Goal: Task Accomplishment & Management: Manage account settings

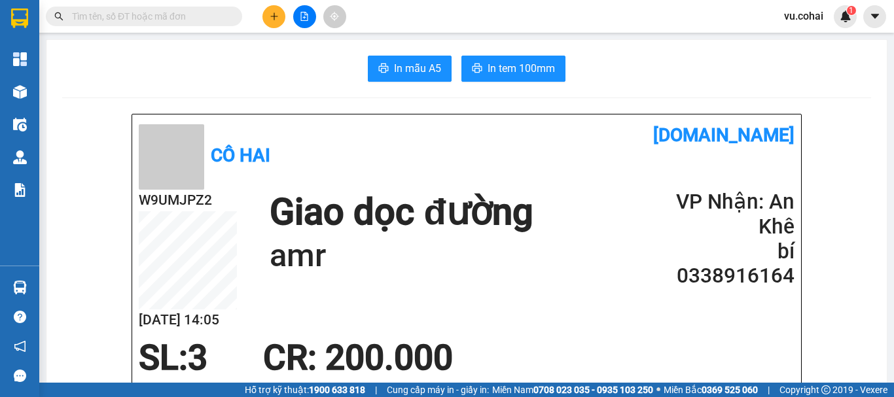
click at [190, 18] on input "text" at bounding box center [149, 16] width 154 height 14
click at [270, 16] on icon "plus" at bounding box center [274, 16] width 9 height 9
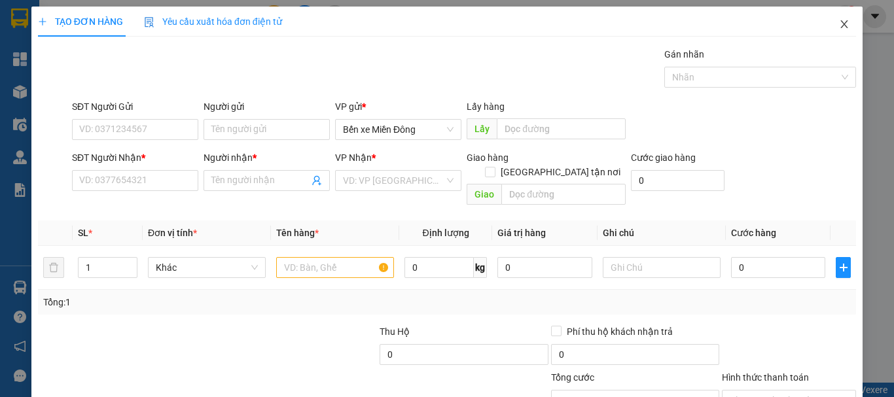
click at [841, 26] on icon "close" at bounding box center [844, 24] width 7 height 8
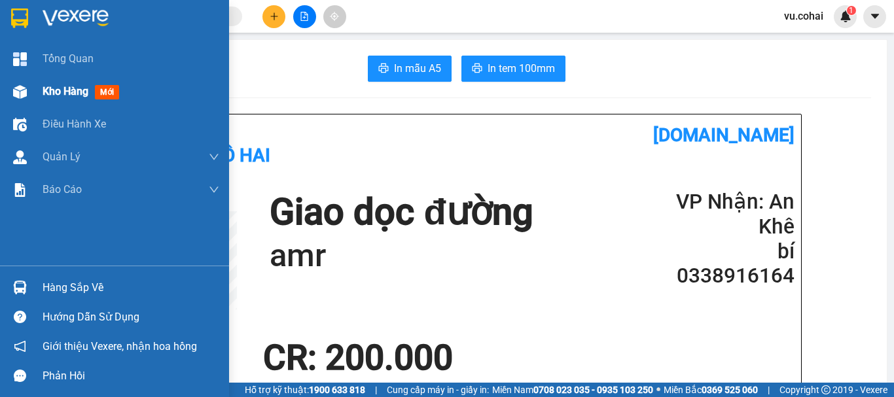
click at [63, 86] on span "Kho hàng" at bounding box center [66, 91] width 46 height 12
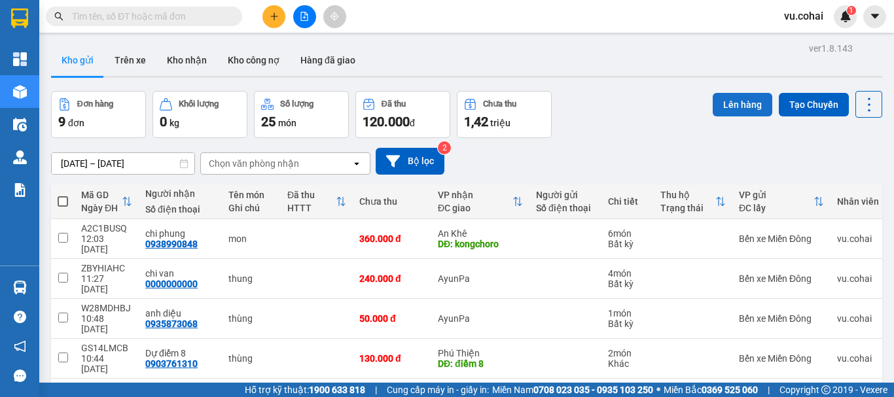
click at [730, 99] on button "Lên hàng" at bounding box center [743, 105] width 60 height 24
click at [276, 10] on button at bounding box center [273, 16] width 23 height 23
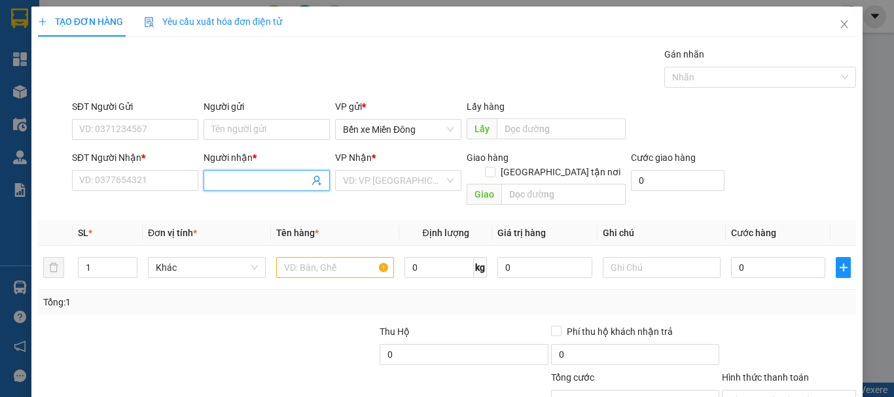
click at [230, 173] on input "Người nhận *" at bounding box center [260, 180] width 98 height 14
click at [247, 181] on input "qquốccuongwf" at bounding box center [260, 180] width 98 height 14
click at [300, 181] on input "qquốccuquốccuongwf" at bounding box center [260, 180] width 98 height 14
type input "q"
type input "quốc"
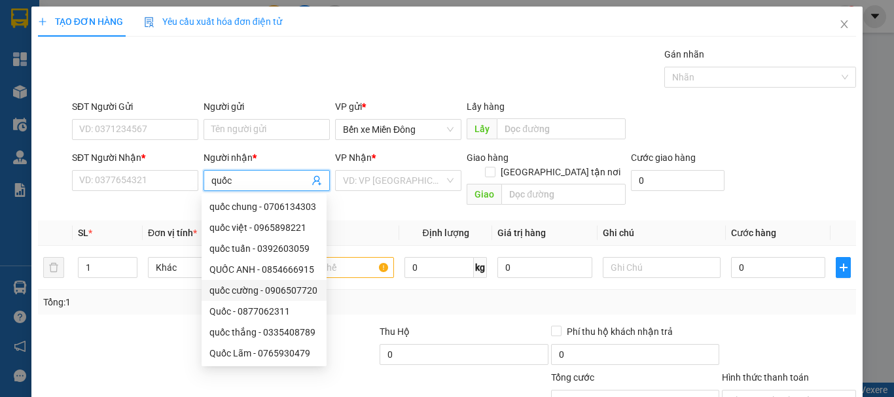
click at [296, 292] on div "quốc cường - 0906507720" at bounding box center [263, 290] width 109 height 14
type input "0906507720"
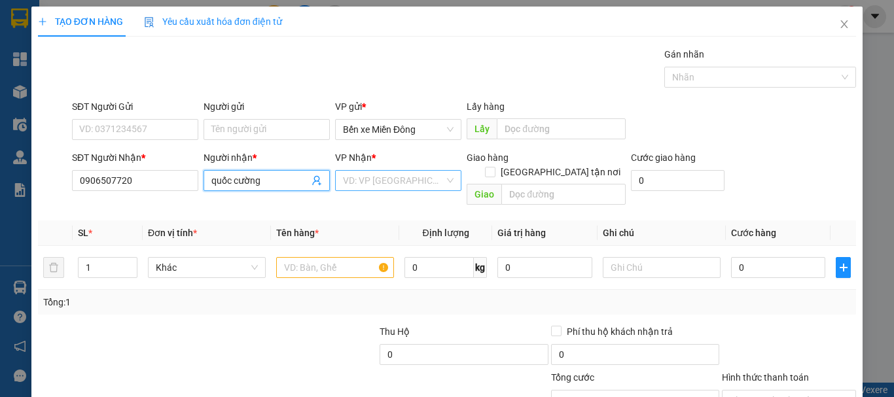
type input "quốc cường"
click at [416, 181] on input "search" at bounding box center [393, 181] width 101 height 20
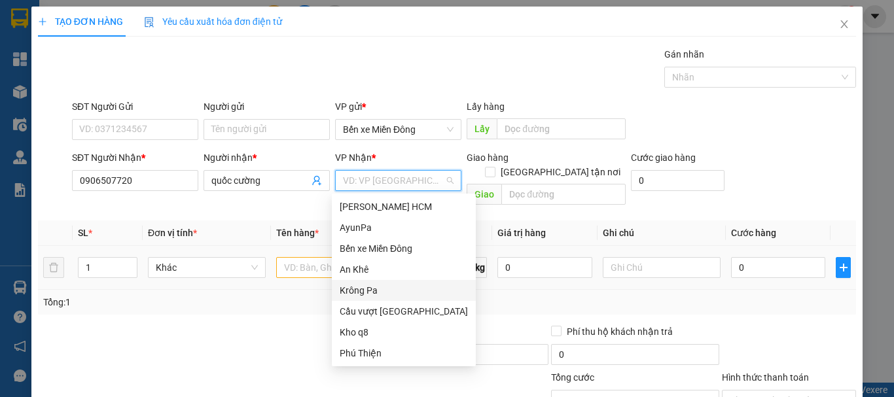
click at [363, 295] on div "Krông Pa" at bounding box center [404, 290] width 128 height 14
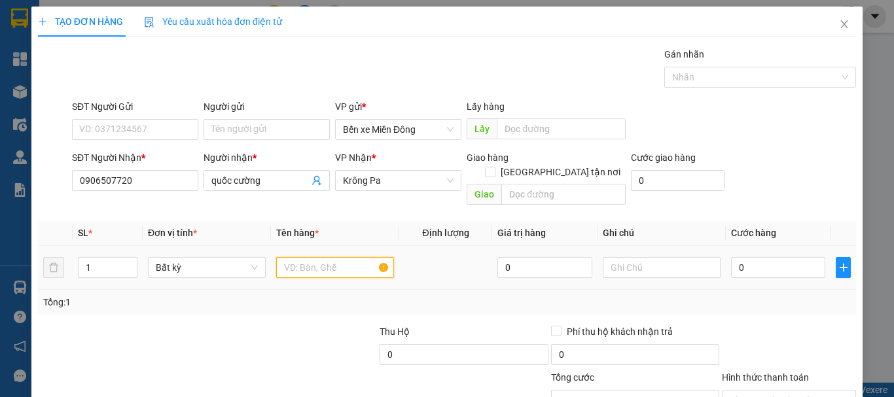
click at [297, 257] on input "text" at bounding box center [335, 267] width 118 height 21
type input "bao"
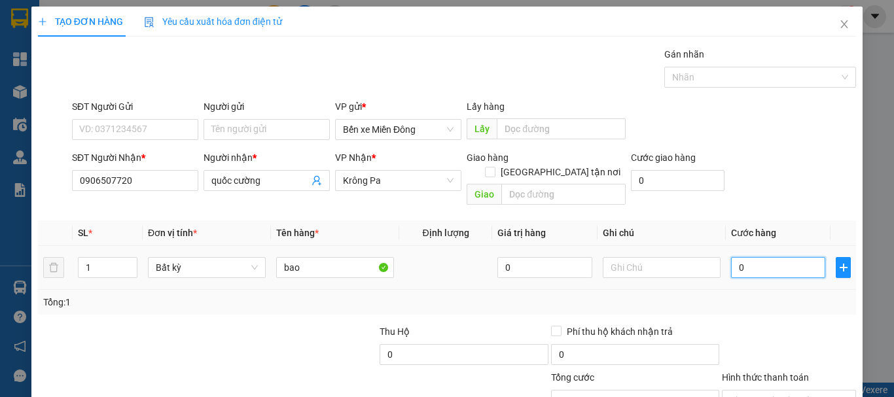
click at [764, 257] on input "0" at bounding box center [778, 267] width 94 height 21
type input "008"
type input "8"
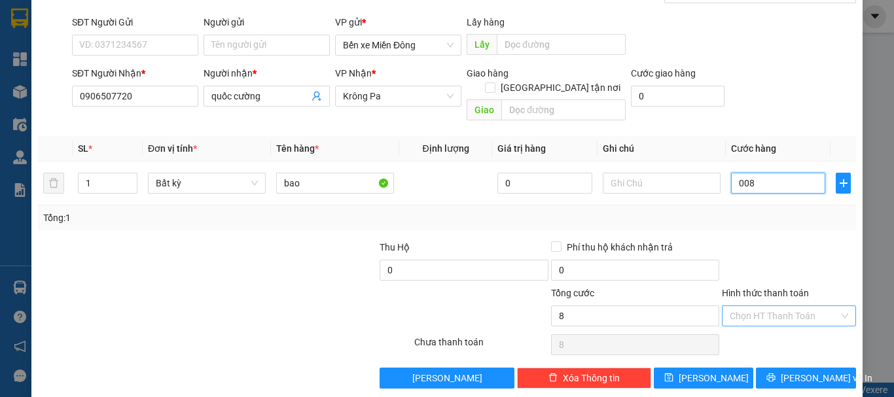
scroll to position [87, 0]
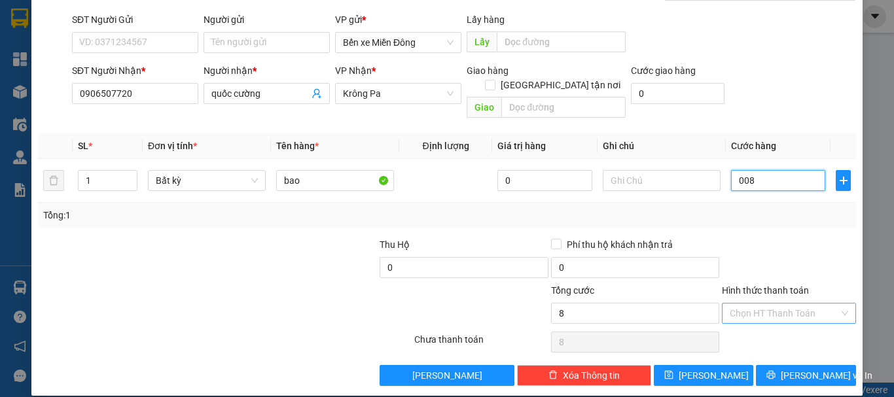
type input "0.080"
type input "80"
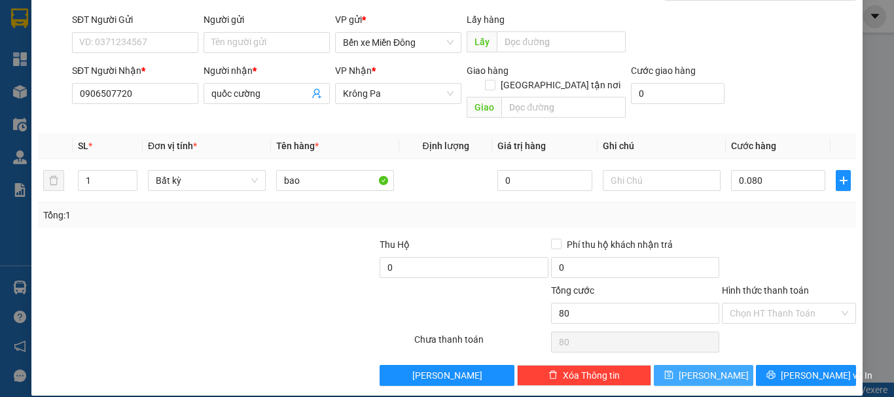
click at [713, 368] on button "[PERSON_NAME]" at bounding box center [704, 375] width 100 height 21
type input "80.000"
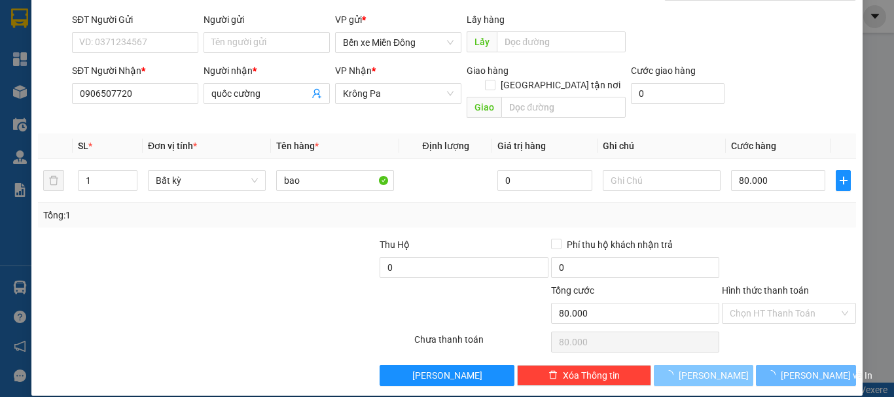
type input "0"
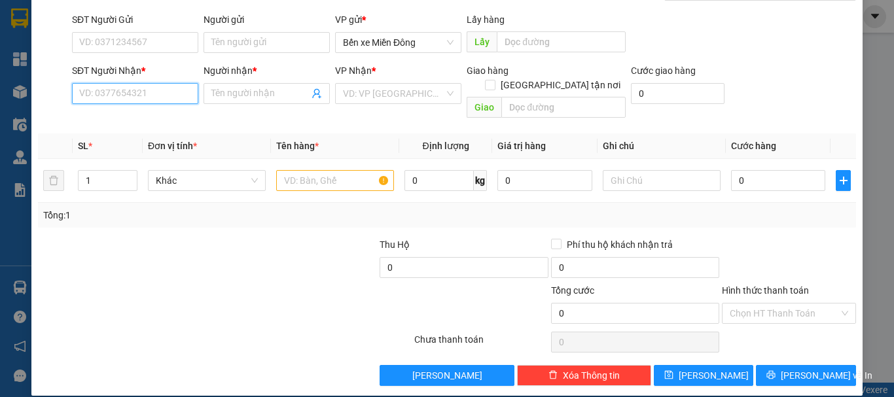
click at [83, 96] on input "SĐT Người Nhận *" at bounding box center [135, 93] width 126 height 21
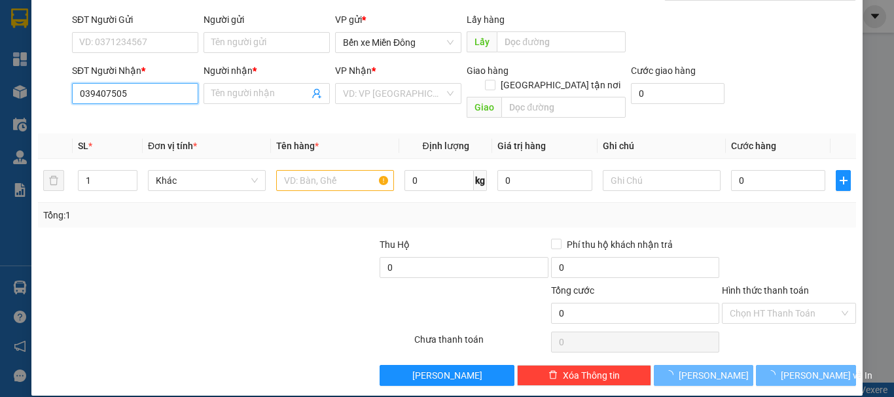
type input "0394075053"
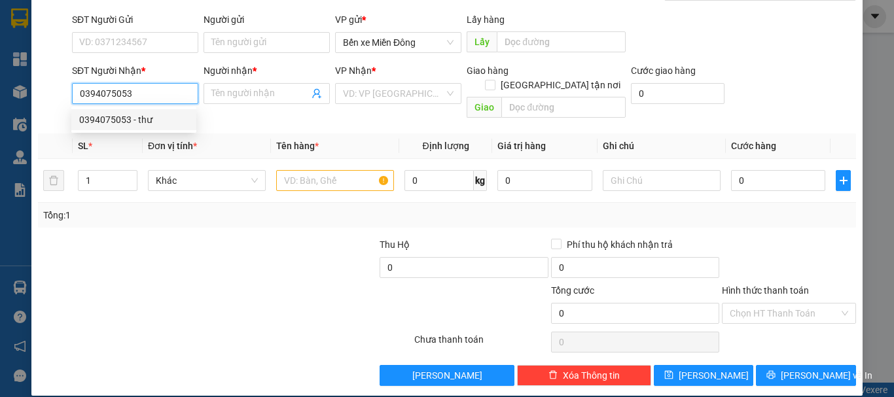
click at [109, 118] on div "0394075053 - thư" at bounding box center [133, 120] width 109 height 14
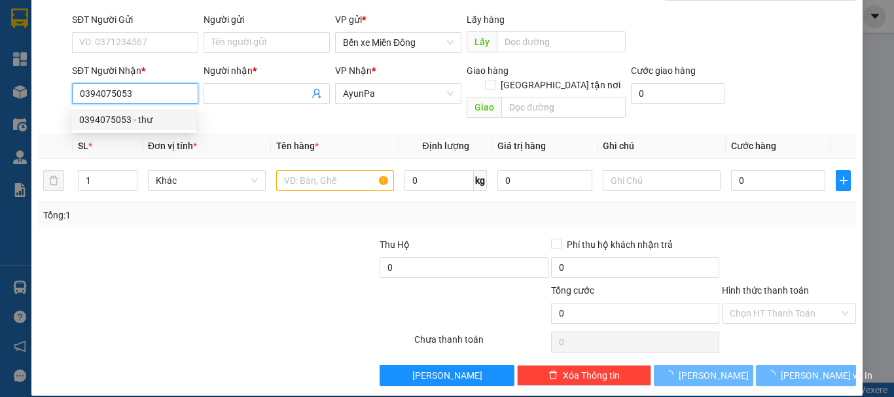
type input "thư"
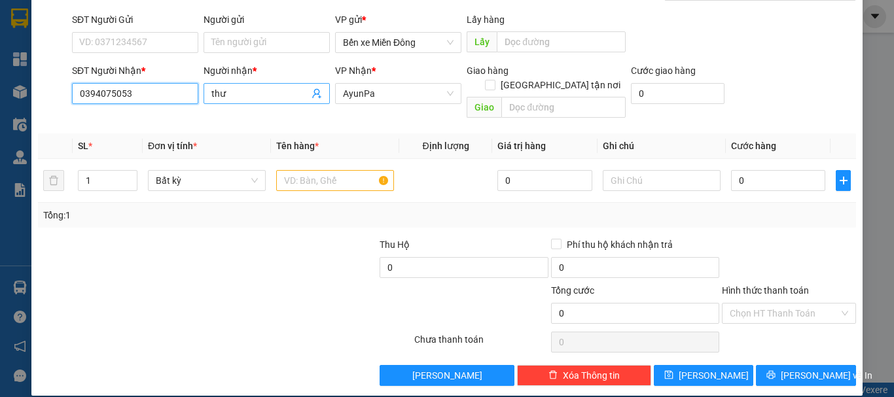
type input "0394075053"
click at [247, 94] on input "thư" at bounding box center [260, 93] width 98 height 14
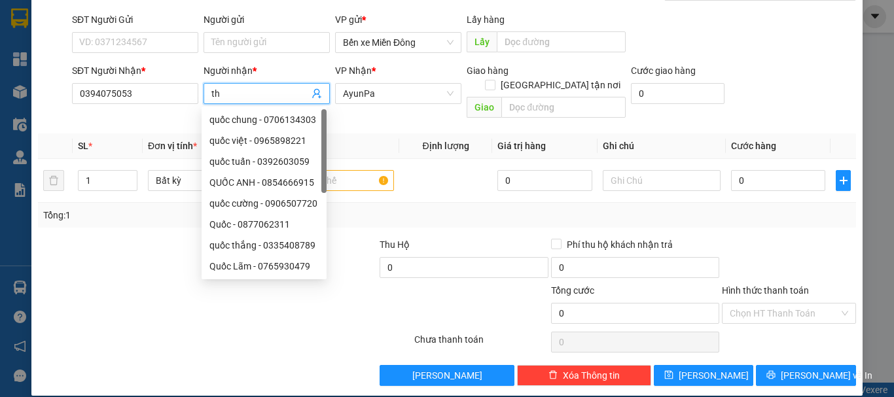
type input "t"
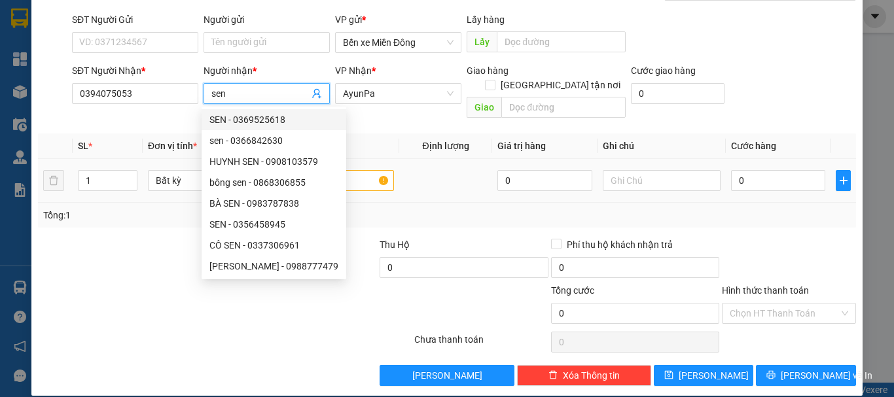
type input "sen"
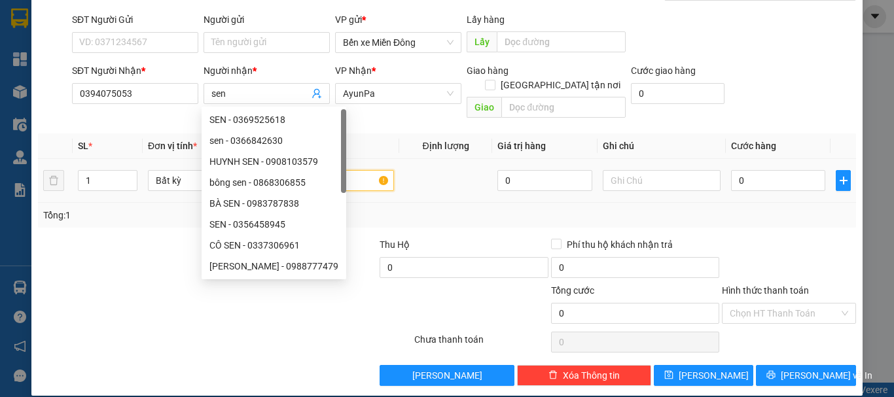
click at [346, 177] on input "text" at bounding box center [335, 180] width 118 height 21
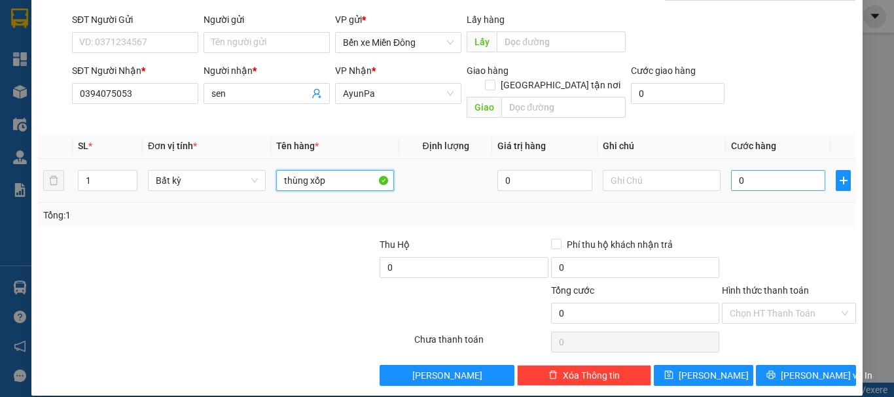
type input "thùng xốp"
click at [754, 170] on input "0" at bounding box center [778, 180] width 94 height 21
type input "006"
type input "6"
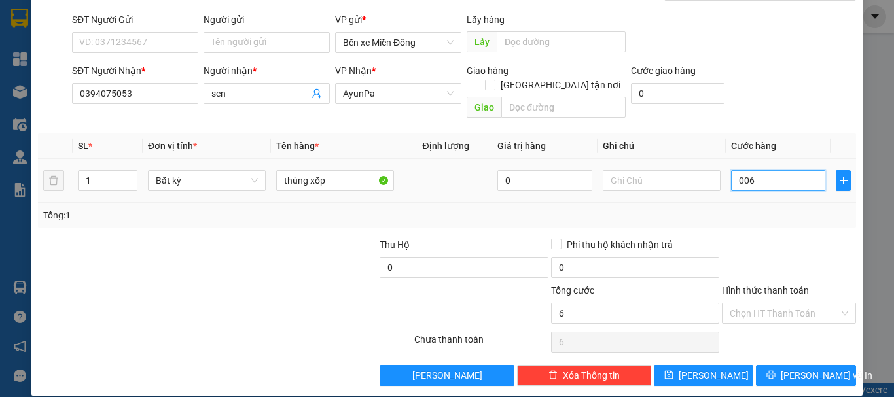
type input "0.060"
type input "60"
type input "60.000"
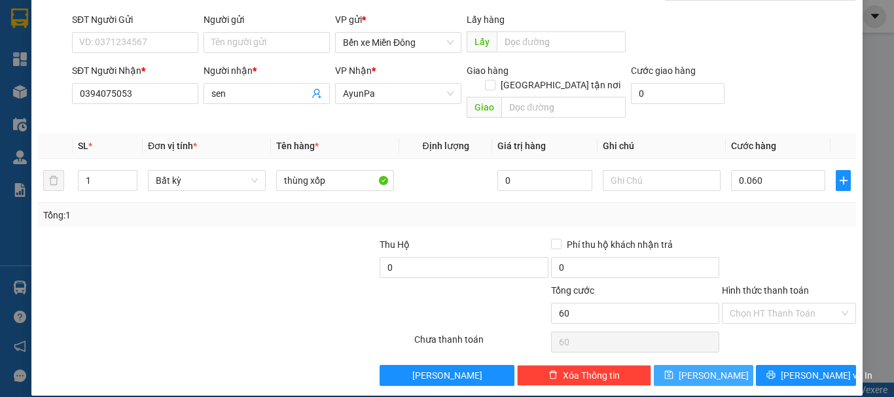
type input "60.000"
click at [705, 369] on span "[PERSON_NAME]" at bounding box center [714, 376] width 70 height 14
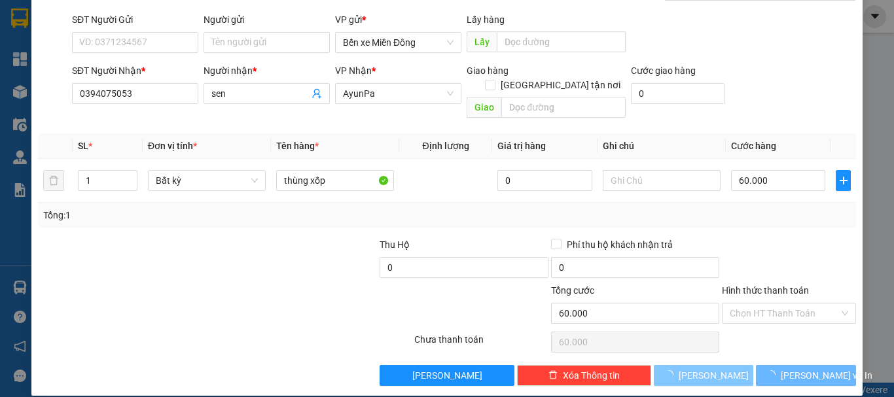
type input "0"
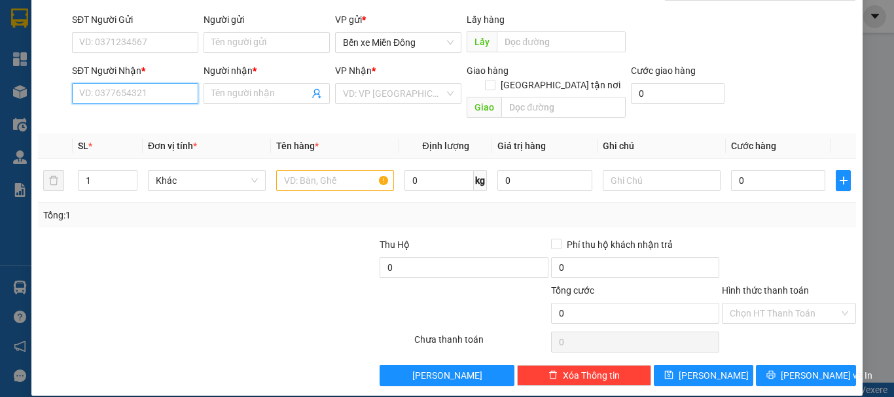
click at [132, 93] on input "SĐT Người Nhận *" at bounding box center [135, 93] width 126 height 21
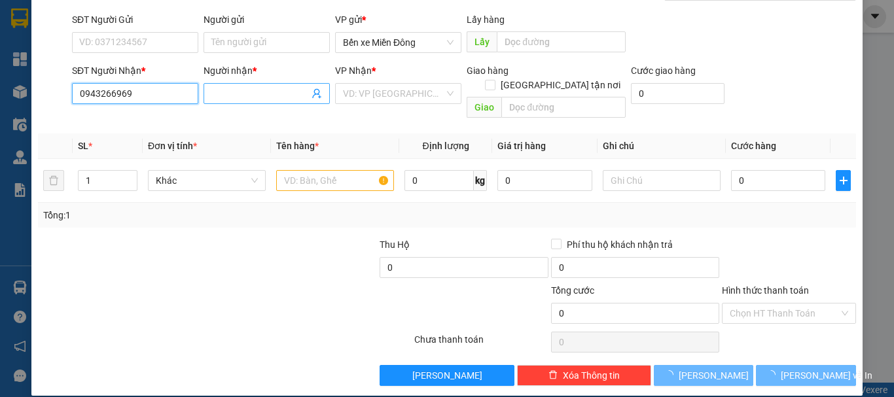
type input "0943266969"
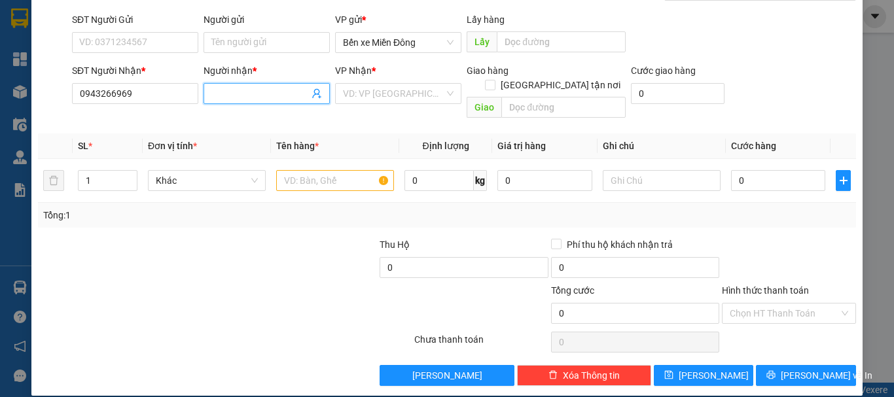
click at [229, 92] on input "Người nhận *" at bounding box center [260, 93] width 98 height 14
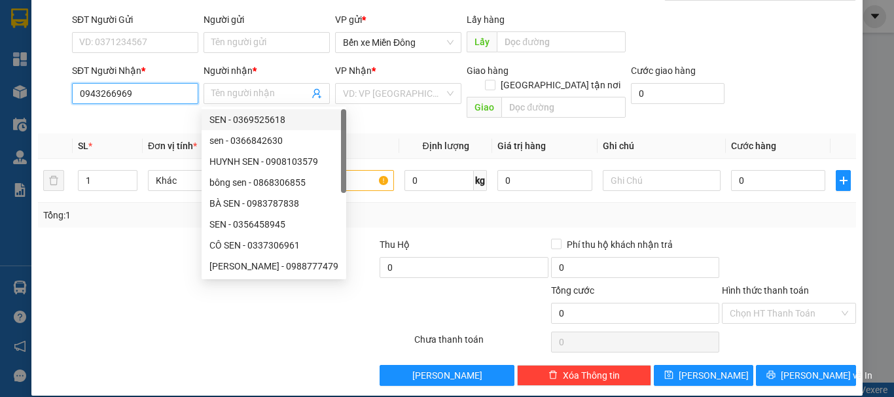
click at [135, 101] on input "0943266969" at bounding box center [135, 93] width 126 height 21
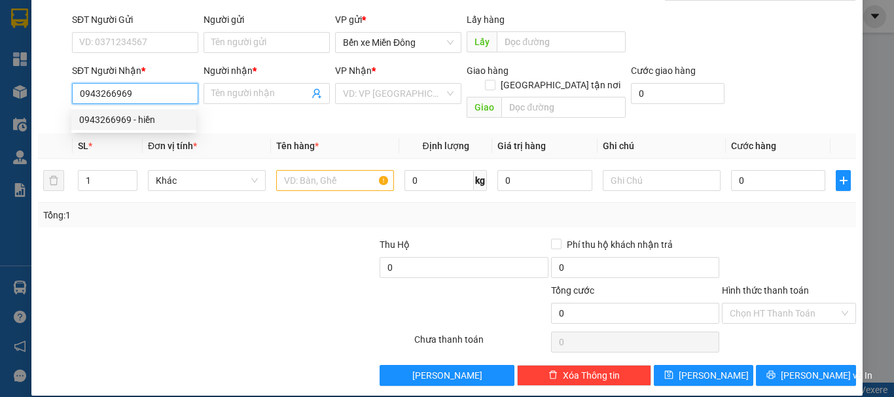
click at [129, 124] on div "0943266969 - hiền" at bounding box center [133, 120] width 109 height 14
type input "hiền"
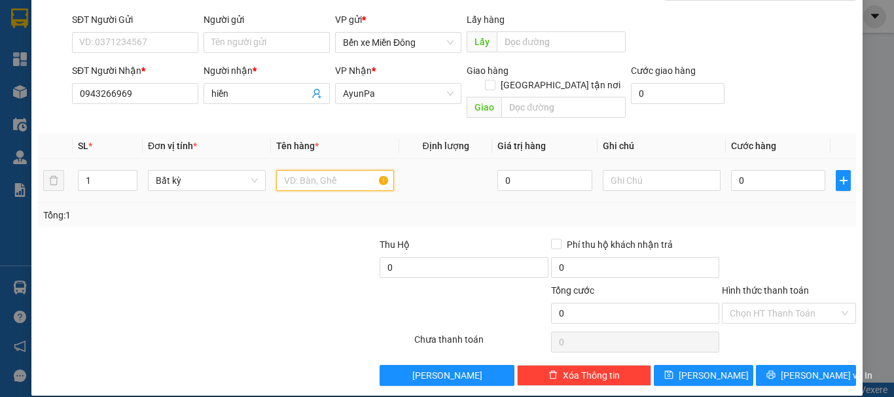
click at [314, 170] on input "text" at bounding box center [335, 180] width 118 height 21
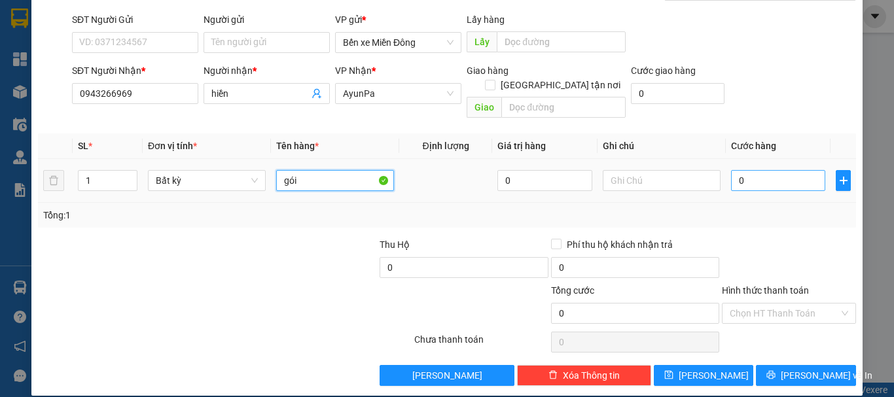
type input "gói"
click at [766, 170] on input "0" at bounding box center [778, 180] width 94 height 21
type input "004"
type input "4"
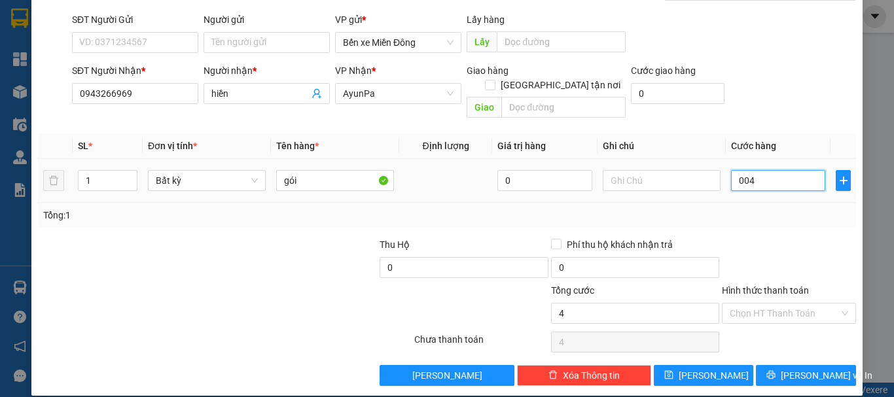
type input "0.040"
type input "40"
type input "40.000"
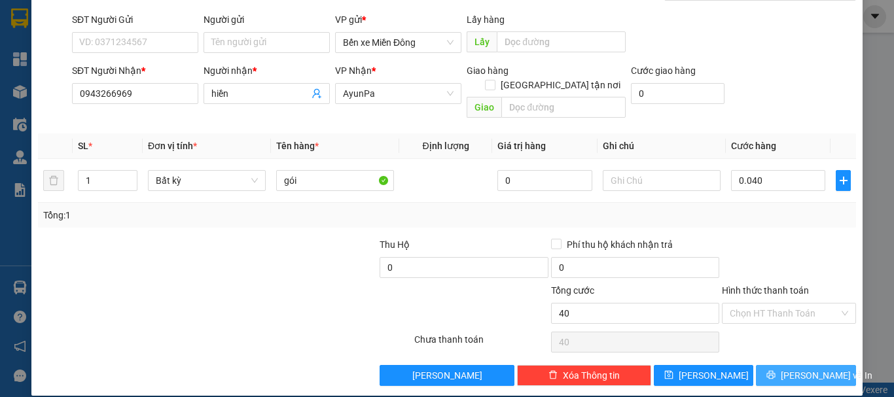
type input "40.000"
click at [806, 369] on span "[PERSON_NAME] và In" at bounding box center [827, 376] width 92 height 14
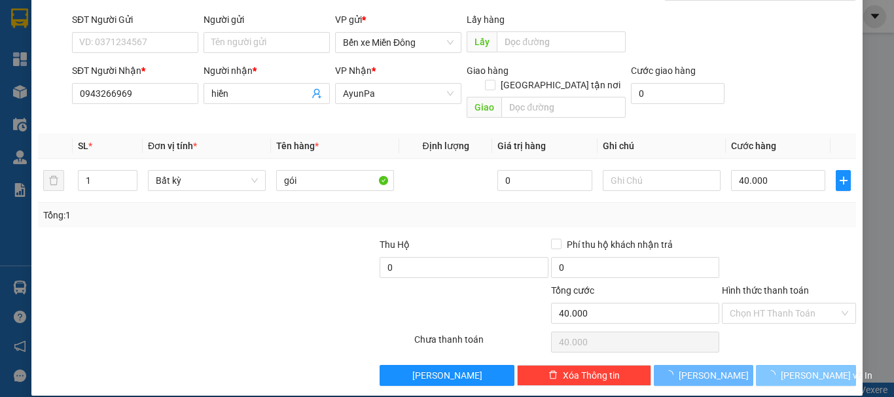
scroll to position [63, 0]
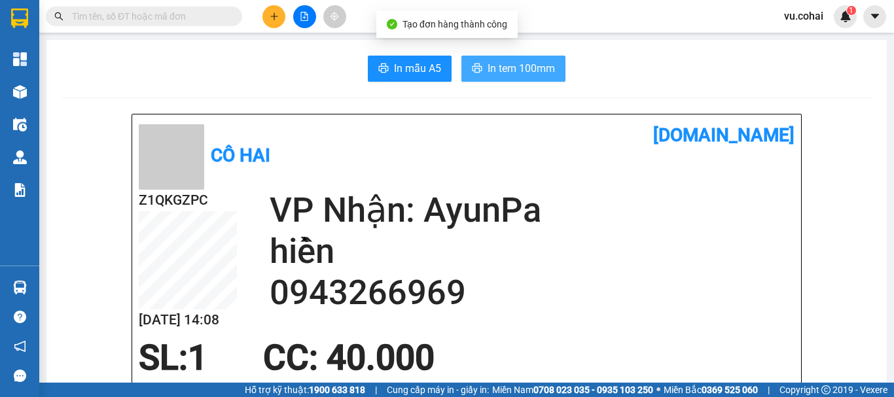
click at [479, 66] on button "In tem 100mm" at bounding box center [513, 69] width 104 height 26
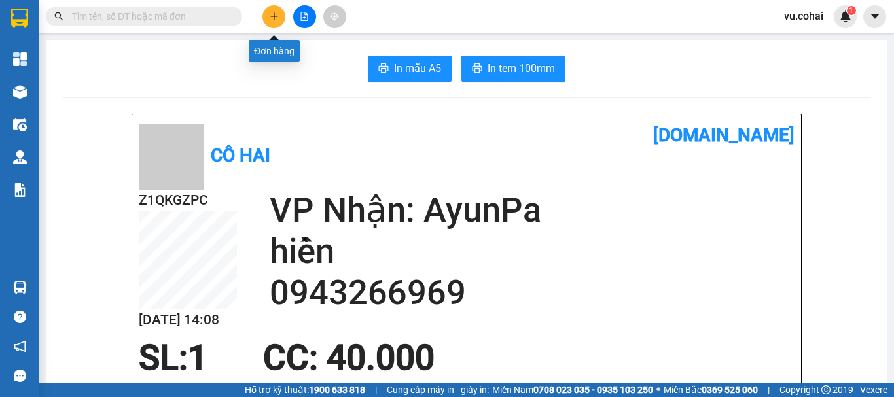
click at [274, 16] on icon "plus" at bounding box center [274, 15] width 1 height 7
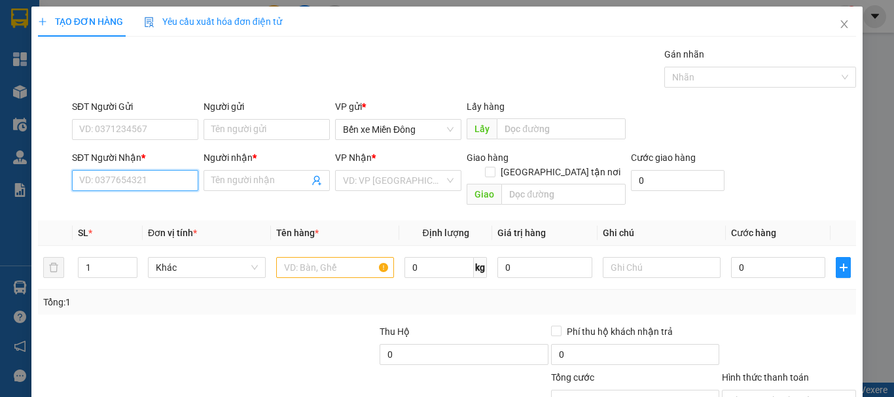
click at [126, 176] on input "SĐT Người Nhận *" at bounding box center [135, 180] width 126 height 21
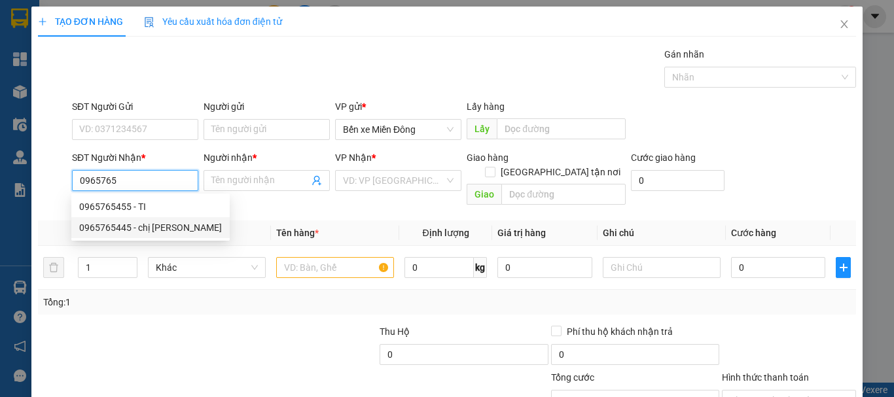
click at [120, 228] on div "0965765445 - chị [PERSON_NAME]" at bounding box center [150, 228] width 143 height 14
type input "0965765445"
type input "chị [PERSON_NAME]"
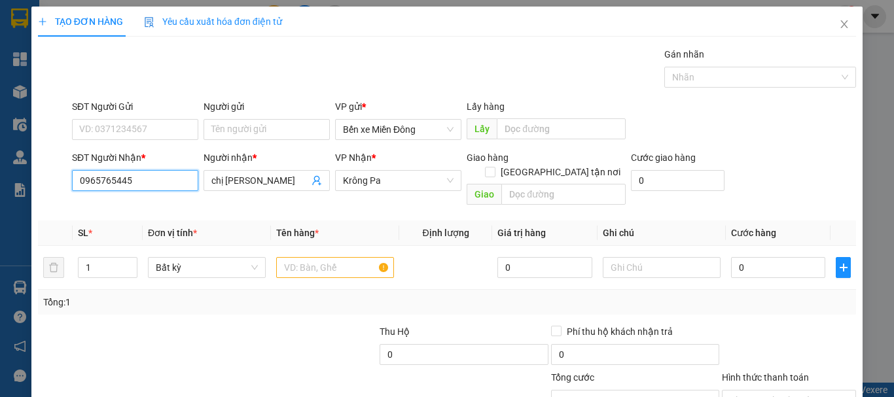
click at [144, 183] on input "0965765445" at bounding box center [135, 180] width 126 height 21
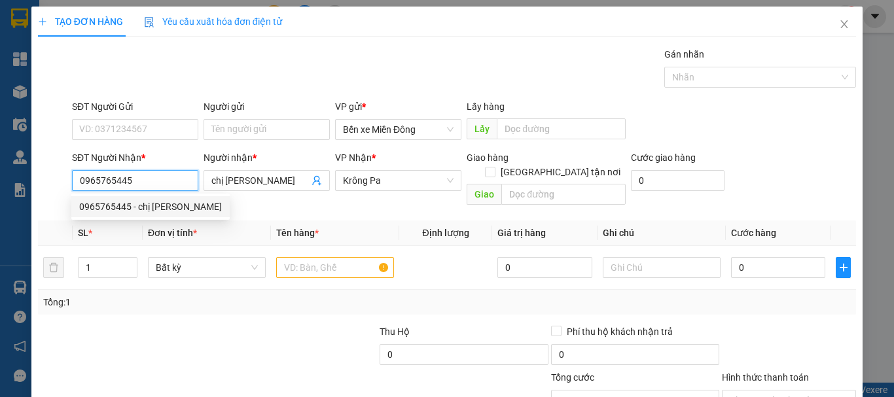
click at [149, 184] on input "0965765445" at bounding box center [135, 180] width 126 height 21
type input "0965765455"
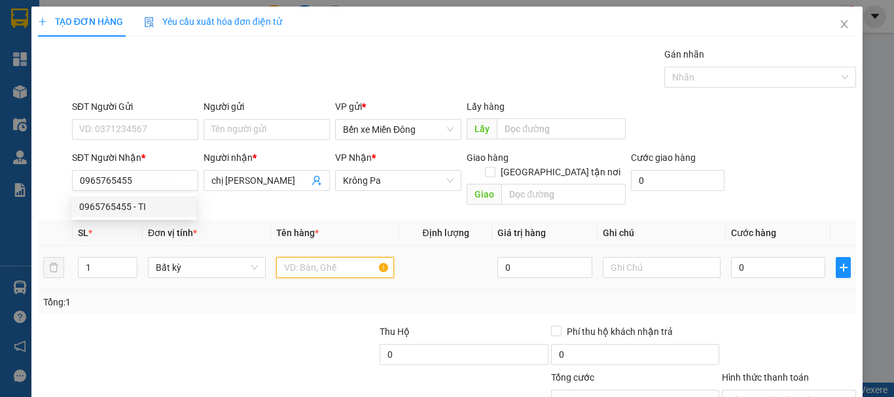
click at [326, 257] on input "text" at bounding box center [335, 267] width 118 height 21
click at [297, 259] on input "text" at bounding box center [335, 267] width 118 height 21
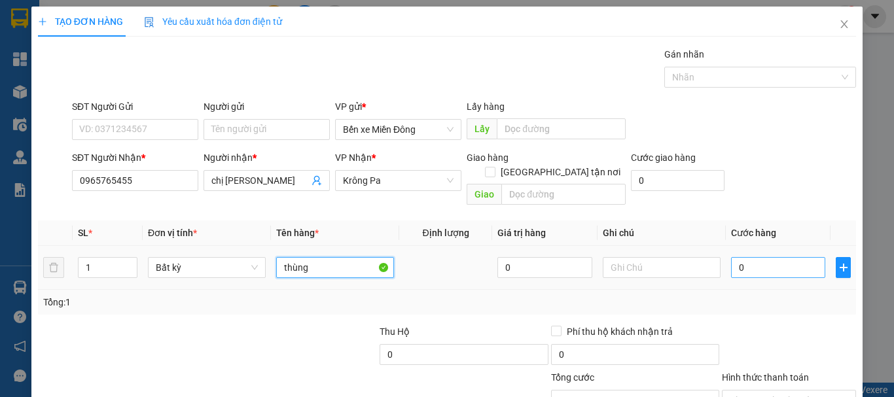
type input "thùng"
click at [760, 257] on input "0" at bounding box center [778, 267] width 94 height 21
click at [754, 261] on input "0" at bounding box center [778, 267] width 94 height 21
type input "006"
type input "6"
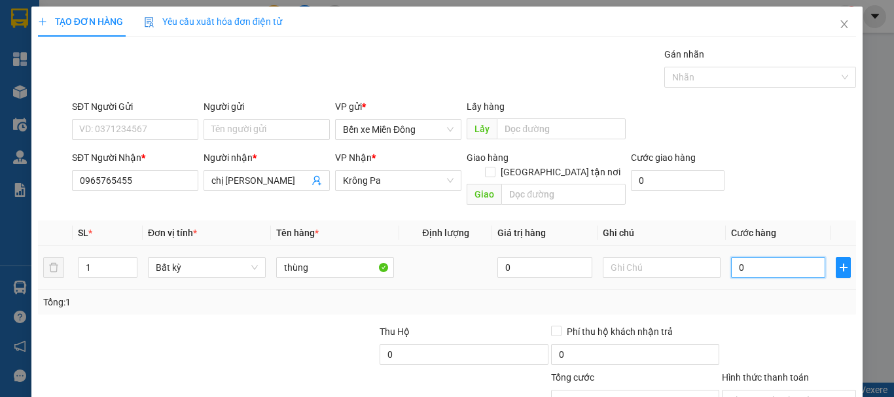
type input "6"
type input "0.060"
type input "60"
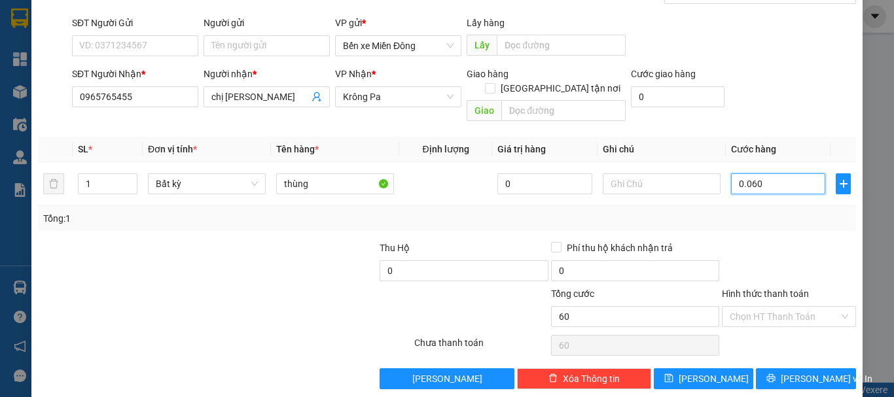
scroll to position [87, 0]
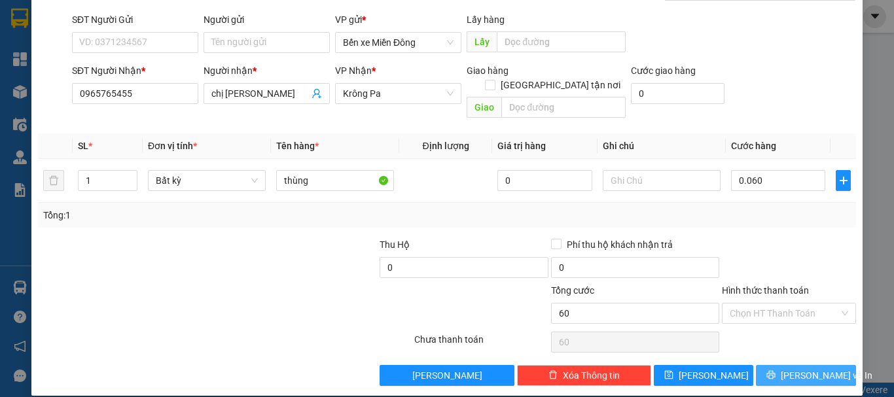
drag, startPoint x: 799, startPoint y: 365, endPoint x: 795, endPoint y: 371, distance: 7.3
click at [798, 369] on span "[PERSON_NAME] và In" at bounding box center [827, 376] width 92 height 14
type input "60.000"
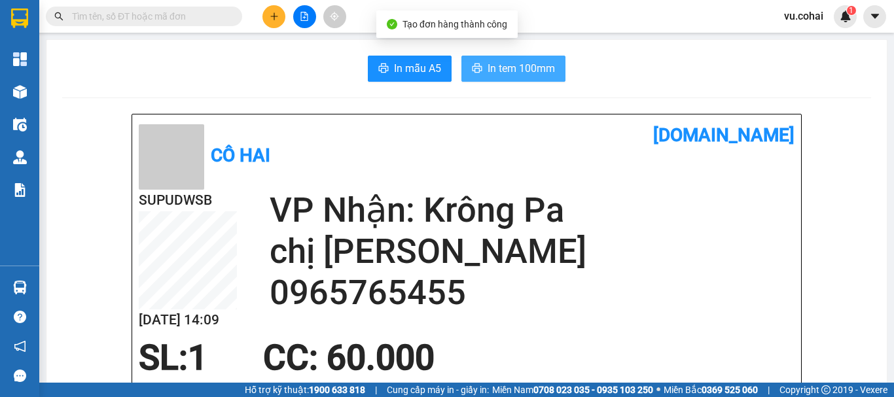
click at [520, 71] on span "In tem 100mm" at bounding box center [521, 68] width 67 height 16
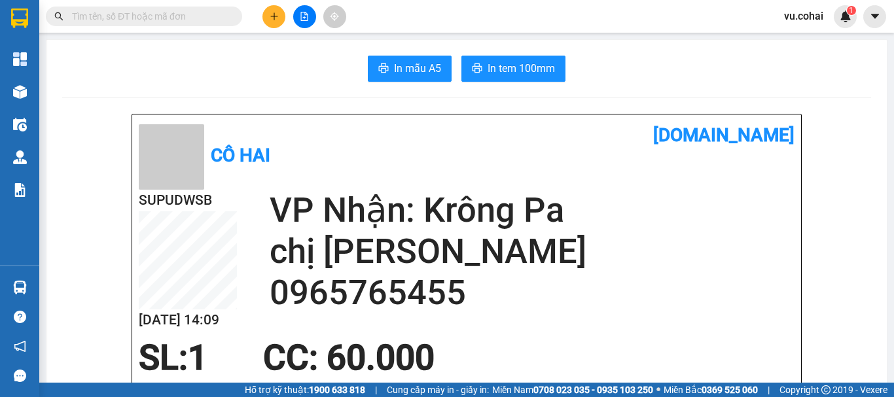
click at [697, 397] on html "Kết quả tìm kiếm ( 0 ) Bộ lọc No Data vu.cohai 1 Tổng Quan Kho hàng mới Điều hà…" at bounding box center [447, 198] width 894 height 397
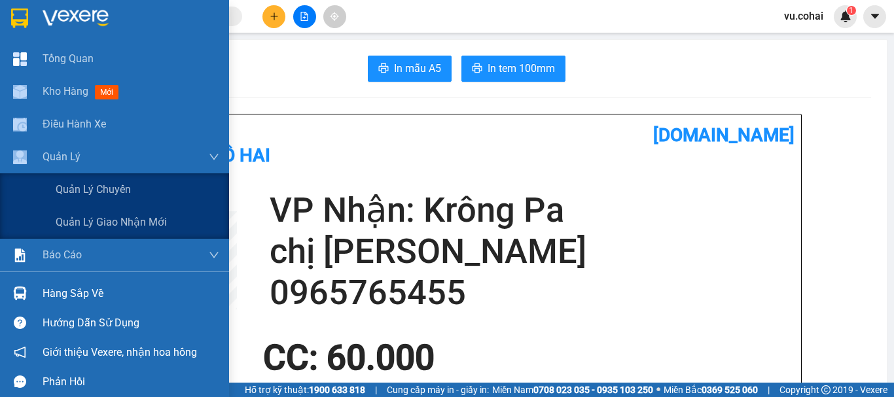
drag, startPoint x: 0, startPoint y: 168, endPoint x: 368, endPoint y: 132, distance: 369.7
click at [137, 162] on div "Tổng Quan Kho hàng mới Điều hành xe Quản [PERSON_NAME] lý chuyến Quản lý giao n…" at bounding box center [114, 157] width 229 height 229
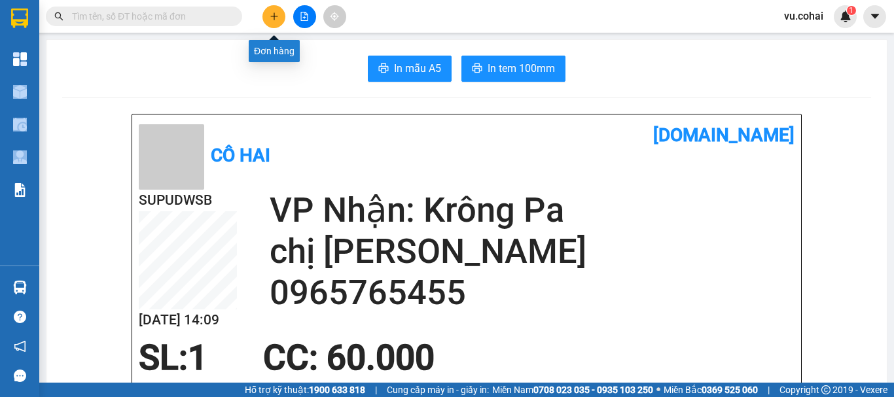
click at [278, 6] on button at bounding box center [273, 16] width 23 height 23
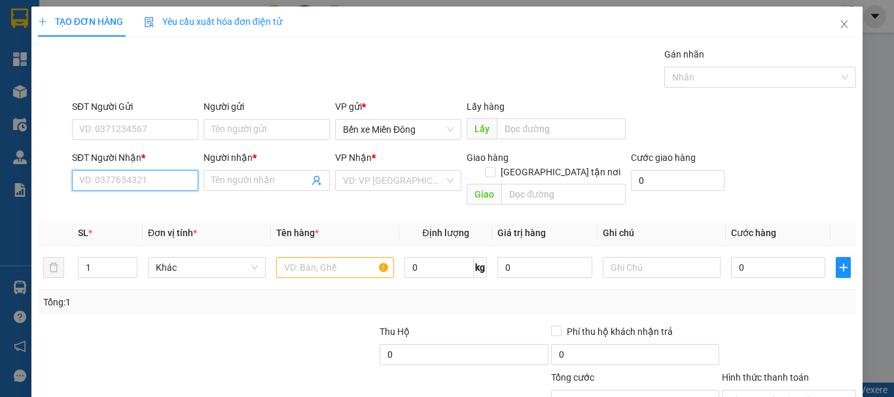
click at [144, 186] on input "SĐT Người Nhận *" at bounding box center [135, 180] width 126 height 21
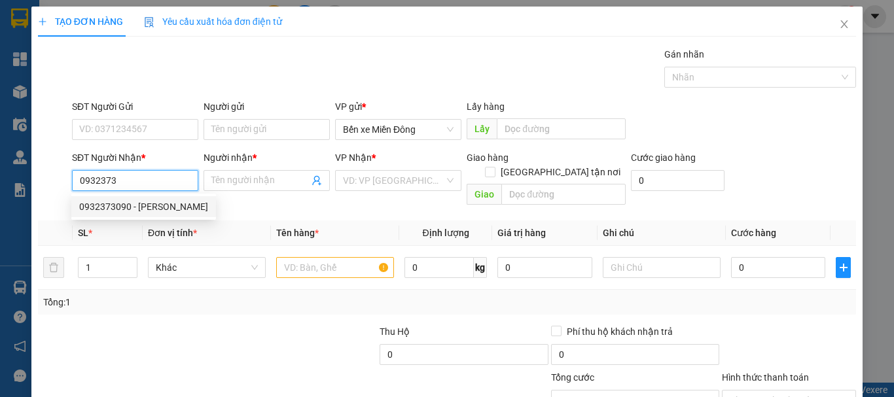
click at [152, 206] on div "0932373090 - [PERSON_NAME]" at bounding box center [143, 207] width 129 height 14
type input "0932373090"
type input "[PERSON_NAME]"
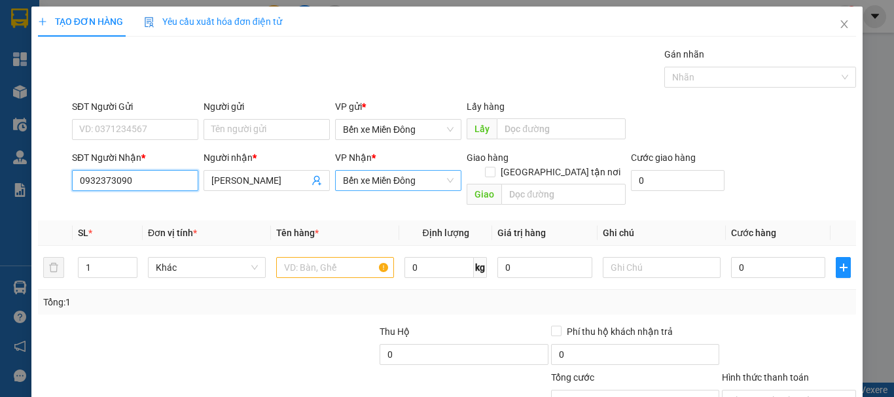
click at [415, 186] on span "Bến xe Miền Đông" at bounding box center [398, 181] width 111 height 20
type input "0932373090"
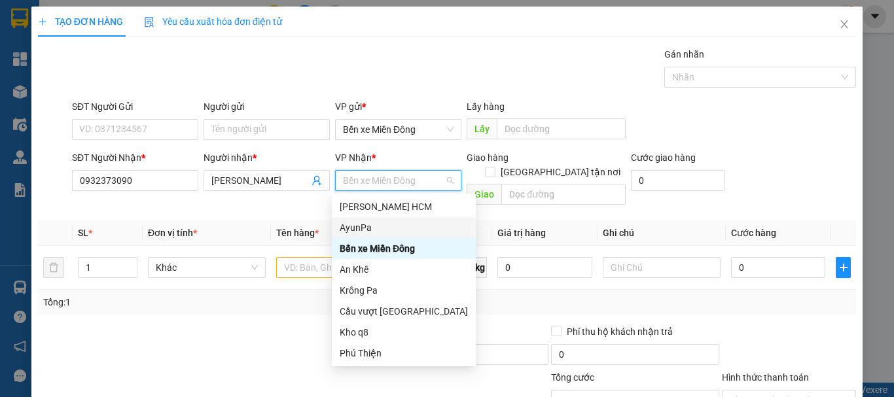
click at [365, 225] on div "AyunPa" at bounding box center [404, 228] width 128 height 14
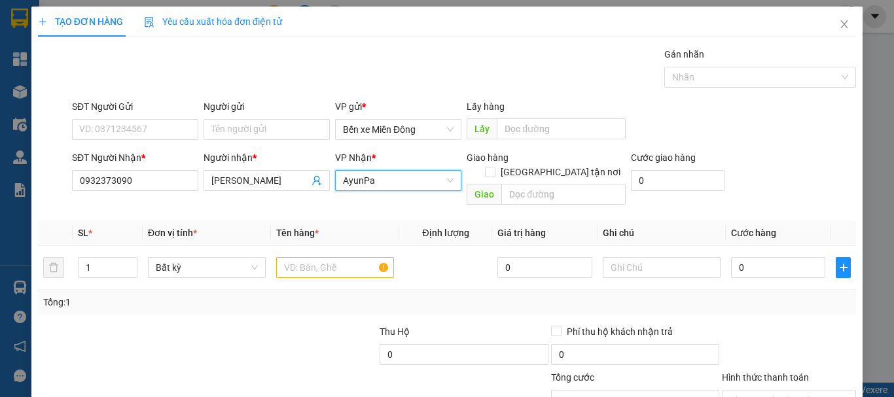
drag, startPoint x: 405, startPoint y: 183, endPoint x: 393, endPoint y: 233, distance: 51.3
click at [405, 183] on span "AyunPa" at bounding box center [398, 181] width 111 height 20
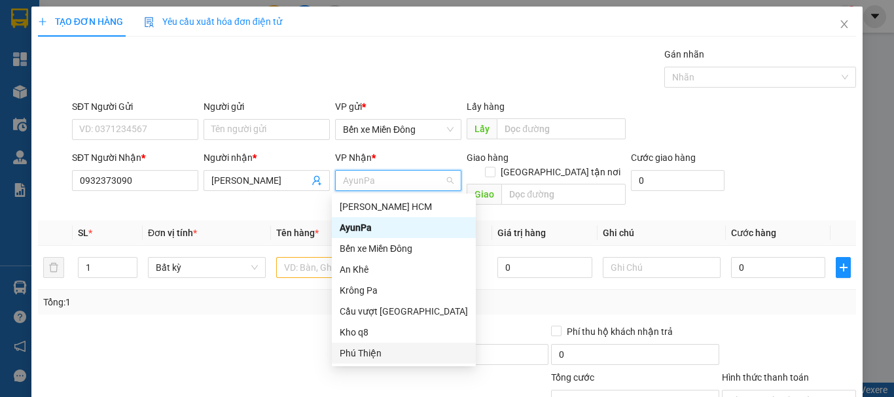
click at [360, 355] on div "Phú Thiện" at bounding box center [404, 353] width 128 height 14
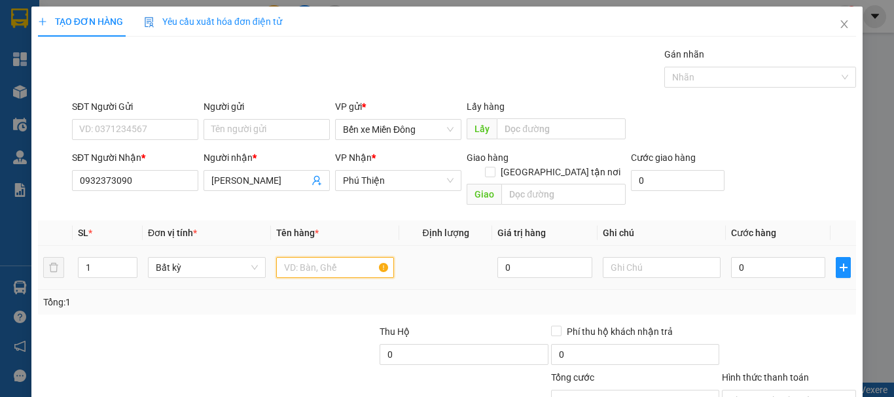
click at [298, 259] on input "text" at bounding box center [335, 267] width 118 height 21
type input "kiện"
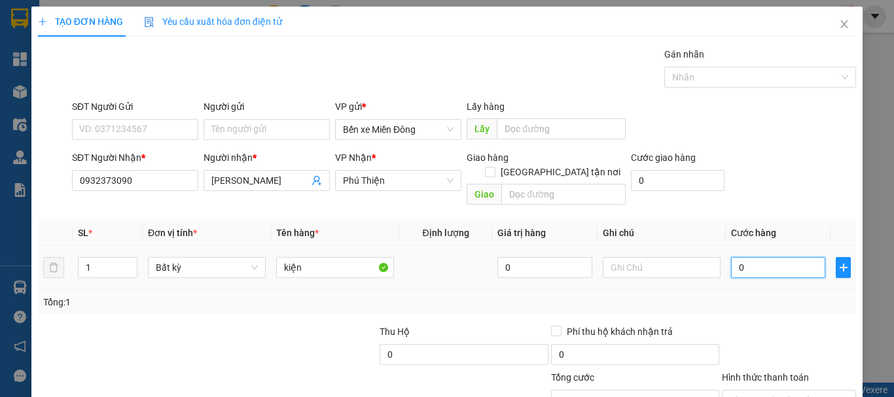
click at [759, 257] on input "0" at bounding box center [778, 267] width 94 height 21
type input "005"
type input "5"
type input "0.050"
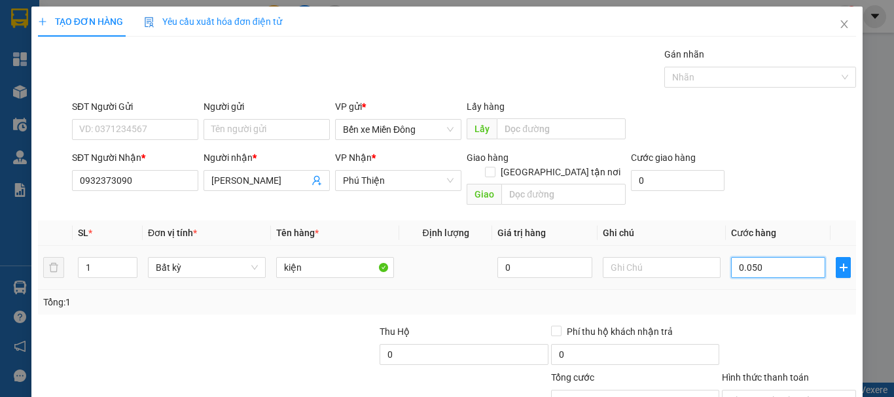
type input "50"
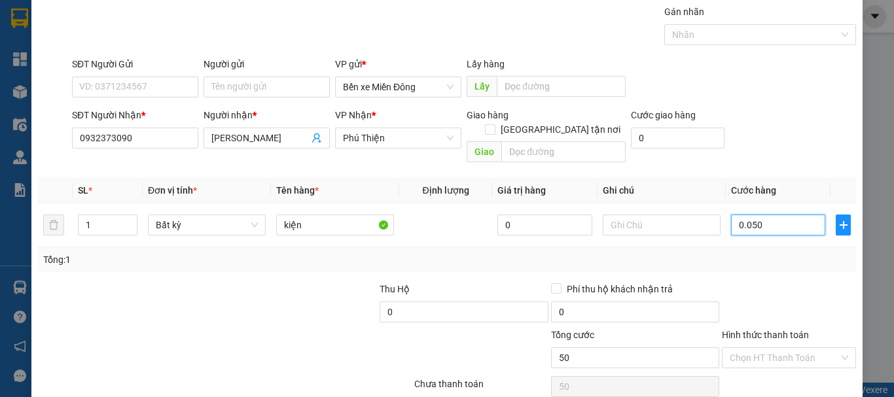
scroll to position [87, 0]
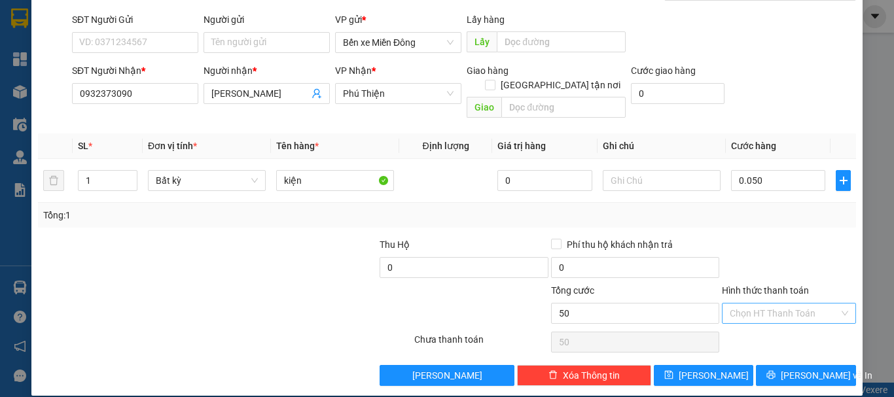
click at [789, 304] on input "Hình thức thanh toán" at bounding box center [784, 314] width 109 height 20
type input "50.000"
click at [772, 323] on div "Tại văn phòng" at bounding box center [781, 325] width 117 height 14
type input "0"
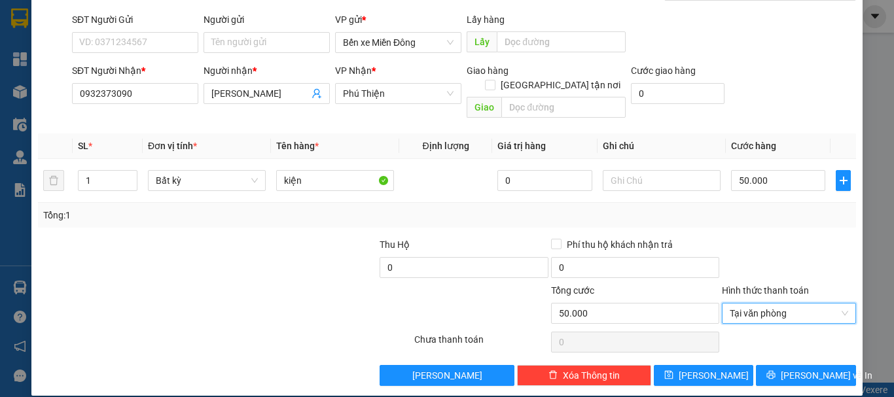
click at [710, 348] on div "Transit Pickup Surcharge Ids Transit Deliver Surcharge Ids Transit Deliver Surc…" at bounding box center [447, 173] width 818 height 426
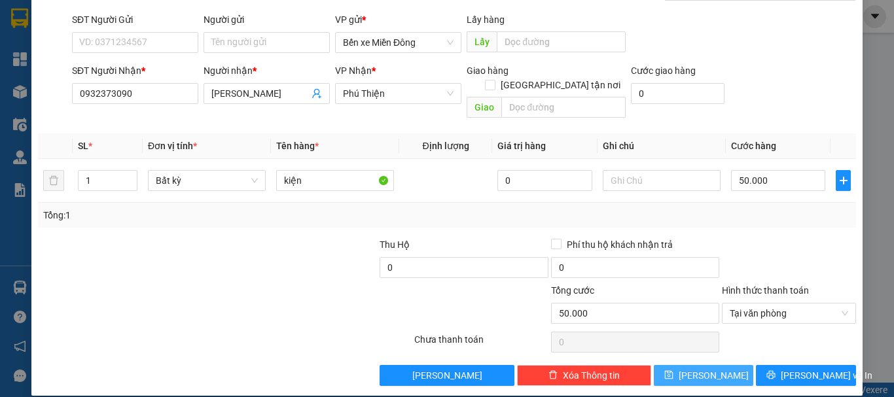
click at [712, 365] on button "[PERSON_NAME]" at bounding box center [704, 375] width 100 height 21
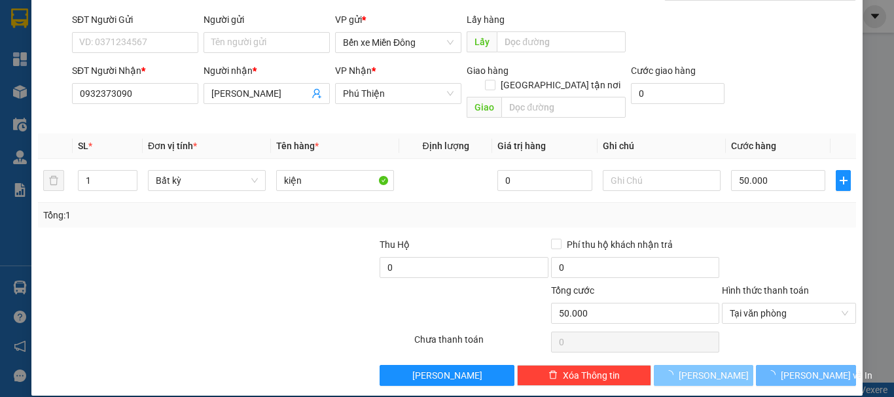
type input "0"
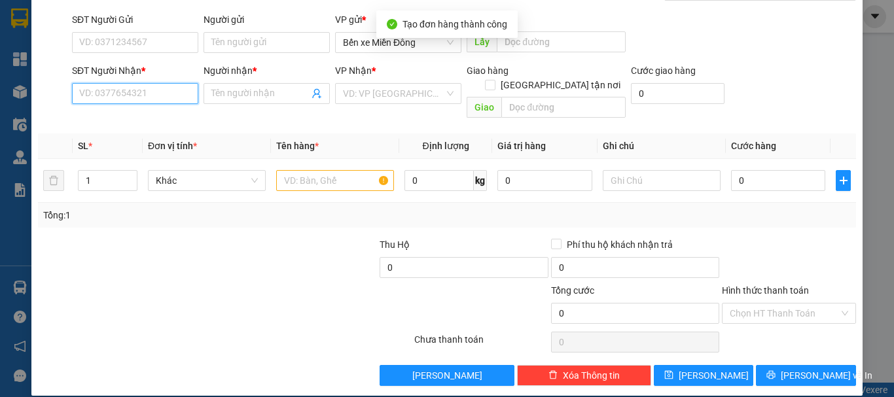
click at [119, 90] on input "SĐT Người Nhận *" at bounding box center [135, 93] width 126 height 21
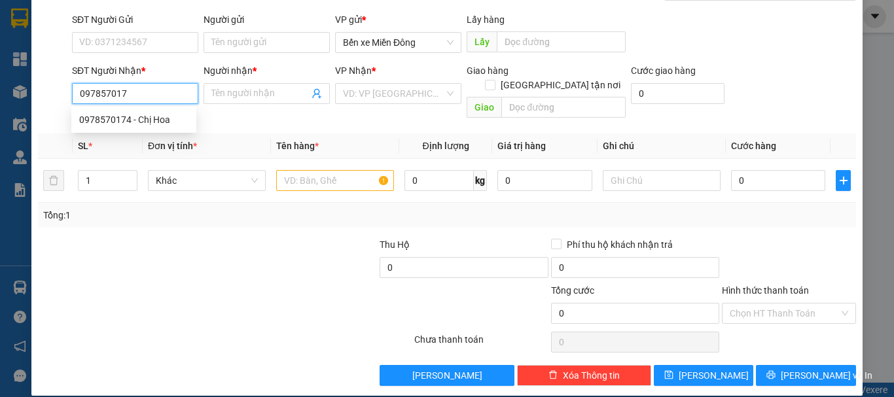
type input "0978570174"
click at [151, 123] on div "0978570174 - Chị Hoa" at bounding box center [133, 120] width 109 height 14
type input "Chị Hoa"
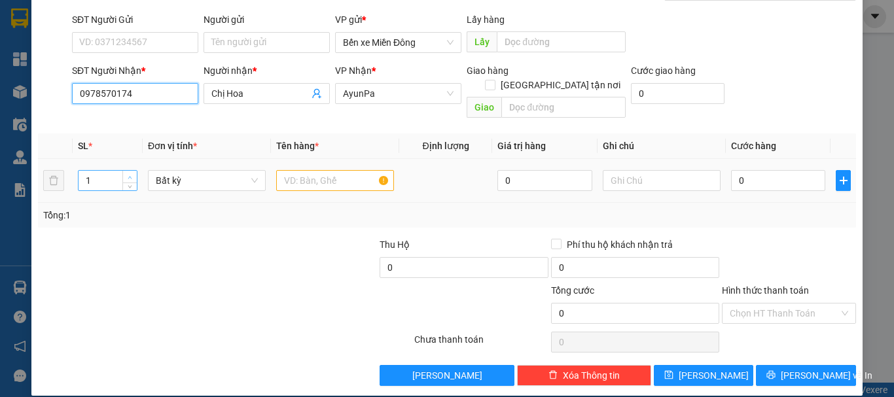
type input "0978570174"
click at [127, 173] on span "up" at bounding box center [130, 177] width 8 height 8
type input "4"
click at [127, 173] on span "up" at bounding box center [130, 177] width 8 height 8
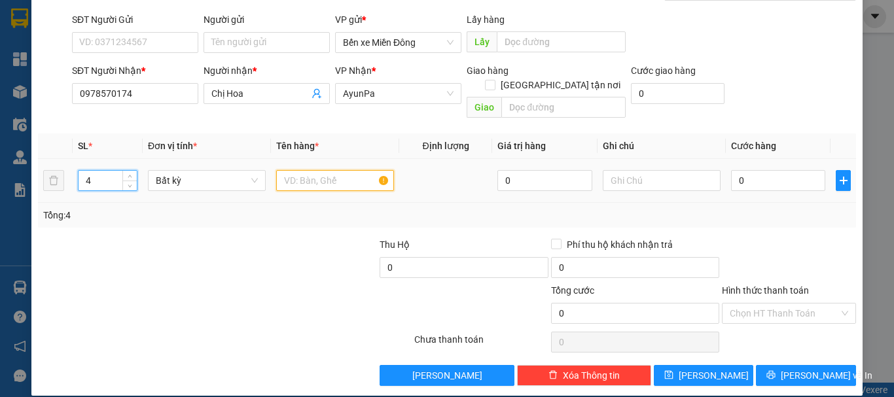
click at [321, 170] on input "text" at bounding box center [335, 180] width 118 height 21
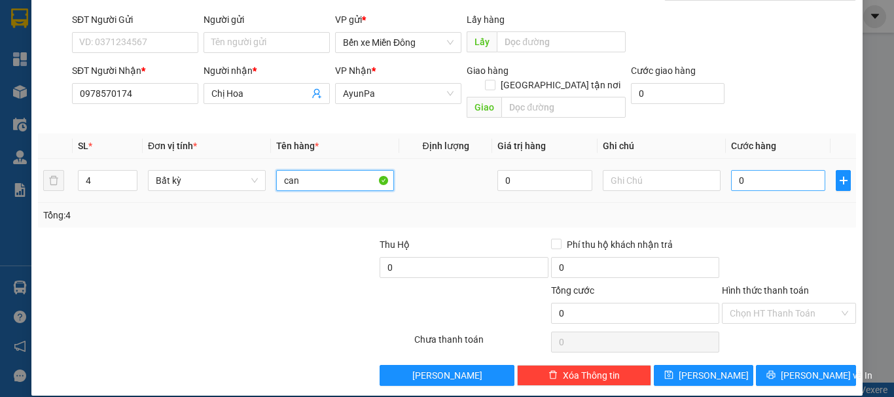
type input "can"
click at [765, 170] on input "0" at bounding box center [778, 180] width 94 height 21
type input "002"
type input "2"
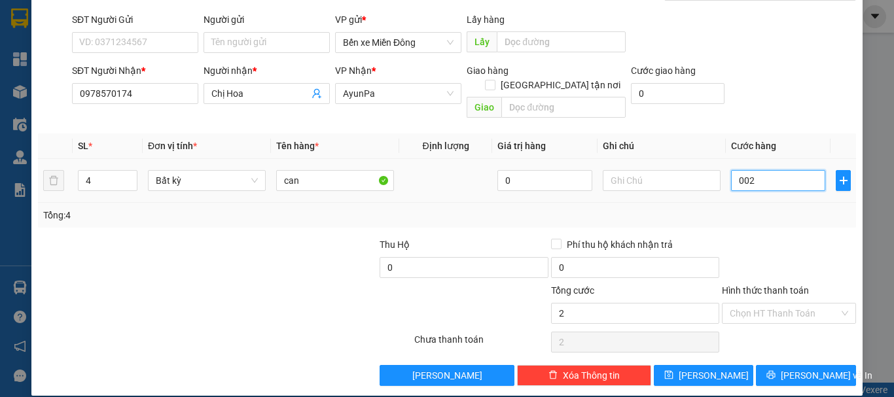
type input "0.024"
type input "24"
type input "00.240"
type input "240"
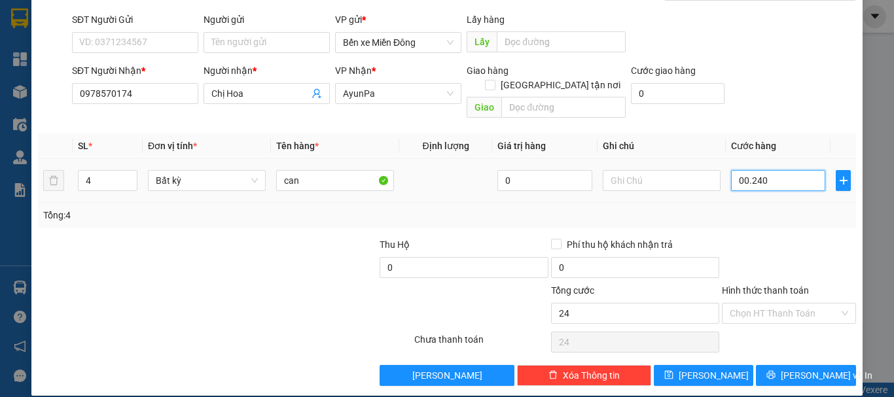
type input "240"
type input "240.000"
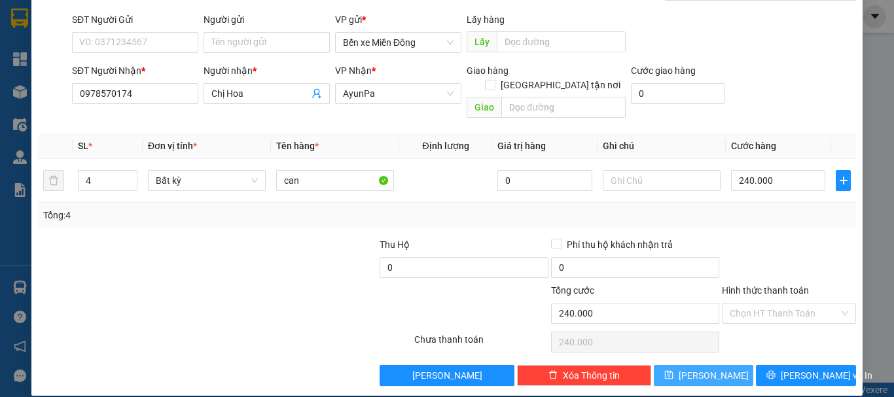
click at [708, 369] on button "[PERSON_NAME]" at bounding box center [704, 375] width 100 height 21
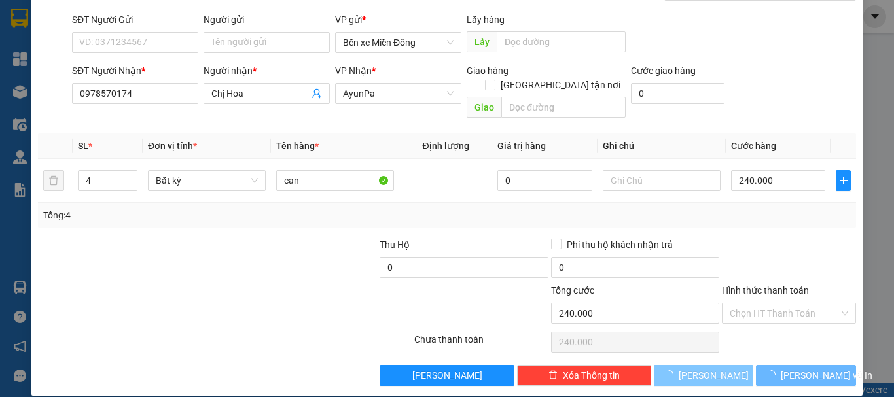
type input "1"
type input "0"
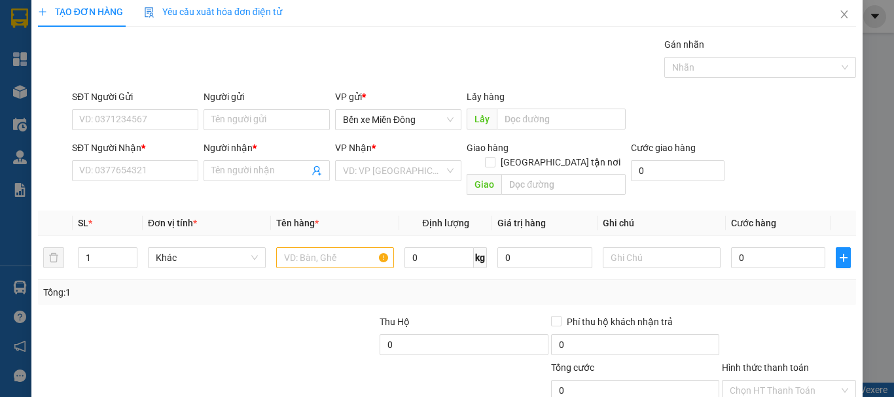
scroll to position [0, 0]
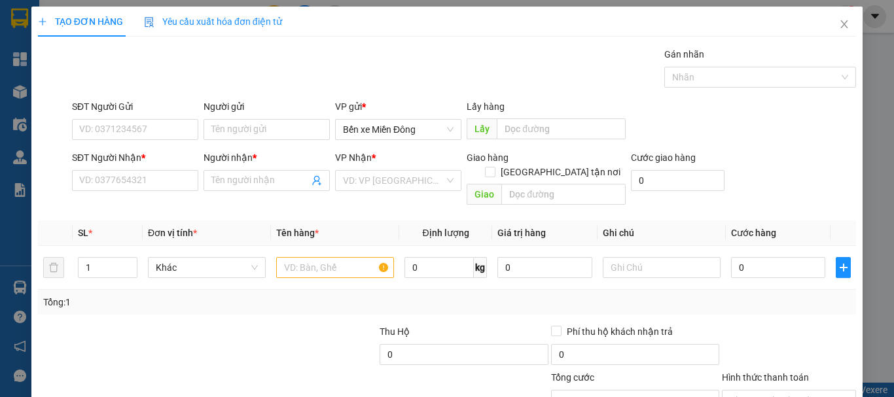
click at [115, 192] on div "SĐT Người Nhận * VD: 0377654321" at bounding box center [135, 174] width 126 height 46
click at [112, 189] on input "SĐT Người Nhận *" at bounding box center [135, 180] width 126 height 21
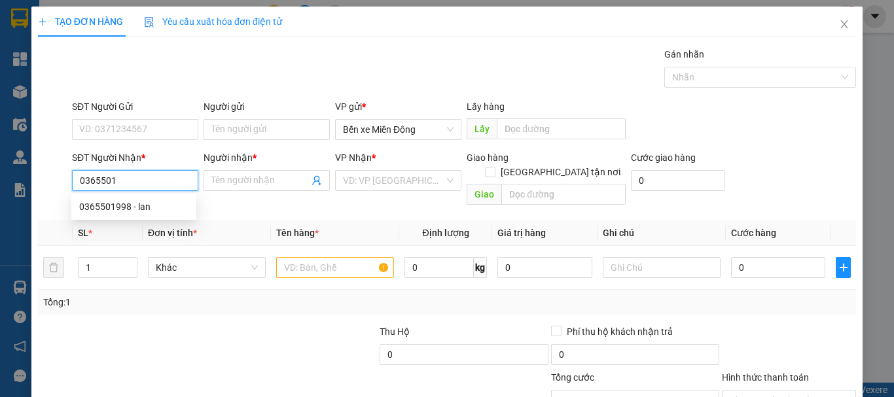
click at [119, 215] on div "0365501998 - lan" at bounding box center [133, 206] width 125 height 21
type input "0365501998"
type input "lan"
type input "0365501998"
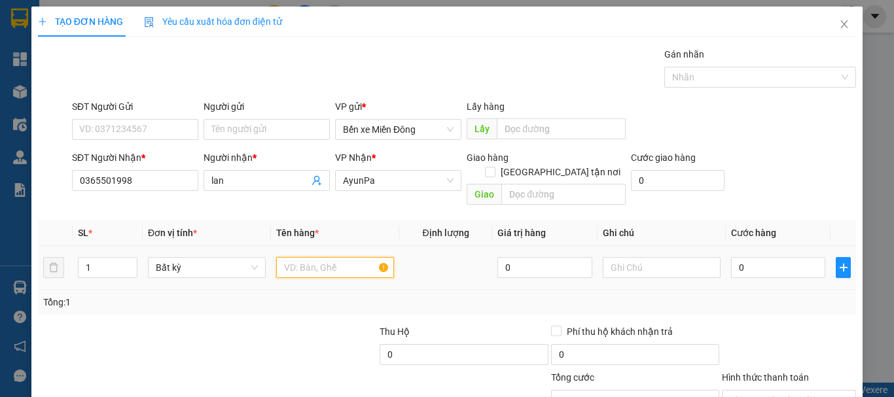
click at [320, 257] on input "text" at bounding box center [335, 267] width 118 height 21
type input "thung xốp"
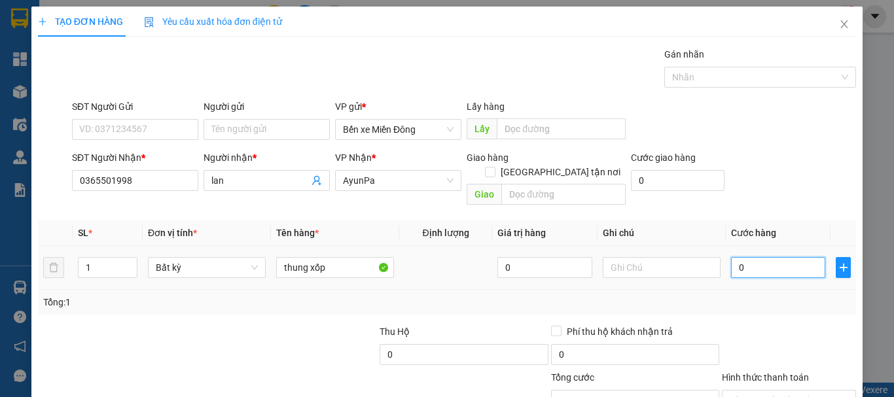
click at [773, 257] on input "0" at bounding box center [778, 267] width 94 height 21
type input "007"
type input "7"
type input "0.070"
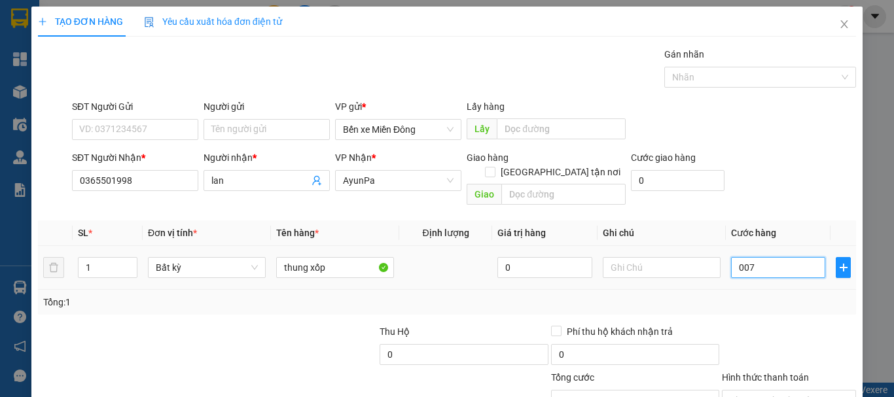
type input "70"
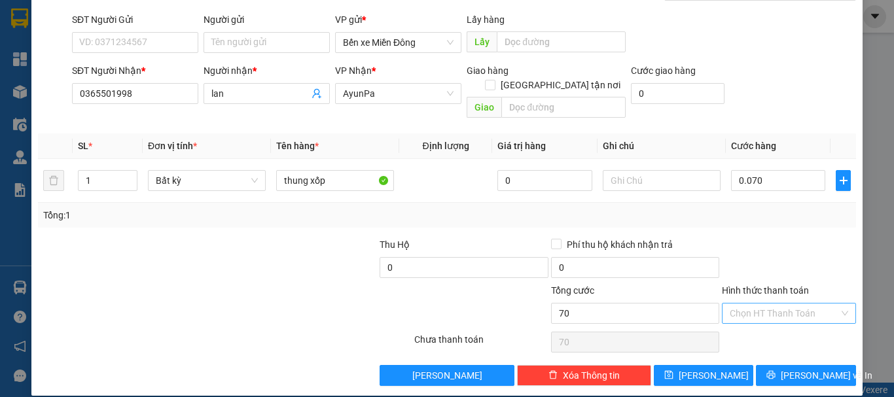
type input "70.000"
click at [790, 304] on input "Hình thức thanh toán" at bounding box center [784, 314] width 109 height 20
click at [791, 327] on div "Tại văn phòng" at bounding box center [781, 325] width 117 height 14
type input "0"
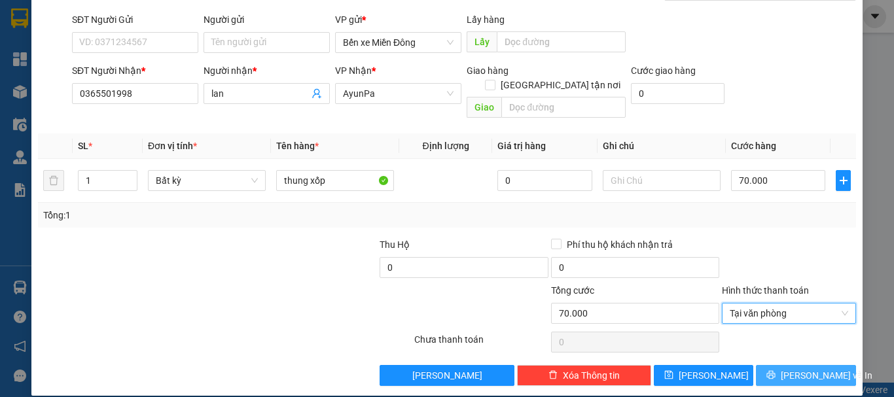
click at [765, 365] on button "[PERSON_NAME] và In" at bounding box center [806, 375] width 100 height 21
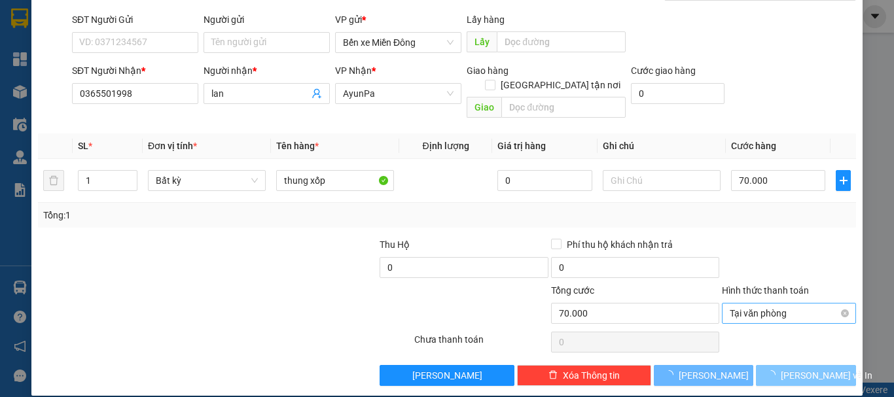
scroll to position [43, 0]
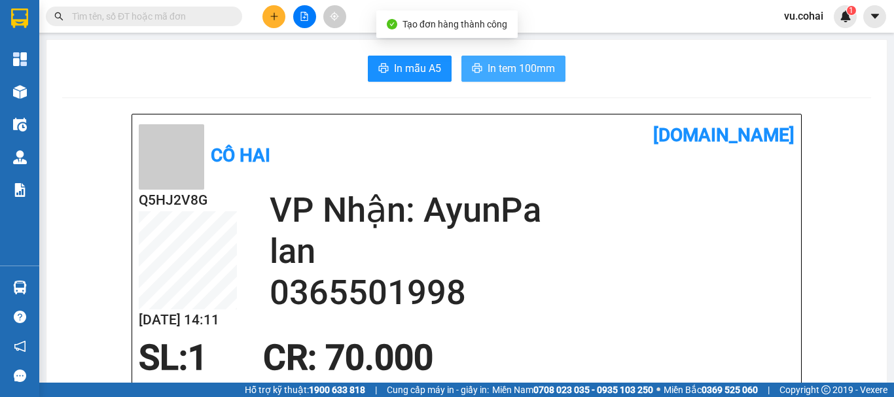
click at [501, 72] on span "In tem 100mm" at bounding box center [521, 68] width 67 height 16
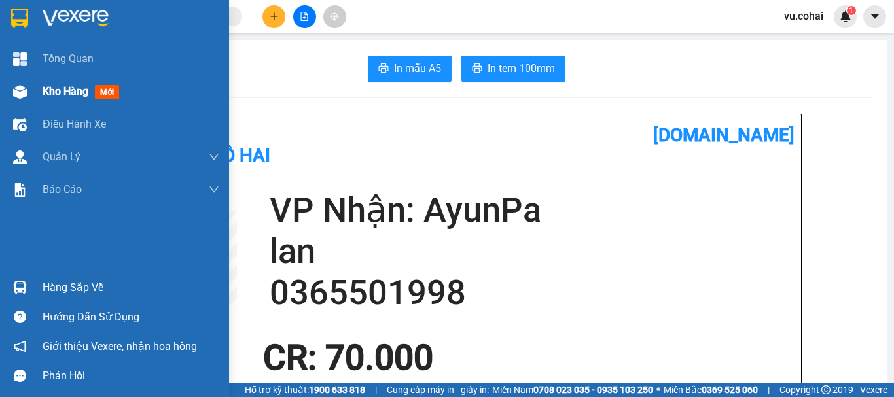
click at [82, 95] on span "Kho hàng" at bounding box center [66, 91] width 46 height 12
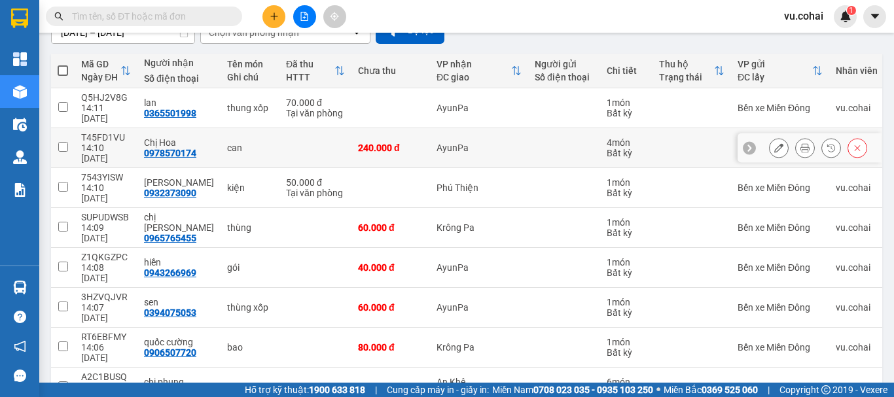
scroll to position [65, 0]
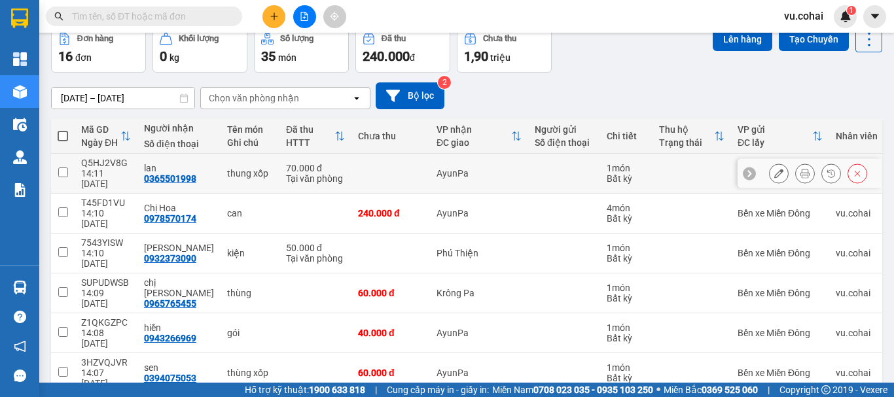
click at [64, 168] on input "checkbox" at bounding box center [63, 173] width 10 height 10
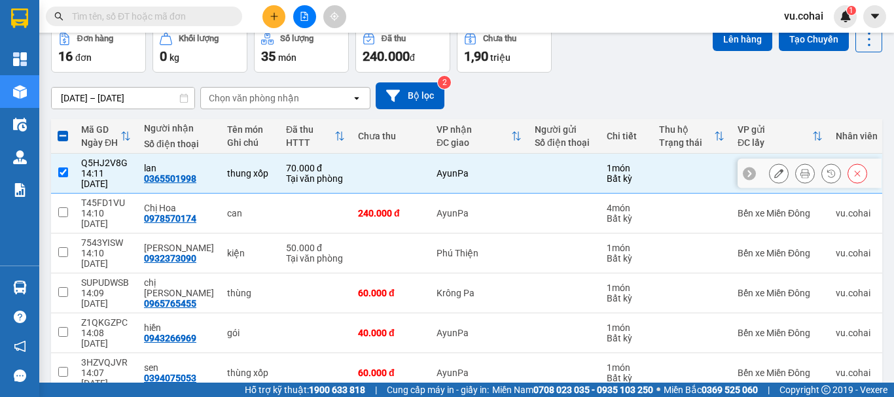
drag, startPoint x: 58, startPoint y: 168, endPoint x: 44, endPoint y: 162, distance: 15.2
click at [54, 168] on td at bounding box center [63, 174] width 24 height 40
checkbox input "false"
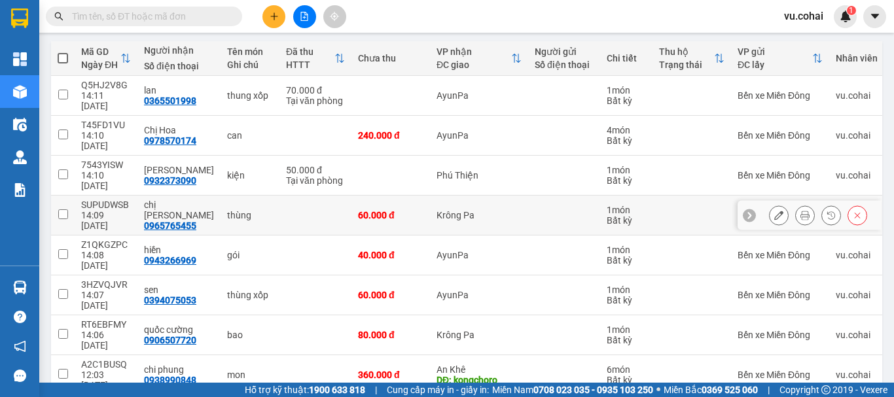
scroll to position [124, 0]
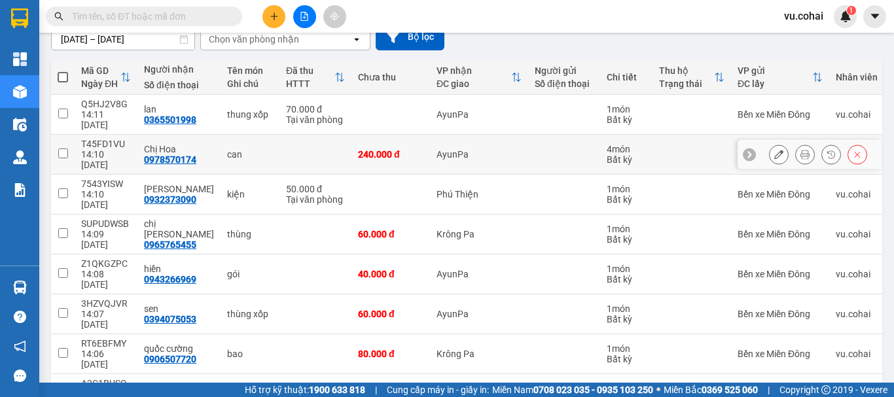
click at [63, 149] on input "checkbox" at bounding box center [63, 154] width 10 height 10
checkbox input "true"
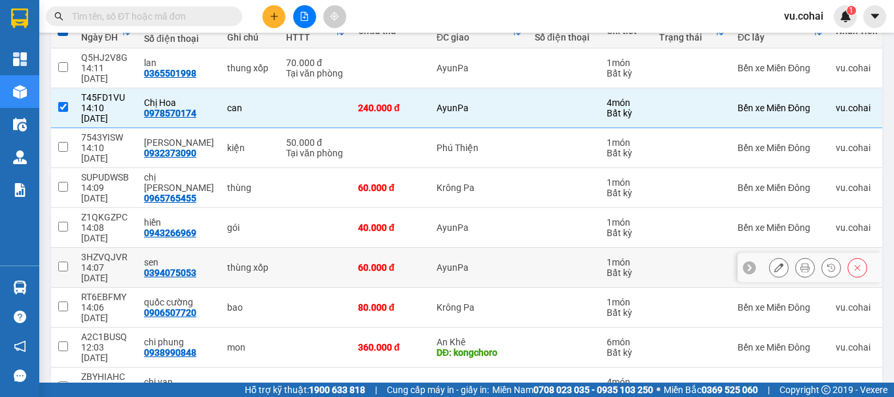
scroll to position [190, 0]
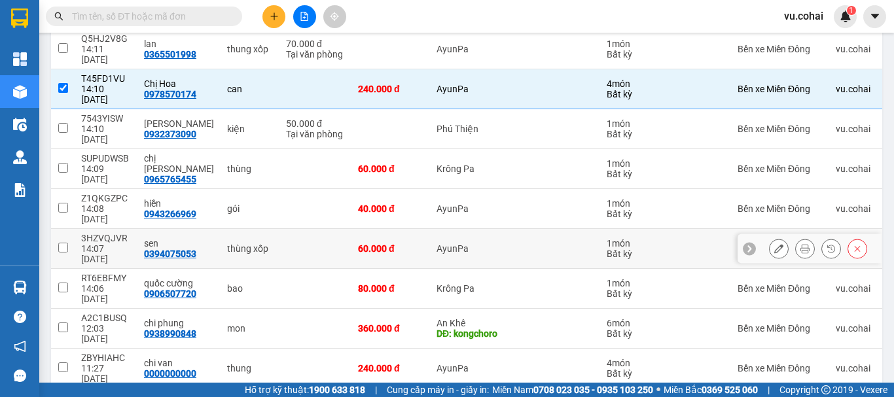
click at [65, 243] on input "checkbox" at bounding box center [63, 248] width 10 height 10
checkbox input "true"
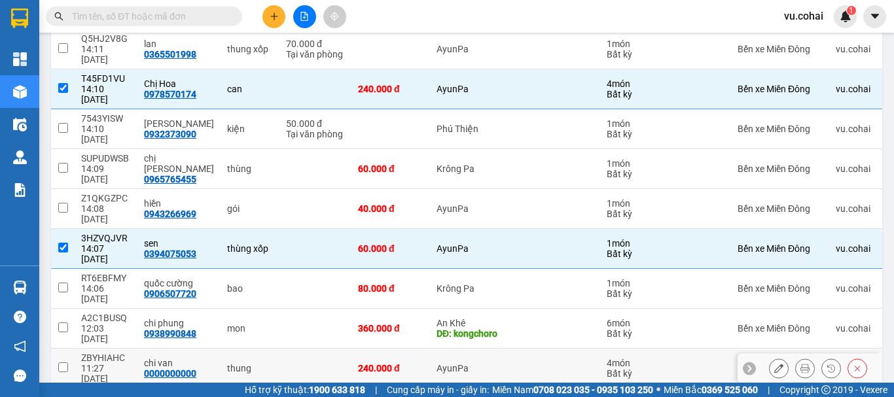
click at [62, 363] on input "checkbox" at bounding box center [63, 368] width 10 height 10
checkbox input "true"
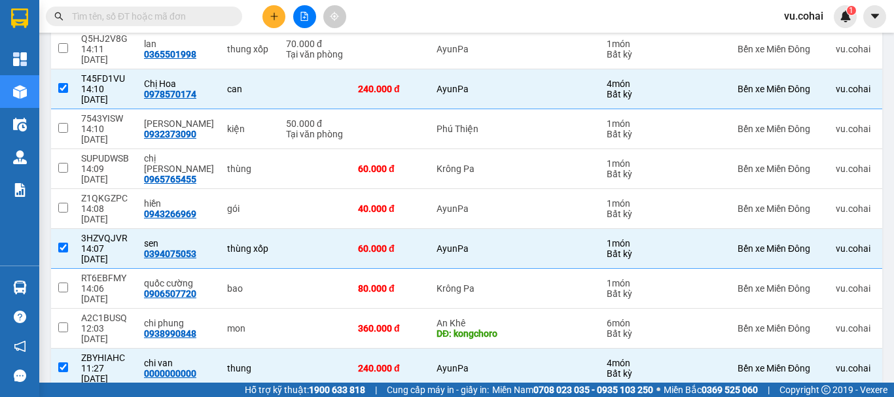
checkbox input "true"
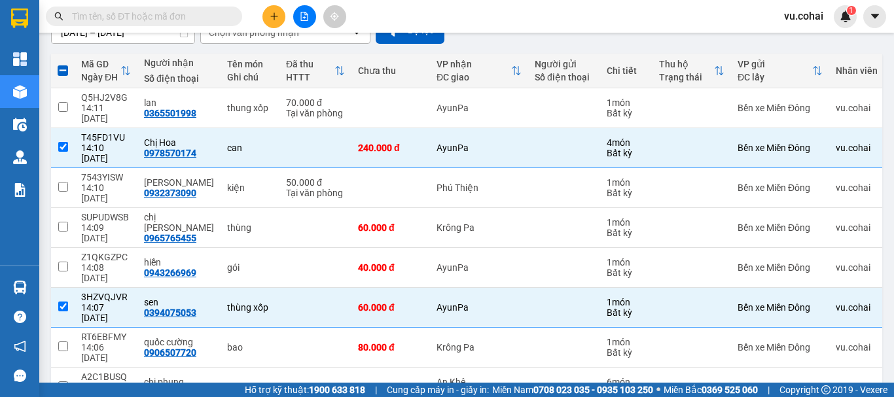
scroll to position [0, 0]
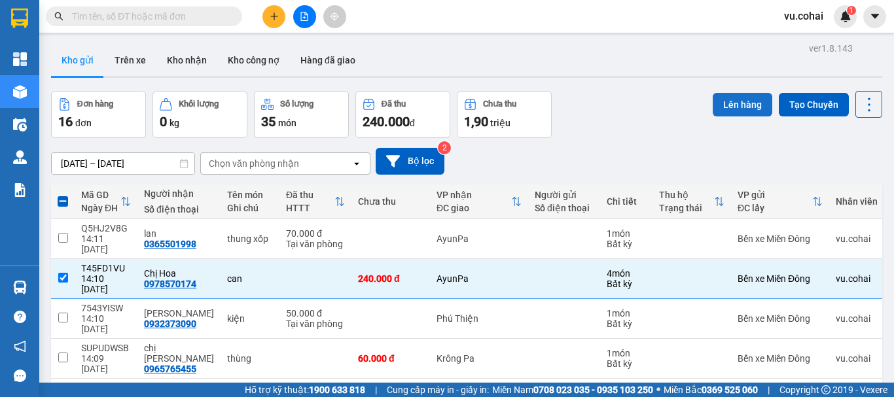
click at [736, 103] on button "Lên hàng" at bounding box center [743, 105] width 60 height 24
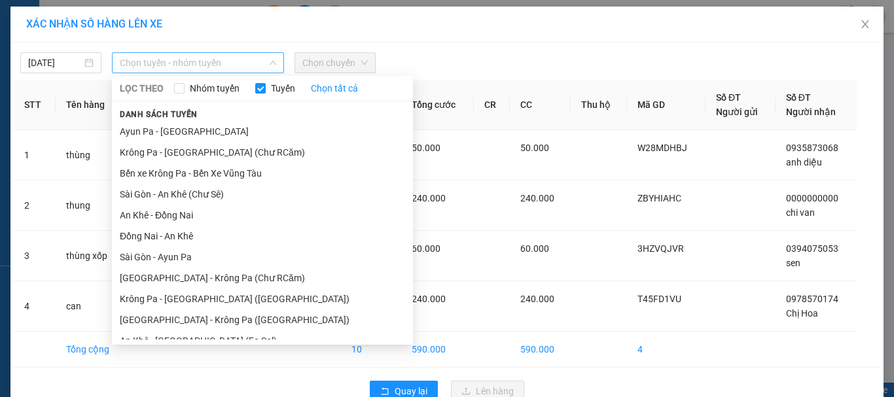
click at [215, 58] on span "Chọn tuyến - nhóm tuyến" at bounding box center [198, 63] width 156 height 20
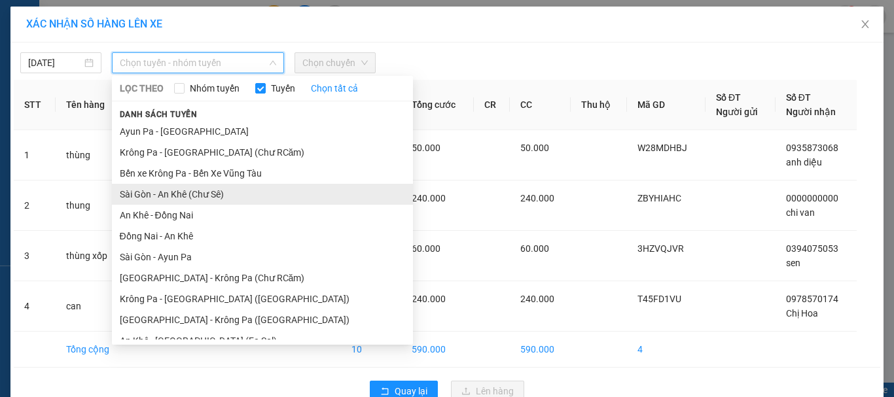
click at [196, 198] on li "Sài Gòn - An Khê (Chư Sê)" at bounding box center [262, 194] width 301 height 21
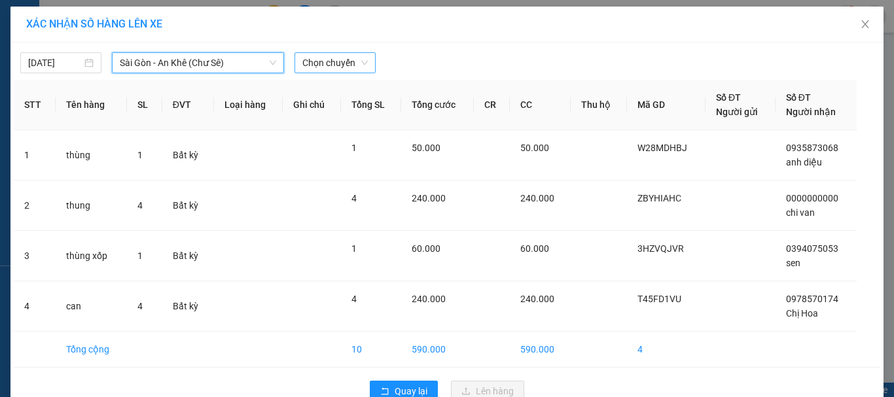
click at [340, 58] on span "Chọn chuyến" at bounding box center [334, 63] width 65 height 20
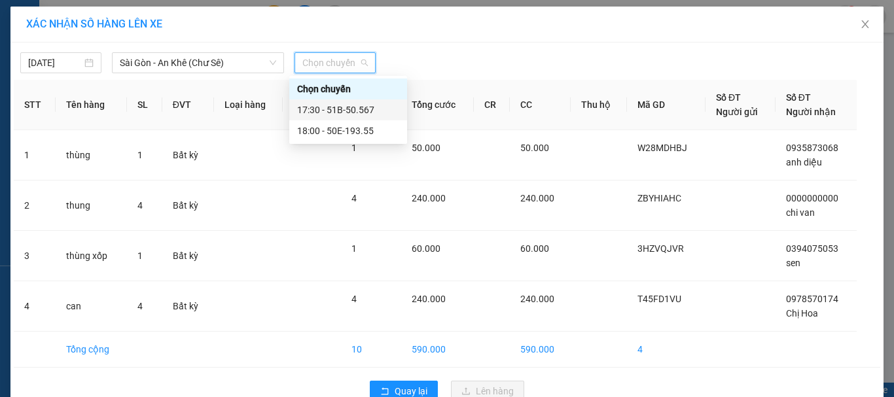
click at [360, 110] on div "17:30 - 51B-50.567" at bounding box center [348, 110] width 102 height 14
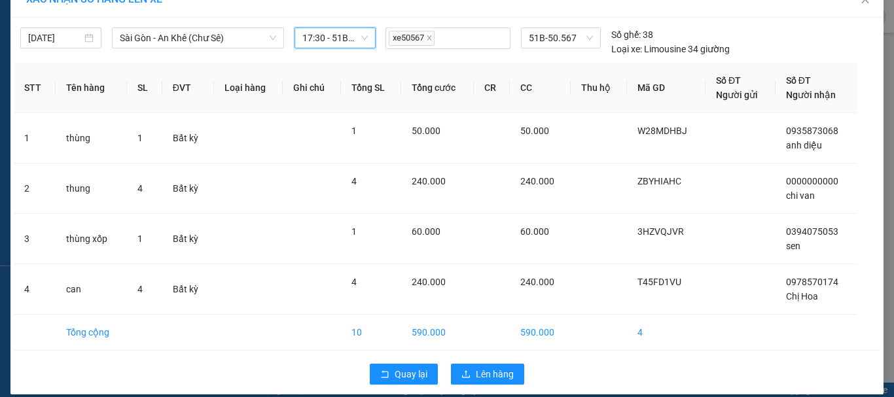
scroll to position [38, 0]
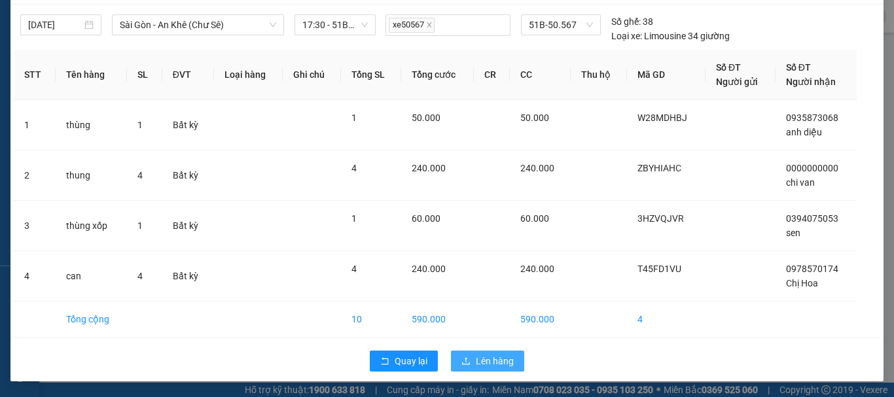
click at [495, 359] on span "Lên hàng" at bounding box center [495, 361] width 38 height 14
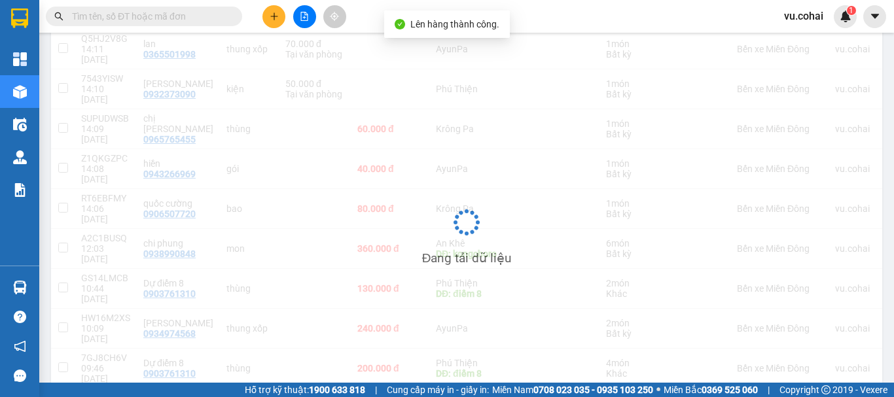
scroll to position [190, 0]
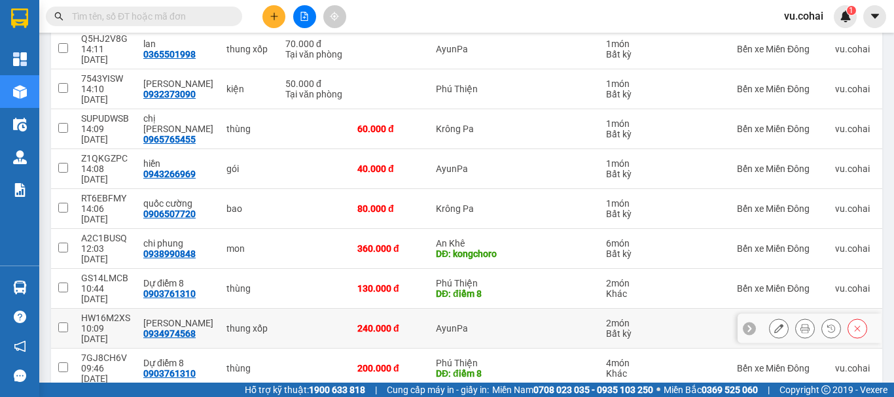
click at [62, 323] on input "checkbox" at bounding box center [63, 328] width 10 height 10
checkbox input "true"
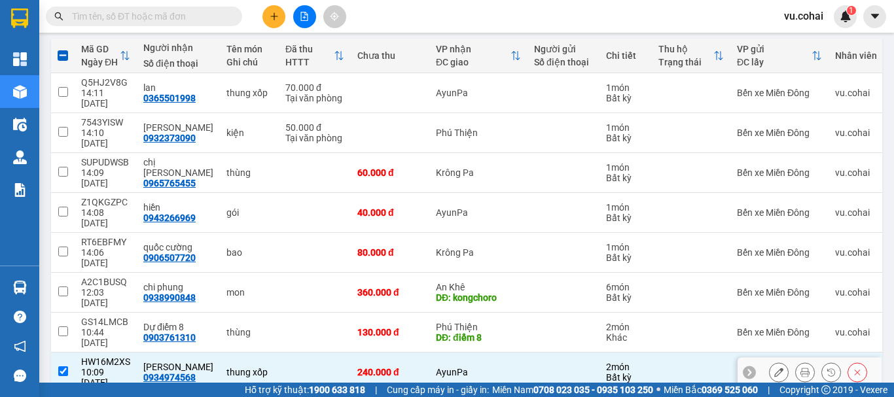
scroll to position [124, 0]
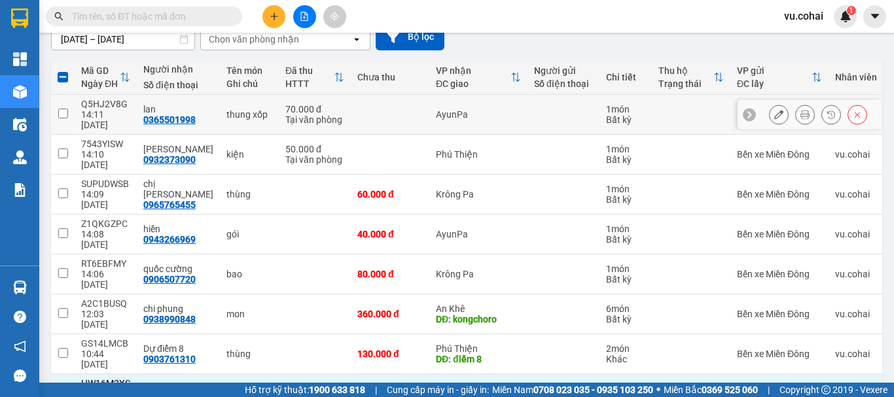
click at [64, 110] on input "checkbox" at bounding box center [63, 114] width 10 height 10
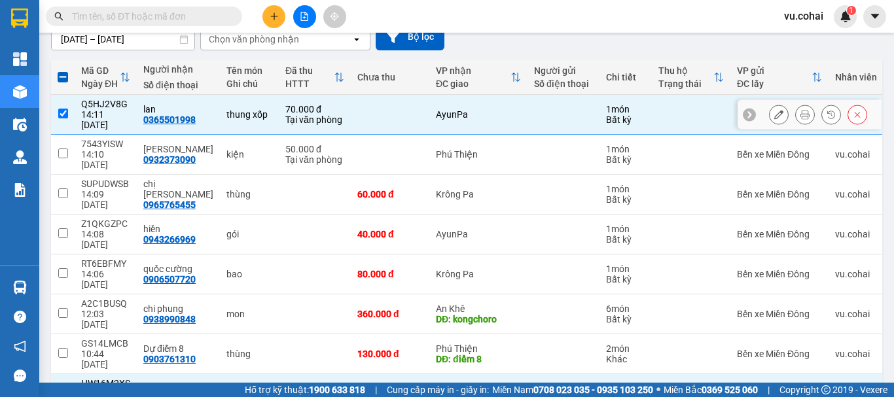
click at [64, 111] on input "checkbox" at bounding box center [63, 114] width 10 height 10
checkbox input "false"
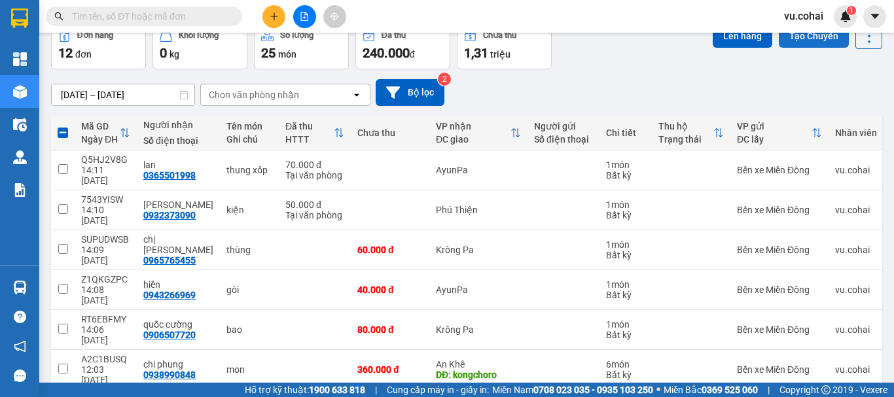
scroll to position [0, 0]
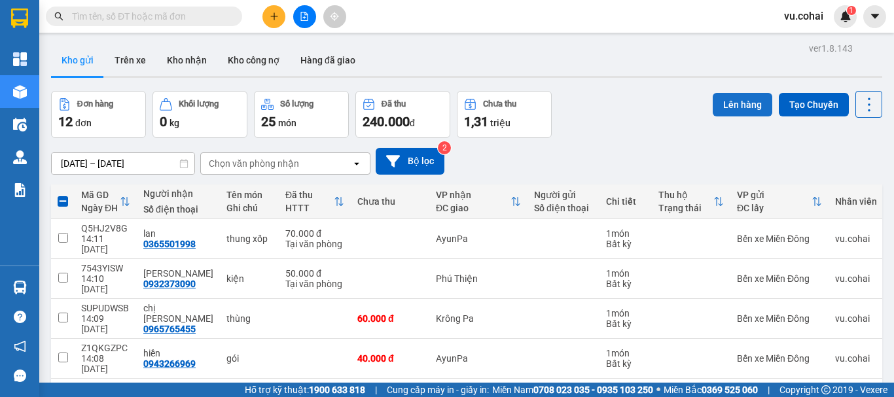
click at [719, 103] on button "Lên hàng" at bounding box center [743, 105] width 60 height 24
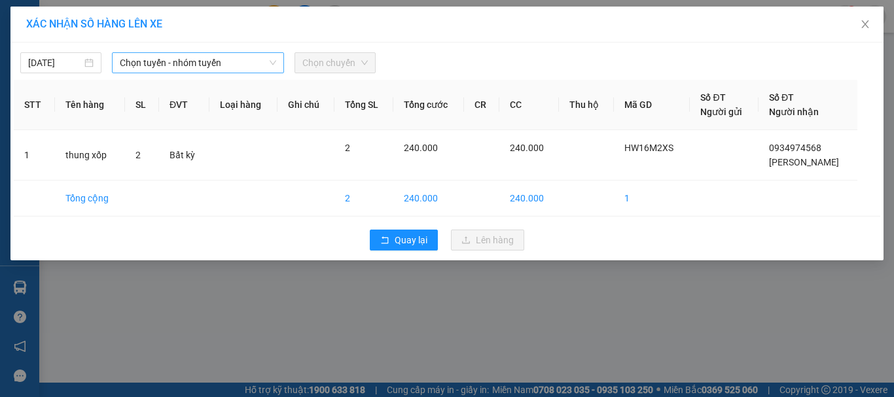
click at [154, 62] on span "Chọn tuyến - nhóm tuyến" at bounding box center [198, 63] width 156 height 20
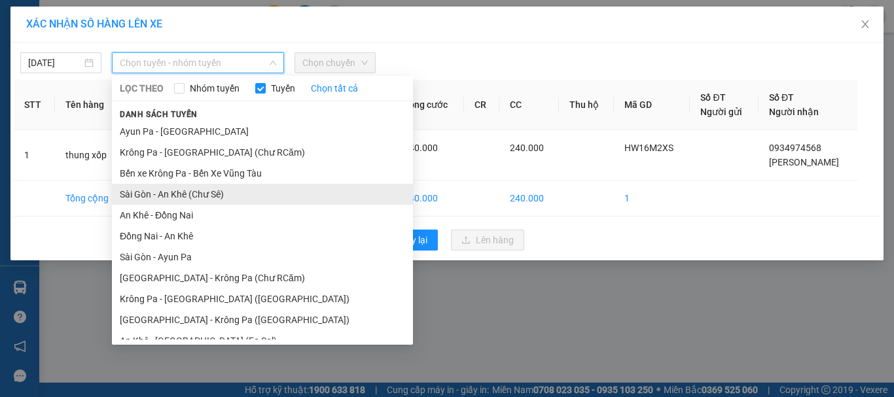
click at [217, 201] on li "Sài Gòn - An Khê (Chư Sê)" at bounding box center [262, 194] width 301 height 21
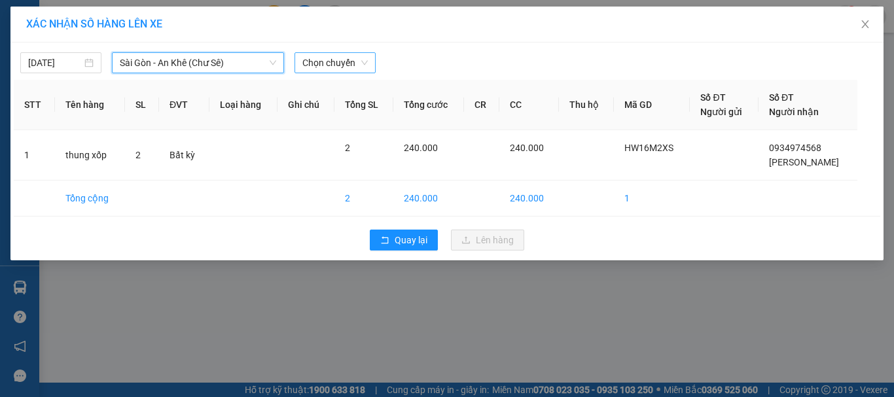
click at [302, 69] on span "Chọn chuyến" at bounding box center [334, 63] width 65 height 20
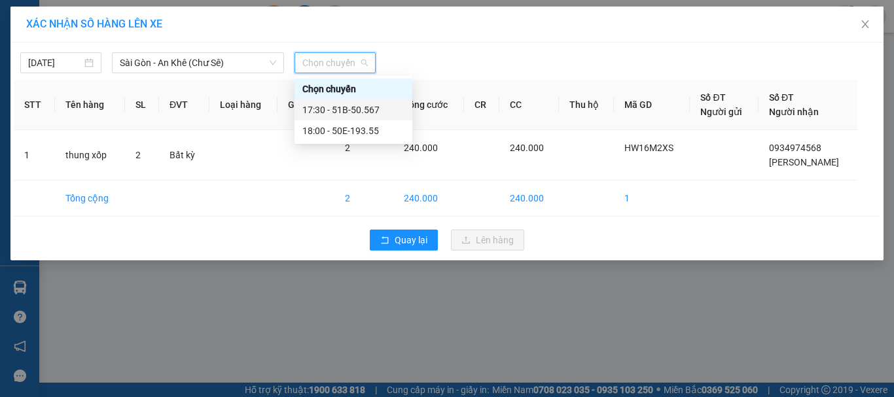
click at [356, 111] on div "17:30 - 51B-50.567" at bounding box center [353, 110] width 102 height 14
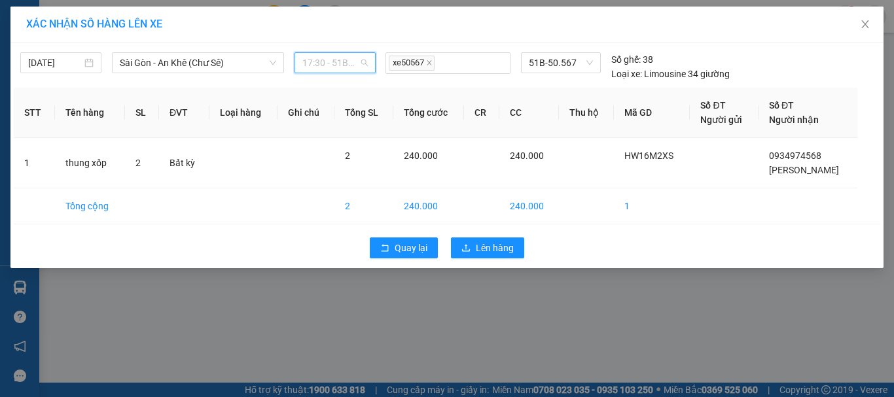
drag, startPoint x: 344, startPoint y: 70, endPoint x: 358, endPoint y: 75, distance: 14.7
click at [345, 69] on span "17:30 - 51B-50.567" at bounding box center [334, 63] width 65 height 20
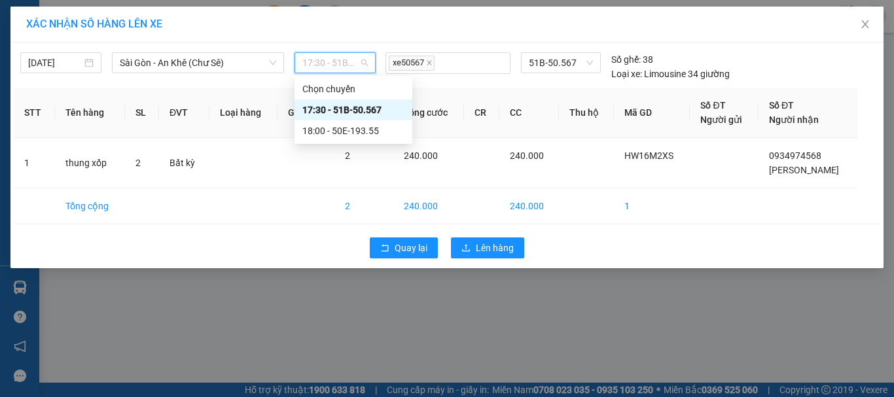
click at [364, 109] on div "17:30 - 51B-50.567" at bounding box center [353, 110] width 102 height 14
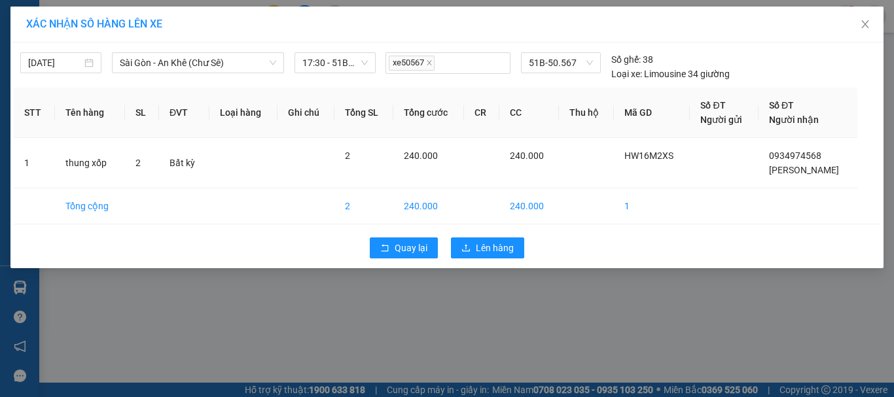
click at [491, 262] on div "Quay lại Lên hàng" at bounding box center [447, 248] width 867 height 34
click at [488, 251] on span "Lên hàng" at bounding box center [495, 248] width 38 height 14
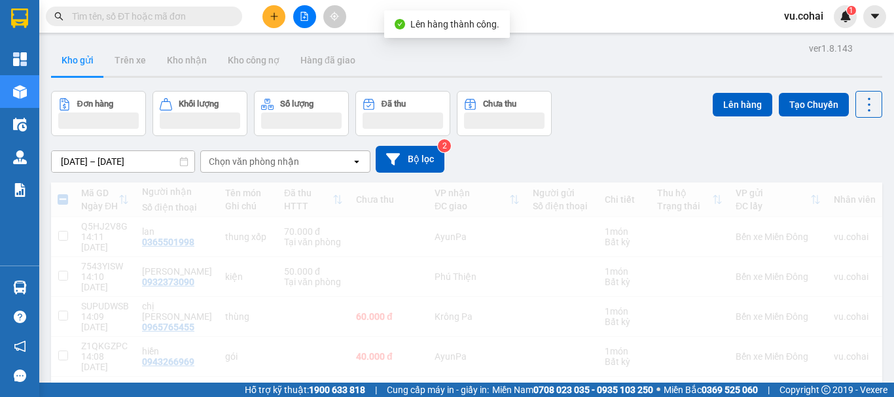
scroll to position [65, 0]
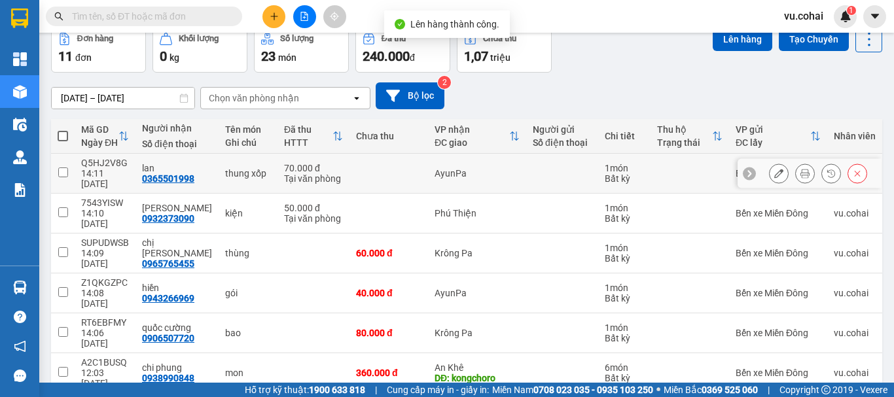
drag, startPoint x: 65, startPoint y: 167, endPoint x: 351, endPoint y: 171, distance: 286.7
click at [103, 169] on tr "Q5HJ2V8G 14:11 [DATE] lan 0365501998 thung xốp 70.000 đ Tại văn phòng AyunPa 1 …" at bounding box center [506, 174] width 911 height 40
checkbox input "true"
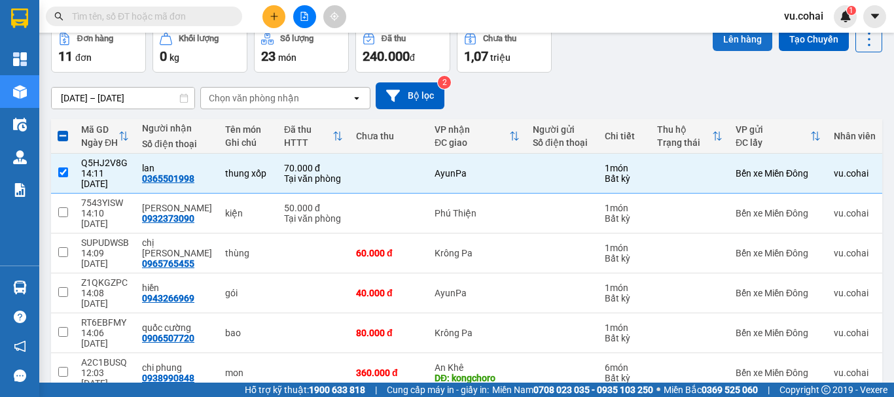
click at [719, 48] on button "Lên hàng" at bounding box center [743, 39] width 60 height 24
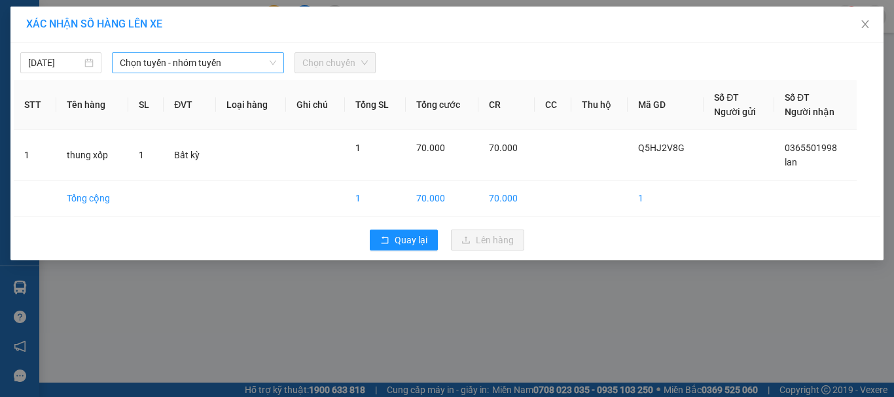
click at [216, 60] on span "Chọn tuyến - nhóm tuyến" at bounding box center [198, 63] width 156 height 20
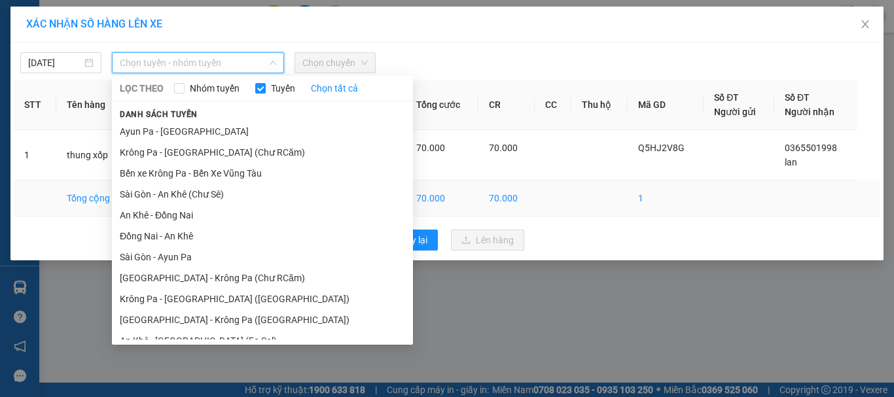
click at [217, 200] on li "Sài Gòn - An Khê (Chư Sê)" at bounding box center [262, 194] width 301 height 21
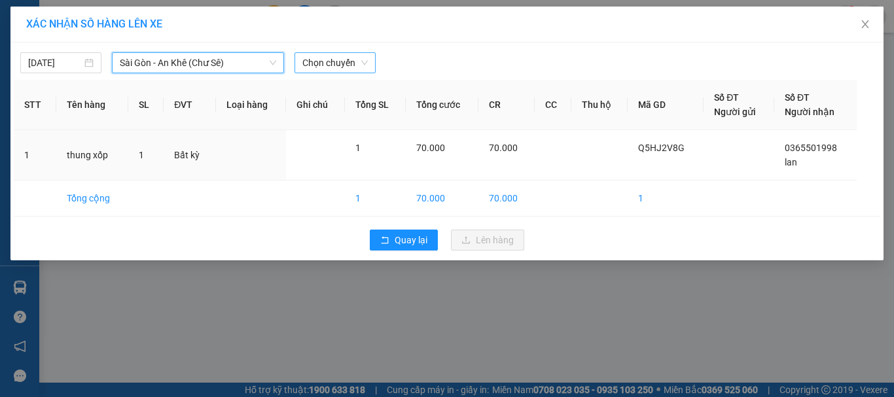
click at [344, 60] on span "Chọn chuyến" at bounding box center [334, 63] width 65 height 20
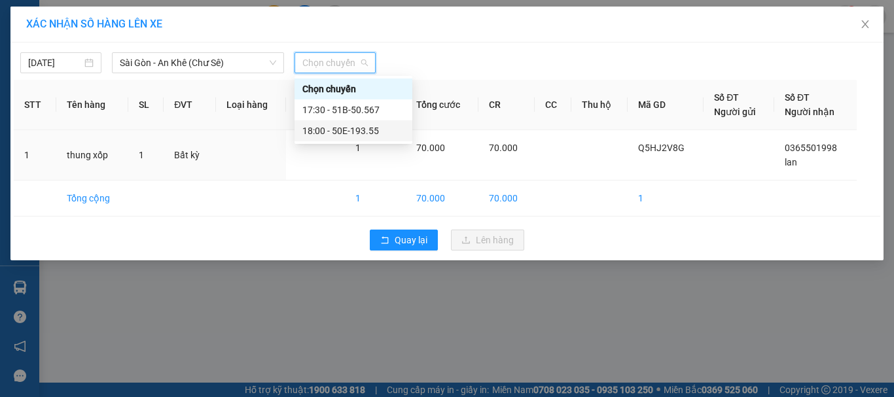
click at [357, 130] on div "18:00 - 50E-193.55" at bounding box center [353, 131] width 102 height 14
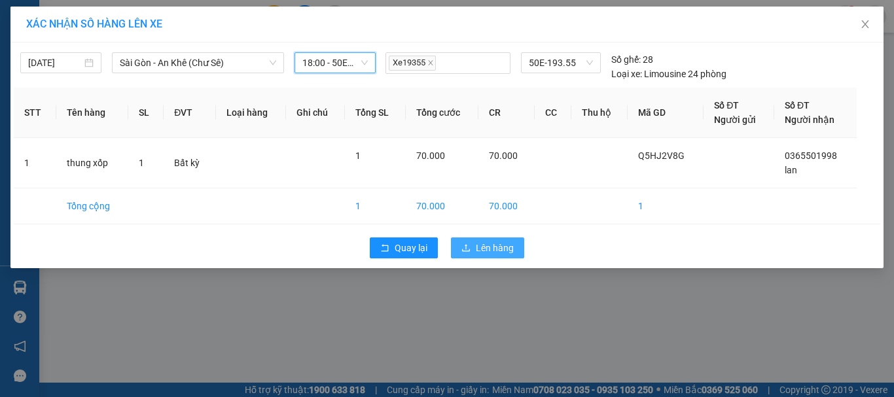
click at [498, 246] on span "Lên hàng" at bounding box center [495, 248] width 38 height 14
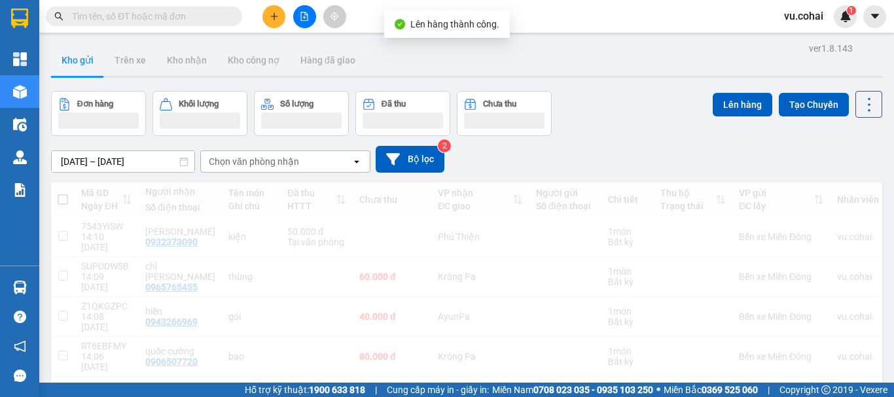
scroll to position [131, 0]
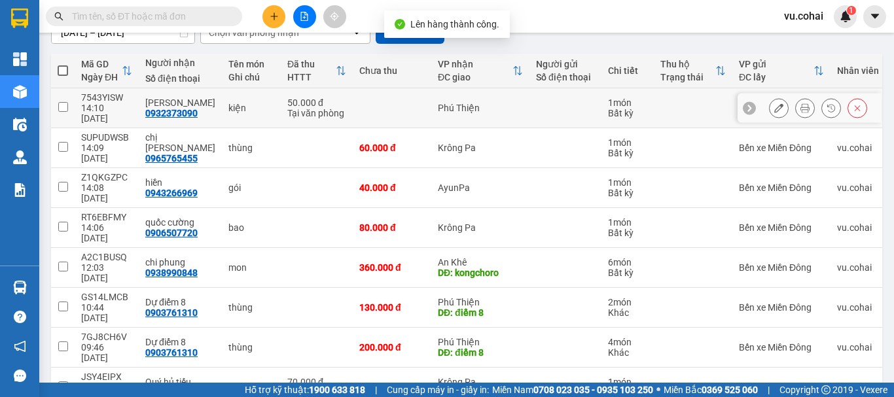
click at [60, 105] on input "checkbox" at bounding box center [63, 107] width 10 height 10
checkbox input "true"
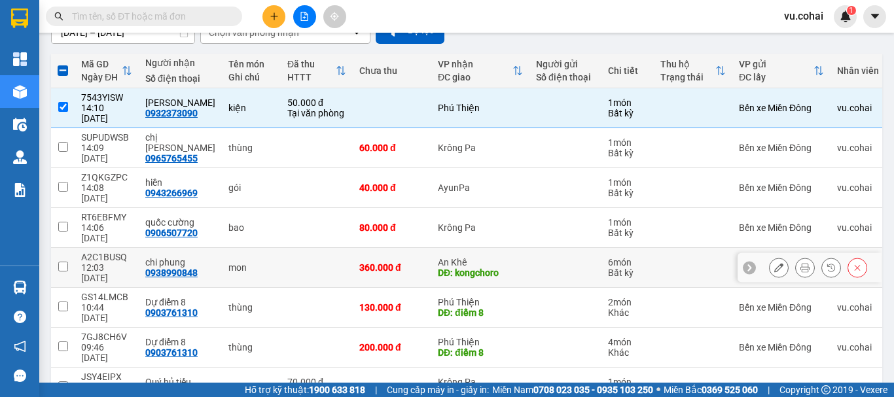
scroll to position [190, 0]
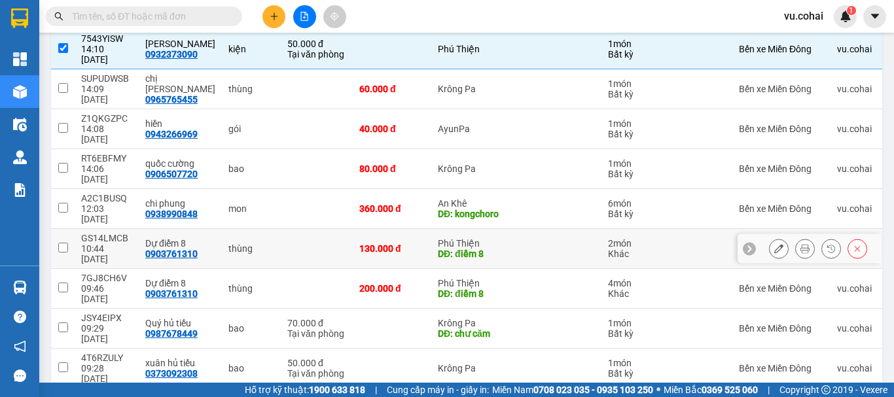
click at [65, 243] on input "checkbox" at bounding box center [63, 248] width 10 height 10
checkbox input "true"
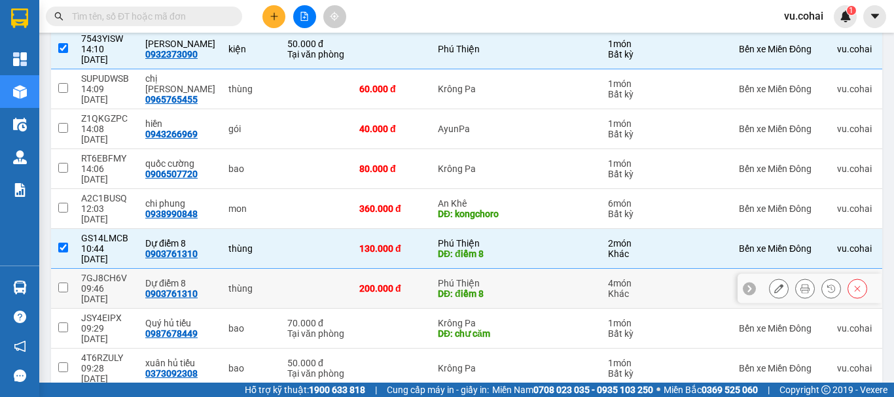
click at [67, 269] on td at bounding box center [63, 289] width 24 height 40
checkbox input "true"
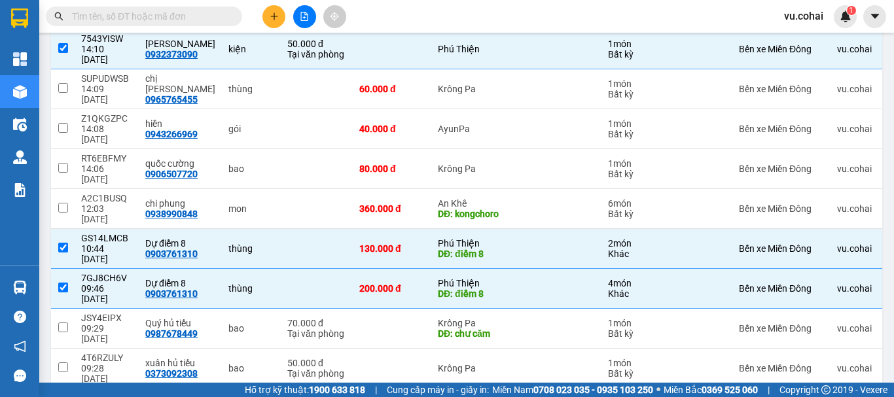
checkbox input "true"
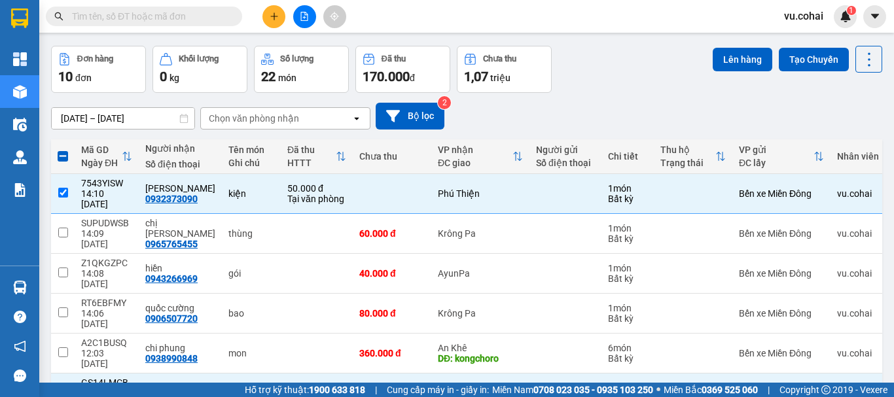
scroll to position [0, 0]
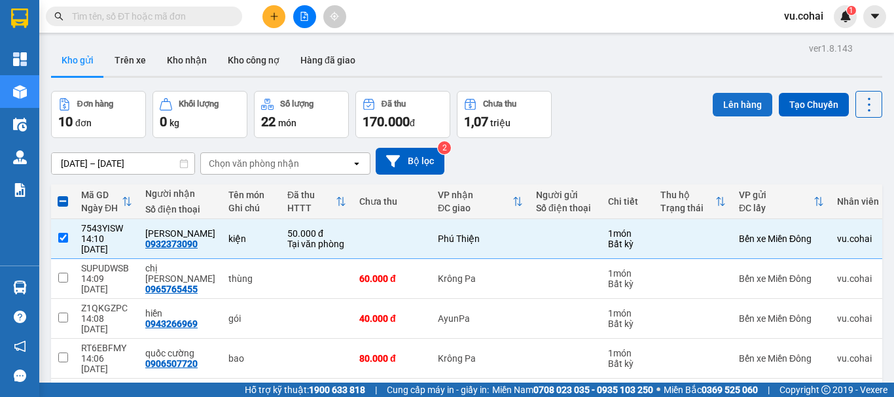
click at [726, 104] on button "Lên hàng" at bounding box center [743, 105] width 60 height 24
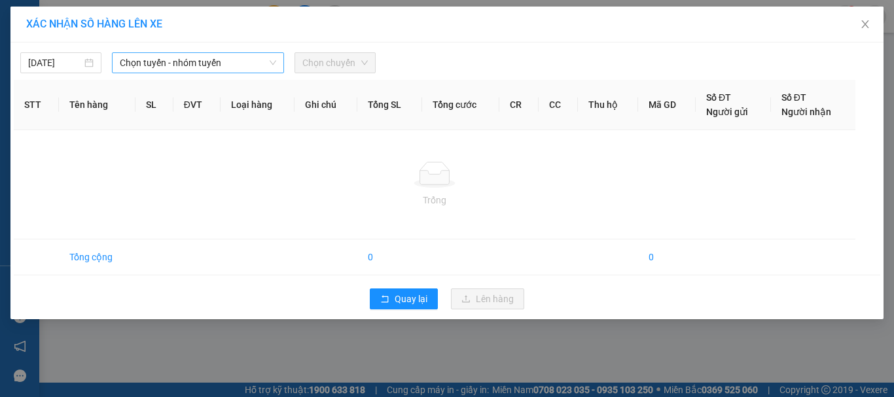
click at [223, 62] on span "Chọn tuyến - nhóm tuyến" at bounding box center [198, 63] width 156 height 20
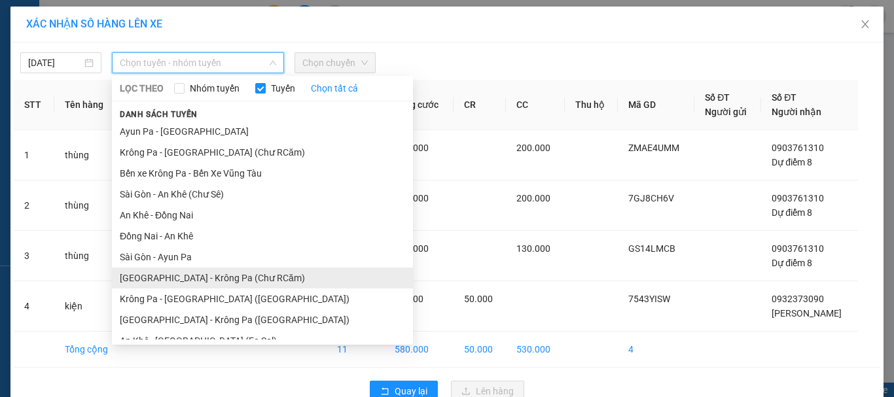
click at [217, 281] on li "[GEOGRAPHIC_DATA] - Krông Pa (Chư RCăm)" at bounding box center [262, 278] width 301 height 21
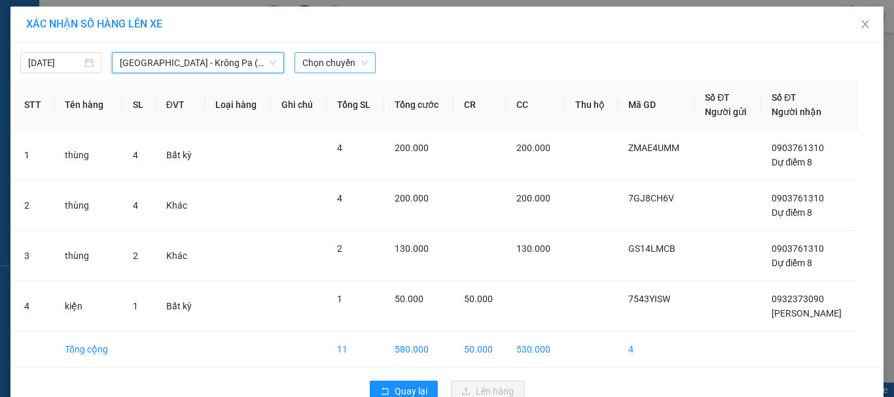
click at [312, 66] on span "Chọn chuyến" at bounding box center [334, 63] width 65 height 20
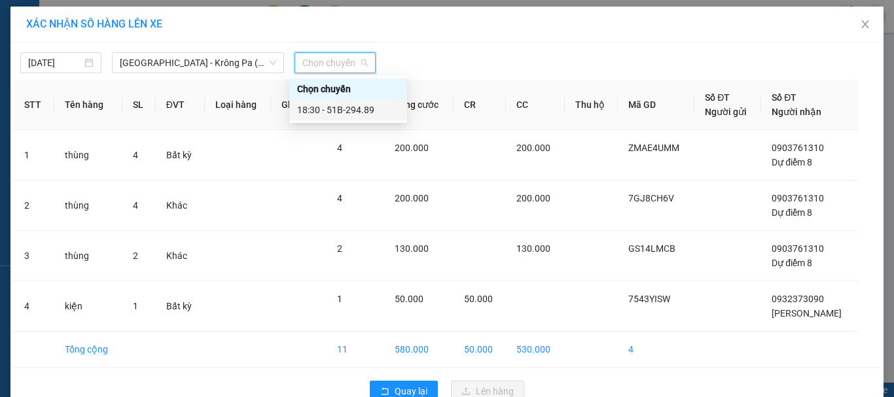
click at [348, 109] on div "18:30 - 51B-294.89" at bounding box center [348, 110] width 102 height 14
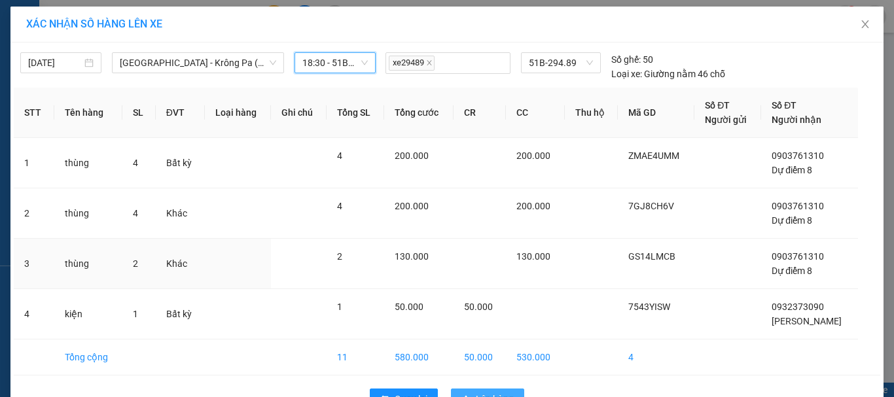
scroll to position [38, 0]
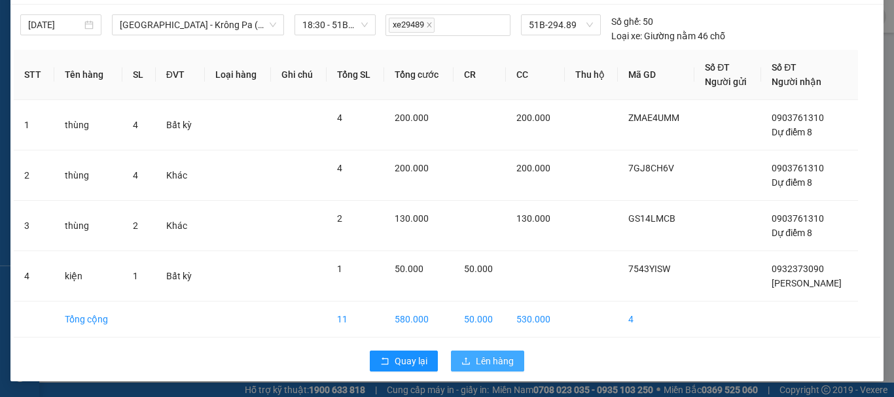
click at [499, 369] on button "Lên hàng" at bounding box center [487, 361] width 73 height 21
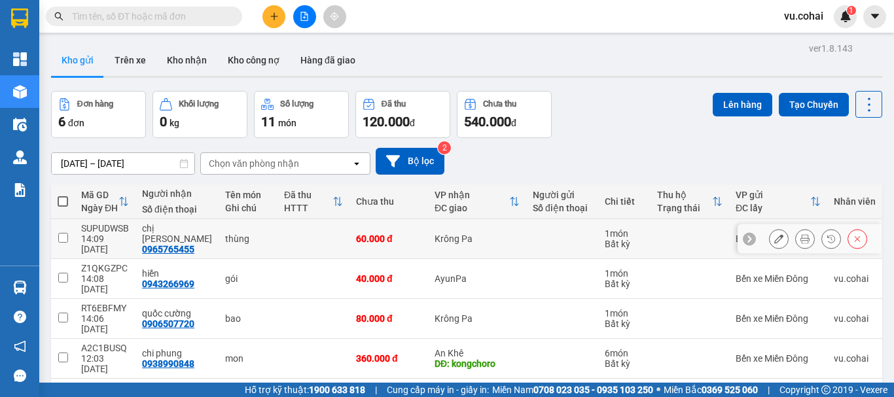
click at [63, 233] on input "checkbox" at bounding box center [63, 238] width 10 height 10
checkbox input "true"
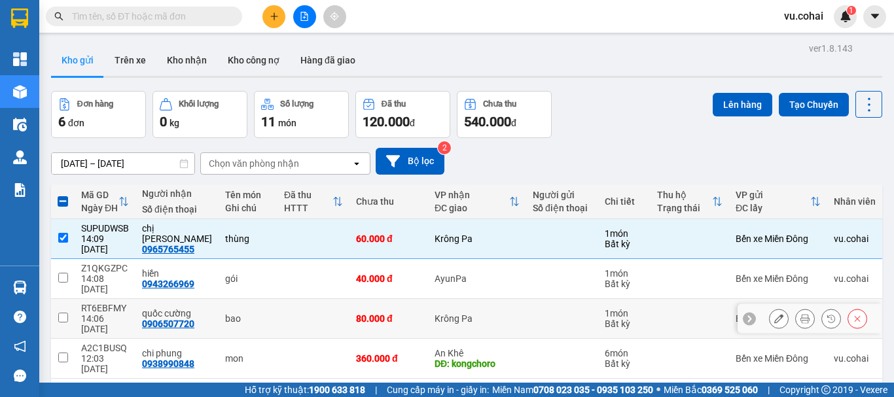
click at [63, 299] on td at bounding box center [63, 319] width 24 height 40
checkbox input "true"
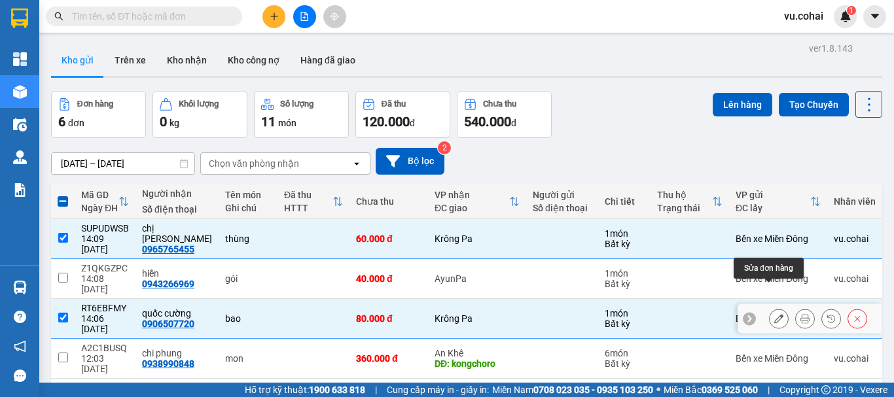
click at [774, 314] on icon at bounding box center [778, 318] width 9 height 9
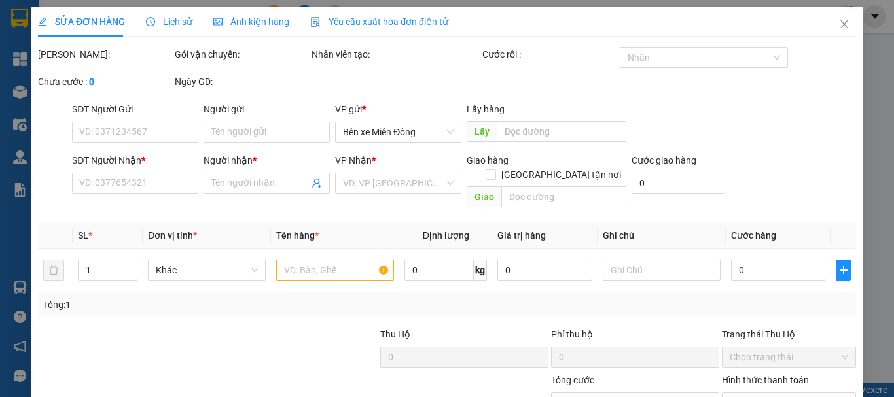
type input "0906507720"
type input "quốc cường"
type input "80.000"
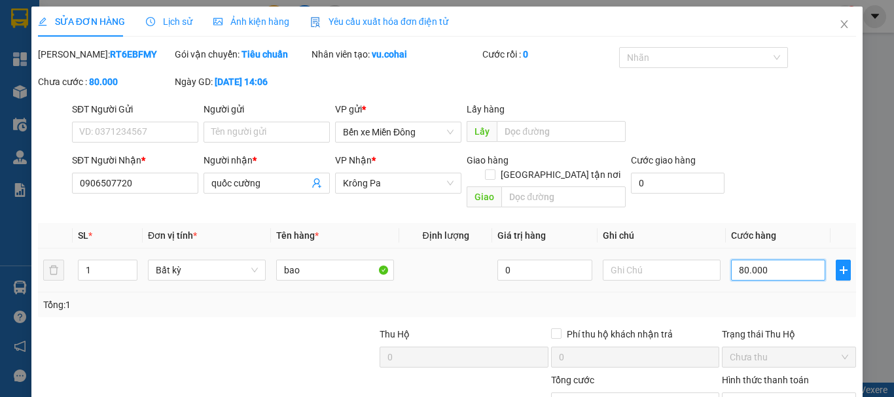
click at [771, 260] on input "80.000" at bounding box center [778, 270] width 94 height 21
type input "0"
type input "007"
type input "7"
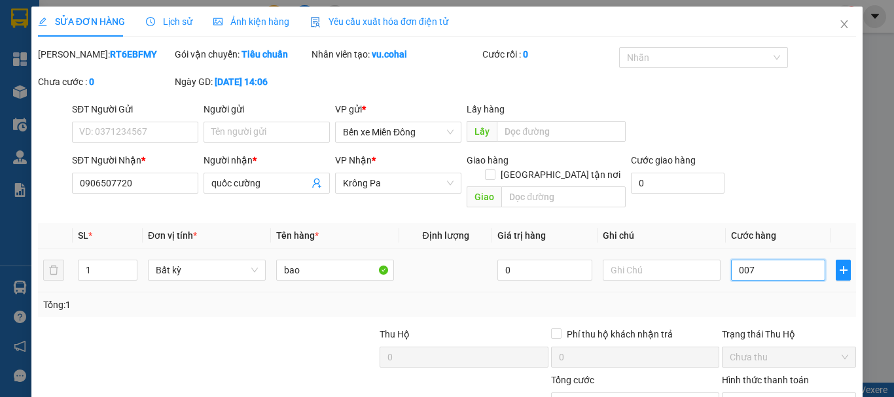
type input "7"
type input "70"
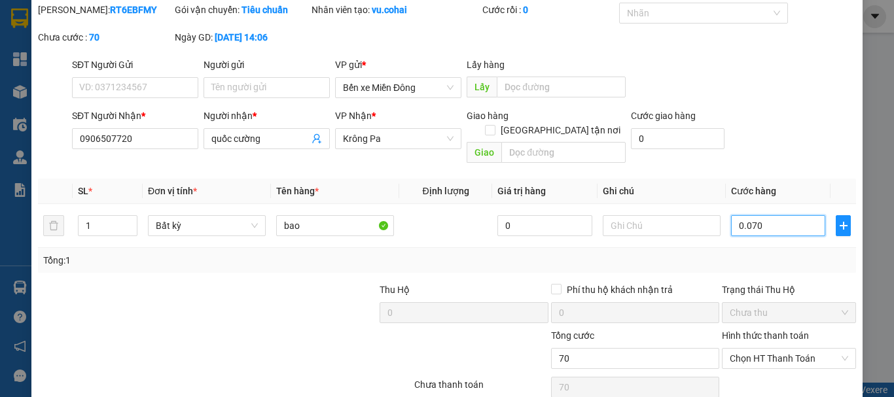
scroll to position [90, 0]
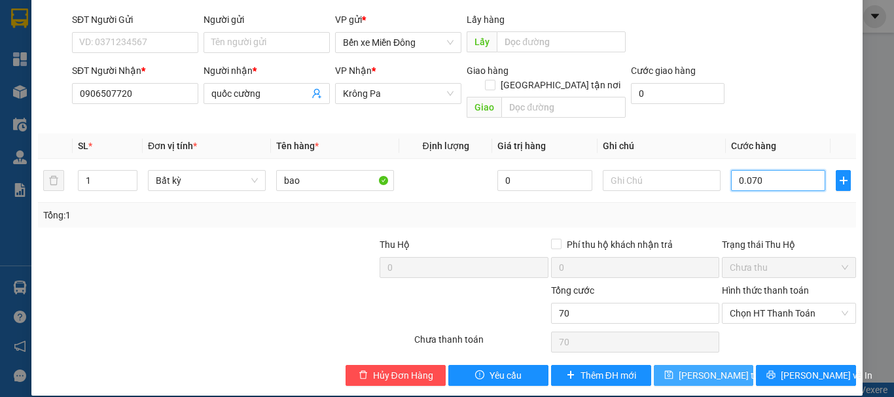
type input "0.070"
type input "70.000"
click at [707, 369] on span "[PERSON_NAME] thay đổi" at bounding box center [731, 376] width 105 height 14
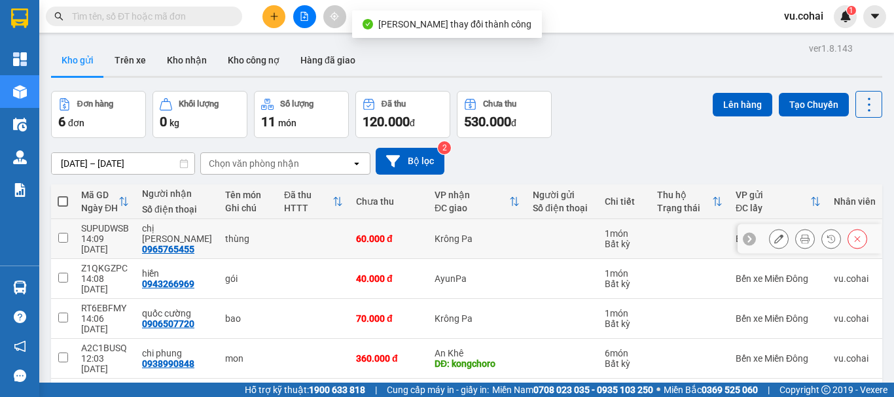
click at [55, 230] on td at bounding box center [63, 239] width 24 height 40
checkbox input "true"
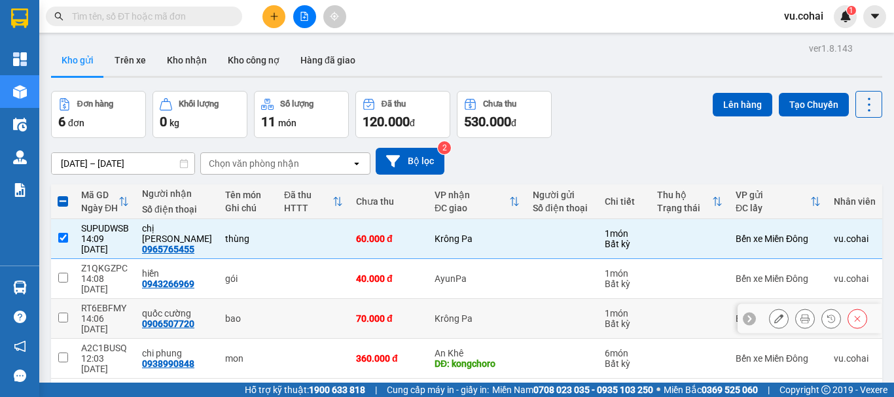
click at [63, 313] on input "checkbox" at bounding box center [63, 318] width 10 height 10
checkbox input "true"
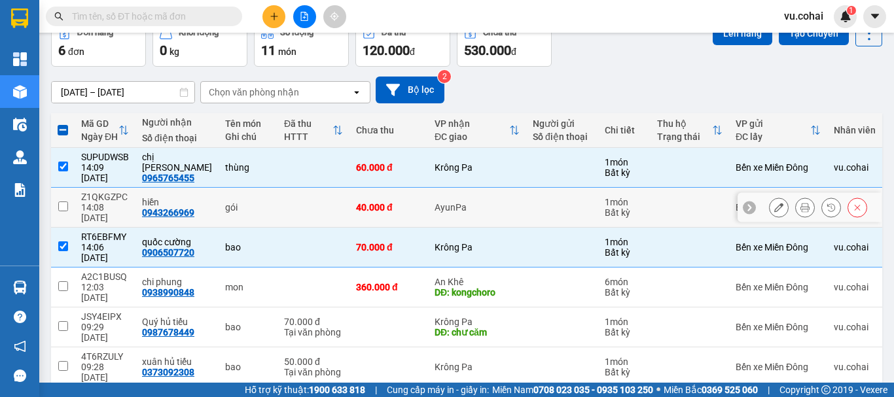
scroll to position [72, 0]
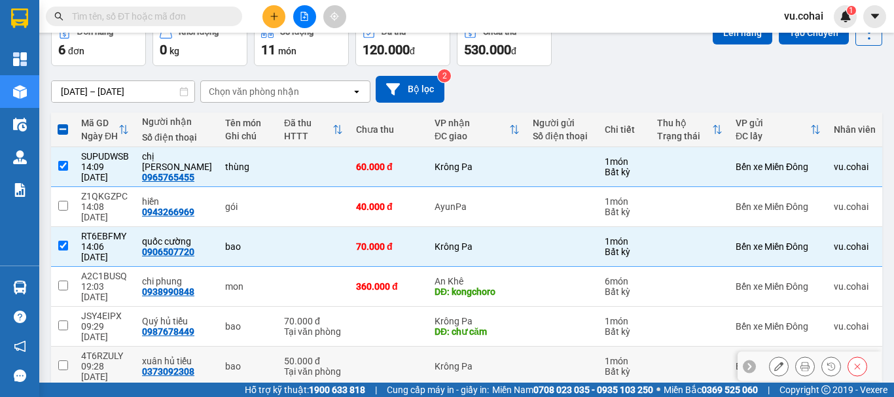
click at [60, 361] on input "checkbox" at bounding box center [63, 366] width 10 height 10
checkbox input "true"
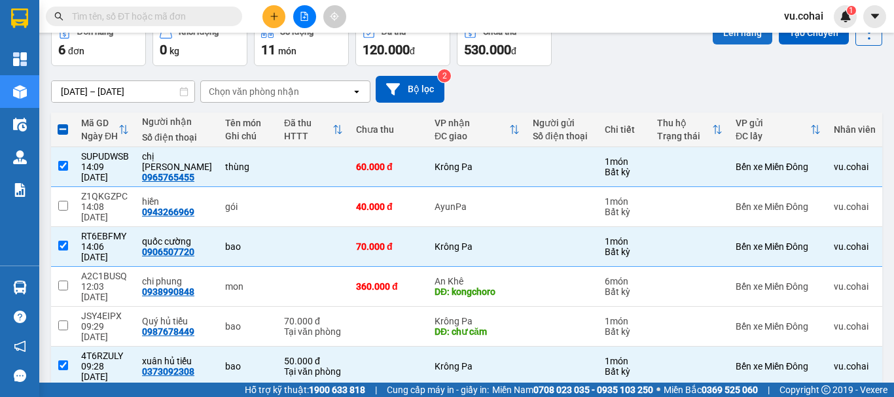
click at [727, 39] on button "Lên hàng" at bounding box center [743, 33] width 60 height 24
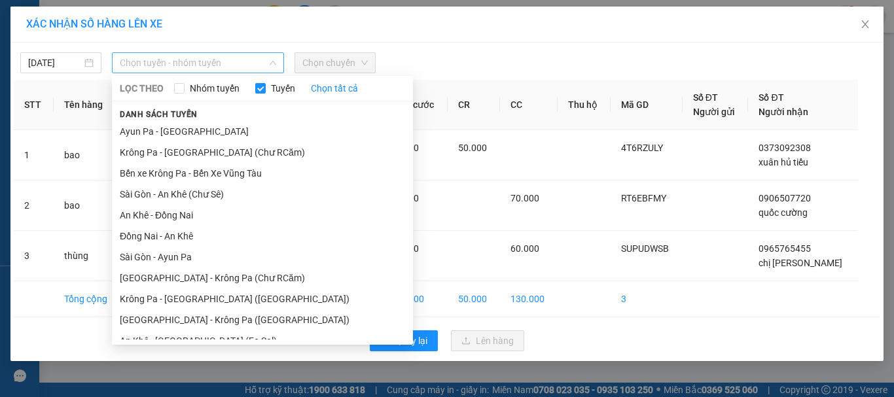
click at [239, 56] on span "Chọn tuyến - nhóm tuyến" at bounding box center [198, 63] width 156 height 20
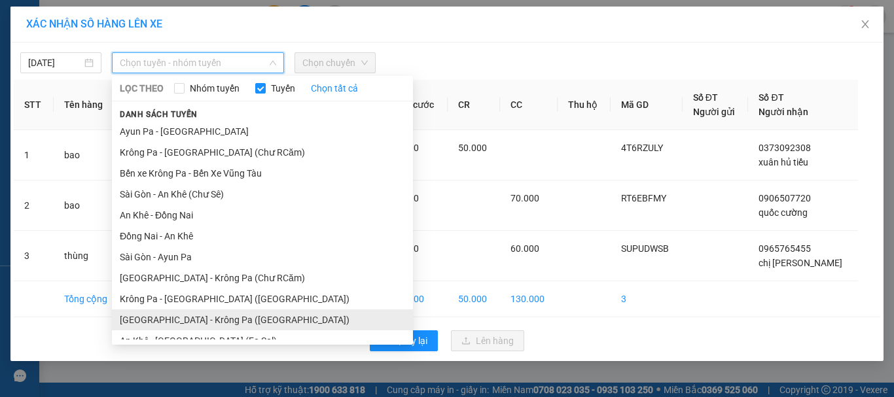
click at [183, 329] on li "[GEOGRAPHIC_DATA] - Krông Pa ([GEOGRAPHIC_DATA])" at bounding box center [262, 320] width 301 height 21
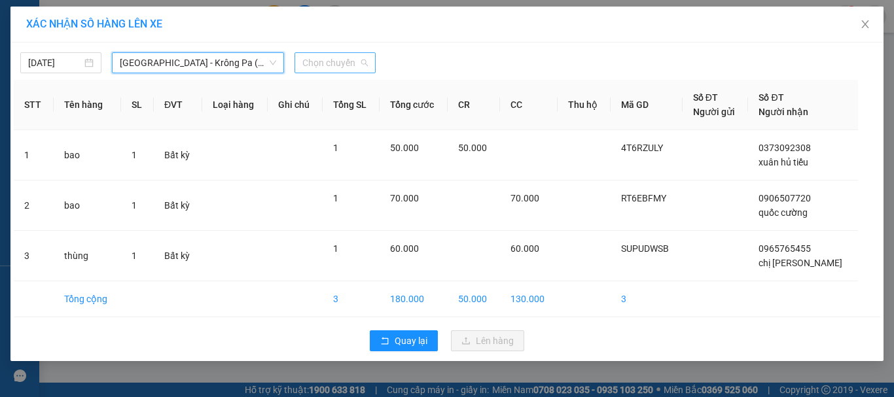
click at [344, 61] on span "Chọn chuyến" at bounding box center [334, 63] width 65 height 20
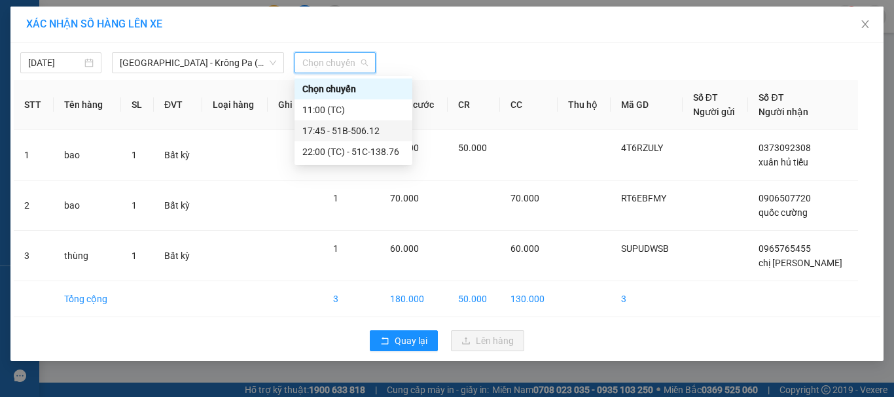
click at [369, 126] on div "17:45 - 51B-506.12" at bounding box center [353, 131] width 102 height 14
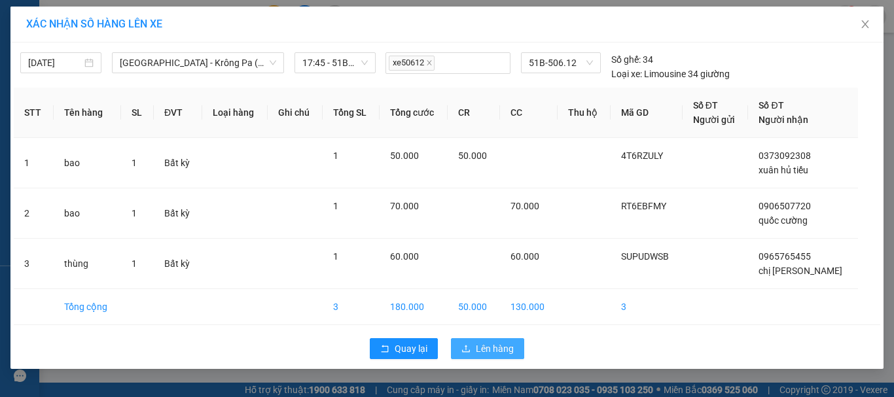
click at [494, 349] on span "Lên hàng" at bounding box center [495, 349] width 38 height 14
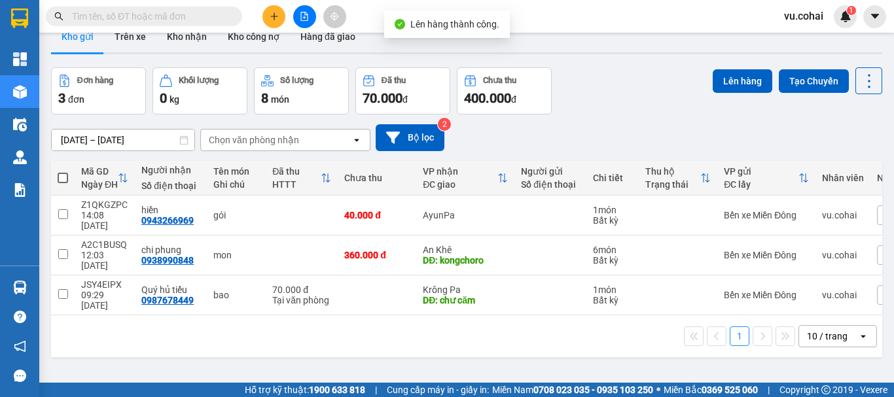
scroll to position [60, 0]
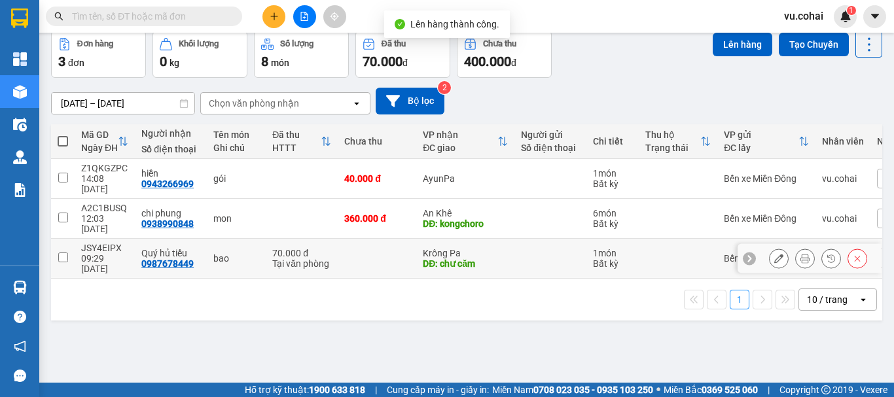
click at [71, 239] on td at bounding box center [63, 259] width 24 height 40
checkbox input "true"
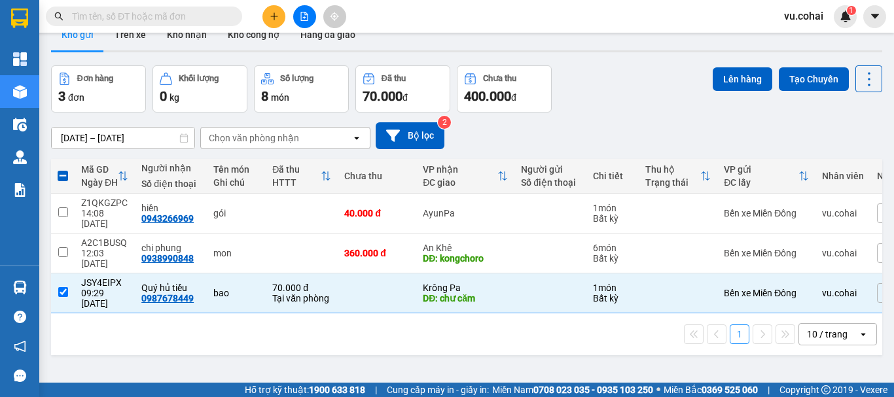
scroll to position [0, 0]
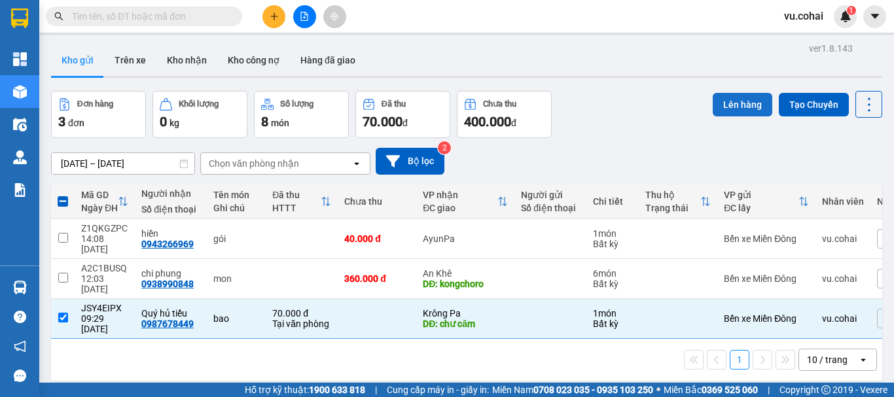
drag, startPoint x: 732, startPoint y: 107, endPoint x: 736, endPoint y: 98, distance: 10.0
click at [736, 98] on button "Lên hàng" at bounding box center [743, 105] width 60 height 24
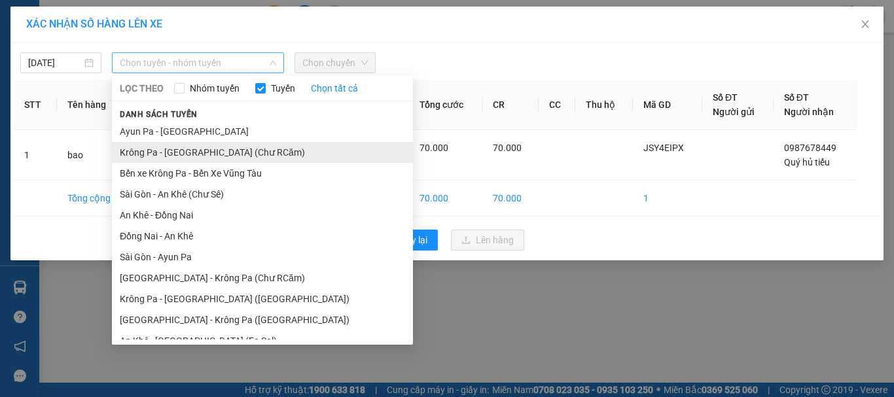
drag, startPoint x: 185, startPoint y: 59, endPoint x: 215, endPoint y: 148, distance: 94.0
click at [191, 63] on span "Chọn tuyến - nhóm tuyến" at bounding box center [198, 63] width 156 height 20
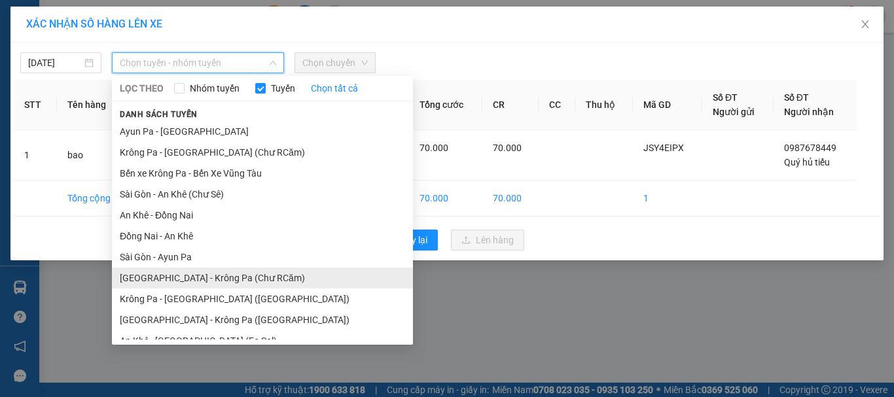
click at [221, 285] on li "[GEOGRAPHIC_DATA] - Krông Pa (Chư RCăm)" at bounding box center [262, 278] width 301 height 21
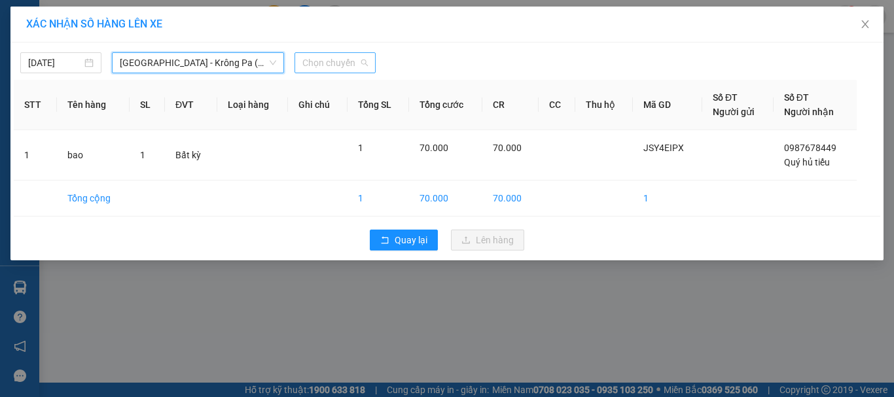
click at [331, 63] on span "Chọn chuyến" at bounding box center [334, 63] width 65 height 20
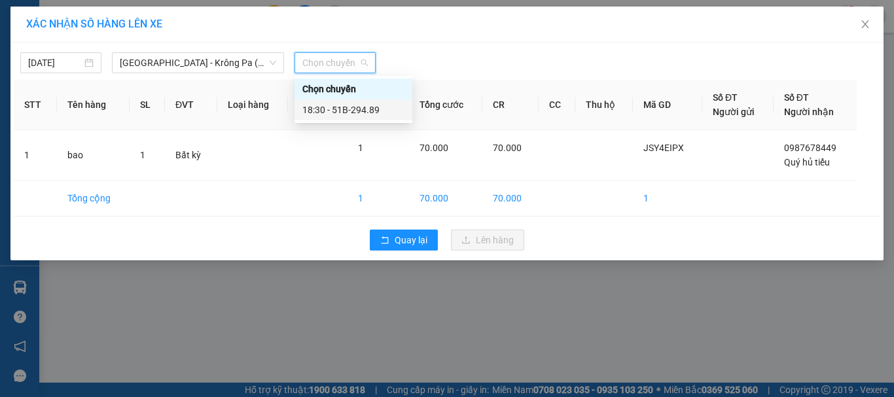
click at [351, 109] on div "18:30 - 51B-294.89" at bounding box center [353, 110] width 102 height 14
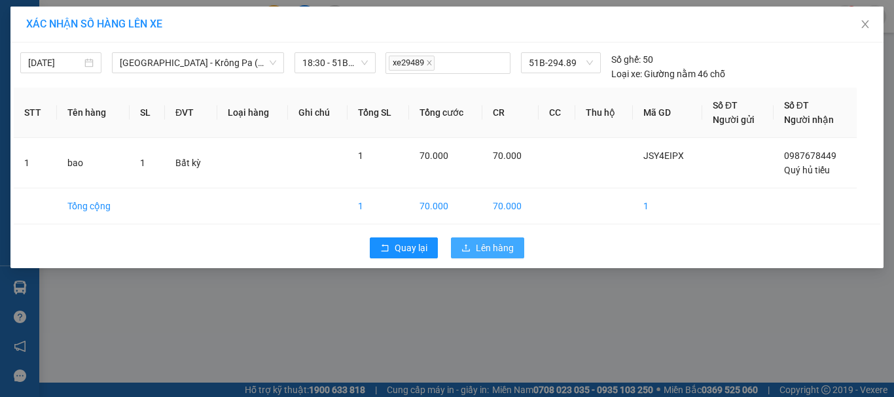
click at [502, 251] on span "Lên hàng" at bounding box center [495, 248] width 38 height 14
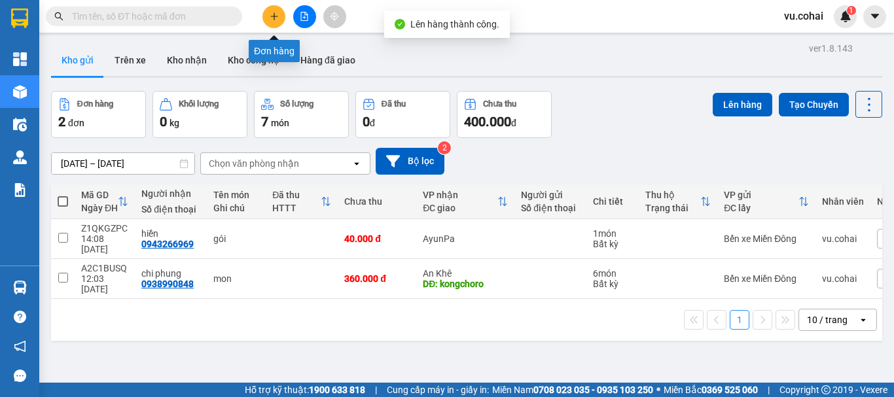
click at [265, 16] on button at bounding box center [273, 16] width 23 height 23
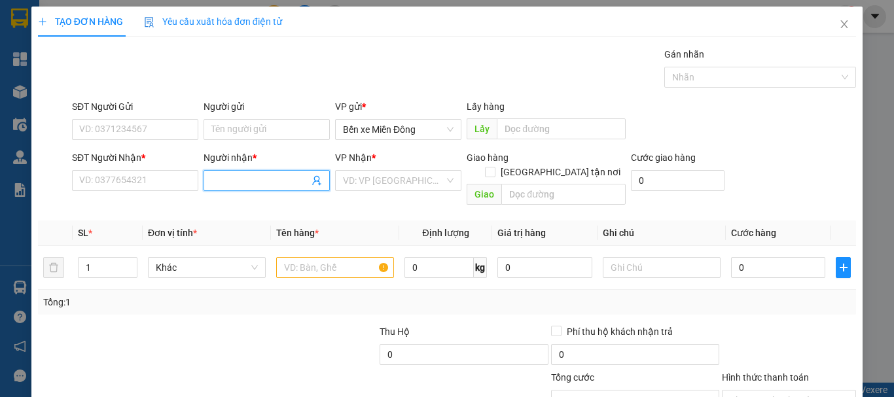
click at [225, 180] on input "Người nhận *" at bounding box center [260, 180] width 98 height 14
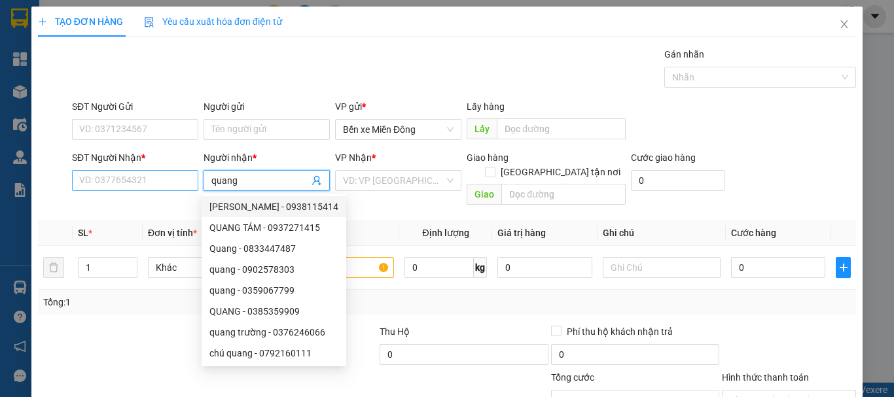
type input "quang"
click at [162, 184] on input "SĐT Người Nhận *" at bounding box center [135, 180] width 126 height 21
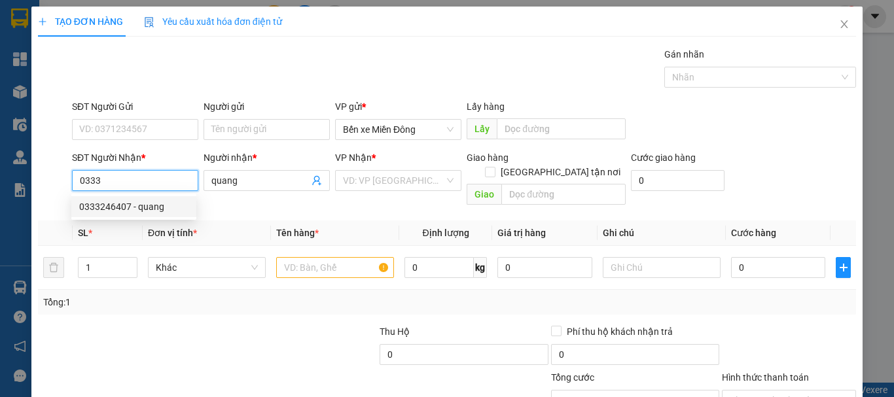
click at [131, 203] on div "0333246407 - quang" at bounding box center [133, 207] width 109 height 14
type input "0333246407"
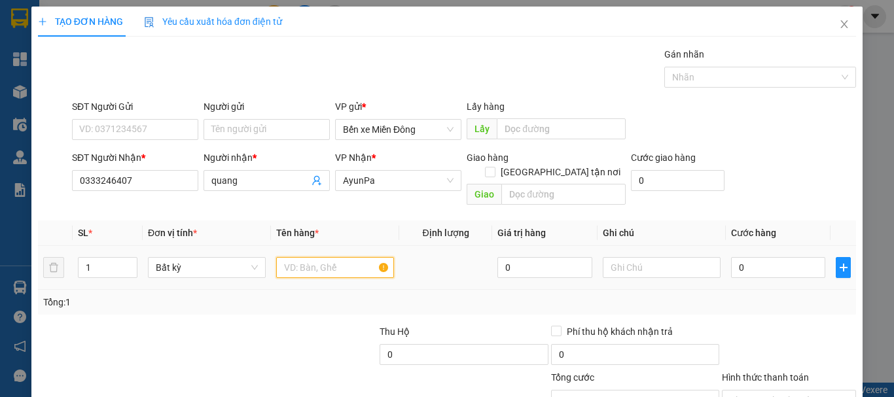
click at [334, 259] on input "text" at bounding box center [335, 267] width 118 height 21
type input "thùng"
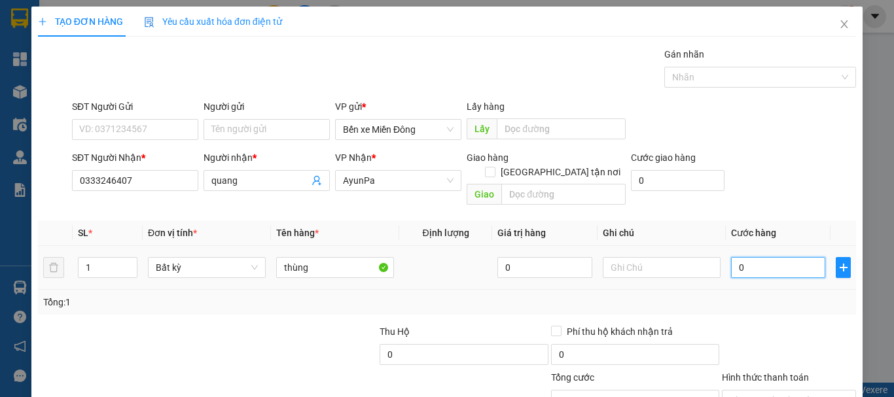
click at [752, 257] on input "0" at bounding box center [778, 267] width 94 height 21
type input "005"
type input "5"
type input "0.050"
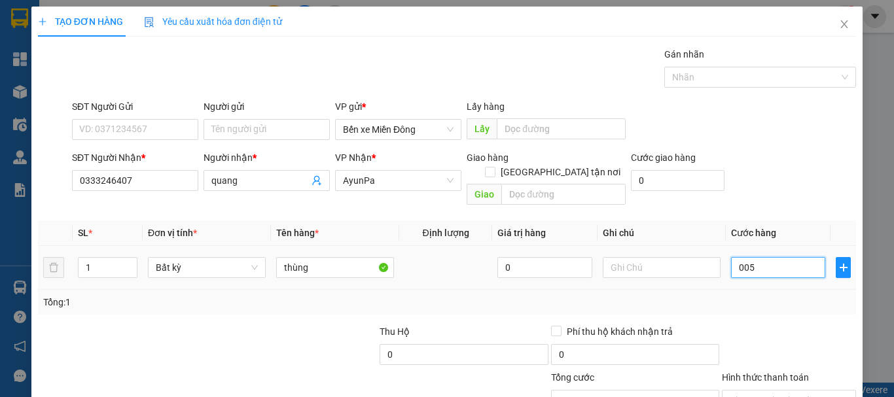
type input "50"
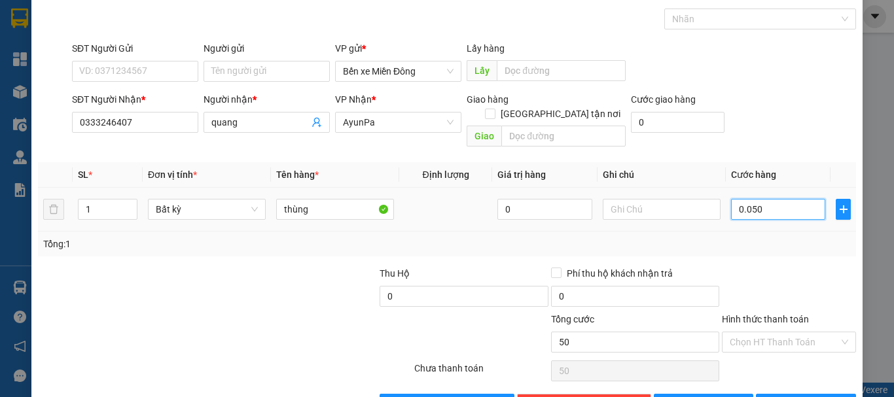
scroll to position [87, 0]
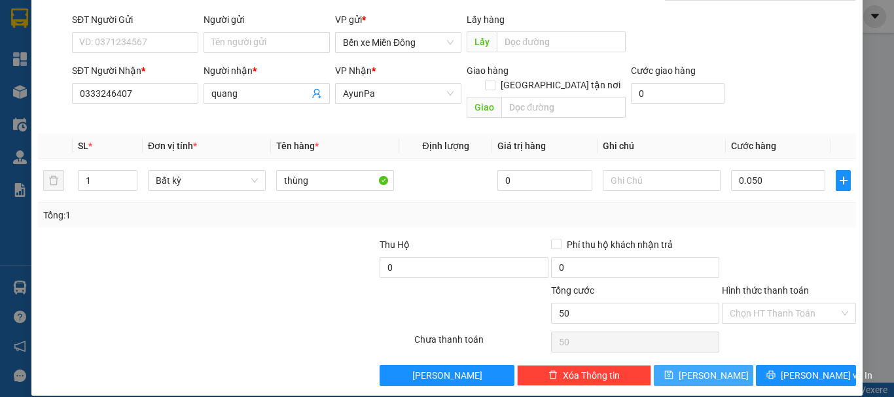
type input "50.000"
click at [708, 365] on button "[PERSON_NAME]" at bounding box center [704, 375] width 100 height 21
type input "0"
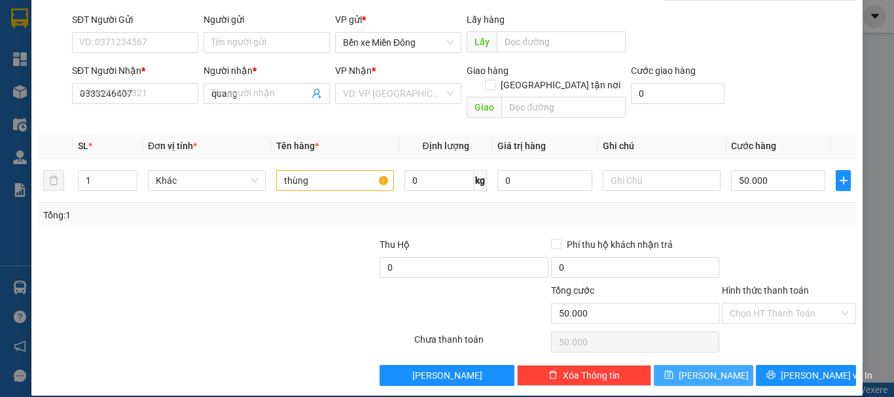
type input "0"
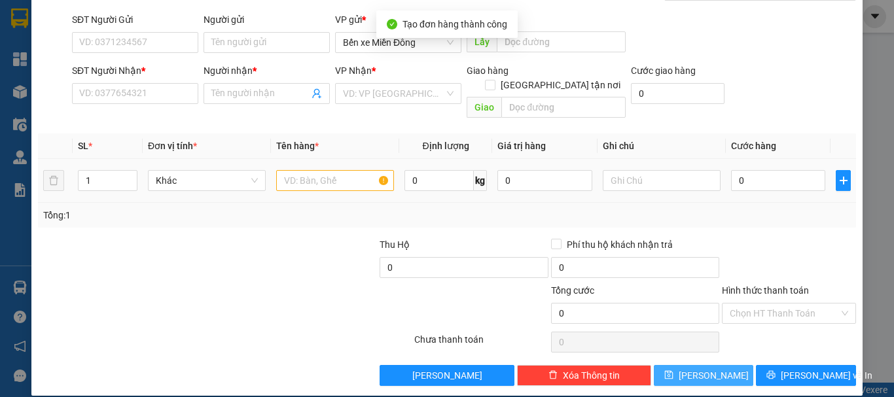
scroll to position [0, 0]
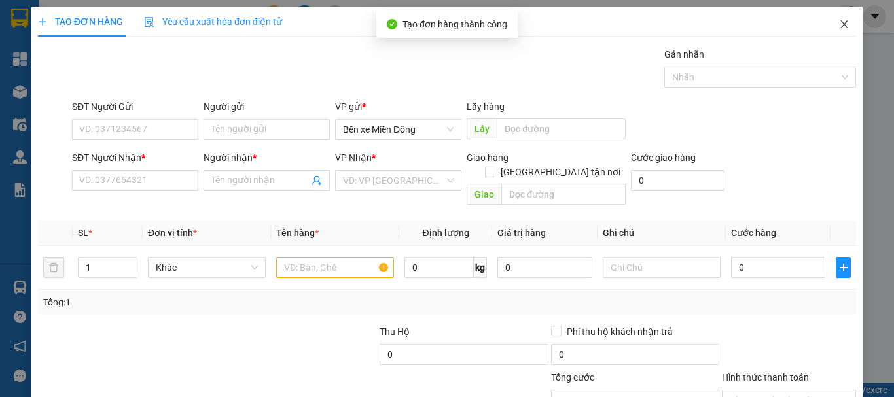
click at [839, 27] on icon "close" at bounding box center [844, 24] width 10 height 10
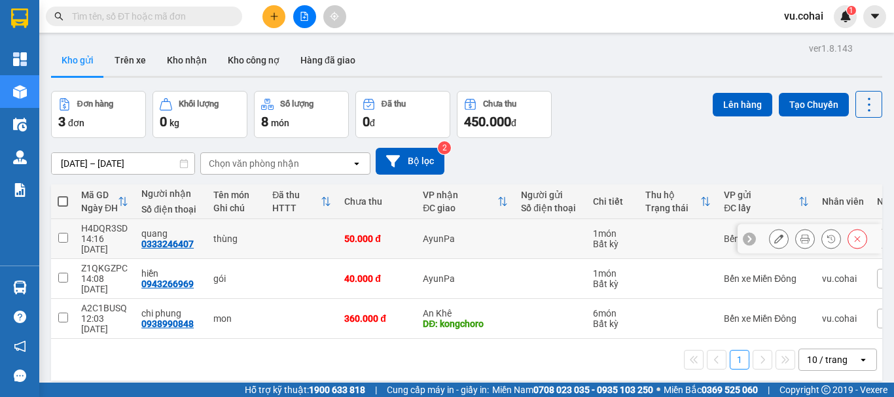
click at [71, 237] on td at bounding box center [63, 239] width 24 height 40
checkbox input "true"
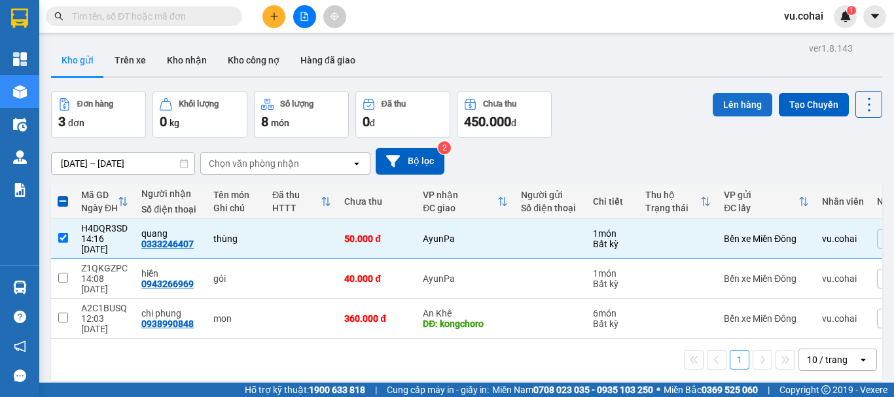
click at [740, 107] on button "Lên hàng" at bounding box center [743, 105] width 60 height 24
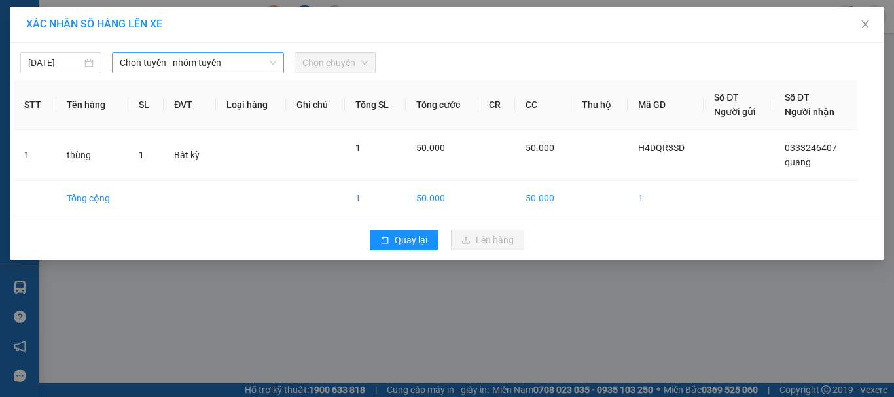
click at [221, 65] on span "Chọn tuyến - nhóm tuyến" at bounding box center [198, 63] width 156 height 20
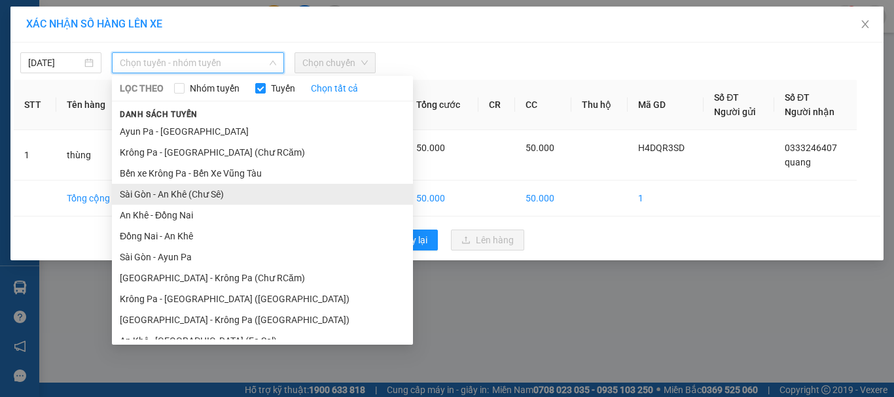
click at [207, 194] on li "Sài Gòn - An Khê (Chư Sê)" at bounding box center [262, 194] width 301 height 21
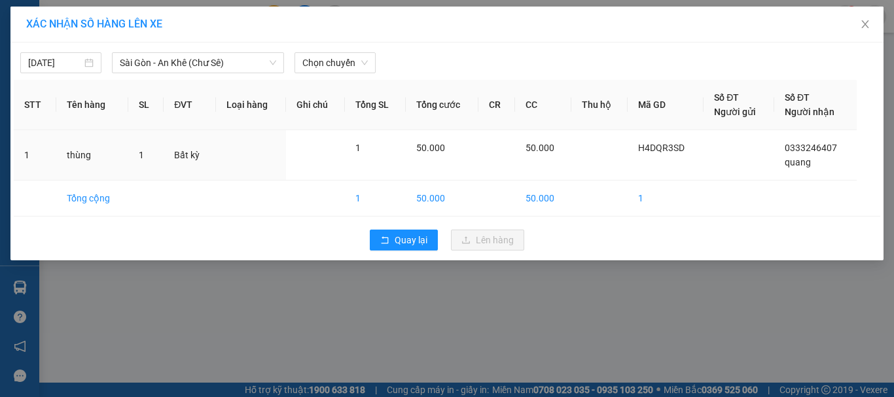
click at [334, 45] on div "[DATE] [GEOGRAPHIC_DATA] - [GEOGRAPHIC_DATA] ([GEOGRAPHIC_DATA]) LỌC THEO Nhóm …" at bounding box center [446, 152] width 873 height 218
click at [327, 67] on span "Chọn chuyến" at bounding box center [334, 63] width 65 height 20
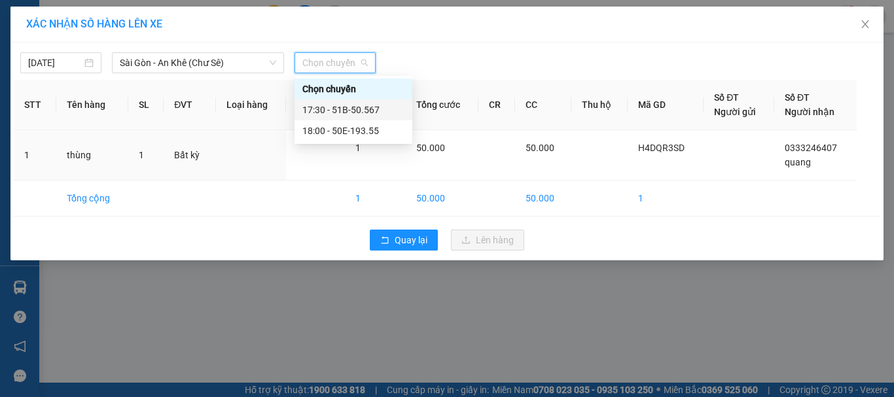
click at [351, 114] on div "17:30 - 51B-50.567" at bounding box center [353, 110] width 102 height 14
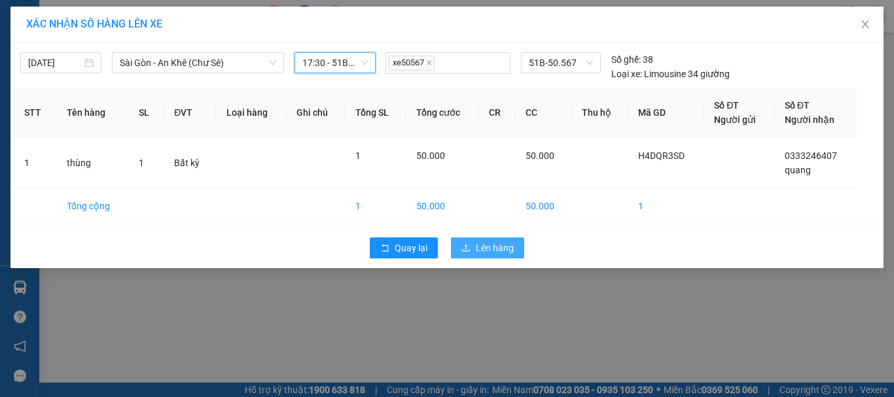
click at [485, 250] on span "Lên hàng" at bounding box center [495, 248] width 38 height 14
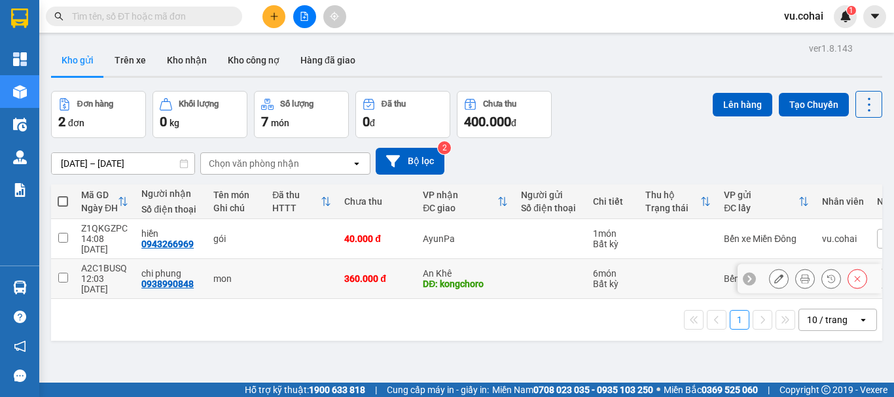
click at [65, 273] on input "checkbox" at bounding box center [63, 278] width 10 height 10
checkbox input "true"
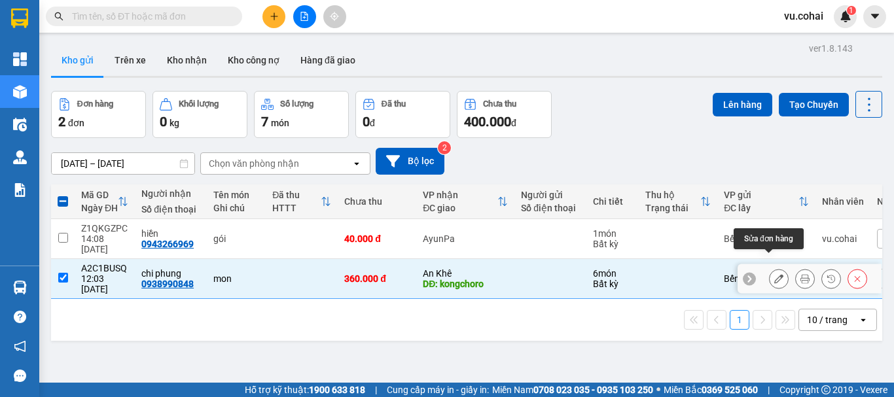
click at [774, 274] on icon at bounding box center [778, 278] width 9 height 9
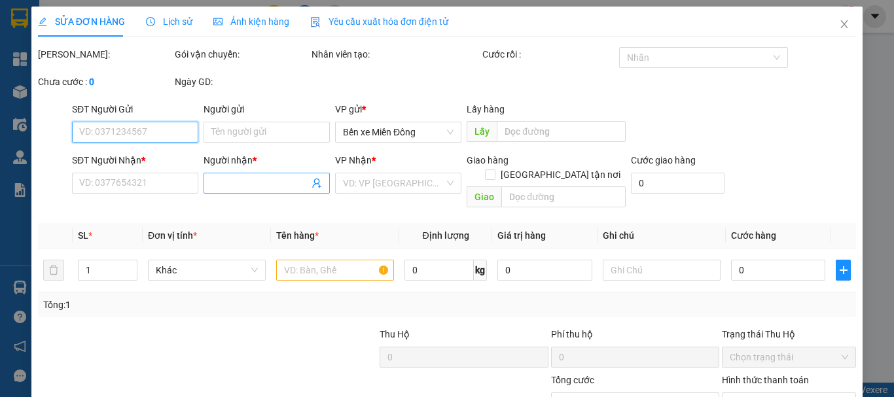
type input "0938990848"
type input "chi phung"
type input "kongchoro"
type input "360.000"
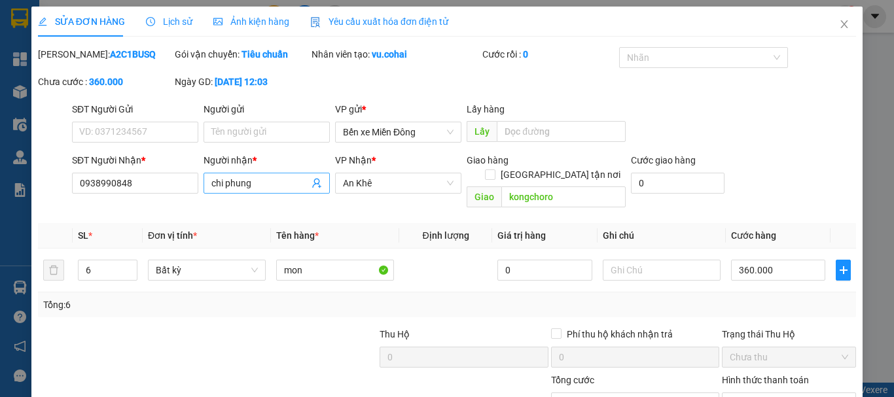
click at [282, 182] on input "chi phung" at bounding box center [260, 183] width 98 height 14
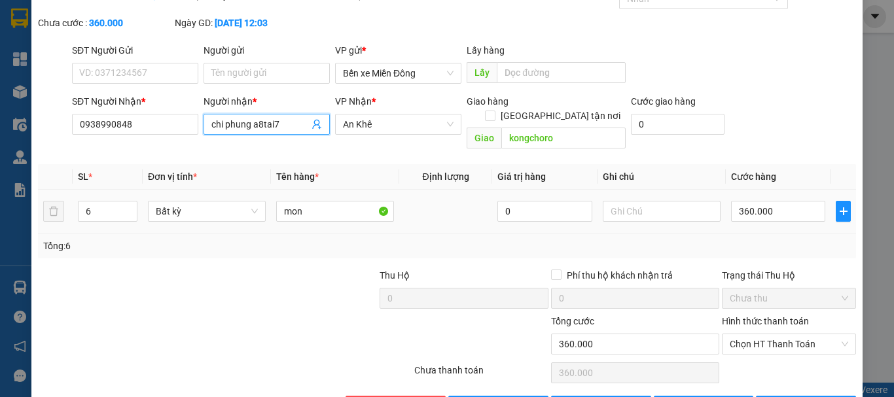
scroll to position [90, 0]
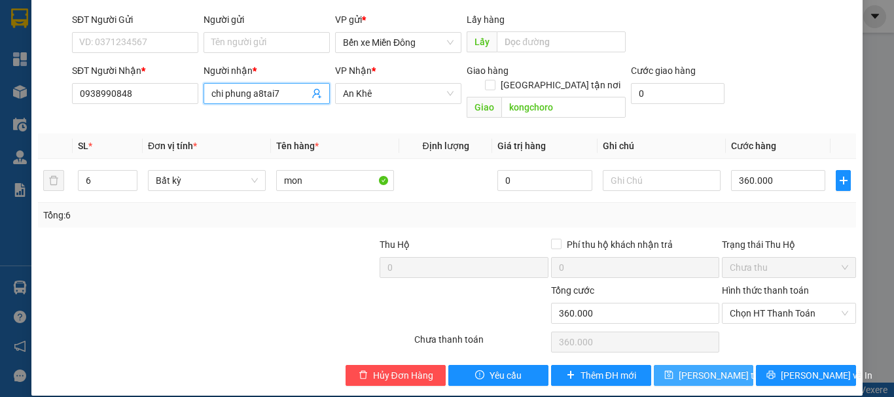
type input "chi phung a8tai7"
click at [711, 369] on span "[PERSON_NAME] thay đổi" at bounding box center [731, 376] width 105 height 14
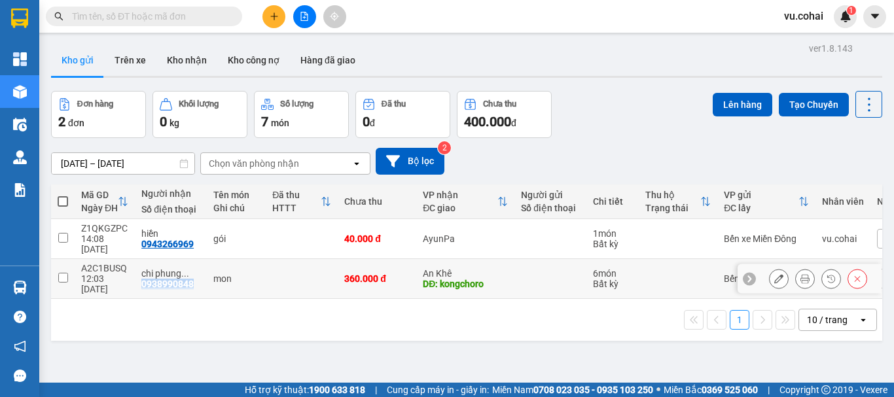
drag, startPoint x: 196, startPoint y: 266, endPoint x: 142, endPoint y: 270, distance: 53.8
click at [142, 270] on div "chi phung ... 0938990848" at bounding box center [170, 278] width 59 height 21
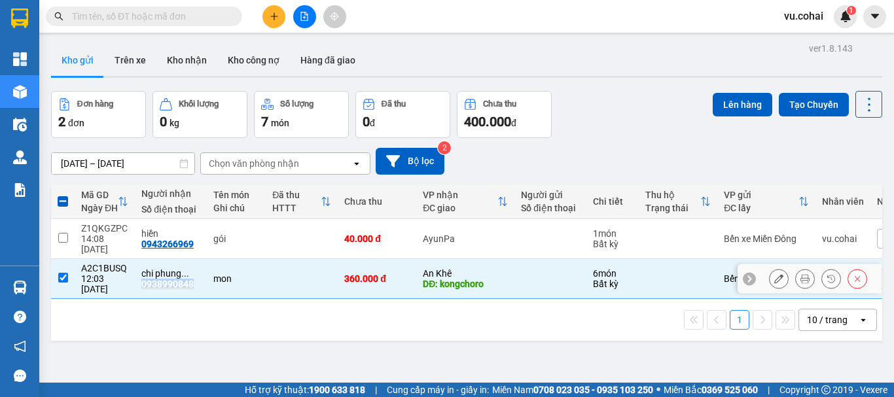
copy div "0938990848"
click at [128, 263] on div "A2C1BUSQ" at bounding box center [104, 268] width 47 height 10
checkbox input "false"
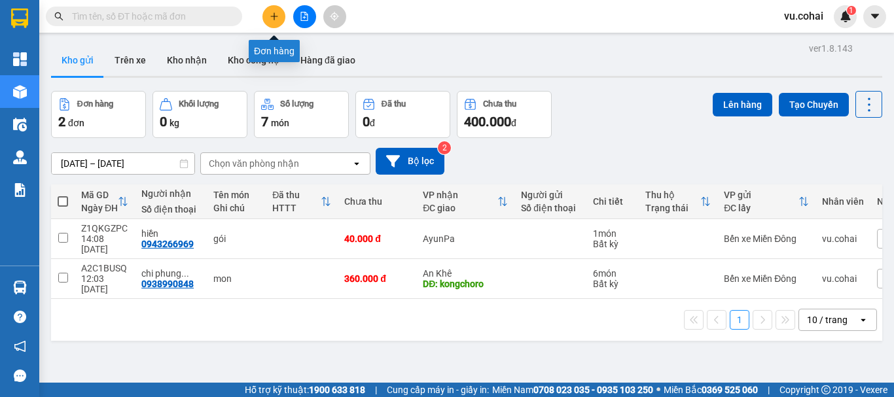
click at [272, 14] on icon "plus" at bounding box center [274, 16] width 9 height 9
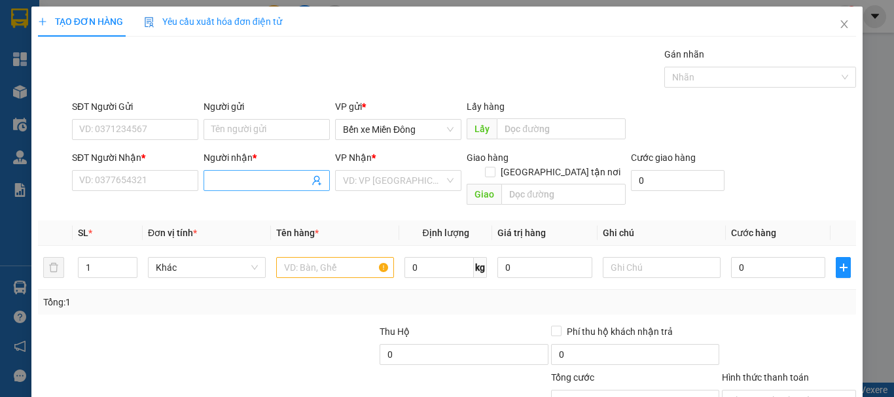
click at [261, 181] on input "Người nhận *" at bounding box center [260, 180] width 98 height 14
type input "huy pxe"
click at [97, 187] on input "SĐT Người Nhận *" at bounding box center [135, 180] width 126 height 21
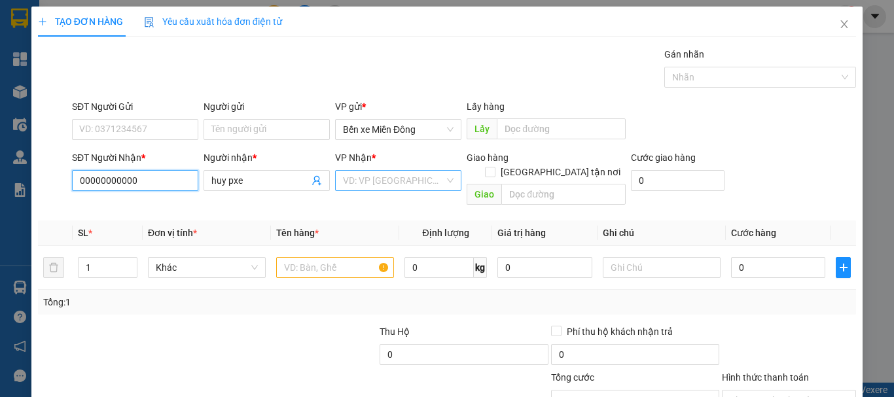
type input "00000000000"
click at [369, 179] on input "search" at bounding box center [393, 181] width 101 height 20
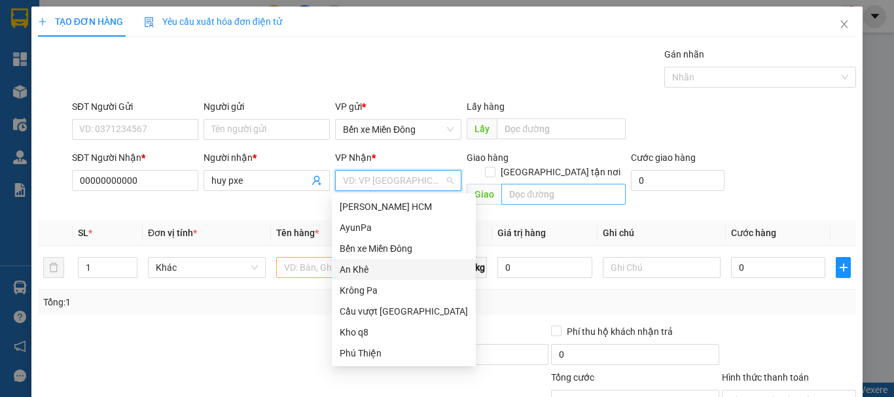
drag, startPoint x: 363, startPoint y: 269, endPoint x: 531, endPoint y: 189, distance: 186.5
click at [363, 269] on div "An Khê" at bounding box center [404, 269] width 128 height 14
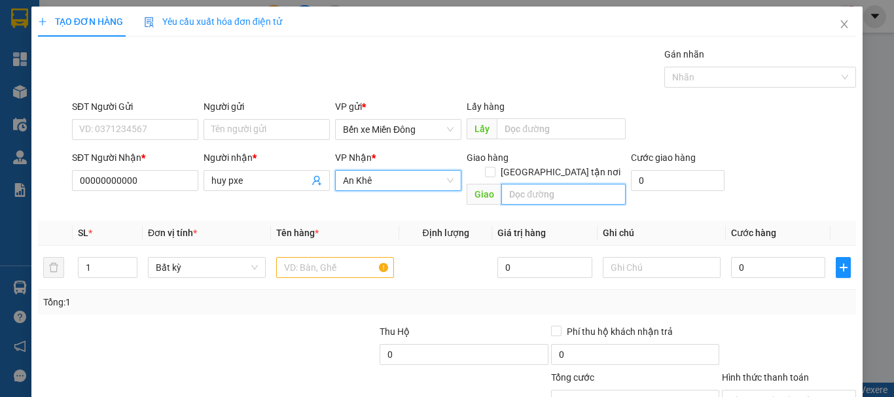
click at [547, 184] on input "text" at bounding box center [563, 194] width 124 height 21
type input "poto"
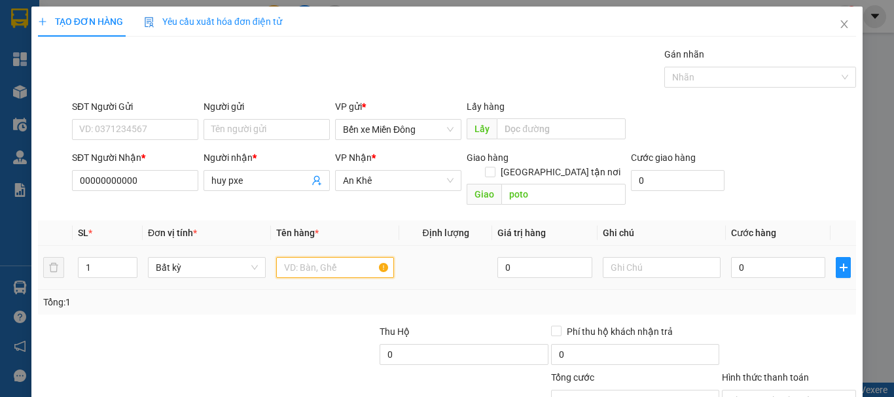
click at [323, 258] on input "text" at bounding box center [335, 267] width 118 height 21
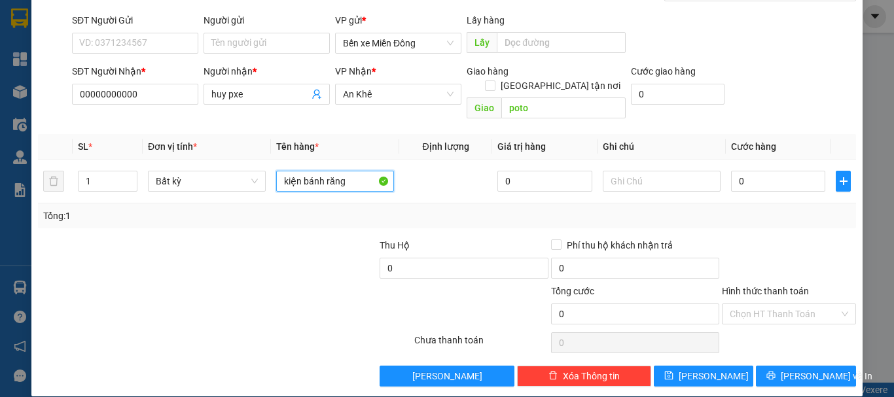
scroll to position [87, 0]
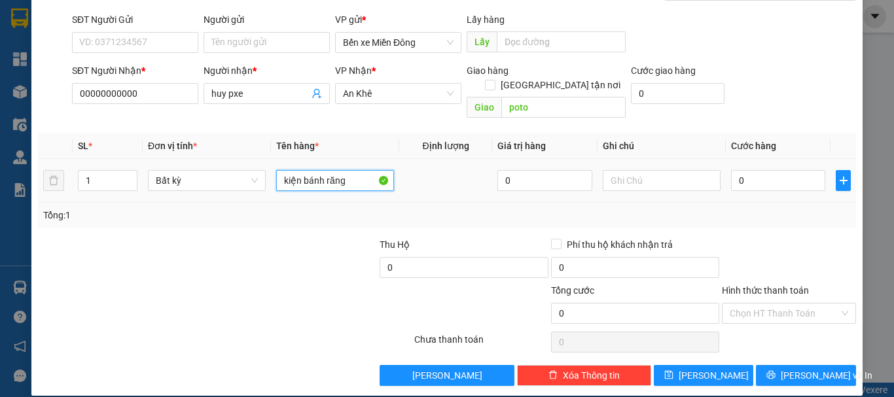
type input "kiện bánh răng"
click at [770, 159] on td "0" at bounding box center [778, 181] width 105 height 44
click at [762, 171] on input "0" at bounding box center [778, 180] width 94 height 21
type input "002"
type input "2"
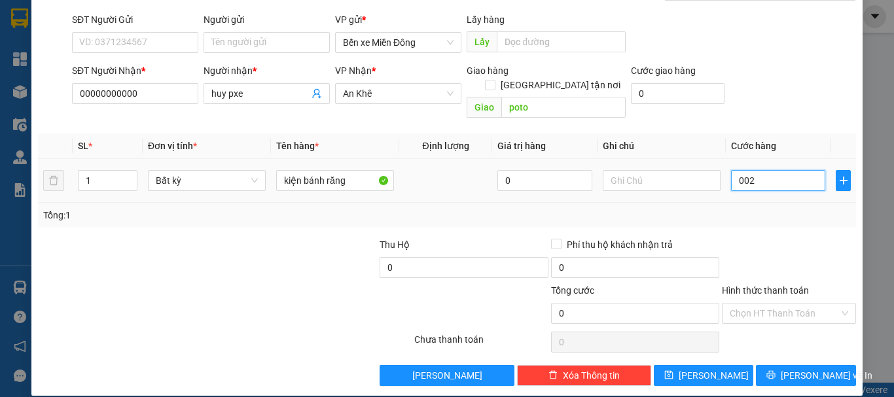
type input "2"
type input "0.020"
type input "20"
type input "00.200"
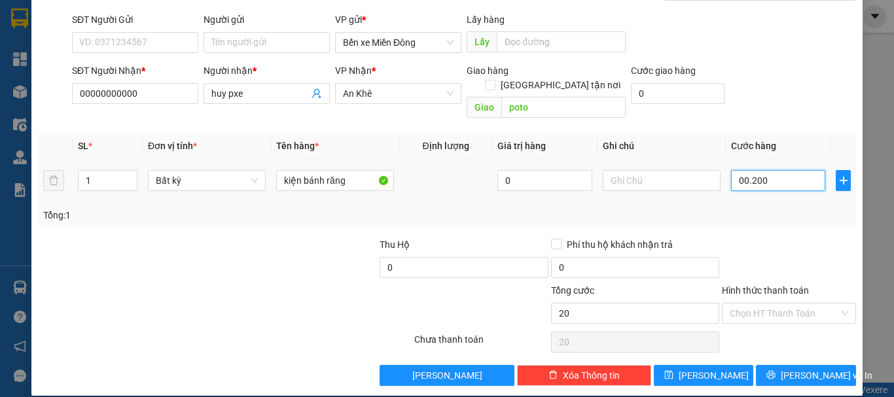
type input "200"
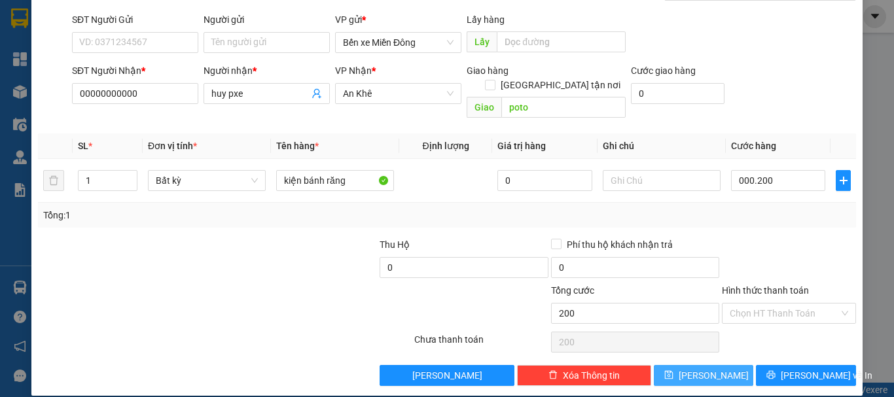
type input "200.000"
click at [706, 369] on span "[PERSON_NAME]" at bounding box center [714, 376] width 70 height 14
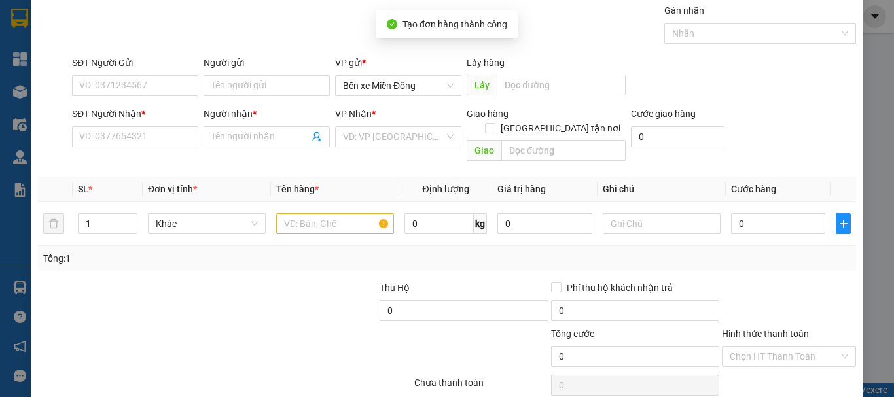
scroll to position [0, 0]
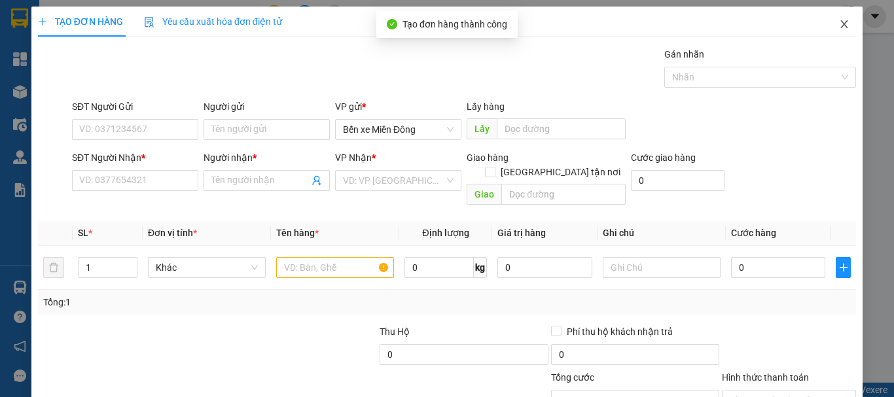
click at [845, 25] on span "Close" at bounding box center [844, 25] width 37 height 37
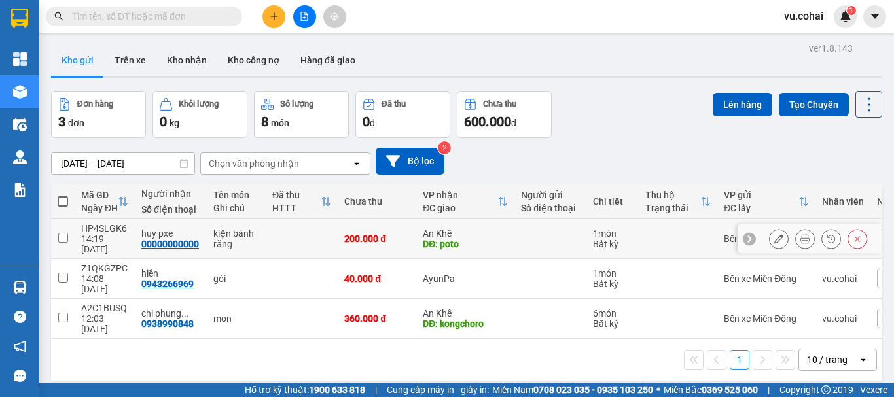
click at [62, 237] on input "checkbox" at bounding box center [63, 238] width 10 height 10
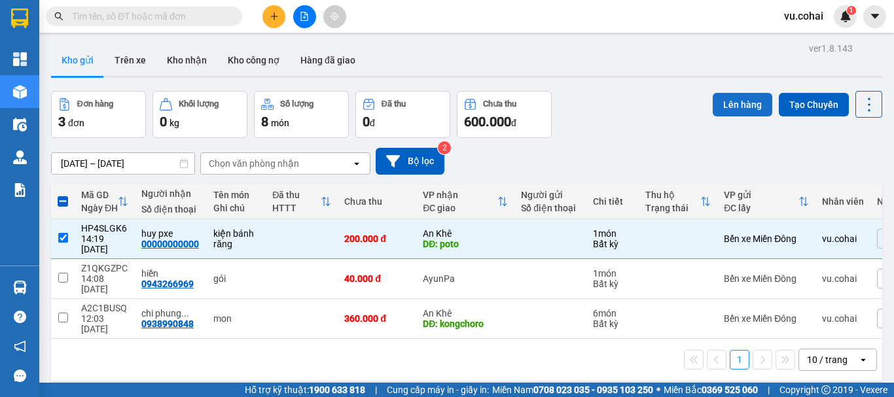
drag, startPoint x: 732, startPoint y: 105, endPoint x: 715, endPoint y: 109, distance: 17.5
click at [728, 105] on button "Lên hàng" at bounding box center [743, 105] width 60 height 24
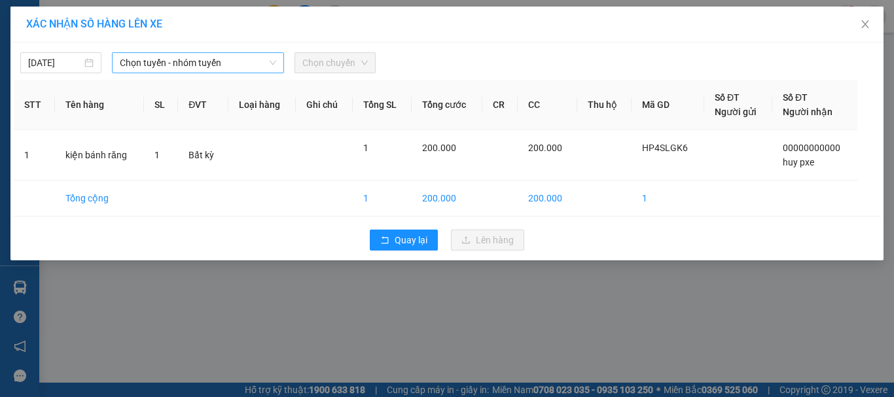
click at [206, 56] on span "Chọn tuyến - nhóm tuyến" at bounding box center [198, 63] width 156 height 20
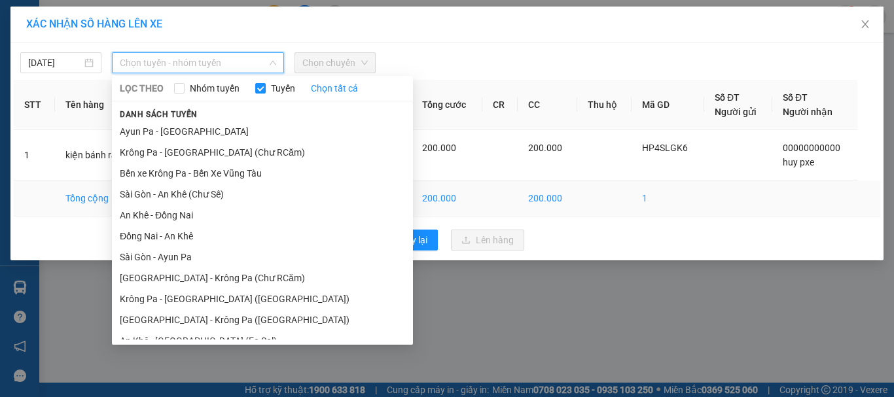
click at [207, 195] on li "Sài Gòn - An Khê (Chư Sê)" at bounding box center [262, 194] width 301 height 21
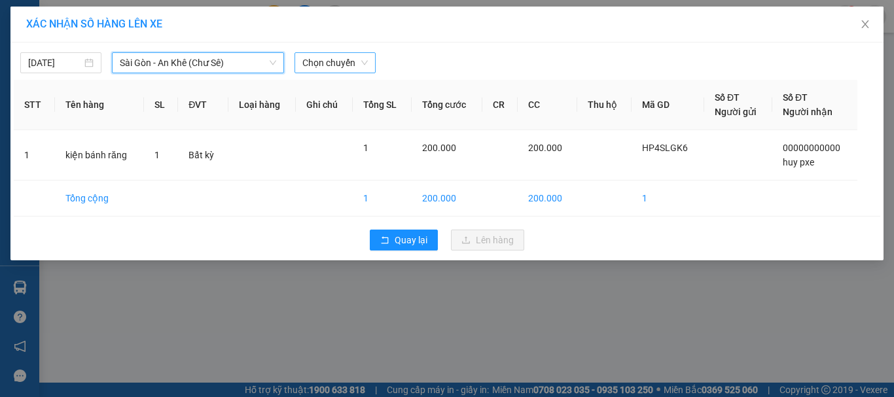
click at [354, 57] on span "Chọn chuyến" at bounding box center [334, 63] width 65 height 20
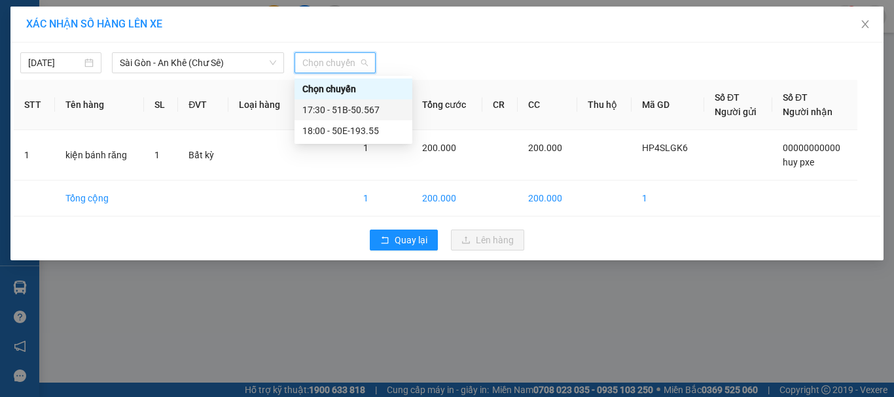
click at [353, 112] on div "17:30 - 51B-50.567" at bounding box center [353, 110] width 102 height 14
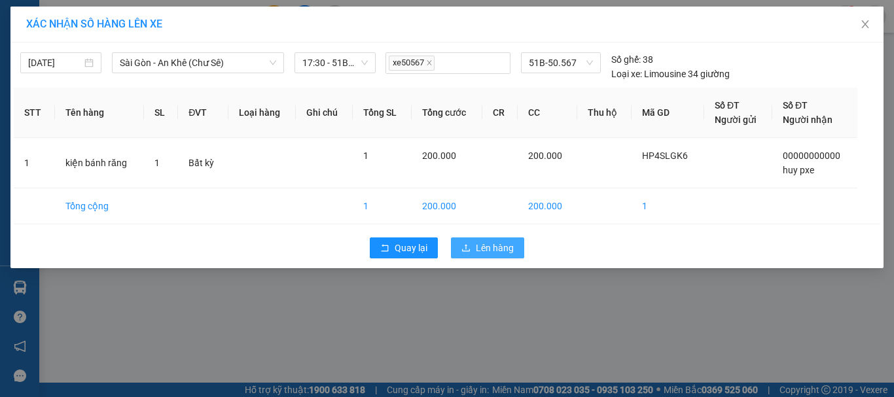
click at [492, 245] on span "Lên hàng" at bounding box center [495, 248] width 38 height 14
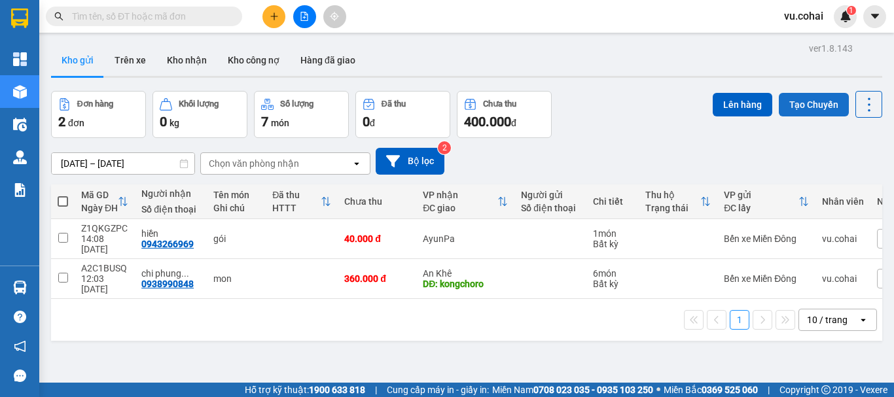
click at [818, 102] on button "Tạo Chuyến" at bounding box center [814, 105] width 70 height 24
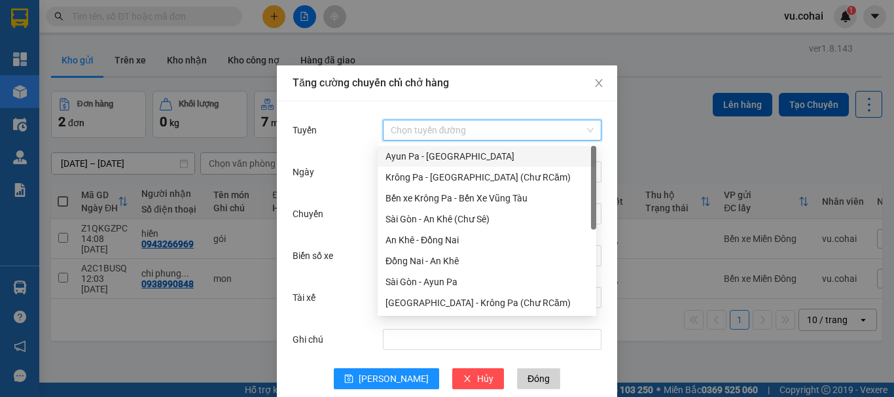
click at [486, 139] on input "Tuyến" at bounding box center [488, 130] width 194 height 20
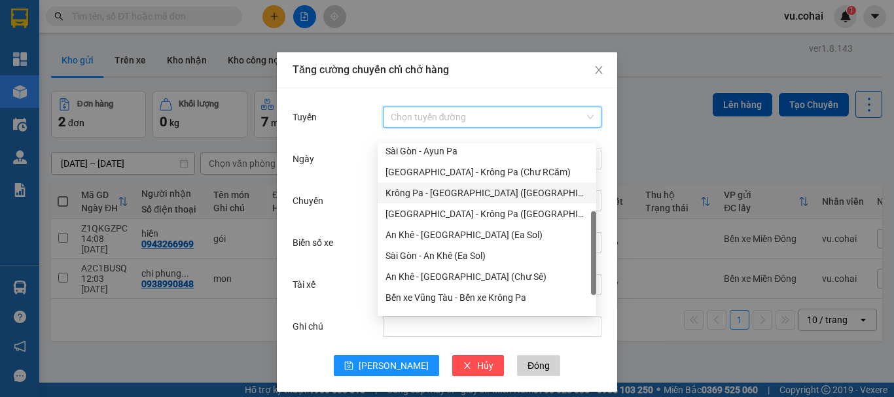
scroll to position [24, 0]
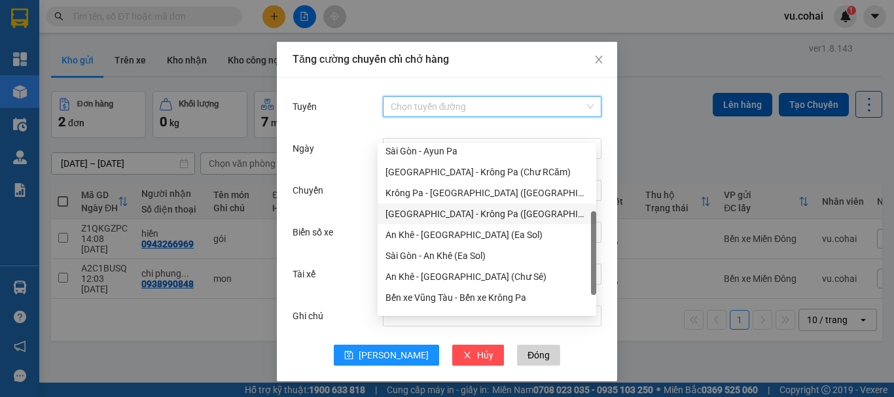
click at [451, 206] on div "[GEOGRAPHIC_DATA] - Krông Pa ([GEOGRAPHIC_DATA])" at bounding box center [487, 214] width 219 height 21
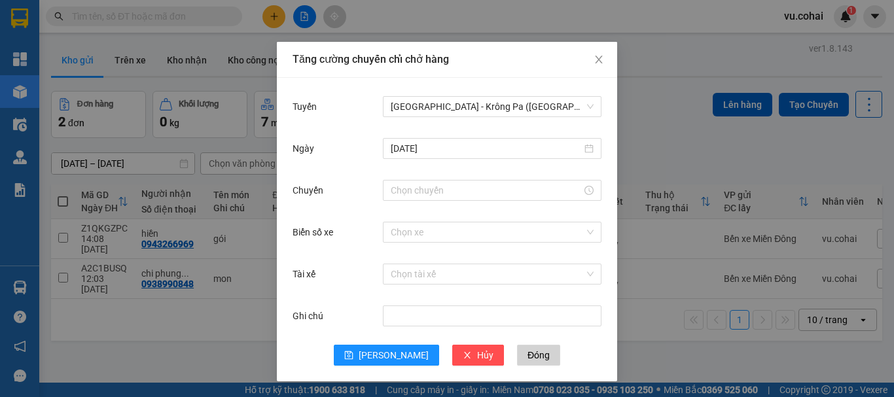
click at [383, 205] on div "Chuyến" at bounding box center [447, 198] width 309 height 42
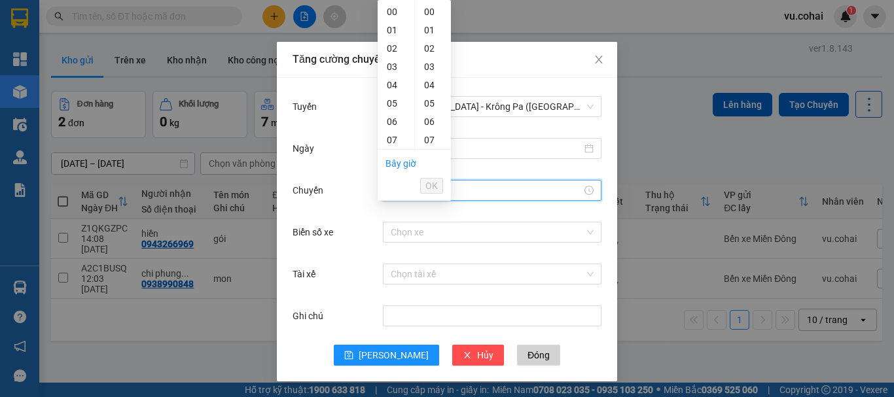
click at [397, 194] on input "Chuyến" at bounding box center [486, 190] width 191 height 14
click at [395, 79] on div "18" at bounding box center [396, 80] width 37 height 18
click at [427, 184] on span "OK" at bounding box center [431, 186] width 12 height 14
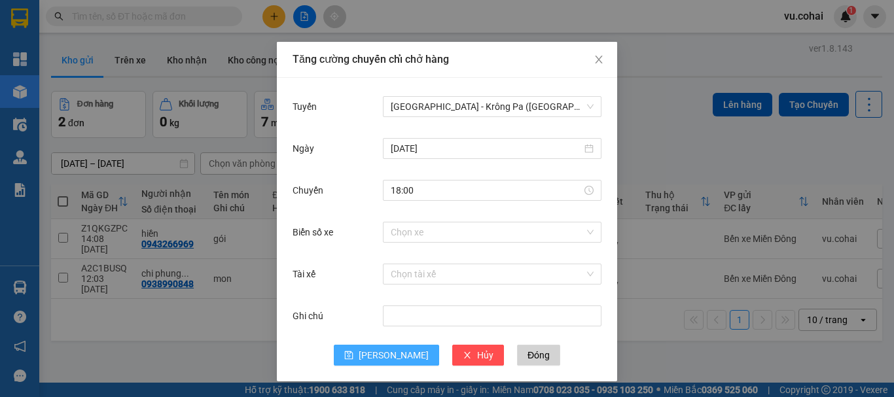
click at [382, 355] on span "[PERSON_NAME]" at bounding box center [394, 355] width 70 height 14
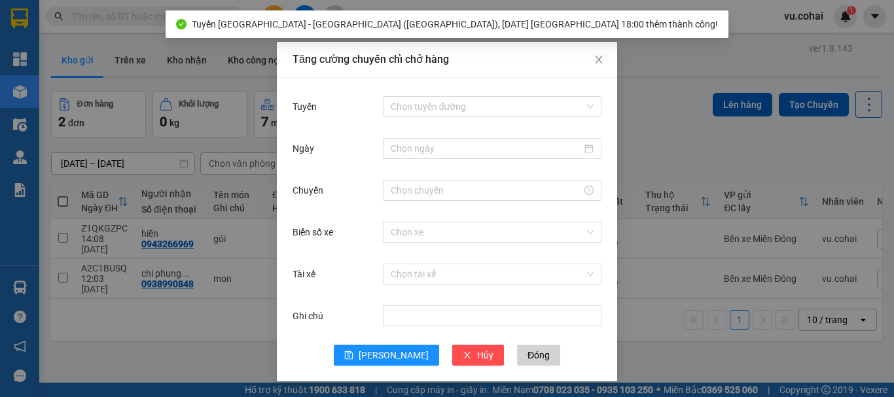
click at [65, 225] on div "Tăng cường chuyến chỉ chở hàng Tuyến Chọn tuyến đường Ngày Chuyến Biển số xe Ch…" at bounding box center [447, 198] width 894 height 397
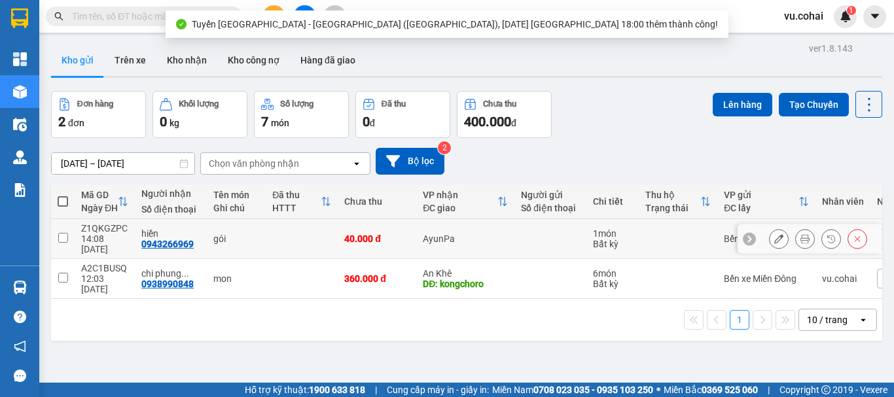
click at [62, 240] on td at bounding box center [63, 239] width 24 height 40
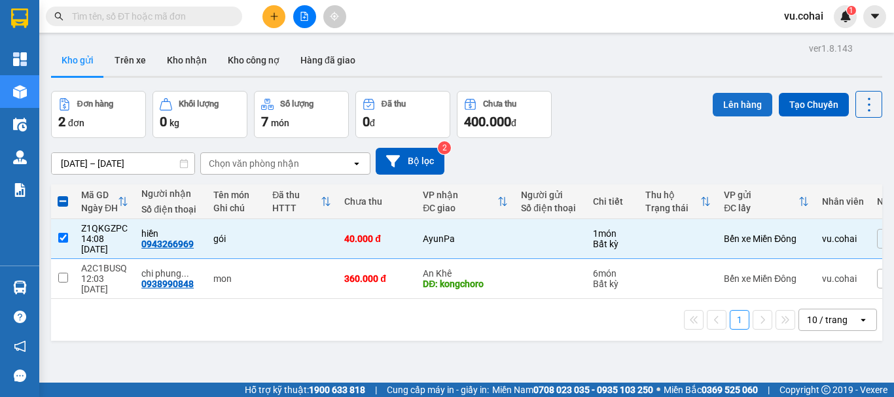
click at [742, 103] on button "Lên hàng" at bounding box center [743, 105] width 60 height 24
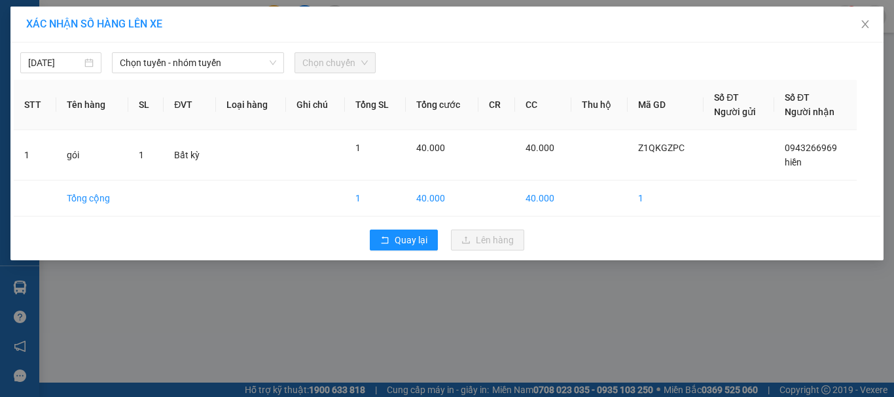
click at [204, 52] on div "[DATE] Chọn tuyến - nhóm tuyến Chọn chuyến" at bounding box center [447, 59] width 867 height 27
click at [198, 60] on span "Chọn tuyến - nhóm tuyến" at bounding box center [198, 63] width 156 height 20
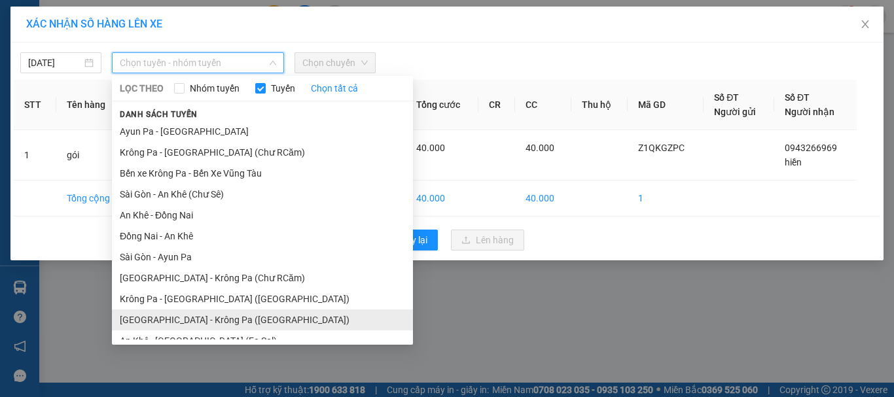
click at [194, 325] on li "[GEOGRAPHIC_DATA] - Krông Pa ([GEOGRAPHIC_DATA])" at bounding box center [262, 320] width 301 height 21
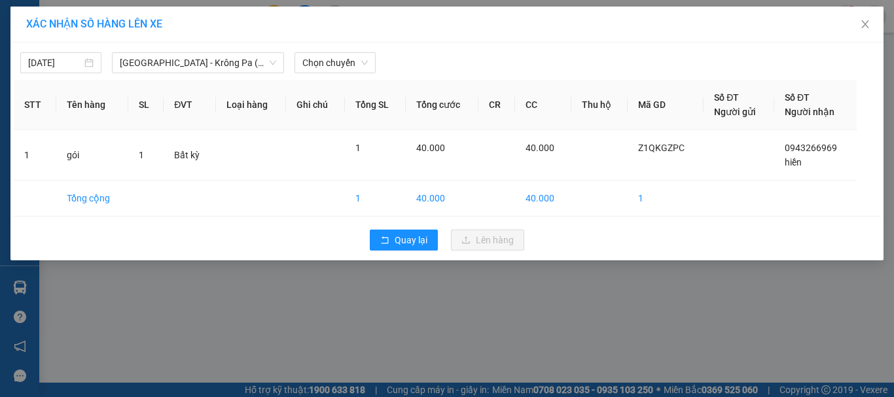
click at [347, 49] on div "[DATE] [GEOGRAPHIC_DATA] - [GEOGRAPHIC_DATA] ([GEOGRAPHIC_DATA]) LỌC THEO Nhóm …" at bounding box center [447, 59] width 867 height 27
click at [345, 60] on span "Chọn chuyến" at bounding box center [334, 63] width 65 height 20
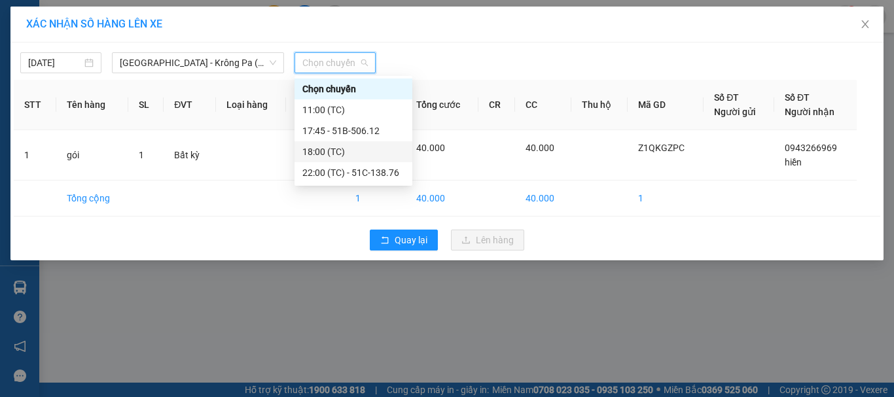
click at [333, 149] on div "18:00 (TC)" at bounding box center [353, 152] width 102 height 14
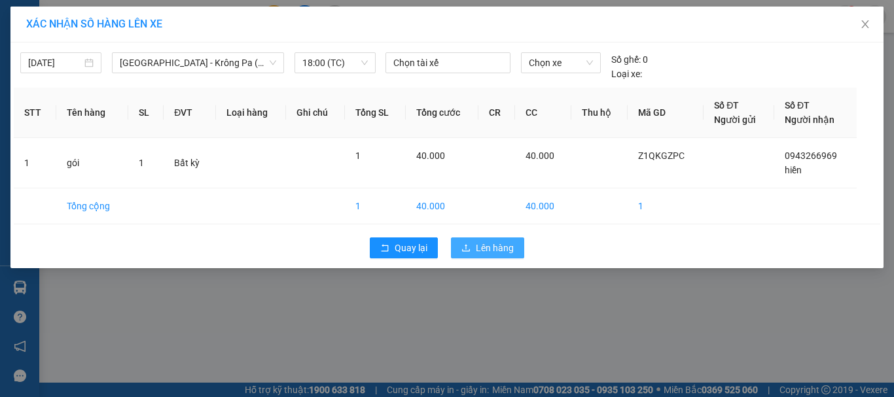
click at [493, 244] on span "Lên hàng" at bounding box center [495, 248] width 38 height 14
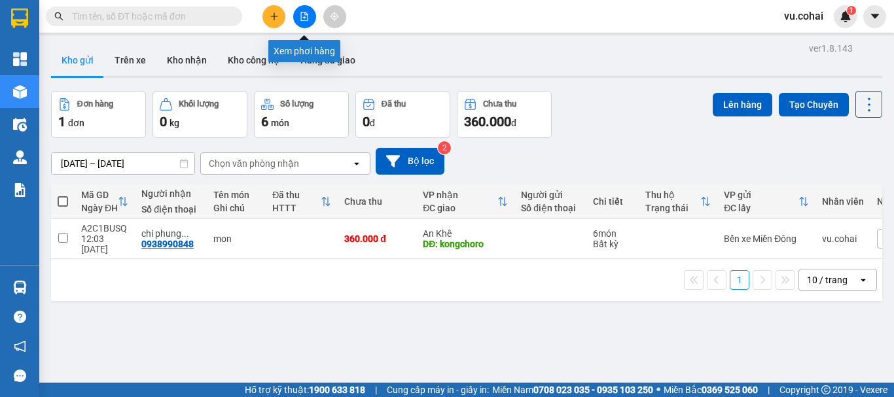
click at [303, 14] on icon "file-add" at bounding box center [304, 16] width 9 height 9
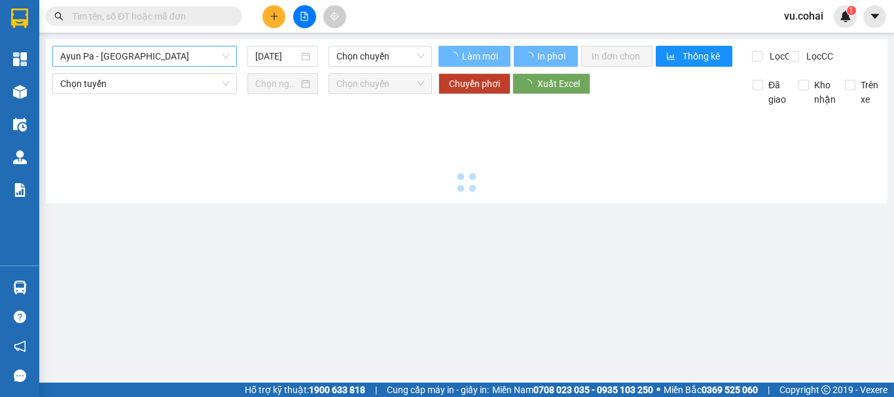
click at [132, 52] on span "Ayun Pa - [GEOGRAPHIC_DATA]" at bounding box center [144, 56] width 169 height 20
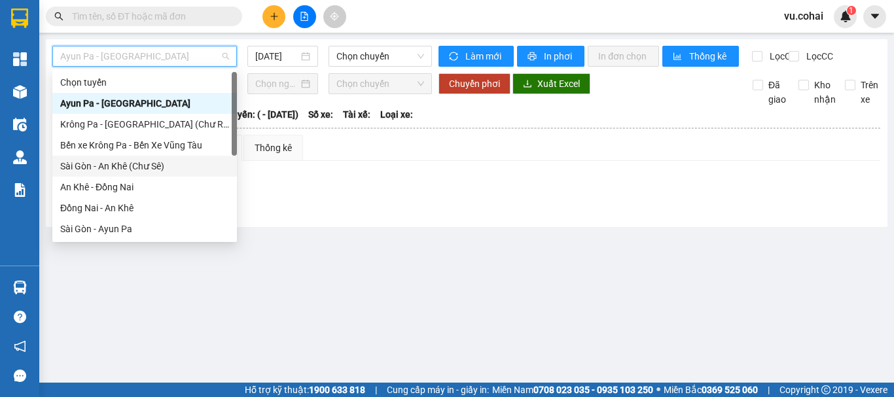
click at [158, 162] on div "Sài Gòn - An Khê (Chư Sê)" at bounding box center [144, 166] width 169 height 14
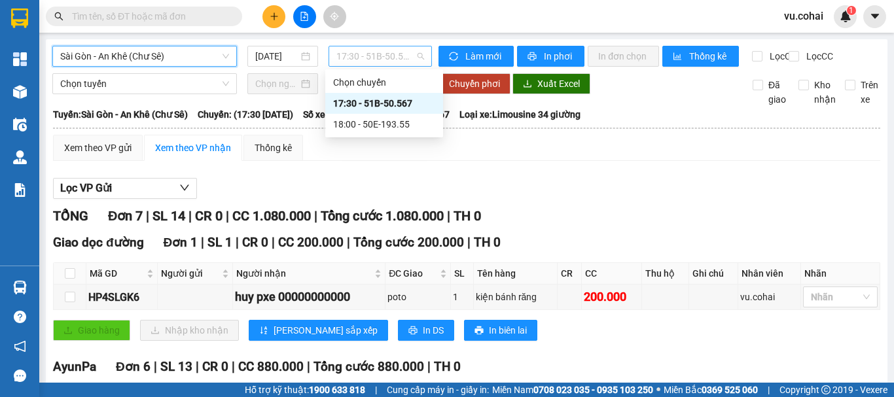
click at [361, 55] on span "17:30 - 51B-50.567" at bounding box center [380, 56] width 88 height 20
click at [361, 101] on div "17:30 - 51B-50.567" at bounding box center [384, 103] width 102 height 14
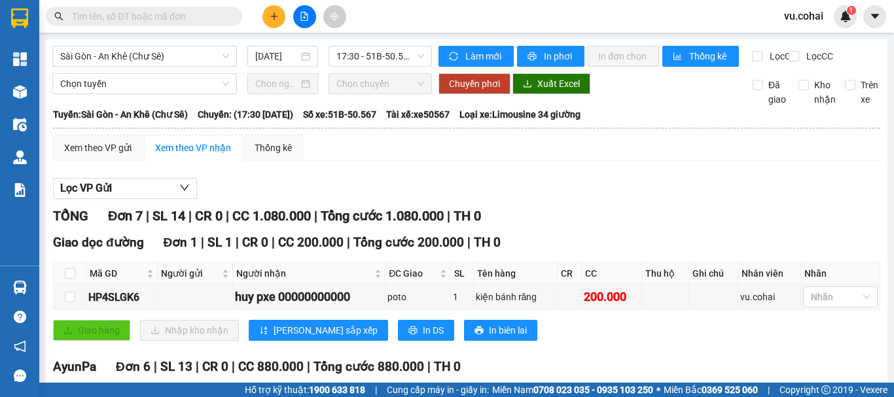
click at [195, 45] on div "[GEOGRAPHIC_DATA] - An Khê (Chư Sê) [DATE] 17:30 - 51B-50.567 Làm mới In phơi I…" at bounding box center [467, 331] width 842 height 584
click at [177, 57] on span "Sài Gòn - An Khê (Chư Sê)" at bounding box center [144, 56] width 169 height 20
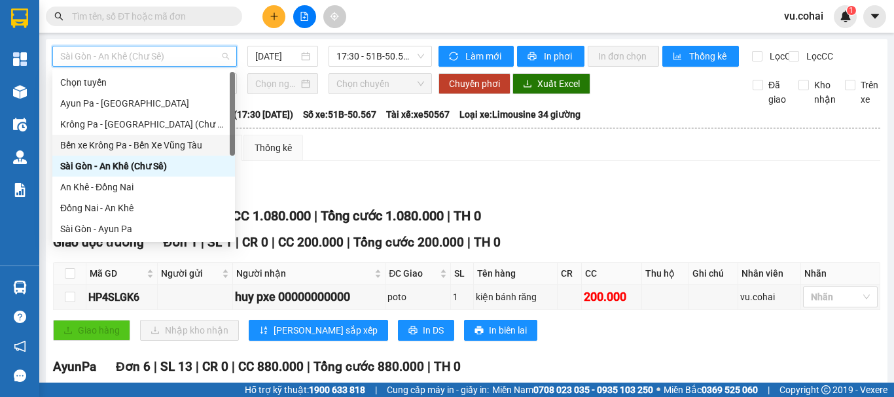
scroll to position [183, 0]
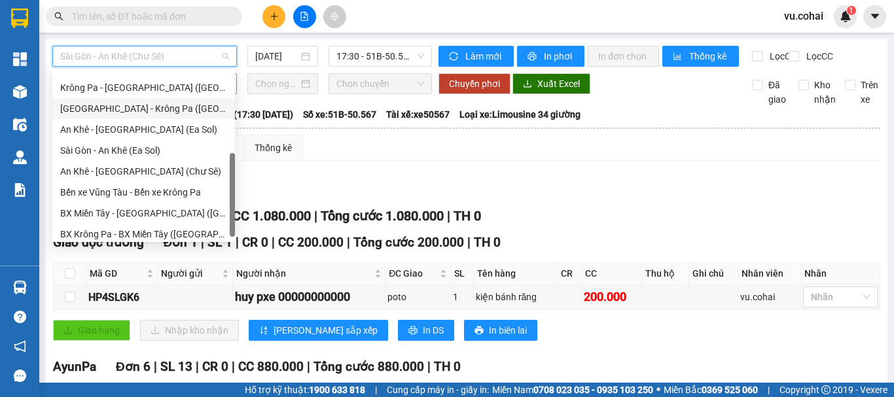
click at [137, 99] on div "[GEOGRAPHIC_DATA] - Krông Pa ([GEOGRAPHIC_DATA])" at bounding box center [143, 108] width 183 height 21
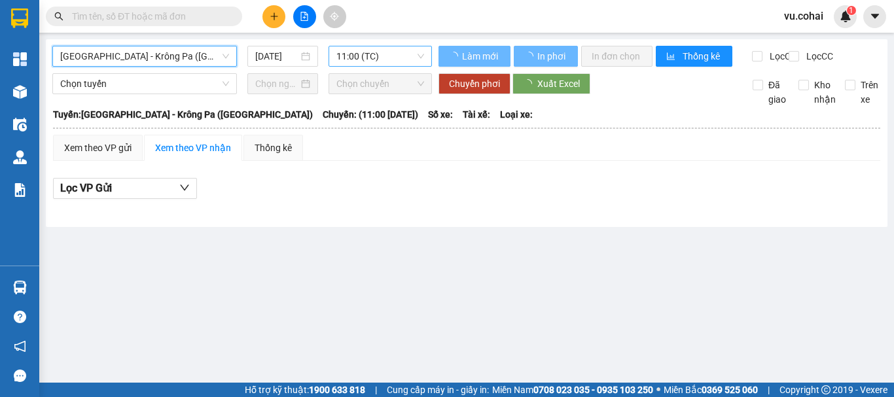
click at [384, 55] on span "11:00 (TC)" at bounding box center [380, 56] width 88 height 20
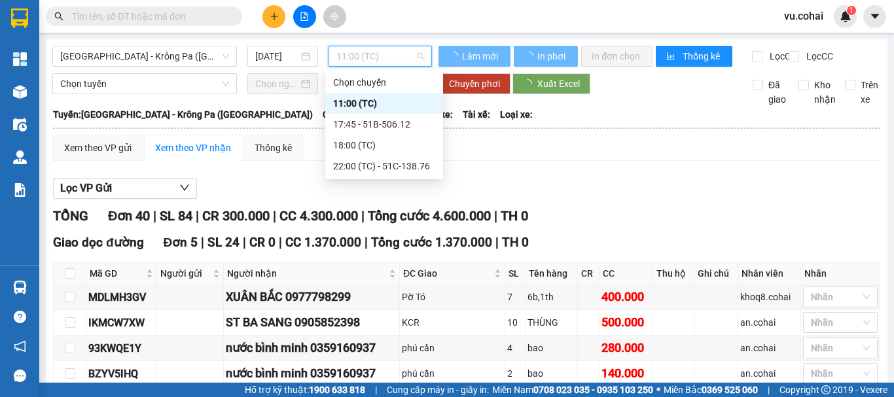
click at [365, 105] on div "11:00 (TC)" at bounding box center [384, 103] width 102 height 14
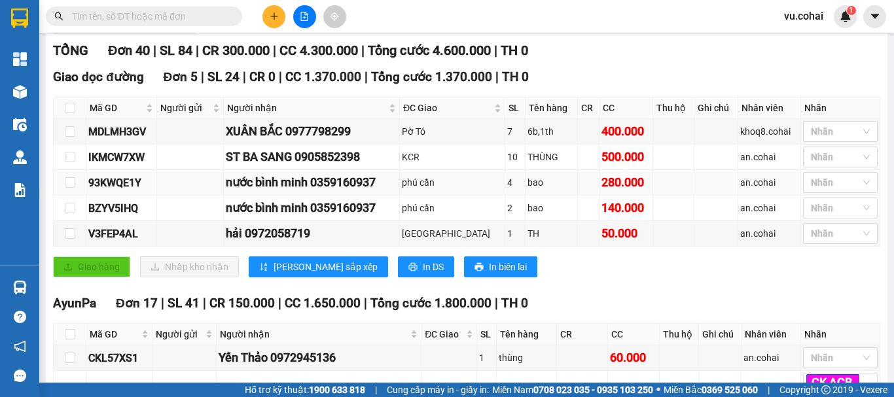
scroll to position [196, 0]
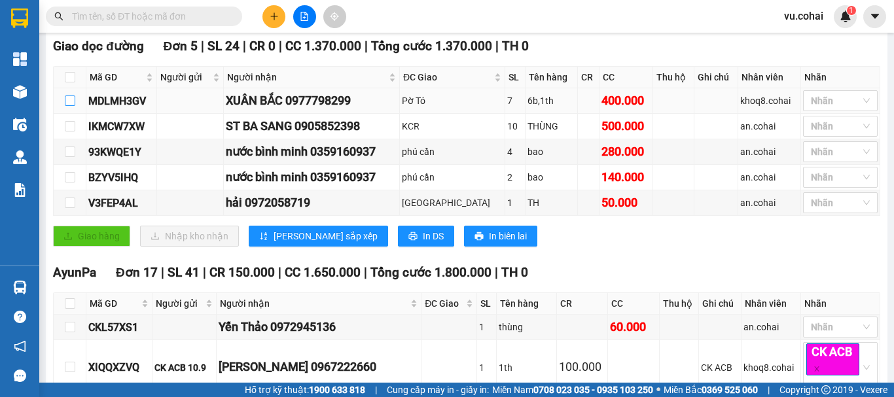
click at [68, 106] on input "checkbox" at bounding box center [70, 101] width 10 height 10
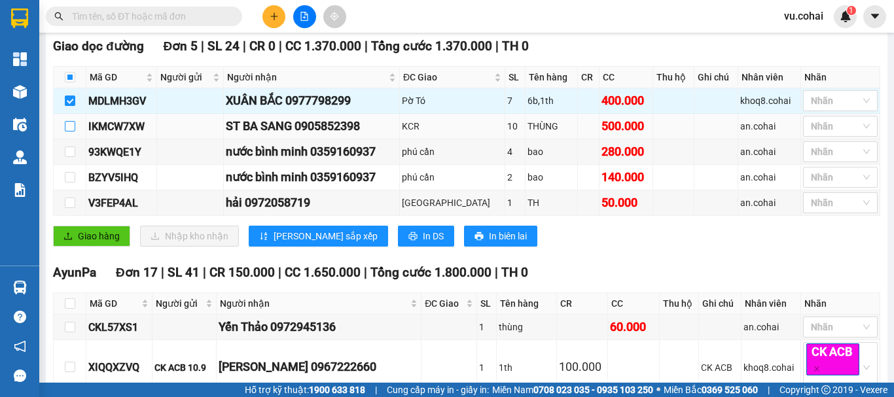
click at [72, 132] on input "checkbox" at bounding box center [70, 126] width 10 height 10
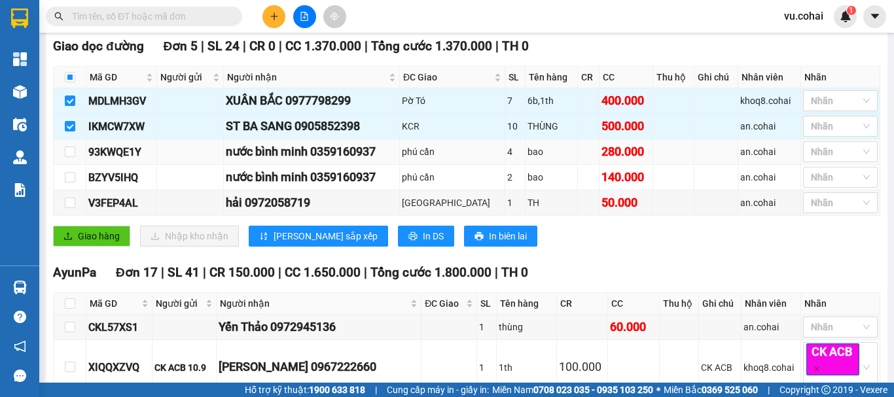
click at [69, 165] on td at bounding box center [70, 152] width 33 height 26
click at [69, 159] on label at bounding box center [70, 152] width 10 height 14
click at [69, 157] on input "checkbox" at bounding box center [70, 152] width 10 height 10
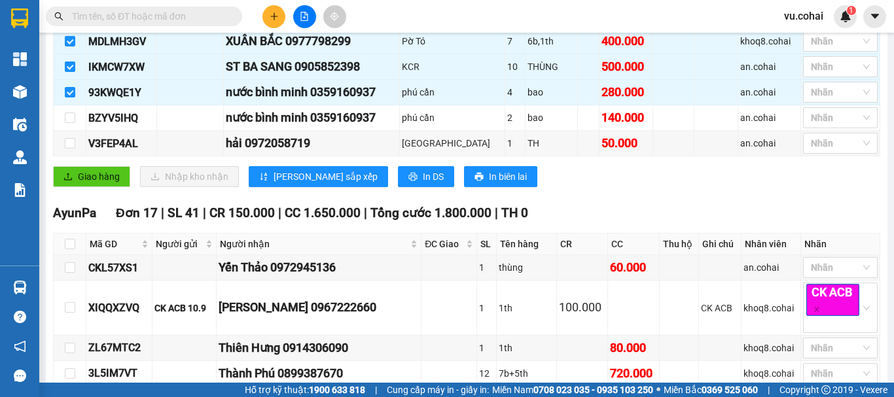
scroll to position [262, 0]
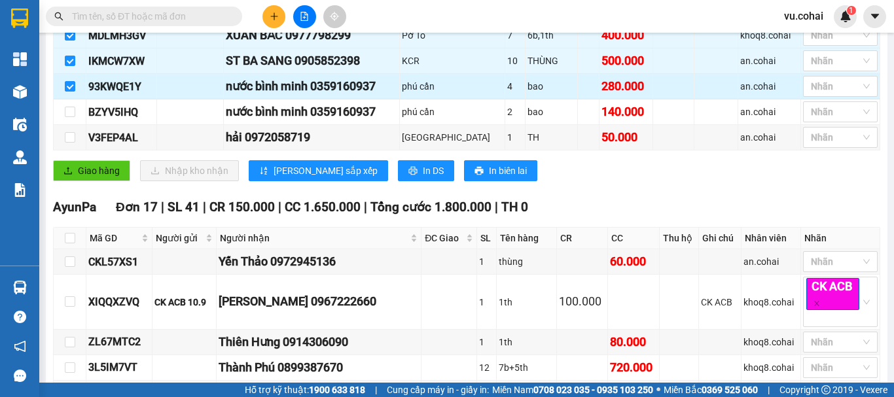
click at [66, 92] on input "checkbox" at bounding box center [70, 86] width 10 height 10
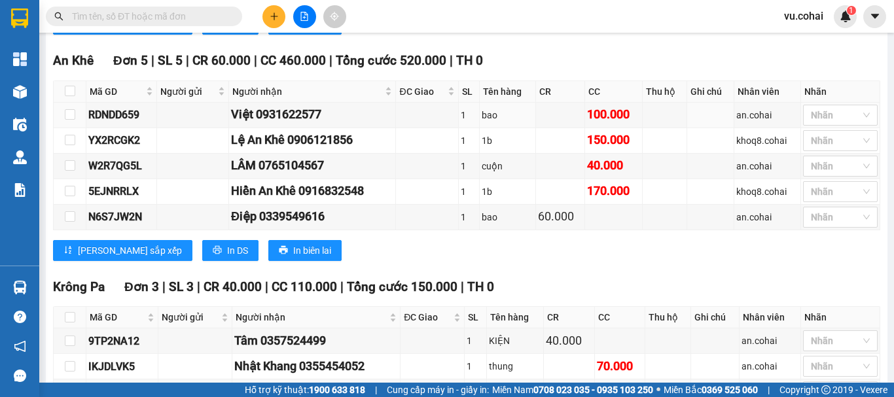
scroll to position [1244, 0]
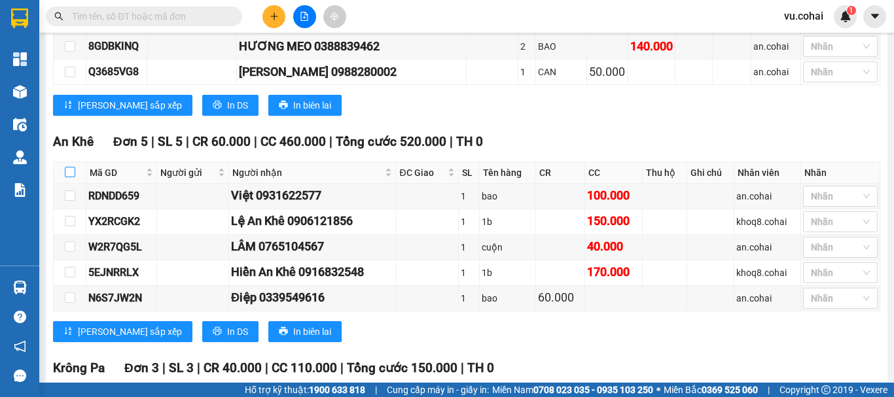
click at [71, 177] on input "checkbox" at bounding box center [70, 172] width 10 height 10
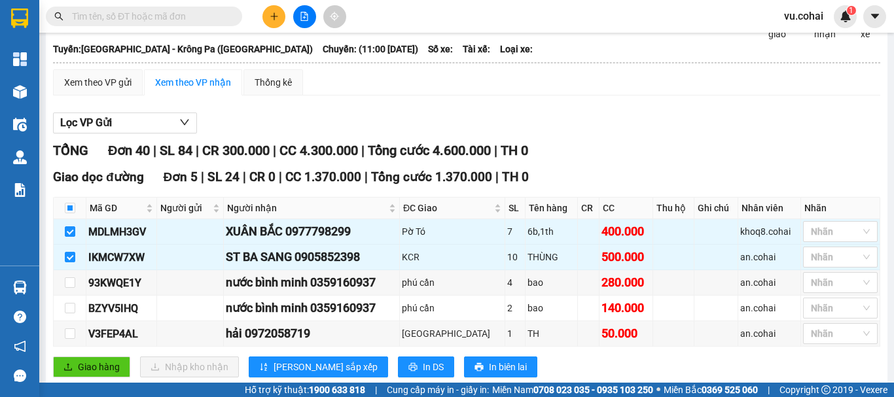
scroll to position [0, 0]
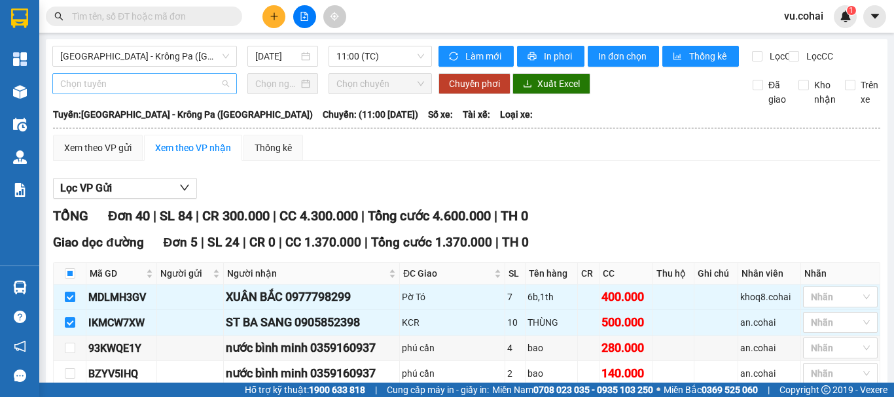
click at [148, 88] on span "Chọn tuyến" at bounding box center [144, 84] width 169 height 20
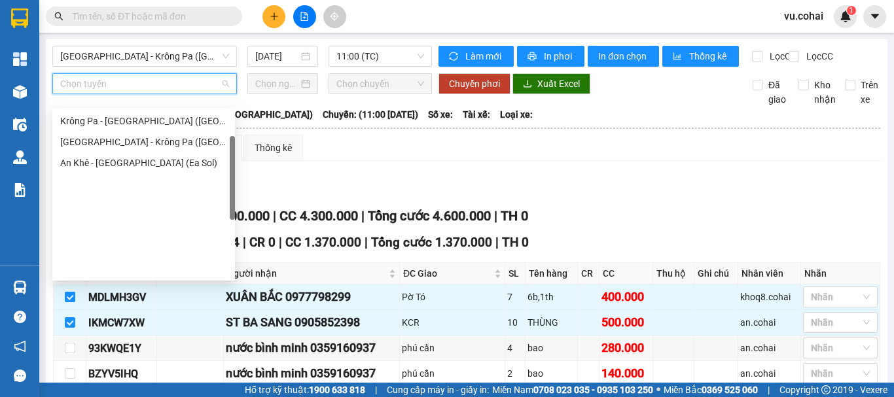
scroll to position [58, 0]
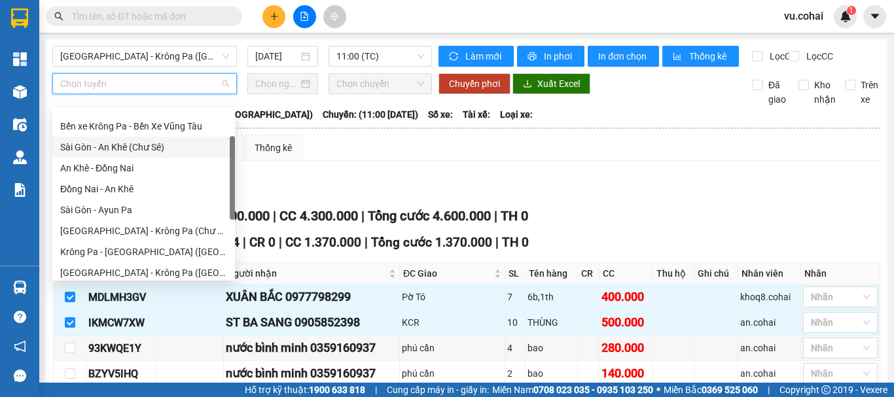
click at [152, 148] on div "Sài Gòn - An Khê (Chư Sê)" at bounding box center [143, 147] width 167 height 14
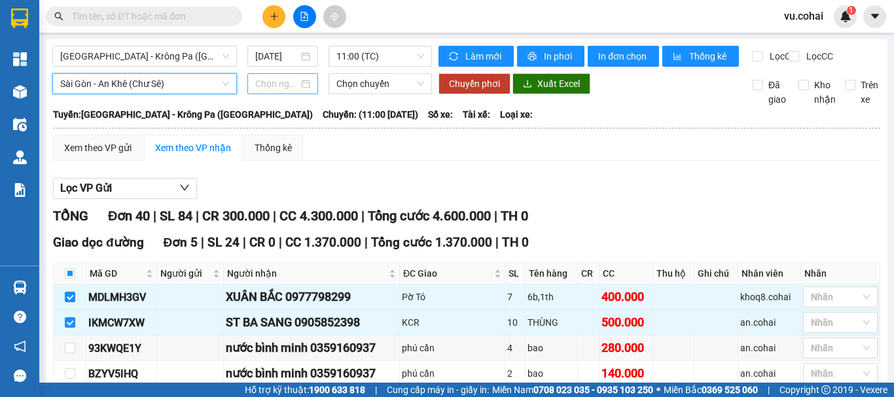
click at [281, 90] on input at bounding box center [276, 84] width 43 height 14
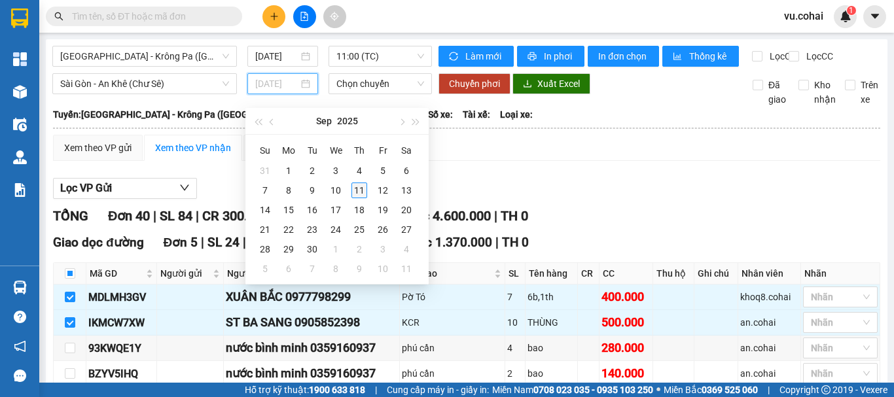
click at [358, 186] on div "11" at bounding box center [359, 191] width 16 height 16
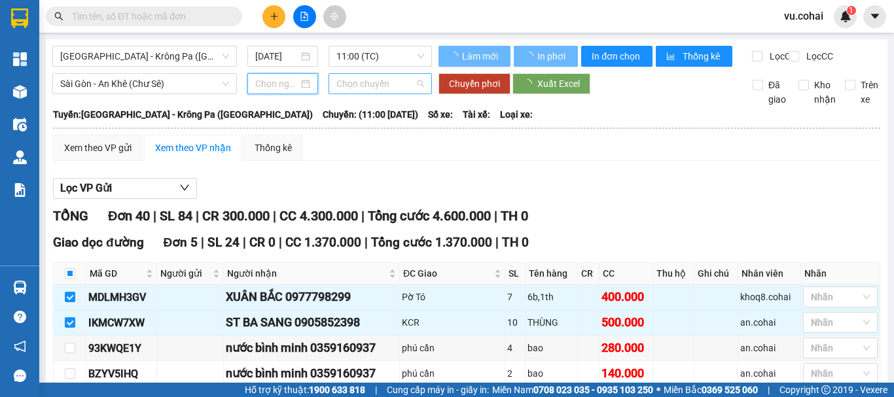
click at [359, 87] on span "Chọn chuyến" at bounding box center [380, 84] width 88 height 20
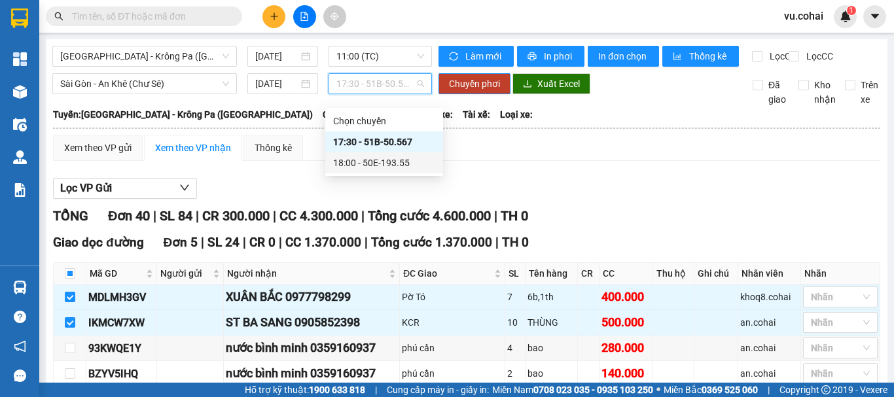
click at [390, 162] on div "18:00 - 50E-193.55" at bounding box center [384, 163] width 102 height 14
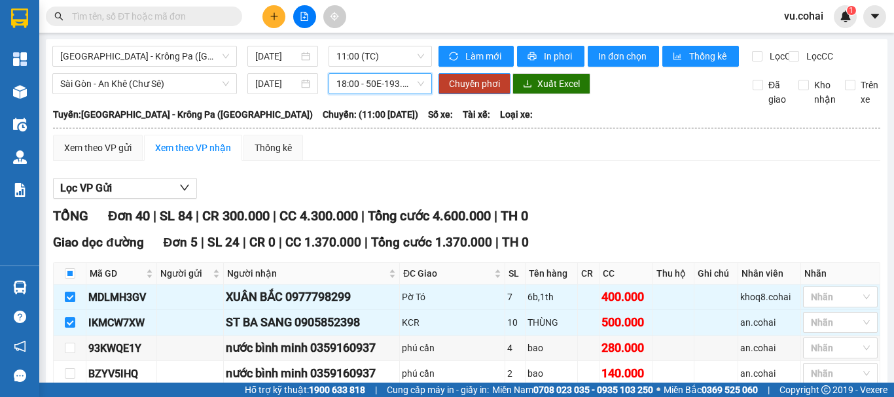
click at [374, 92] on span "18:00 - 50E-193.55" at bounding box center [380, 84] width 88 height 20
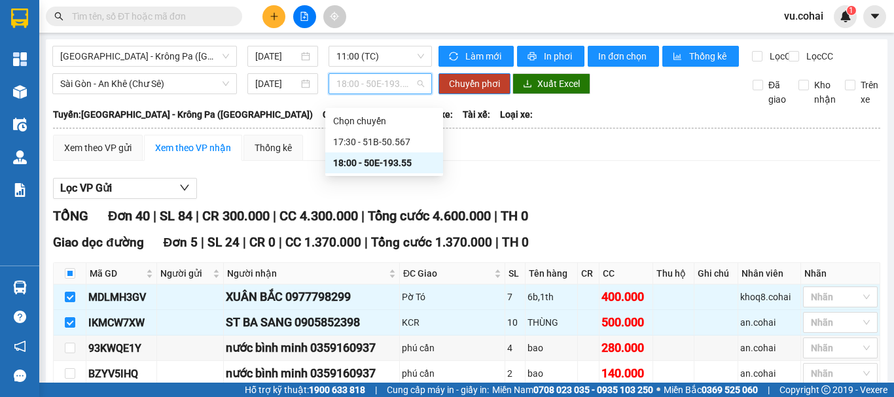
click at [395, 160] on div "18:00 - 50E-193.55" at bounding box center [384, 163] width 102 height 14
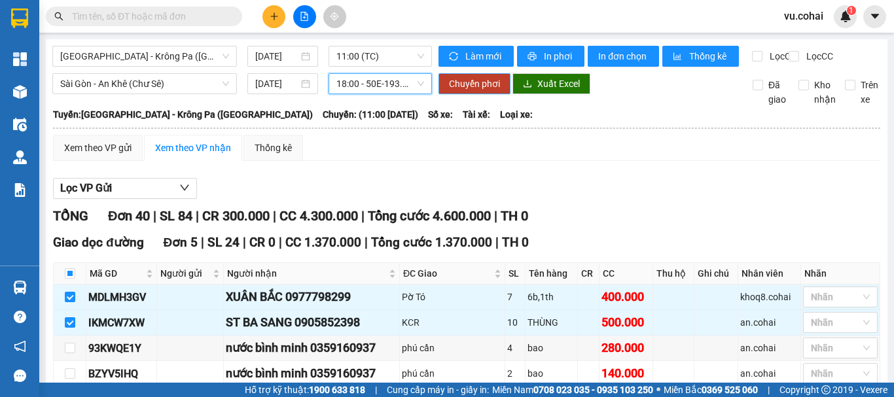
click at [477, 91] on span "Chuyển phơi" at bounding box center [474, 84] width 51 height 14
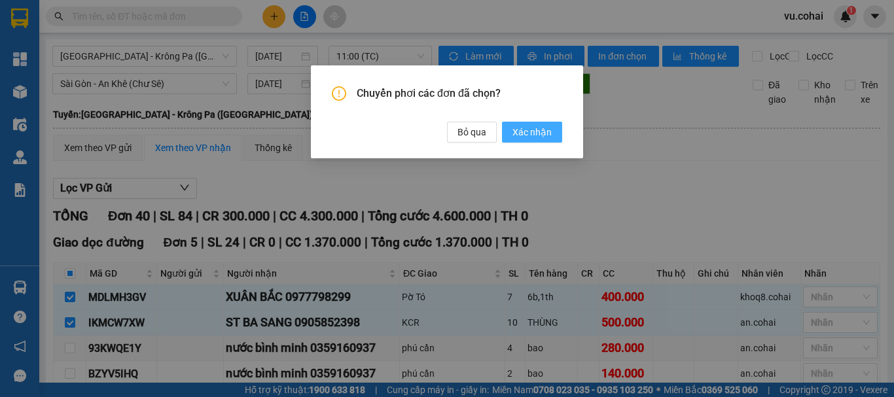
click at [551, 134] on span "Xác nhận" at bounding box center [532, 132] width 39 height 14
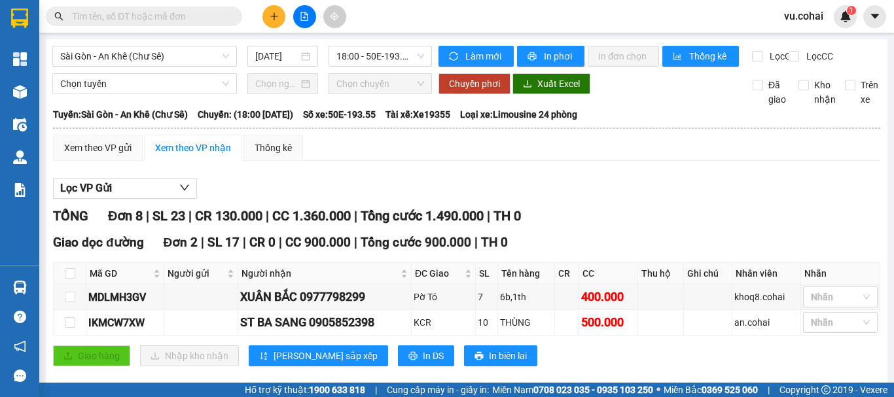
click at [185, 67] on div "Sài Gòn - An Khê (Chư Sê) [DATE] 18:00 - 50E-193.55" at bounding box center [242, 56] width 380 height 21
click at [176, 52] on span "Sài Gòn - An Khê (Chư Sê)" at bounding box center [144, 56] width 169 height 20
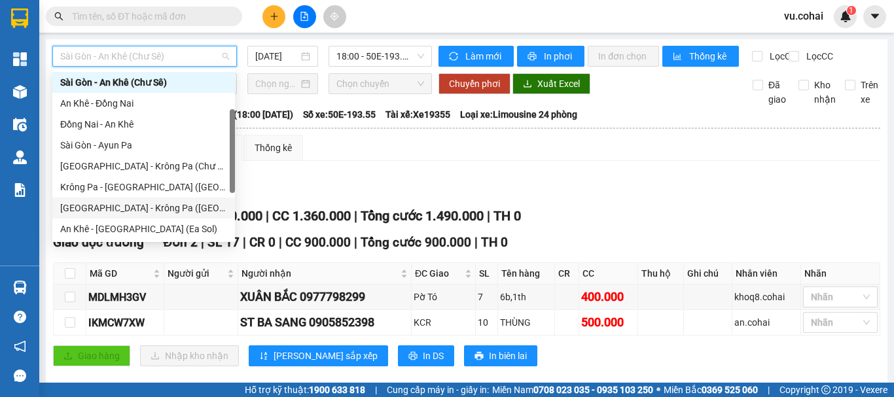
click at [149, 211] on div "[GEOGRAPHIC_DATA] - Krông Pa ([GEOGRAPHIC_DATA])" at bounding box center [143, 208] width 167 height 14
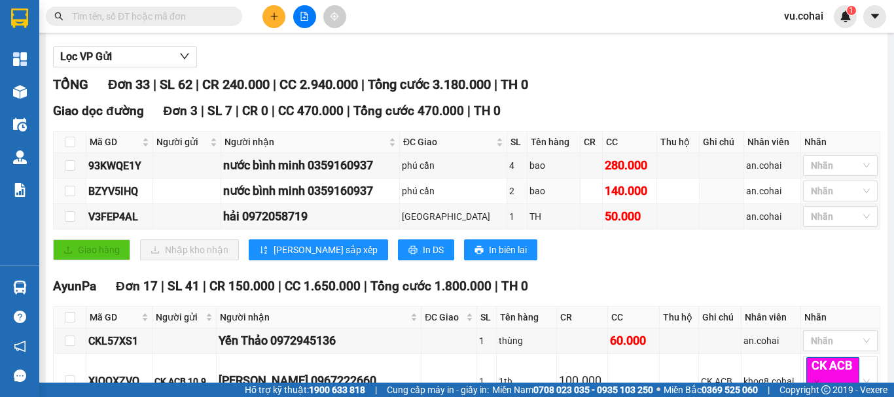
scroll to position [131, 0]
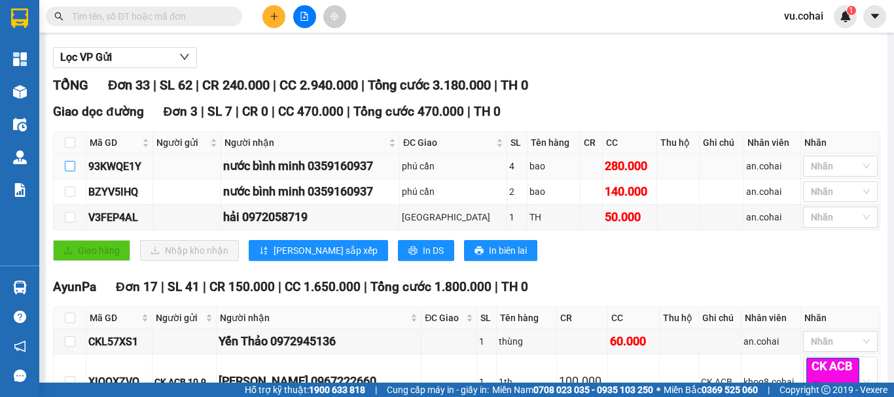
click at [65, 171] on input "checkbox" at bounding box center [70, 166] width 10 height 10
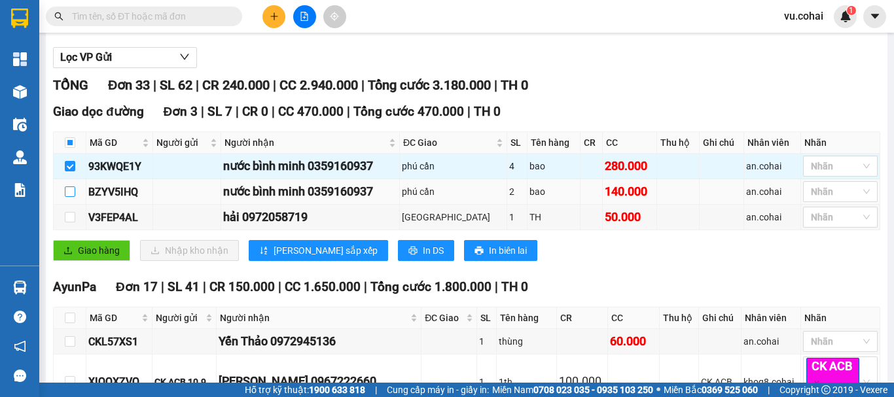
click at [65, 197] on input "checkbox" at bounding box center [70, 192] width 10 height 10
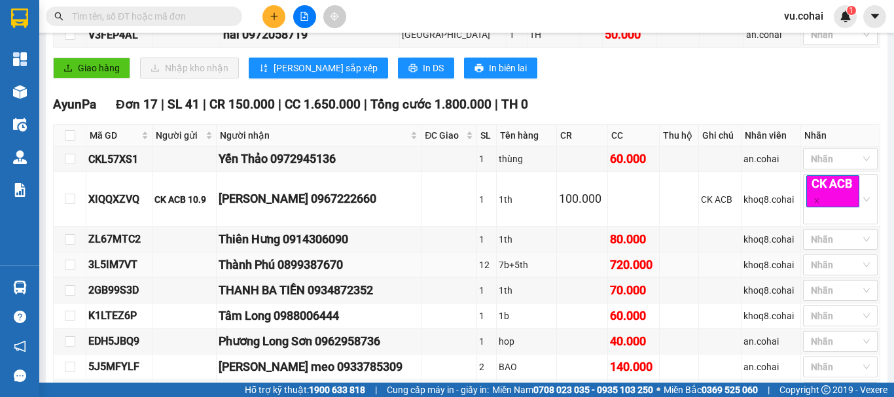
scroll to position [393, 0]
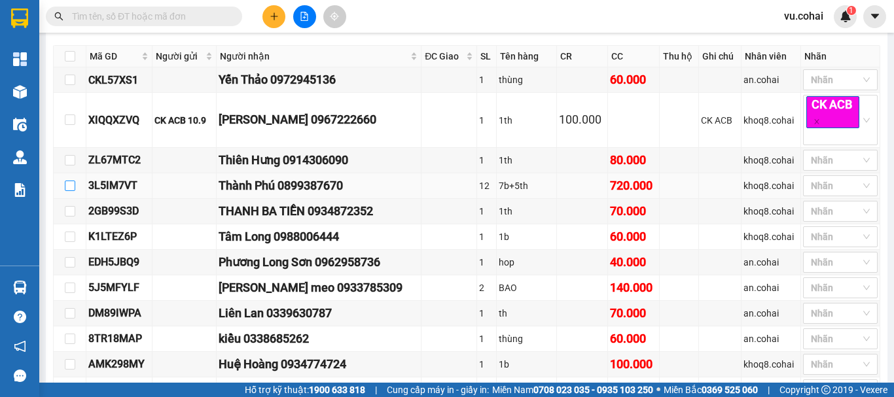
click at [72, 191] on input "checkbox" at bounding box center [70, 186] width 10 height 10
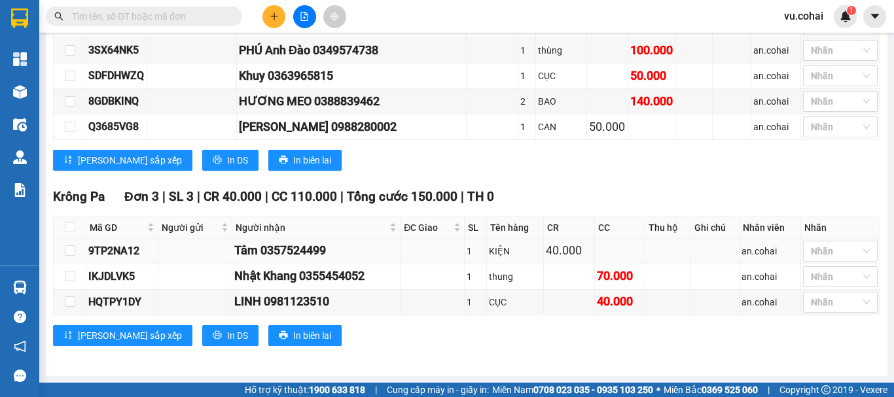
scroll to position [1149, 0]
click at [69, 218] on th at bounding box center [70, 228] width 33 height 22
click at [70, 229] on input "checkbox" at bounding box center [70, 227] width 10 height 10
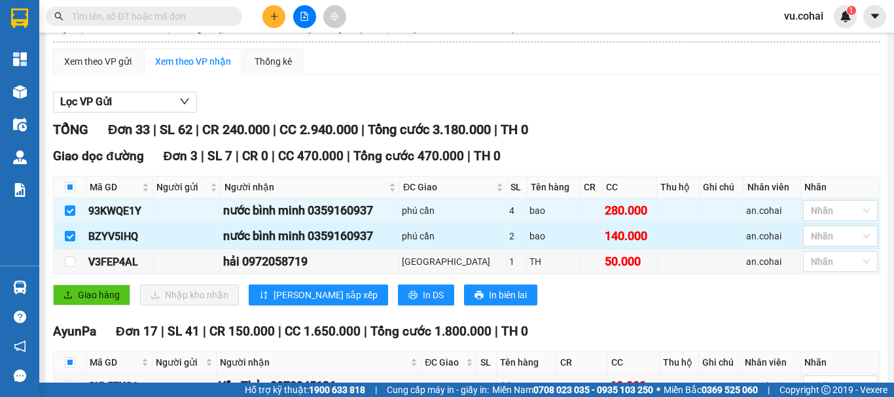
scroll to position [0, 0]
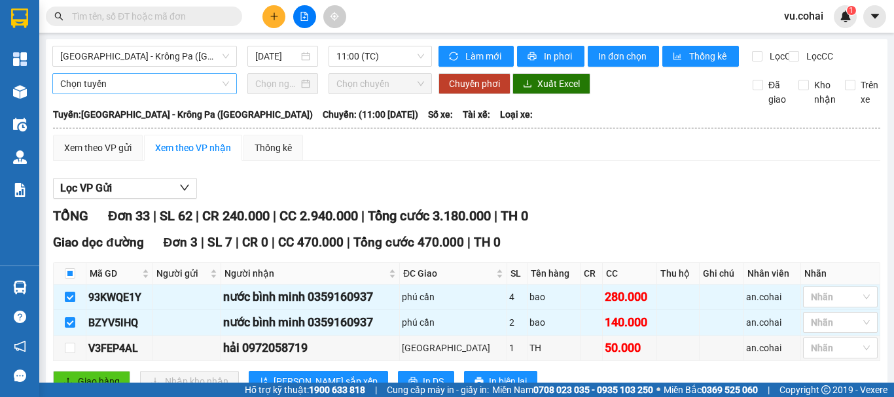
click at [132, 92] on span "Chọn tuyến" at bounding box center [144, 84] width 169 height 20
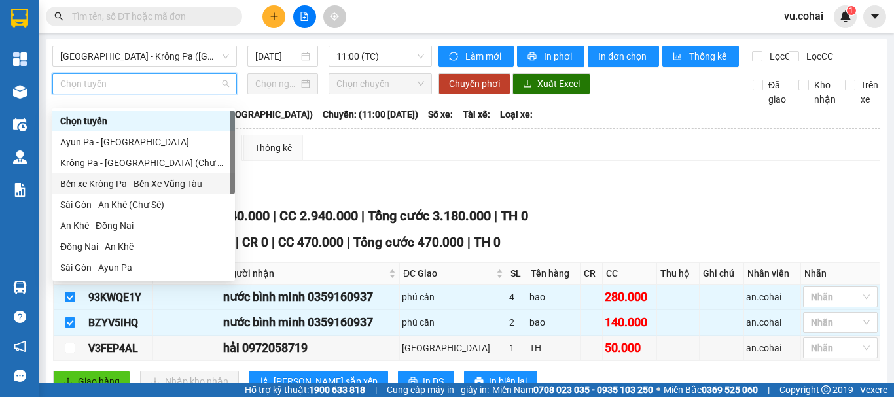
scroll to position [189, 0]
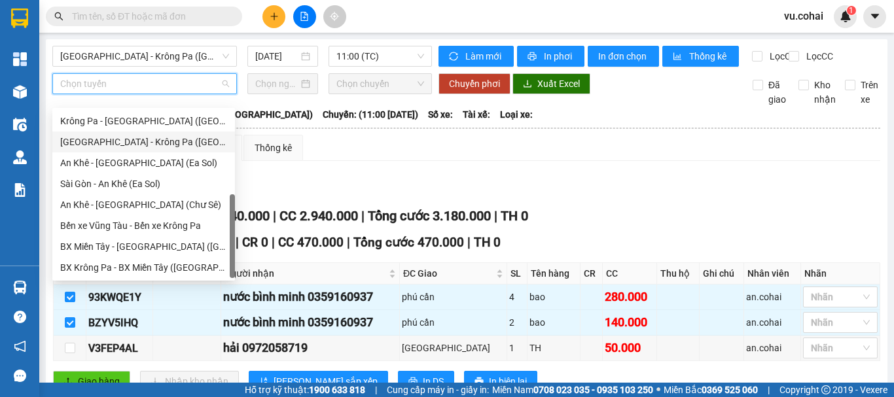
click at [149, 143] on div "[GEOGRAPHIC_DATA] - Krông Pa ([GEOGRAPHIC_DATA])" at bounding box center [143, 142] width 167 height 14
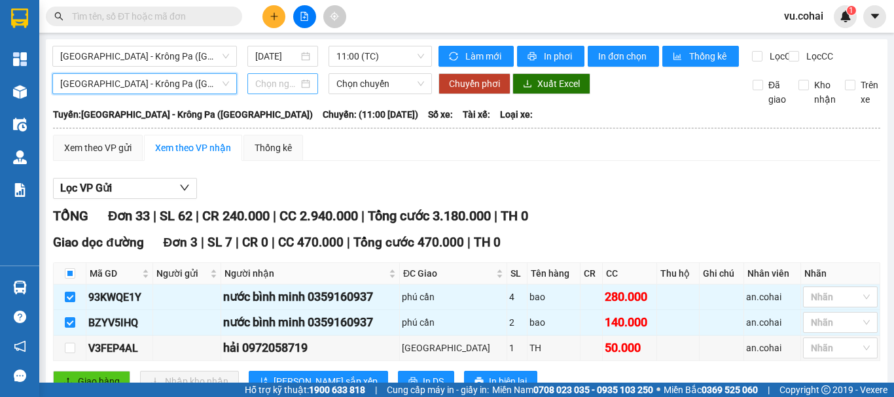
click at [259, 91] on input at bounding box center [276, 84] width 43 height 14
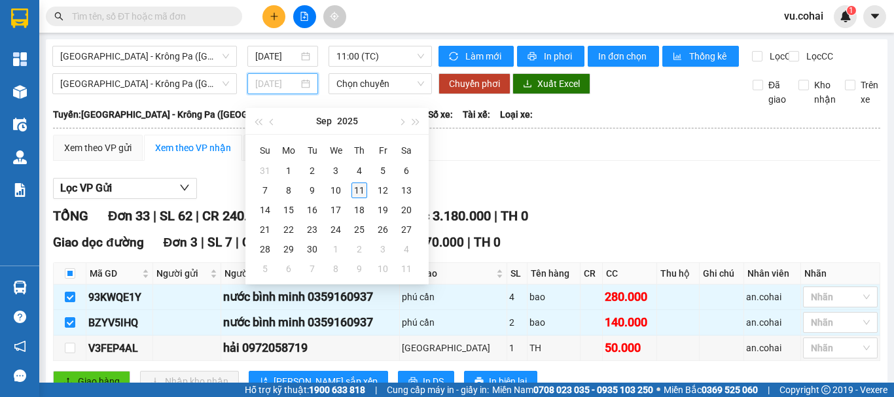
click at [363, 192] on div "11" at bounding box center [359, 191] width 16 height 16
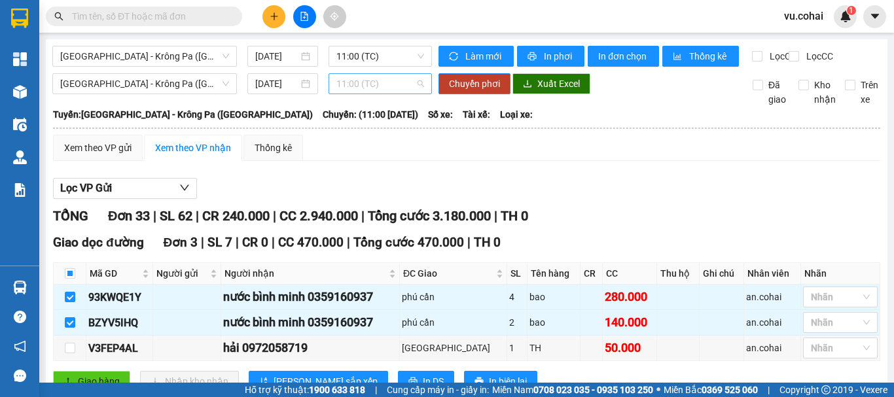
click at [383, 94] on span "11:00 (TC)" at bounding box center [380, 84] width 88 height 20
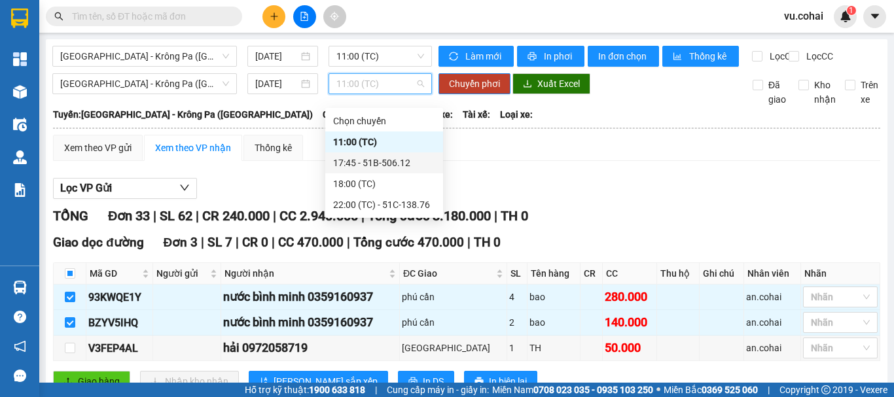
click at [394, 161] on div "17:45 - 51B-506.12" at bounding box center [384, 163] width 102 height 14
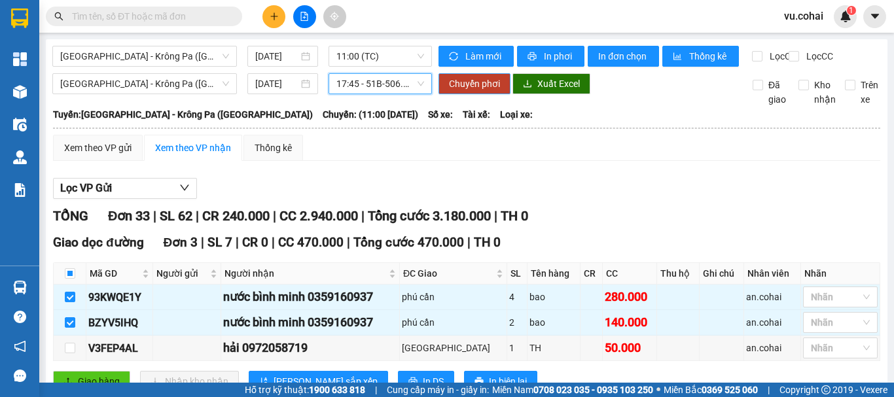
click at [456, 91] on span "Chuyển phơi" at bounding box center [474, 84] width 51 height 14
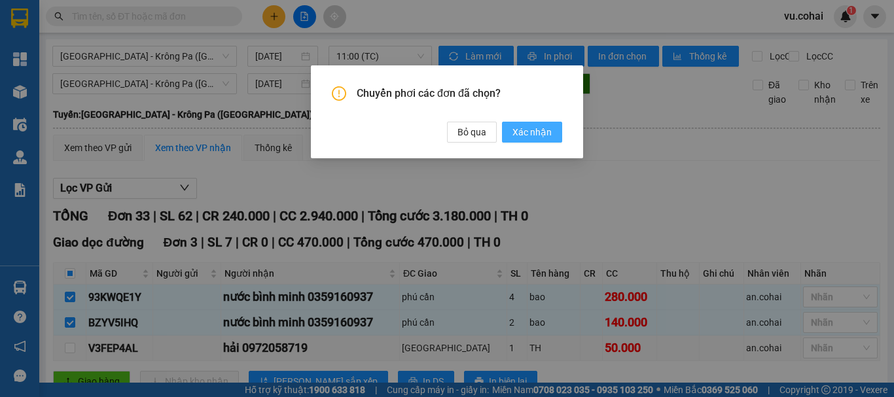
click at [541, 135] on span "Xác nhận" at bounding box center [532, 132] width 39 height 14
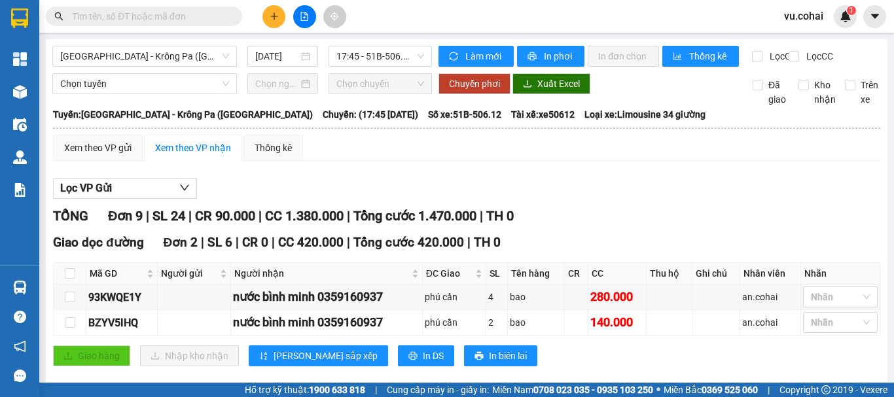
click at [363, 57] on span "17:45 - 51B-506.12" at bounding box center [380, 56] width 88 height 20
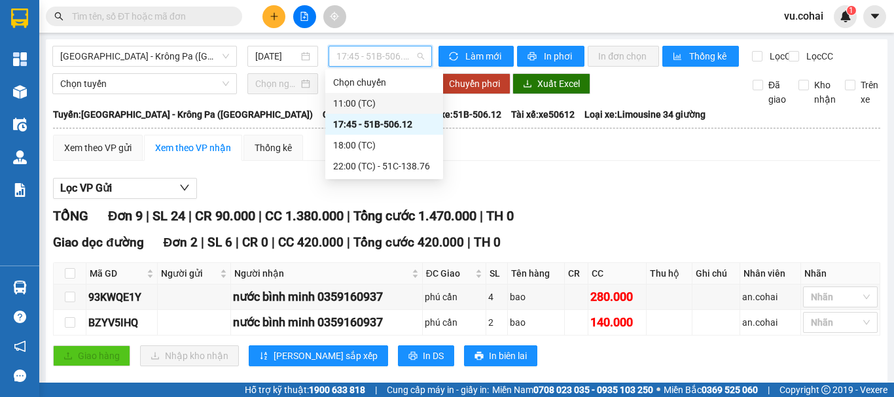
click at [345, 100] on div "11:00 (TC)" at bounding box center [384, 103] width 102 height 14
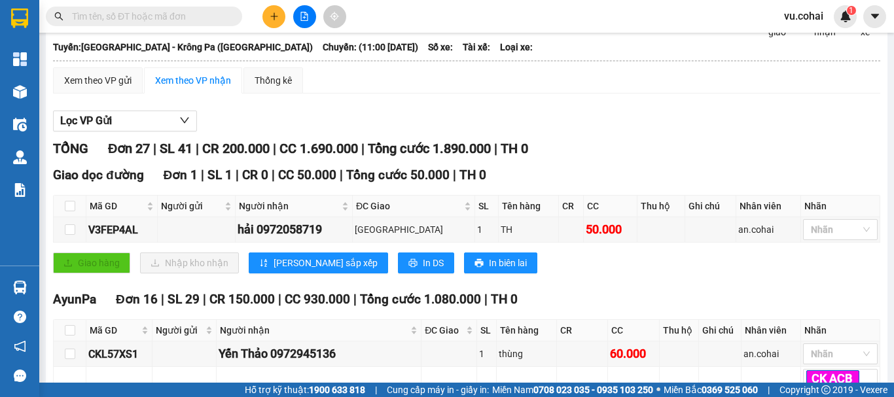
scroll to position [131, 0]
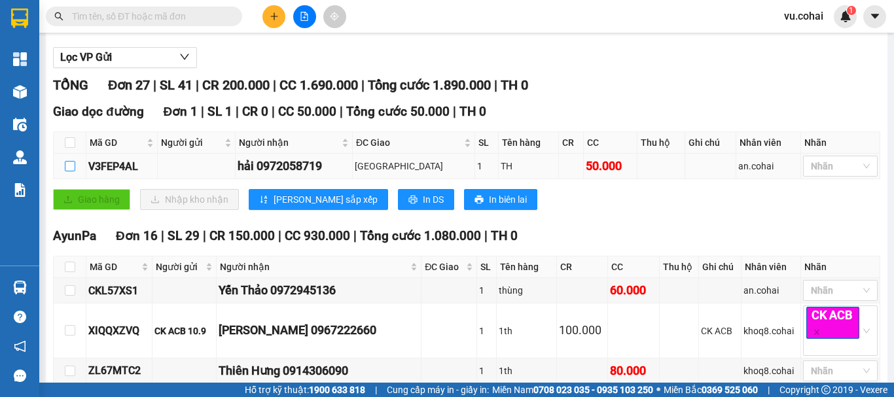
click at [73, 171] on input "checkbox" at bounding box center [70, 166] width 10 height 10
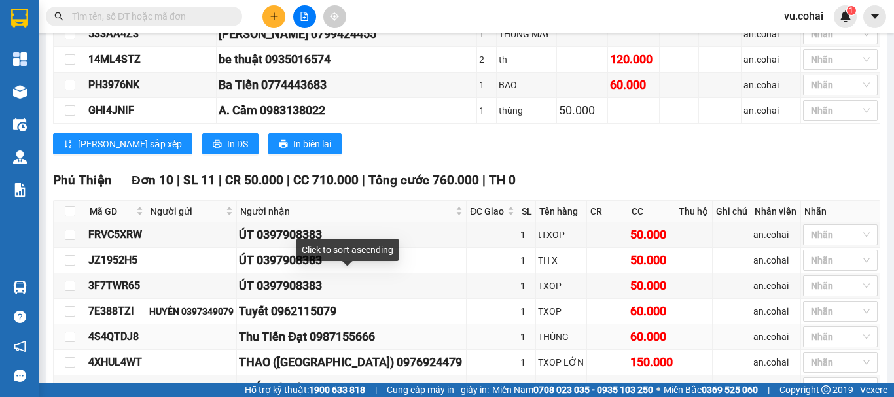
scroll to position [851, 0]
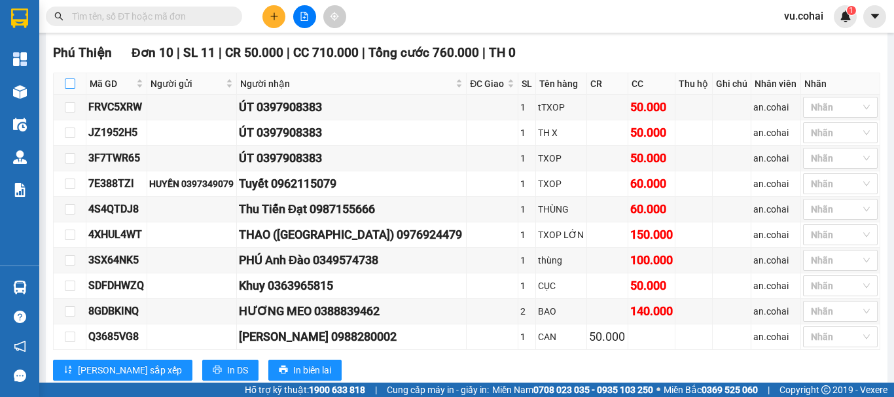
click at [72, 89] on input "checkbox" at bounding box center [70, 84] width 10 height 10
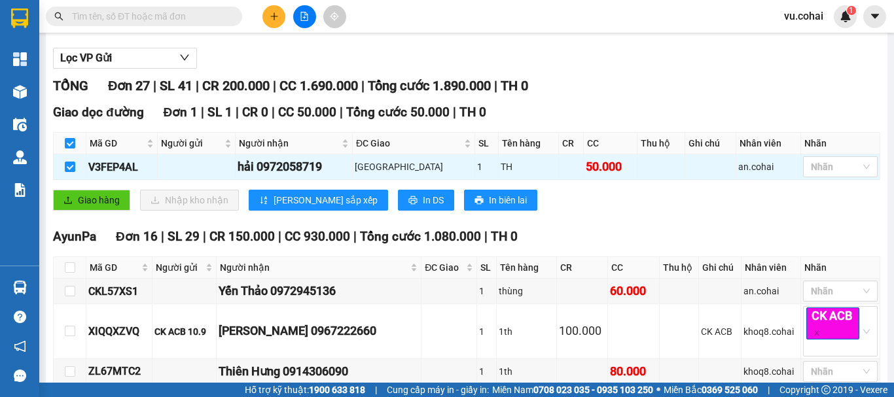
scroll to position [0, 0]
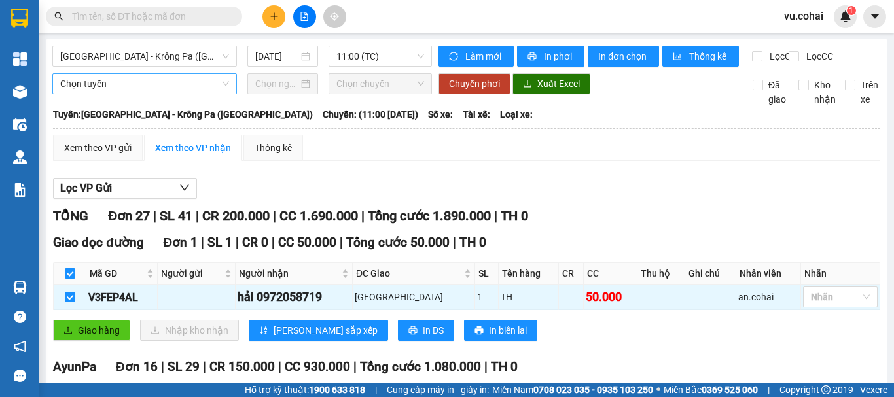
click at [132, 94] on span "Chọn tuyến" at bounding box center [144, 84] width 169 height 20
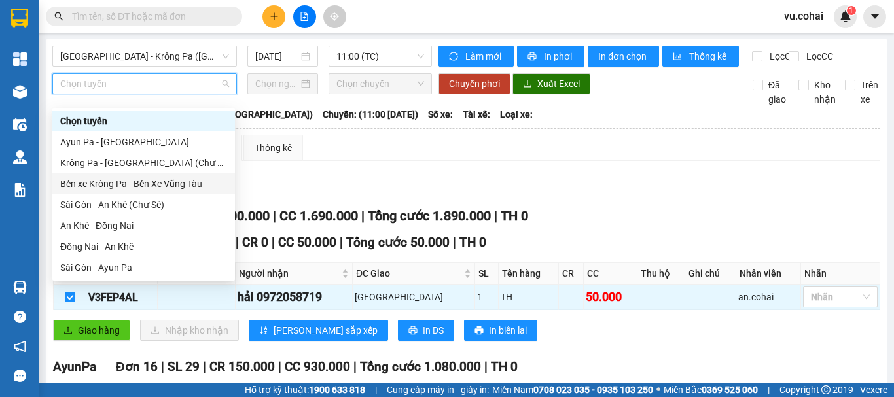
scroll to position [131, 0]
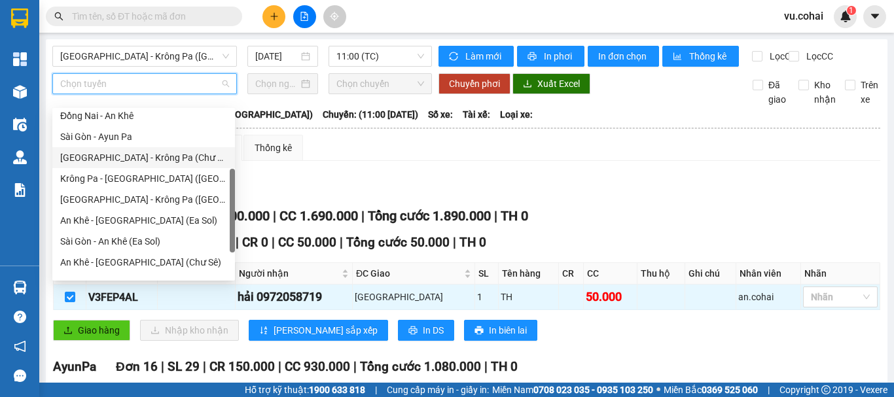
click at [170, 164] on div "[GEOGRAPHIC_DATA] - Krông Pa (Chư RCăm)" at bounding box center [143, 158] width 167 height 14
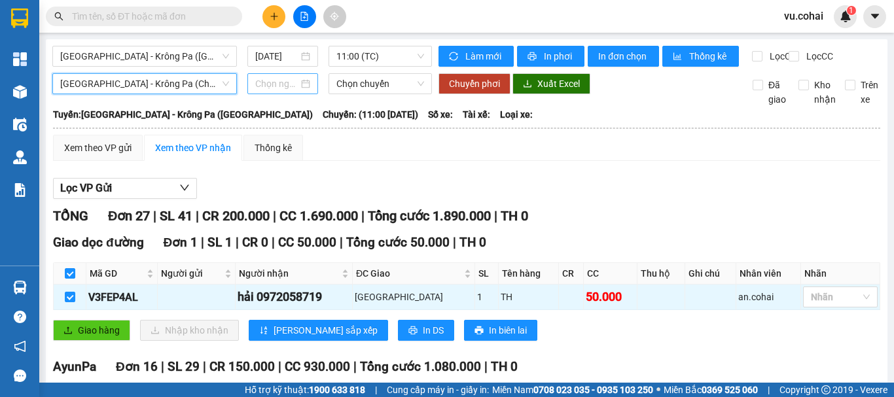
click at [276, 91] on input at bounding box center [276, 84] width 43 height 14
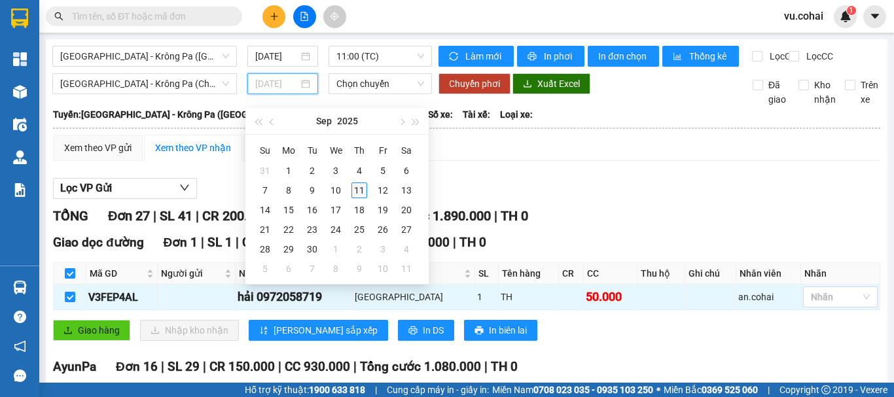
click at [355, 190] on div "11" at bounding box center [359, 191] width 16 height 16
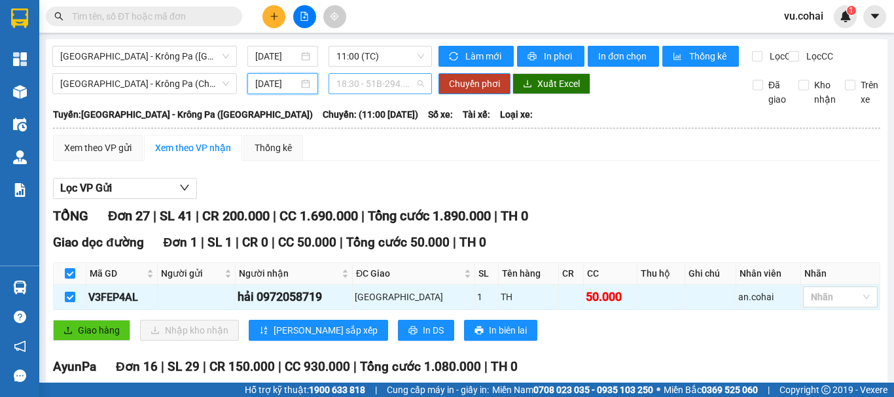
click at [374, 86] on span "18:30 - 51B-294.89" at bounding box center [380, 84] width 88 height 20
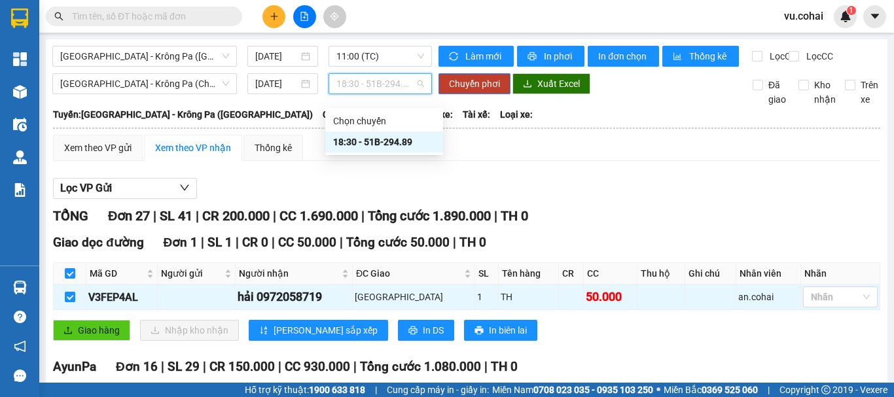
click at [399, 142] on div "18:30 - 51B-294.89" at bounding box center [384, 142] width 102 height 14
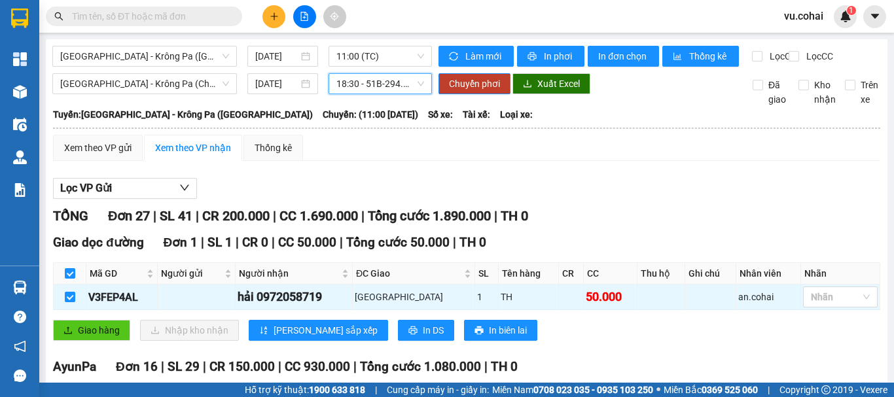
click at [387, 92] on span "18:30 - 51B-294.89" at bounding box center [380, 84] width 88 height 20
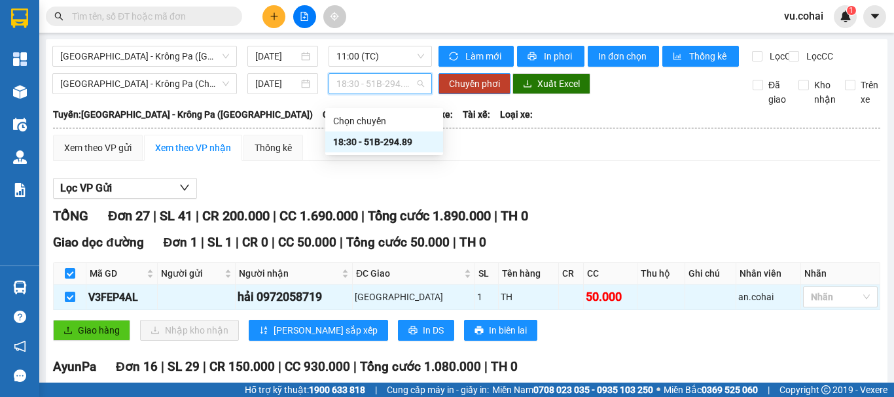
click at [382, 141] on div "18:30 - 51B-294.89" at bounding box center [384, 142] width 102 height 14
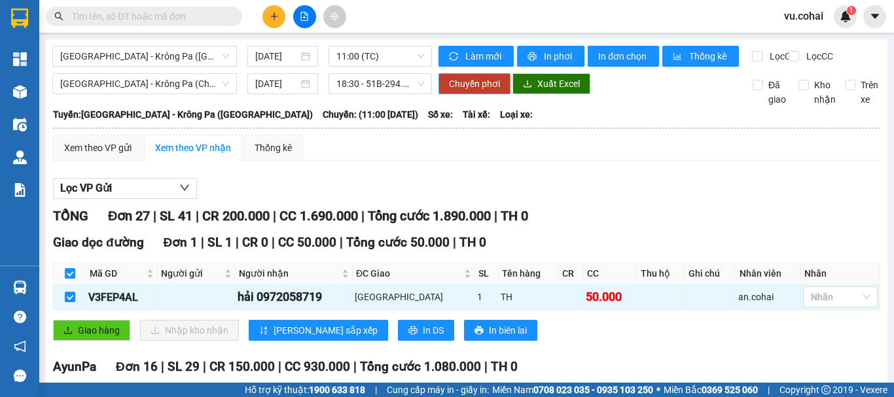
click at [479, 86] on button "Chuyển phơi" at bounding box center [475, 83] width 72 height 21
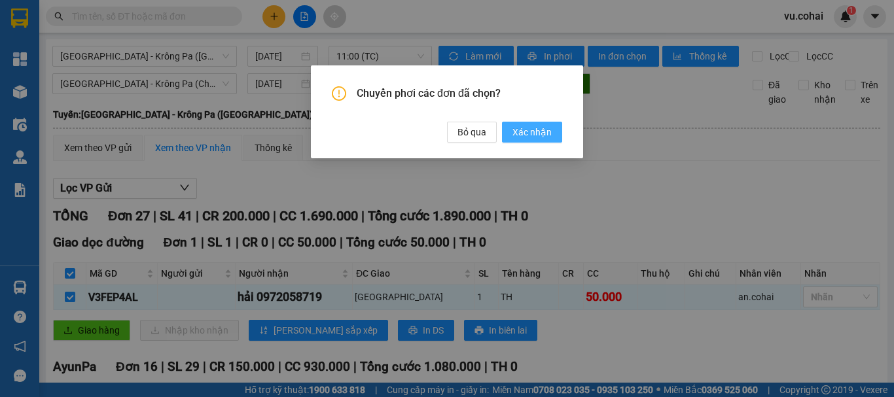
click at [530, 129] on span "Xác nhận" at bounding box center [532, 132] width 39 height 14
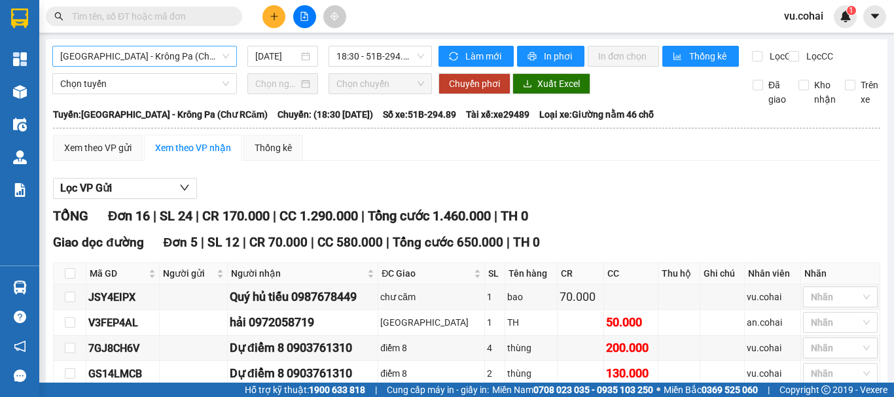
click at [174, 59] on span "[GEOGRAPHIC_DATA] - Krông Pa (Chư RCăm)" at bounding box center [144, 56] width 169 height 20
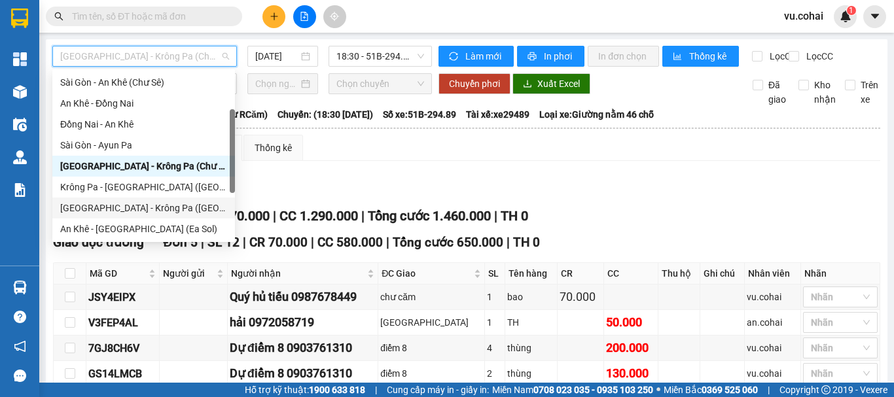
click at [140, 207] on div "[GEOGRAPHIC_DATA] - Krông Pa ([GEOGRAPHIC_DATA])" at bounding box center [143, 208] width 167 height 14
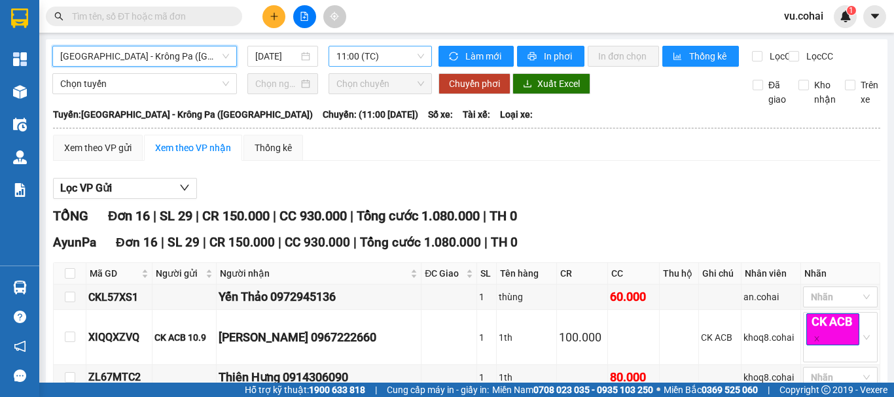
click at [368, 50] on span "11:00 (TC)" at bounding box center [380, 56] width 88 height 20
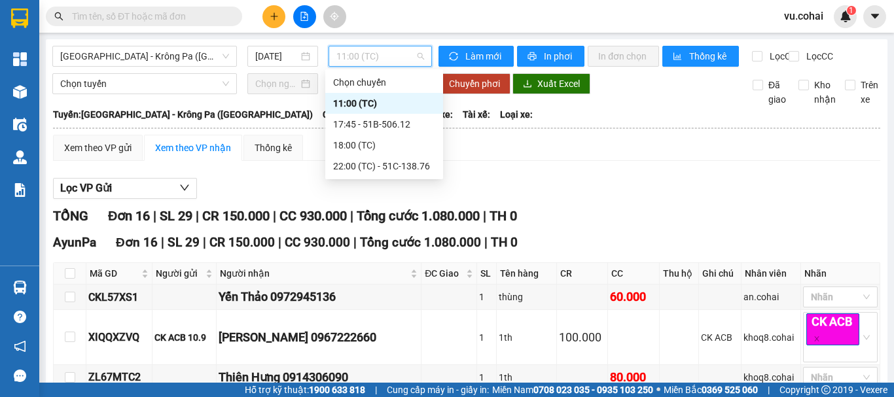
click at [366, 99] on div "11:00 (TC)" at bounding box center [384, 103] width 102 height 14
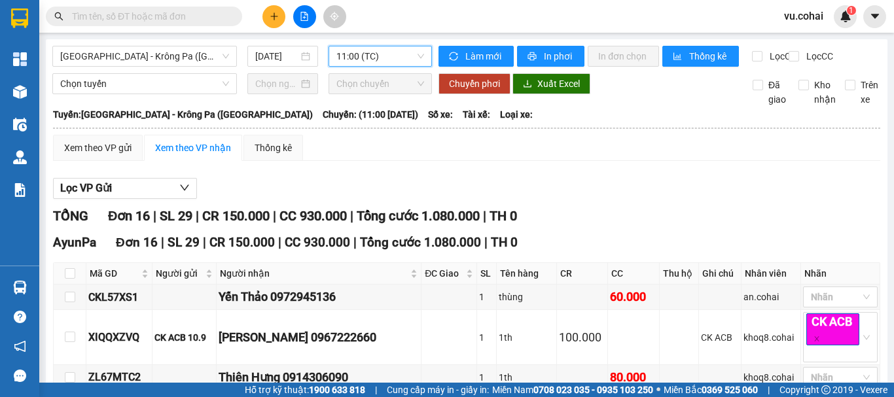
scroll to position [65, 0]
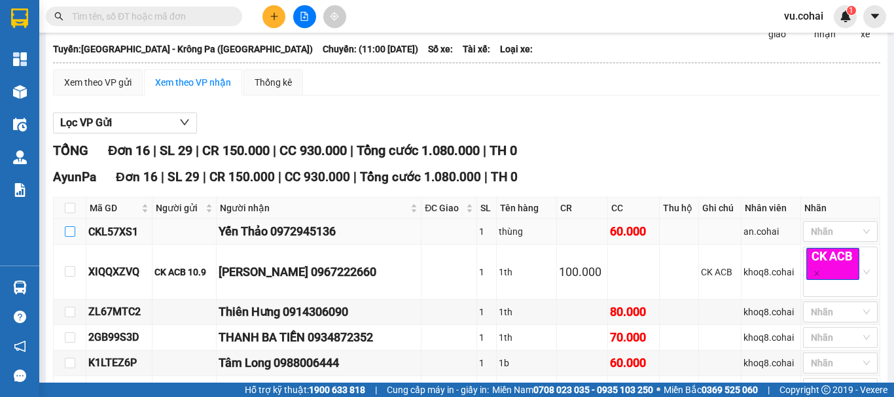
click at [72, 237] on input "checkbox" at bounding box center [70, 231] width 10 height 10
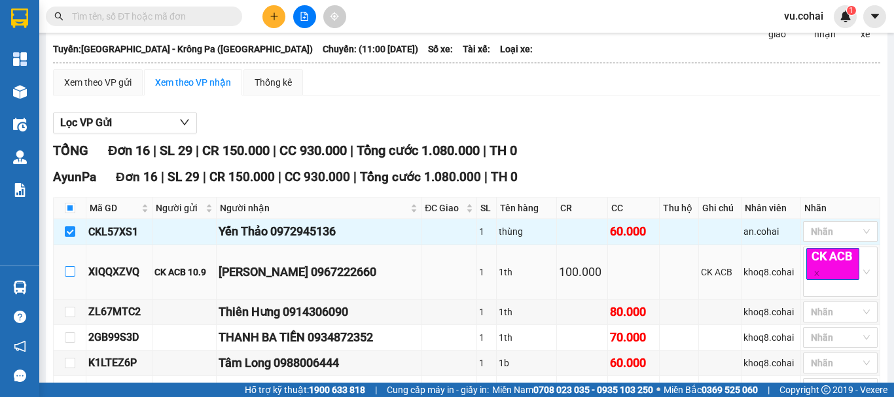
click at [67, 277] on input "checkbox" at bounding box center [70, 271] width 10 height 10
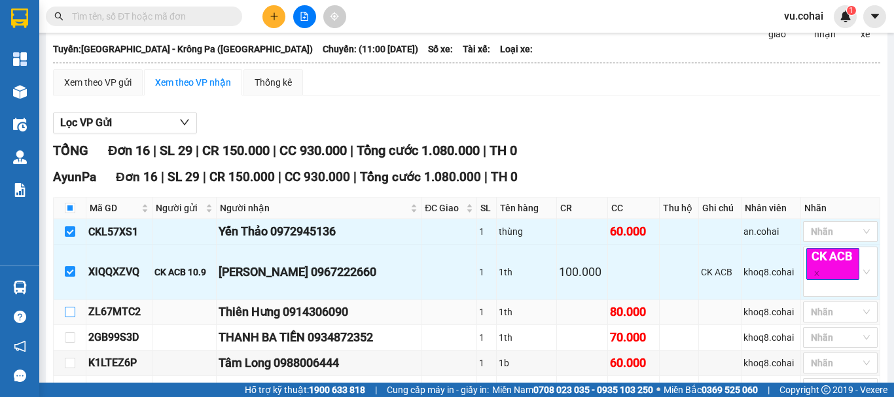
click at [70, 317] on input "checkbox" at bounding box center [70, 312] width 10 height 10
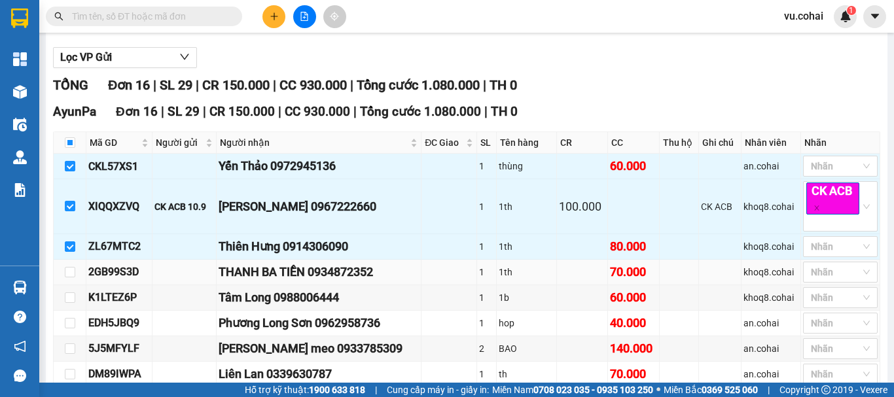
scroll to position [196, 0]
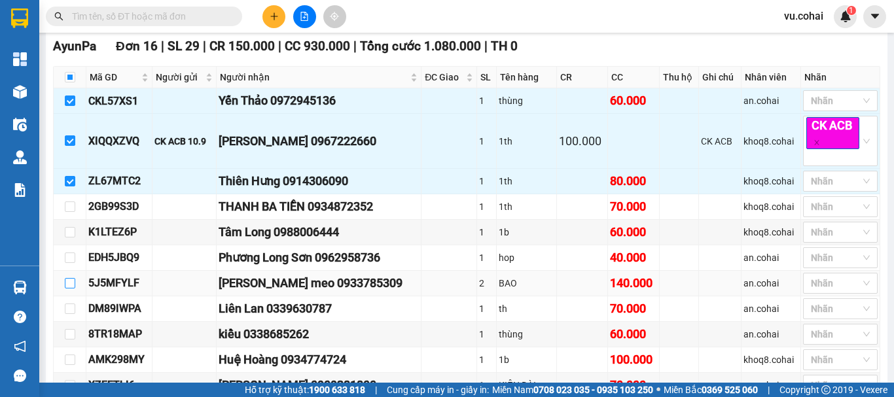
click at [72, 289] on input "checkbox" at bounding box center [70, 283] width 10 height 10
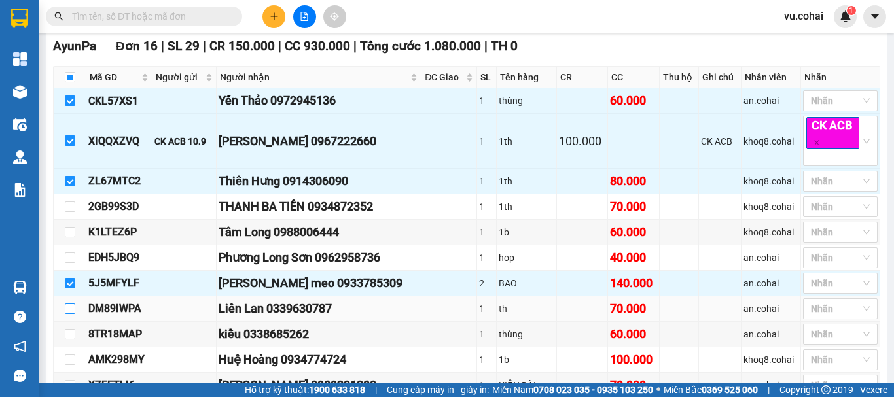
click at [71, 314] on input "checkbox" at bounding box center [70, 309] width 10 height 10
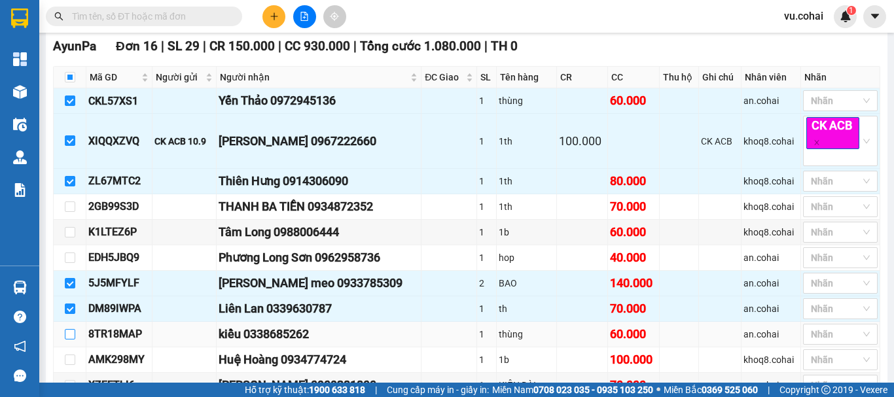
click at [66, 340] on input "checkbox" at bounding box center [70, 334] width 10 height 10
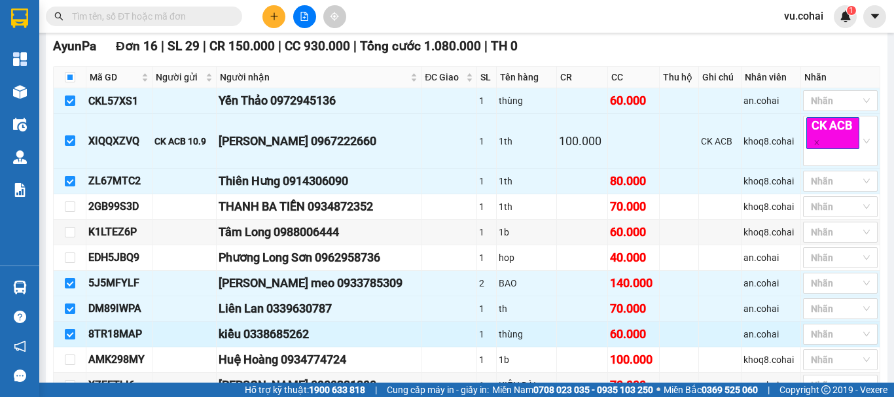
scroll to position [262, 0]
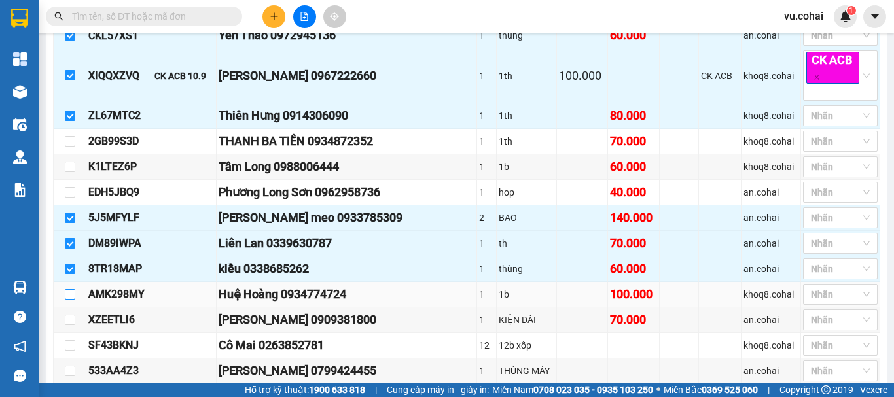
click at [68, 300] on input "checkbox" at bounding box center [70, 294] width 10 height 10
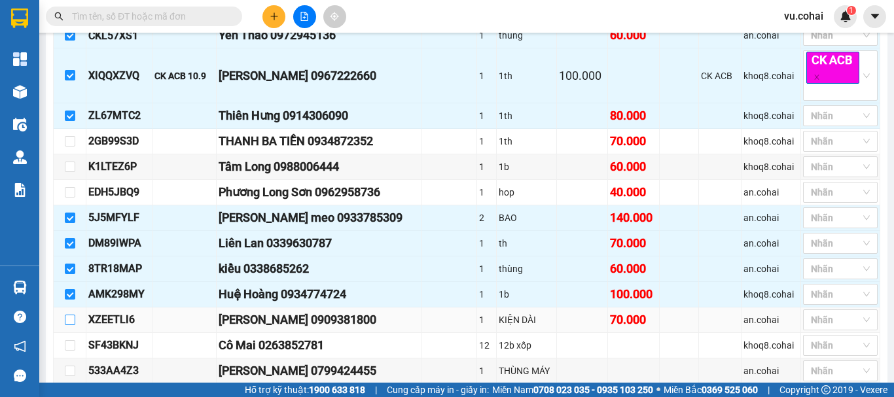
click at [70, 325] on input "checkbox" at bounding box center [70, 320] width 10 height 10
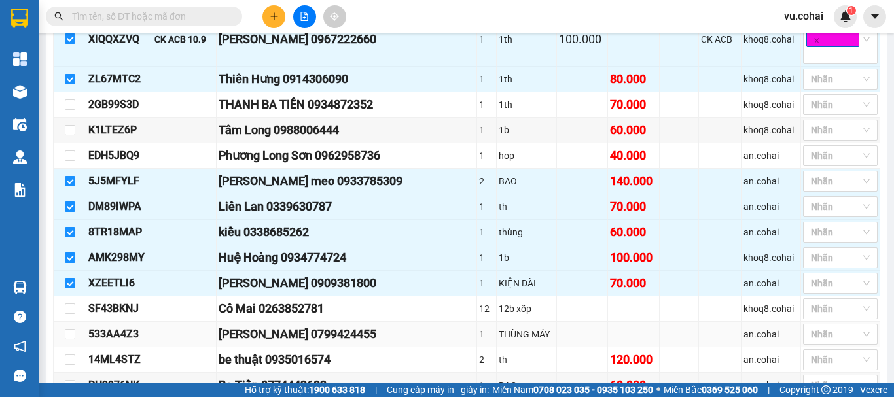
scroll to position [327, 0]
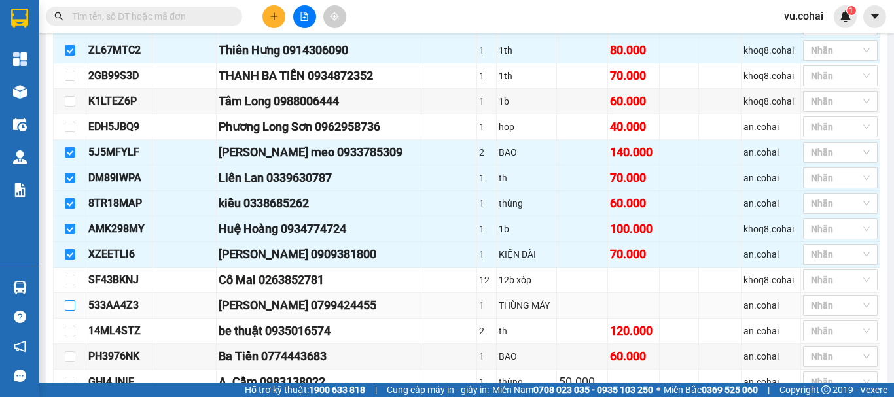
click at [69, 311] on input "checkbox" at bounding box center [70, 305] width 10 height 10
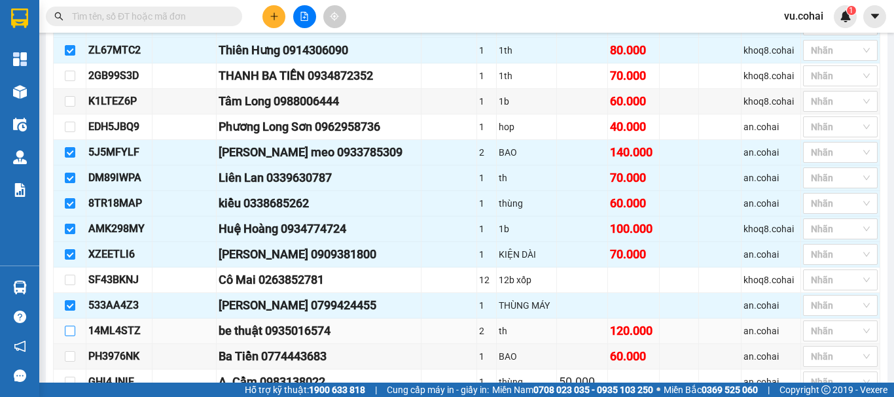
click at [69, 336] on input "checkbox" at bounding box center [70, 331] width 10 height 10
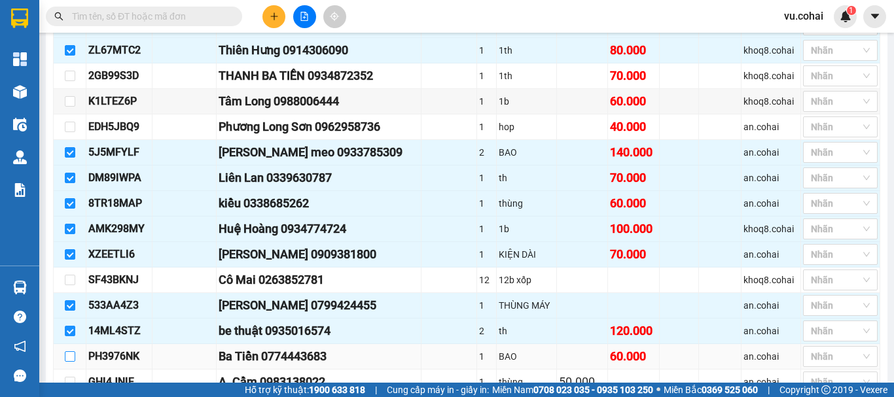
click at [72, 362] on input "checkbox" at bounding box center [70, 356] width 10 height 10
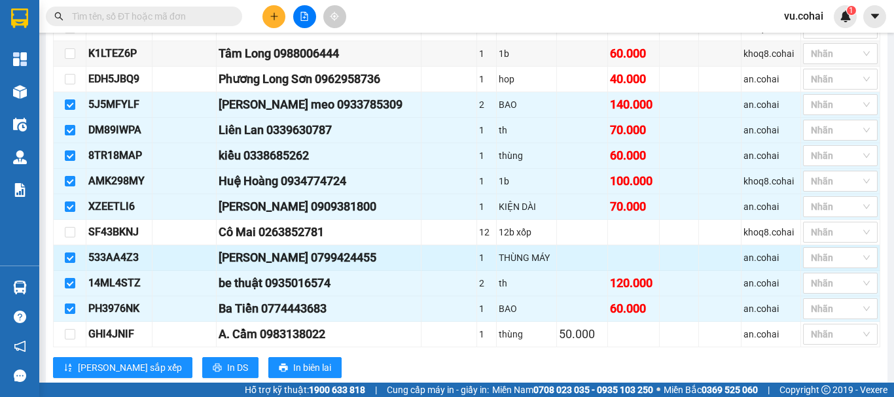
scroll to position [393, 0]
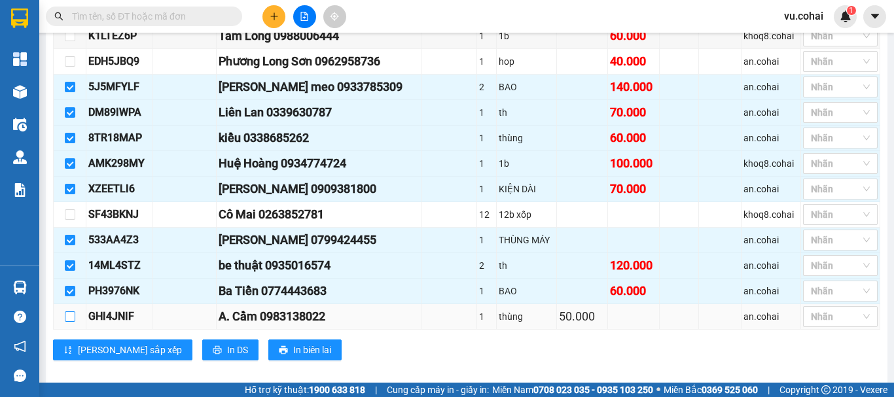
click at [68, 322] on input "checkbox" at bounding box center [70, 317] width 10 height 10
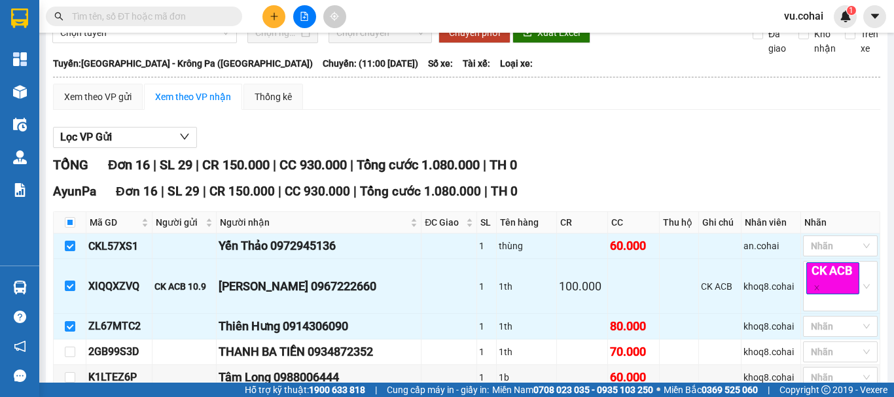
scroll to position [0, 0]
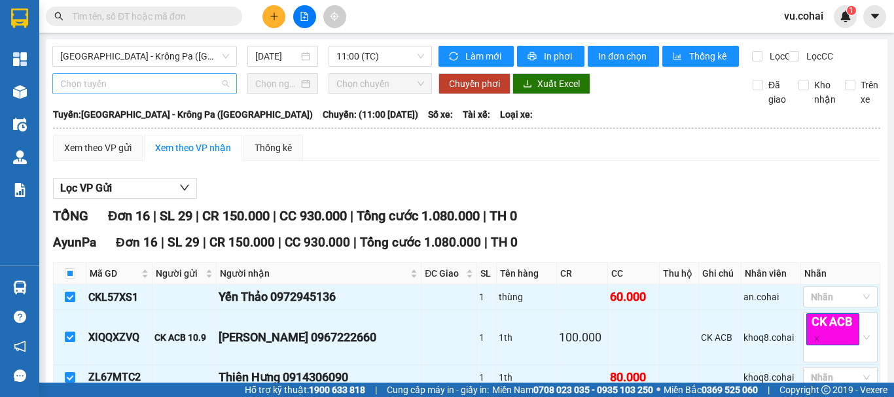
click at [136, 90] on span "Chọn tuyến" at bounding box center [144, 84] width 169 height 20
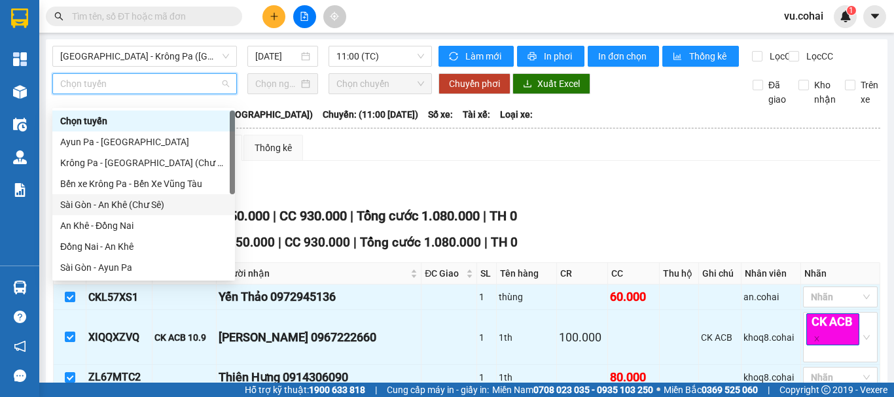
click at [152, 208] on div "Sài Gòn - An Khê (Chư Sê)" at bounding box center [143, 205] width 167 height 14
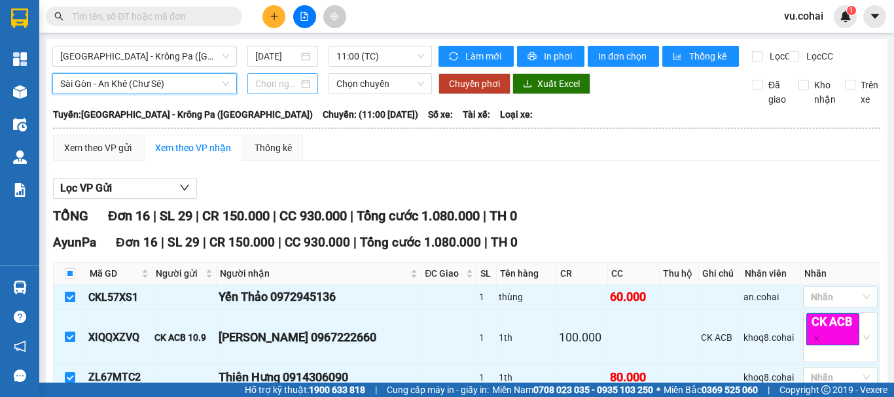
click at [270, 91] on input at bounding box center [276, 84] width 43 height 14
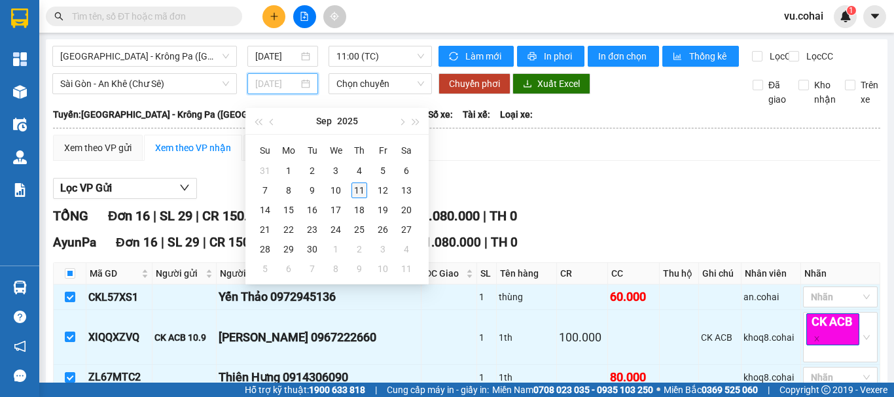
click at [363, 187] on div "11" at bounding box center [359, 191] width 16 height 16
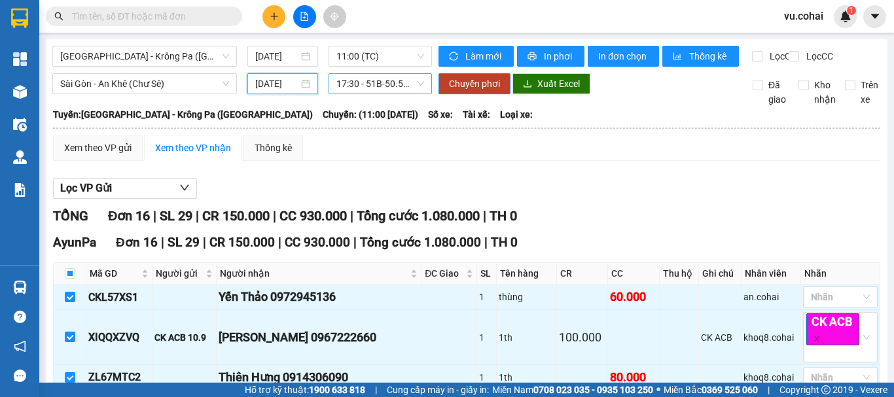
click at [350, 94] on span "17:30 - 51B-50.567" at bounding box center [380, 84] width 88 height 20
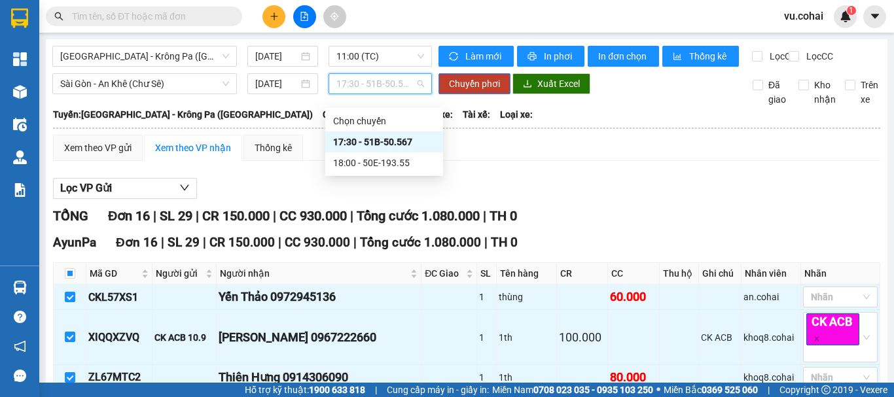
click at [391, 139] on div "17:30 - 51B-50.567" at bounding box center [384, 142] width 102 height 14
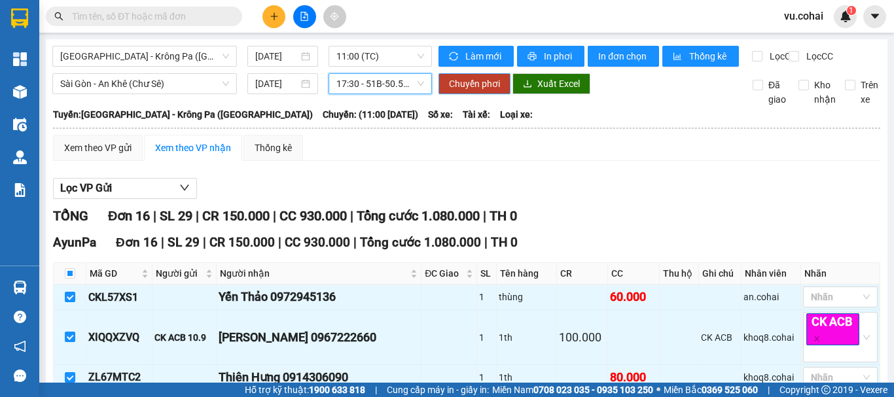
click at [463, 91] on span "Chuyển phơi" at bounding box center [474, 84] width 51 height 14
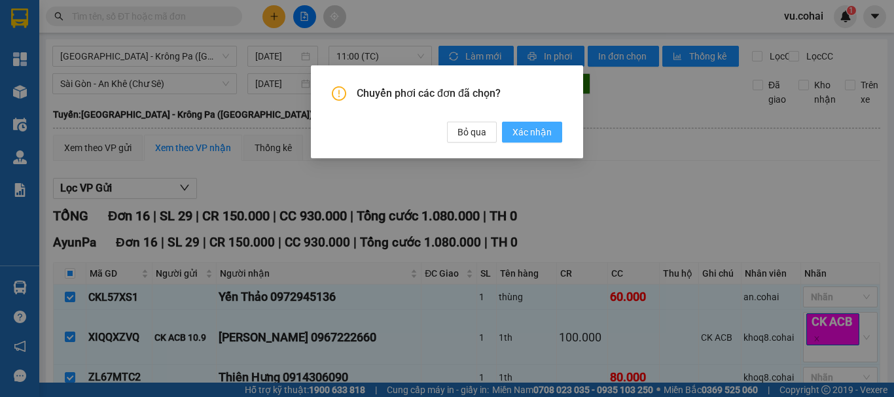
click at [526, 133] on span "Xác nhận" at bounding box center [532, 132] width 39 height 14
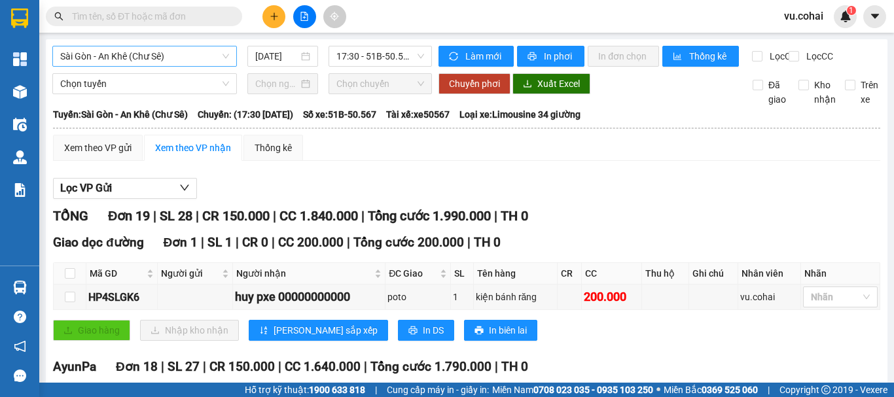
click at [179, 52] on span "Sài Gòn - An Khê (Chư Sê)" at bounding box center [144, 56] width 169 height 20
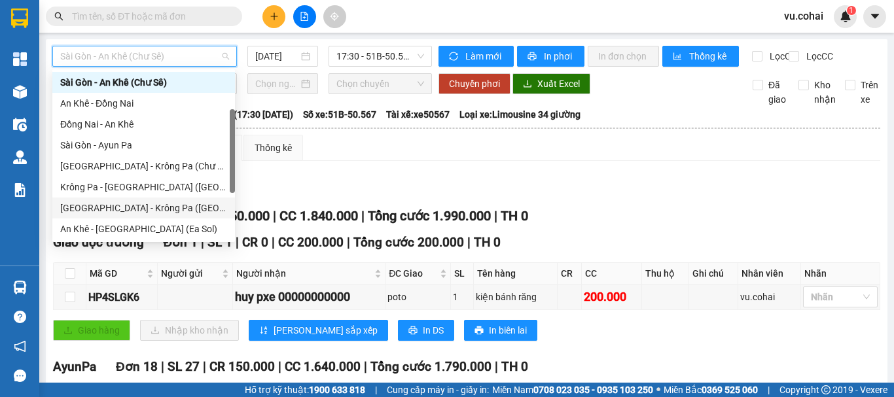
click at [139, 206] on div "[GEOGRAPHIC_DATA] - Krông Pa ([GEOGRAPHIC_DATA])" at bounding box center [143, 208] width 167 height 14
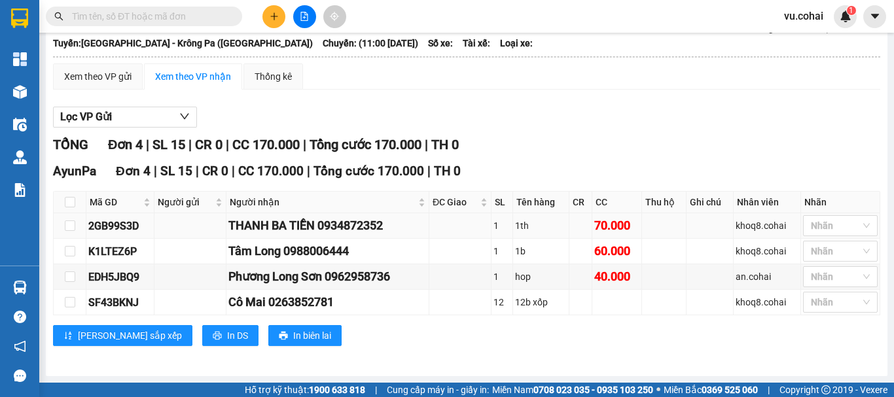
scroll to position [82, 0]
click at [73, 223] on input "checkbox" at bounding box center [70, 226] width 10 height 10
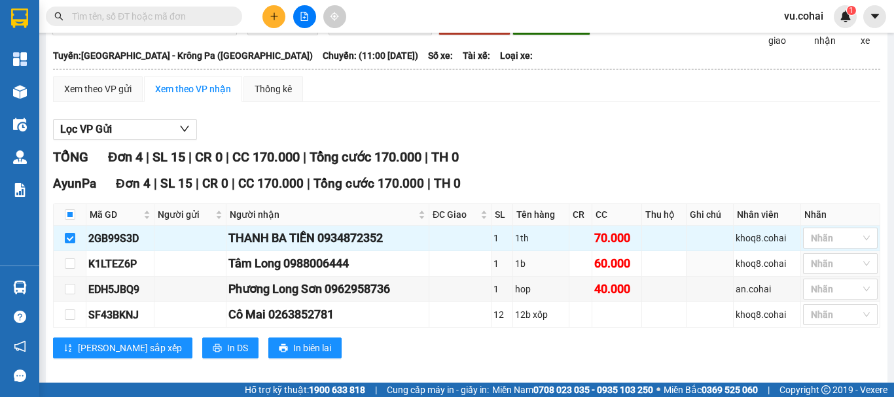
scroll to position [0, 0]
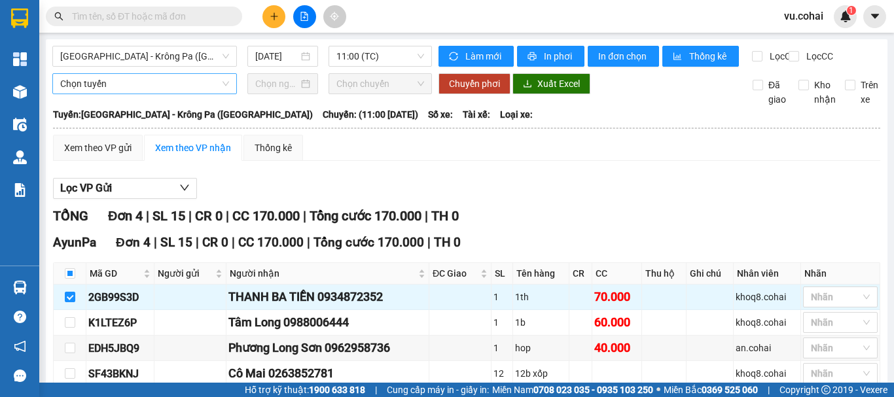
click at [120, 93] on span "Chọn tuyến" at bounding box center [144, 84] width 169 height 20
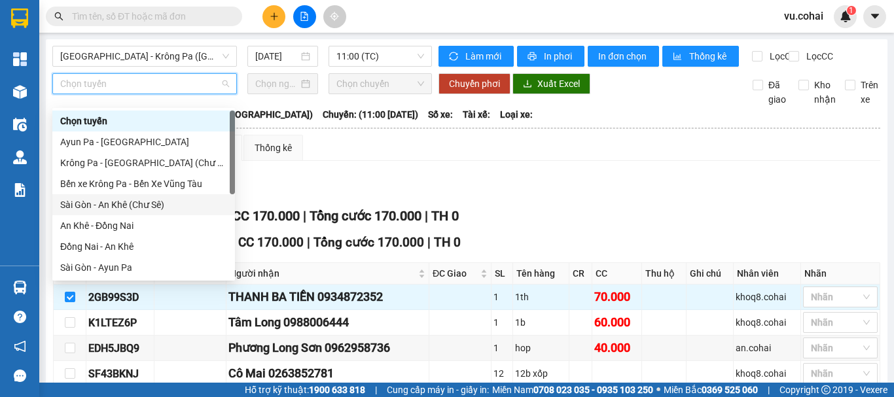
click at [132, 207] on div "Sài Gòn - An Khê (Chư Sê)" at bounding box center [143, 205] width 167 height 14
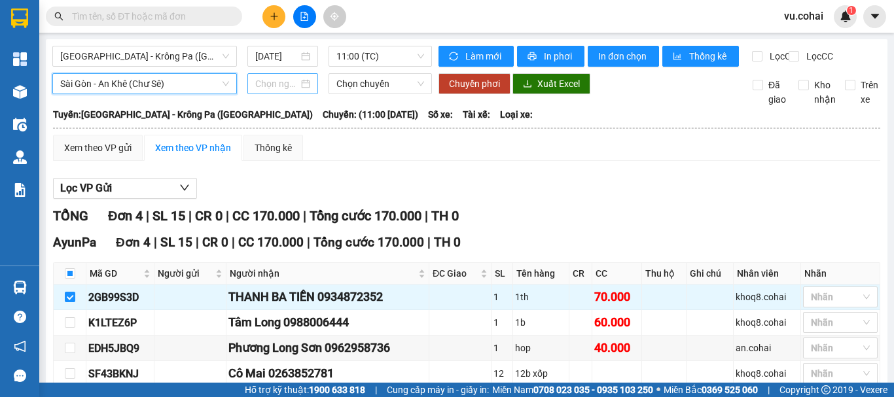
click at [279, 91] on input at bounding box center [276, 84] width 43 height 14
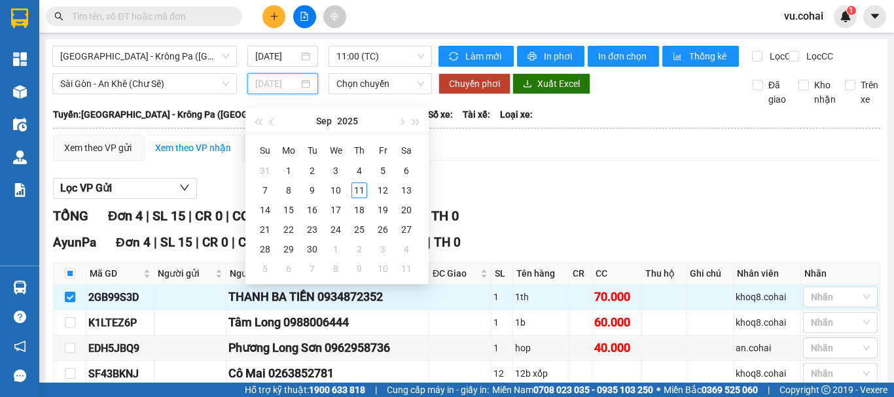
drag, startPoint x: 358, startPoint y: 190, endPoint x: 352, endPoint y: 186, distance: 7.1
click at [357, 190] on div "11" at bounding box center [359, 191] width 16 height 16
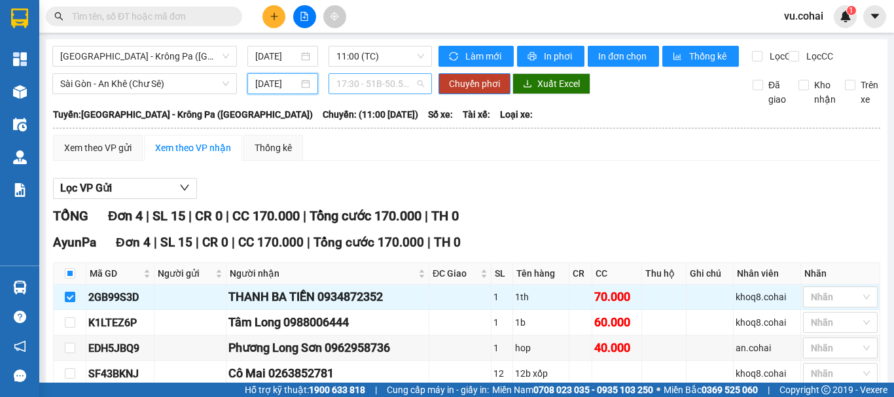
click at [380, 94] on span "17:30 - 51B-50.567" at bounding box center [380, 84] width 88 height 20
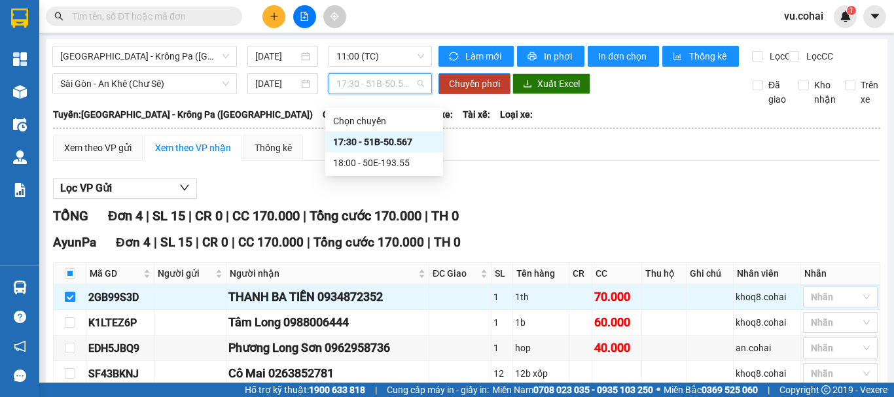
click at [394, 144] on div "17:30 - 51B-50.567" at bounding box center [384, 142] width 102 height 14
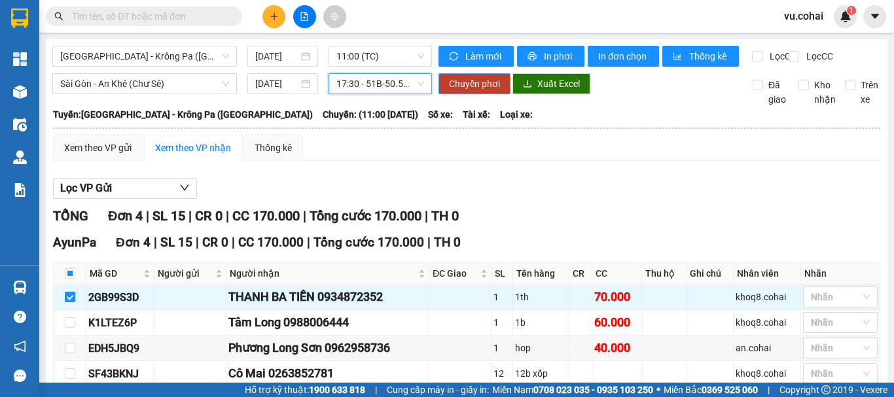
click at [484, 91] on span "Chuyển phơi" at bounding box center [474, 84] width 51 height 14
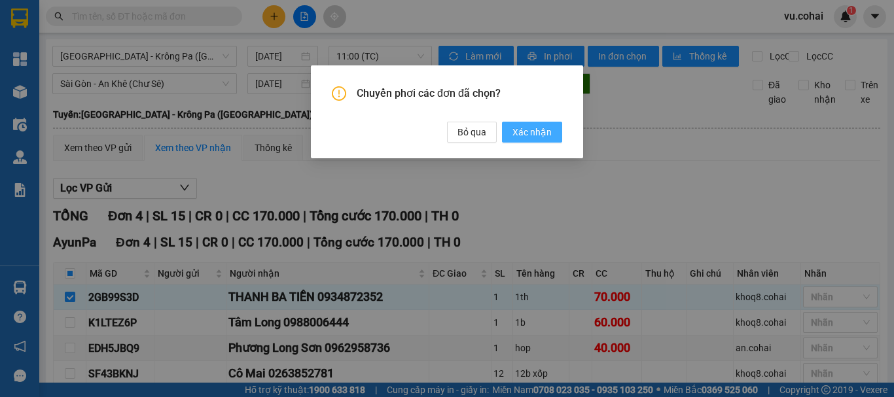
click at [527, 128] on span "Xác nhận" at bounding box center [532, 132] width 39 height 14
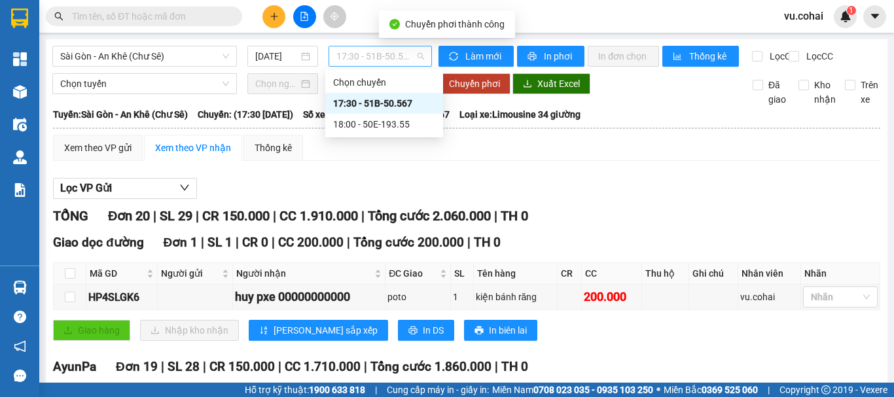
click at [386, 56] on span "17:30 - 51B-50.567" at bounding box center [380, 56] width 88 height 20
click at [390, 99] on div "17:30 - 51B-50.567" at bounding box center [384, 103] width 102 height 14
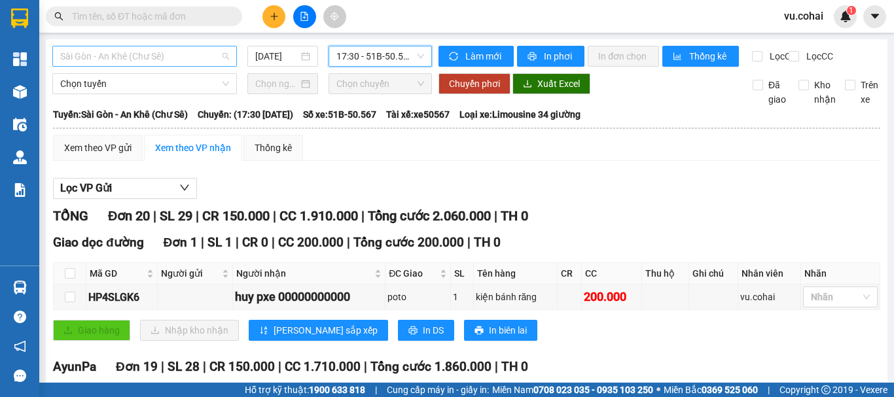
click at [185, 62] on span "Sài Gòn - An Khê (Chư Sê)" at bounding box center [144, 56] width 169 height 20
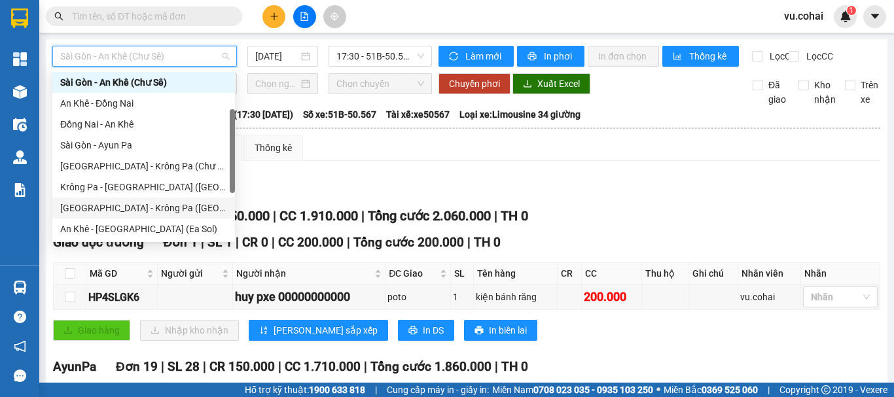
click at [123, 211] on div "[GEOGRAPHIC_DATA] - Krông Pa ([GEOGRAPHIC_DATA])" at bounding box center [143, 208] width 167 height 14
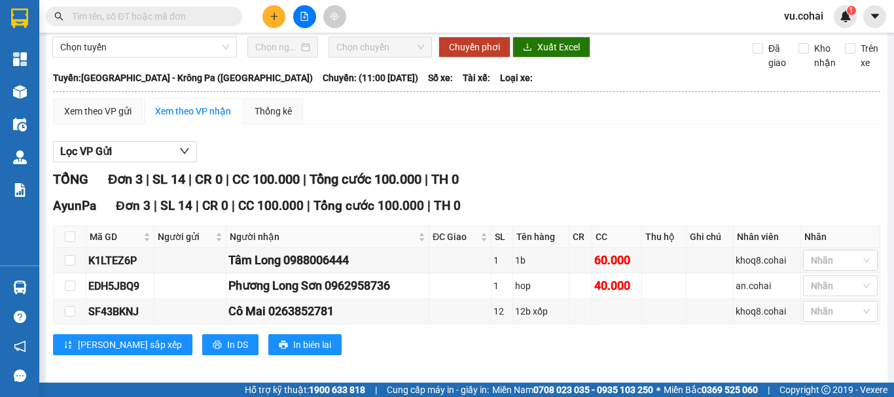
scroll to position [57, 0]
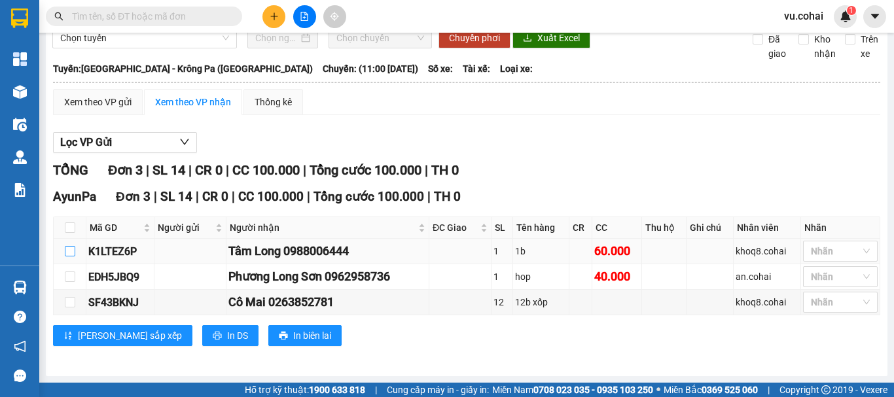
click at [65, 256] on input "checkbox" at bounding box center [70, 251] width 10 height 10
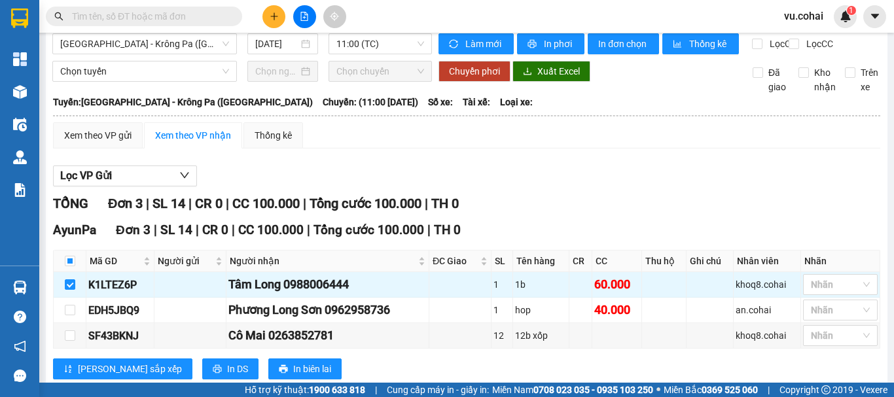
scroll to position [0, 0]
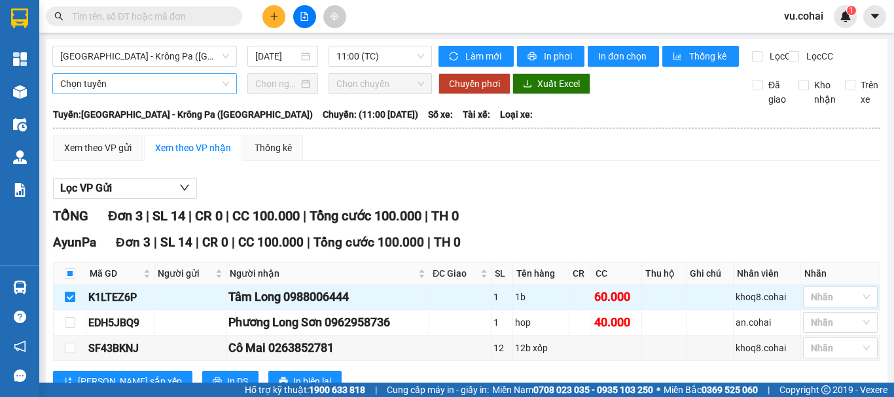
click at [139, 90] on span "Chọn tuyến" at bounding box center [144, 84] width 169 height 20
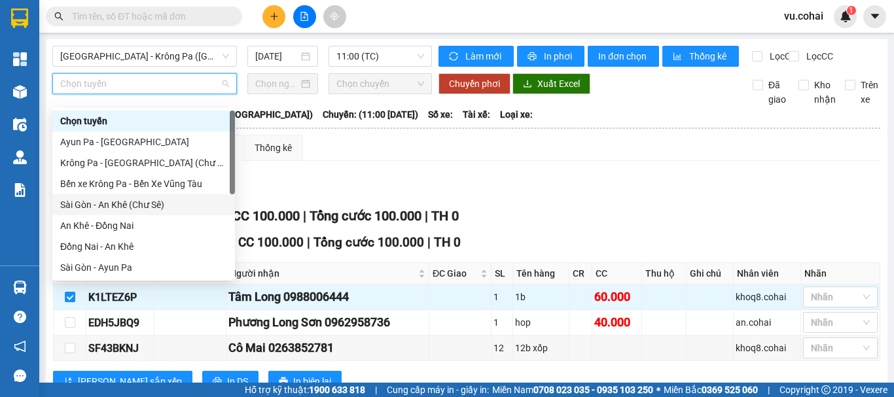
click at [155, 205] on div "Sài Gòn - An Khê (Chư Sê)" at bounding box center [143, 205] width 167 height 14
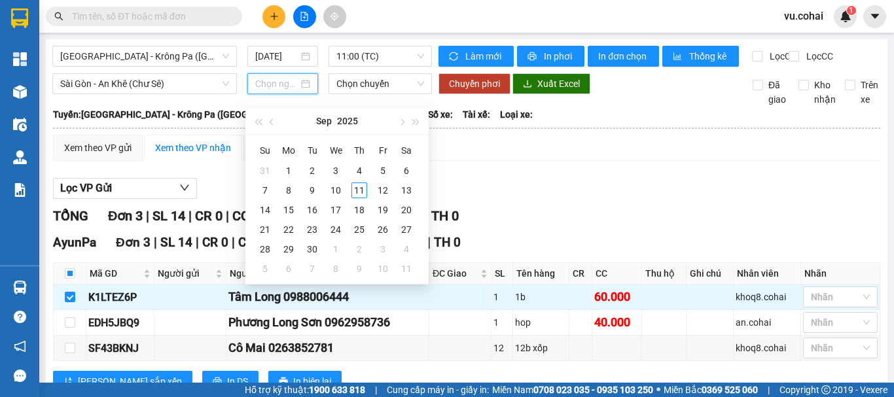
click at [285, 91] on input at bounding box center [276, 84] width 43 height 14
click at [354, 189] on div "11" at bounding box center [359, 191] width 16 height 16
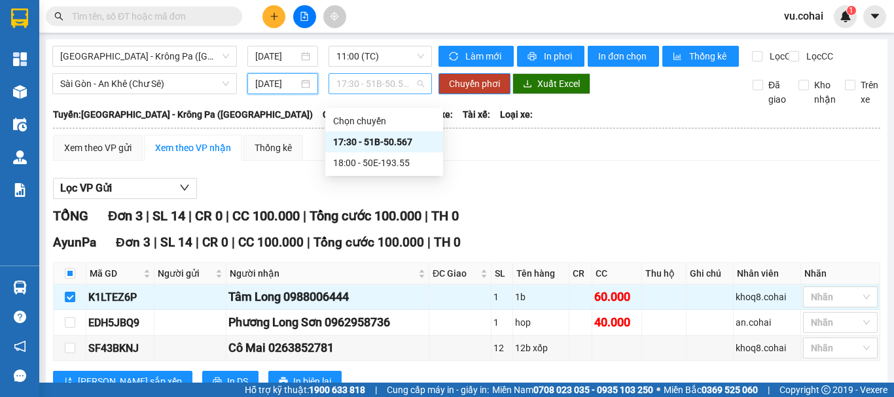
click at [361, 94] on span "17:30 - 51B-50.567" at bounding box center [380, 84] width 88 height 20
click at [380, 135] on div "17:30 - 51B-50.567" at bounding box center [384, 142] width 102 height 14
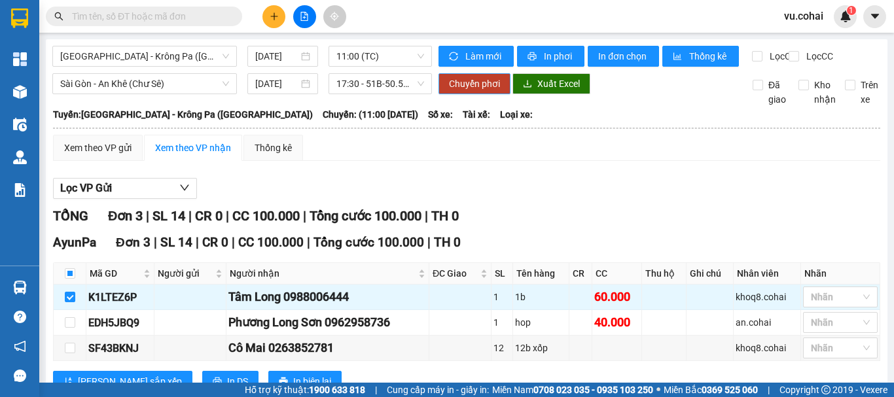
click at [480, 88] on span "Chuyển phơi" at bounding box center [474, 84] width 51 height 14
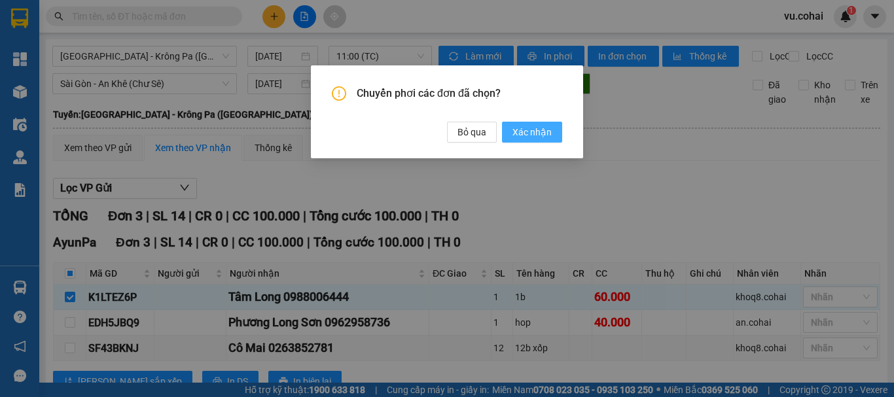
click at [526, 129] on span "Xác nhận" at bounding box center [532, 132] width 39 height 14
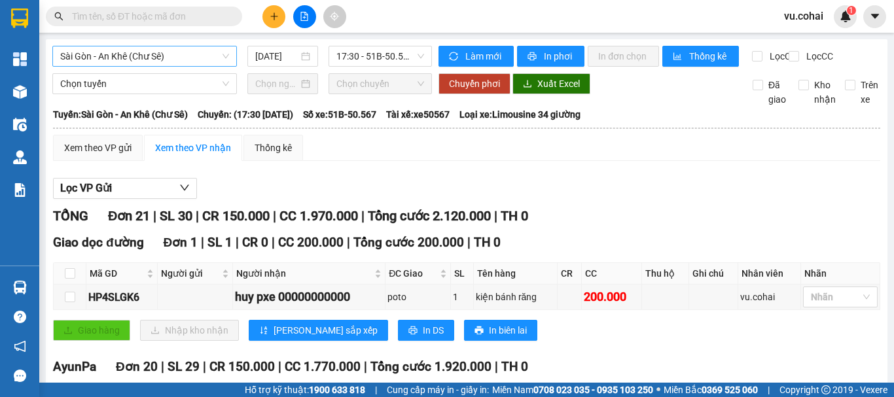
click at [181, 60] on span "Sài Gòn - An Khê (Chư Sê)" at bounding box center [144, 56] width 169 height 20
click at [350, 53] on span "17:30 - 51B-50.567" at bounding box center [380, 56] width 88 height 20
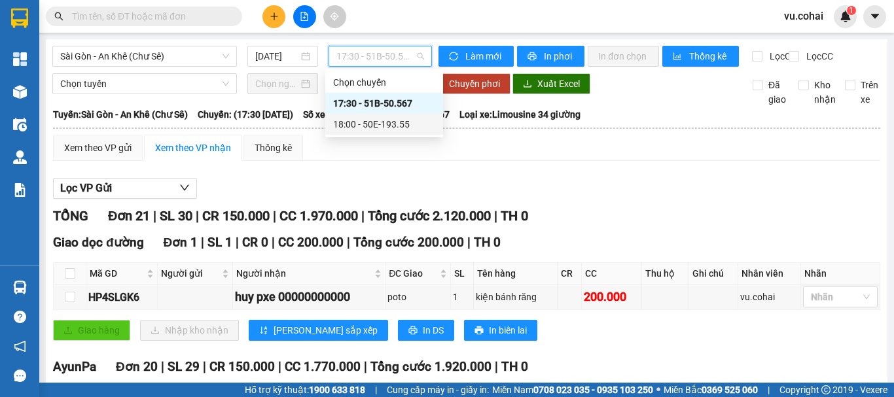
click at [395, 124] on div "18:00 - 50E-193.55" at bounding box center [384, 124] width 102 height 14
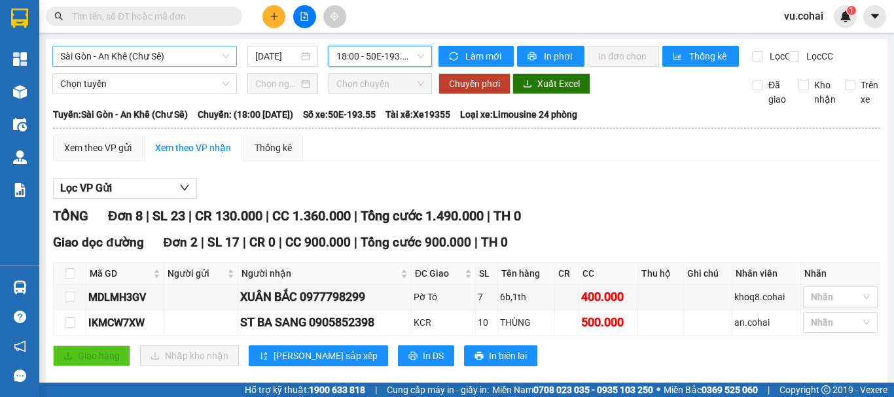
click at [176, 47] on span "Sài Gòn - An Khê (Chư Sê)" at bounding box center [144, 56] width 169 height 20
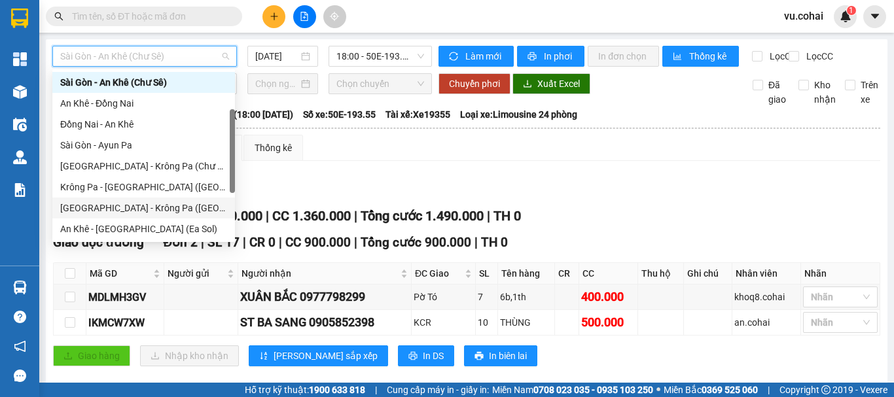
click at [130, 212] on div "[GEOGRAPHIC_DATA] - Krông Pa ([GEOGRAPHIC_DATA])" at bounding box center [143, 208] width 167 height 14
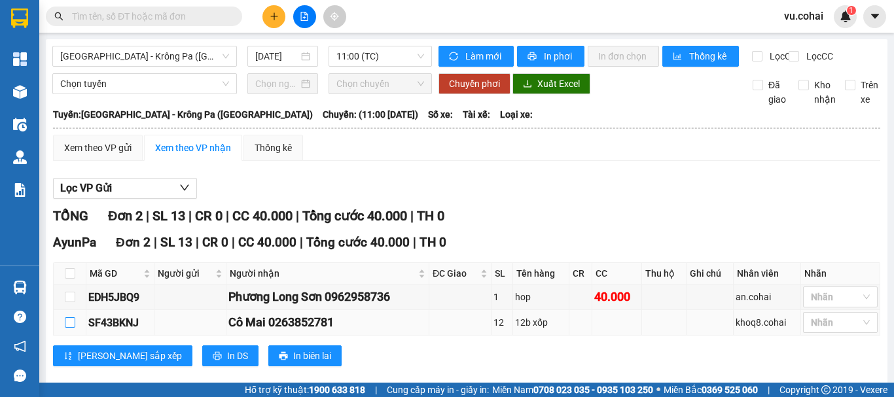
click at [71, 328] on input "checkbox" at bounding box center [70, 322] width 10 height 10
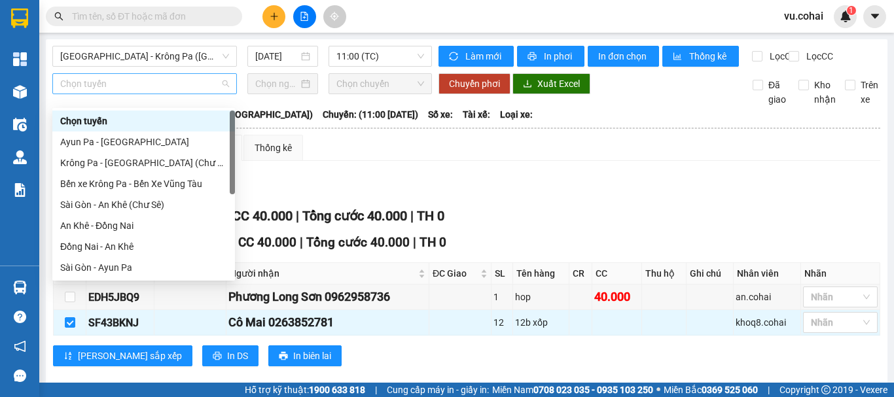
click at [171, 94] on span "Chọn tuyến" at bounding box center [144, 84] width 169 height 20
click at [151, 204] on div "Sài Gòn - An Khê (Chư Sê)" at bounding box center [143, 205] width 167 height 14
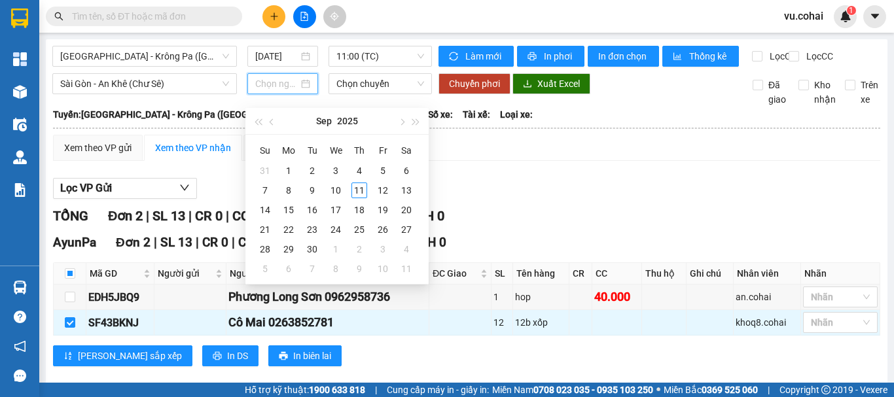
click at [284, 90] on input at bounding box center [276, 84] width 43 height 14
click at [359, 189] on div "11" at bounding box center [359, 191] width 16 height 16
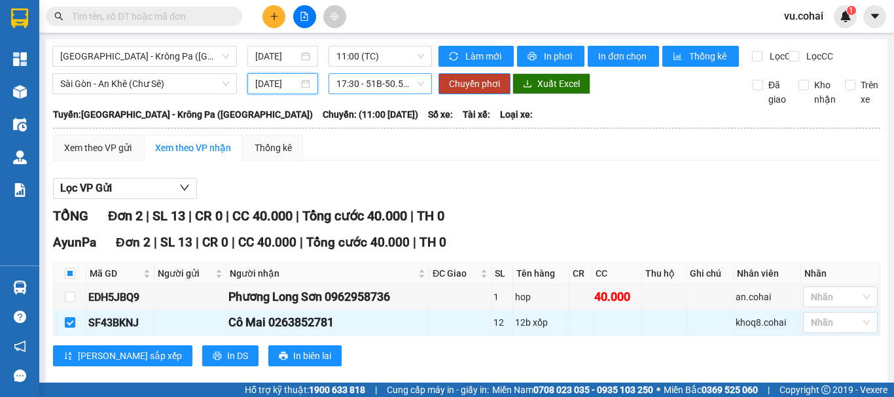
click at [389, 83] on div "[GEOGRAPHIC_DATA] - [GEOGRAPHIC_DATA] ([GEOGRAPHIC_DATA]) [DATE] 11:00 (TC) Làm…" at bounding box center [467, 217] width 842 height 357
drag, startPoint x: 370, startPoint y: 93, endPoint x: 386, endPoint y: 124, distance: 34.5
click at [370, 94] on span "17:30 - 51B-50.567" at bounding box center [380, 84] width 88 height 20
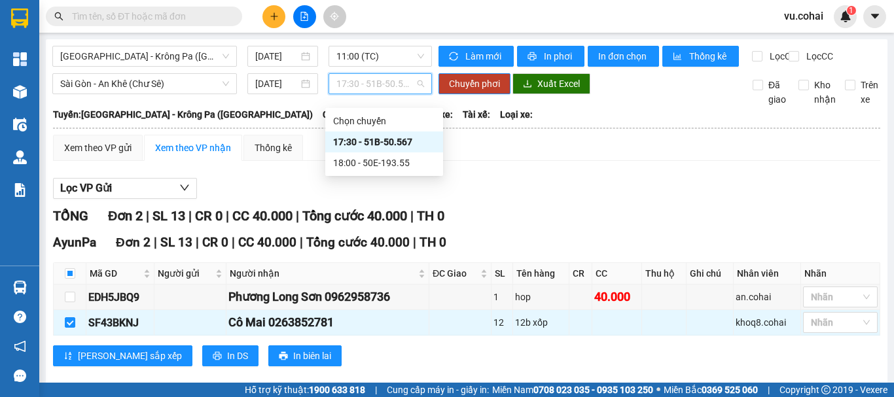
click at [386, 142] on div "17:30 - 51B-50.567" at bounding box center [384, 142] width 102 height 14
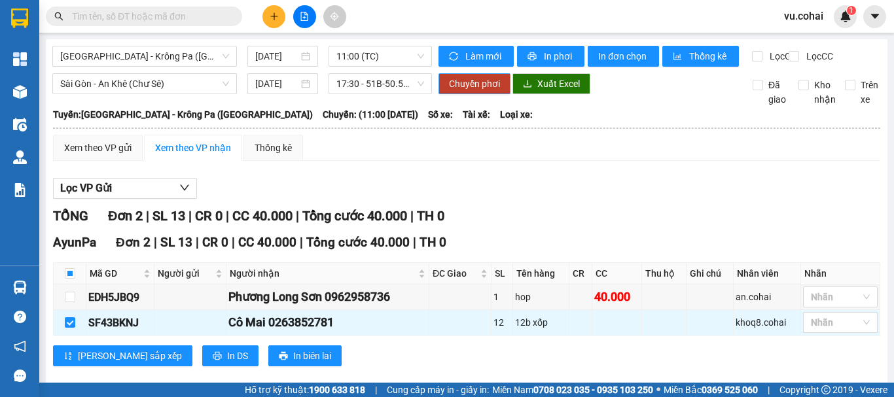
click at [458, 91] on span "Chuyển phơi" at bounding box center [474, 84] width 51 height 14
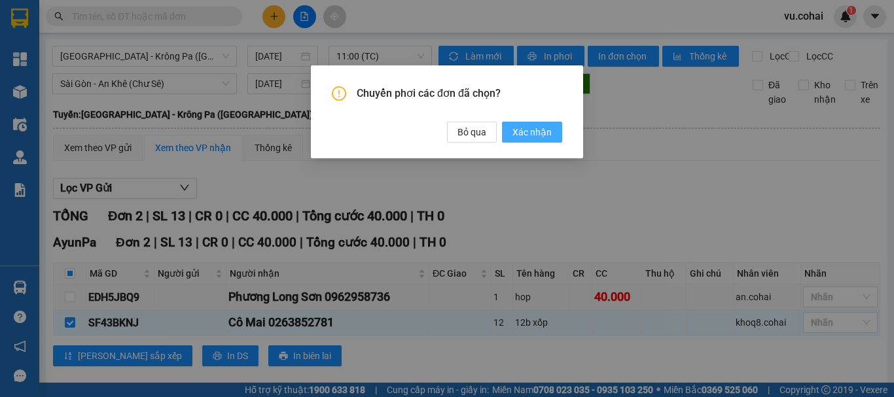
click at [524, 129] on span "Xác nhận" at bounding box center [532, 132] width 39 height 14
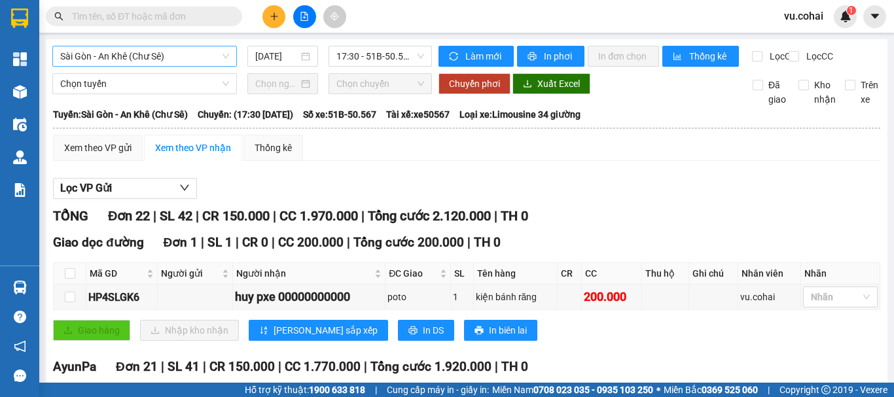
click at [164, 54] on span "Sài Gòn - An Khê (Chư Sê)" at bounding box center [144, 56] width 169 height 20
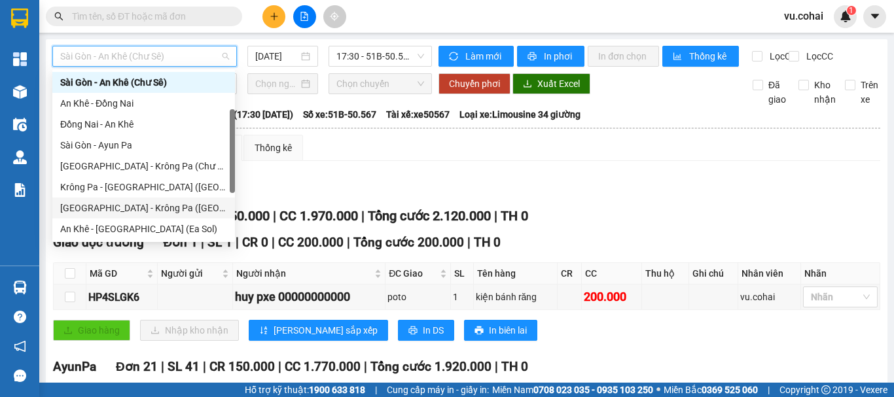
click at [131, 207] on div "[GEOGRAPHIC_DATA] - Krông Pa ([GEOGRAPHIC_DATA])" at bounding box center [143, 208] width 167 height 14
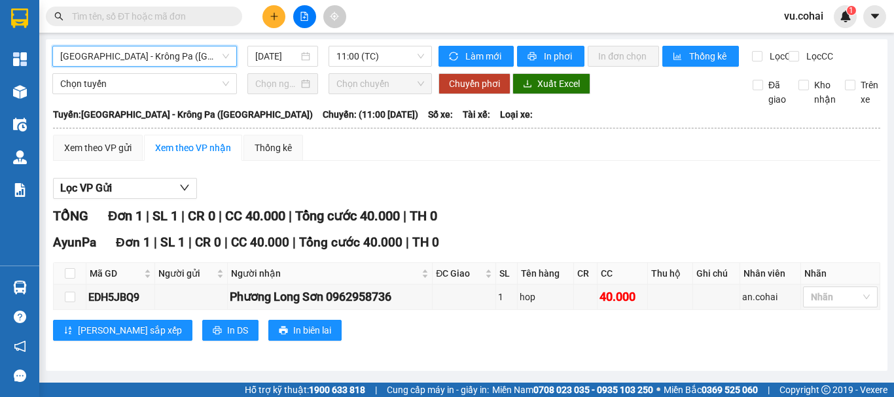
scroll to position [6, 0]
drag, startPoint x: 67, startPoint y: 305, endPoint x: 68, endPoint y: 287, distance: 17.7
click at [67, 302] on input "checkbox" at bounding box center [70, 297] width 10 height 10
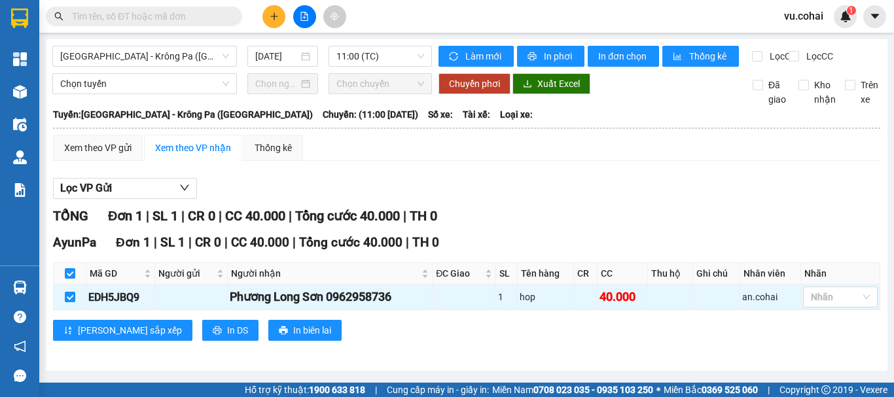
scroll to position [0, 0]
click at [124, 91] on span "Chọn tuyến" at bounding box center [144, 84] width 169 height 20
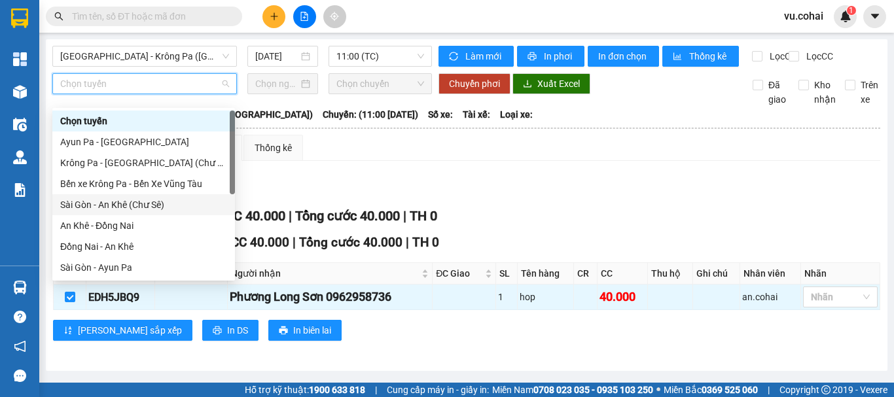
scroll to position [189, 0]
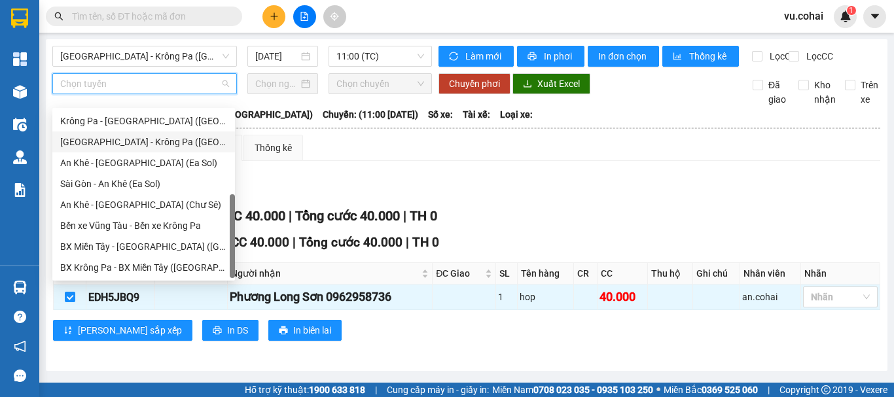
click at [151, 139] on div "[GEOGRAPHIC_DATA] - Krông Pa ([GEOGRAPHIC_DATA])" at bounding box center [143, 142] width 167 height 14
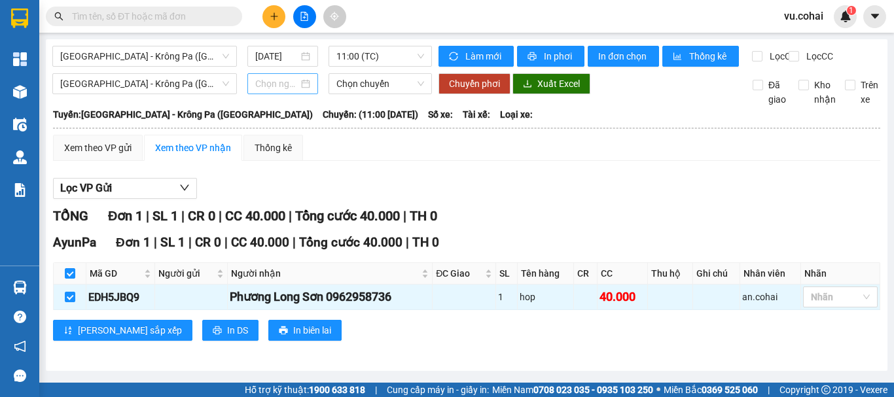
click at [278, 85] on div at bounding box center [282, 83] width 71 height 21
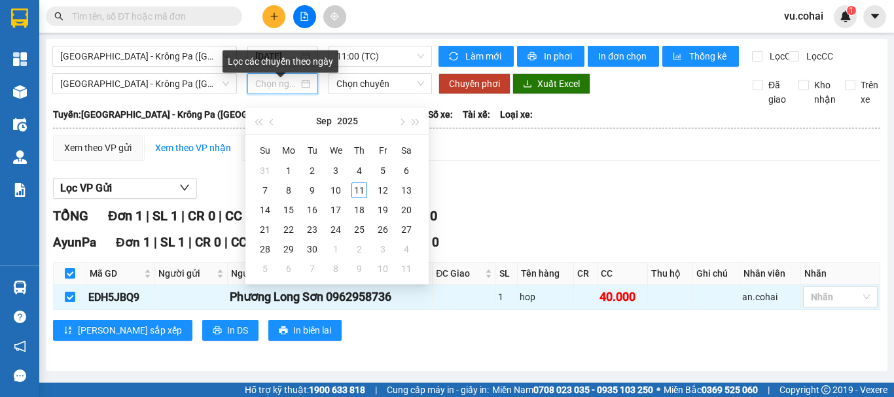
click at [282, 94] on div at bounding box center [282, 83] width 71 height 21
drag, startPoint x: 360, startPoint y: 192, endPoint x: 344, endPoint y: 150, distance: 44.7
click at [359, 192] on div "11" at bounding box center [359, 191] width 16 height 16
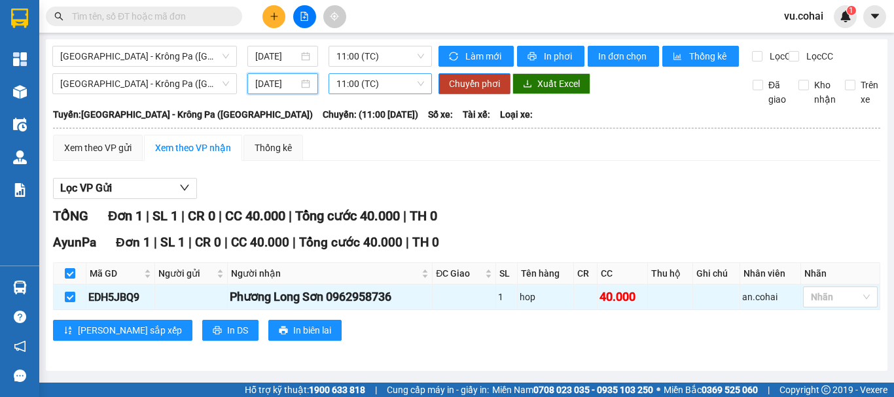
click at [385, 84] on div "11:00 (TC)" at bounding box center [380, 83] width 103 height 21
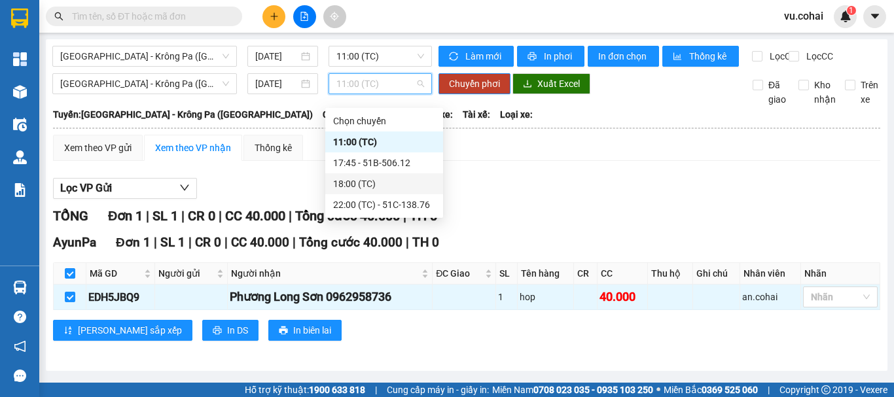
click at [360, 185] on div "18:00 (TC)" at bounding box center [384, 184] width 102 height 14
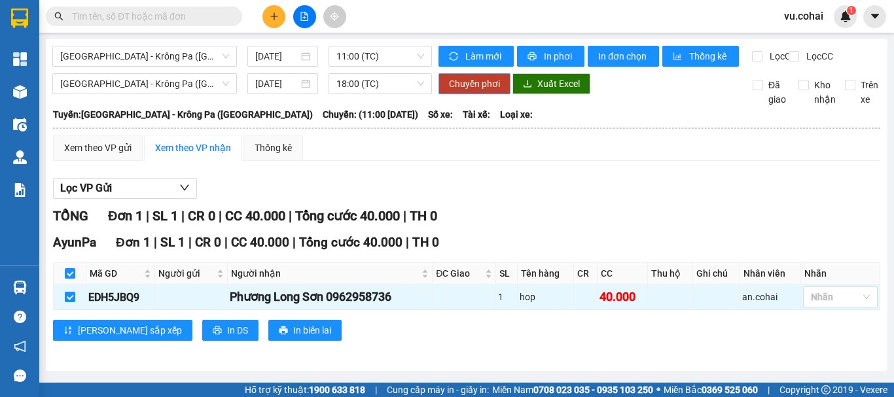
click at [461, 88] on span "Chuyển phơi" at bounding box center [474, 84] width 51 height 14
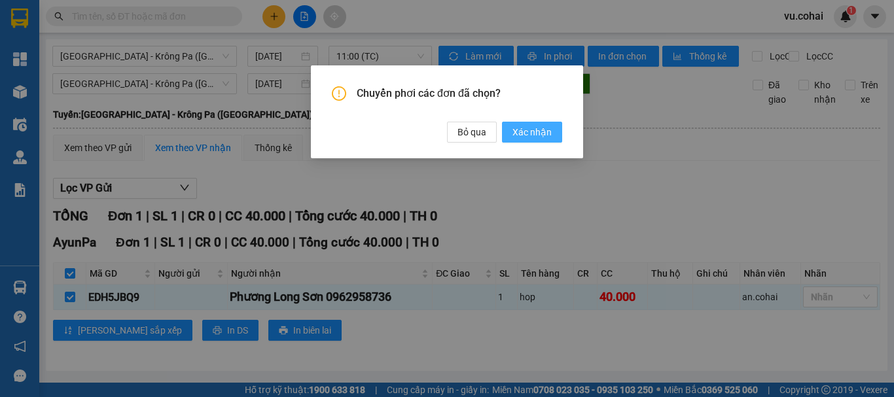
click at [535, 131] on span "Xác nhận" at bounding box center [532, 132] width 39 height 14
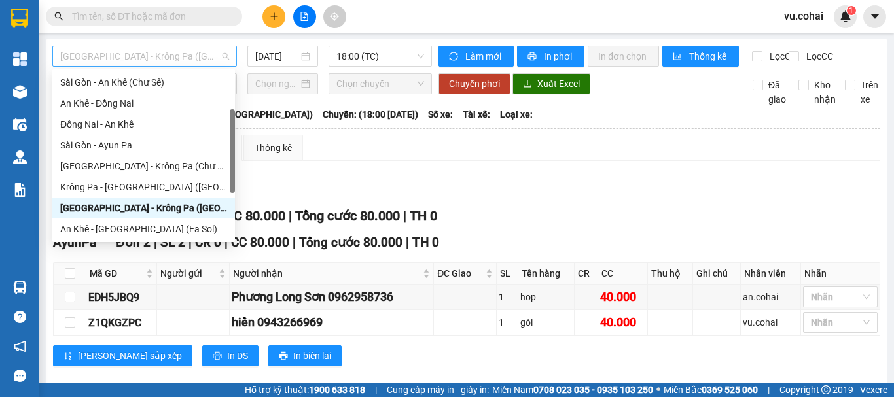
click at [187, 52] on span "[GEOGRAPHIC_DATA] - Krông Pa ([GEOGRAPHIC_DATA])" at bounding box center [144, 56] width 169 height 20
click at [353, 60] on span "18:00 (TC)" at bounding box center [380, 56] width 88 height 20
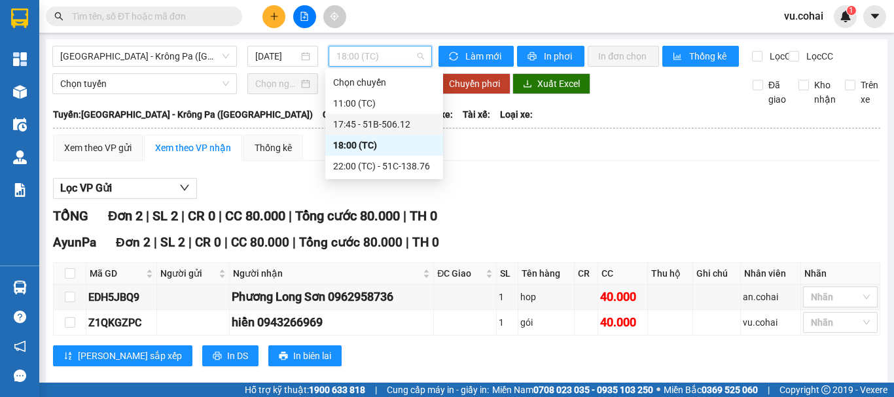
click at [370, 123] on div "17:45 - 51B-506.12" at bounding box center [384, 124] width 102 height 14
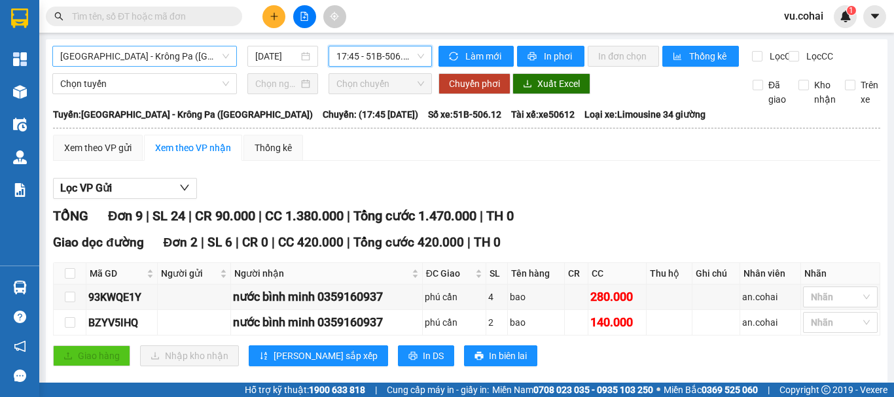
click at [160, 52] on span "[GEOGRAPHIC_DATA] - Krông Pa ([GEOGRAPHIC_DATA])" at bounding box center [144, 56] width 169 height 20
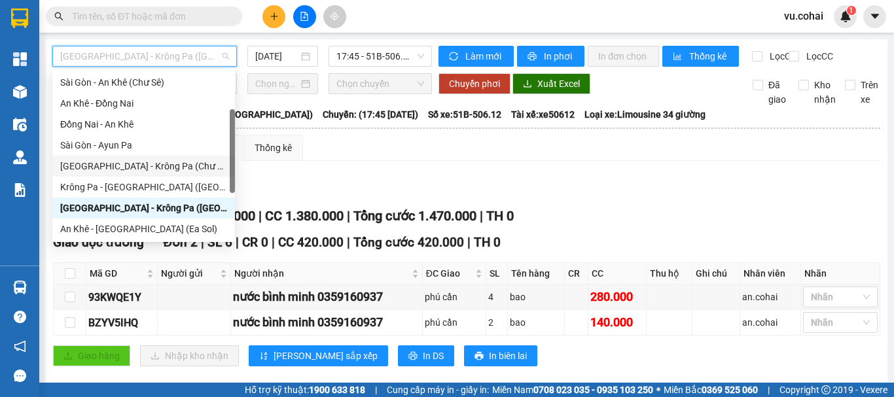
click at [147, 166] on div "[GEOGRAPHIC_DATA] - Krông Pa (Chư RCăm)" at bounding box center [143, 166] width 167 height 14
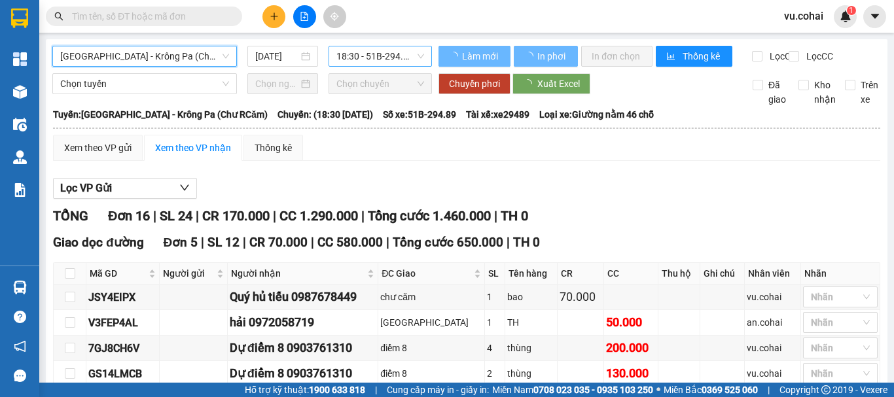
click at [386, 60] on span "18:30 - 51B-294.89" at bounding box center [380, 56] width 88 height 20
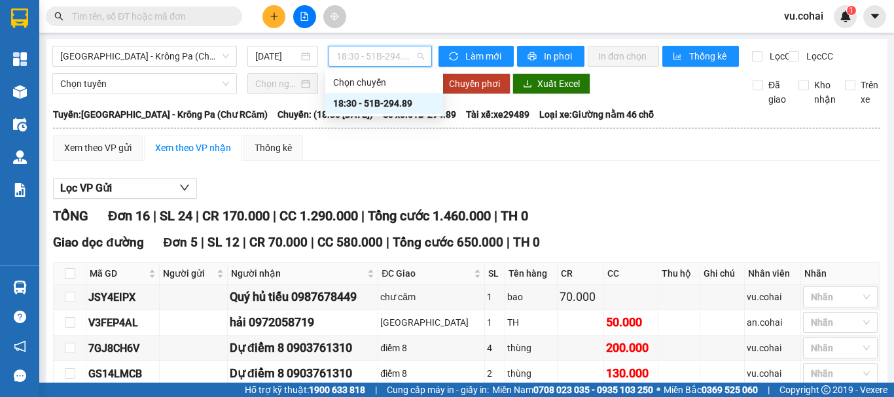
click at [385, 101] on div "18:30 - 51B-294.89" at bounding box center [384, 103] width 102 height 14
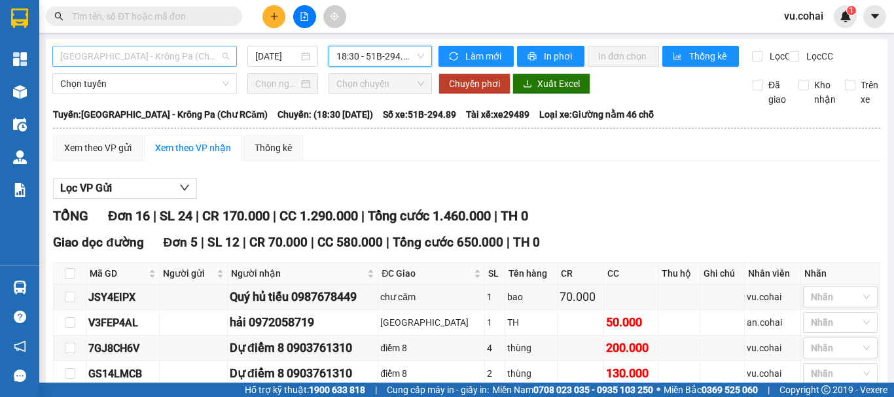
click at [167, 48] on span "[GEOGRAPHIC_DATA] - Krông Pa (Chư RCăm)" at bounding box center [144, 56] width 169 height 20
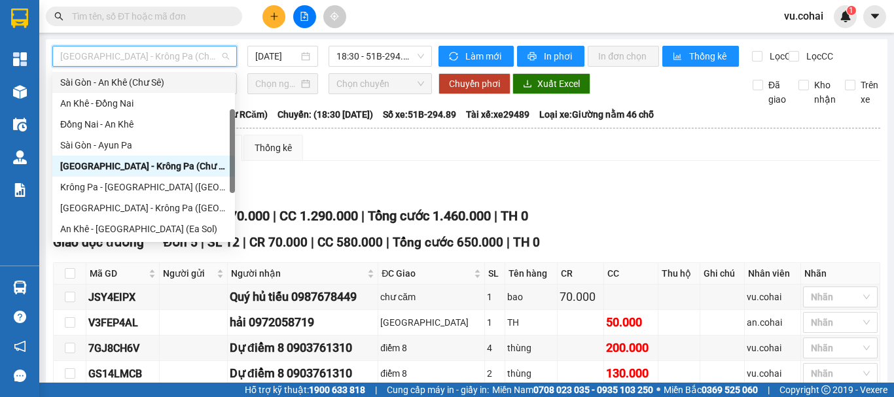
click at [151, 79] on div "Sài Gòn - An Khê (Chư Sê)" at bounding box center [143, 82] width 167 height 14
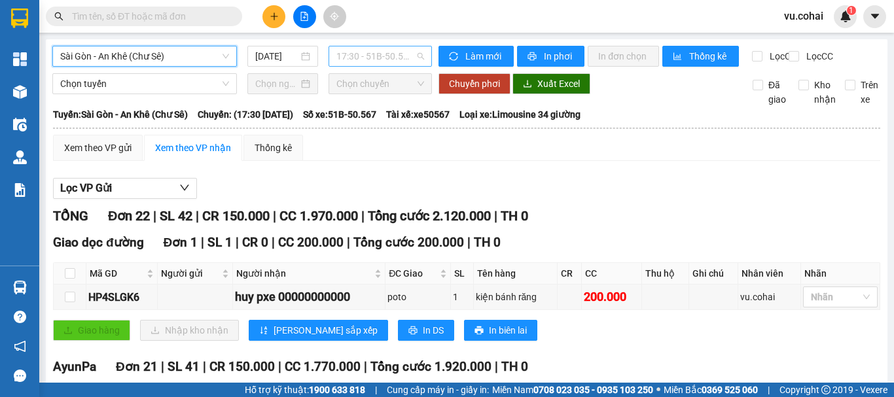
click at [365, 53] on span "17:30 - 51B-50.567" at bounding box center [380, 56] width 88 height 20
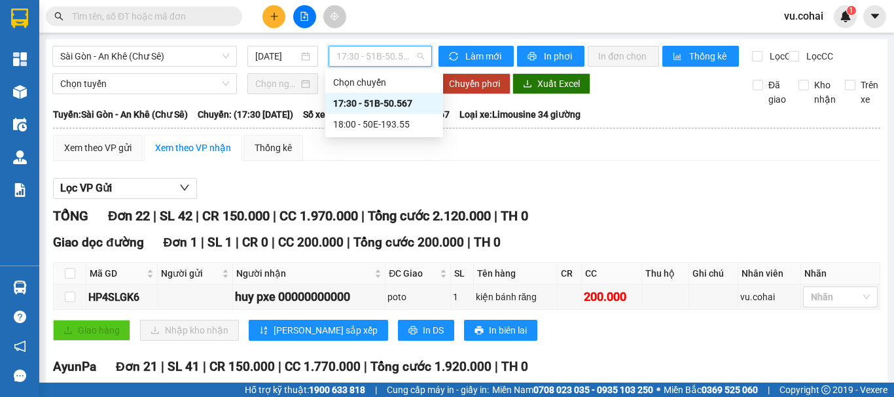
click at [386, 97] on div "17:30 - 51B-50.567" at bounding box center [384, 103] width 102 height 14
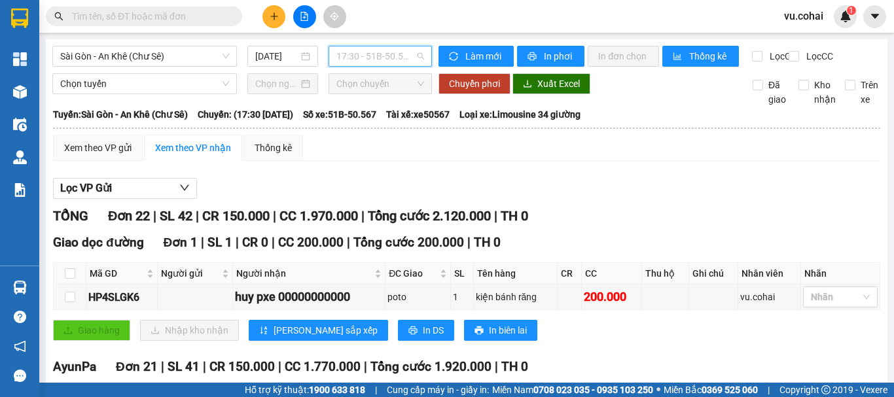
drag, startPoint x: 366, startPoint y: 49, endPoint x: 369, endPoint y: 58, distance: 8.9
click at [366, 46] on div "17:30 - 51B-50.567" at bounding box center [380, 56] width 103 height 21
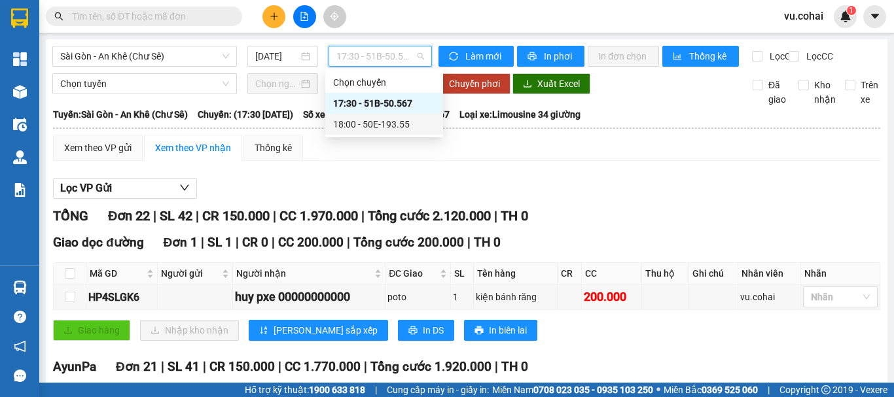
click at [382, 124] on div "18:00 - 50E-193.55" at bounding box center [384, 124] width 102 height 14
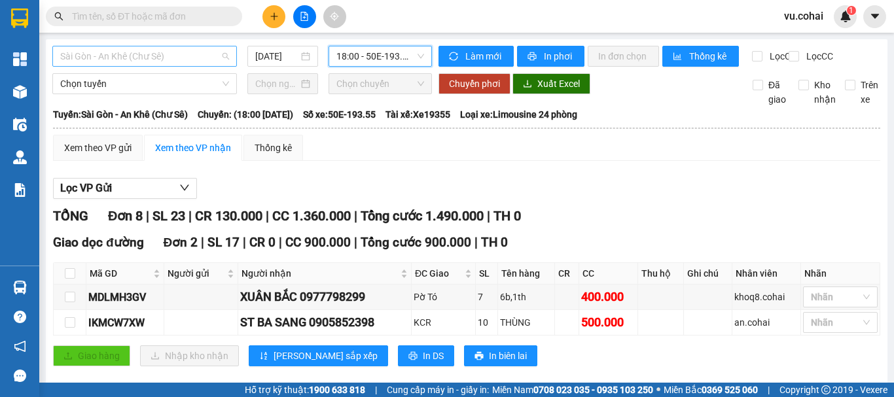
click at [198, 52] on span "Sài Gòn - An Khê (Chư Sê)" at bounding box center [144, 56] width 169 height 20
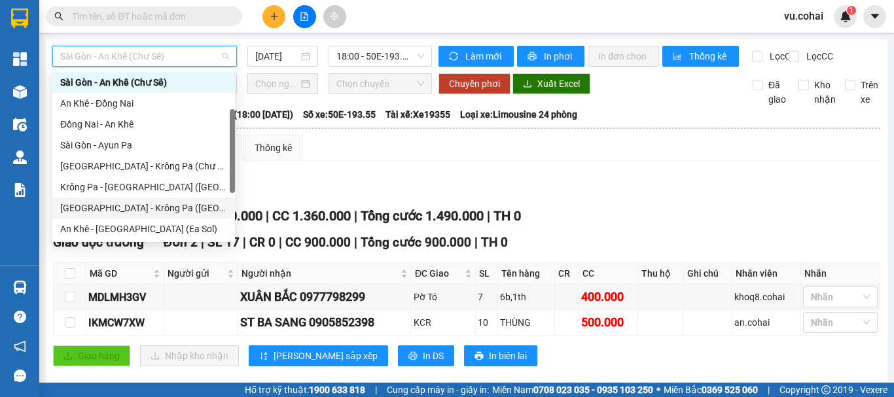
click at [122, 204] on div "[GEOGRAPHIC_DATA] - Krông Pa ([GEOGRAPHIC_DATA])" at bounding box center [143, 208] width 167 height 14
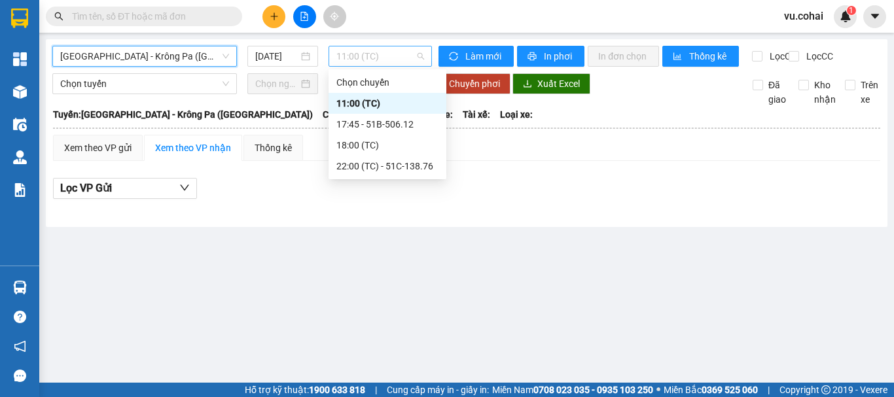
click at [378, 58] on span "11:00 (TC)" at bounding box center [380, 56] width 88 height 20
click at [380, 129] on div "17:45 - 51B-506.12" at bounding box center [387, 124] width 102 height 14
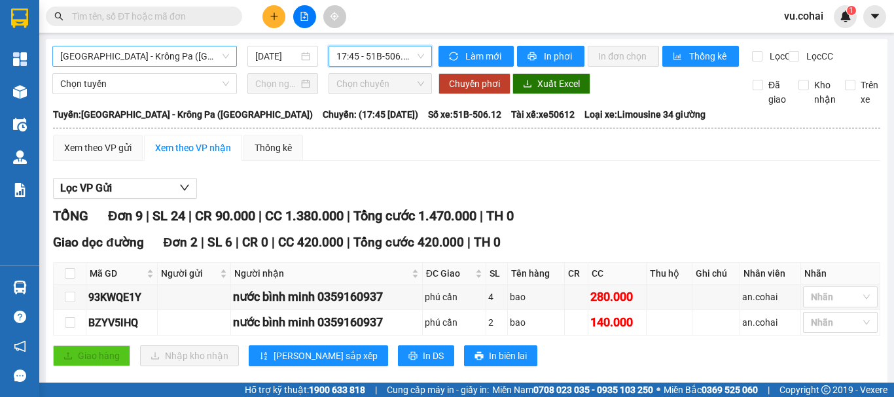
click at [137, 54] on span "[GEOGRAPHIC_DATA] - Krông Pa ([GEOGRAPHIC_DATA])" at bounding box center [144, 56] width 169 height 20
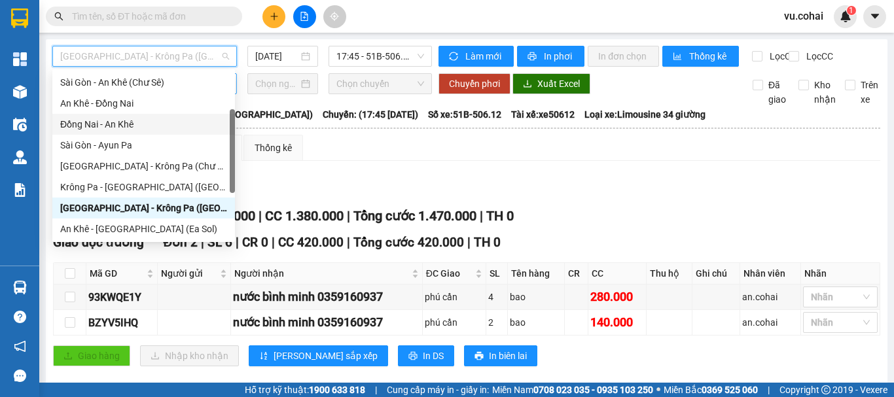
click at [115, 125] on div "Đồng Nai - An Khê" at bounding box center [143, 124] width 167 height 14
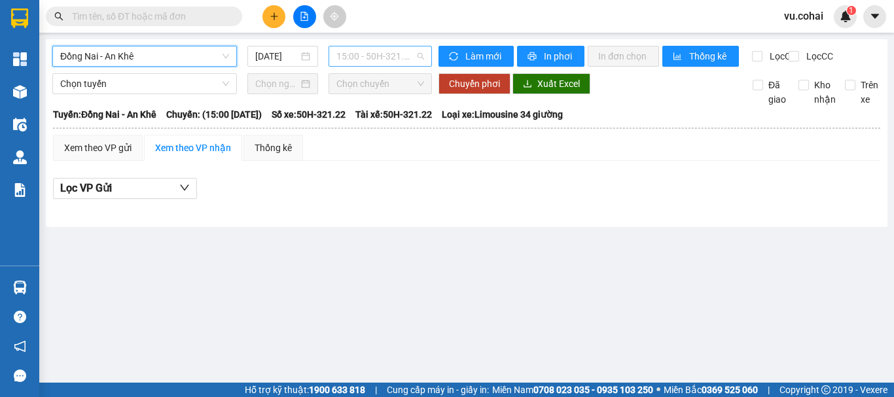
click at [356, 56] on span "15:00 - 50H-321.22" at bounding box center [380, 56] width 88 height 20
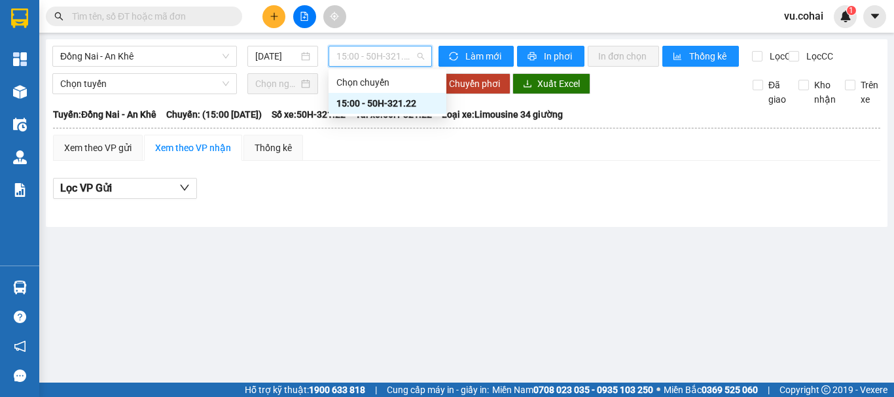
click at [369, 101] on div "15:00 - 50H-321.22" at bounding box center [387, 103] width 102 height 14
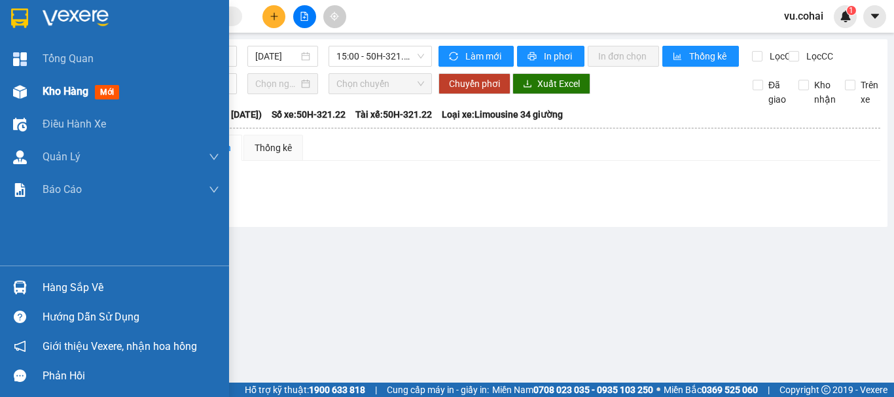
drag, startPoint x: 58, startPoint y: 90, endPoint x: 98, endPoint y: 107, distance: 42.8
click at [59, 90] on span "Kho hàng" at bounding box center [66, 91] width 46 height 12
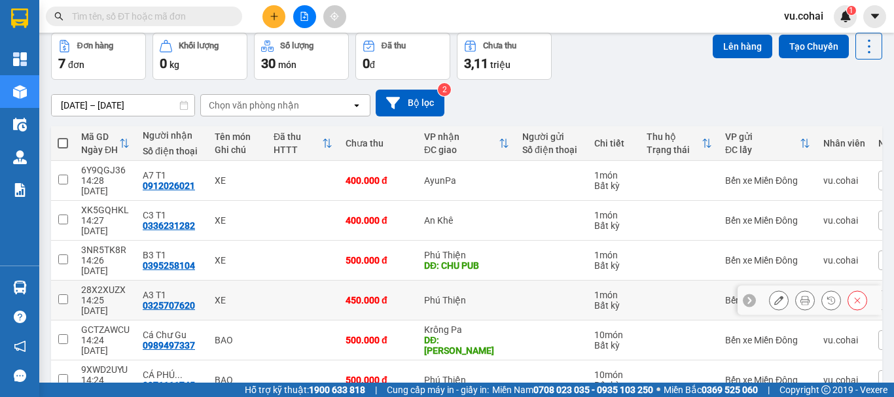
scroll to position [101, 0]
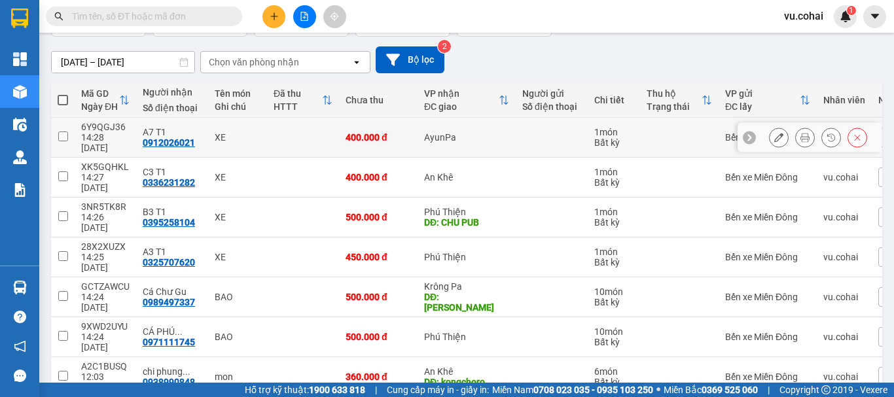
drag, startPoint x: 61, startPoint y: 127, endPoint x: 60, endPoint y: 155, distance: 28.2
click at [61, 132] on input "checkbox" at bounding box center [63, 137] width 10 height 10
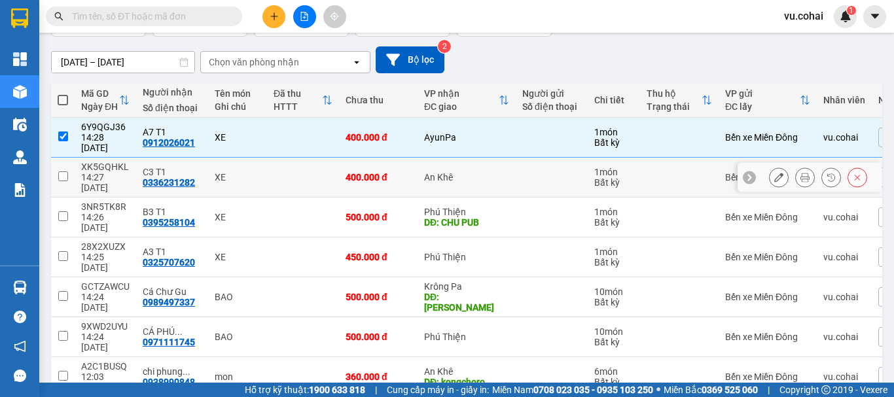
drag, startPoint x: 60, startPoint y: 155, endPoint x: 65, endPoint y: 162, distance: 8.4
click at [62, 171] on input "checkbox" at bounding box center [63, 176] width 10 height 10
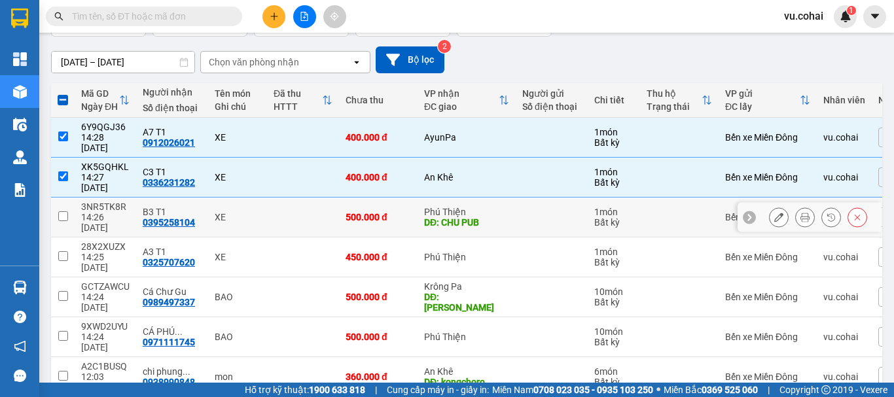
click at [62, 198] on td at bounding box center [63, 218] width 24 height 40
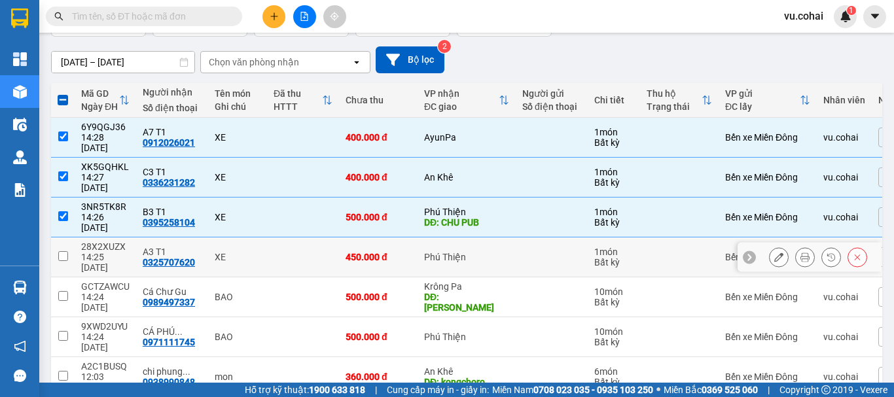
drag, startPoint x: 62, startPoint y: 219, endPoint x: 71, endPoint y: 221, distance: 10.2
click at [63, 251] on input "checkbox" at bounding box center [63, 256] width 10 height 10
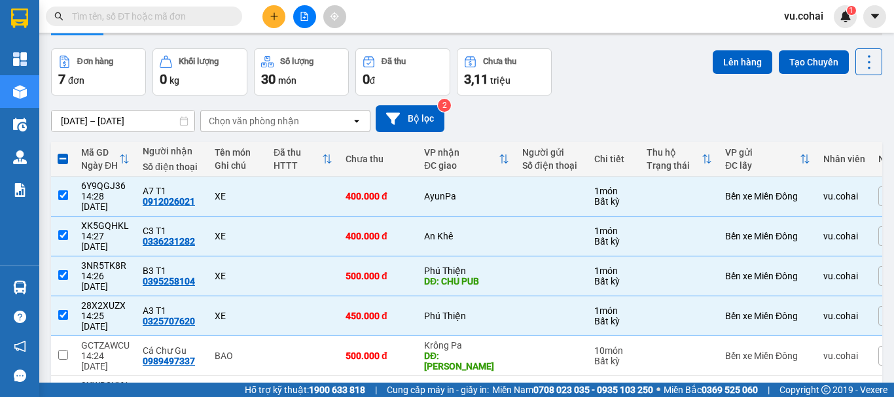
scroll to position [0, 0]
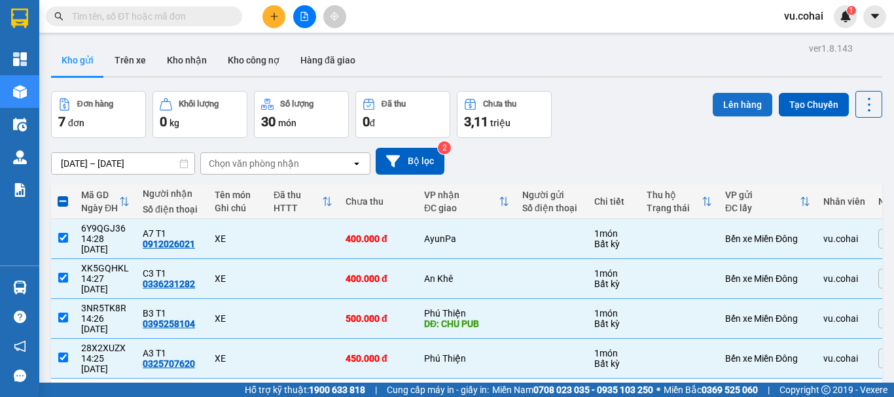
click at [740, 101] on button "Lên hàng" at bounding box center [743, 105] width 60 height 24
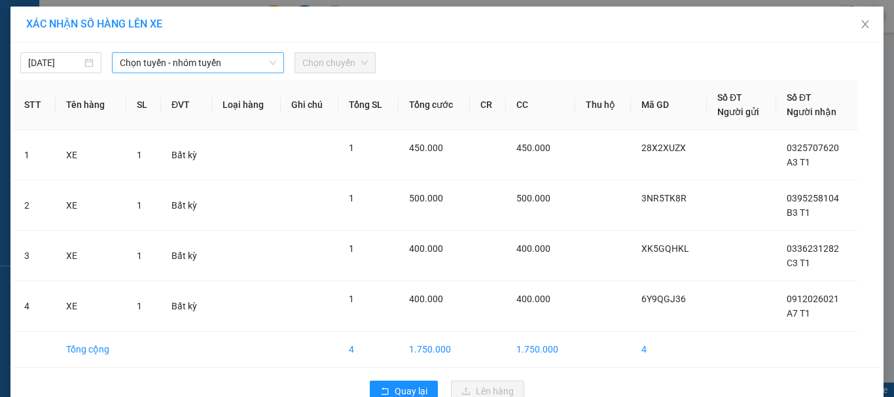
drag, startPoint x: 181, startPoint y: 65, endPoint x: 182, endPoint y: 72, distance: 6.6
click at [182, 65] on span "Chọn tuyến - nhóm tuyến" at bounding box center [198, 63] width 156 height 20
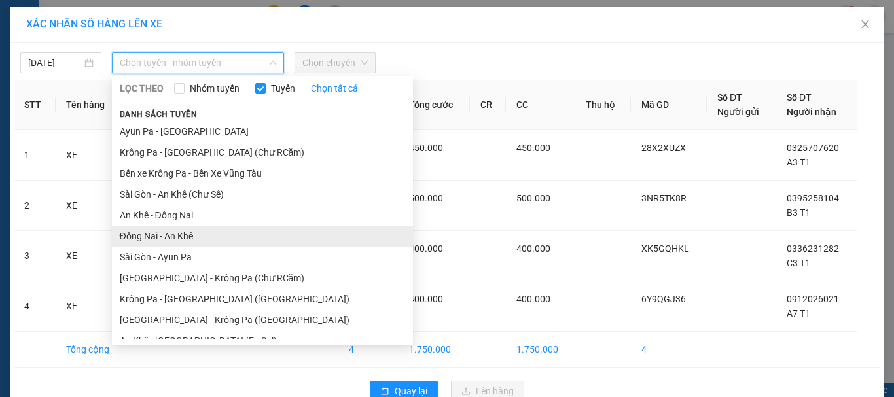
click at [179, 233] on li "Đồng Nai - An Khê" at bounding box center [262, 236] width 301 height 21
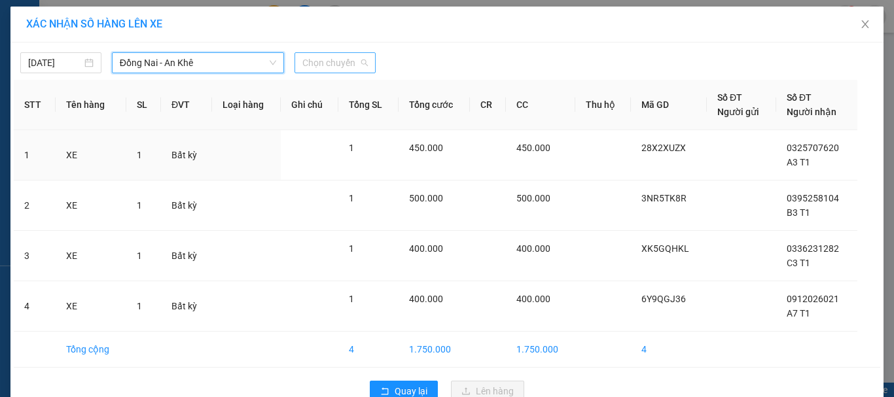
click at [315, 58] on span "Chọn chuyến" at bounding box center [334, 63] width 65 height 20
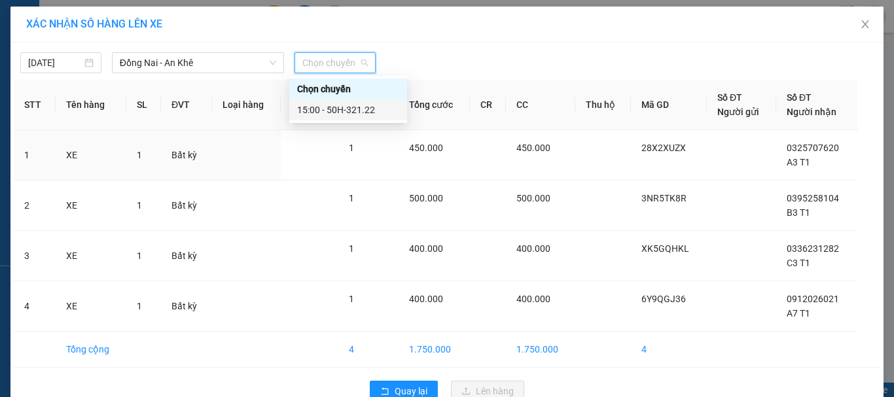
click at [339, 113] on div "15:00 - 50H-321.22" at bounding box center [348, 110] width 102 height 14
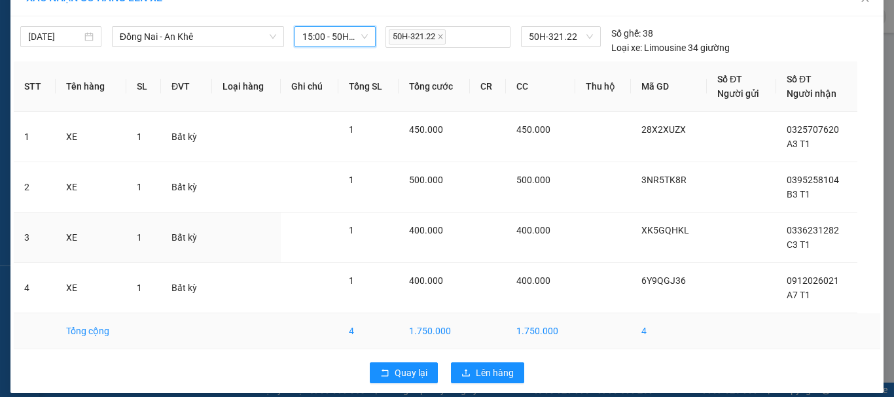
scroll to position [38, 0]
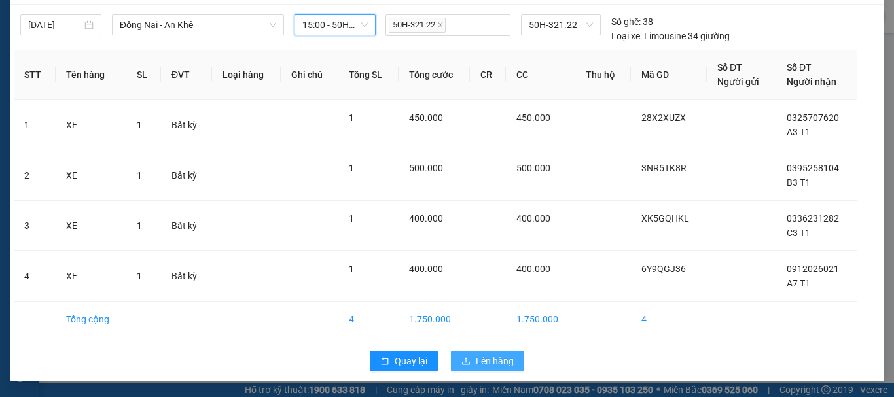
click at [487, 363] on span "Lên hàng" at bounding box center [495, 361] width 38 height 14
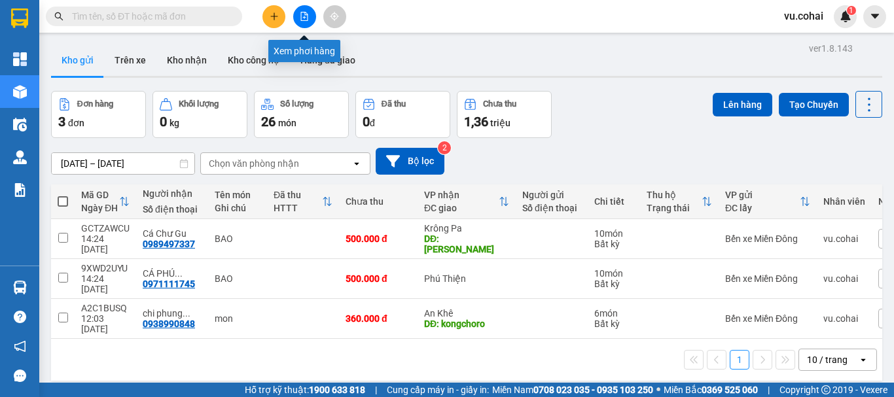
click at [304, 20] on icon "file-add" at bounding box center [304, 16] width 7 height 9
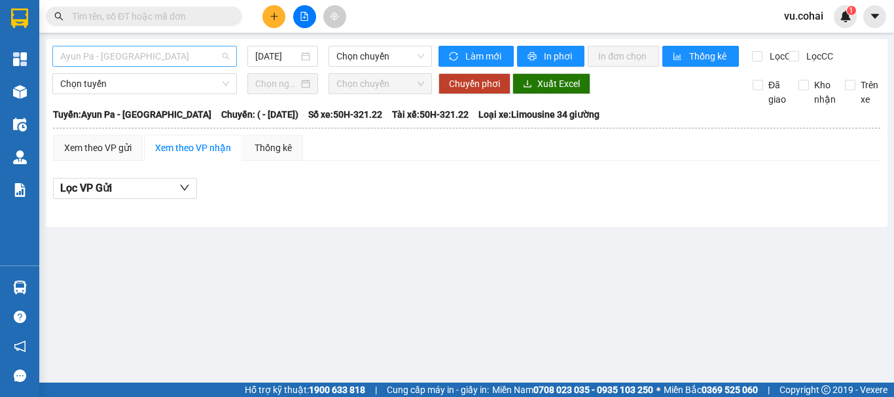
click at [156, 59] on span "Ayun Pa - [GEOGRAPHIC_DATA]" at bounding box center [144, 56] width 169 height 20
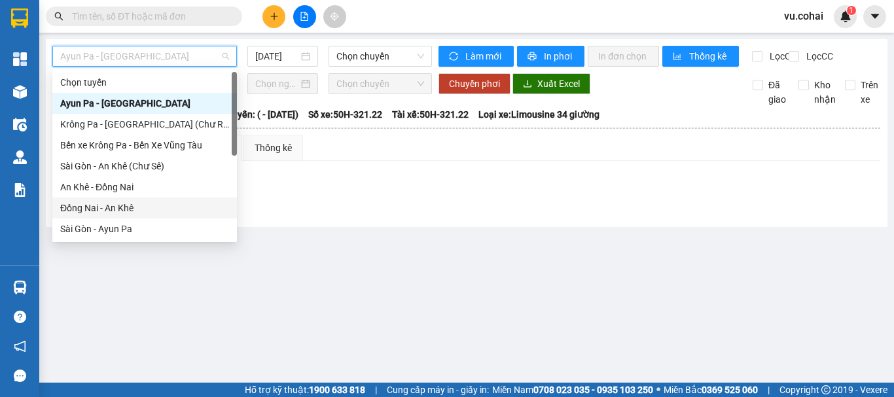
click at [107, 207] on div "Đồng Nai - An Khê" at bounding box center [144, 208] width 169 height 14
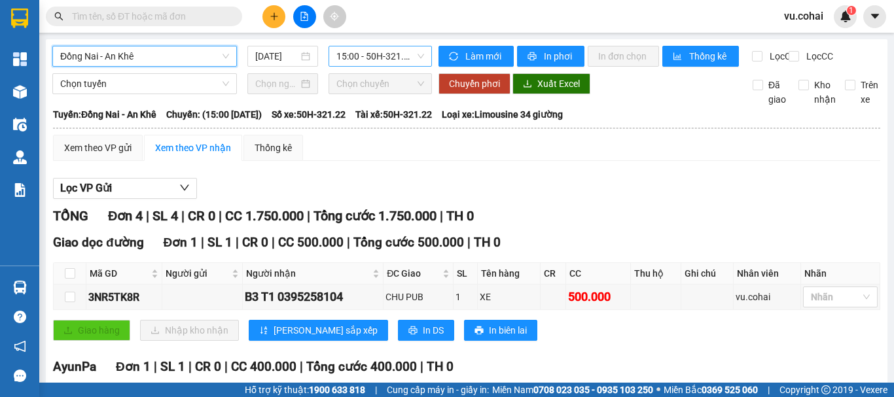
click at [371, 51] on span "15:00 - 50H-321.22" at bounding box center [380, 56] width 88 height 20
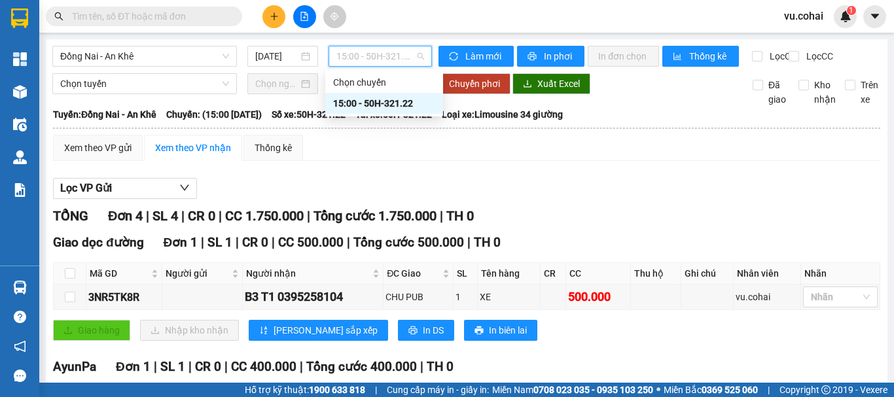
click at [395, 98] on div "15:00 - 50H-321.22" at bounding box center [384, 103] width 102 height 14
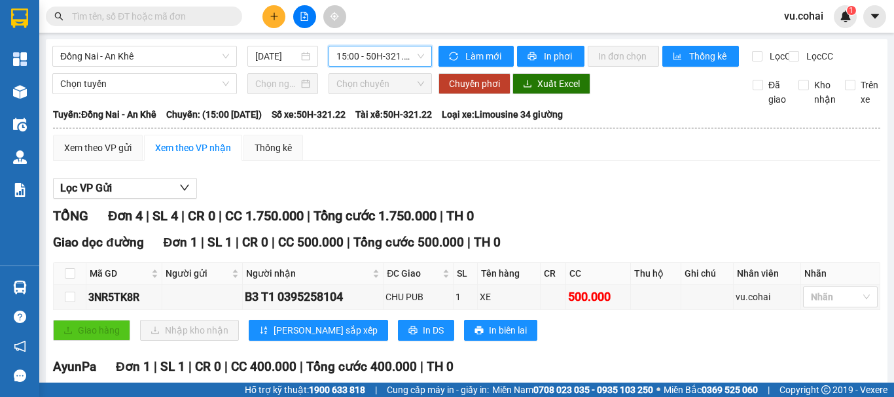
click at [274, 12] on icon "plus" at bounding box center [274, 16] width 9 height 9
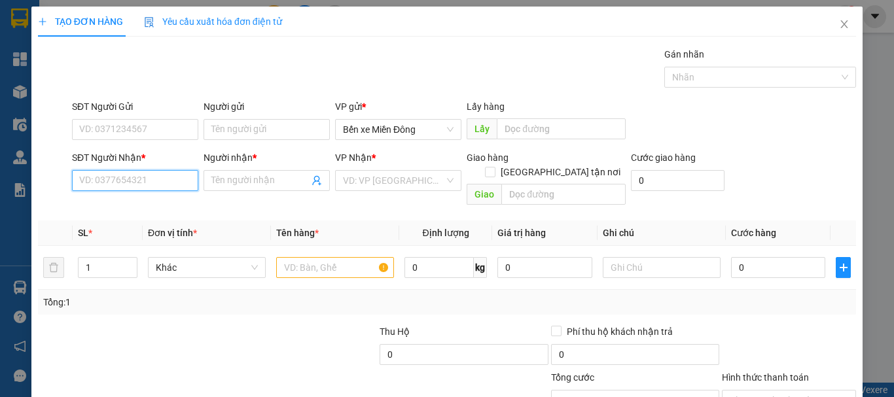
click at [111, 179] on input "SĐT Người Nhận *" at bounding box center [135, 180] width 126 height 21
paste input "0342517309"
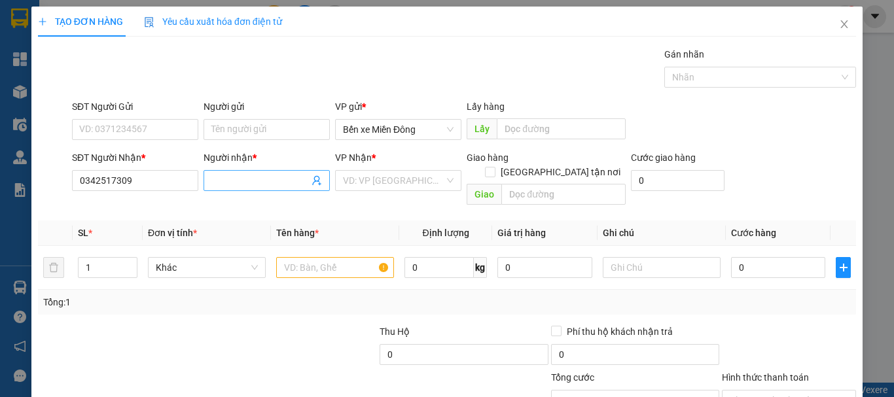
click at [255, 190] on span at bounding box center [267, 180] width 126 height 21
click at [260, 187] on input "Người nhận *" at bounding box center [260, 180] width 98 height 14
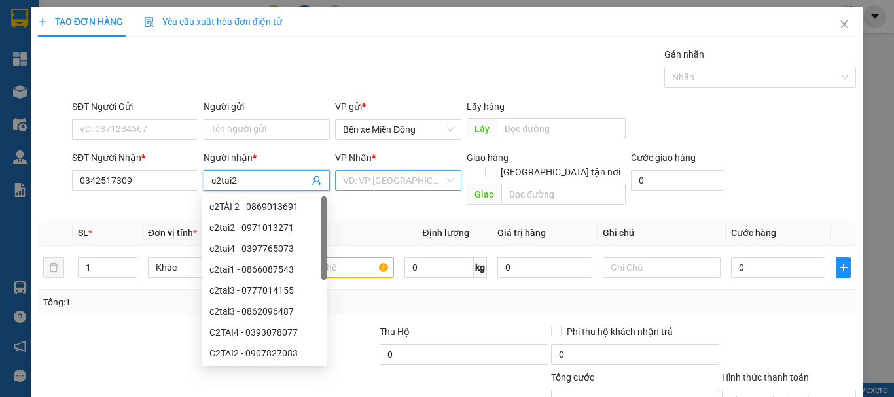
click at [383, 183] on input "search" at bounding box center [393, 181] width 101 height 20
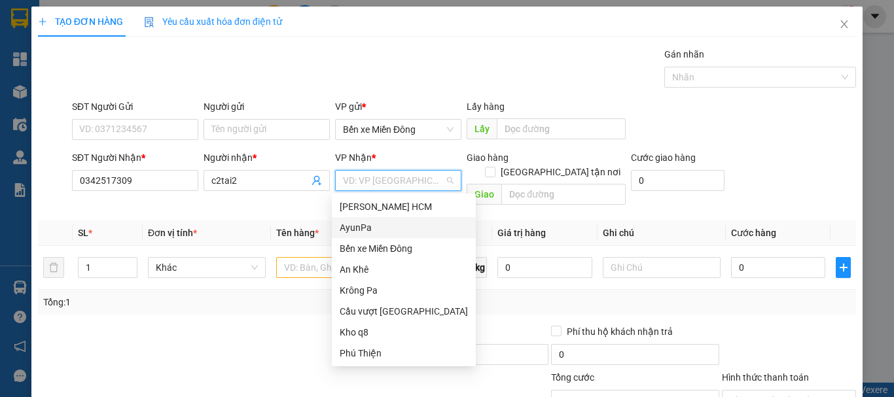
click at [361, 228] on div "AyunPa" at bounding box center [404, 228] width 128 height 14
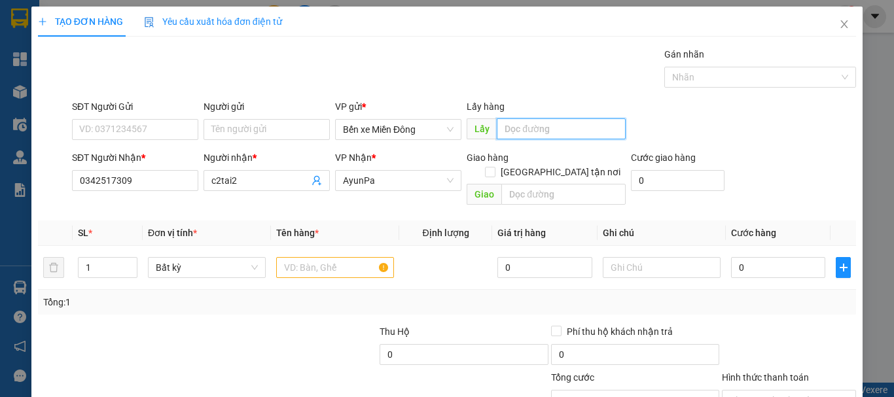
click at [524, 127] on input "text" at bounding box center [561, 128] width 129 height 21
click at [341, 257] on input "text" at bounding box center [335, 267] width 118 height 21
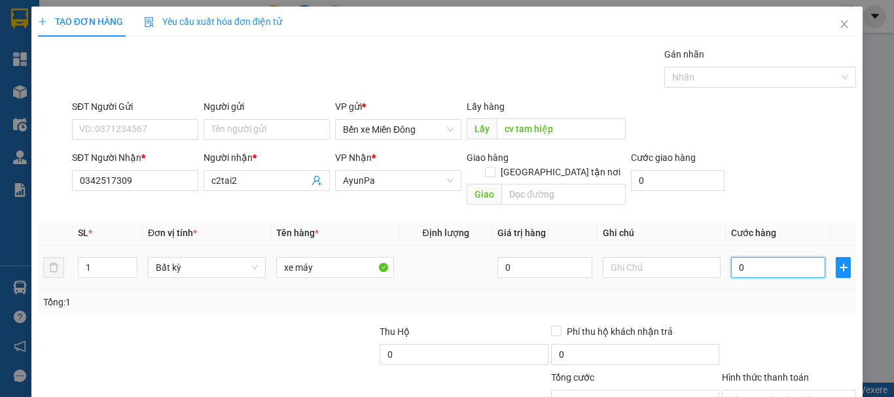
click at [775, 259] on input "0" at bounding box center [778, 267] width 94 height 21
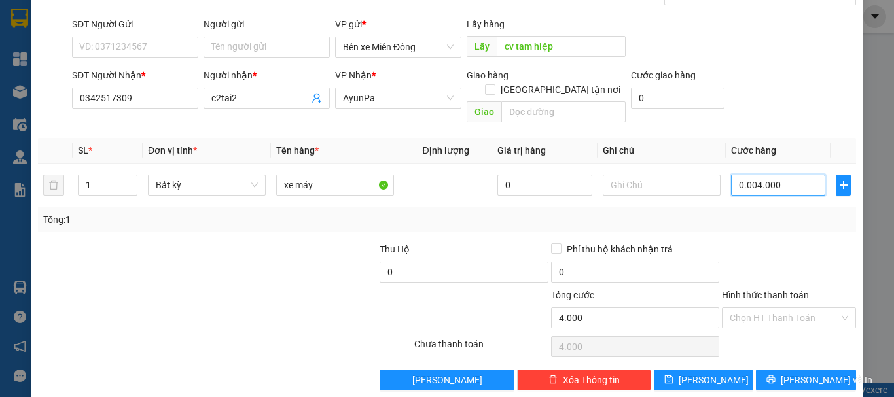
scroll to position [87, 0]
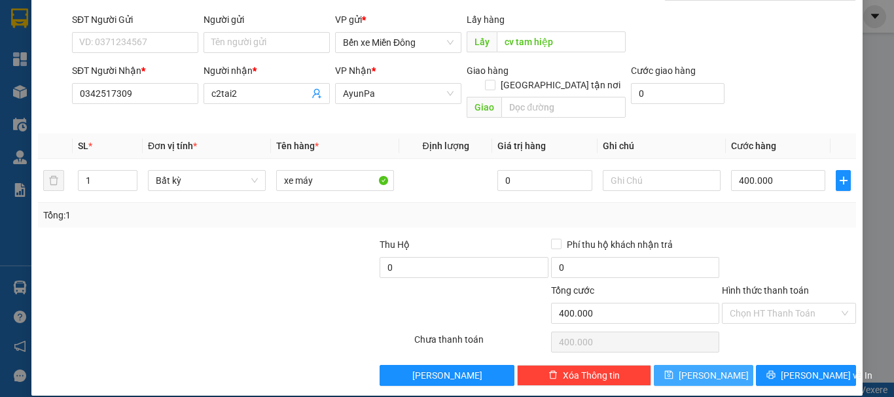
click at [703, 369] on span "[PERSON_NAME]" at bounding box center [714, 376] width 70 height 14
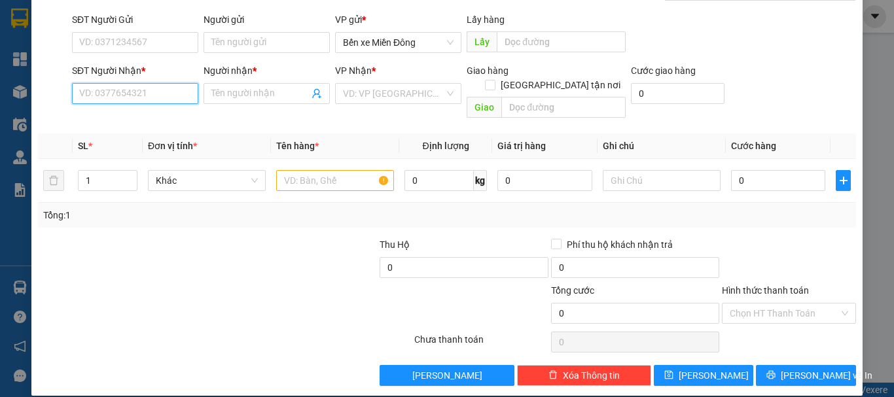
click at [127, 96] on input "SĐT Người Nhận *" at bounding box center [135, 93] width 126 height 21
paste input "0342517309"
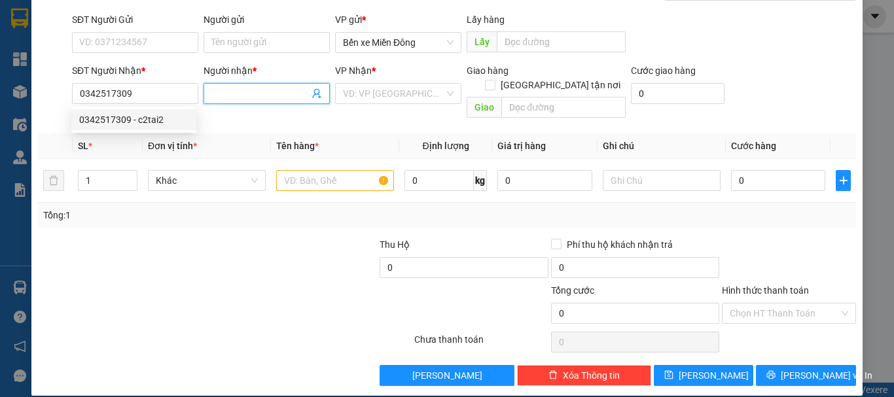
click at [246, 95] on input "Người nhận *" at bounding box center [260, 93] width 98 height 14
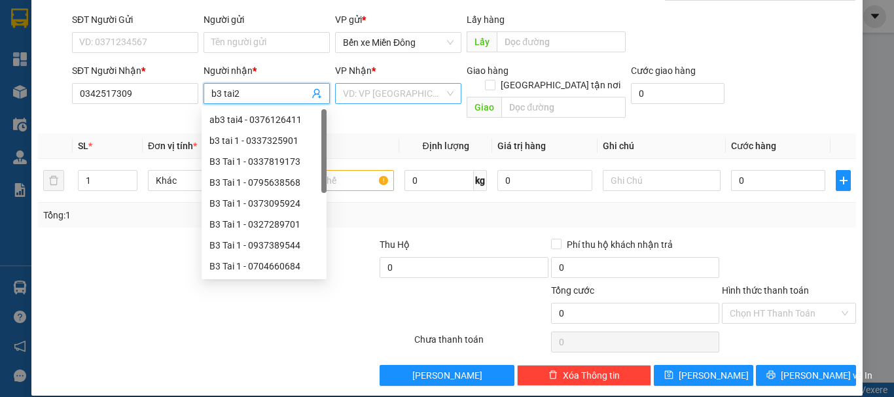
click at [394, 89] on input "search" at bounding box center [393, 94] width 101 height 20
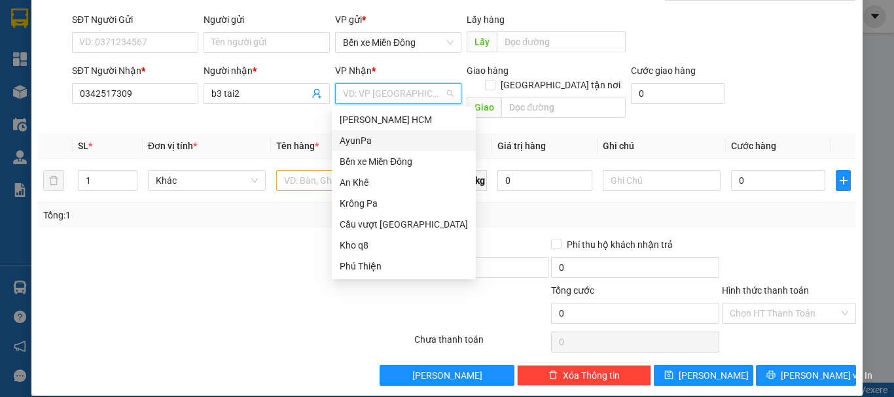
click at [373, 144] on div "AyunPa" at bounding box center [404, 141] width 128 height 14
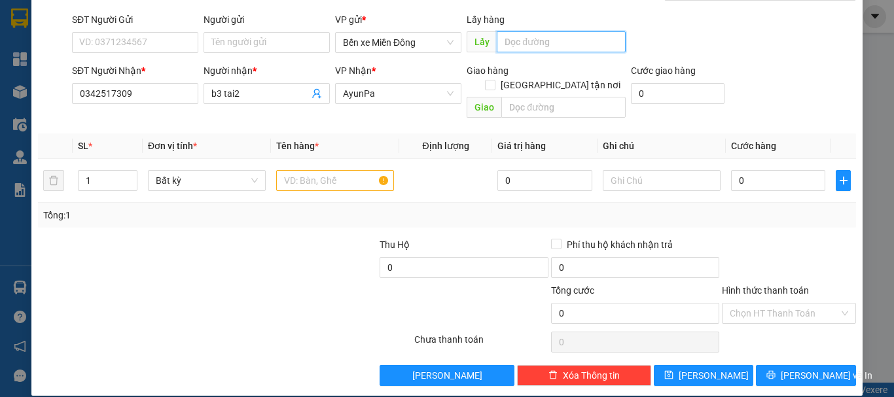
click at [556, 39] on input "text" at bounding box center [561, 41] width 129 height 21
click at [336, 170] on input "text" at bounding box center [335, 180] width 118 height 21
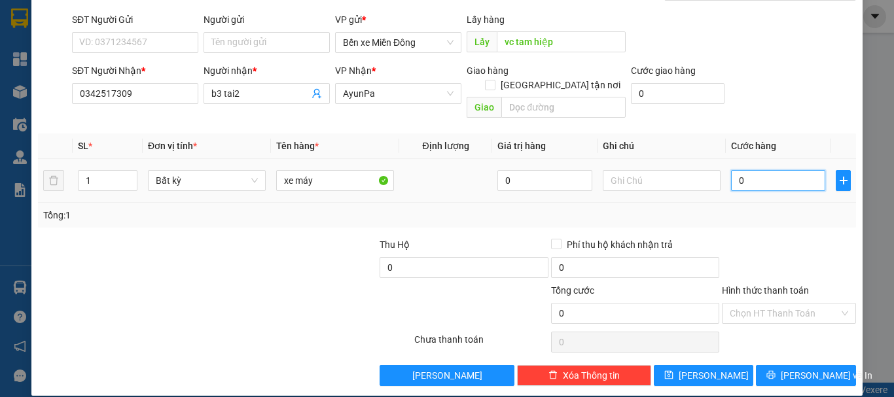
click at [777, 170] on input "0" at bounding box center [778, 180] width 94 height 21
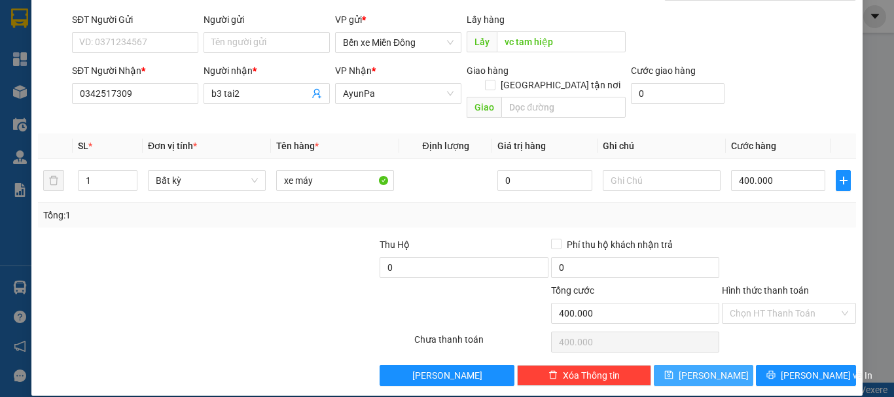
drag, startPoint x: 710, startPoint y: 361, endPoint x: 708, endPoint y: 355, distance: 6.7
click at [708, 369] on span "[PERSON_NAME]" at bounding box center [714, 376] width 70 height 14
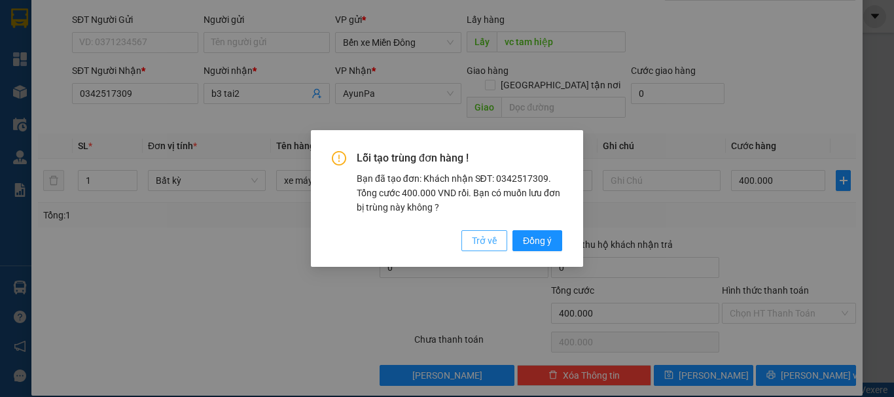
click at [490, 247] on span "Trở về" at bounding box center [484, 241] width 25 height 14
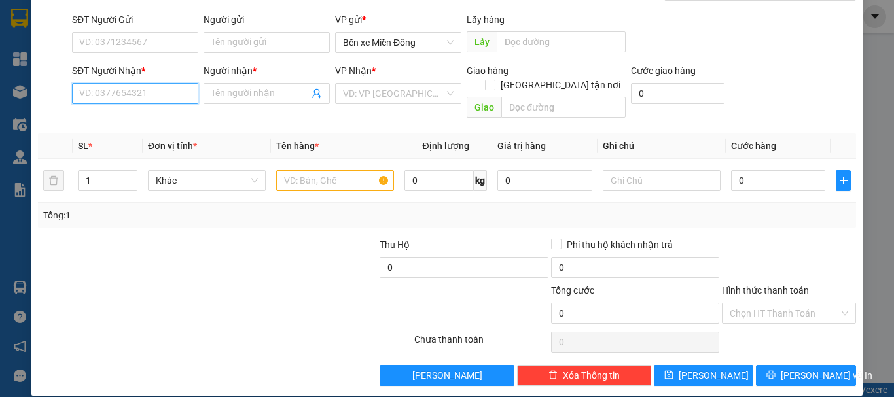
click at [119, 90] on input "SĐT Người Nhận *" at bounding box center [135, 93] width 126 height 21
paste input "0979541647"
click at [227, 88] on input "Người nhận *" at bounding box center [260, 93] width 98 height 14
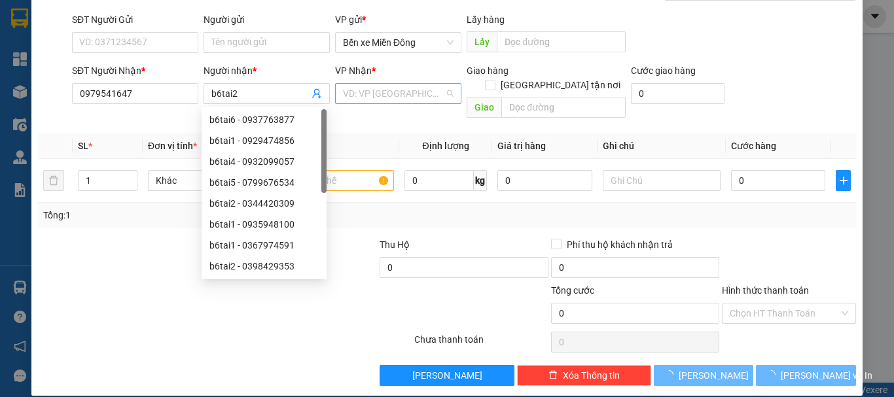
click at [365, 95] on input "search" at bounding box center [393, 94] width 101 height 20
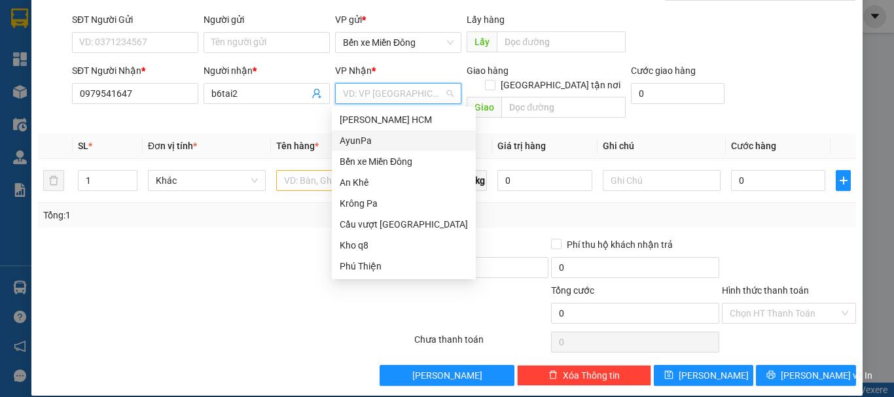
drag, startPoint x: 367, startPoint y: 137, endPoint x: 387, endPoint y: 133, distance: 20.0
click at [367, 137] on div "AyunPa" at bounding box center [404, 141] width 128 height 14
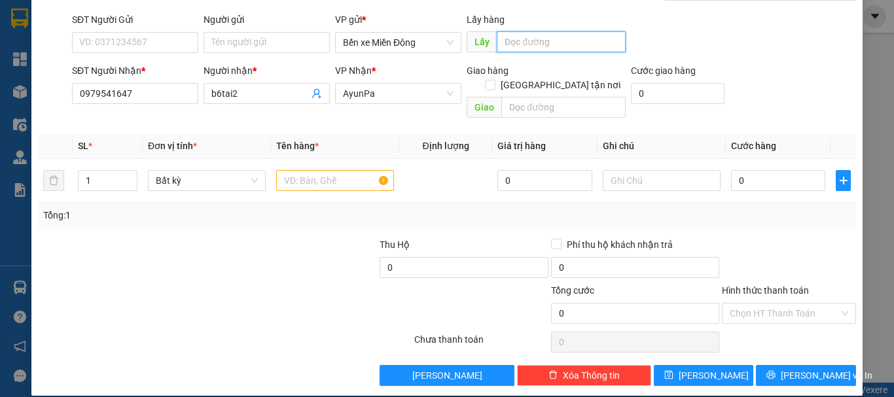
click at [548, 46] on input "text" at bounding box center [561, 41] width 129 height 21
click at [314, 170] on input "text" at bounding box center [335, 180] width 118 height 21
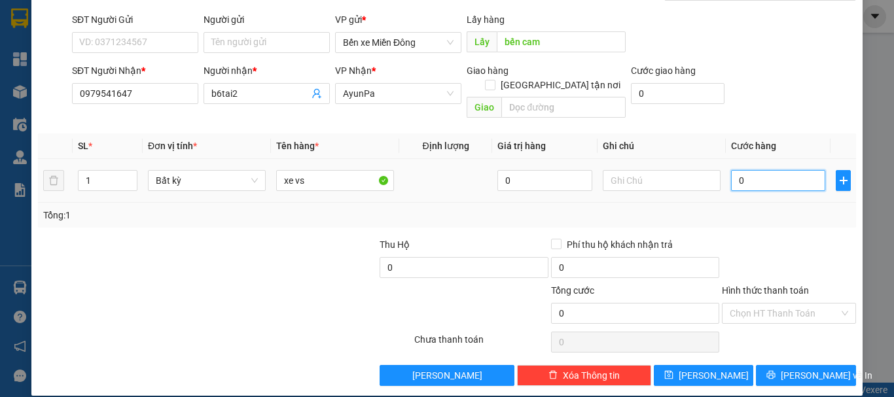
click at [755, 175] on input "0" at bounding box center [778, 180] width 94 height 21
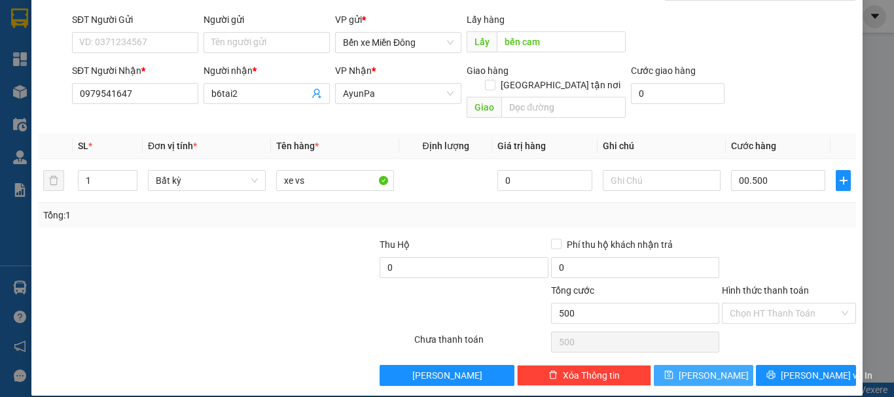
click at [727, 365] on button "[PERSON_NAME]" at bounding box center [704, 375] width 100 height 21
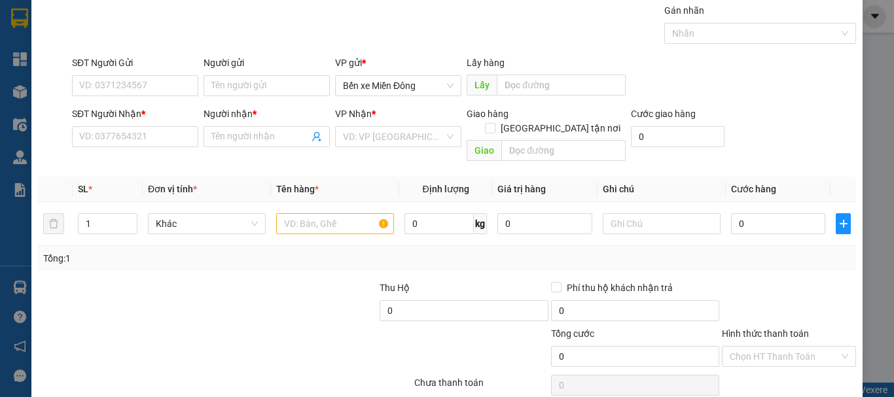
scroll to position [0, 0]
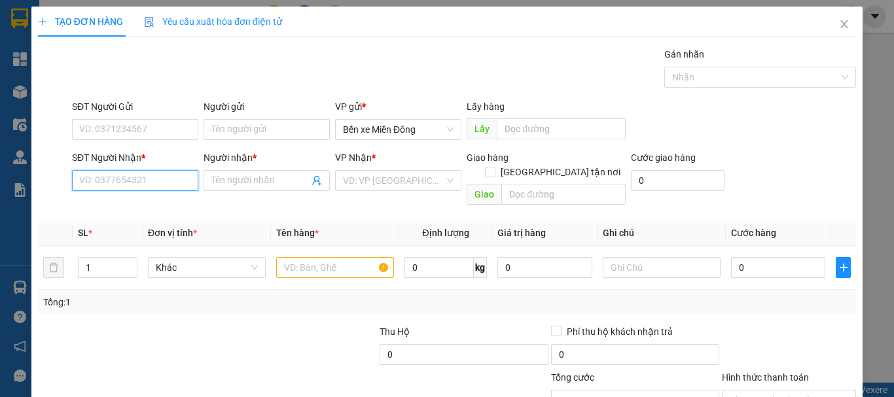
click at [139, 175] on input "SĐT Người Nhận *" at bounding box center [135, 180] width 126 height 21
paste input "0866907495"
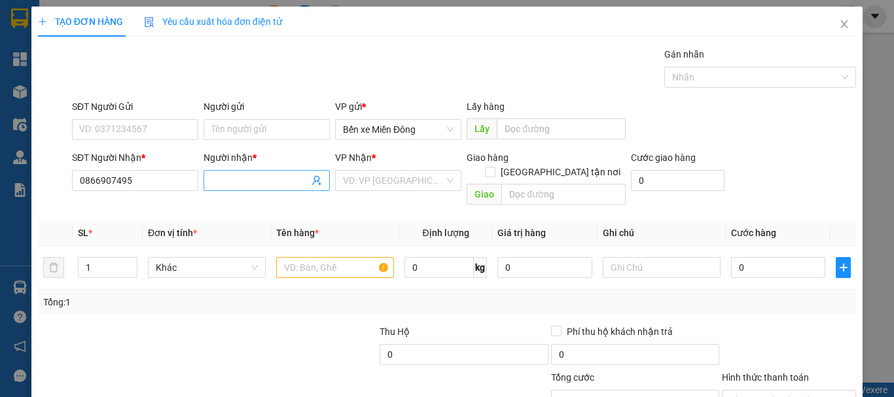
click at [243, 183] on input "Người nhận *" at bounding box center [260, 180] width 98 height 14
click at [242, 183] on input "Người nhận *" at bounding box center [260, 180] width 98 height 14
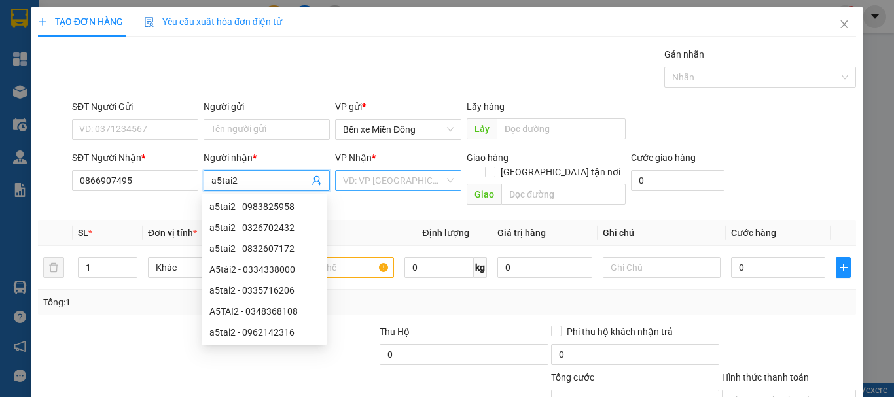
click at [391, 186] on input "search" at bounding box center [393, 181] width 101 height 20
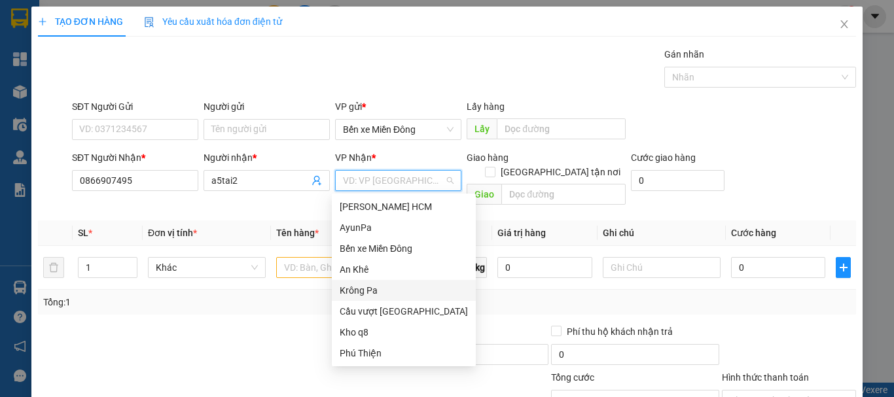
drag, startPoint x: 360, startPoint y: 272, endPoint x: 361, endPoint y: 285, distance: 13.1
click at [361, 287] on div "[PERSON_NAME] HCM AyunPa Bến xe Miền [GEOGRAPHIC_DATA] [GEOGRAPHIC_DATA] vượt […" at bounding box center [404, 280] width 144 height 168
click at [362, 285] on div "Krông Pa" at bounding box center [404, 290] width 128 height 14
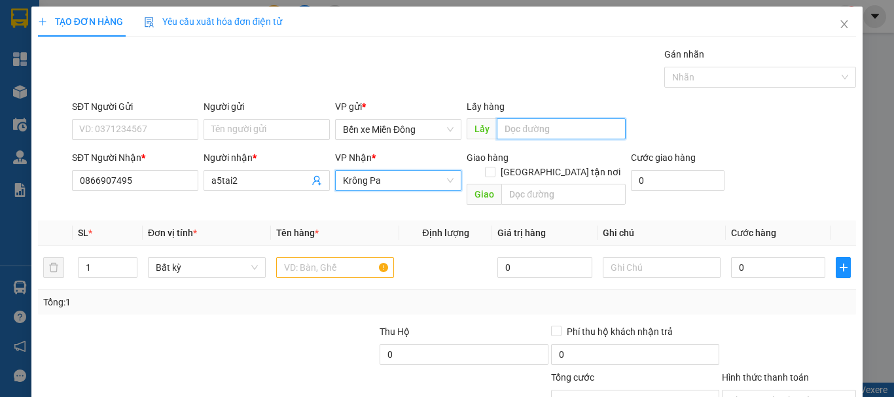
click at [523, 128] on input "text" at bounding box center [561, 128] width 129 height 21
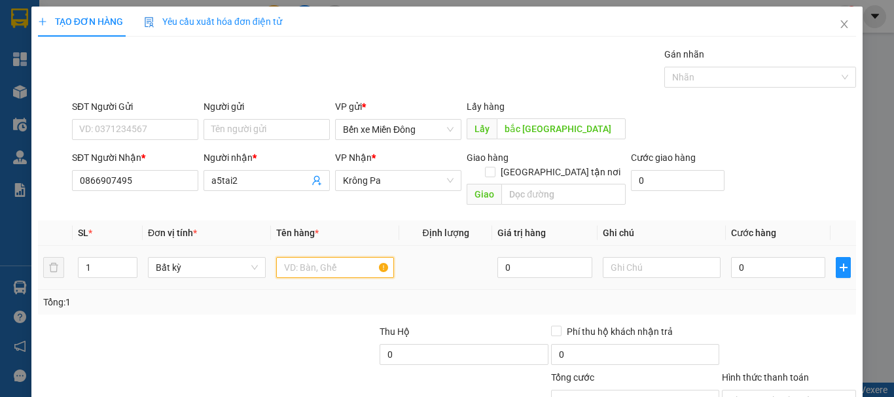
click at [323, 257] on input "text" at bounding box center [335, 267] width 118 height 21
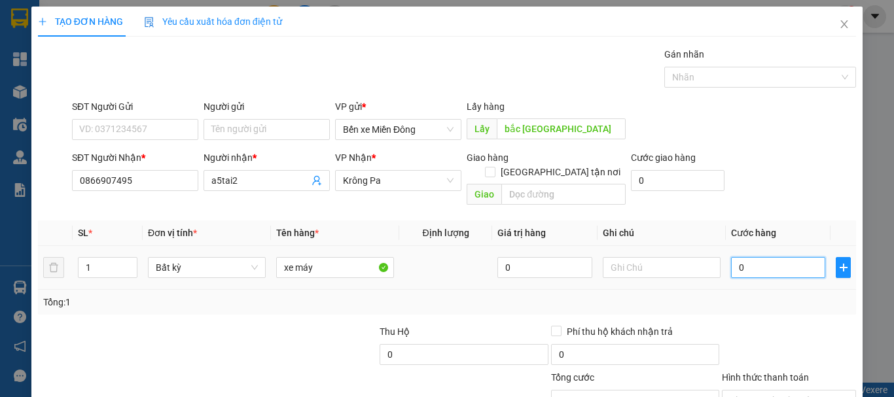
click at [763, 257] on input "0" at bounding box center [778, 267] width 94 height 21
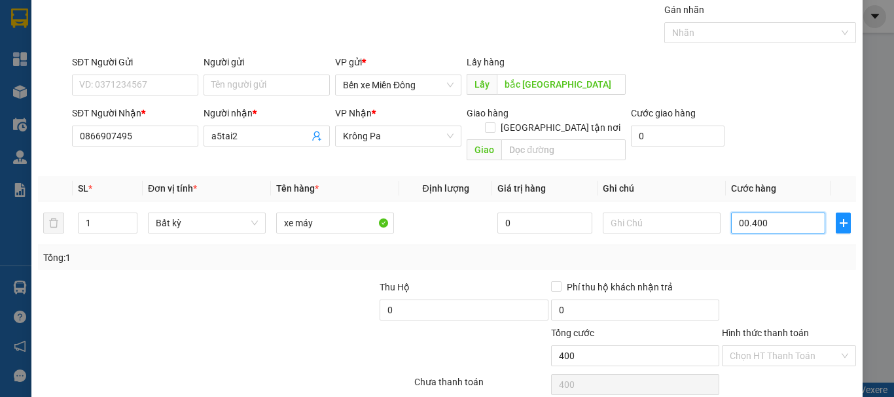
scroll to position [87, 0]
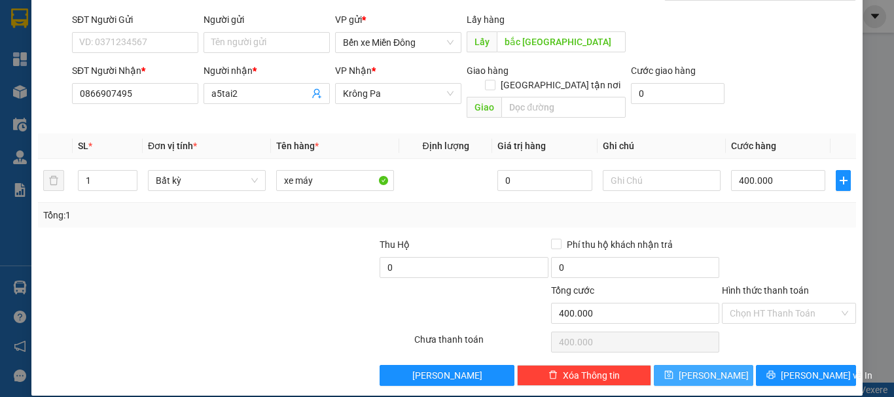
click at [665, 370] on button "[PERSON_NAME]" at bounding box center [704, 375] width 100 height 21
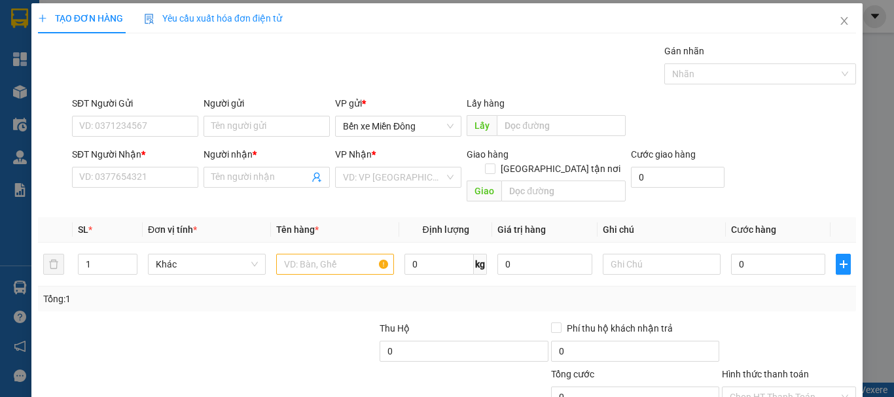
scroll to position [0, 0]
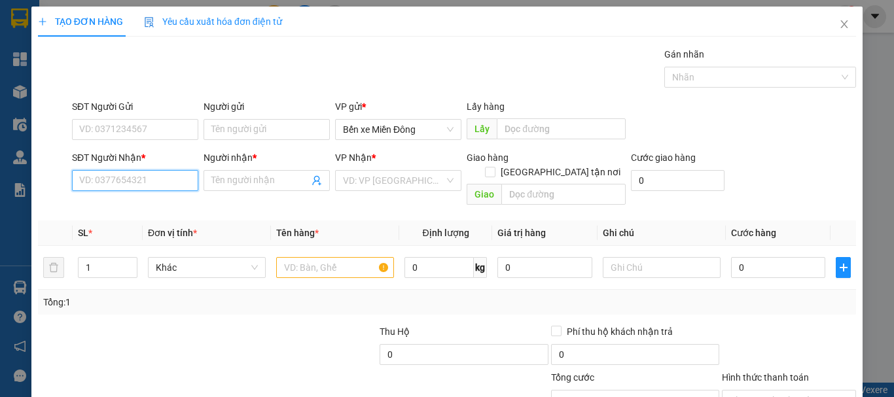
click at [132, 188] on input "SĐT Người Nhận *" at bounding box center [135, 180] width 126 height 21
paste input "0344300748"
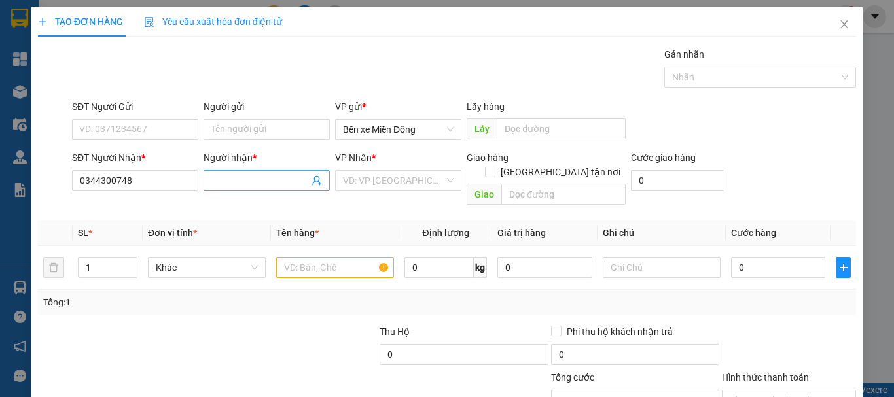
click at [220, 177] on input "Người nhận *" at bounding box center [260, 180] width 98 height 14
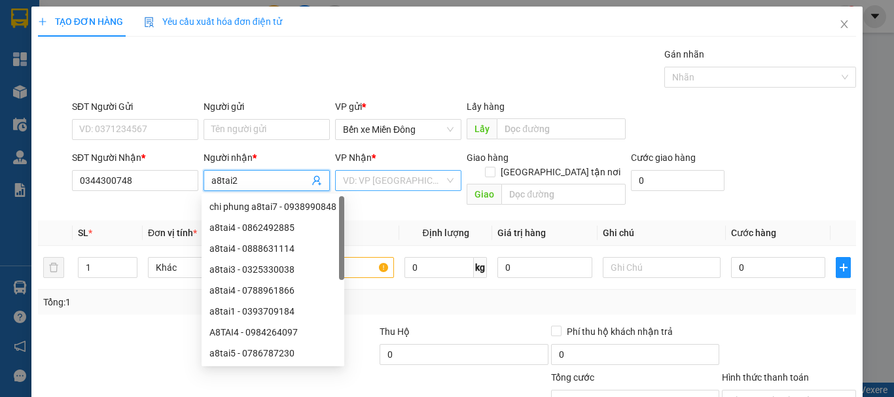
click at [394, 177] on input "search" at bounding box center [393, 181] width 101 height 20
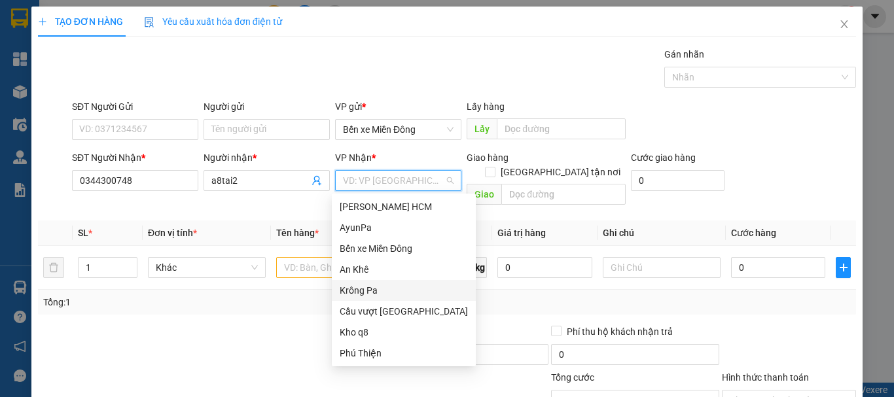
click at [354, 293] on div "Krông Pa" at bounding box center [404, 290] width 128 height 14
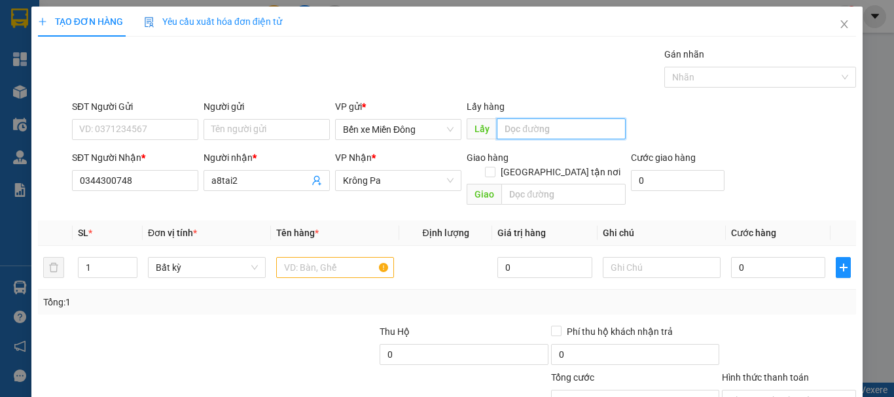
click at [533, 130] on input "text" at bounding box center [561, 128] width 129 height 21
click at [540, 126] on input "text" at bounding box center [561, 128] width 129 height 21
click at [327, 257] on input "text" at bounding box center [335, 267] width 118 height 21
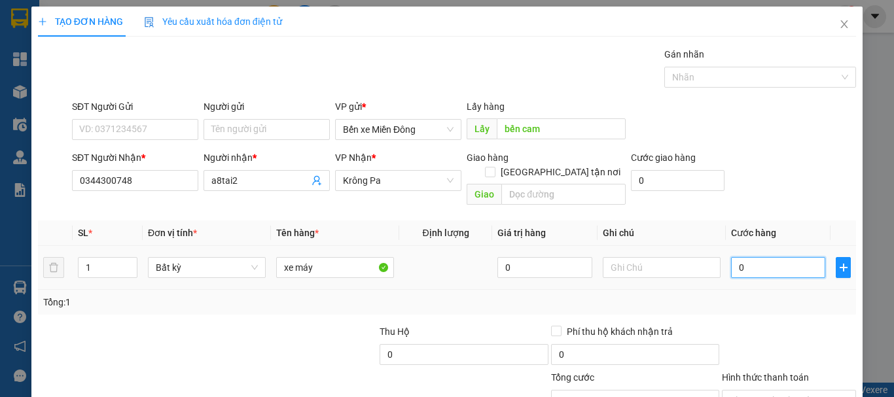
click at [772, 257] on input "0" at bounding box center [778, 267] width 94 height 21
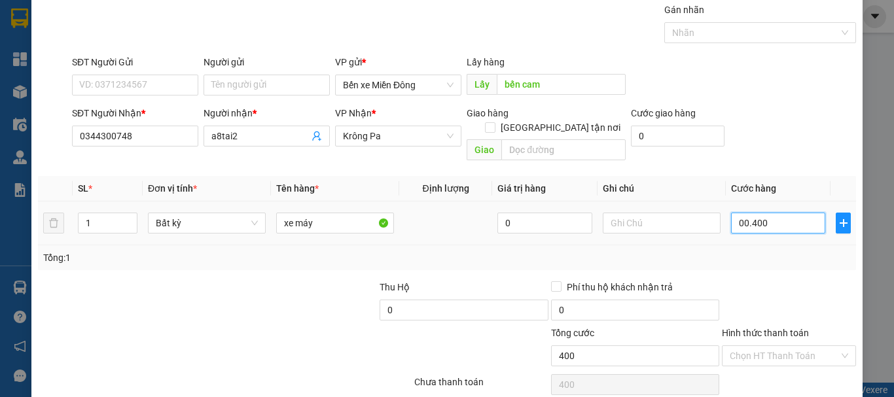
scroll to position [87, 0]
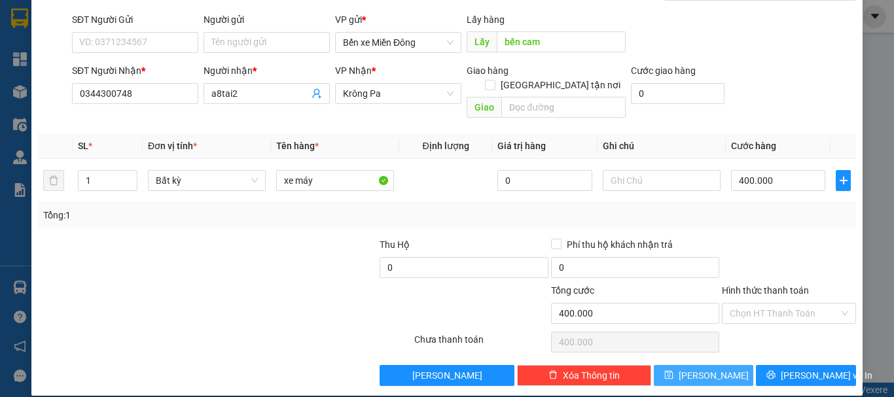
click at [709, 369] on span "[PERSON_NAME]" at bounding box center [714, 376] width 70 height 14
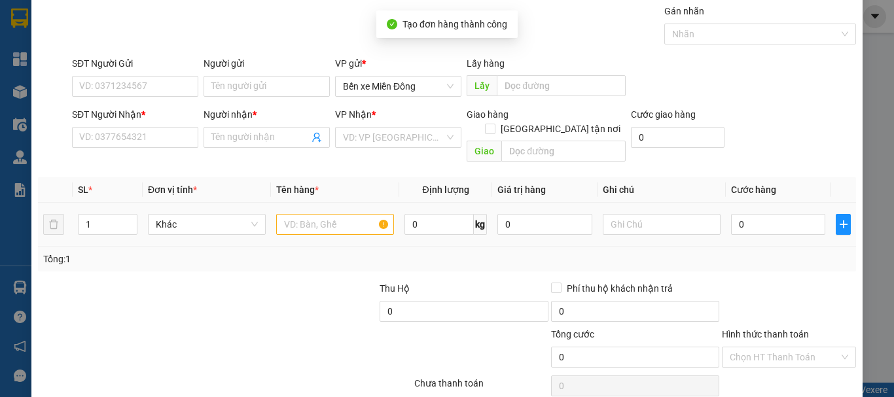
scroll to position [0, 0]
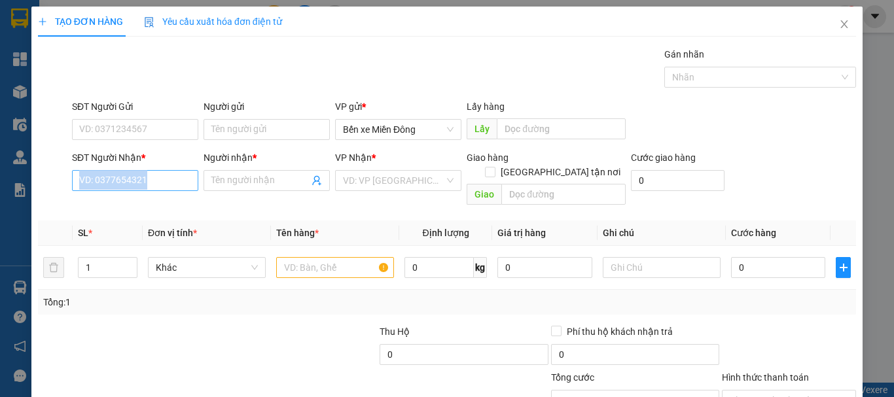
click at [124, 189] on div "SĐT Người Nhận * VD: 0377654321" at bounding box center [135, 174] width 126 height 46
drag, startPoint x: 128, startPoint y: 179, endPoint x: 140, endPoint y: 182, distance: 12.1
click at [128, 179] on input "SĐT Người Nhận *" at bounding box center [135, 180] width 126 height 21
click at [167, 181] on input "SĐT Người Nhận *" at bounding box center [135, 180] width 126 height 21
paste input "0988211396"
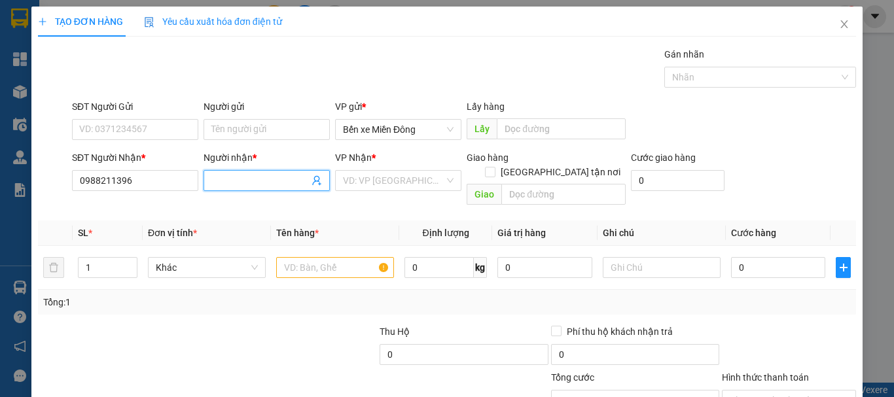
click at [236, 180] on input "Người nhận *" at bounding box center [260, 180] width 98 height 14
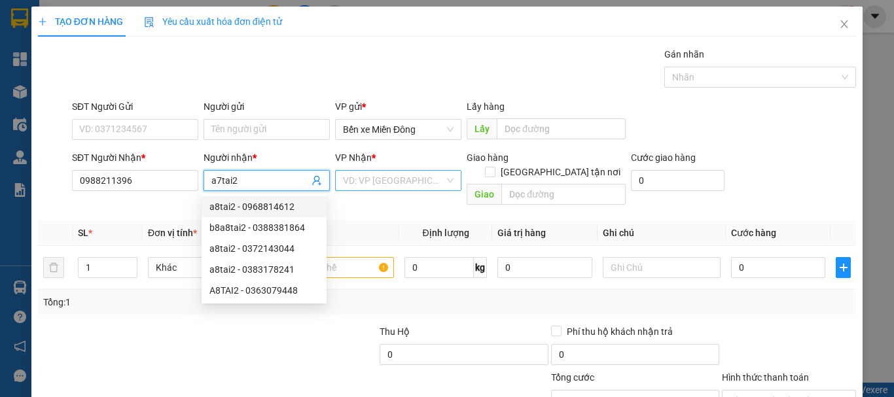
click at [379, 186] on input "search" at bounding box center [393, 181] width 101 height 20
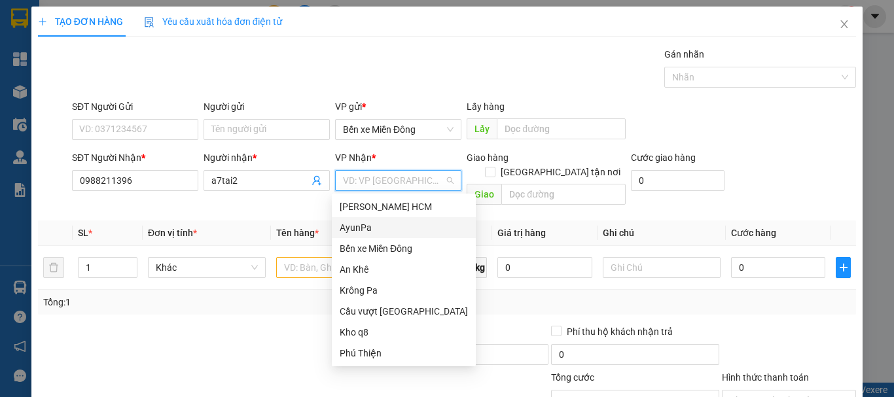
click at [361, 230] on div "AyunPa" at bounding box center [404, 228] width 128 height 14
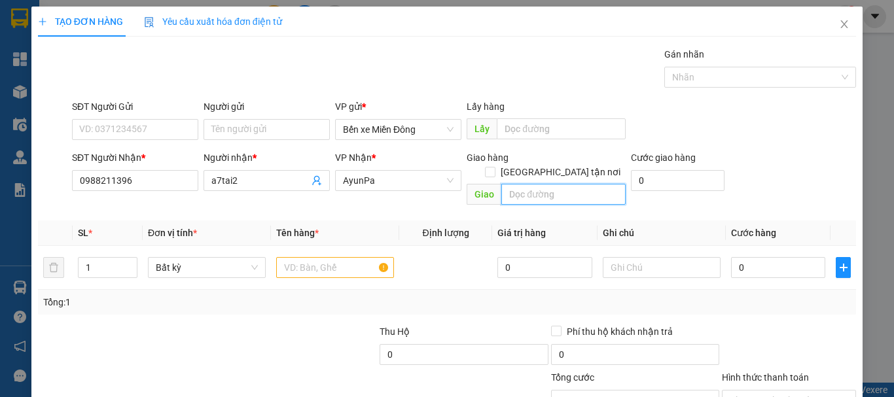
click at [522, 184] on input "text" at bounding box center [563, 194] width 124 height 21
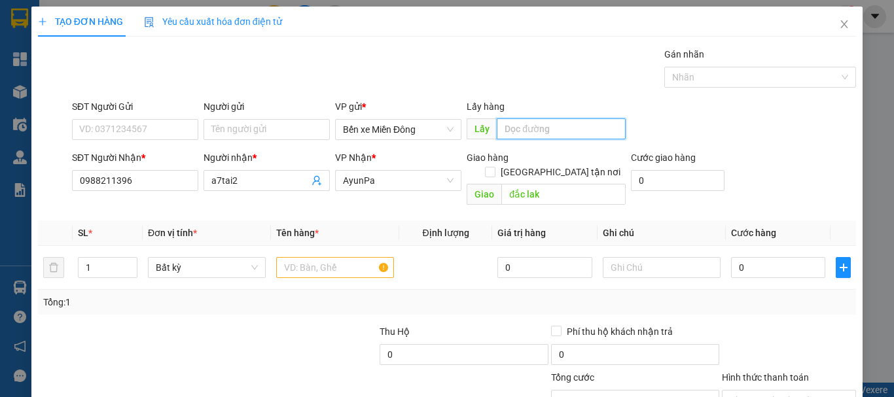
click at [524, 132] on input "text" at bounding box center [561, 128] width 129 height 21
click at [340, 257] on input "text" at bounding box center [335, 267] width 118 height 21
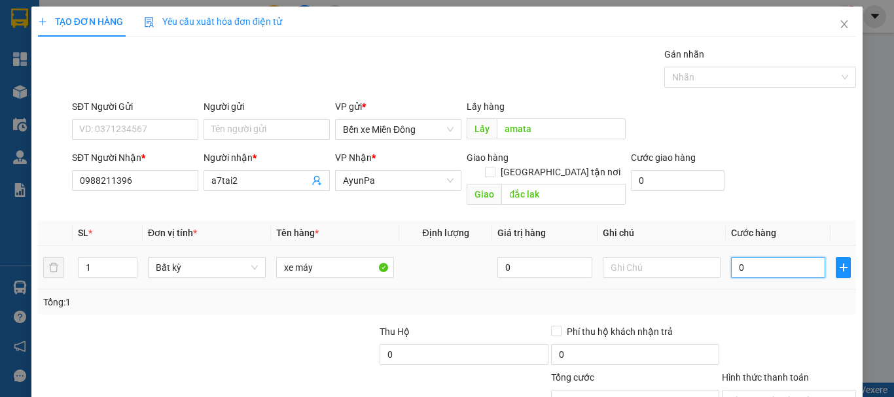
click at [770, 258] on input "0" at bounding box center [778, 267] width 94 height 21
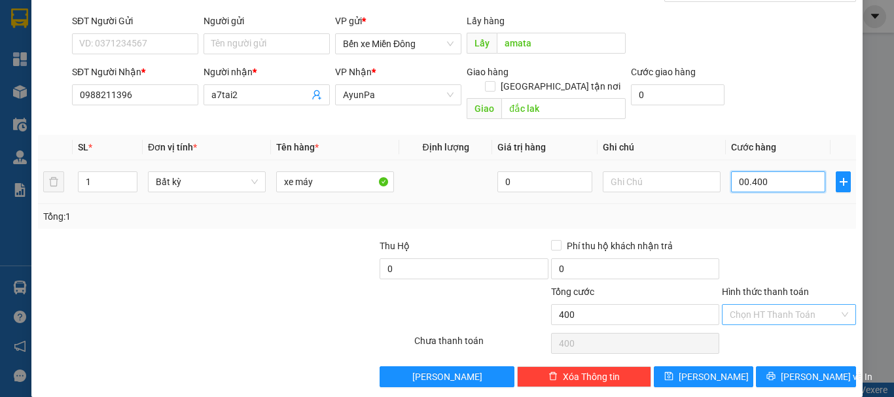
scroll to position [87, 0]
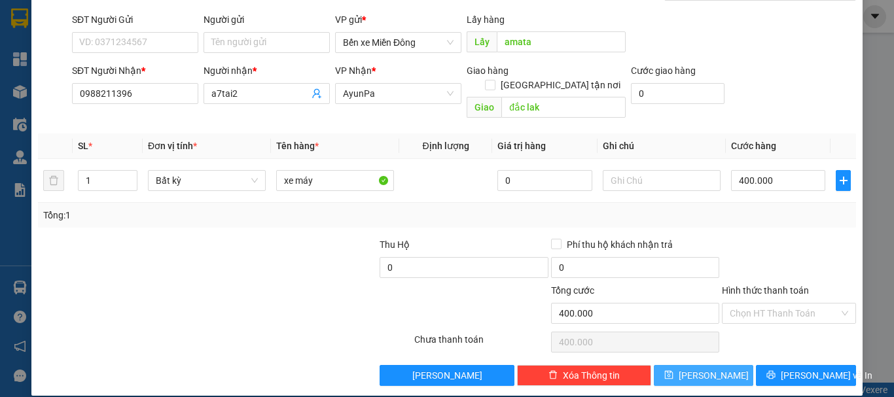
click at [721, 365] on button "[PERSON_NAME]" at bounding box center [704, 375] width 100 height 21
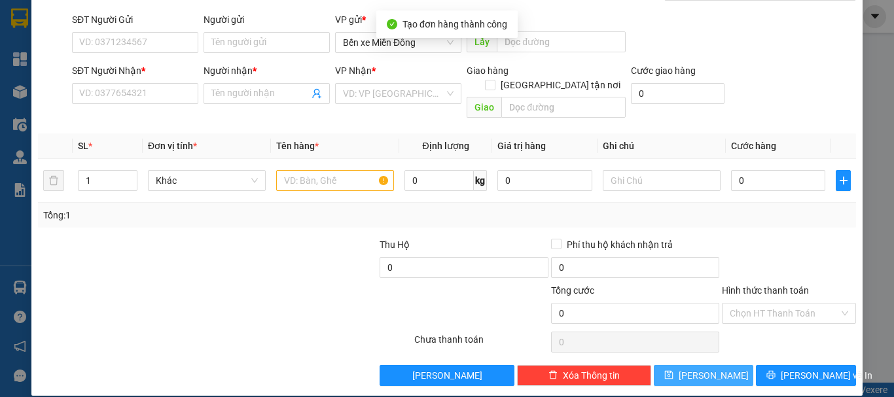
scroll to position [0, 0]
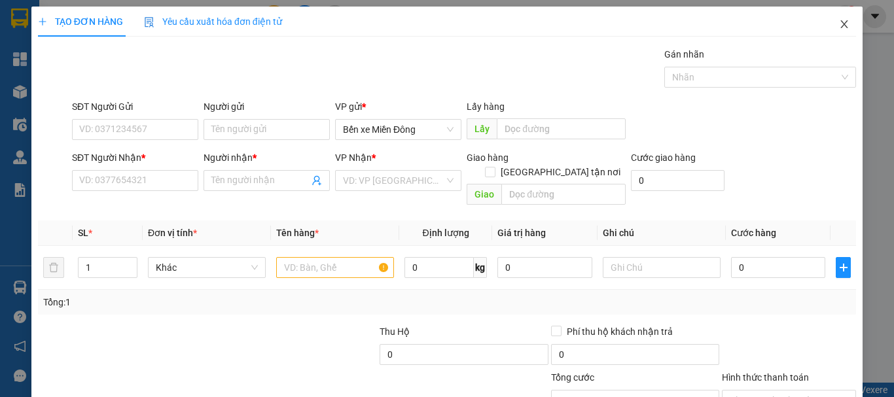
click at [840, 26] on span "Close" at bounding box center [844, 25] width 37 height 37
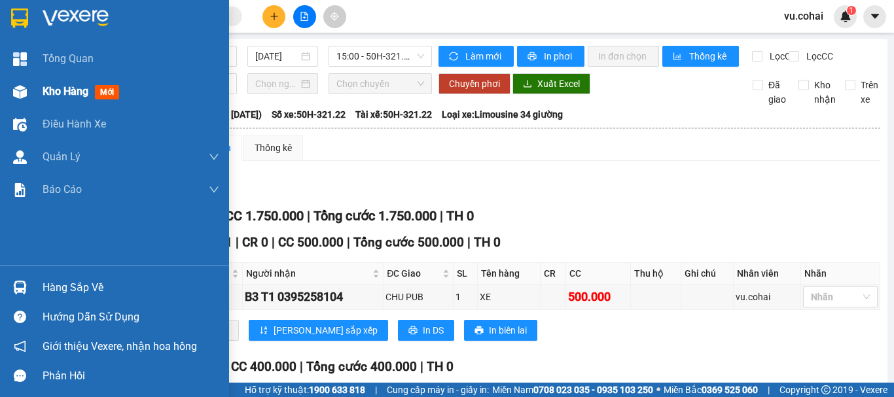
click at [71, 91] on span "Kho hàng" at bounding box center [66, 91] width 46 height 12
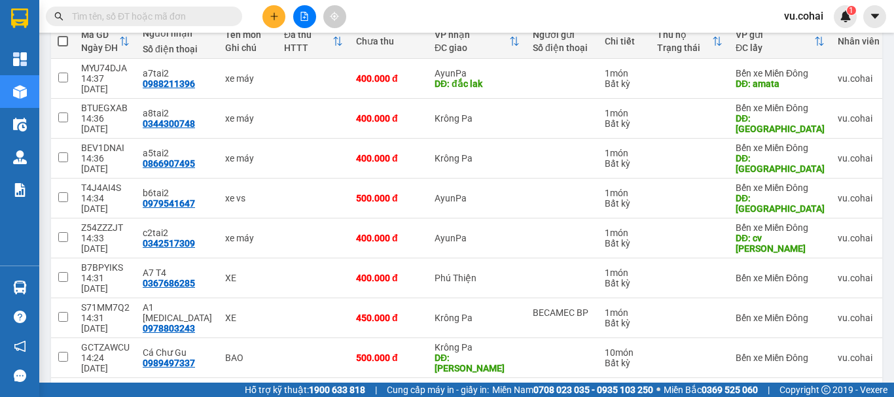
scroll to position [122, 0]
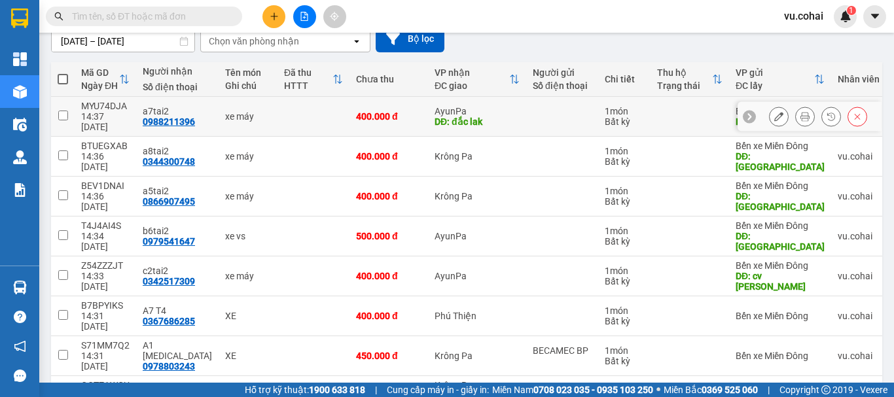
click at [64, 111] on input "checkbox" at bounding box center [63, 116] width 10 height 10
checkbox input "true"
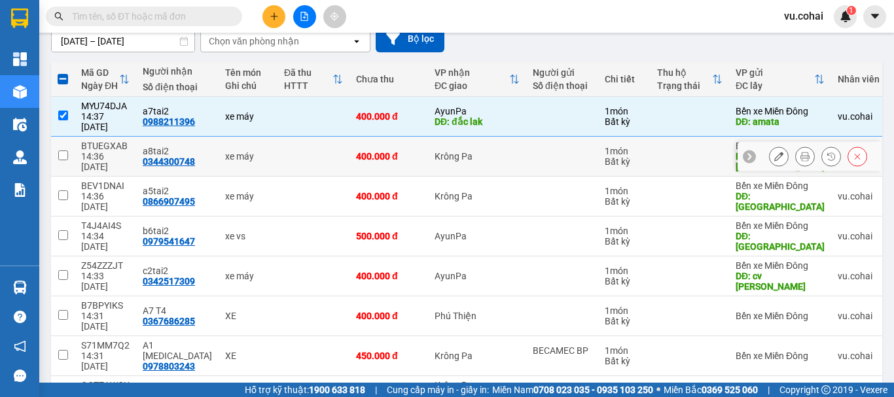
click at [60, 151] on input "checkbox" at bounding box center [63, 156] width 10 height 10
checkbox input "true"
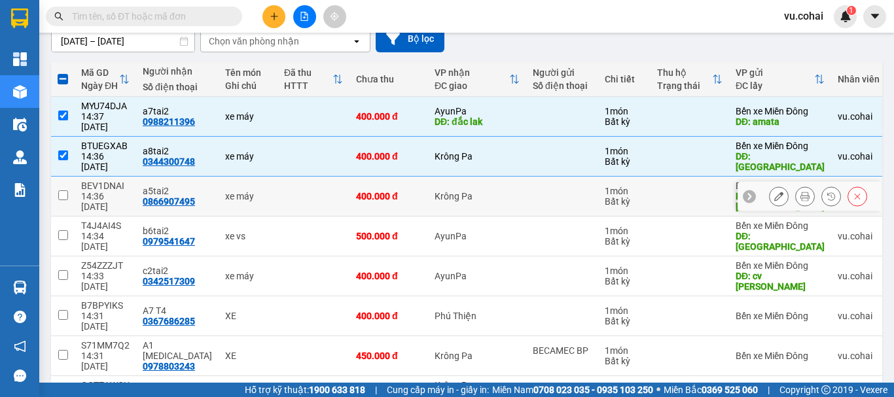
click at [65, 190] on input "checkbox" at bounding box center [63, 195] width 10 height 10
checkbox input "true"
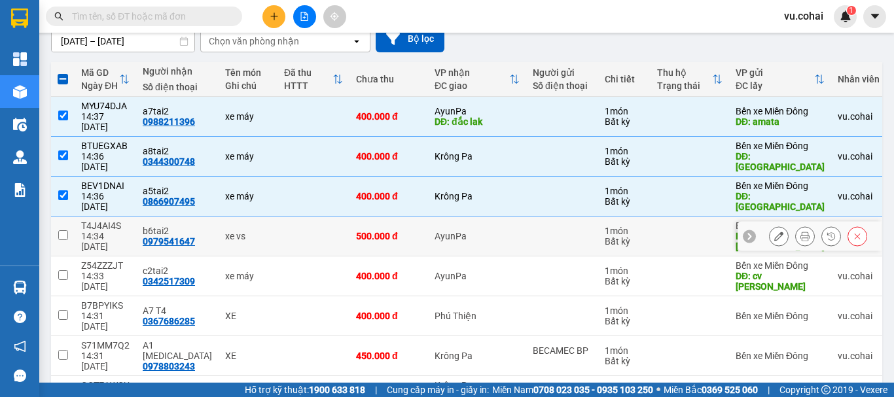
drag, startPoint x: 65, startPoint y: 200, endPoint x: 69, endPoint y: 211, distance: 11.8
click at [65, 230] on input "checkbox" at bounding box center [63, 235] width 10 height 10
checkbox input "true"
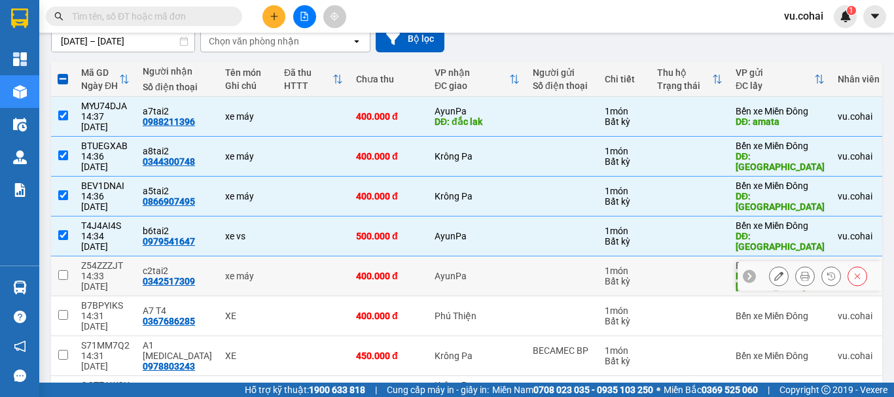
click at [63, 257] on td at bounding box center [63, 277] width 24 height 40
checkbox input "true"
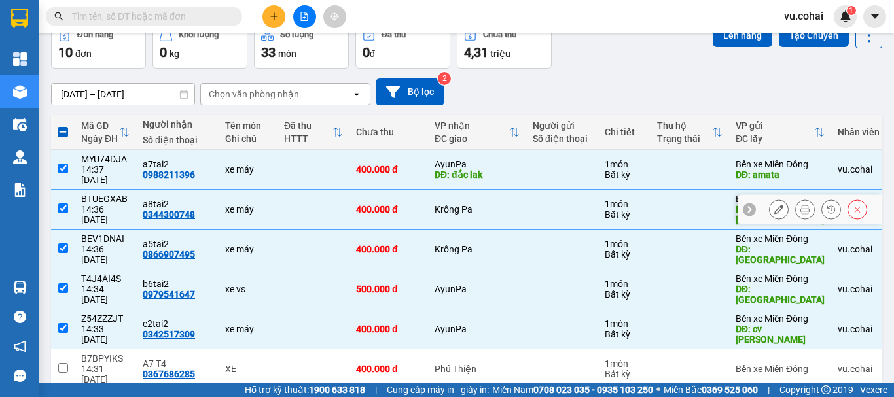
scroll to position [0, 0]
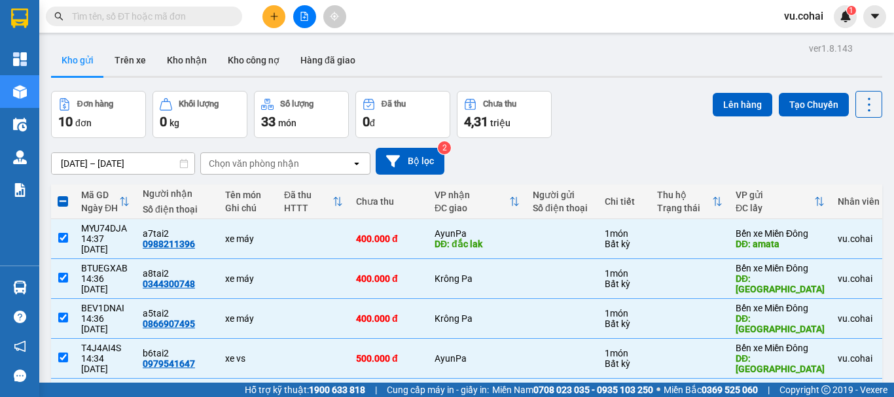
drag, startPoint x: 720, startPoint y: 105, endPoint x: 490, endPoint y: 129, distance: 231.6
click at [721, 105] on button "Lên hàng" at bounding box center [743, 105] width 60 height 24
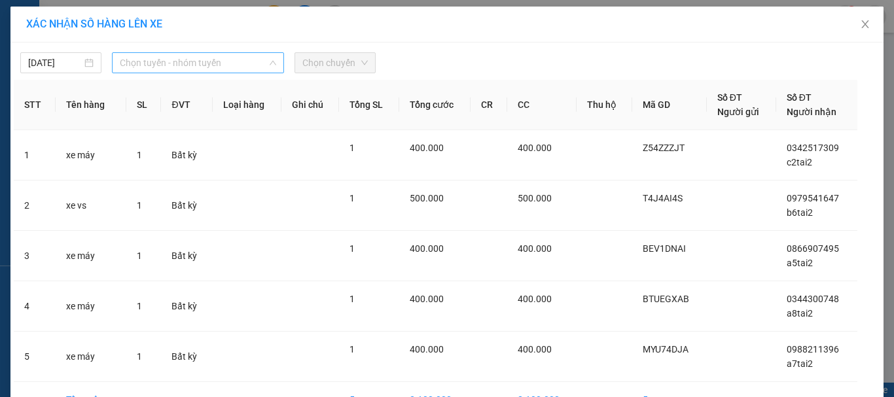
click at [183, 68] on span "Chọn tuyến - nhóm tuyến" at bounding box center [198, 63] width 156 height 20
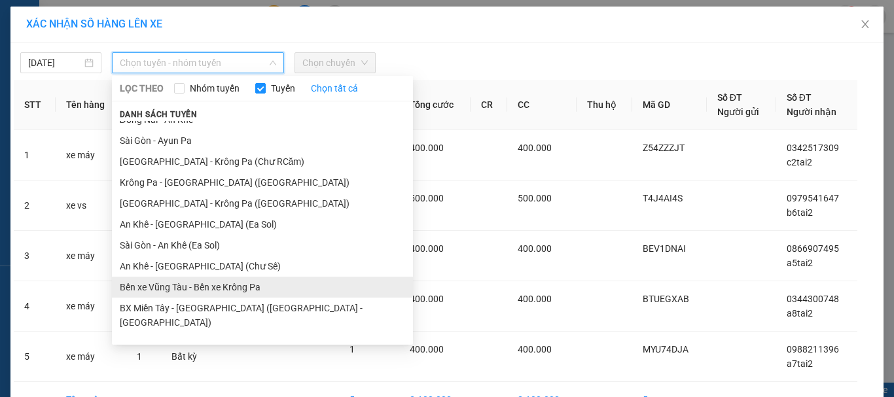
click at [193, 205] on ul "Ayun Pa - Sài Gòn Krông Pa - Sài Gòn (Chư RCăm) Bến xe Krông Pa - Bến Xe Vũng T…" at bounding box center [262, 230] width 301 height 219
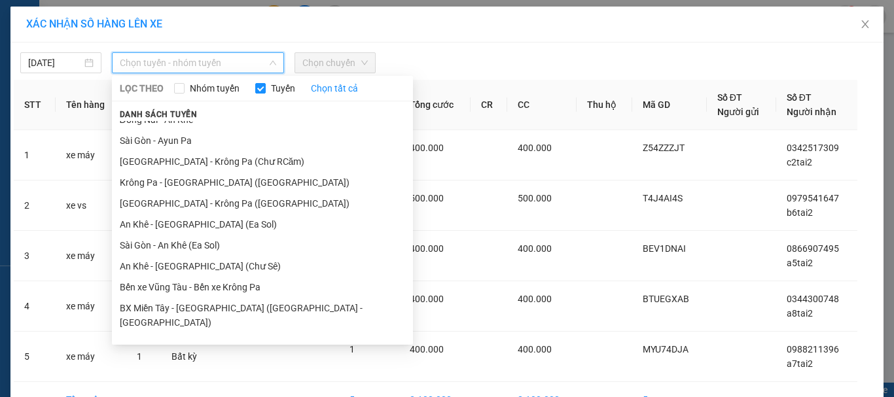
click at [192, 60] on span "Chọn tuyến - nhóm tuyến" at bounding box center [198, 63] width 156 height 20
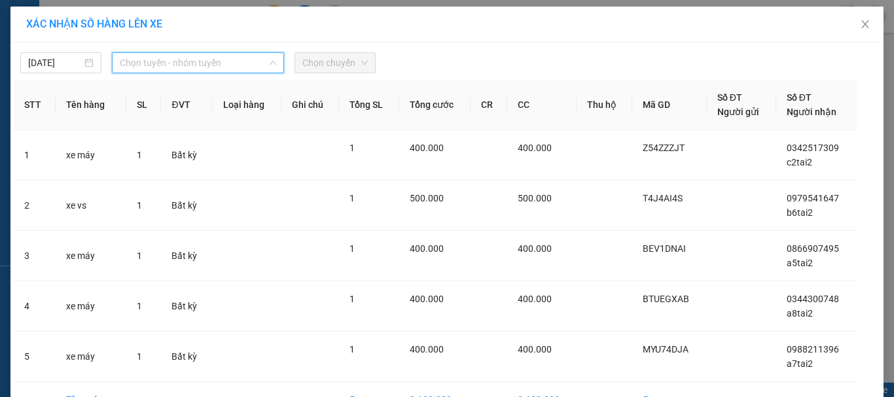
click at [209, 57] on span "Chọn tuyến - nhóm tuyến" at bounding box center [198, 63] width 156 height 20
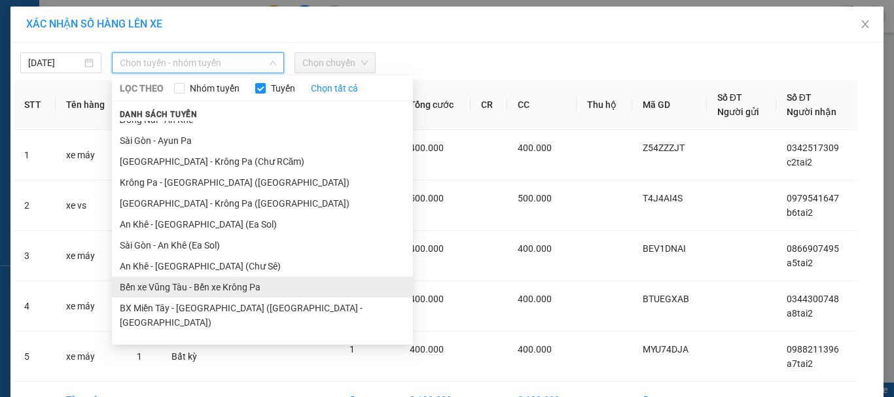
click at [184, 285] on li "Bến xe Vũng Tàu - Bến xe Krông Pa" at bounding box center [262, 287] width 301 height 21
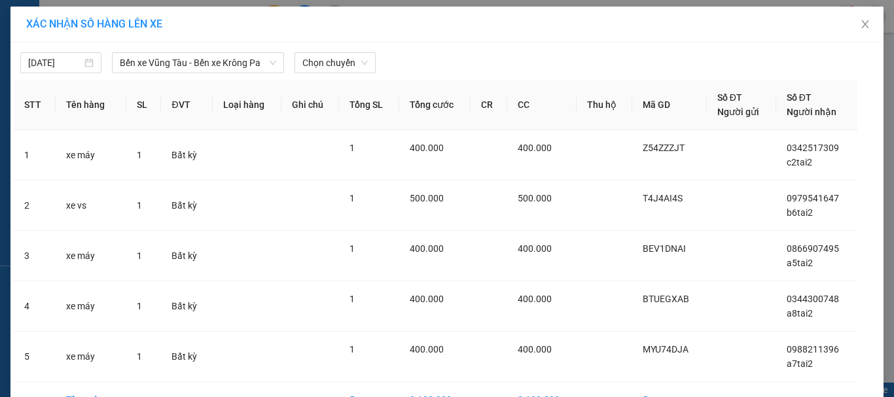
click at [189, 76] on div "11/09/2025 Bến xe Vũng Tàu - Bến xe Krông Pa LỌC THEO Nhóm tuyến Tuyến Chọn tất…" at bounding box center [446, 253] width 873 height 420
click at [195, 60] on span "Bến xe Vũng Tàu - Bến xe Krông Pa" at bounding box center [198, 63] width 156 height 20
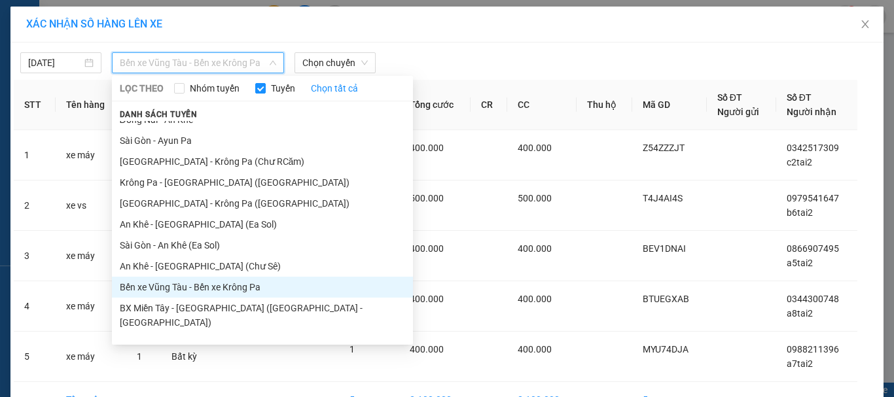
click at [192, 289] on li "Bến xe Vũng Tàu - Bến xe Krông Pa" at bounding box center [262, 287] width 301 height 21
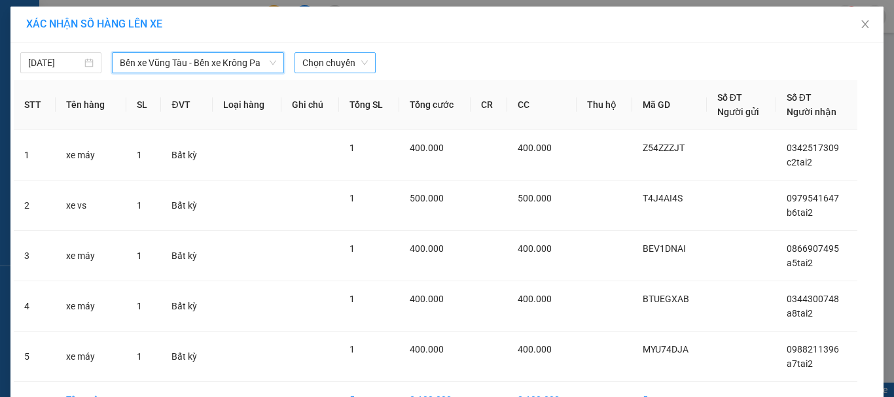
click at [330, 61] on span "Chọn chuyến" at bounding box center [334, 63] width 65 height 20
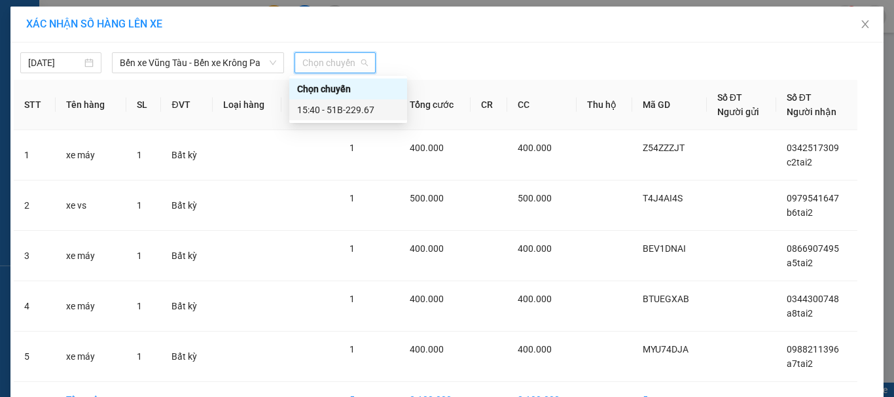
click at [352, 113] on div "15:40 - 51B-229.67" at bounding box center [348, 110] width 102 height 14
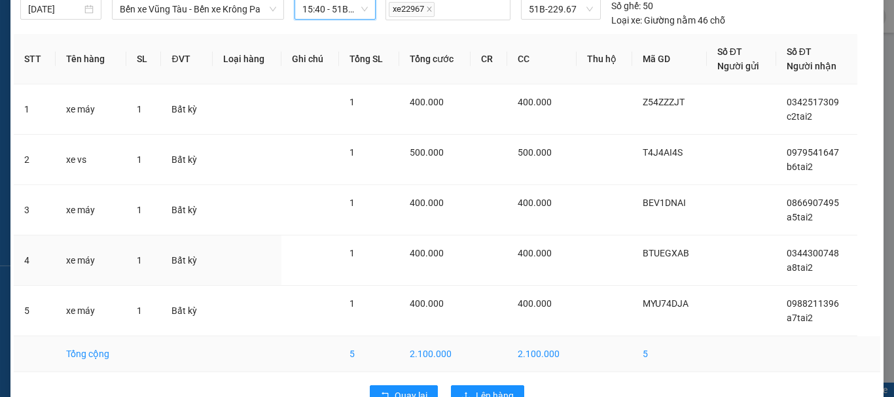
scroll to position [88, 0]
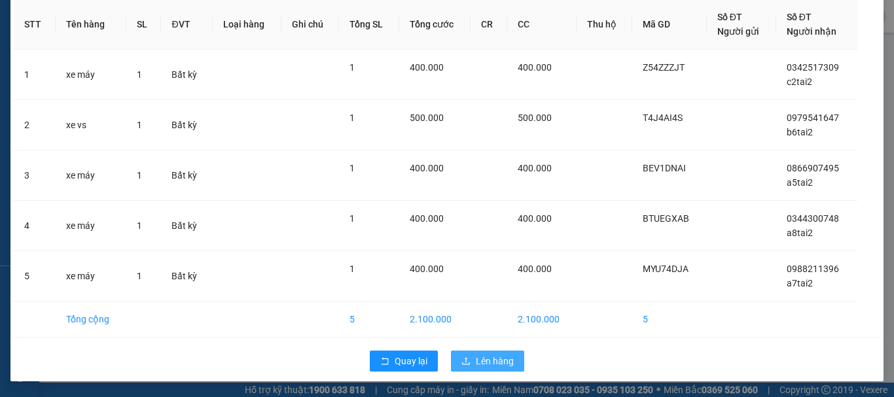
click at [477, 361] on span "Lên hàng" at bounding box center [495, 361] width 38 height 14
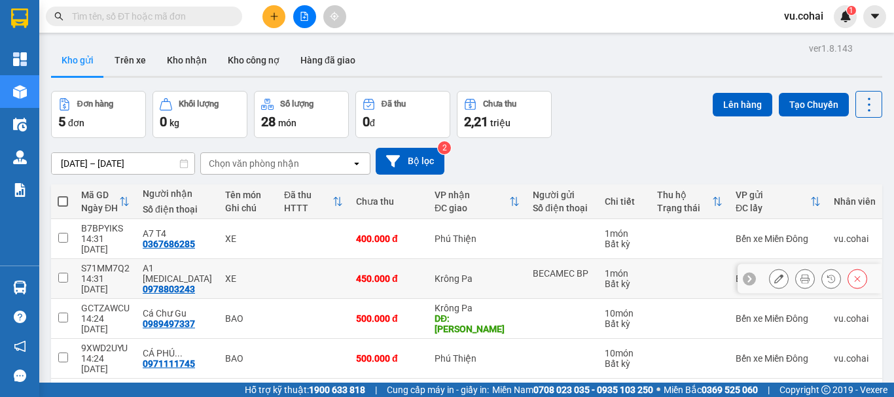
drag, startPoint x: 59, startPoint y: 264, endPoint x: 71, endPoint y: 266, distance: 11.9
click at [59, 273] on input "checkbox" at bounding box center [63, 278] width 10 height 10
checkbox input "true"
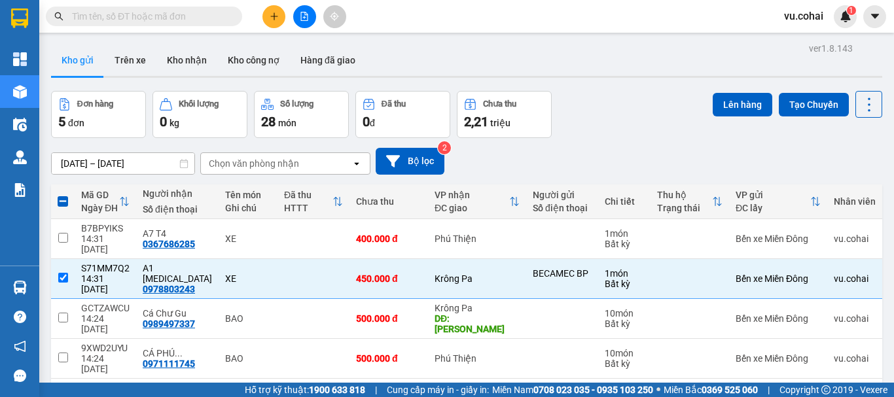
click at [749, 117] on div "Lên hàng Tạo Chuyến" at bounding box center [798, 104] width 170 height 27
click at [736, 103] on button "Lên hàng" at bounding box center [743, 105] width 60 height 24
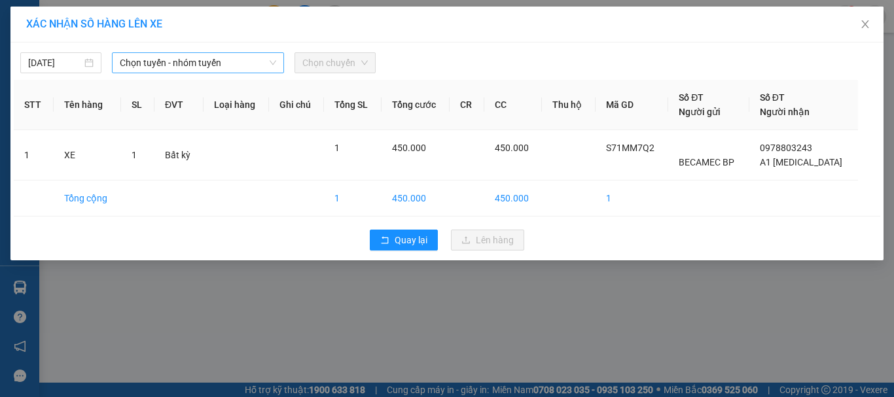
click at [157, 61] on span "Chọn tuyến - nhóm tuyến" at bounding box center [198, 63] width 156 height 20
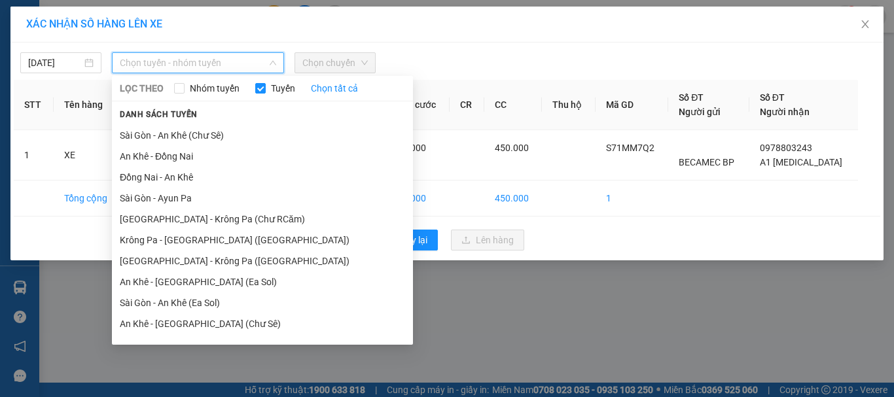
scroll to position [117, 0]
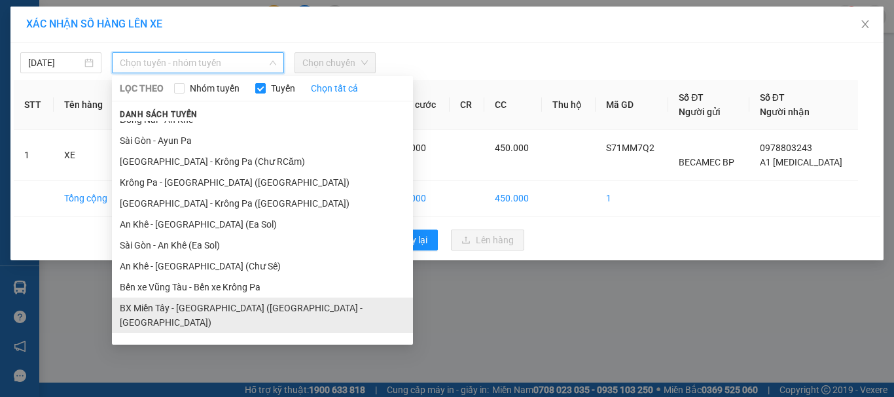
click at [204, 312] on li "BX Miền Tây - [GEOGRAPHIC_DATA] ([GEOGRAPHIC_DATA] - [GEOGRAPHIC_DATA])" at bounding box center [262, 315] width 301 height 35
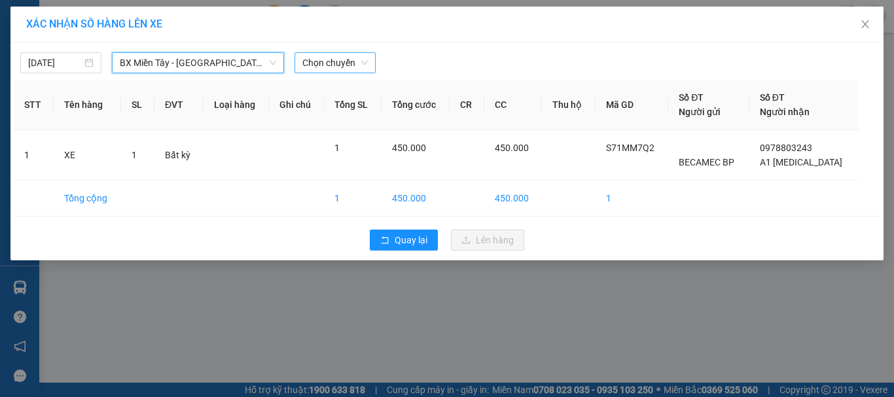
click at [336, 63] on span "Chọn chuyến" at bounding box center [334, 63] width 65 height 20
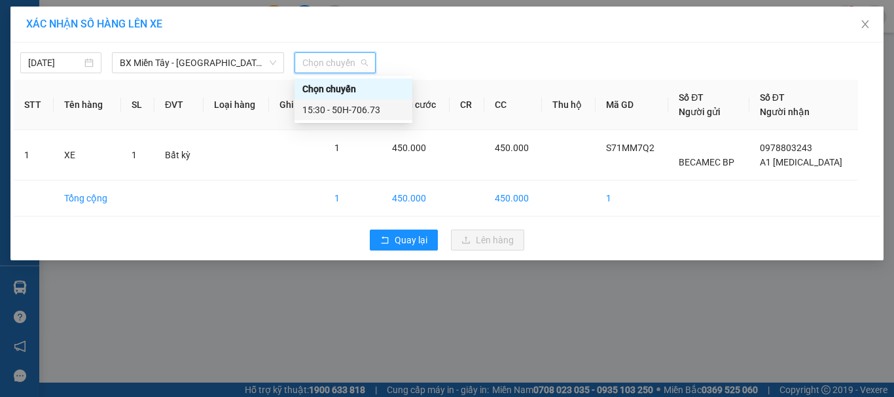
click at [369, 103] on div "15:30 - 50H-706.73" at bounding box center [353, 110] width 102 height 14
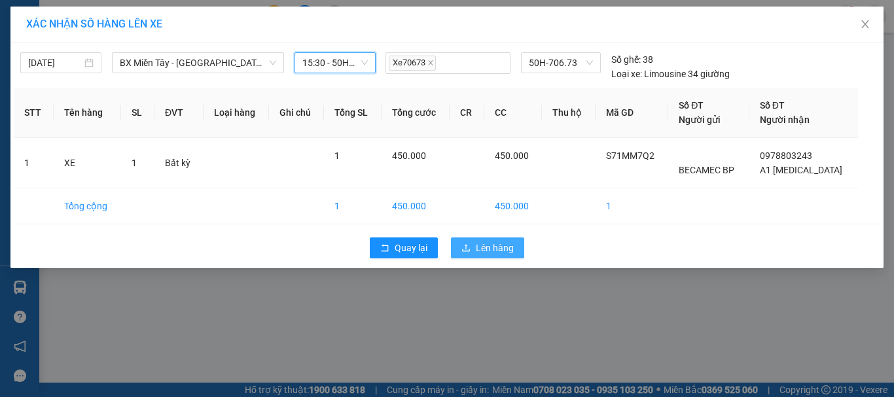
click at [477, 245] on span "Lên hàng" at bounding box center [495, 248] width 38 height 14
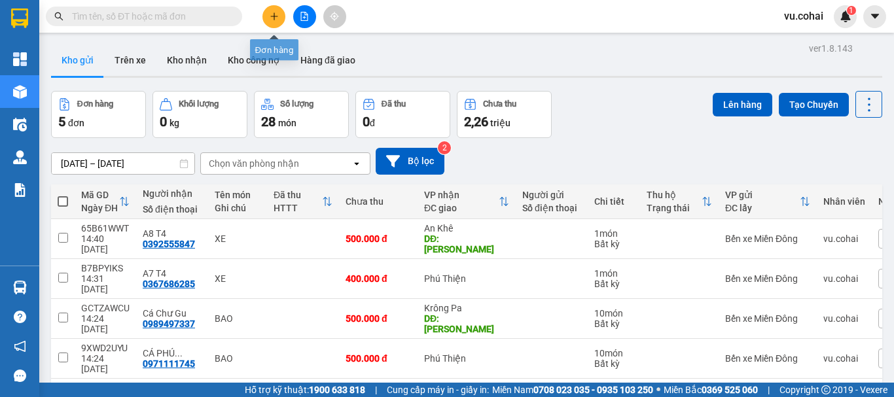
click at [279, 14] on button at bounding box center [273, 16] width 23 height 23
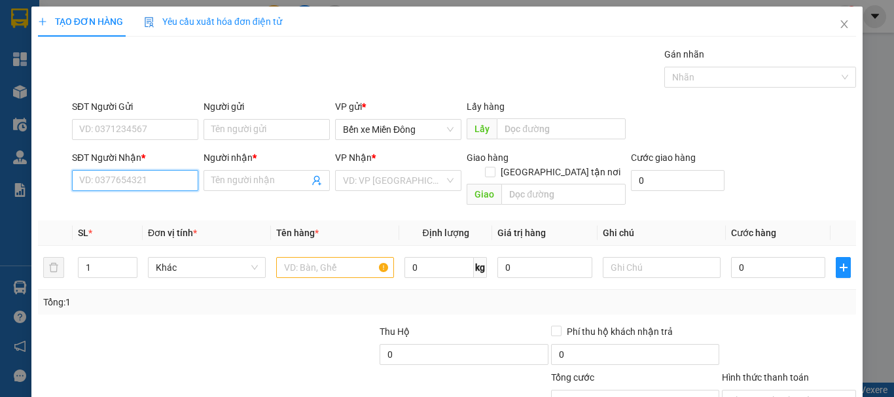
click at [128, 177] on input "SĐT Người Nhận *" at bounding box center [135, 180] width 126 height 21
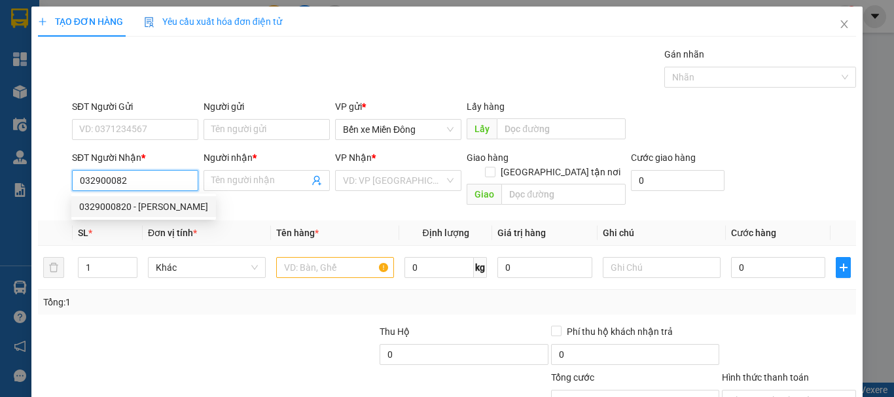
click at [173, 203] on div "0329000820 - hồng duyệt" at bounding box center [143, 207] width 129 height 14
type input "0329000820"
type input "hồng duyệt"
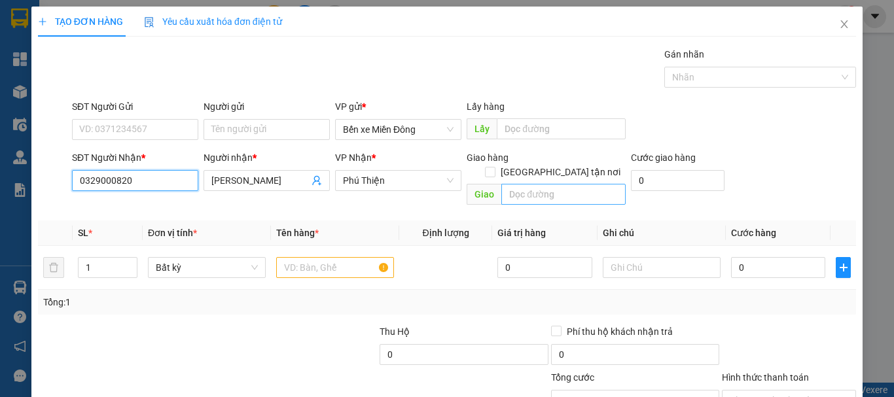
type input "0329000820"
click at [560, 184] on input "text" at bounding box center [563, 194] width 124 height 21
type input "ayunha"
click at [327, 257] on input "text" at bounding box center [335, 267] width 118 height 21
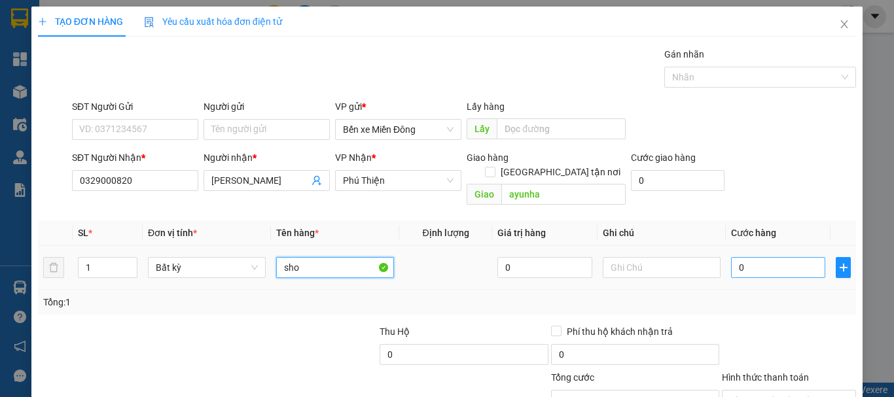
type input "sho"
click at [761, 257] on input "0" at bounding box center [778, 267] width 94 height 21
type input "004"
type input "4"
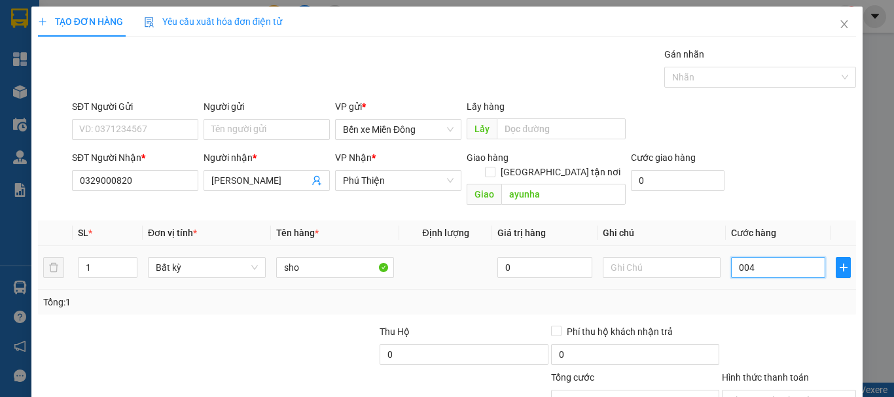
type input "0.040"
type input "40"
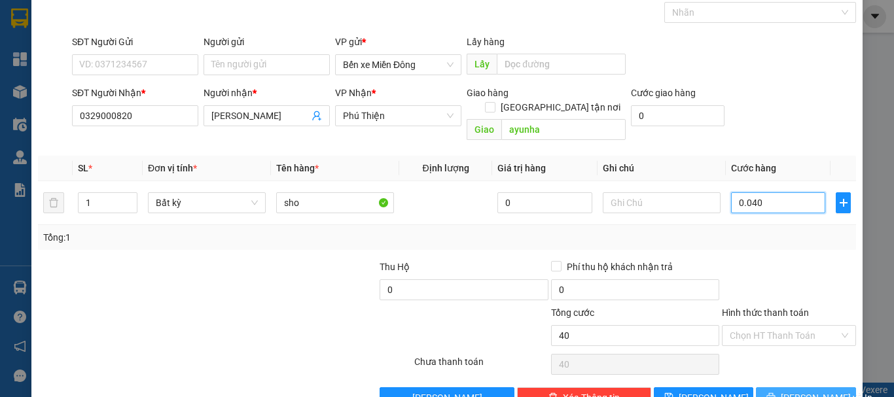
scroll to position [87, 0]
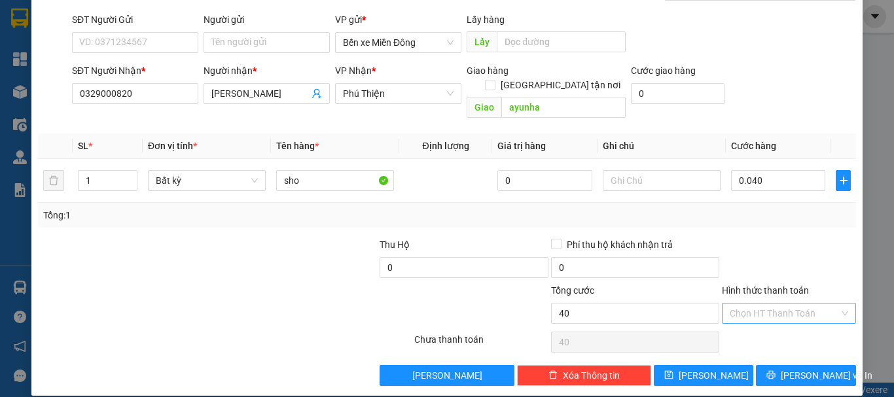
type input "40.000"
click at [762, 304] on input "Hình thức thanh toán" at bounding box center [784, 314] width 109 height 20
click at [757, 323] on div "Tại văn phòng" at bounding box center [781, 325] width 117 height 14
type input "0"
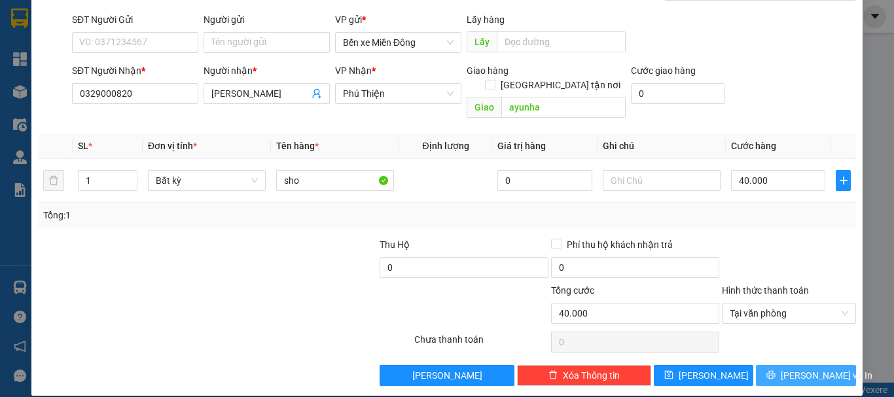
click at [778, 365] on button "[PERSON_NAME] và In" at bounding box center [806, 375] width 100 height 21
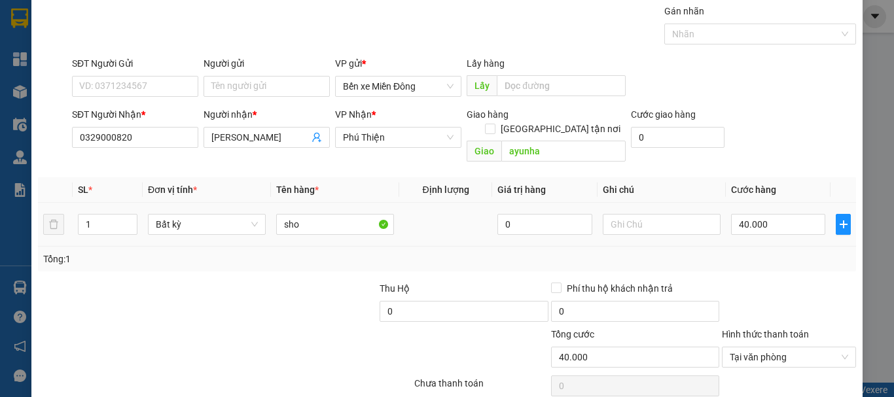
scroll to position [0, 0]
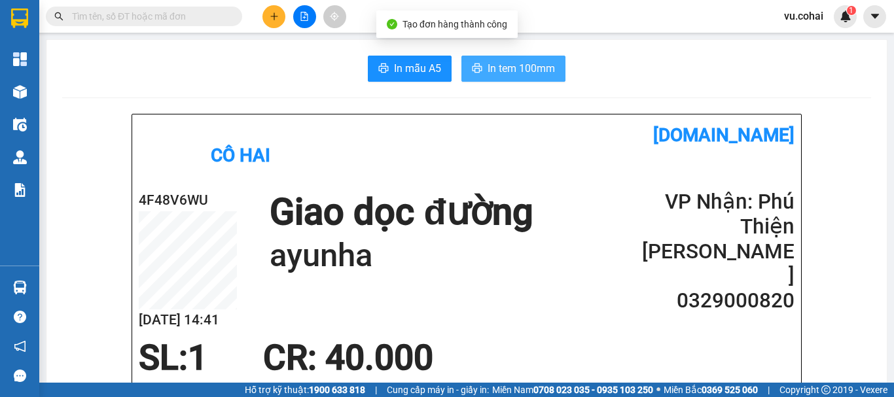
click at [531, 71] on span "In tem 100mm" at bounding box center [521, 68] width 67 height 16
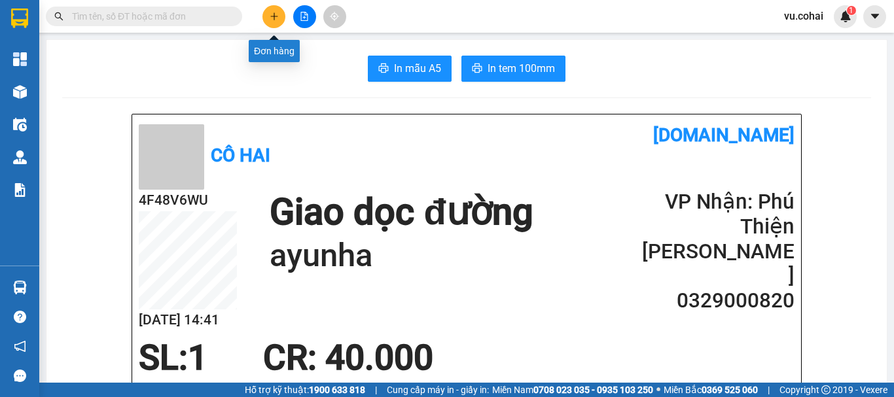
click at [264, 11] on button at bounding box center [273, 16] width 23 height 23
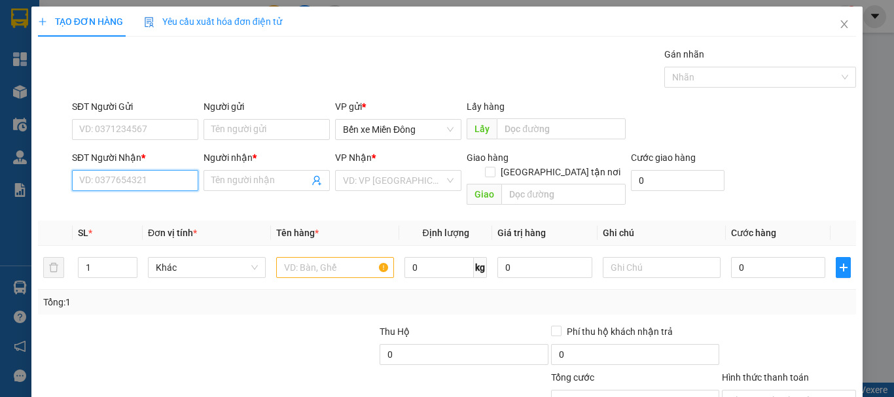
click at [170, 187] on input "SĐT Người Nhận *" at bounding box center [135, 180] width 126 height 21
click at [158, 190] on input "SĐT Người Nhận *" at bounding box center [135, 180] width 126 height 21
click at [157, 178] on input "SĐT Người Nhận *" at bounding box center [135, 180] width 126 height 21
click at [141, 182] on input "SĐT Người Nhận *" at bounding box center [135, 180] width 126 height 21
type input "0964491122"
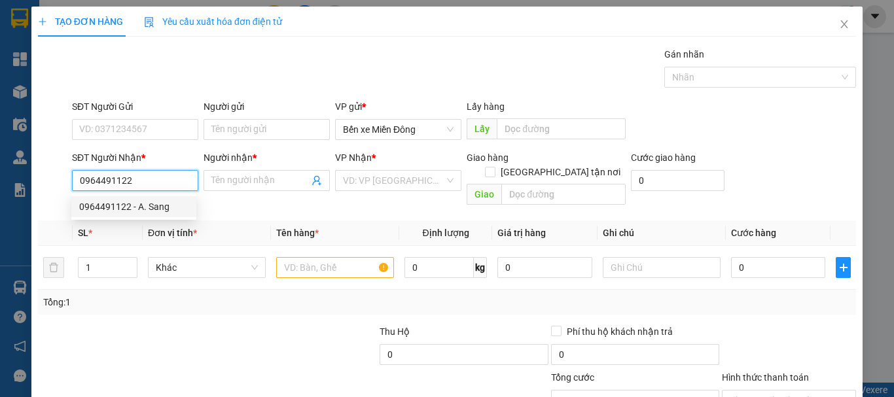
click at [139, 213] on div "0964491122 - A. Sang" at bounding box center [133, 206] width 125 height 21
type input "A. Sang"
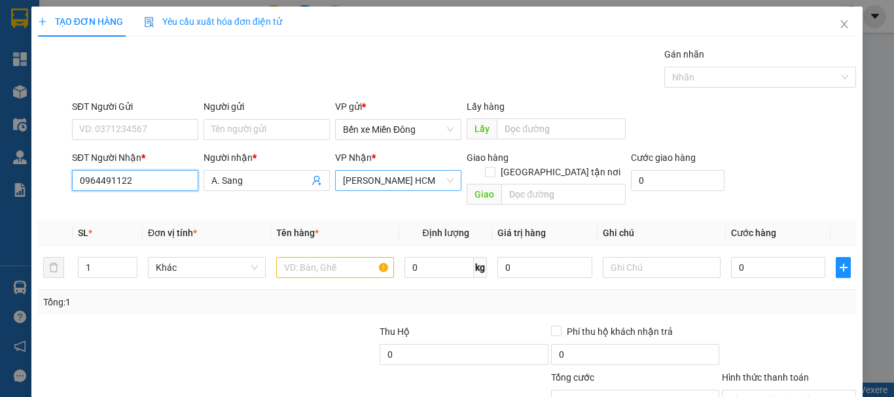
click at [420, 179] on span "[PERSON_NAME] HCM" at bounding box center [398, 181] width 111 height 20
type input "0964491122"
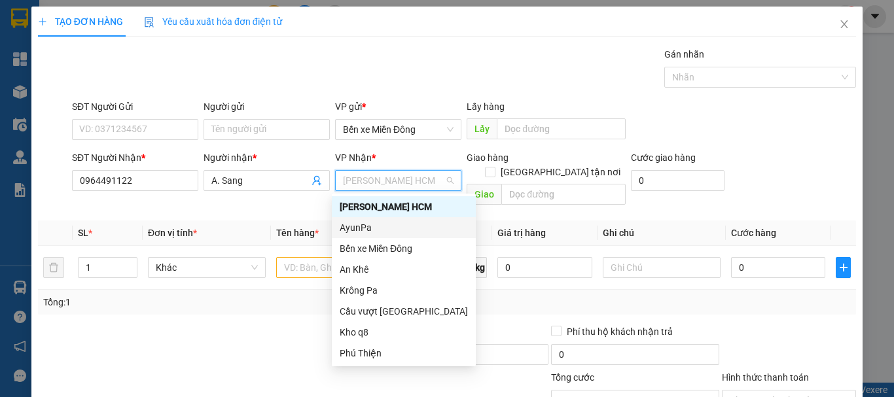
click at [357, 228] on div "AyunPa" at bounding box center [404, 228] width 128 height 14
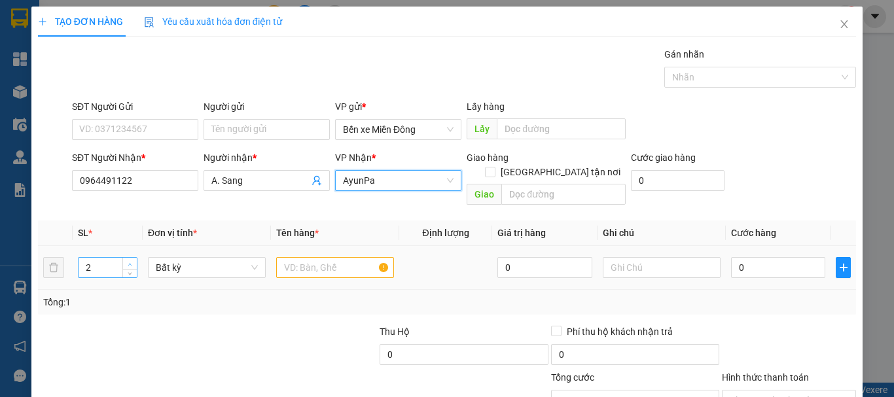
click at [128, 261] on span "up" at bounding box center [130, 265] width 8 height 8
type input "4"
click at [130, 262] on icon "up" at bounding box center [130, 264] width 5 height 5
click at [294, 257] on input "text" at bounding box center [335, 267] width 118 height 21
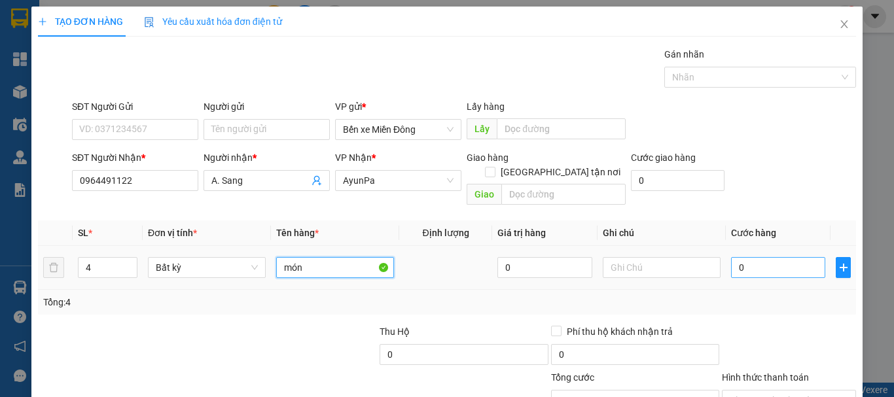
type input "món"
click at [758, 257] on input "0" at bounding box center [778, 267] width 94 height 21
type input "002"
type input "2"
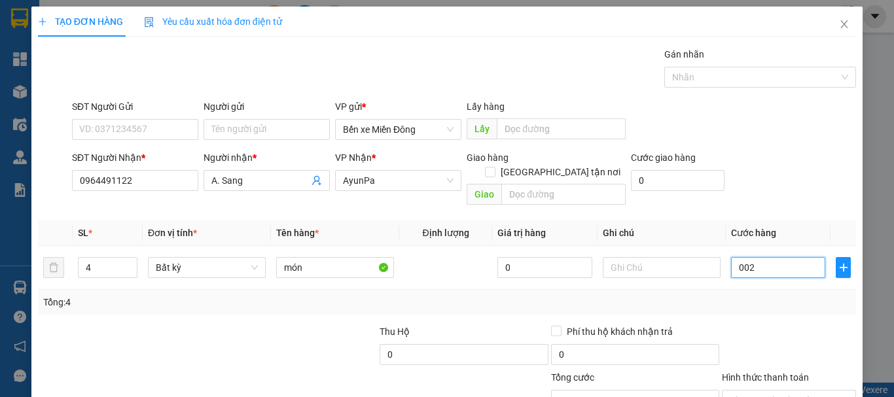
type input "0.025"
type input "25"
type input "00.250"
type input "250"
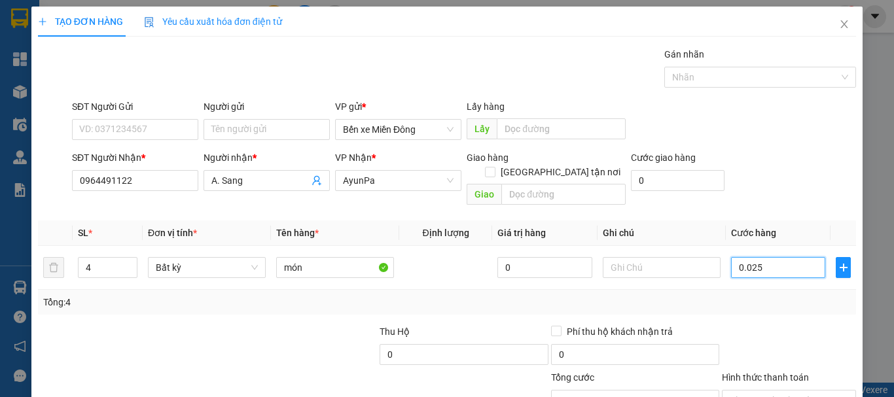
type input "250"
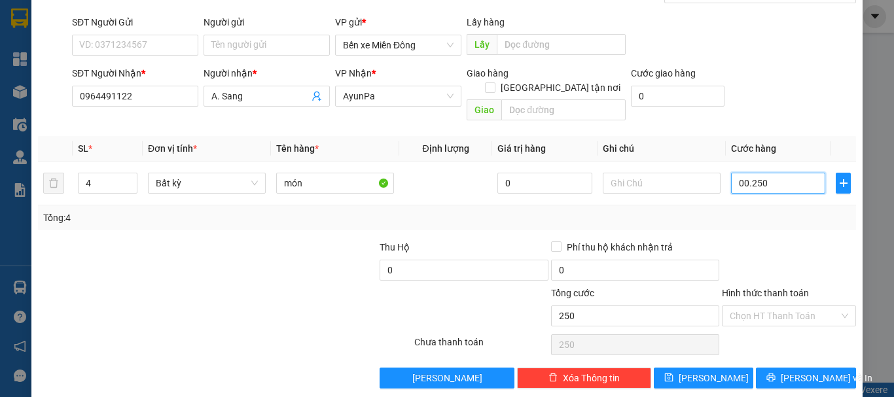
scroll to position [87, 0]
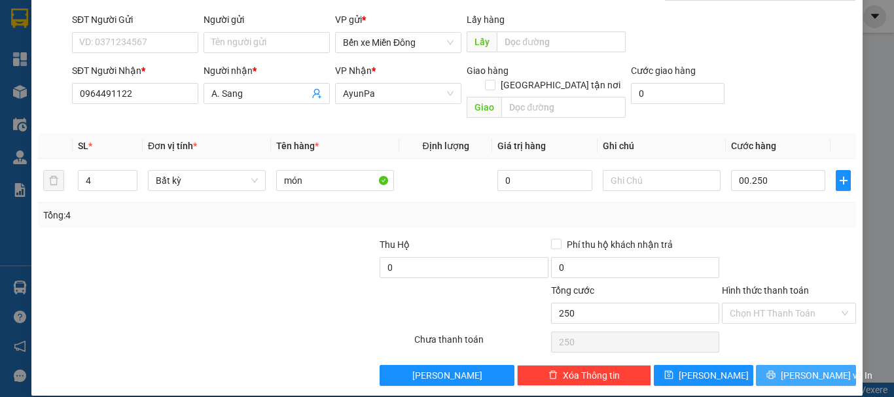
type input "250.000"
click at [827, 365] on button "[PERSON_NAME] và In" at bounding box center [806, 375] width 100 height 21
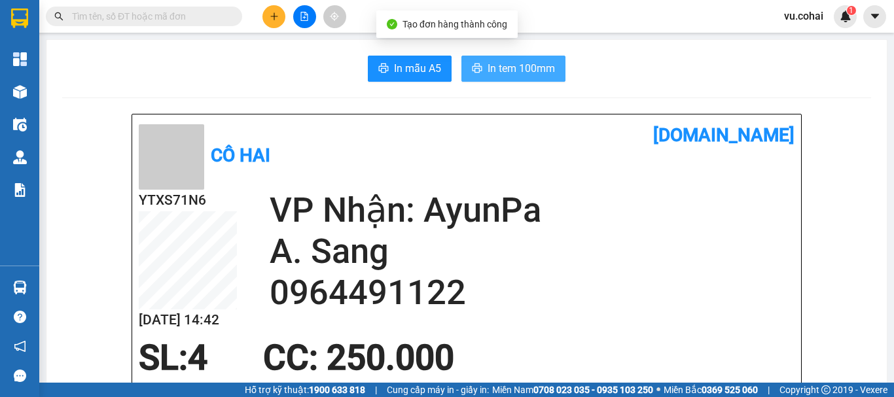
click at [539, 58] on button "In tem 100mm" at bounding box center [513, 69] width 104 height 26
click at [497, 60] on button "In tem 100mm" at bounding box center [513, 69] width 104 height 26
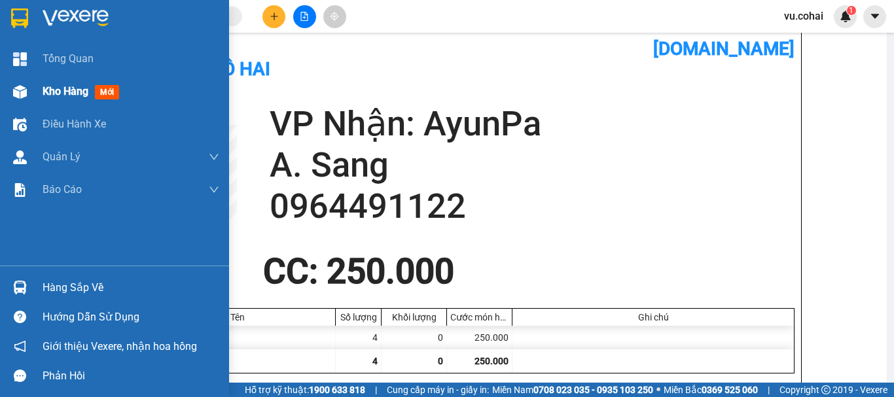
click at [73, 81] on div "Kho hàng mới" at bounding box center [131, 91] width 177 height 33
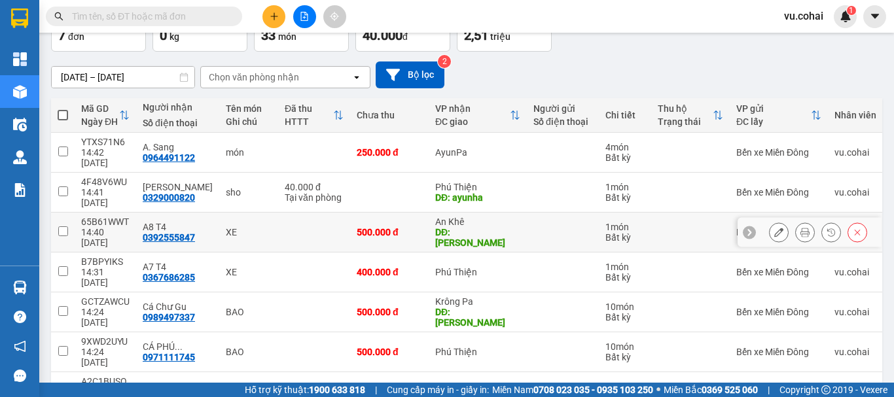
click at [62, 228] on input "checkbox" at bounding box center [63, 231] width 10 height 10
checkbox input "true"
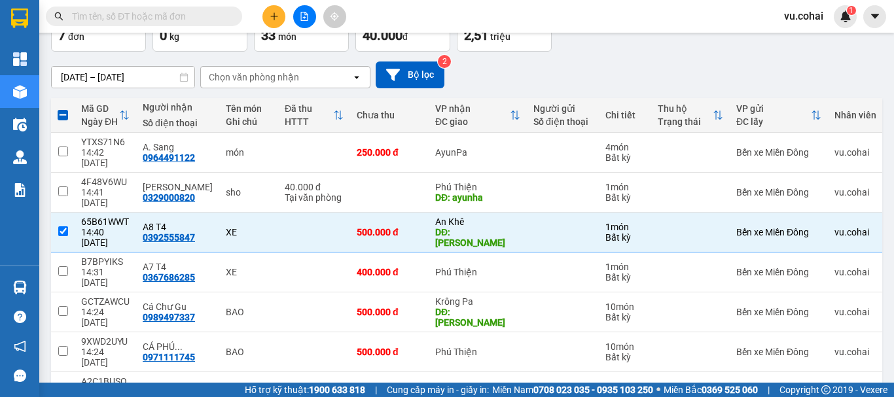
drag, startPoint x: 732, startPoint y: 41, endPoint x: 719, endPoint y: 44, distance: 14.0
click at [727, 30] on button "Lên hàng" at bounding box center [743, 19] width 60 height 24
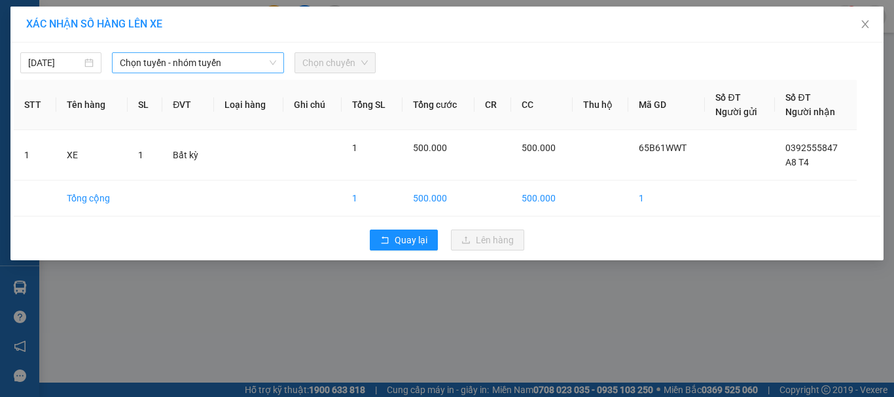
click at [162, 56] on span "Chọn tuyến - nhóm tuyến" at bounding box center [198, 63] width 156 height 20
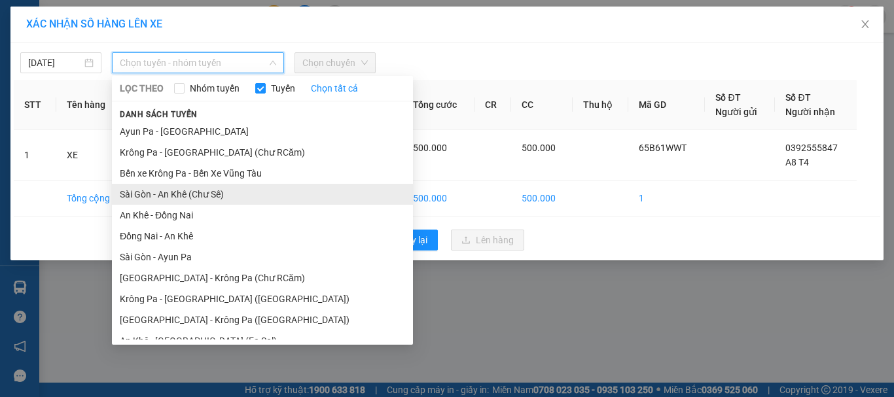
click at [202, 198] on li "Sài Gòn - An Khê (Chư Sê)" at bounding box center [262, 194] width 301 height 21
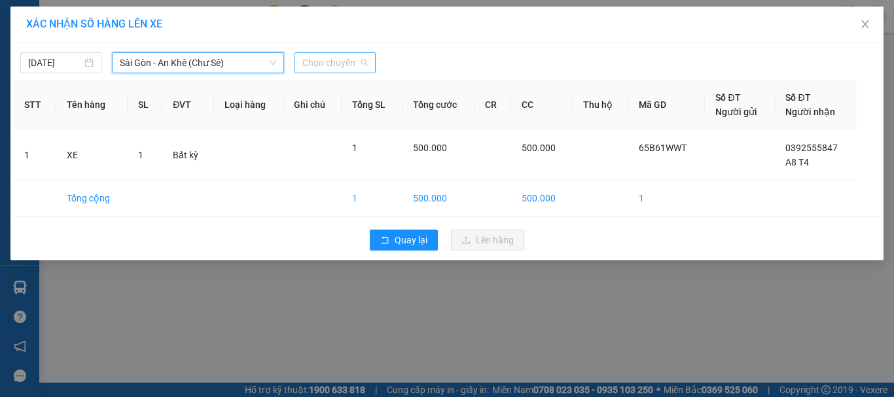
click at [312, 58] on span "Chọn chuyến" at bounding box center [334, 63] width 65 height 20
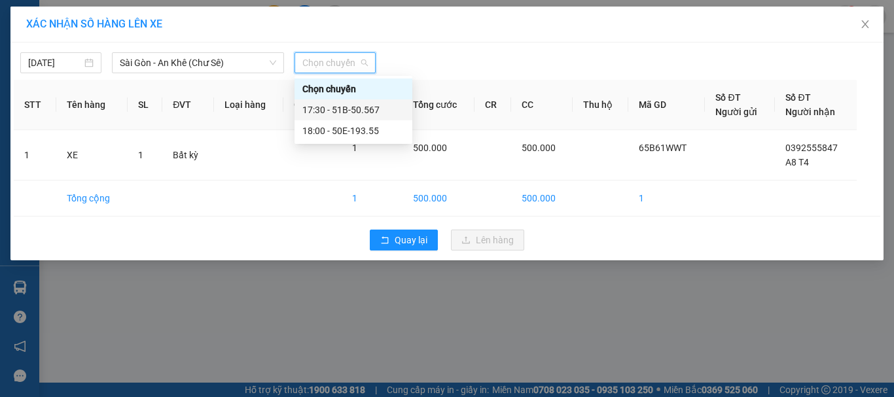
click at [359, 112] on div "17:30 - 51B-50.567" at bounding box center [353, 110] width 102 height 14
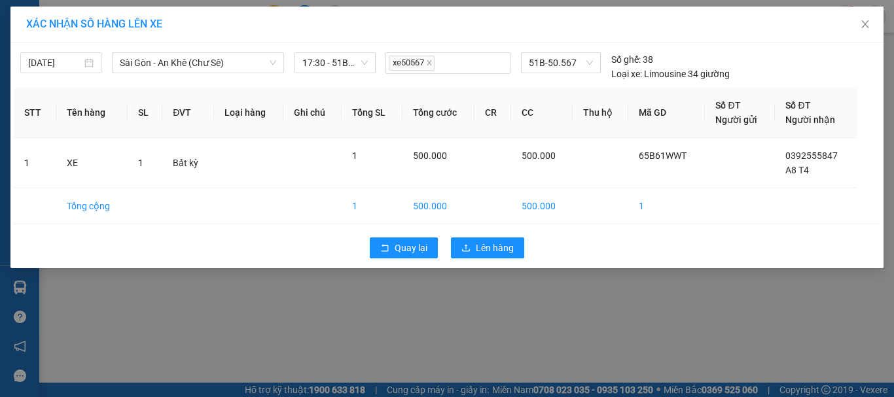
click at [506, 262] on div "Quay lại Lên hàng" at bounding box center [447, 248] width 867 height 34
click at [508, 254] on span "Lên hàng" at bounding box center [495, 248] width 38 height 14
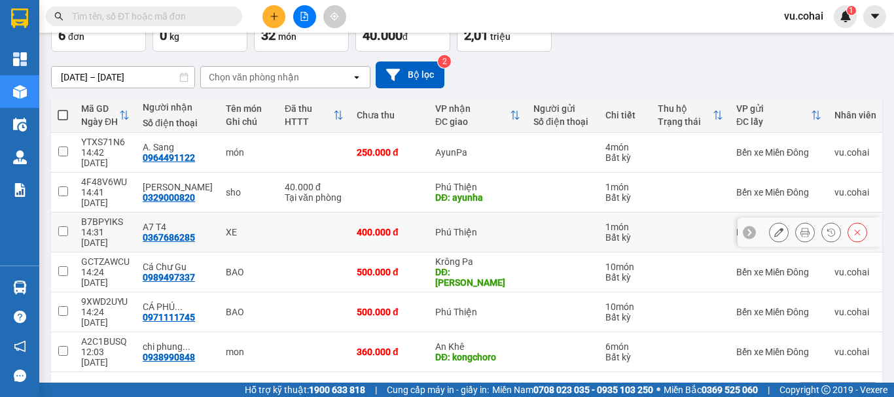
click at [755, 247] on div at bounding box center [810, 232] width 144 height 29
click at [774, 237] on icon at bounding box center [778, 232] width 9 height 9
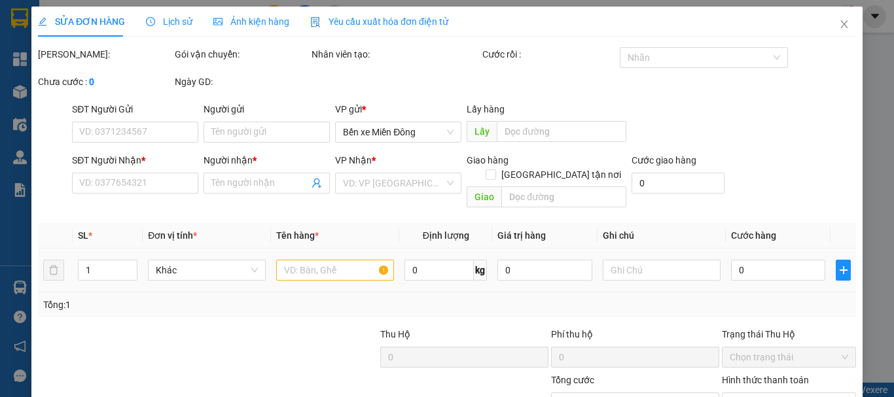
type input "0367686285"
type input "A7 T4"
type input "400.000"
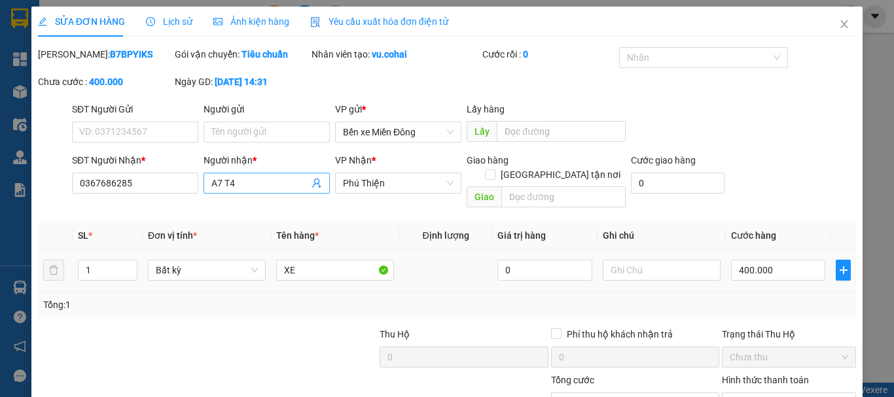
click at [214, 179] on input "A7 T4" at bounding box center [260, 183] width 98 height 14
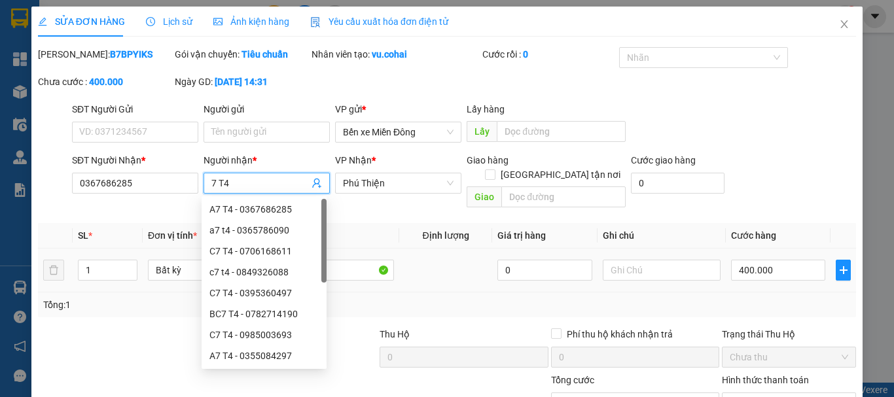
type input "c7 T4"
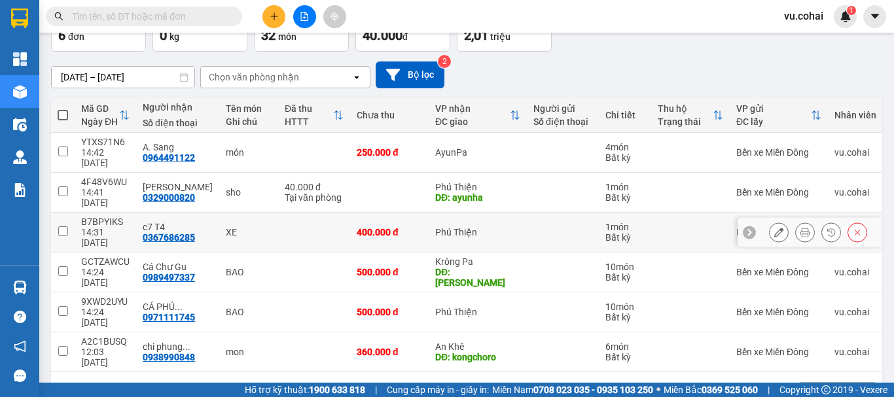
click at [769, 242] on div at bounding box center [779, 233] width 20 height 20
click at [774, 237] on icon at bounding box center [778, 232] width 9 height 9
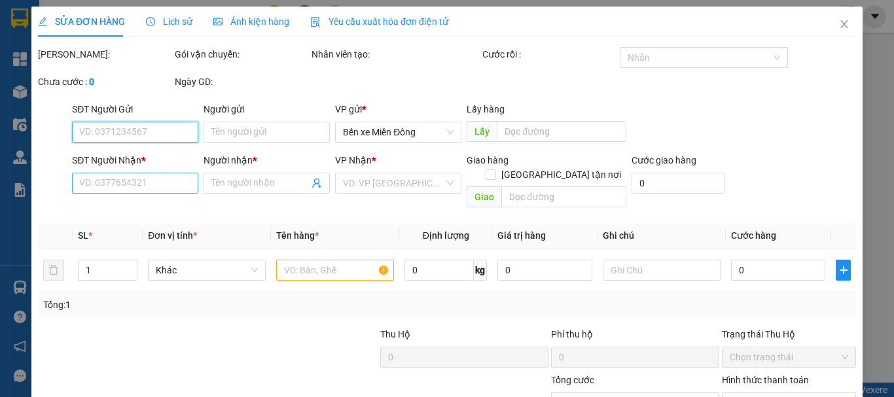
type input "0367686285"
type input "c7 T4"
type input "400.000"
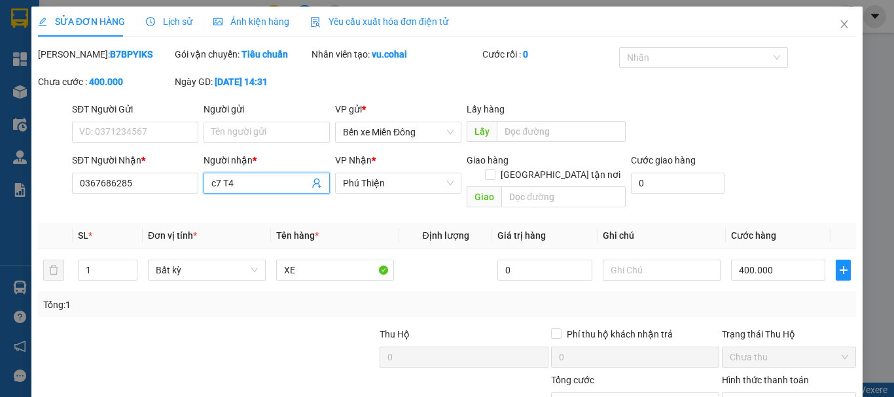
click at [215, 181] on input "c7 T4" at bounding box center [260, 183] width 98 height 14
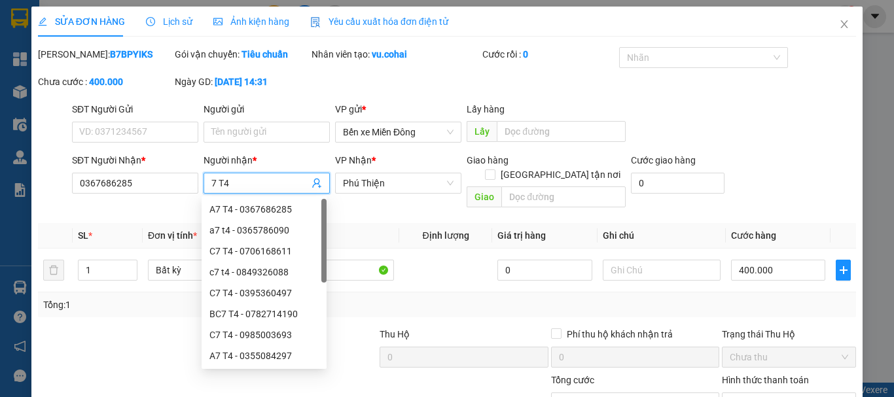
type input "a7 T4"
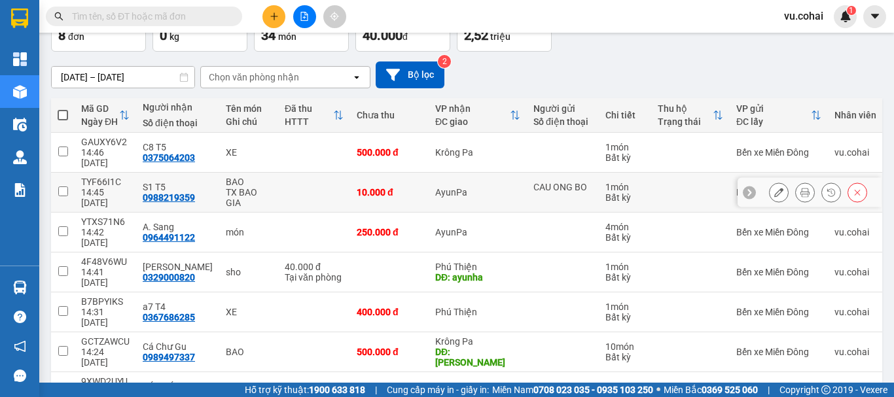
click at [58, 187] on input "checkbox" at bounding box center [63, 192] width 10 height 10
checkbox input "true"
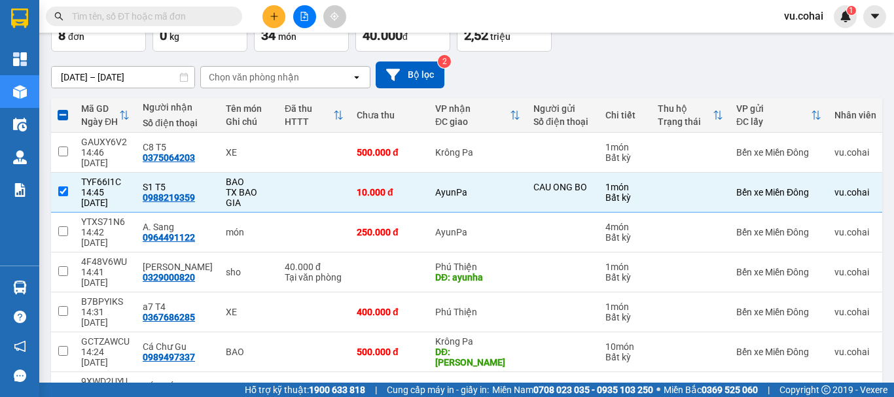
click at [727, 30] on button "Lên hàng" at bounding box center [743, 19] width 60 height 24
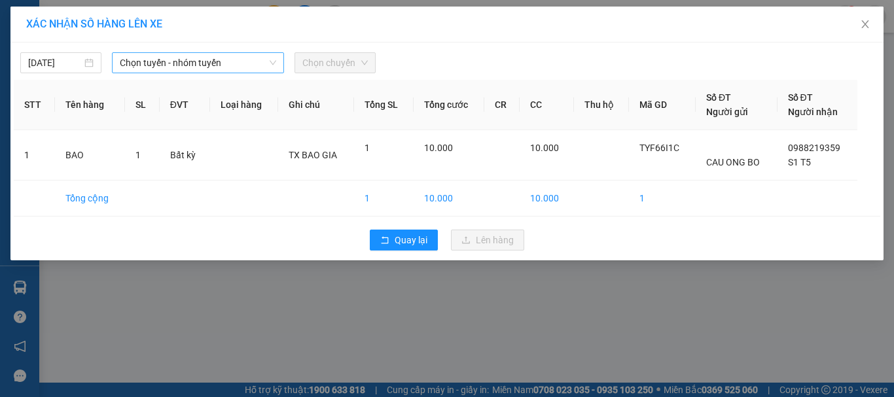
click at [185, 62] on span "Chọn tuyến - nhóm tuyến" at bounding box center [198, 63] width 156 height 20
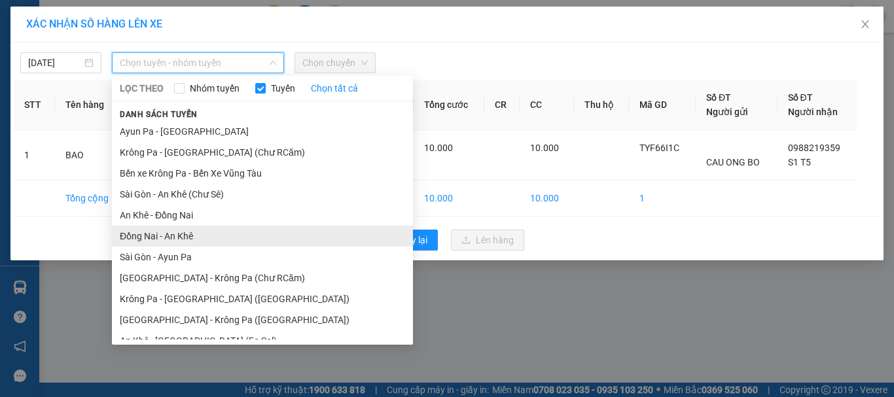
click at [175, 236] on li "Đồng Nai - An Khê" at bounding box center [262, 236] width 301 height 21
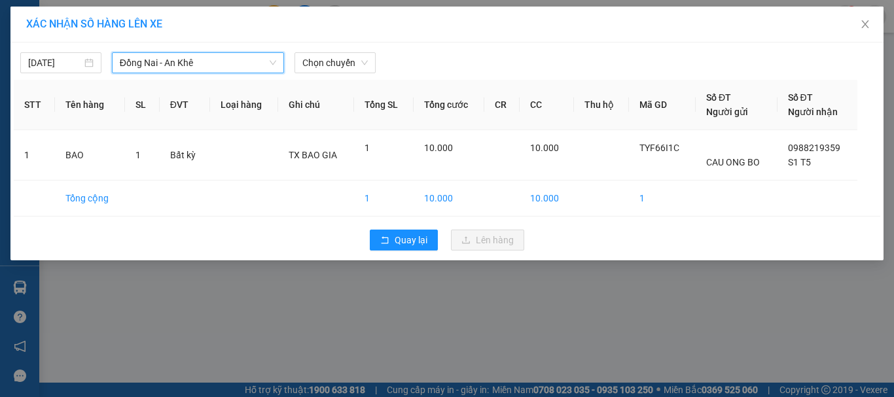
click at [306, 78] on div "11/09/2025 Đồng Nai - An Khê Đồng Nai - An Khê LỌC THEO Nhóm tuyến Tuyến Chọn t…" at bounding box center [446, 152] width 873 height 218
drag, startPoint x: 319, startPoint y: 64, endPoint x: 321, endPoint y: 71, distance: 6.8
click at [318, 63] on span "Chọn chuyến" at bounding box center [334, 63] width 65 height 20
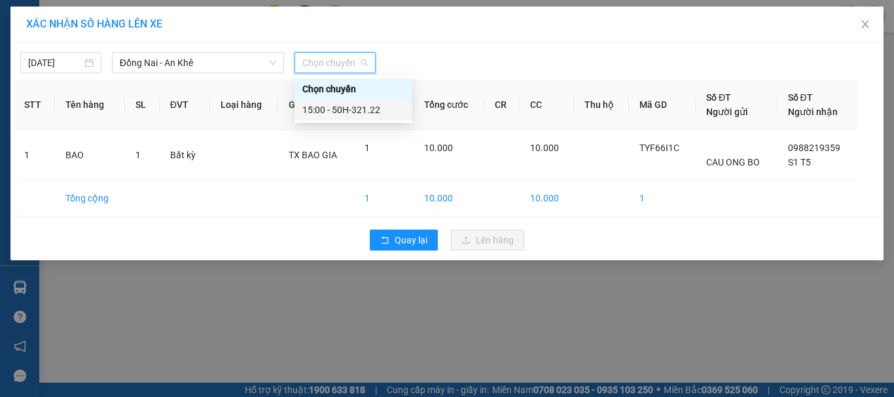
click at [350, 111] on div "15:00 - 50H-321.22" at bounding box center [353, 110] width 102 height 14
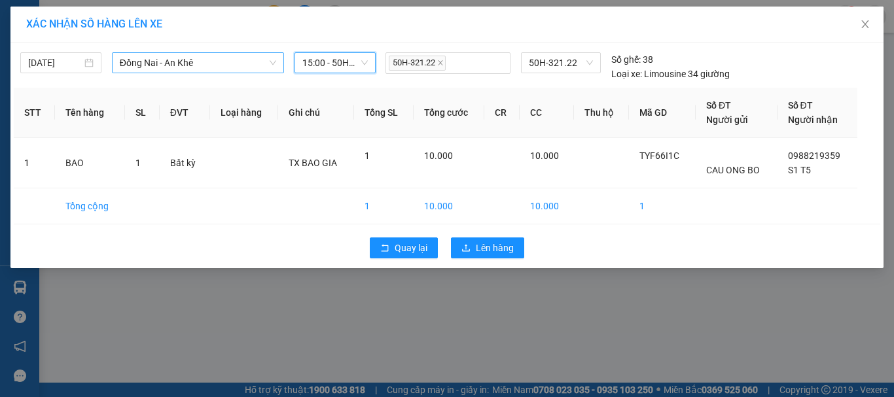
click at [185, 66] on span "Đồng Nai - An Khê" at bounding box center [198, 63] width 156 height 20
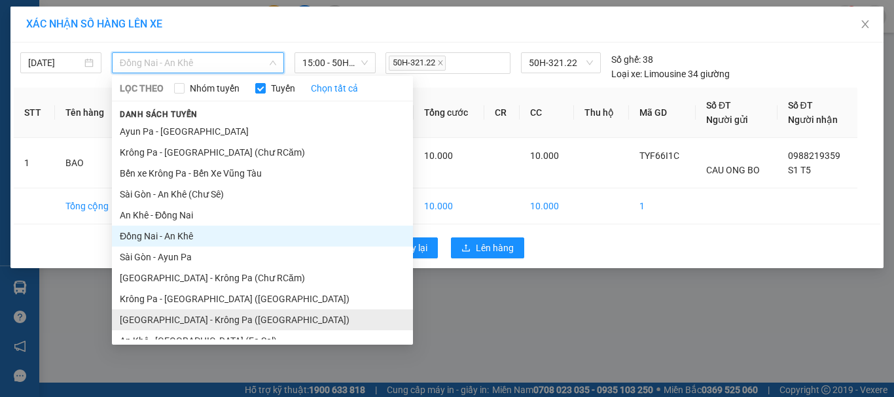
click at [202, 310] on li "[GEOGRAPHIC_DATA] - Krông Pa ([GEOGRAPHIC_DATA])" at bounding box center [262, 320] width 301 height 21
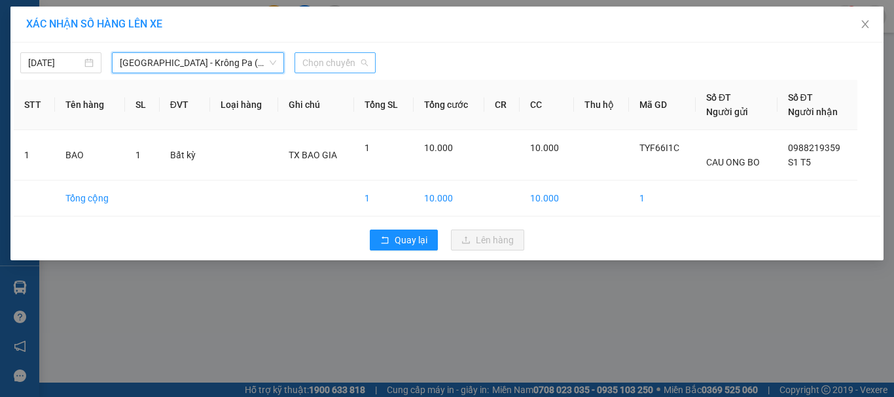
click at [326, 56] on span "Chọn chuyến" at bounding box center [334, 63] width 65 height 20
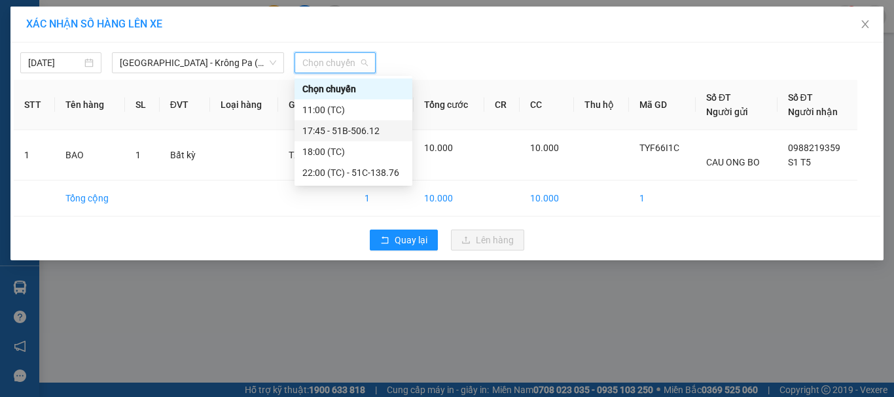
click at [358, 129] on div "17:45 - 51B-506.12" at bounding box center [353, 131] width 102 height 14
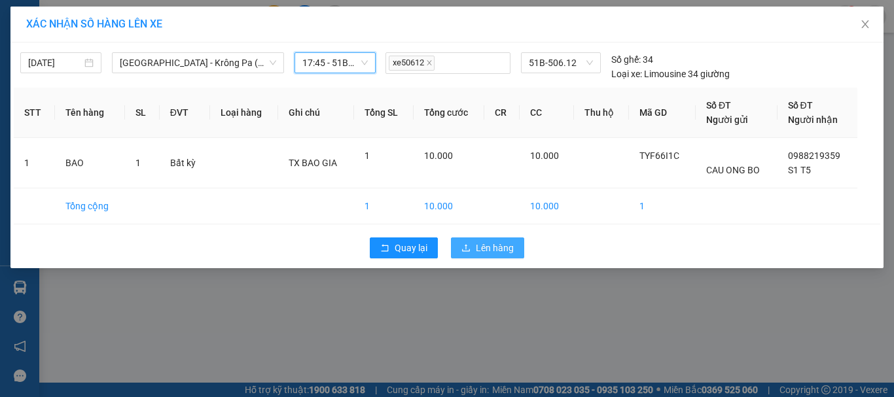
click at [491, 247] on span "Lên hàng" at bounding box center [495, 248] width 38 height 14
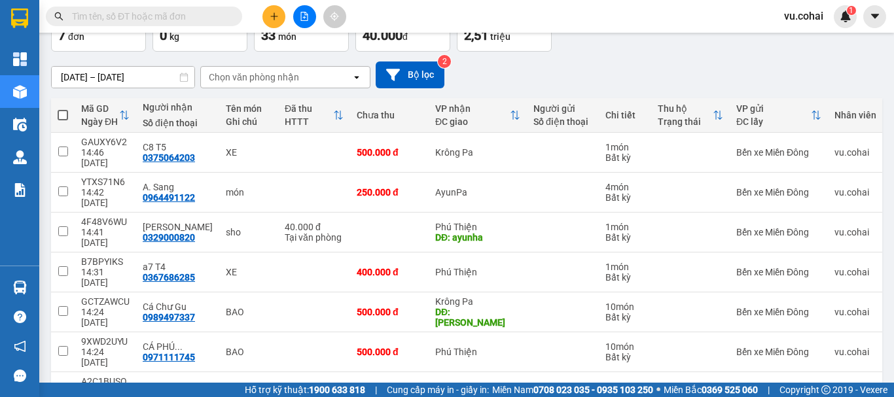
click at [304, 13] on icon "file-add" at bounding box center [304, 16] width 9 height 9
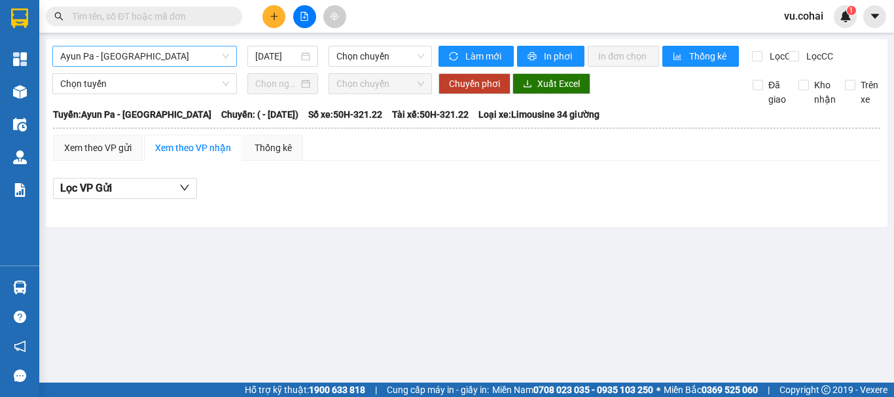
click at [194, 59] on span "Ayun Pa - [GEOGRAPHIC_DATA]" at bounding box center [144, 56] width 169 height 20
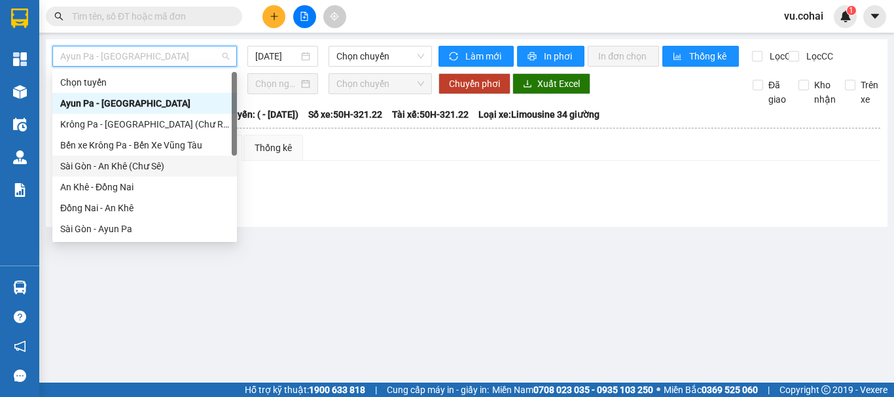
click at [145, 175] on div "Sài Gòn - An Khê (Chư Sê)" at bounding box center [144, 166] width 185 height 21
type input "[DATE]"
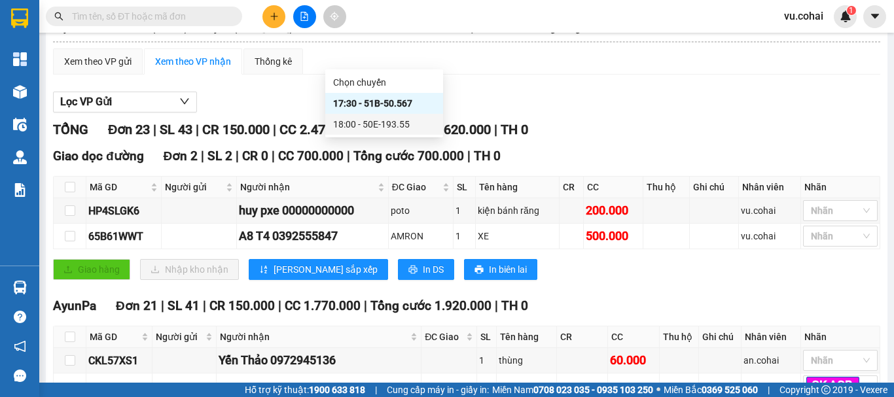
click at [390, 126] on div "18:00 - 50E-193.55" at bounding box center [384, 124] width 102 height 14
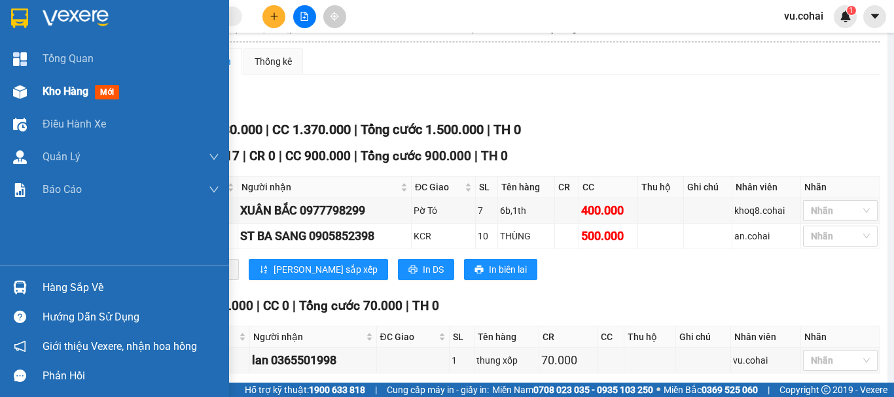
click at [51, 101] on div "Kho hàng mới" at bounding box center [131, 91] width 177 height 33
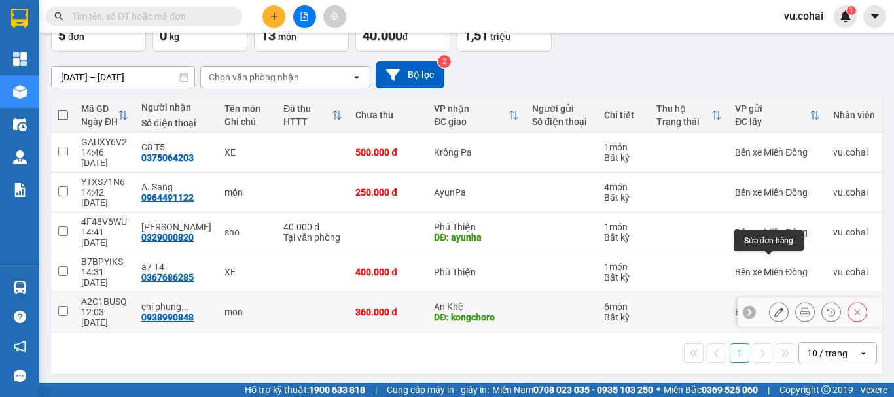
click at [774, 308] on icon at bounding box center [778, 312] width 9 height 9
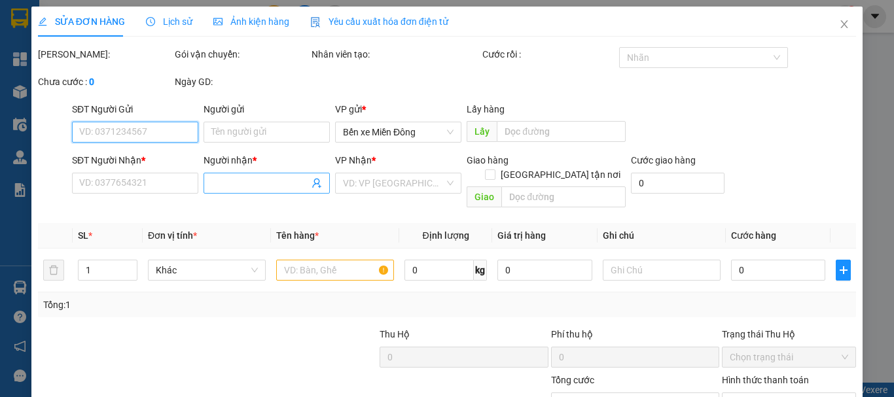
type input "0938990848"
type input "chi phung a8tai7"
type input "kongchoro"
type input "360.000"
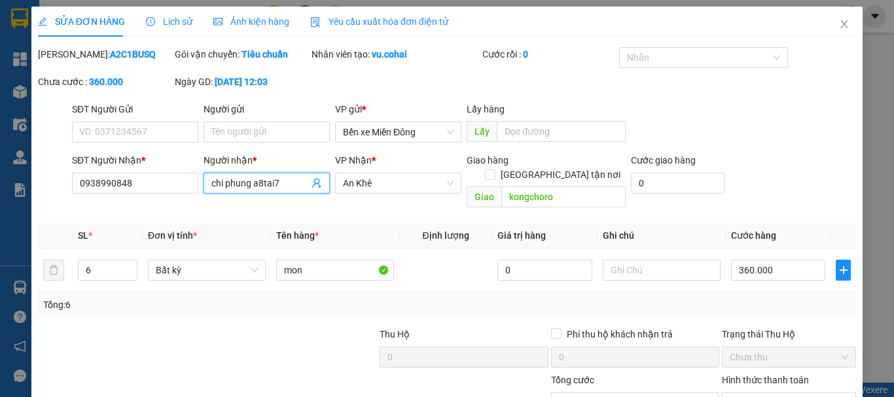
click at [251, 183] on input "chi phung a8tai7" at bounding box center [260, 183] width 98 height 14
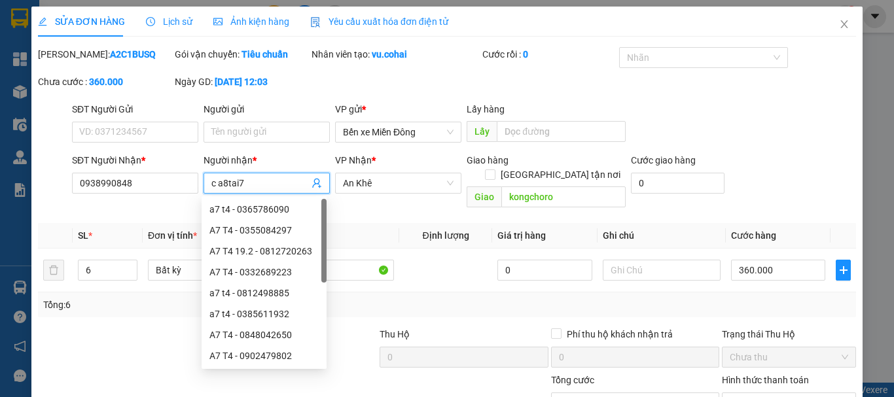
type input "a8tai7"
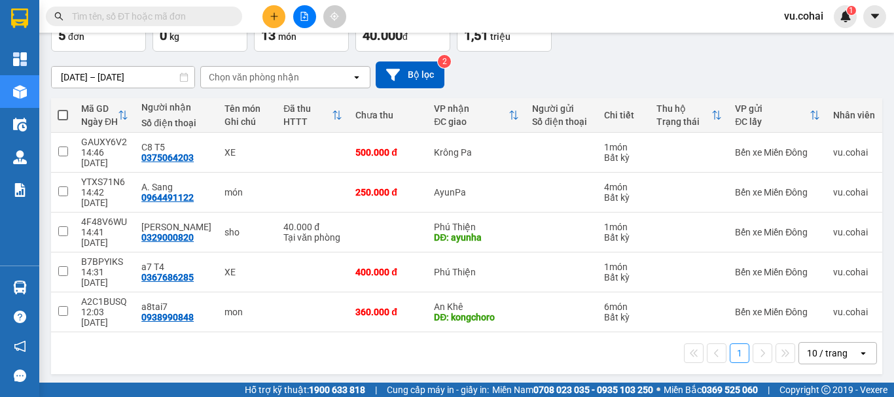
click at [286, 12] on div at bounding box center [304, 16] width 98 height 23
click at [271, 11] on button at bounding box center [273, 16] width 23 height 23
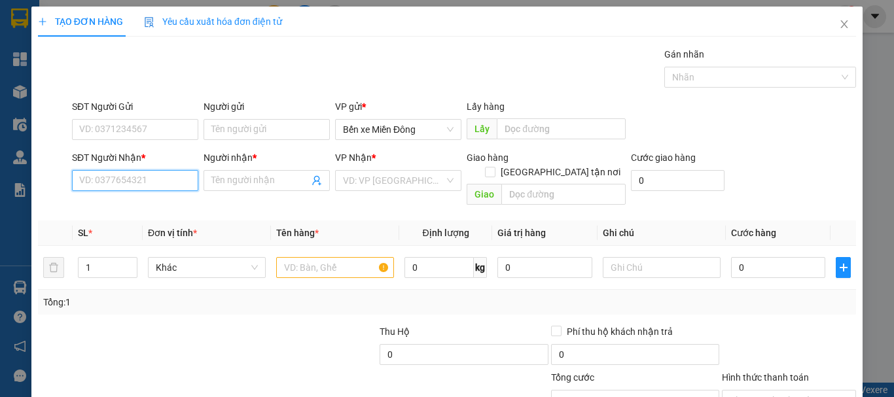
click at [156, 180] on input "SĐT Người Nhận *" at bounding box center [135, 180] width 126 height 21
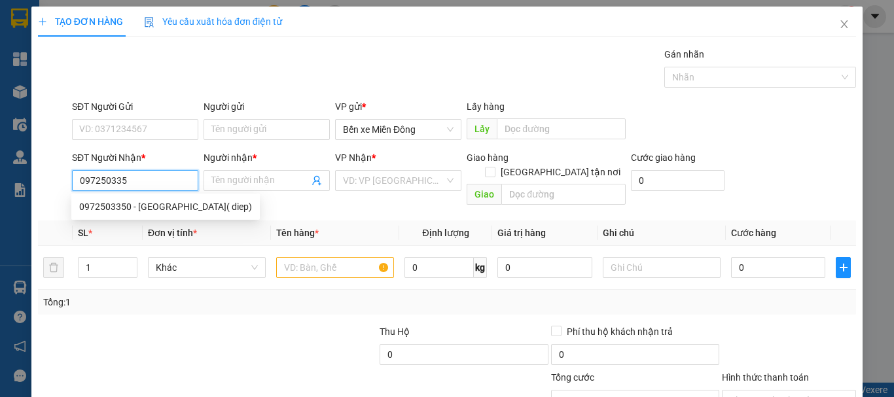
type input "0972503350"
click at [162, 207] on div "0972503350 - Hải Đăng( diep)" at bounding box center [165, 207] width 173 height 14
type input "Hải Đăng( diep)"
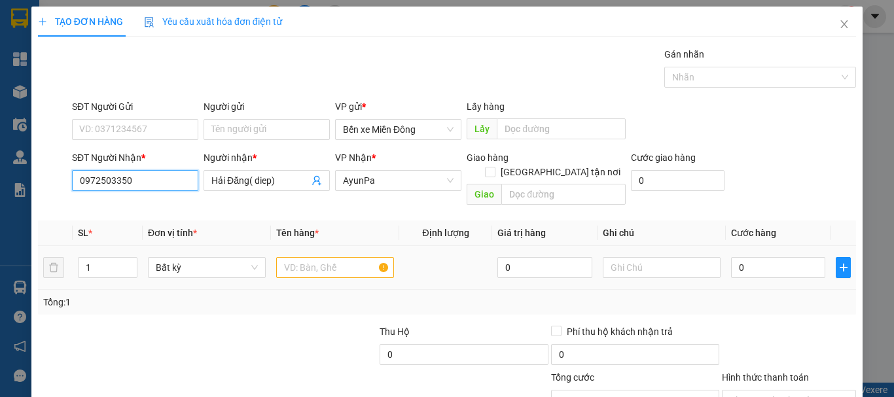
type input "0972503350"
click at [348, 257] on input "text" at bounding box center [335, 267] width 118 height 21
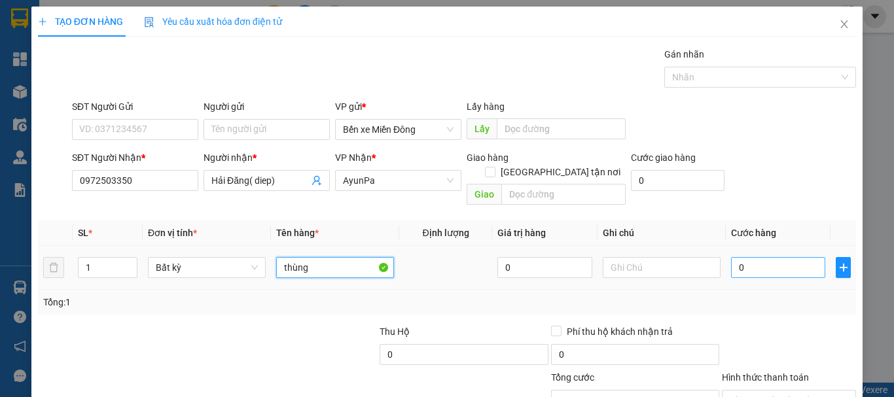
type input "thùng"
click at [744, 259] on input "0" at bounding box center [778, 267] width 94 height 21
type input "005"
type input "5"
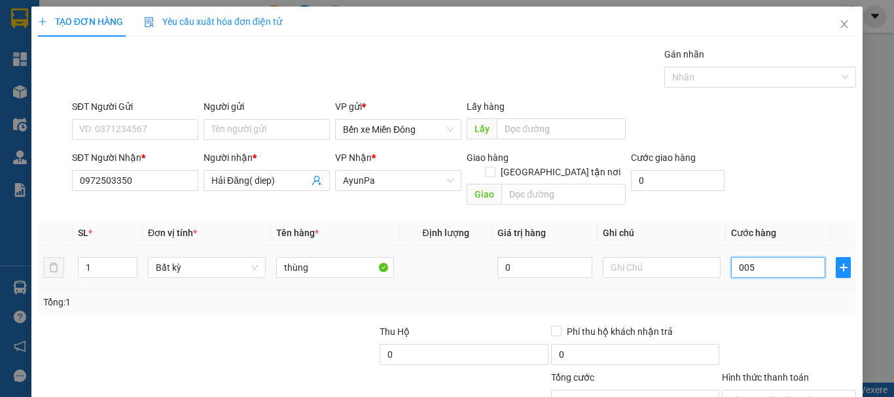
type input "0.050"
type input "50"
type input "50.000"
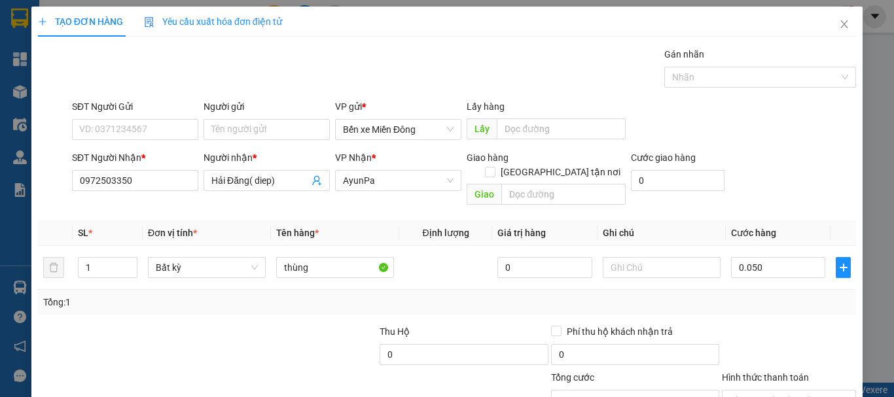
type input "50.000"
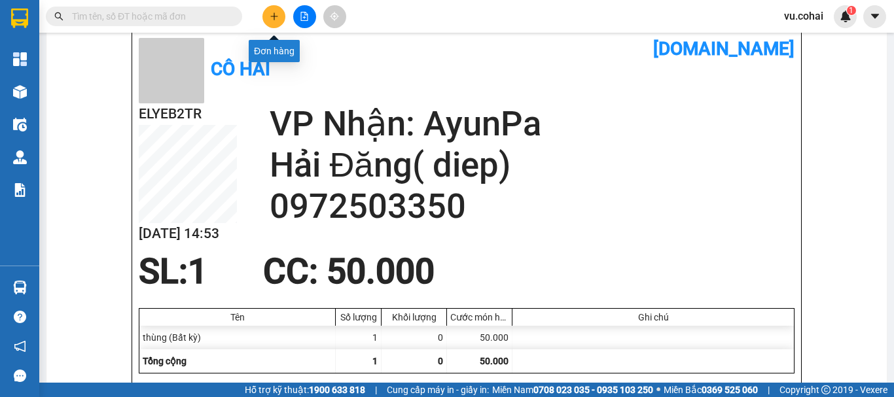
click at [264, 12] on button at bounding box center [273, 16] width 23 height 23
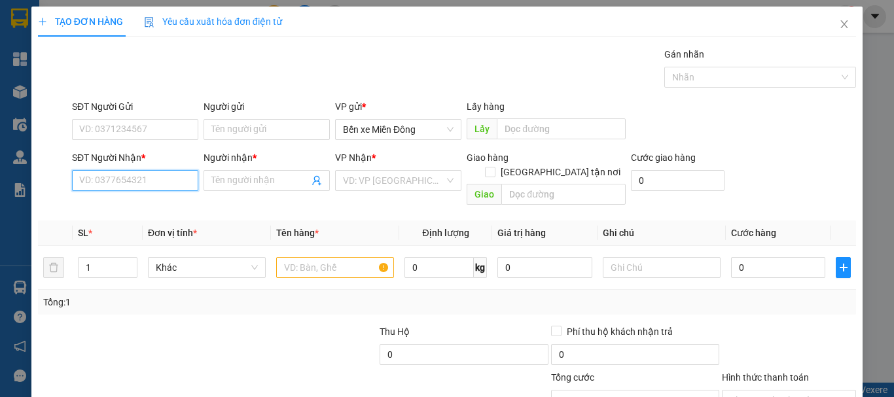
click at [143, 181] on input "SĐT Người Nhận *" at bounding box center [135, 180] width 126 height 21
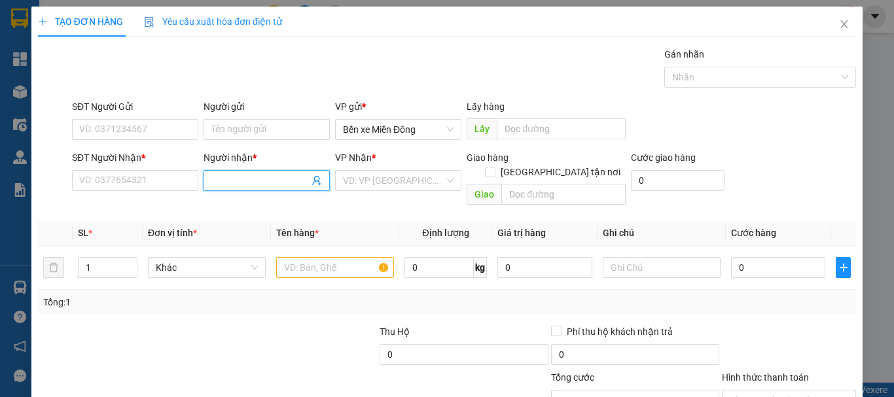
drag, startPoint x: 268, startPoint y: 187, endPoint x: 271, endPoint y: 181, distance: 7.3
click at [271, 181] on input "Người nhận *" at bounding box center [260, 180] width 98 height 14
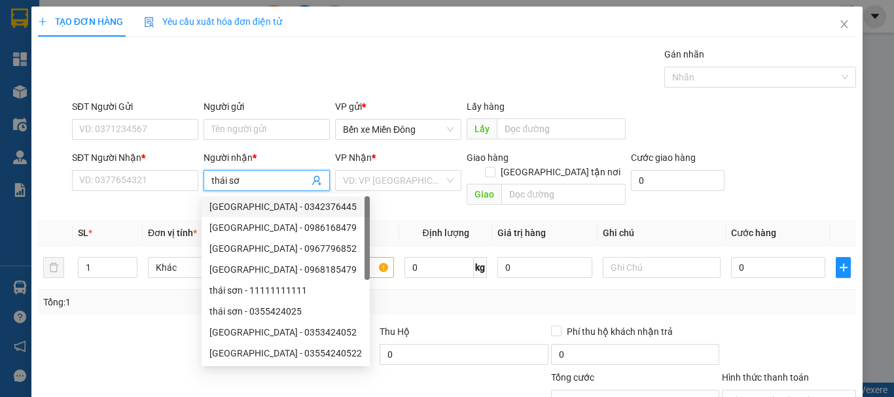
type input "thái sơn"
click at [299, 207] on div "THÁI SƠN - 0342376445" at bounding box center [285, 207] width 153 height 14
type input "0342376445"
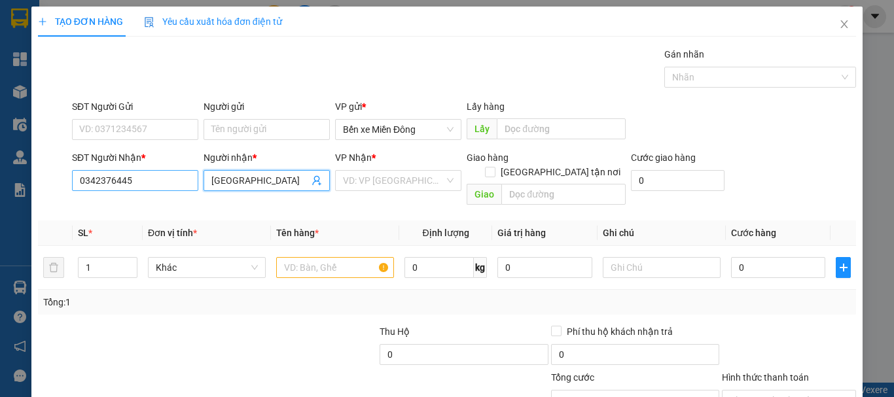
type input "THÁI SƠN"
click at [172, 183] on input "0342376445" at bounding box center [135, 180] width 126 height 21
type input "0"
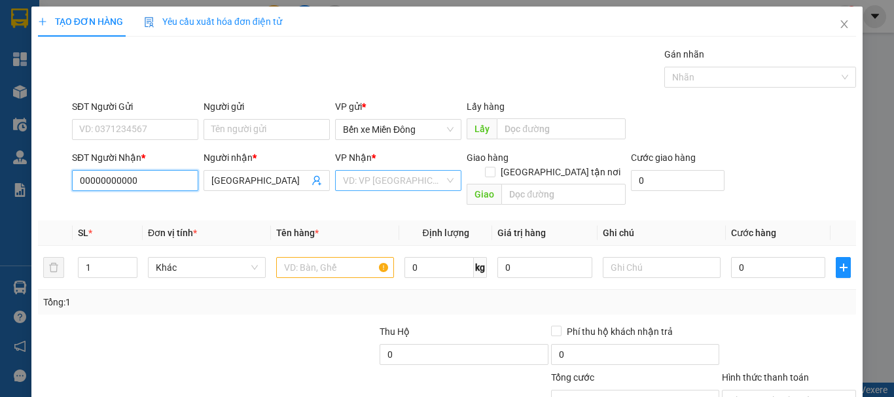
type input "00000000000"
click at [411, 173] on input "search" at bounding box center [393, 181] width 101 height 20
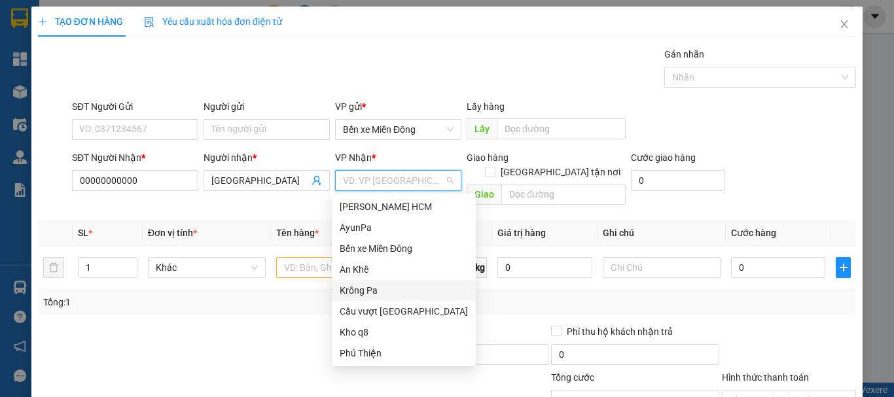
click at [365, 290] on div "Krông Pa" at bounding box center [404, 290] width 128 height 14
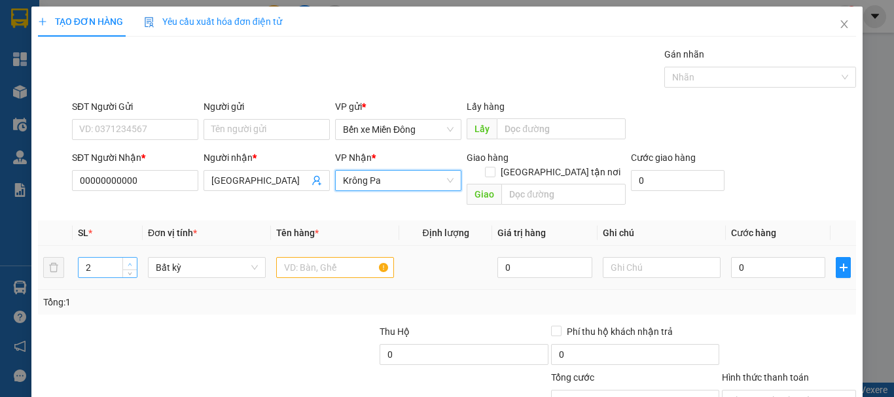
click at [129, 262] on icon "up" at bounding box center [130, 264] width 5 height 5
click at [129, 261] on span "up" at bounding box center [130, 265] width 8 height 8
type input "6"
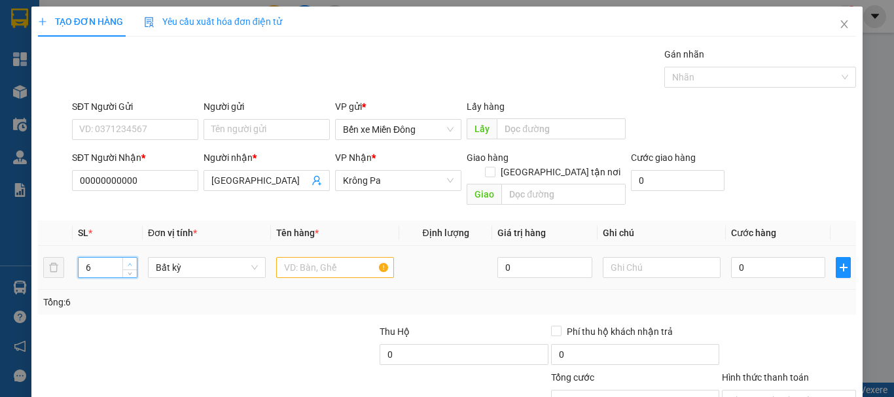
click at [129, 261] on span "up" at bounding box center [130, 265] width 8 height 8
click at [328, 257] on input "text" at bounding box center [335, 267] width 118 height 21
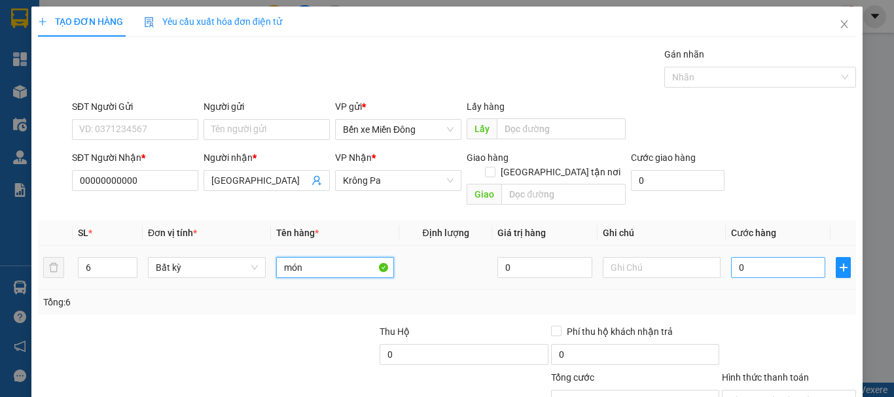
type input "món"
click at [750, 261] on input "0" at bounding box center [778, 267] width 94 height 21
click at [731, 257] on input "0" at bounding box center [778, 267] width 94 height 21
type input "40"
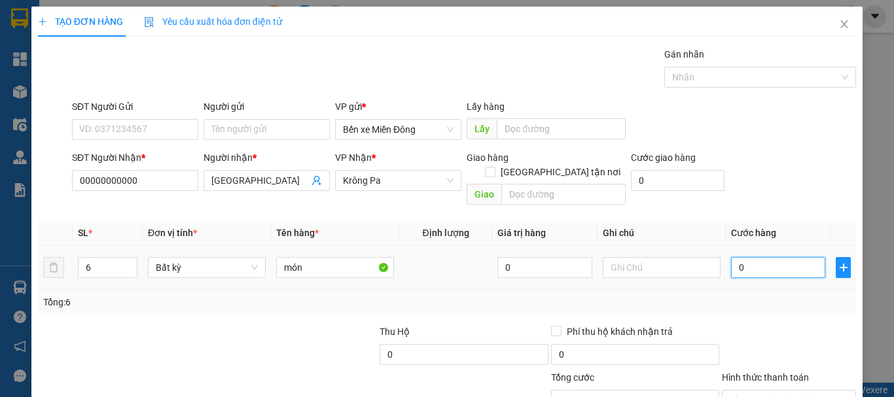
type input "40"
type input "420"
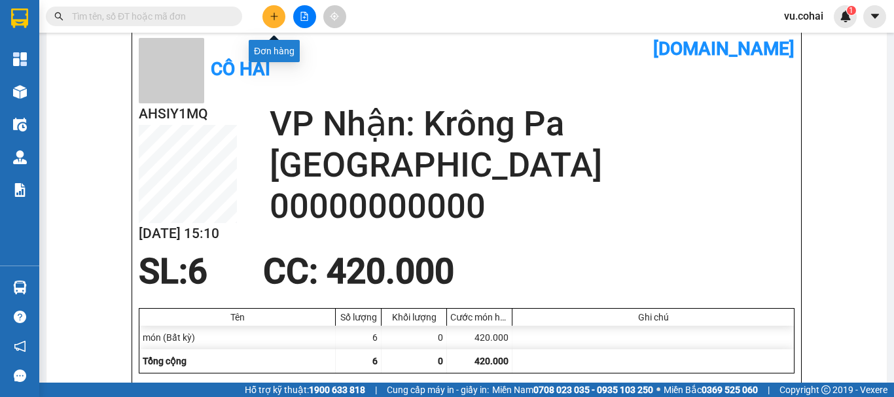
click at [270, 21] on button at bounding box center [273, 16] width 23 height 23
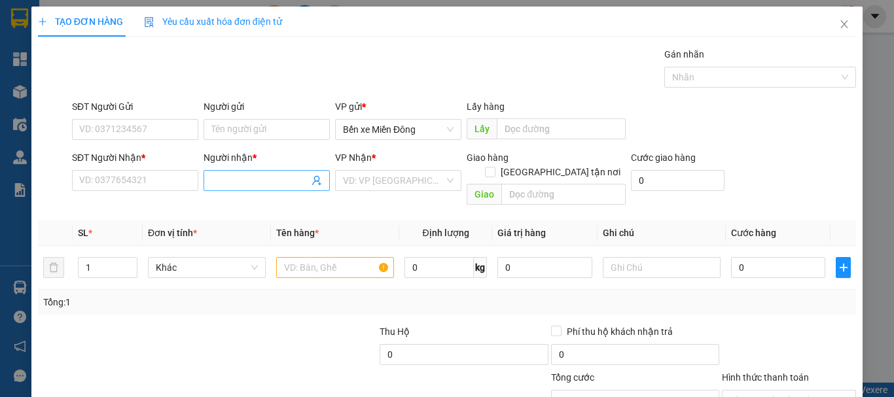
click at [253, 181] on input "Người nhận *" at bounding box center [260, 180] width 98 height 14
type input "nhật khang"
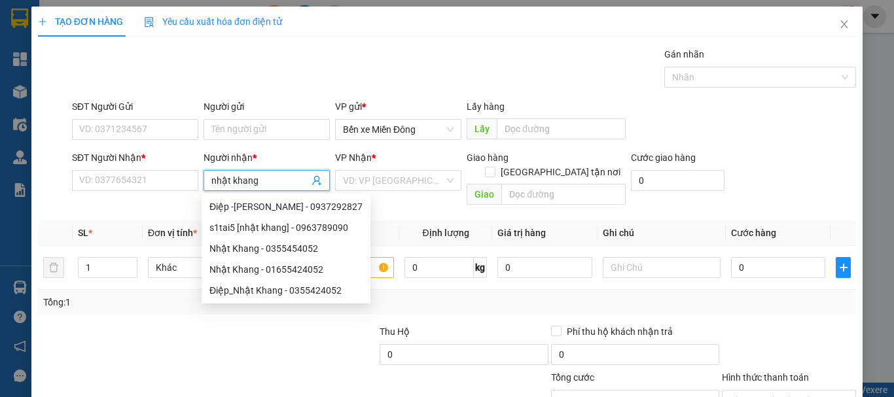
click at [302, 250] on div "Nhật Khang - 0355454052" at bounding box center [285, 249] width 153 height 14
type input "0355454052"
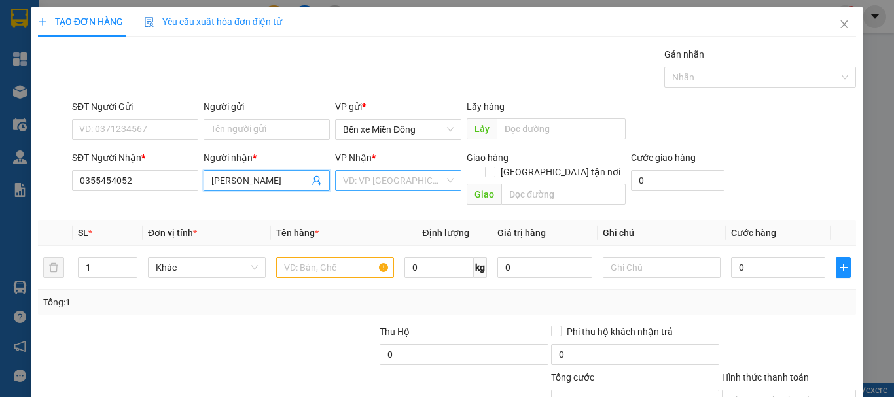
type input "Nhật Khang"
click at [383, 182] on input "search" at bounding box center [393, 181] width 101 height 20
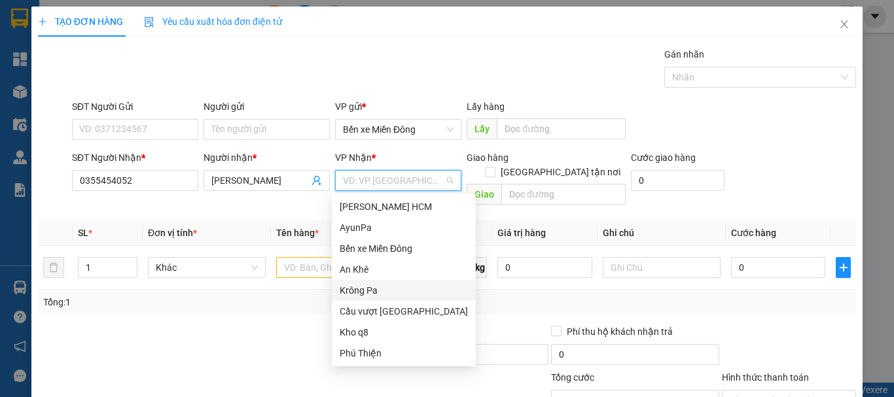
click at [370, 291] on div "Krông Pa" at bounding box center [404, 290] width 128 height 14
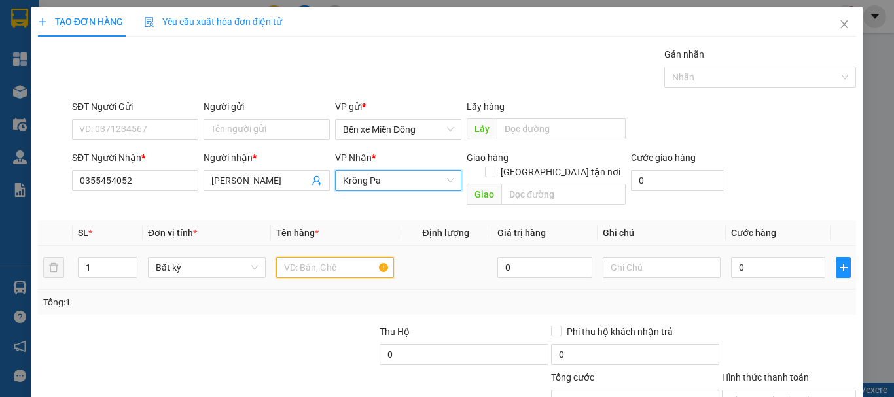
click at [291, 257] on input "text" at bounding box center [335, 267] width 118 height 21
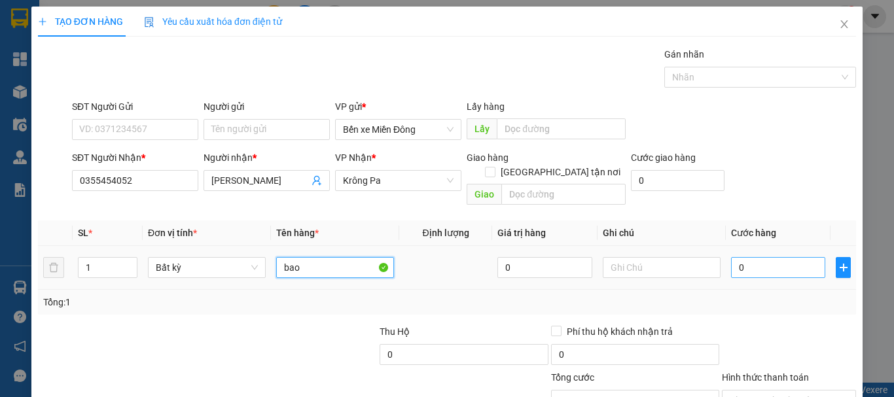
type input "bao"
click at [769, 261] on input "0" at bounding box center [778, 267] width 94 height 21
type input "007"
type input "7"
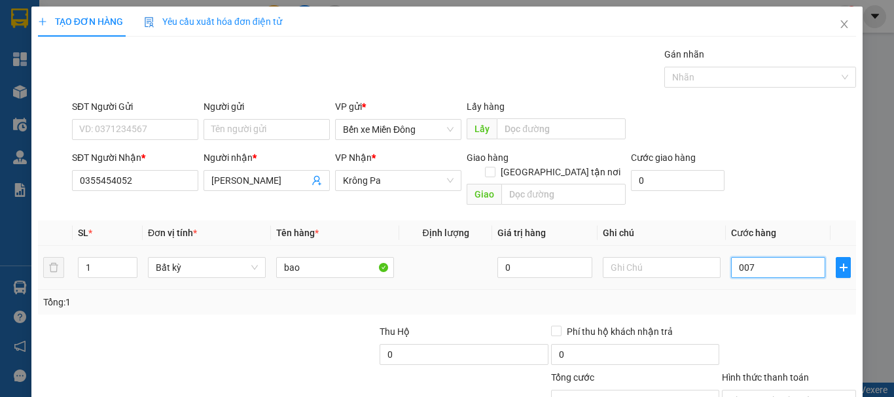
type input "0.070"
type input "70"
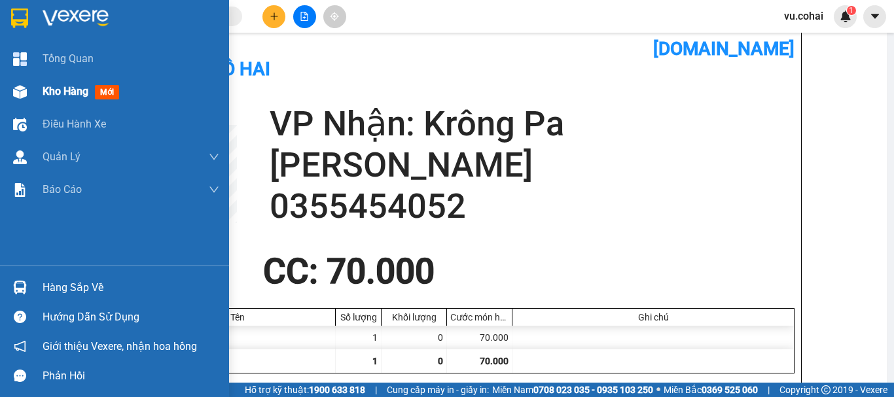
click at [50, 88] on span "Kho hàng" at bounding box center [66, 91] width 46 height 12
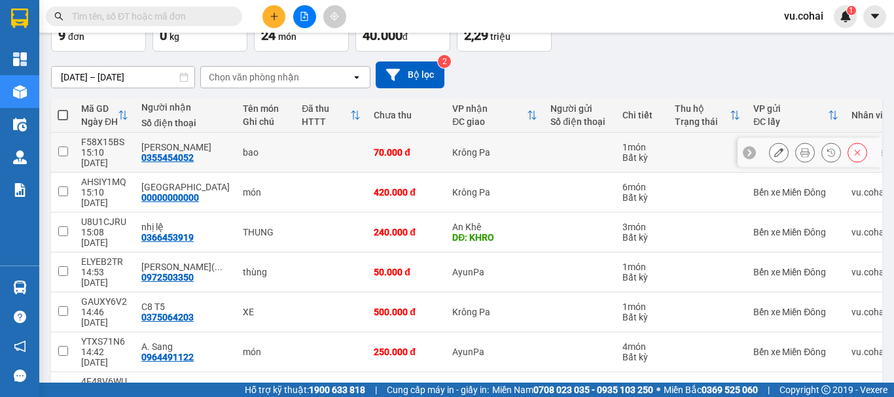
drag, startPoint x: 62, startPoint y: 228, endPoint x: 65, endPoint y: 240, distance: 12.4
click at [63, 156] on input "checkbox" at bounding box center [63, 152] width 10 height 10
checkbox input "true"
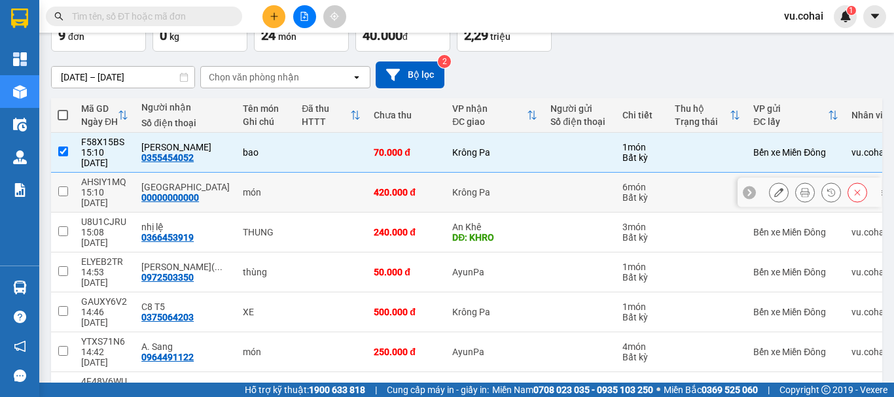
click at [65, 213] on td at bounding box center [63, 193] width 24 height 40
checkbox input "true"
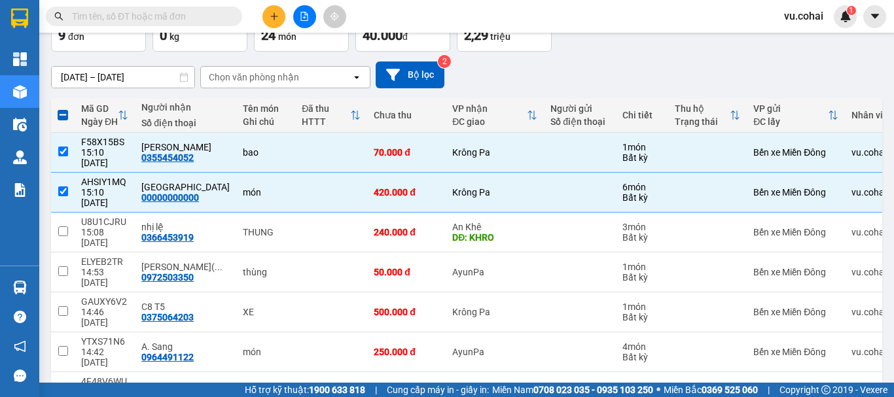
click at [730, 30] on button "Lên hàng" at bounding box center [743, 19] width 60 height 24
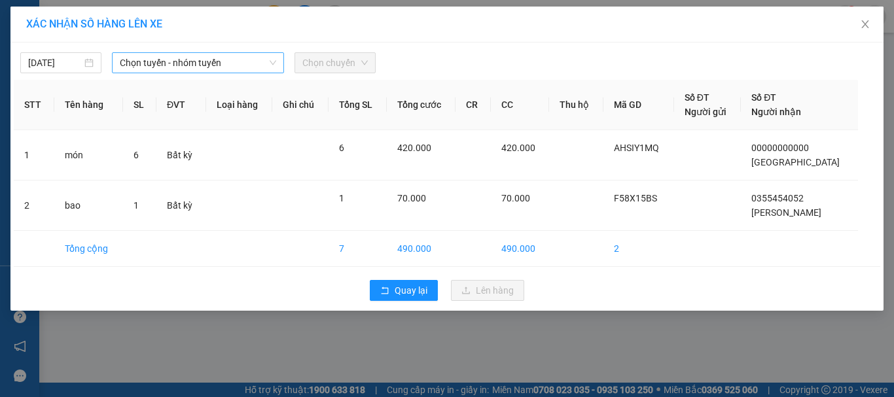
click at [210, 56] on span "Chọn tuyến - nhóm tuyến" at bounding box center [198, 63] width 156 height 20
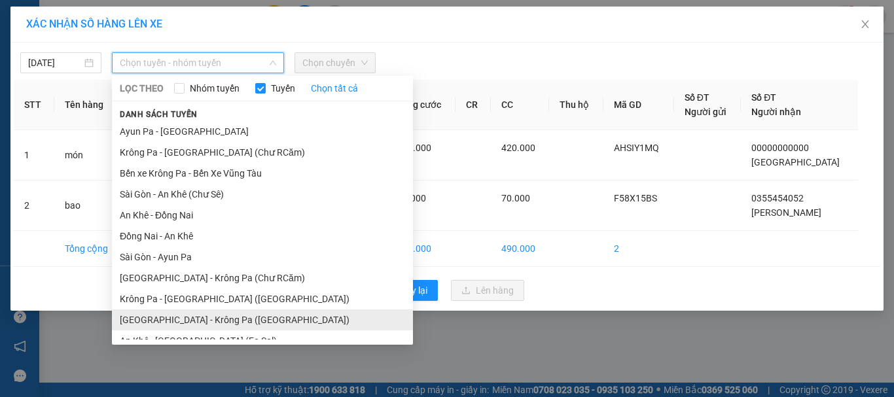
click at [204, 310] on li "[GEOGRAPHIC_DATA] - Krông Pa ([GEOGRAPHIC_DATA])" at bounding box center [262, 320] width 301 height 21
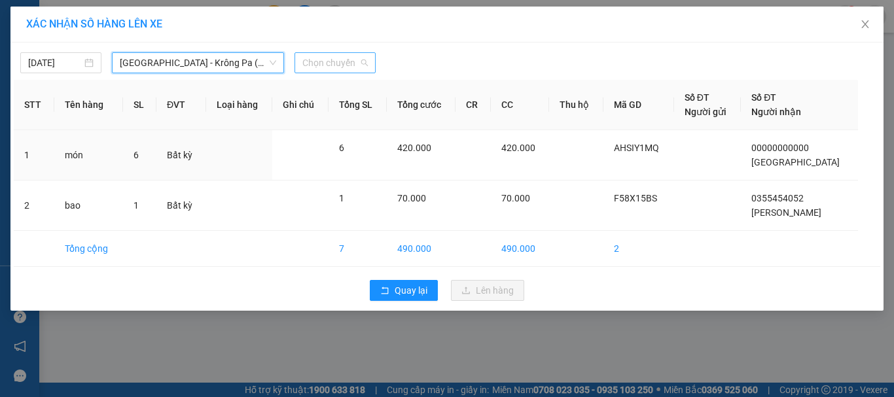
click at [338, 58] on span "Chọn chuyến" at bounding box center [334, 63] width 65 height 20
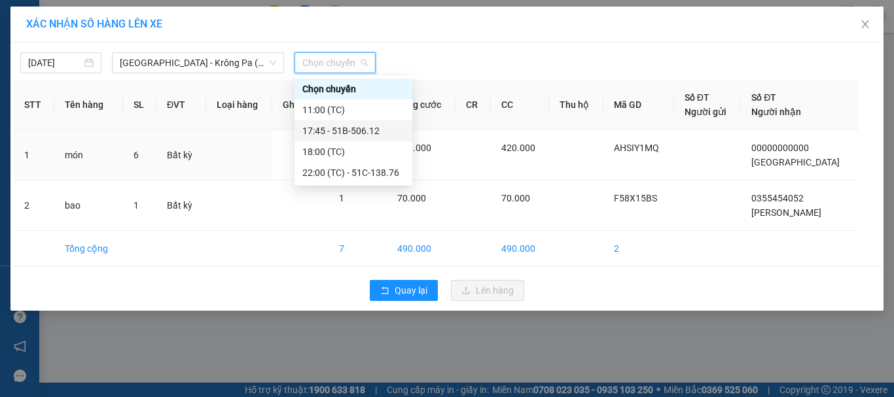
click at [374, 124] on div "17:45 - 51B-506.12" at bounding box center [353, 131] width 102 height 14
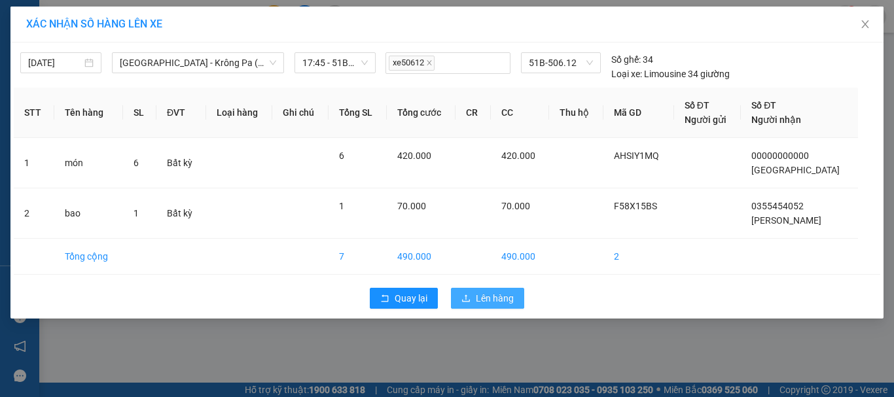
click at [487, 299] on span "Lên hàng" at bounding box center [495, 298] width 38 height 14
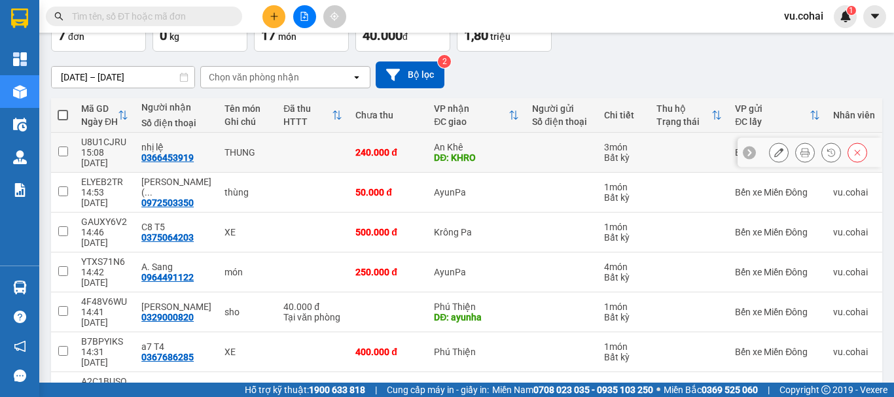
drag, startPoint x: 65, startPoint y: 132, endPoint x: 104, endPoint y: 183, distance: 64.0
click at [67, 147] on input "checkbox" at bounding box center [63, 152] width 10 height 10
checkbox input "true"
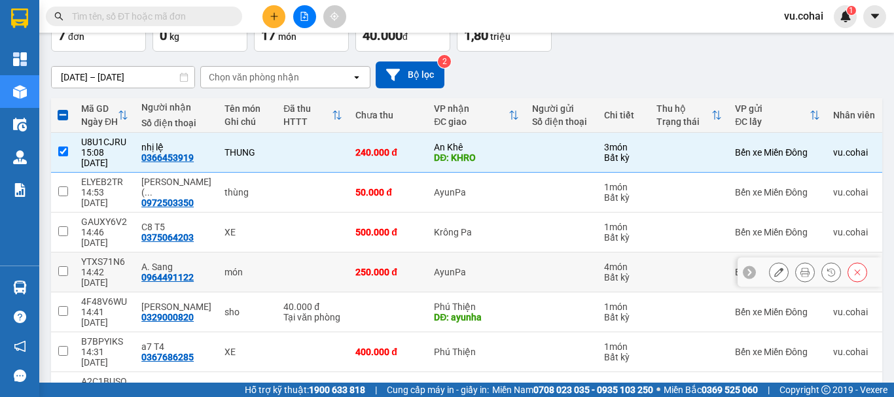
click at [71, 253] on td at bounding box center [63, 273] width 24 height 40
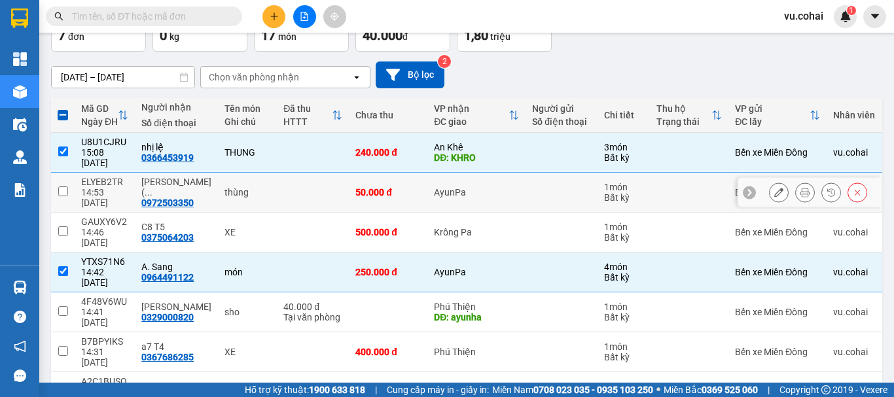
click at [63, 187] on input "checkbox" at bounding box center [63, 192] width 10 height 10
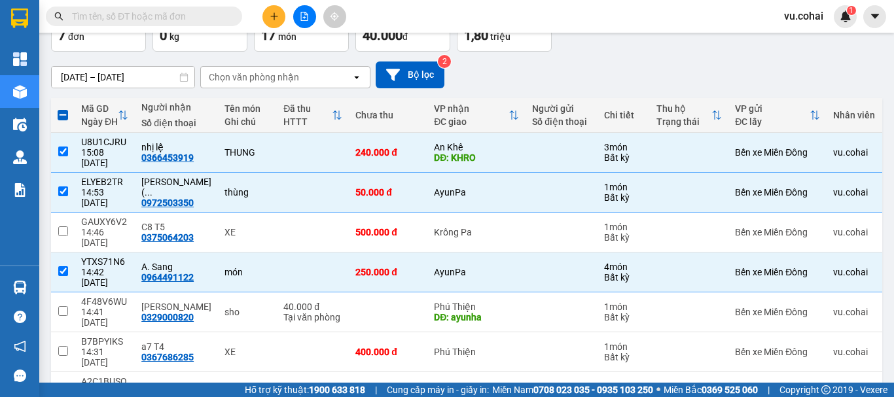
drag, startPoint x: 728, startPoint y: 101, endPoint x: 715, endPoint y: 108, distance: 14.1
click at [723, 30] on button "Lên hàng" at bounding box center [743, 19] width 60 height 24
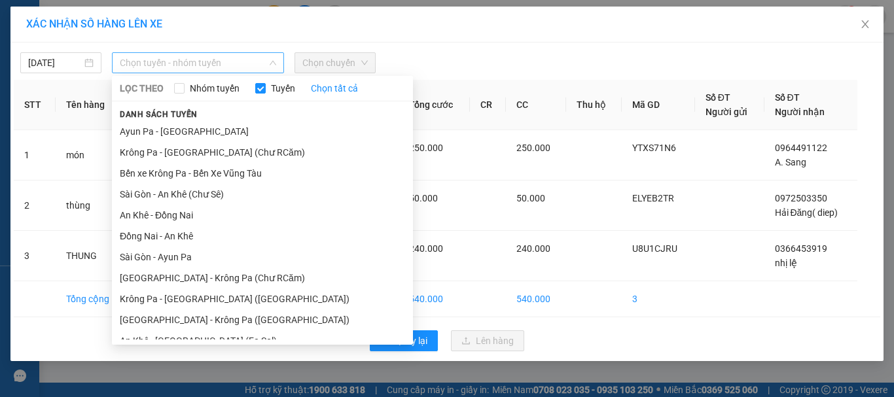
drag, startPoint x: 192, startPoint y: 62, endPoint x: 245, endPoint y: 144, distance: 98.0
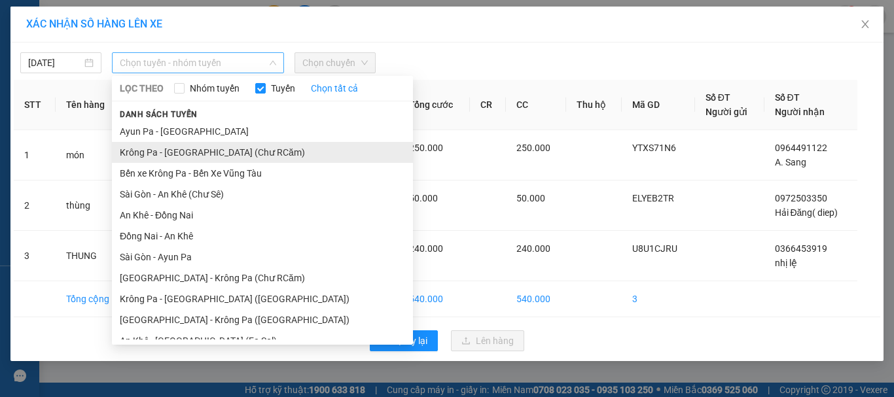
click at [193, 62] on span "Chọn tuyến - nhóm tuyến" at bounding box center [198, 63] width 156 height 20
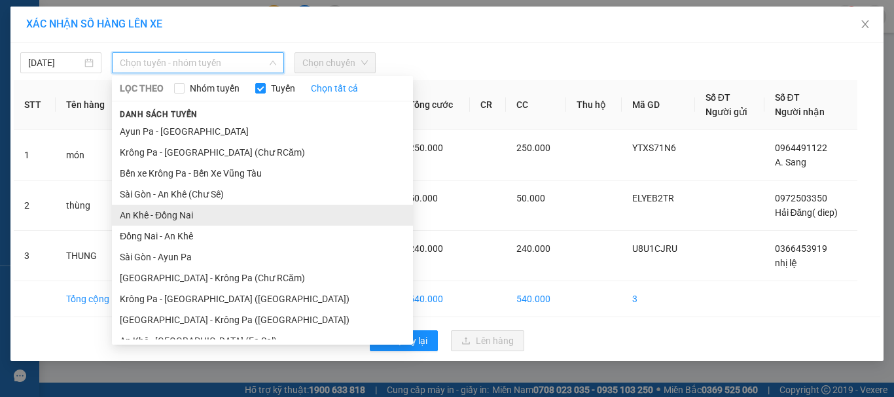
click at [195, 205] on li "An Khê - Đồng Nai" at bounding box center [262, 215] width 301 height 21
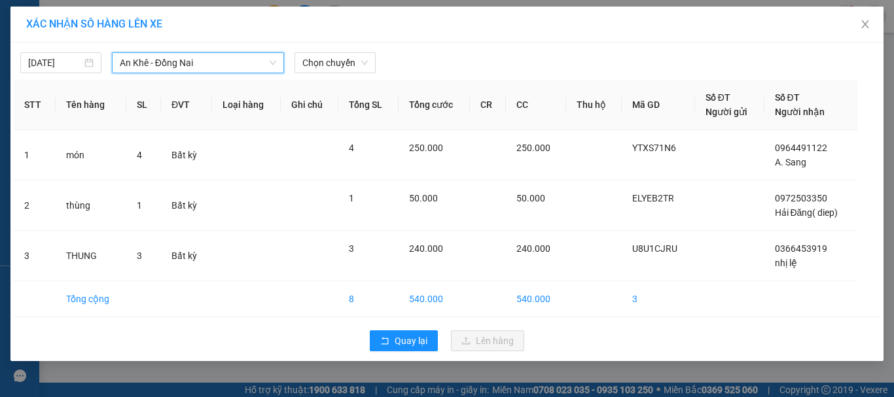
click at [213, 49] on div "11/09/2025 An Khê - Đồng Nai An Khê - Đồng Nai LỌC THEO Nhóm tuyến Tuyến Chọn t…" at bounding box center [447, 59] width 867 height 27
click at [228, 57] on span "An Khê - Đồng Nai" at bounding box center [198, 63] width 156 height 20
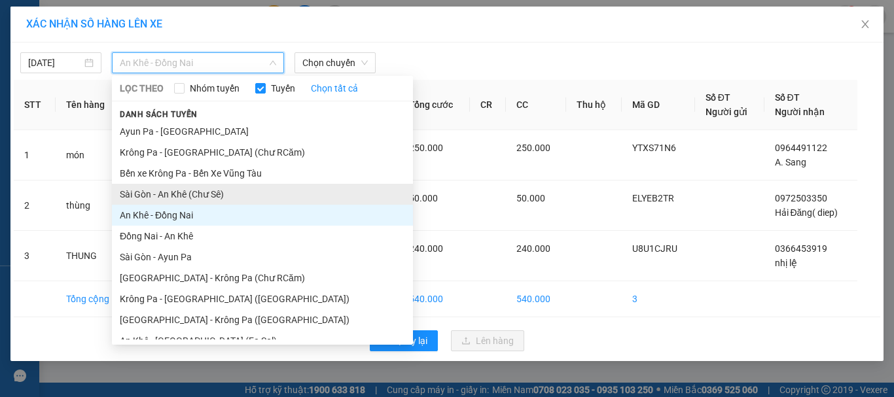
click at [203, 196] on li "Sài Gòn - An Khê (Chư Sê)" at bounding box center [262, 194] width 301 height 21
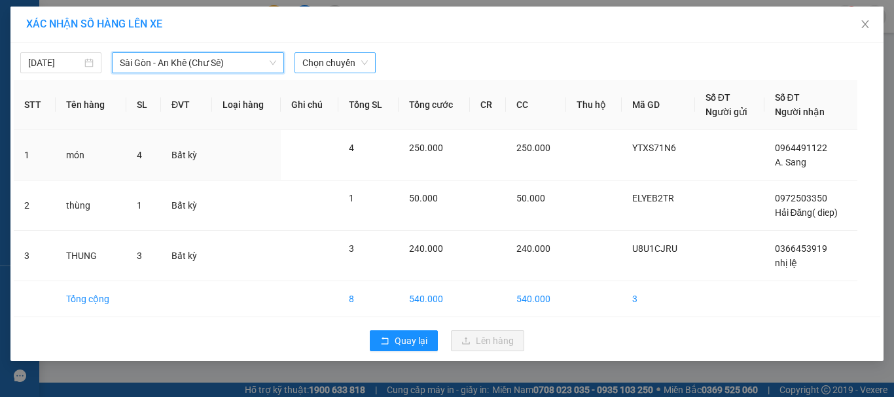
click at [353, 55] on span "Chọn chuyến" at bounding box center [334, 63] width 65 height 20
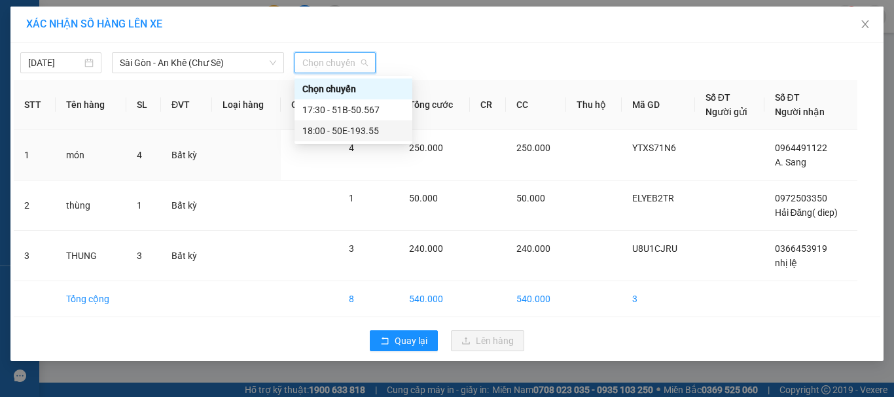
click at [354, 127] on div "18:00 - 50E-193.55" at bounding box center [353, 131] width 102 height 14
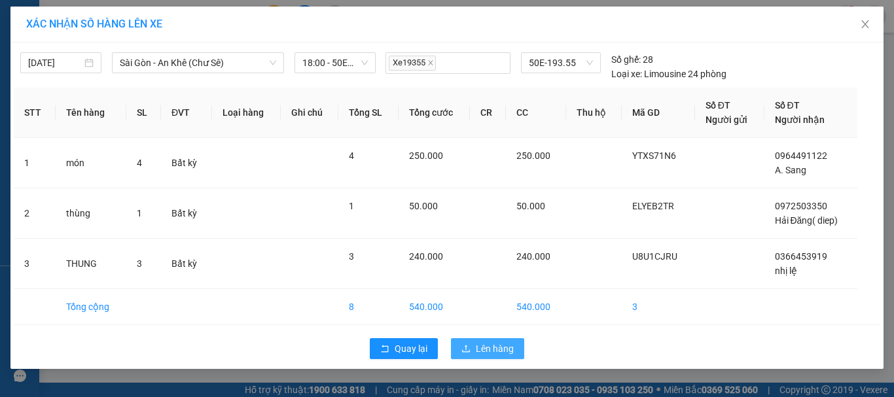
click at [495, 350] on span "Lên hàng" at bounding box center [495, 349] width 38 height 14
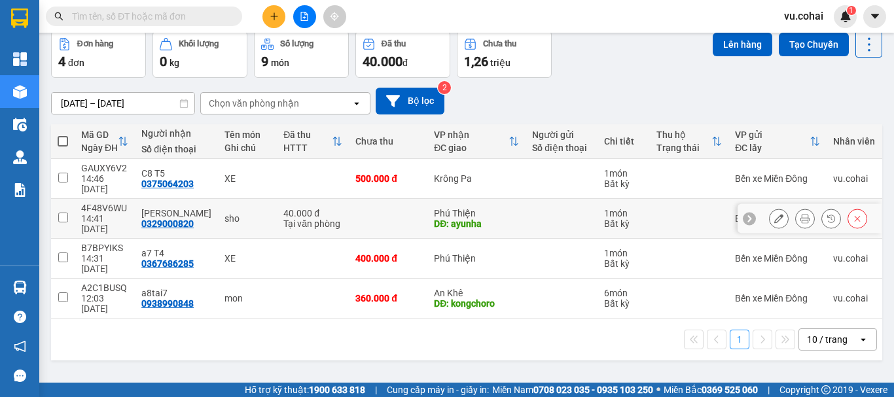
drag, startPoint x: 68, startPoint y: 204, endPoint x: 142, endPoint y: 212, distance: 74.4
click at [69, 204] on td at bounding box center [63, 219] width 24 height 40
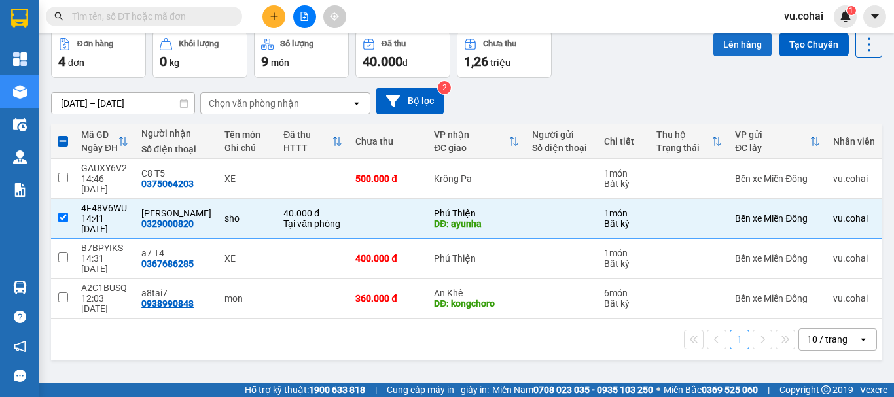
click at [731, 56] on button "Lên hàng" at bounding box center [743, 45] width 60 height 24
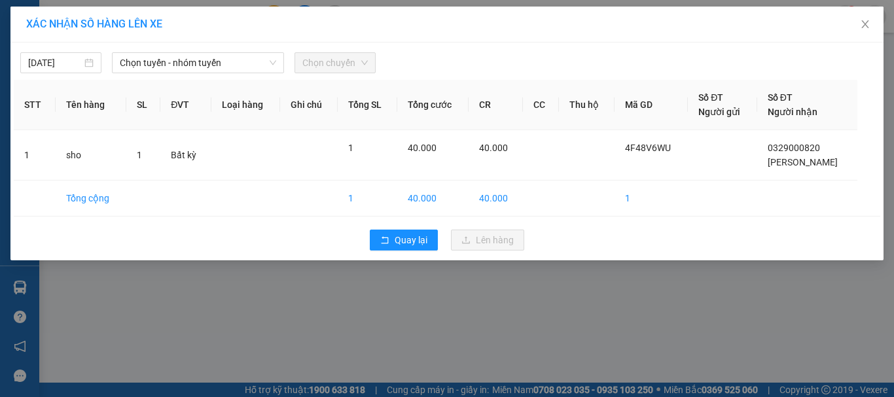
click at [225, 51] on div "[DATE] Chọn tuyến - nhóm tuyến Chọn chuyến" at bounding box center [447, 59] width 867 height 27
click at [225, 63] on span "Chọn tuyến - nhóm tuyến" at bounding box center [198, 63] width 156 height 20
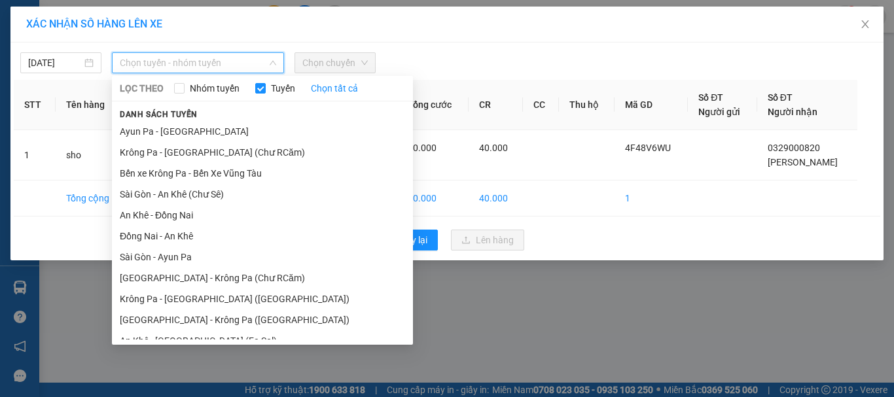
drag, startPoint x: 218, startPoint y: 283, endPoint x: 202, endPoint y: 251, distance: 35.7
click at [211, 277] on li "[GEOGRAPHIC_DATA] - Krông Pa (Chư RCăm)" at bounding box center [262, 278] width 301 height 21
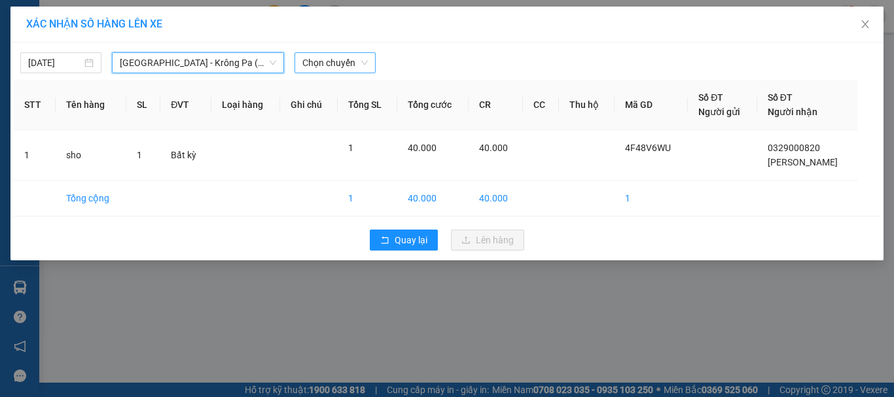
click at [334, 58] on div "Chọn chuyến" at bounding box center [335, 62] width 81 height 21
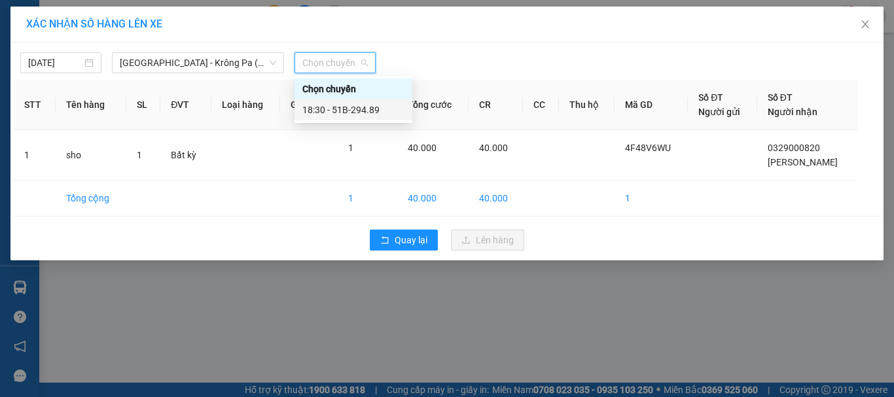
click at [359, 112] on div "18:30 - 51B-294.89" at bounding box center [353, 110] width 102 height 14
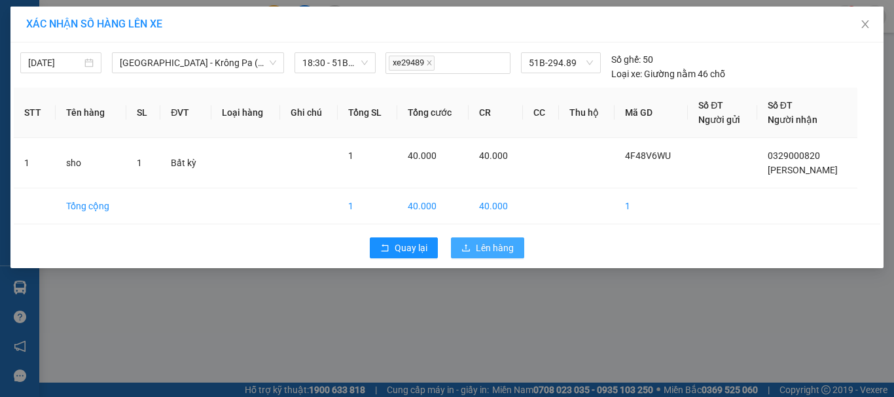
click at [490, 247] on span "Lên hàng" at bounding box center [495, 248] width 38 height 14
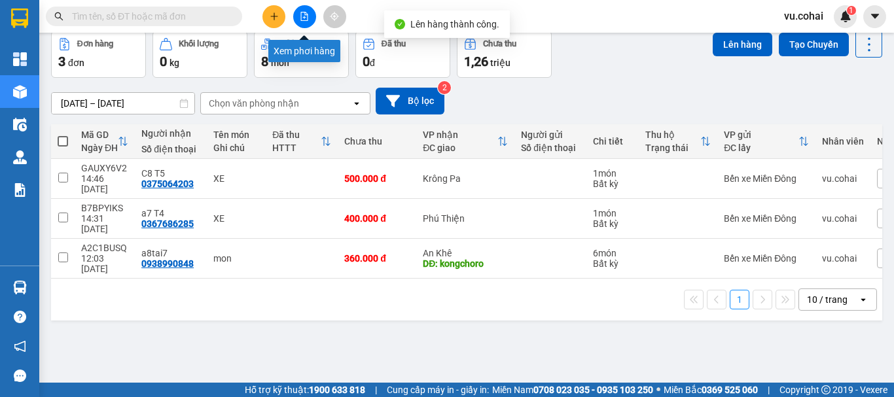
click at [302, 16] on icon "file-add" at bounding box center [304, 16] width 9 height 9
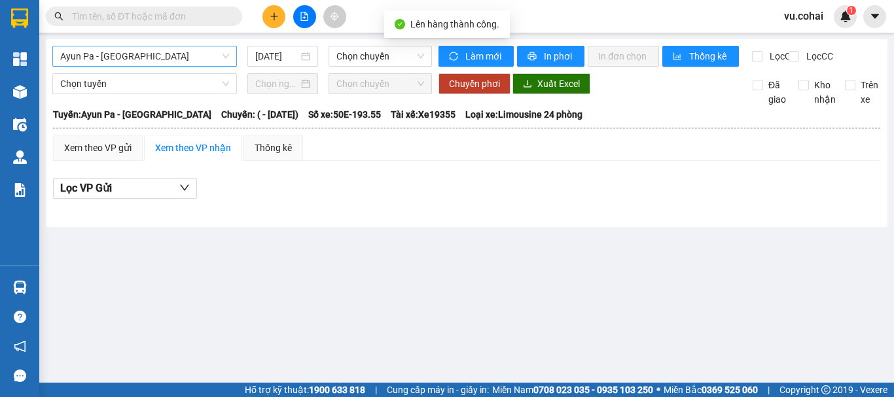
click at [170, 48] on span "Ayun Pa - [GEOGRAPHIC_DATA]" at bounding box center [144, 56] width 169 height 20
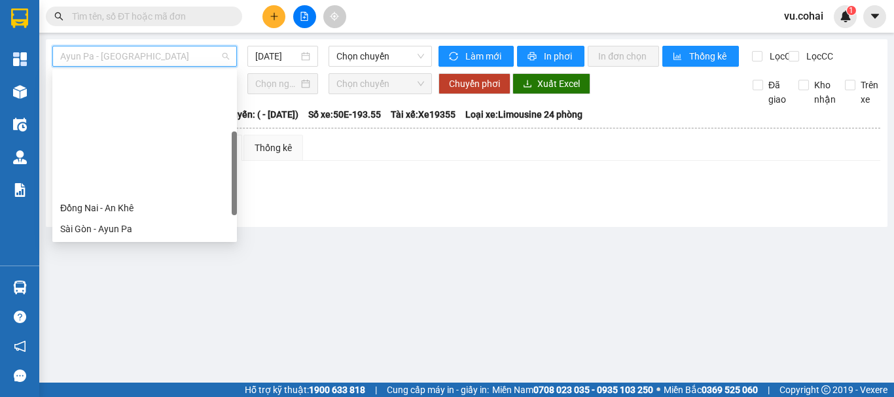
click at [161, 243] on div "[GEOGRAPHIC_DATA] - Krông Pa (Chư RCăm)" at bounding box center [144, 250] width 169 height 14
type input "[DATE]"
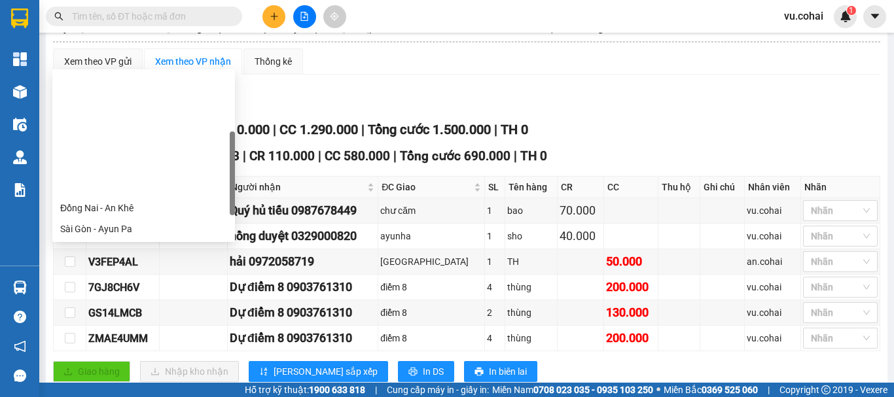
click at [126, 285] on div "[GEOGRAPHIC_DATA] - Krông Pa ([GEOGRAPHIC_DATA])" at bounding box center [143, 292] width 167 height 14
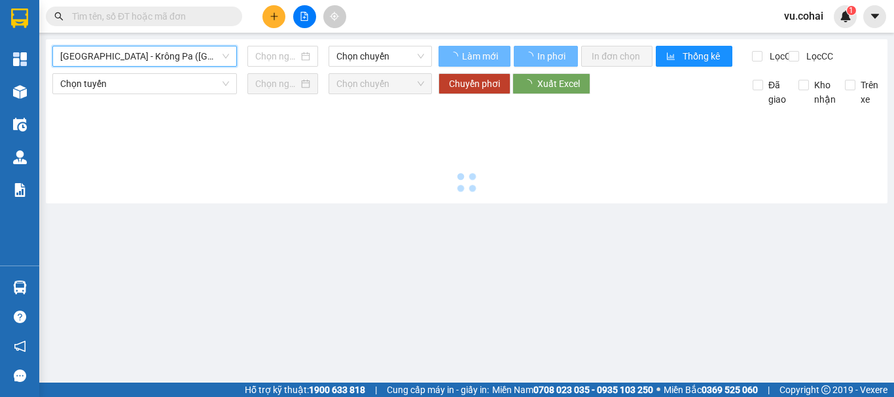
type input "[DATE]"
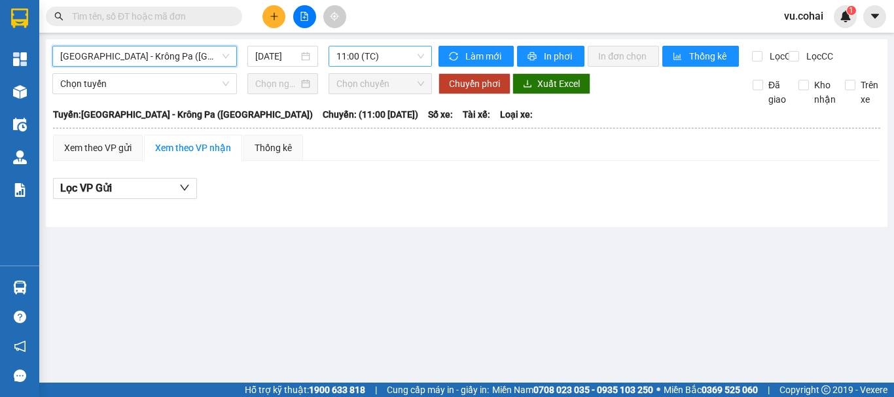
click at [367, 55] on span "11:00 (TC)" at bounding box center [380, 56] width 88 height 20
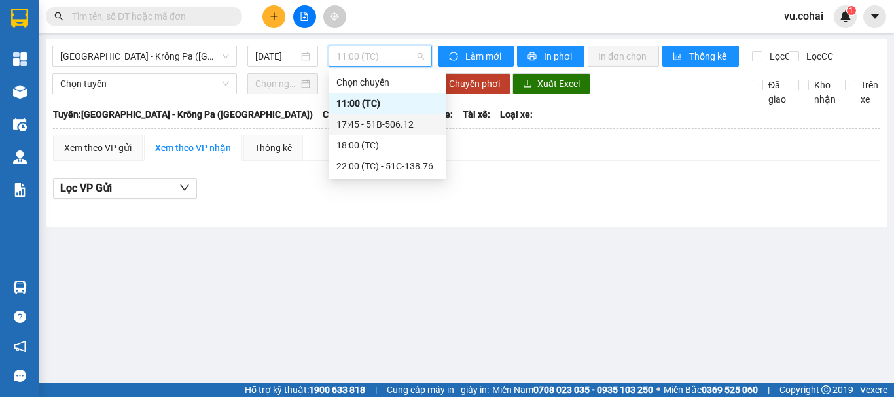
click at [396, 126] on div "17:45 - 51B-506.12" at bounding box center [387, 124] width 102 height 14
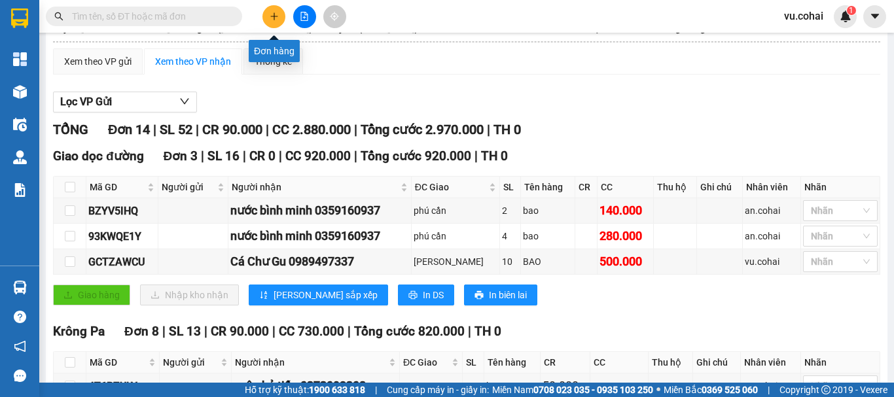
click at [276, 16] on icon "plus" at bounding box center [273, 16] width 7 height 1
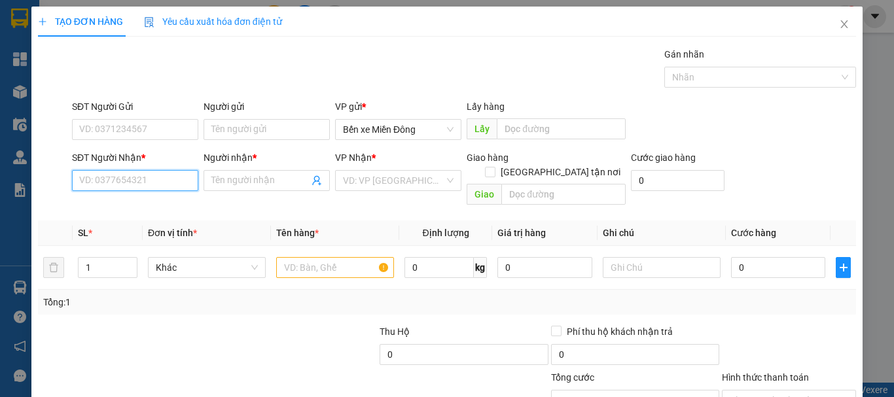
click at [129, 183] on input "SĐT Người Nhận *" at bounding box center [135, 180] width 126 height 21
drag, startPoint x: 129, startPoint y: 183, endPoint x: 368, endPoint y: 308, distance: 269.6
click at [362, 304] on div "Transit Pickup Surcharge Ids Transit Deliver Surcharge Ids Transit Deliver Surc…" at bounding box center [447, 260] width 818 height 426
type input "0335813565"
click at [126, 209] on div "0335813565 - quân" at bounding box center [133, 207] width 109 height 14
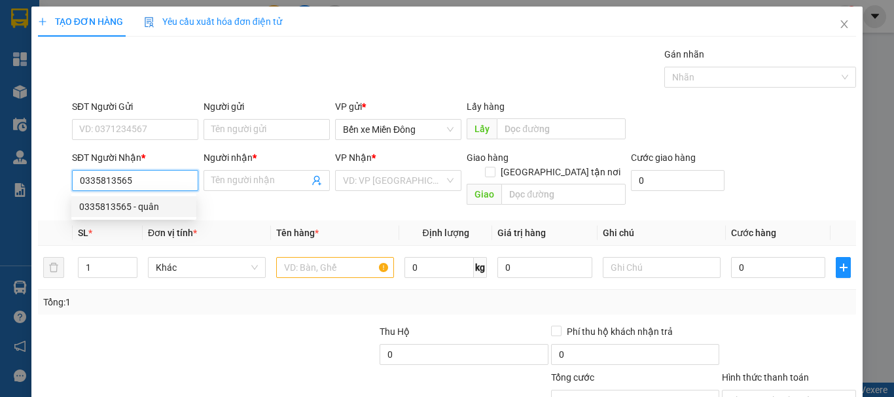
type input "quân"
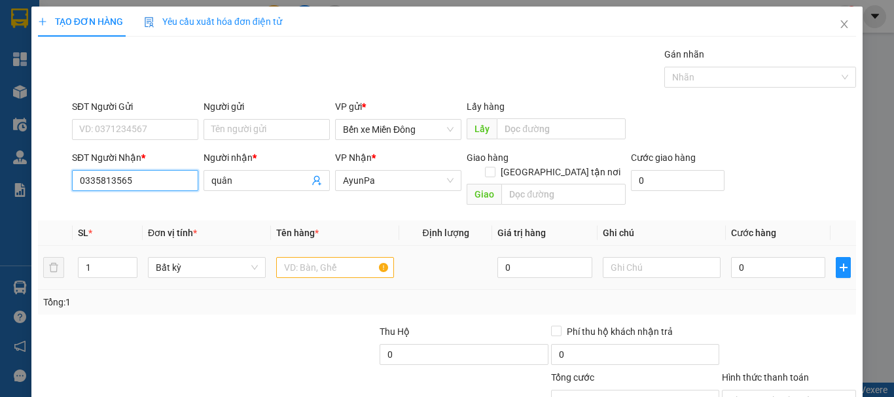
type input "0335813565"
click at [308, 257] on input "text" at bounding box center [335, 267] width 118 height 21
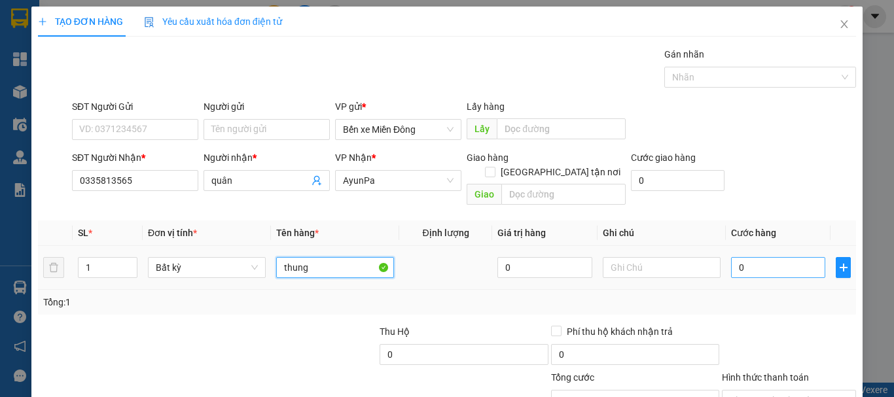
type input "thung"
click at [779, 257] on input "0" at bounding box center [778, 267] width 94 height 21
type input "005"
type input "5"
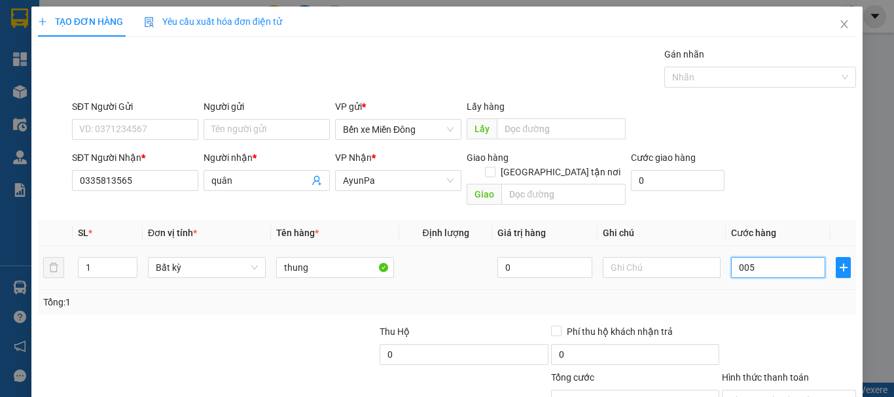
type input "0.050"
type input "50"
type input "50.000"
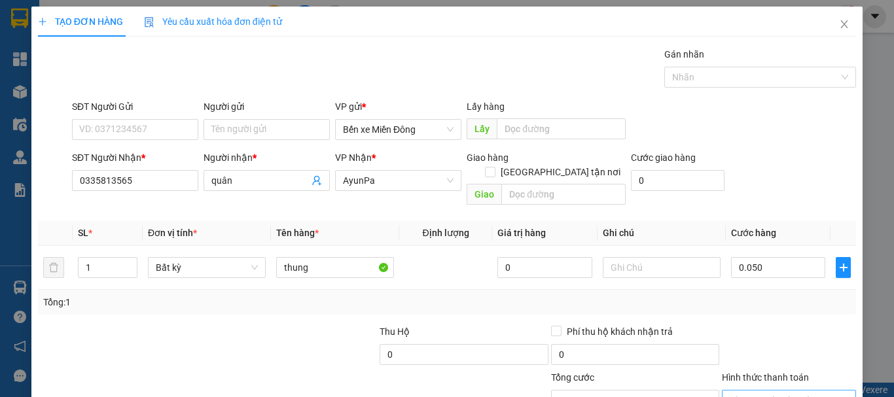
type input "50.000"
click at [769, 391] on input "Hình thức thanh toán" at bounding box center [784, 401] width 109 height 20
drag, startPoint x: 757, startPoint y: 314, endPoint x: 757, endPoint y: 326, distance: 11.8
click at [757, 320] on div "Transit Pickup Surcharge Ids Transit Deliver Surcharge Ids Transit Deliver Surc…" at bounding box center [447, 260] width 818 height 426
click at [761, 370] on div "Hình thức thanh toán" at bounding box center [789, 380] width 134 height 20
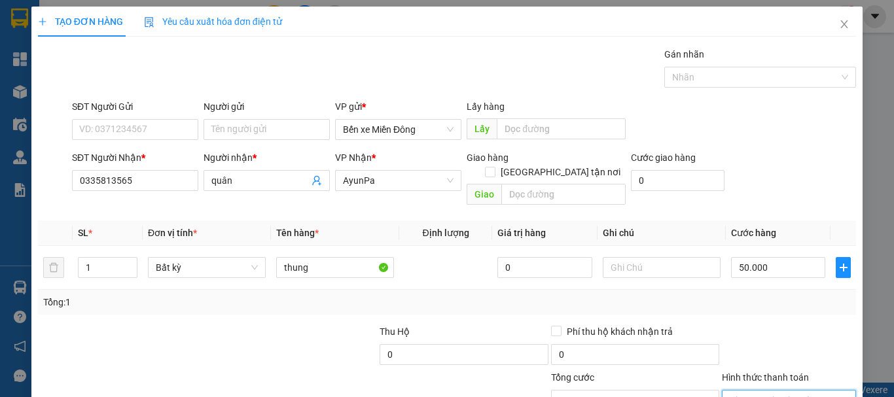
click at [757, 391] on input "Hình thức thanh toán" at bounding box center [784, 401] width 109 height 20
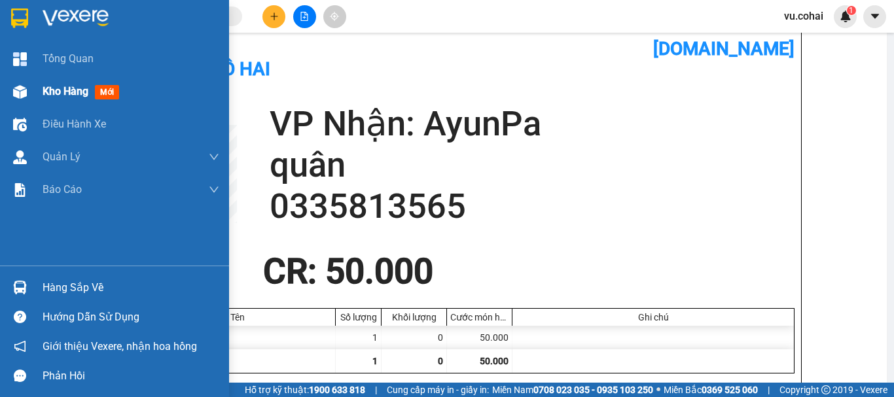
click at [77, 93] on span "Kho hàng" at bounding box center [66, 91] width 46 height 12
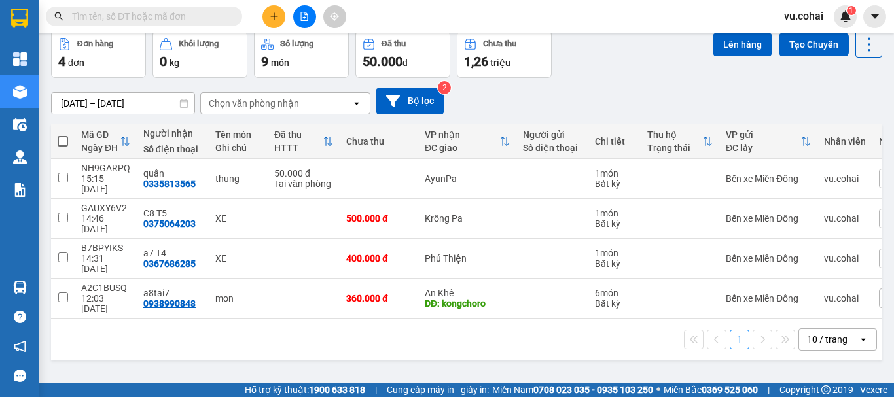
click at [289, 14] on div at bounding box center [304, 16] width 98 height 23
click at [270, 19] on icon "plus" at bounding box center [274, 16] width 9 height 9
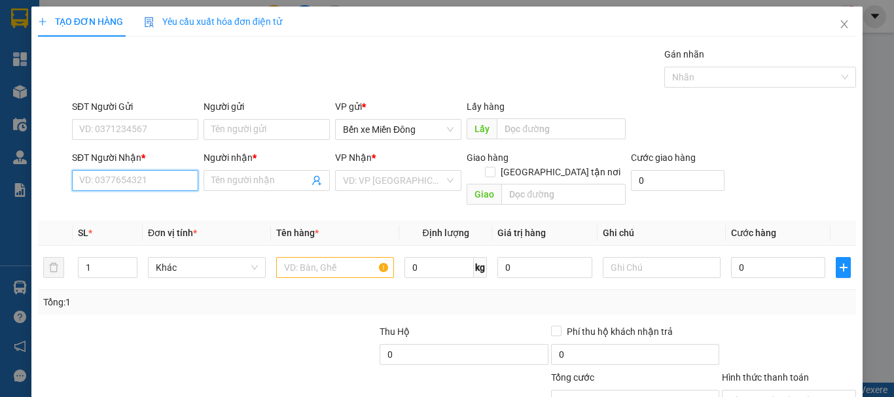
click at [150, 180] on input "SĐT Người Nhận *" at bounding box center [135, 180] width 126 height 21
type input "0976887554"
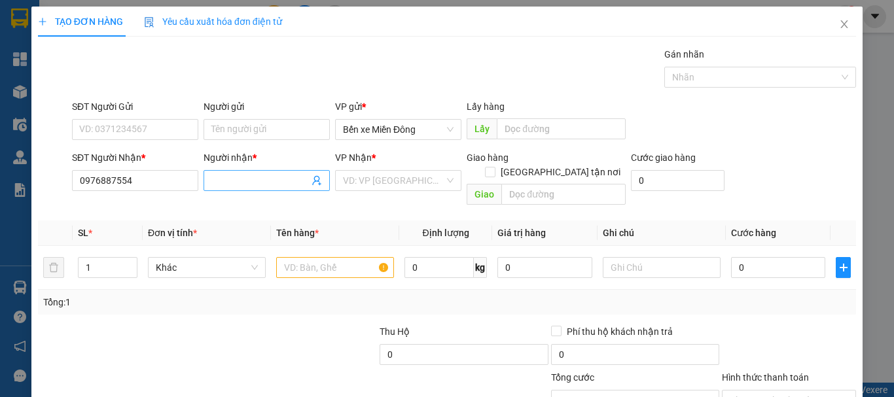
click at [238, 181] on input "Người nhận *" at bounding box center [260, 180] width 98 height 14
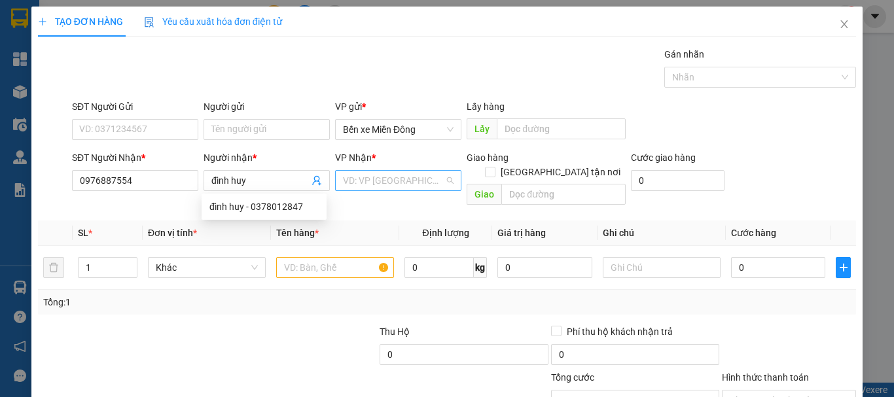
click at [378, 190] on input "search" at bounding box center [393, 181] width 101 height 20
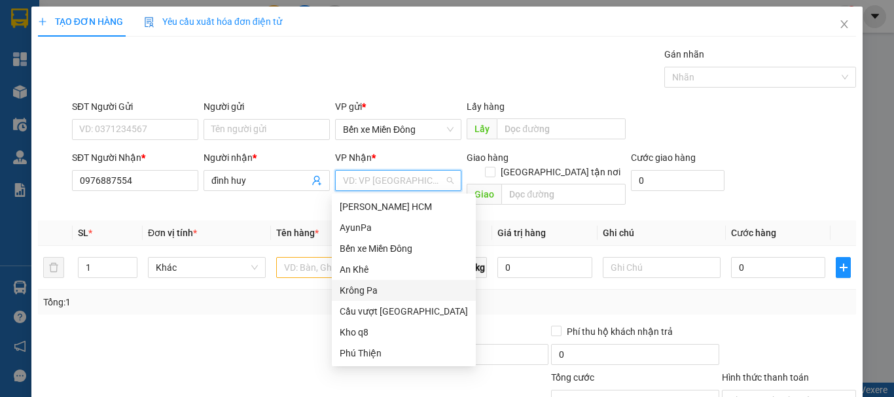
click at [365, 300] on div "Krông Pa" at bounding box center [404, 290] width 144 height 21
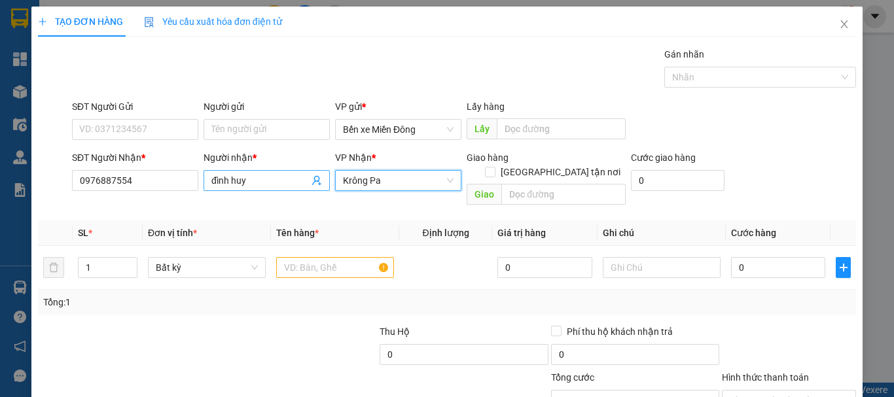
click at [251, 179] on input "đình huy" at bounding box center [260, 180] width 98 height 14
type input "đình thy"
click at [324, 257] on input "text" at bounding box center [335, 267] width 118 height 21
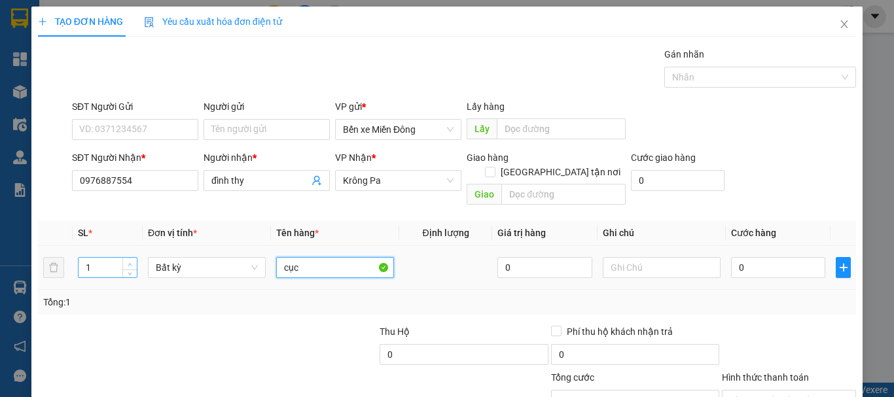
type input "cục"
type input "2"
click at [128, 261] on span "up" at bounding box center [130, 265] width 8 height 8
click at [731, 257] on input "0" at bounding box center [778, 267] width 94 height 21
type input "001"
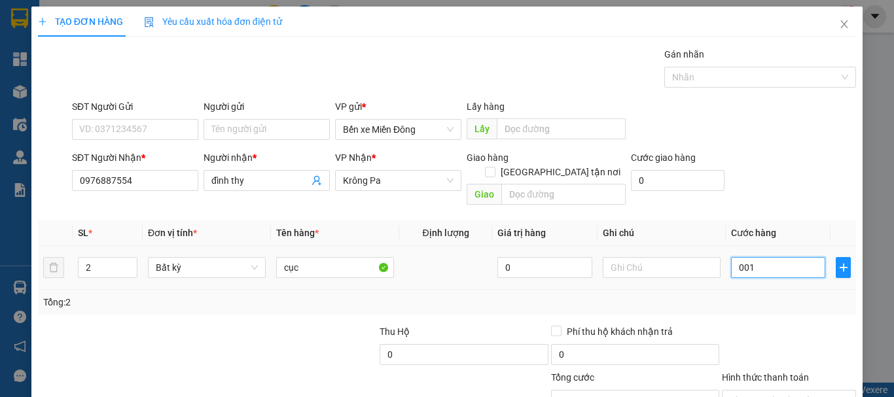
type input "1"
type input "0.012"
type input "12"
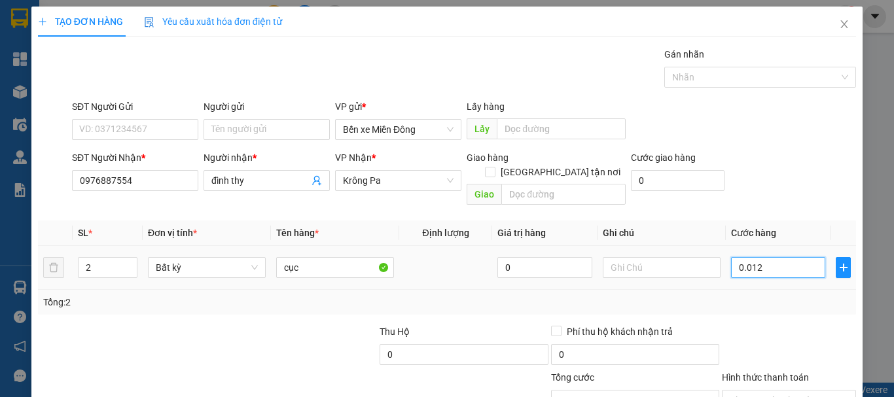
type input "00.120"
type input "120"
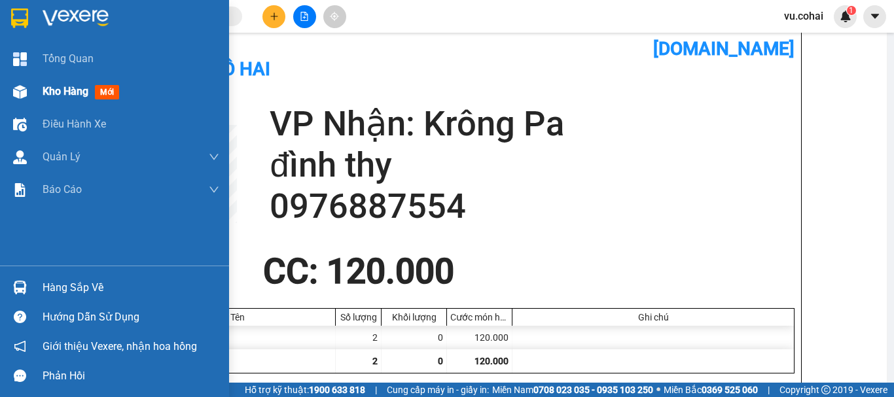
click at [62, 105] on div "Kho hàng mới" at bounding box center [131, 91] width 177 height 33
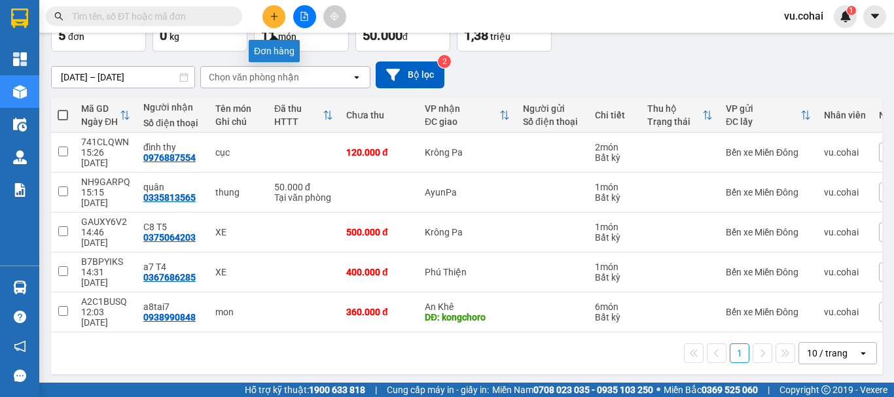
click at [268, 20] on button at bounding box center [273, 16] width 23 height 23
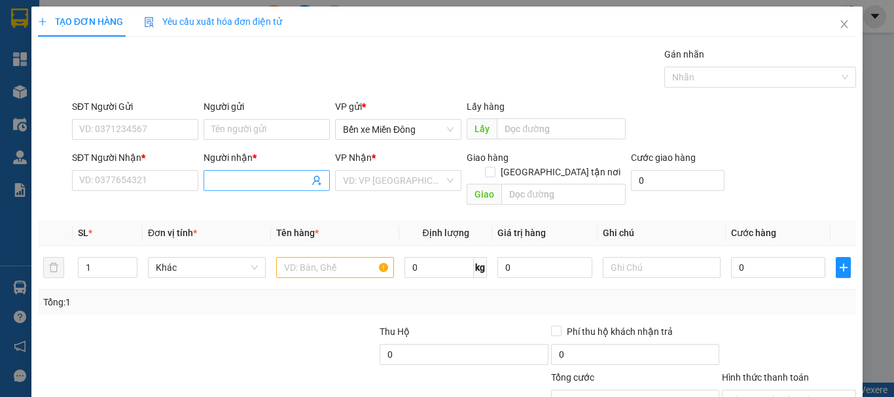
click at [237, 177] on input "Người nhận *" at bounding box center [260, 180] width 98 height 14
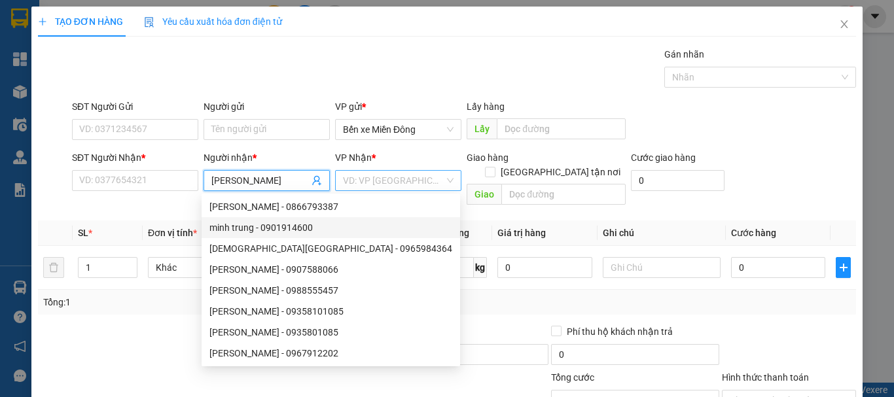
type input "minh trung"
click at [404, 179] on input "search" at bounding box center [393, 181] width 101 height 20
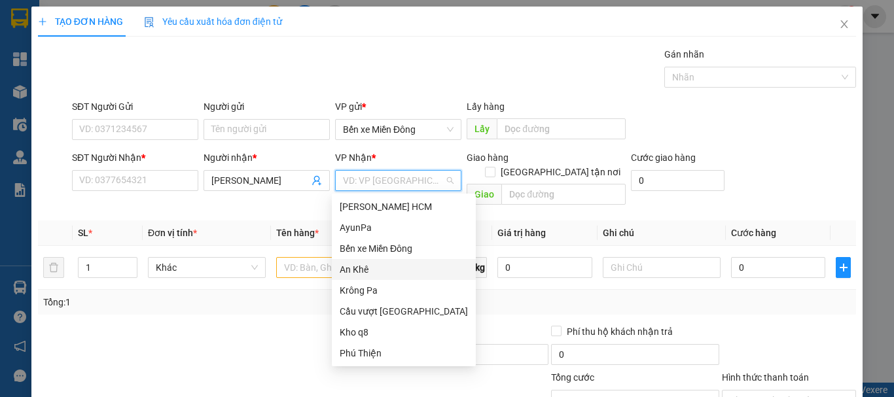
click at [361, 270] on div "An Khê" at bounding box center [404, 269] width 128 height 14
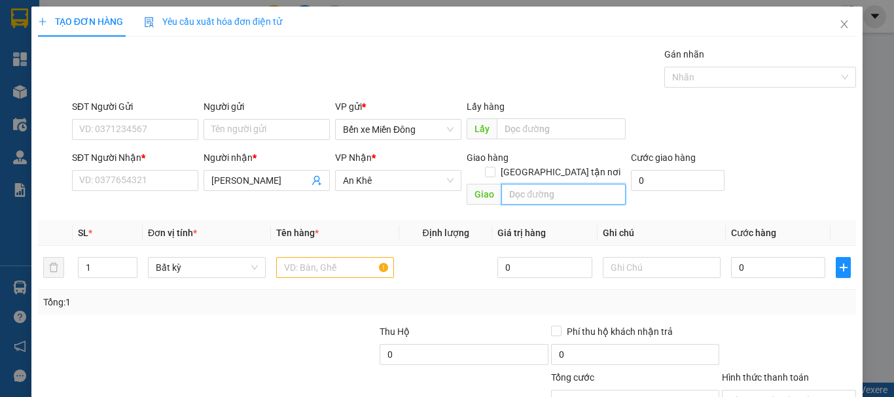
click at [535, 184] on input "text" at bounding box center [563, 194] width 124 height 21
type input "amr"
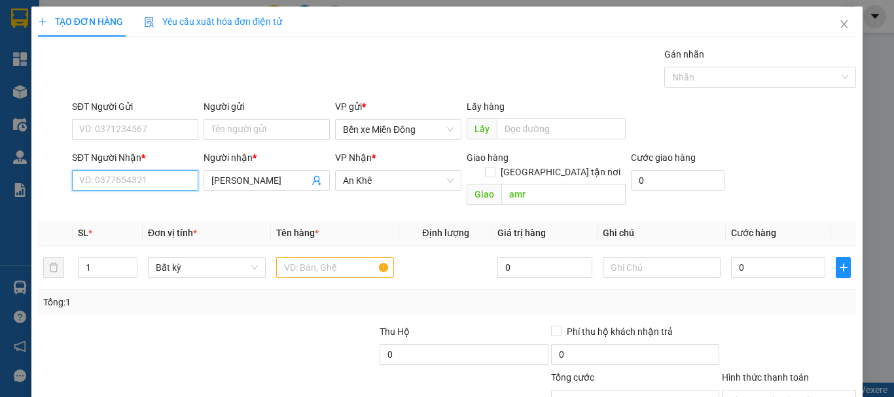
click at [129, 189] on input "SĐT Người Nhận *" at bounding box center [135, 180] width 126 height 21
click at [269, 185] on input "minh trung" at bounding box center [260, 180] width 98 height 14
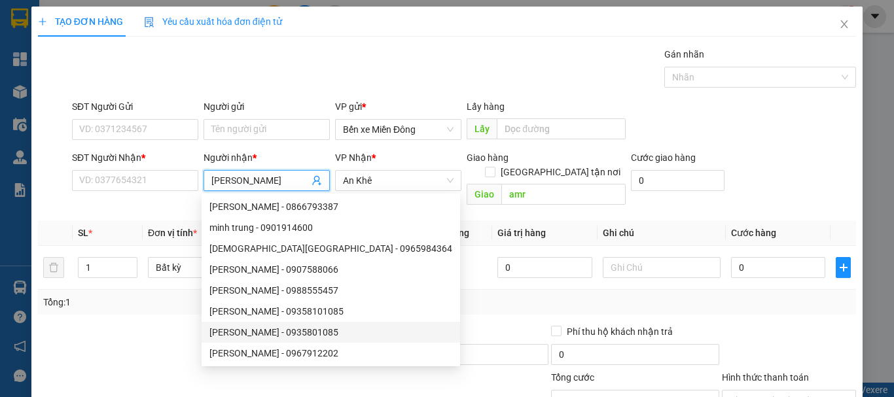
click at [306, 334] on div "minh trung - 0935801085" at bounding box center [330, 332] width 243 height 14
type input "0935801085"
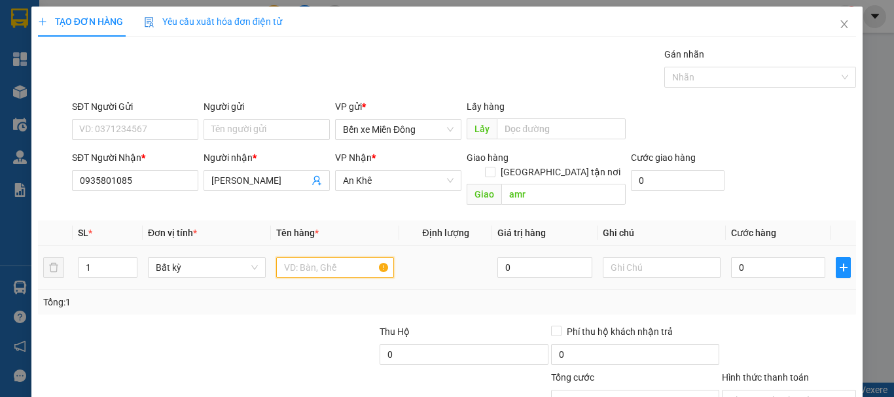
click at [348, 259] on input "text" at bounding box center [335, 267] width 118 height 21
type input "thùng"
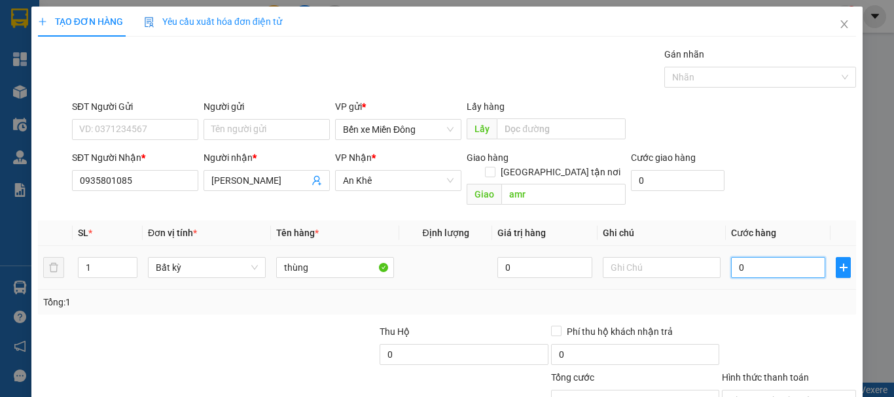
click at [759, 257] on input "0" at bounding box center [778, 267] width 94 height 21
type input "001"
type input "1"
type input "00.140.140"
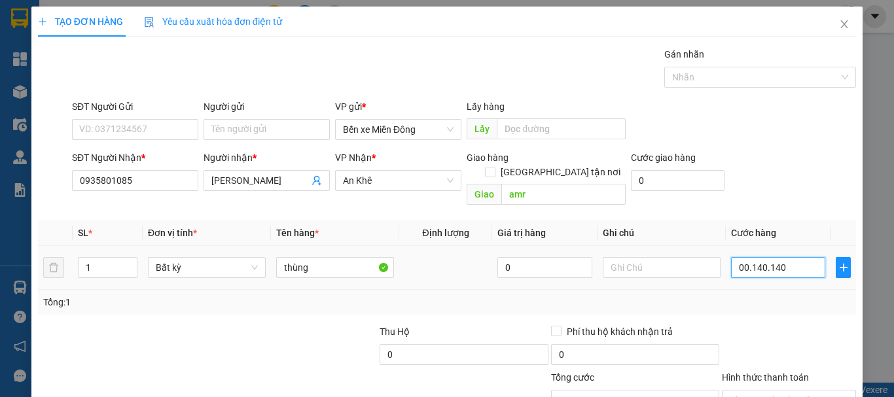
type input "140.140"
type input "001.400.140"
type input "1.400.140"
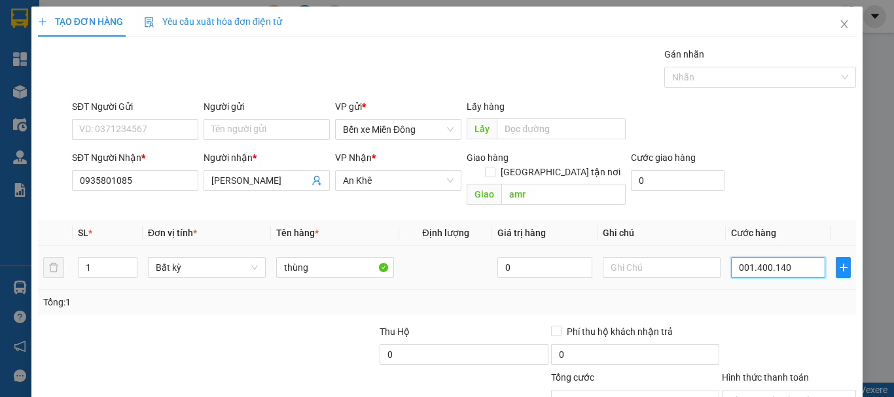
type input "00.140.014"
type input "140.014"
type input "0.014.001"
type input "14.001"
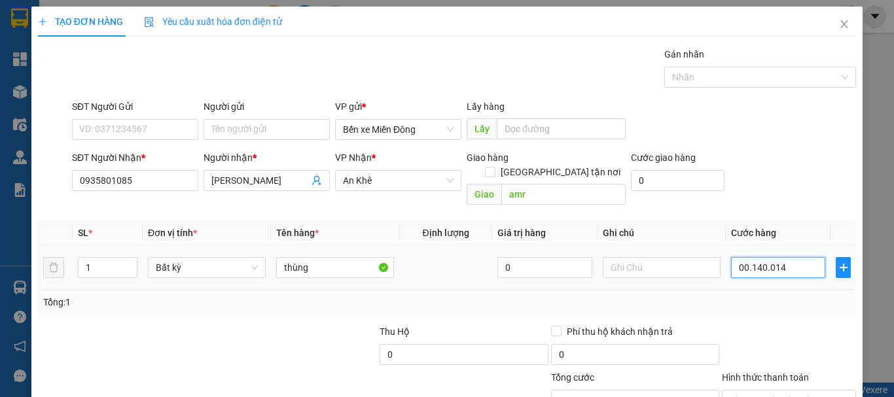
type input "14.001"
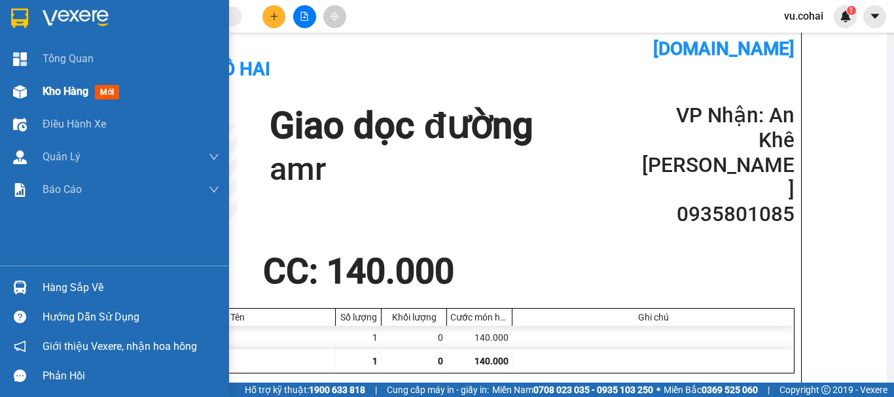
click at [65, 90] on span "Kho hàng" at bounding box center [66, 91] width 46 height 12
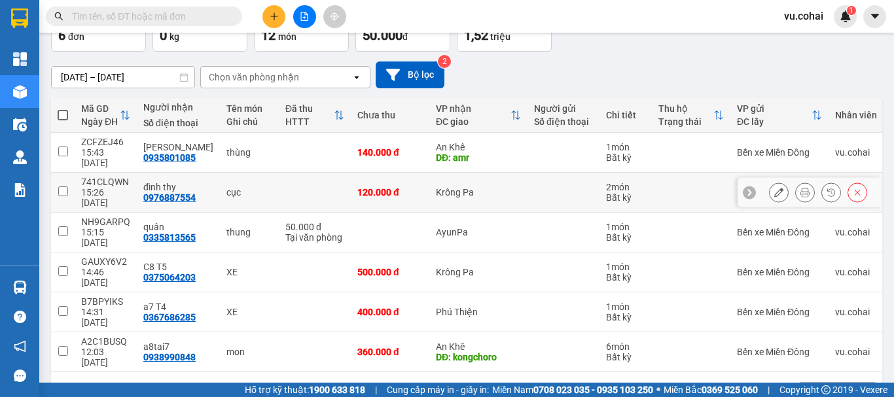
click at [60, 196] on input "checkbox" at bounding box center [63, 192] width 10 height 10
checkbox input "true"
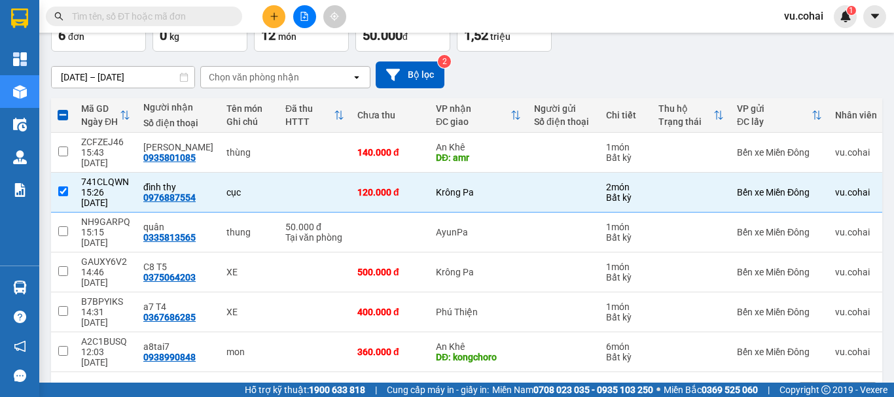
click at [733, 30] on button "Lên hàng" at bounding box center [743, 19] width 60 height 24
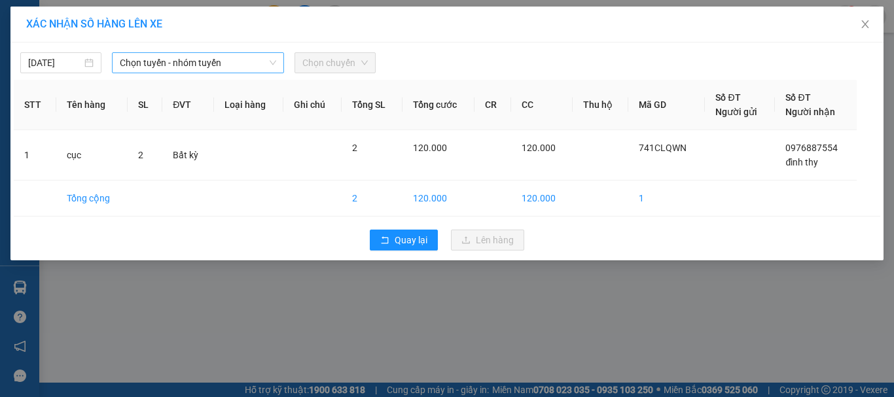
drag, startPoint x: 215, startPoint y: 67, endPoint x: 213, endPoint y: 58, distance: 8.7
click at [215, 65] on span "Chọn tuyến - nhóm tuyến" at bounding box center [198, 63] width 156 height 20
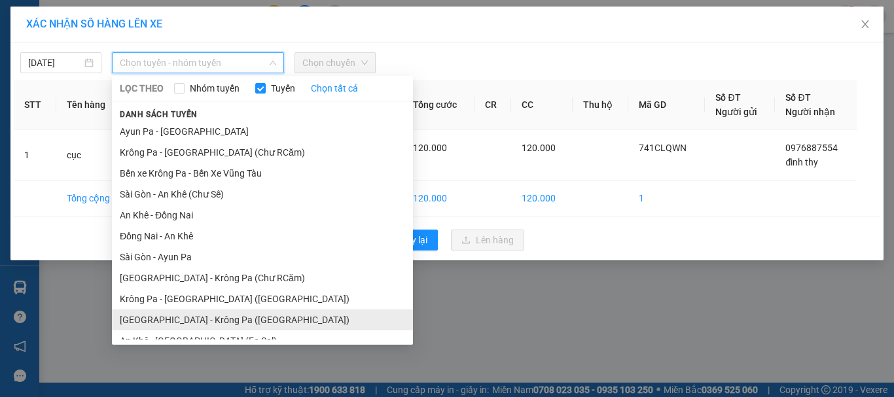
click at [185, 310] on li "[GEOGRAPHIC_DATA] - Krông Pa ([GEOGRAPHIC_DATA])" at bounding box center [262, 320] width 301 height 21
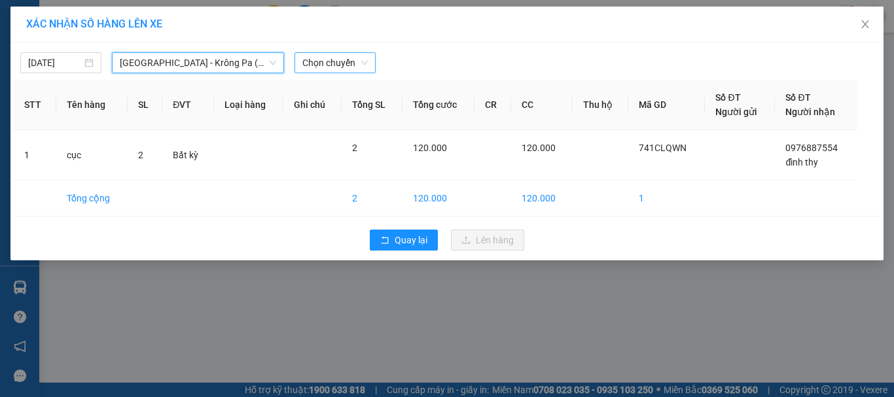
click at [354, 58] on span "Chọn chuyến" at bounding box center [334, 63] width 65 height 20
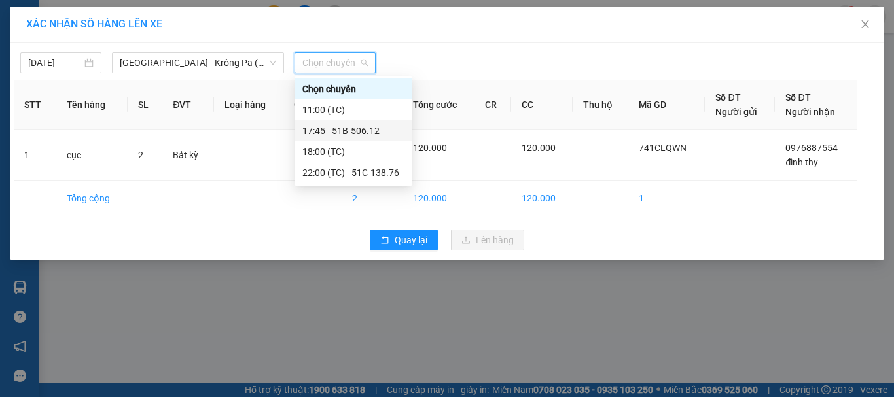
click at [354, 134] on div "17:45 - 51B-506.12" at bounding box center [353, 131] width 102 height 14
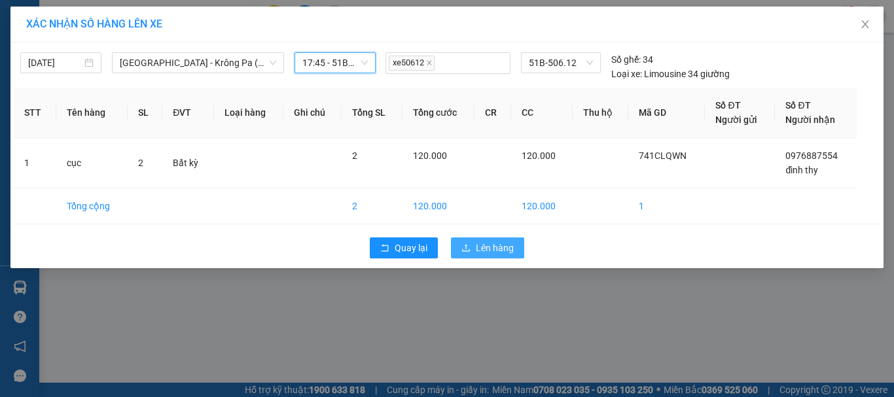
click at [482, 242] on span "Lên hàng" at bounding box center [495, 248] width 38 height 14
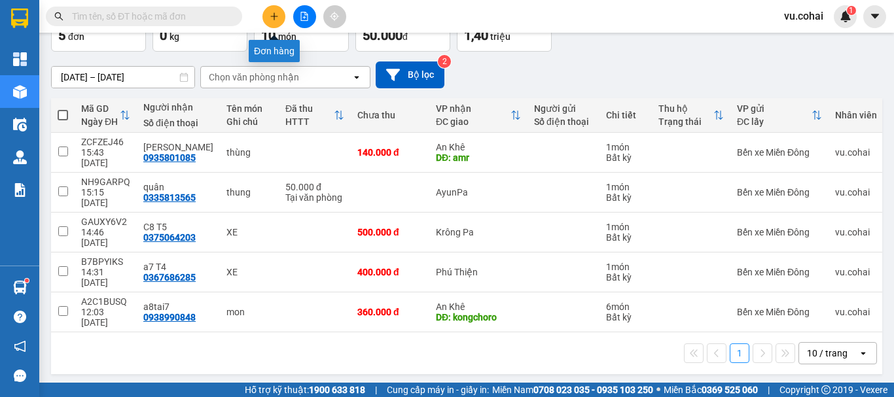
click at [273, 18] on icon "plus" at bounding box center [274, 16] width 9 height 9
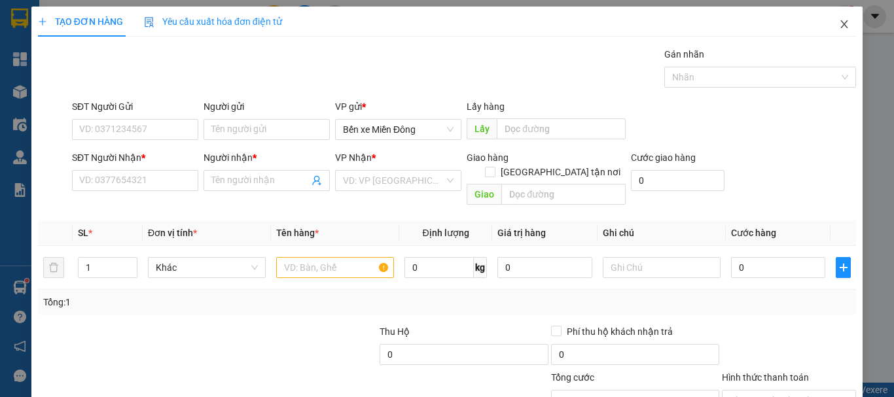
click at [839, 24] on icon "close" at bounding box center [844, 24] width 10 height 10
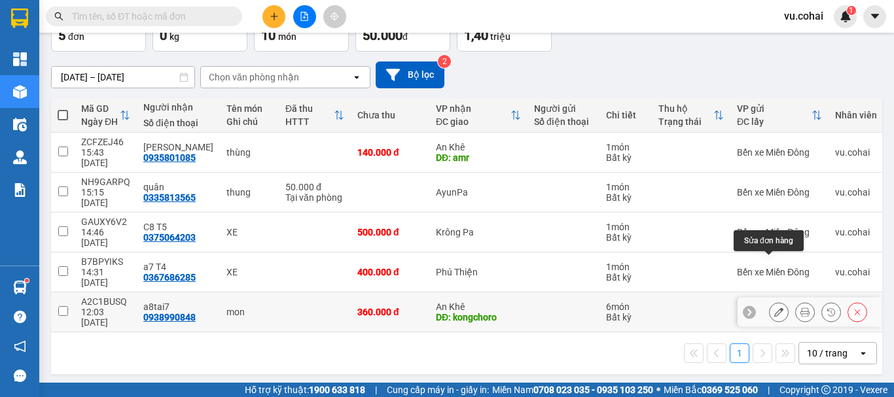
click at [774, 308] on icon at bounding box center [778, 312] width 9 height 9
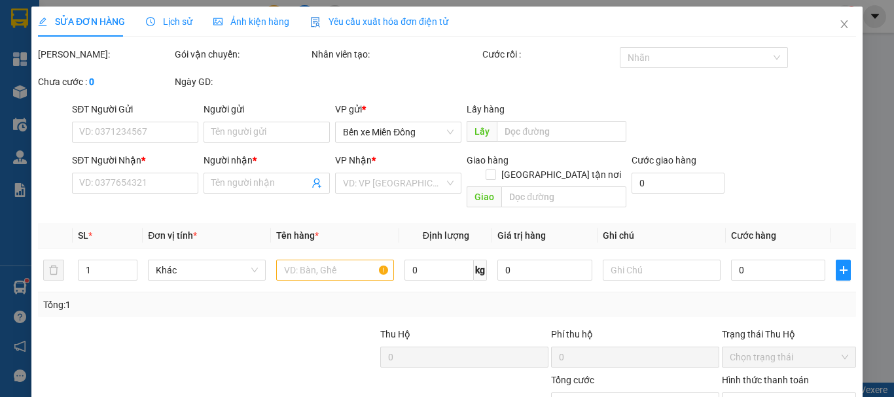
type input "0938990848"
type input "a8tai7"
type input "kongchoro"
type input "360.000"
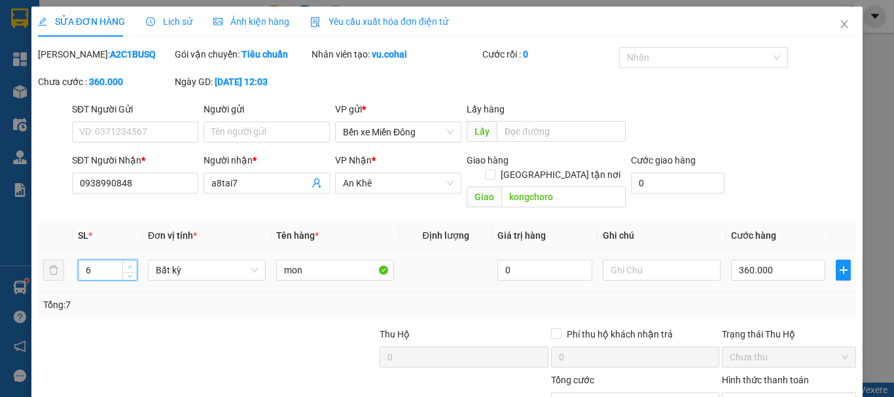
type input "7"
click at [133, 263] on span "up" at bounding box center [130, 267] width 8 height 8
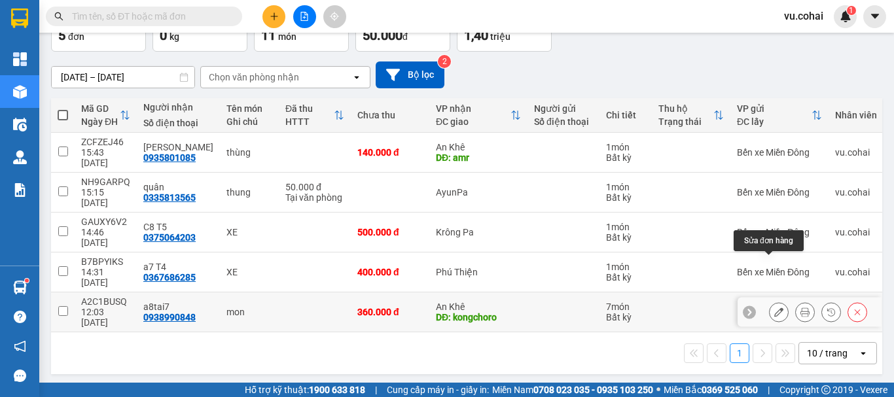
click at [769, 322] on div at bounding box center [779, 312] width 20 height 20
click at [774, 317] on icon at bounding box center [778, 312] width 9 height 9
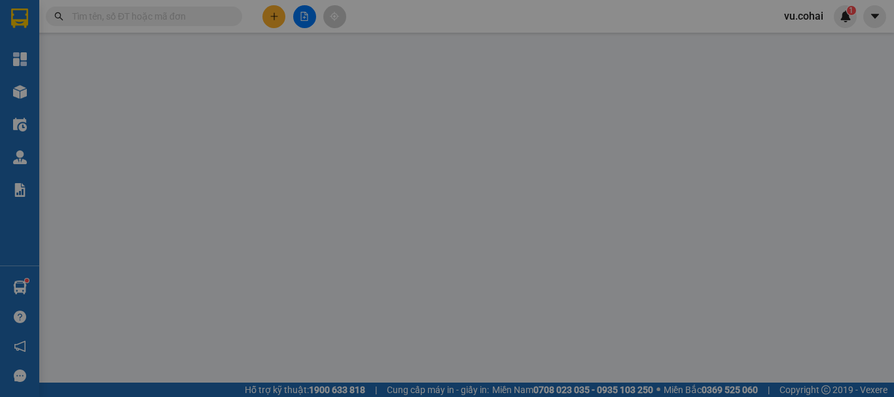
type input "0938990848"
type input "a8tai7"
type input "kongchoro"
type input "360.000"
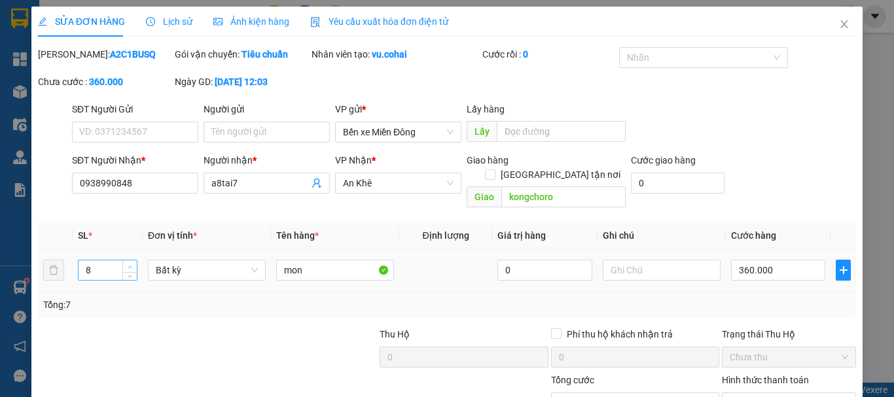
click at [124, 261] on span "Increase Value" at bounding box center [129, 267] width 14 height 12
click at [130, 265] on icon "up" at bounding box center [130, 267] width 5 height 5
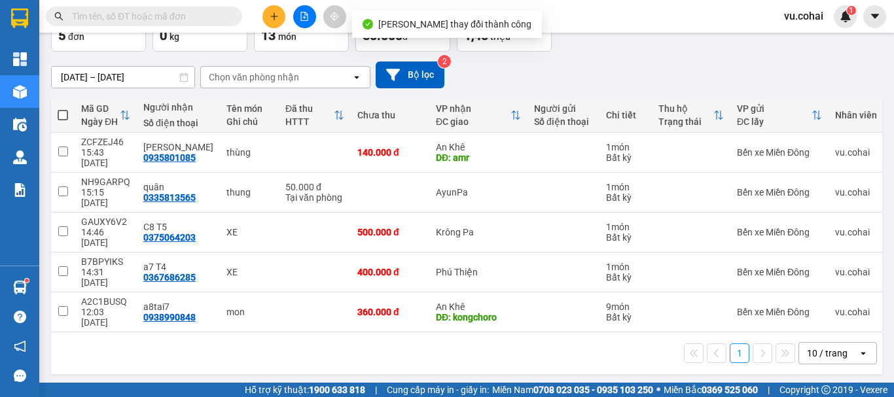
click at [699, 374] on div "1 10 / trang open" at bounding box center [466, 354] width 831 height 42
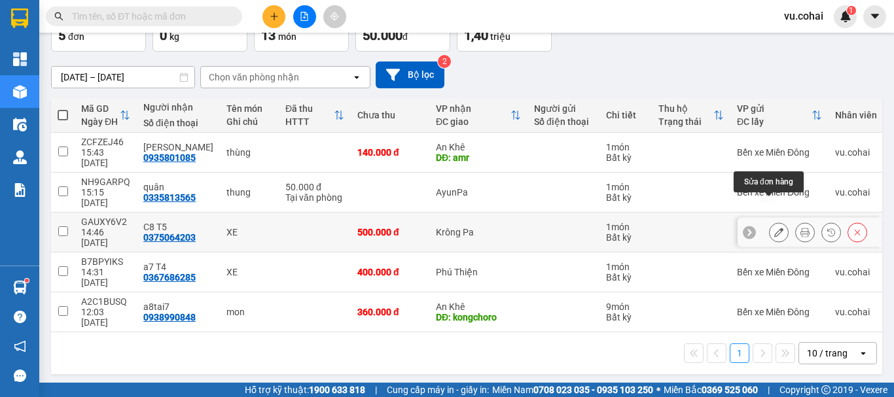
click at [774, 230] on button at bounding box center [779, 232] width 18 height 23
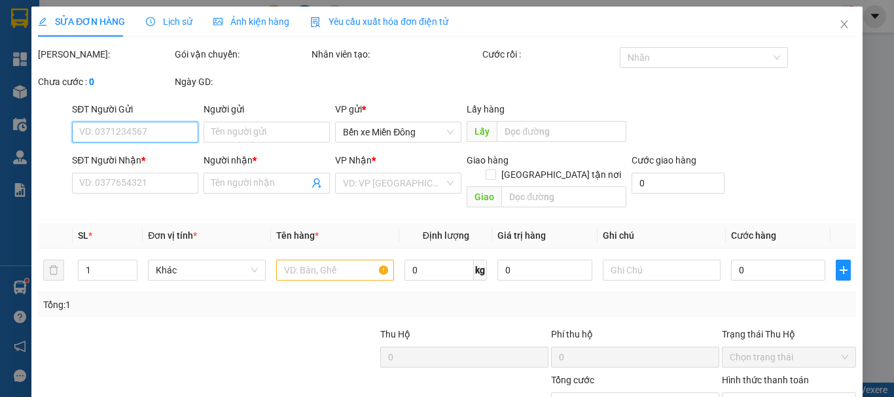
type input "0375064203"
type input "C8 T5"
type input "500.000"
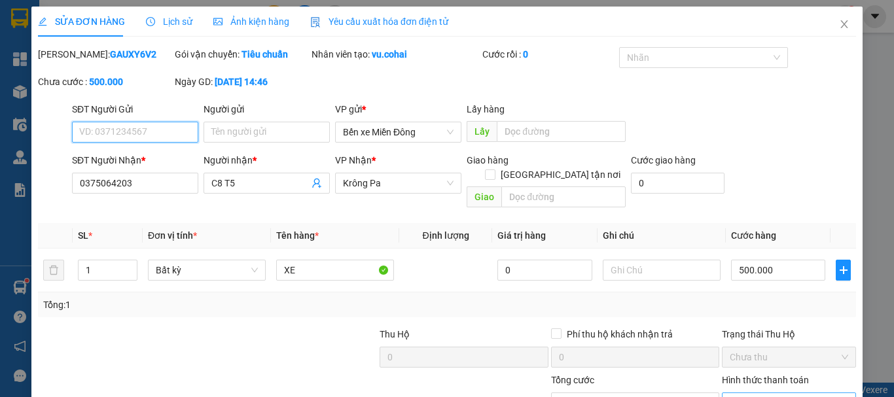
click at [782, 393] on span "Chọn HT Thanh Toán" at bounding box center [789, 403] width 118 height 20
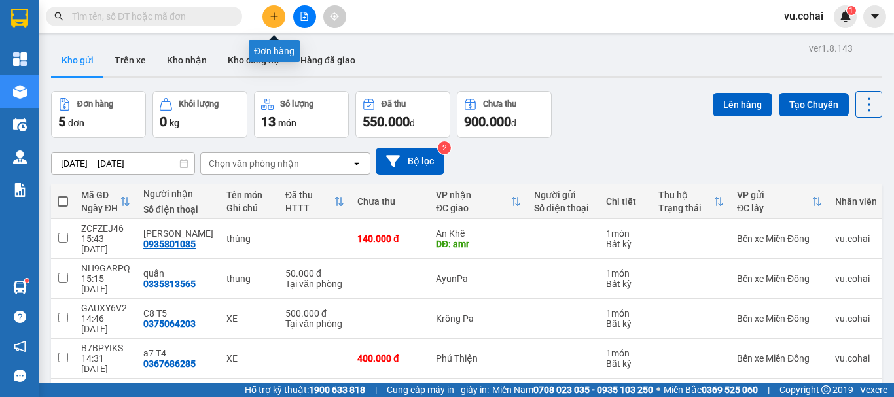
click at [279, 15] on button at bounding box center [273, 16] width 23 height 23
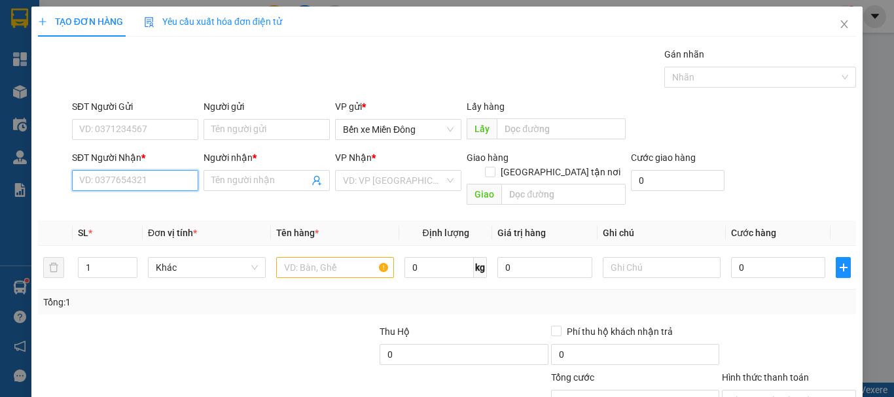
click at [126, 183] on input "SĐT Người Nhận *" at bounding box center [135, 180] width 126 height 21
click at [127, 187] on input "0862492" at bounding box center [135, 180] width 126 height 21
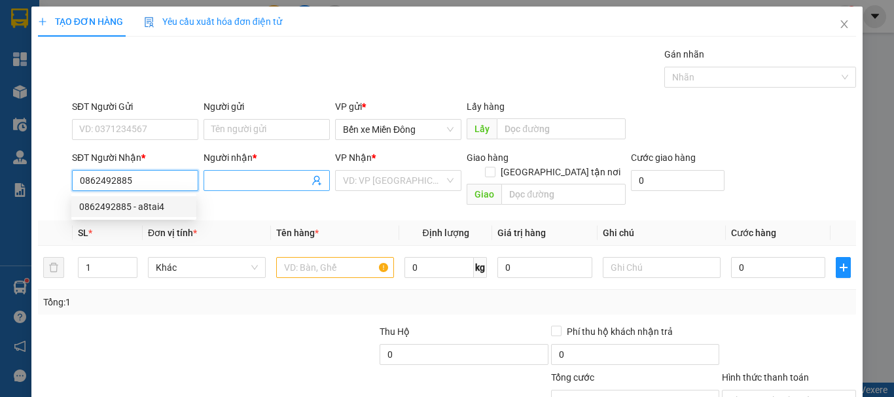
type input "0862492885"
click at [279, 173] on input "Người nhận *" at bounding box center [260, 180] width 98 height 14
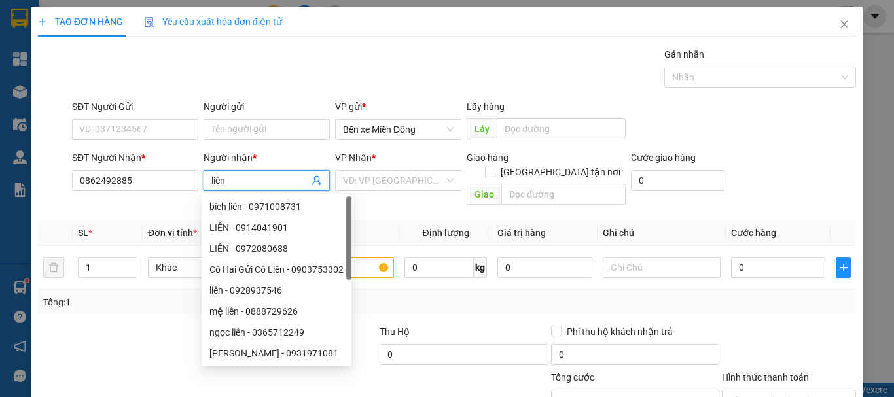
type input "liên"
drag, startPoint x: 414, startPoint y: 167, endPoint x: 410, endPoint y: 173, distance: 7.6
click at [414, 172] on div "VP Nhận * VD: VP Sài Gòn" at bounding box center [398, 174] width 126 height 46
click at [408, 178] on input "search" at bounding box center [393, 181] width 101 height 20
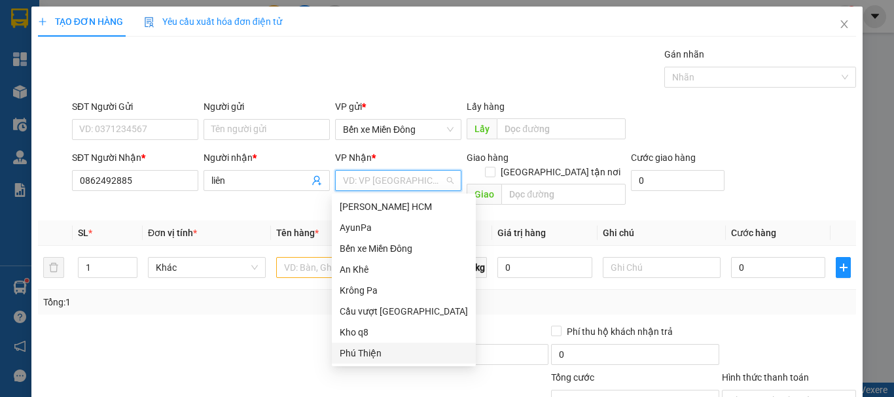
click at [380, 358] on div "Phú Thiện" at bounding box center [404, 353] width 128 height 14
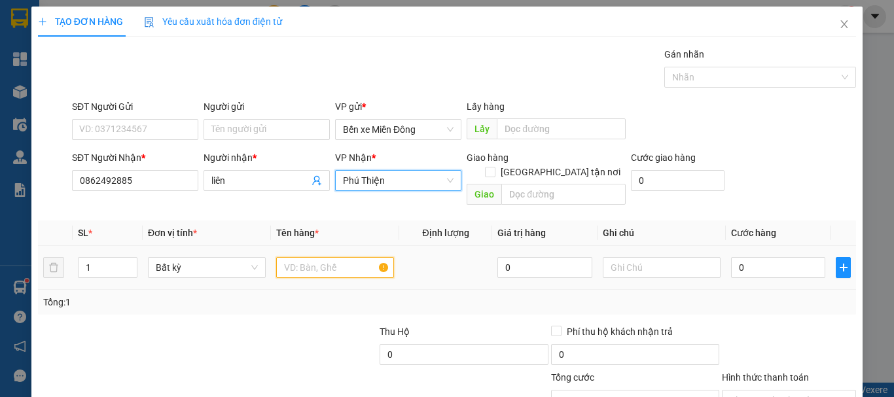
click at [319, 257] on input "text" at bounding box center [335, 267] width 118 height 21
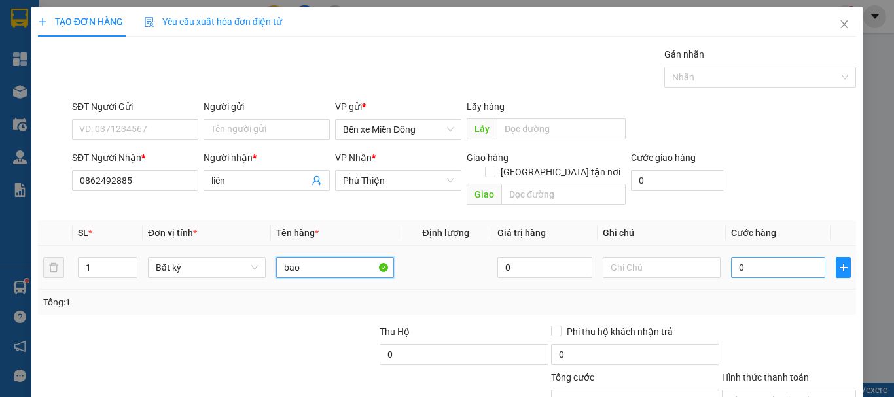
type input "bao"
click at [781, 258] on input "0" at bounding box center [778, 267] width 94 height 21
type input "005"
type input "5"
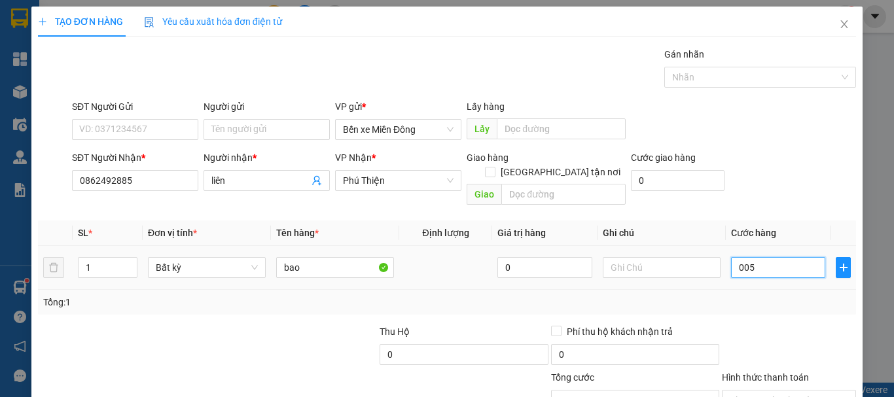
type input "0.050"
type input "50"
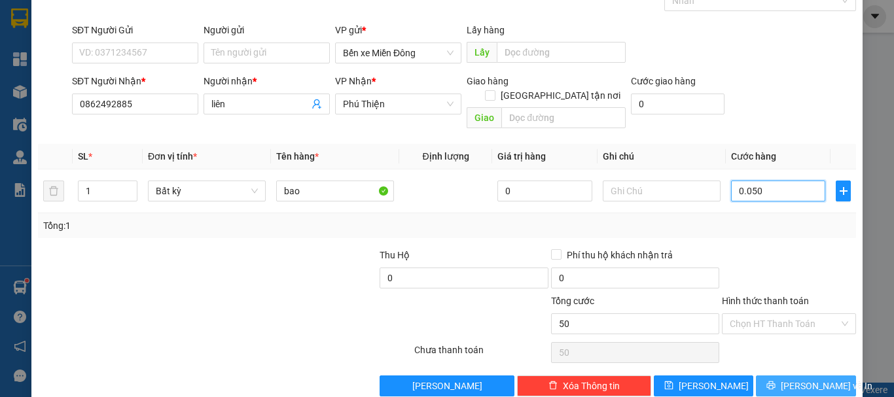
scroll to position [87, 0]
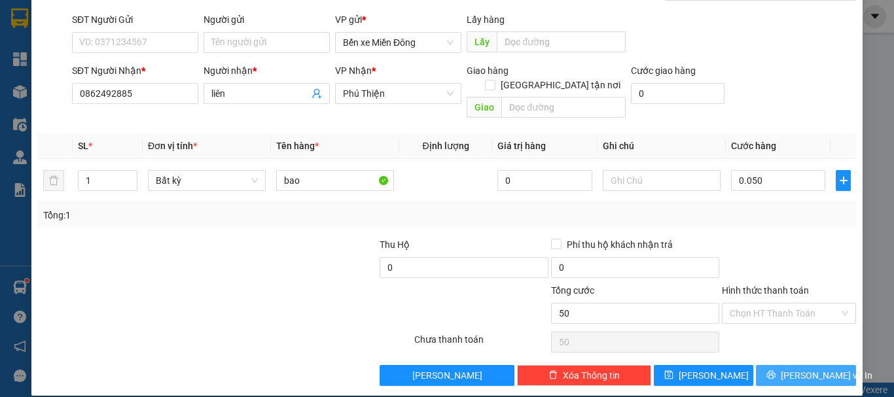
type input "50.000"
click at [810, 371] on button "[PERSON_NAME] và In" at bounding box center [806, 375] width 100 height 21
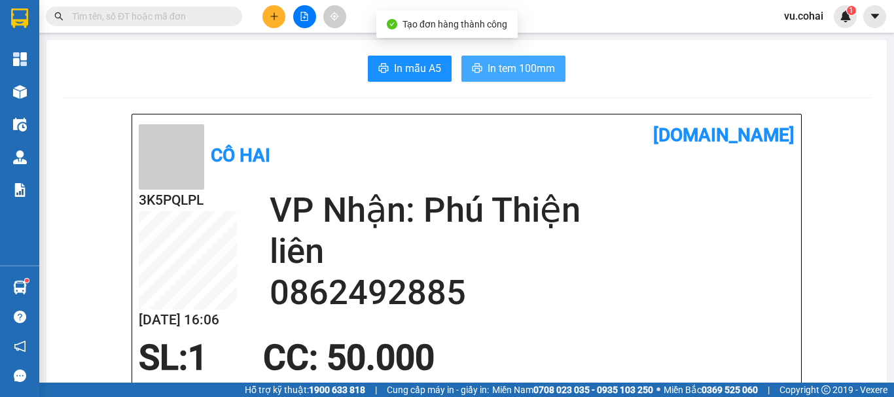
click at [528, 64] on span "In tem 100mm" at bounding box center [521, 68] width 67 height 16
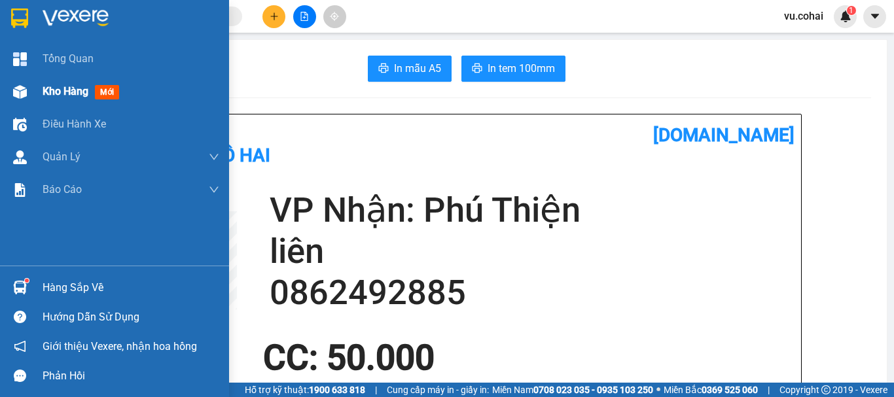
drag, startPoint x: 51, startPoint y: 97, endPoint x: 61, endPoint y: 77, distance: 22.0
click at [61, 77] on div "Kho hàng mới" at bounding box center [131, 91] width 177 height 33
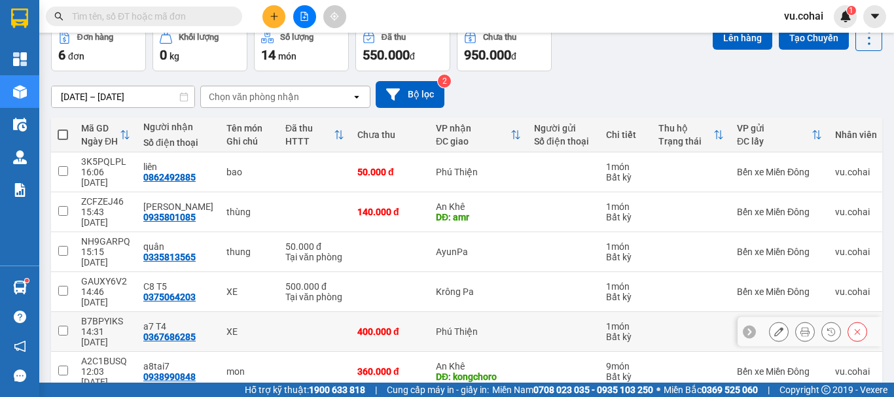
scroll to position [72, 0]
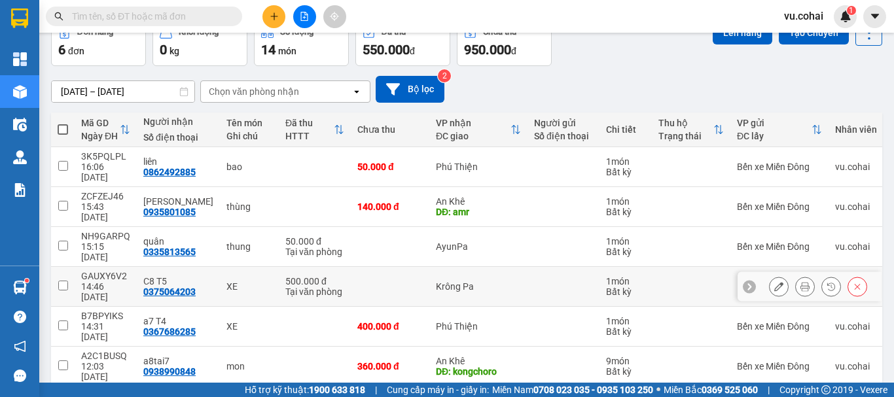
click at [79, 267] on td "GAUXY6V2 14:46 11/09" at bounding box center [106, 287] width 62 height 40
checkbox input "true"
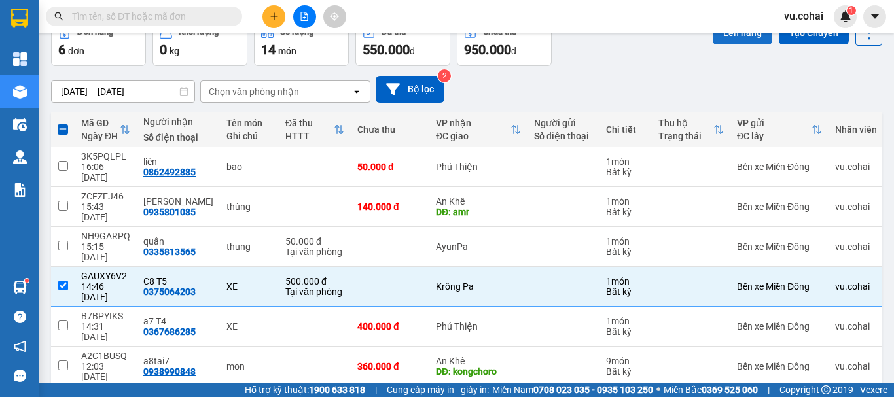
click at [732, 37] on button "Lên hàng" at bounding box center [743, 33] width 60 height 24
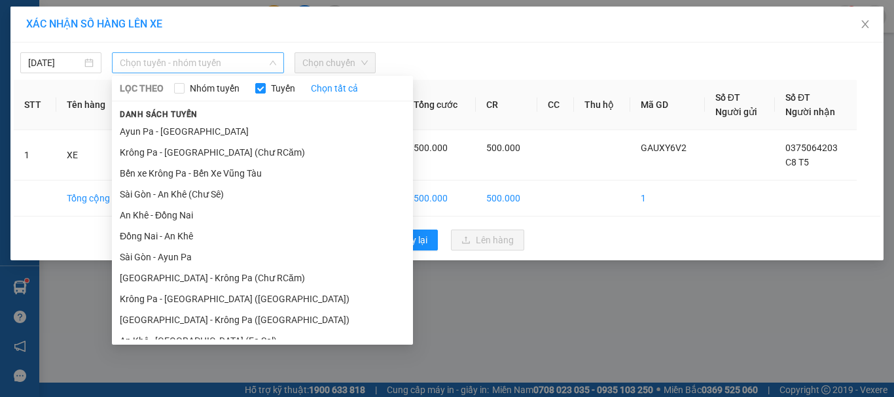
click at [224, 63] on span "Chọn tuyến - nhóm tuyến" at bounding box center [198, 63] width 156 height 20
drag, startPoint x: 193, startPoint y: 320, endPoint x: 203, endPoint y: 308, distance: 15.3
click at [194, 320] on li "[GEOGRAPHIC_DATA] - Krông Pa ([GEOGRAPHIC_DATA])" at bounding box center [262, 320] width 301 height 21
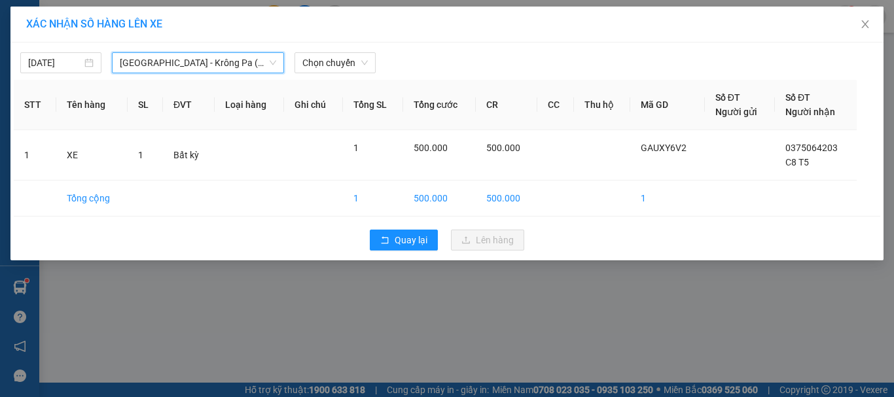
click at [291, 71] on div "Chọn chuyến" at bounding box center [335, 62] width 92 height 21
click at [328, 60] on span "Chọn chuyến" at bounding box center [334, 63] width 65 height 20
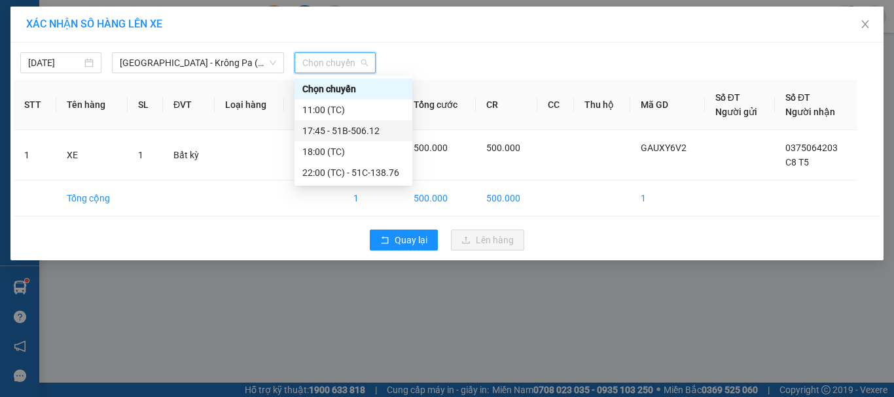
click at [363, 123] on div "17:45 - 51B-506.12" at bounding box center [354, 130] width 118 height 21
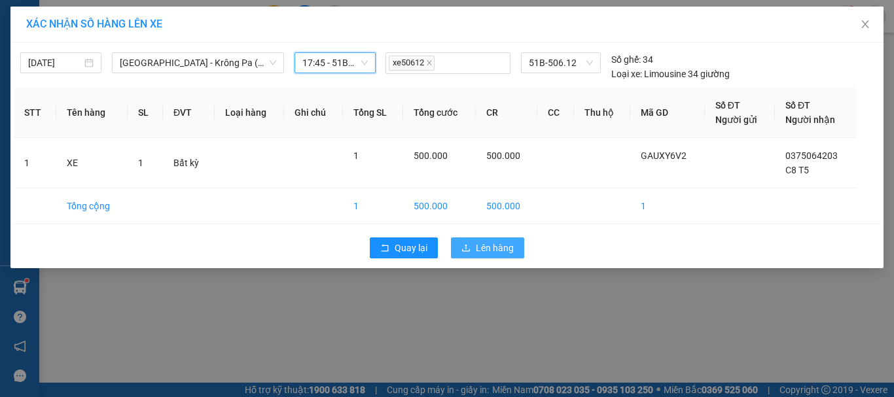
click at [491, 249] on span "Lên hàng" at bounding box center [495, 248] width 38 height 14
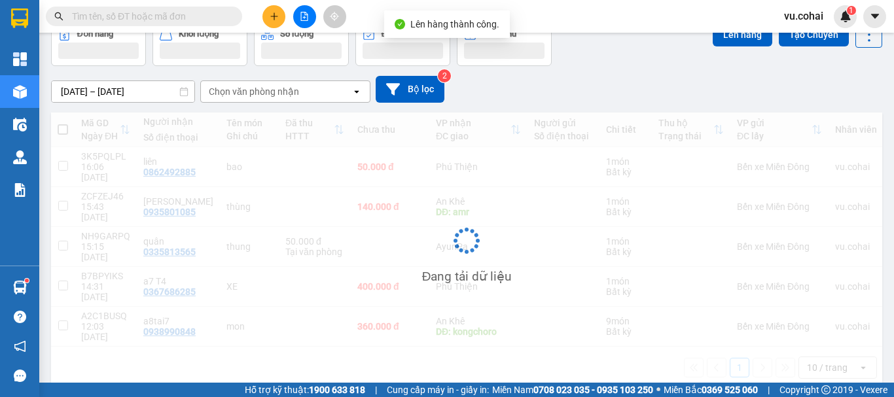
scroll to position [60, 0]
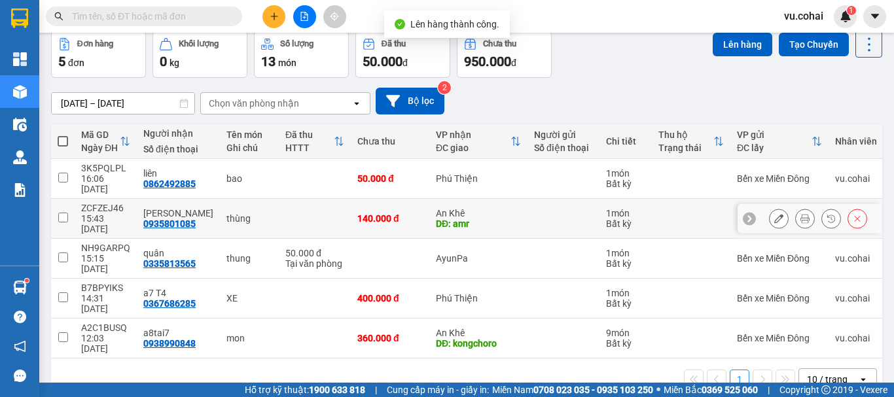
click at [54, 201] on td at bounding box center [63, 219] width 24 height 40
checkbox input "true"
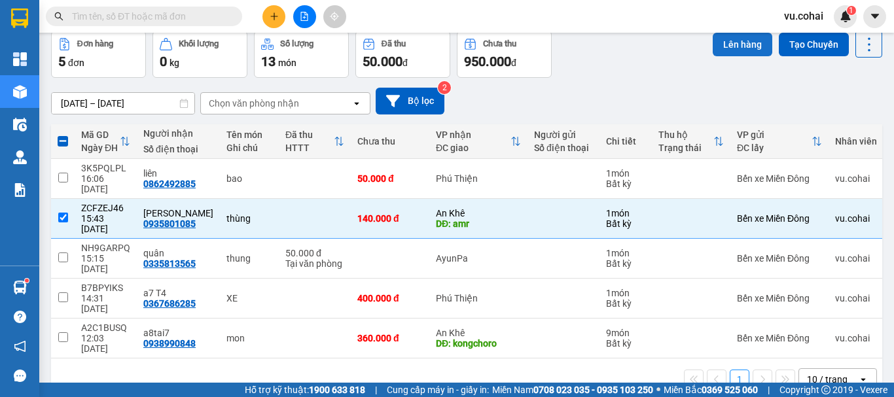
click at [729, 36] on button "Lên hàng" at bounding box center [743, 45] width 60 height 24
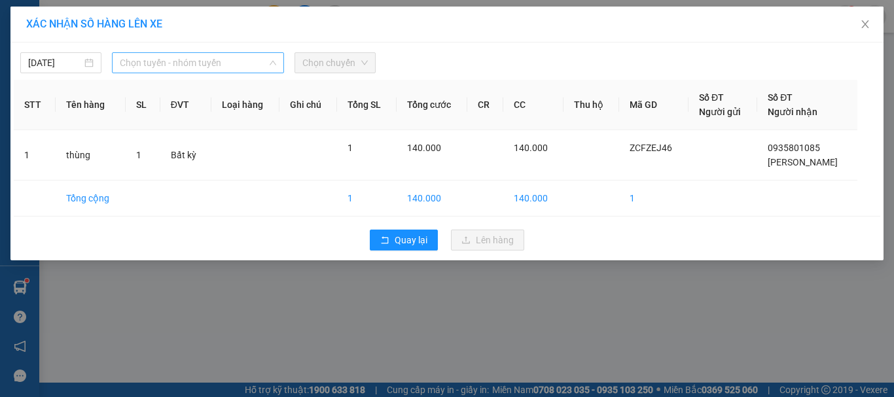
click at [218, 59] on span "Chọn tuyến - nhóm tuyến" at bounding box center [198, 63] width 156 height 20
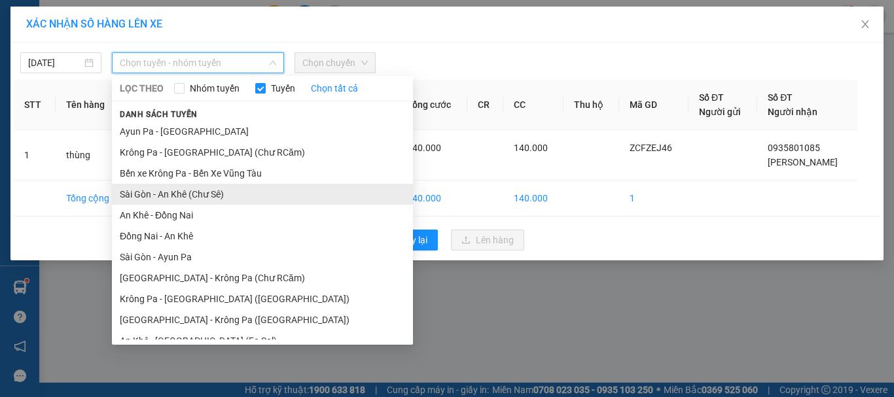
click at [217, 193] on li "Sài Gòn - An Khê (Chư Sê)" at bounding box center [262, 194] width 301 height 21
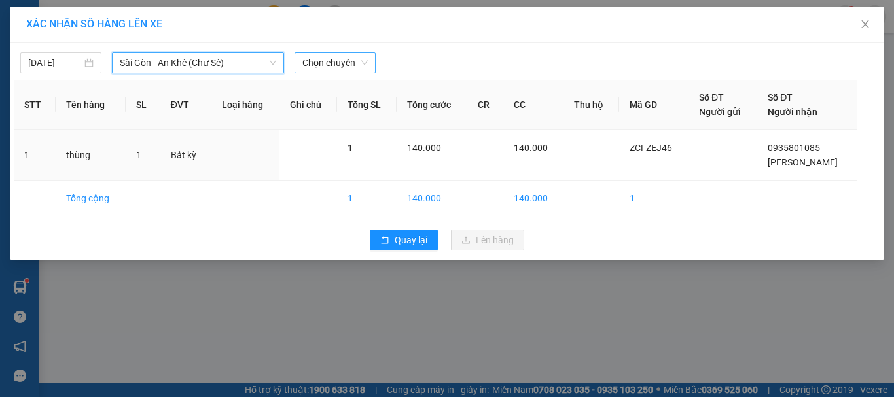
click at [340, 56] on span "Chọn chuyến" at bounding box center [334, 63] width 65 height 20
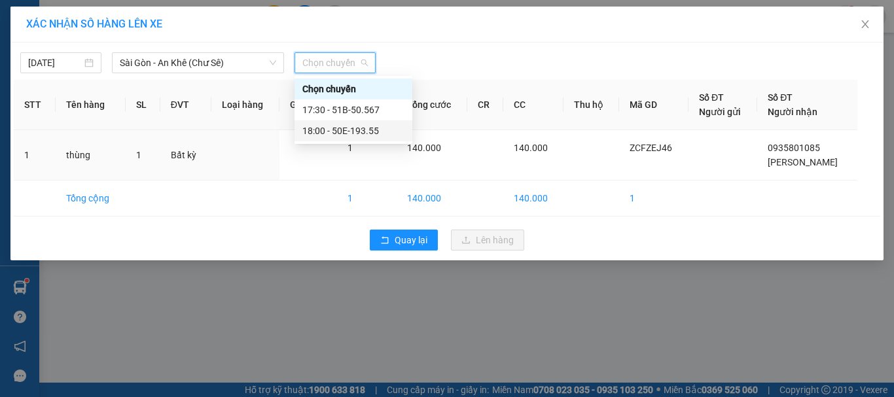
click at [369, 134] on div "18:00 - 50E-193.55" at bounding box center [353, 131] width 102 height 14
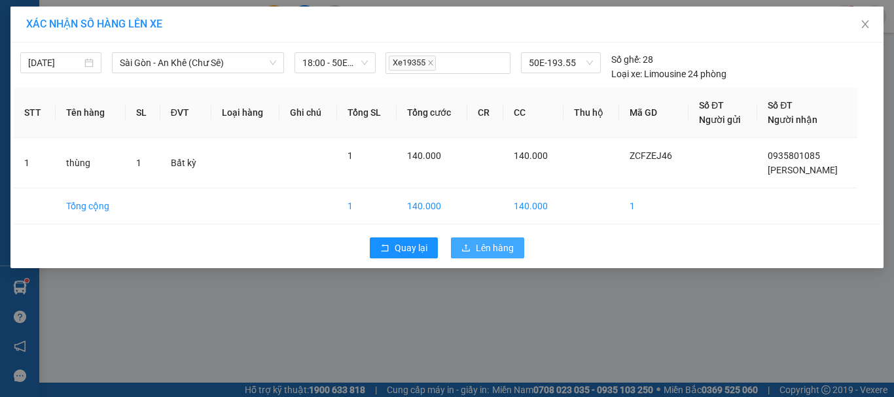
click at [484, 253] on span "Lên hàng" at bounding box center [495, 248] width 38 height 14
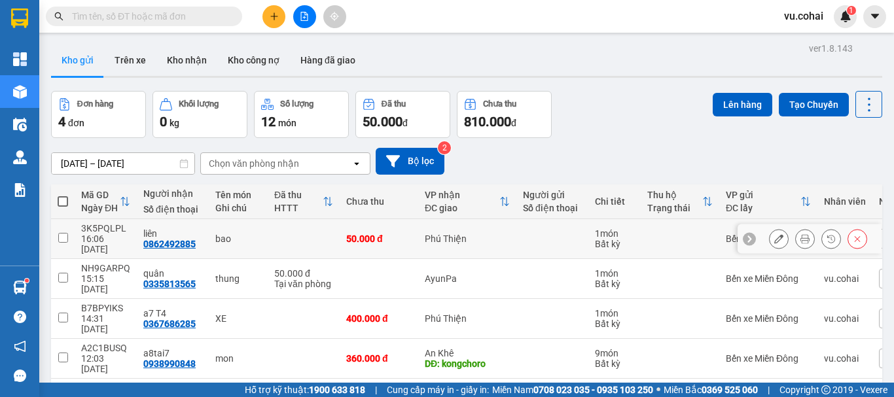
click at [68, 230] on td at bounding box center [63, 239] width 24 height 40
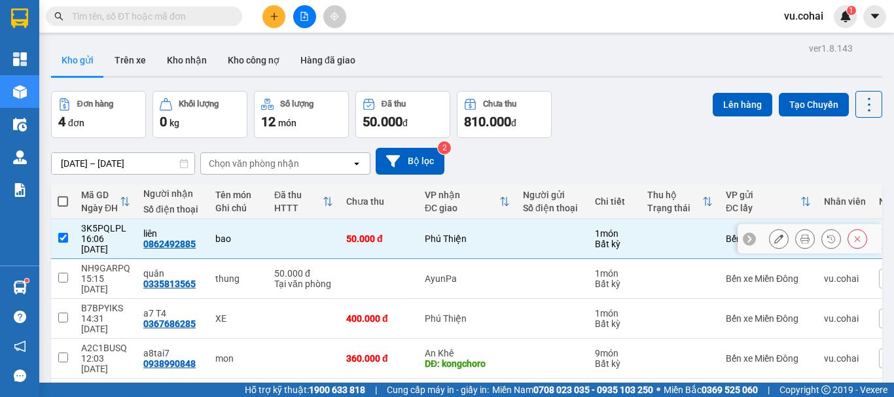
checkbox input "true"
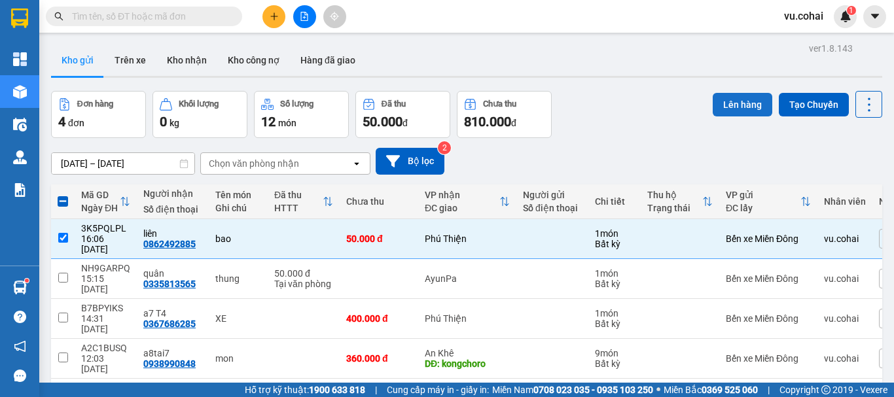
click at [727, 105] on button "Lên hàng" at bounding box center [743, 105] width 60 height 24
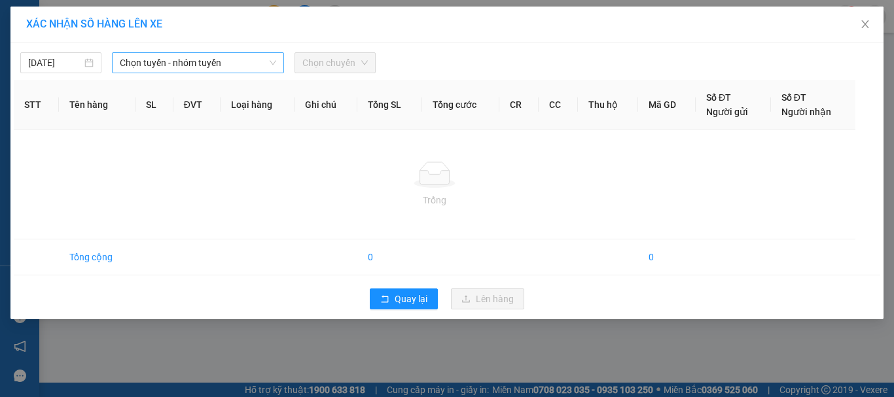
click at [151, 65] on span "Chọn tuyến - nhóm tuyến" at bounding box center [198, 63] width 156 height 20
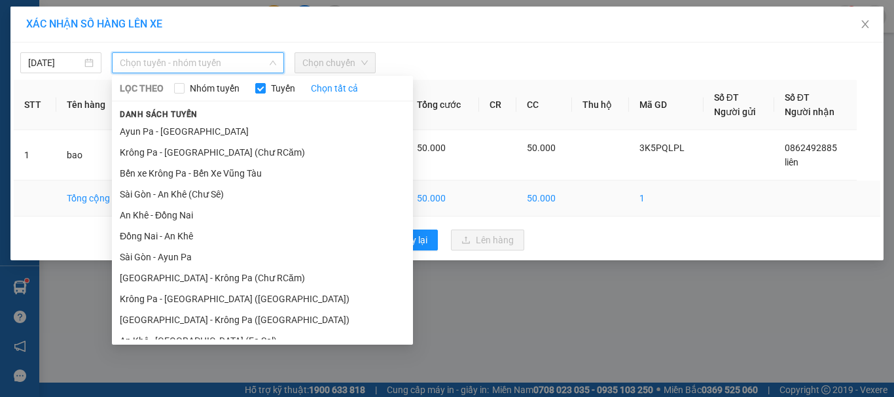
drag, startPoint x: 225, startPoint y: 276, endPoint x: 261, endPoint y: 196, distance: 87.6
click at [225, 276] on li "[GEOGRAPHIC_DATA] - Krông Pa (Chư RCăm)" at bounding box center [262, 278] width 301 height 21
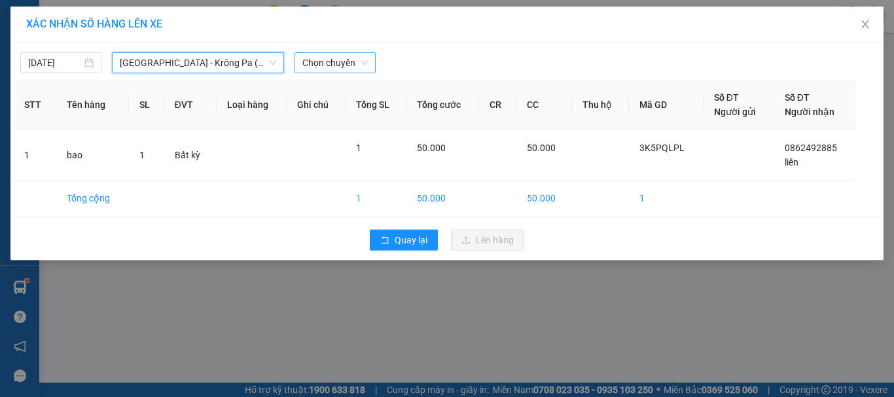
click at [314, 52] on div "Chọn chuyến" at bounding box center [335, 62] width 81 height 21
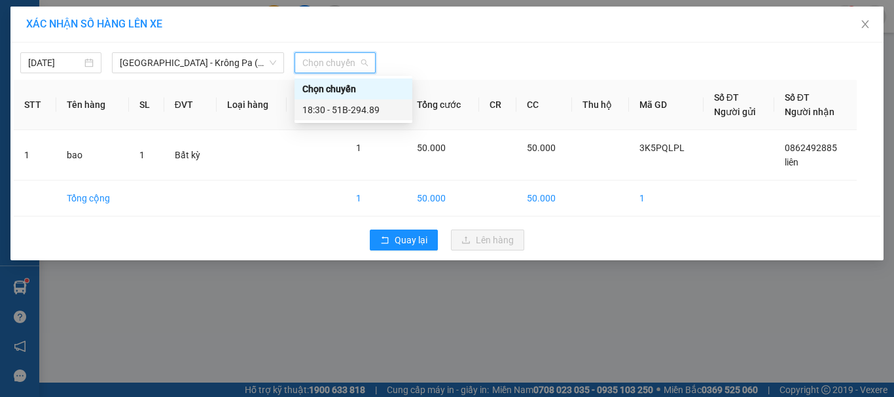
click at [356, 107] on div "18:30 - 51B-294.89" at bounding box center [353, 110] width 102 height 14
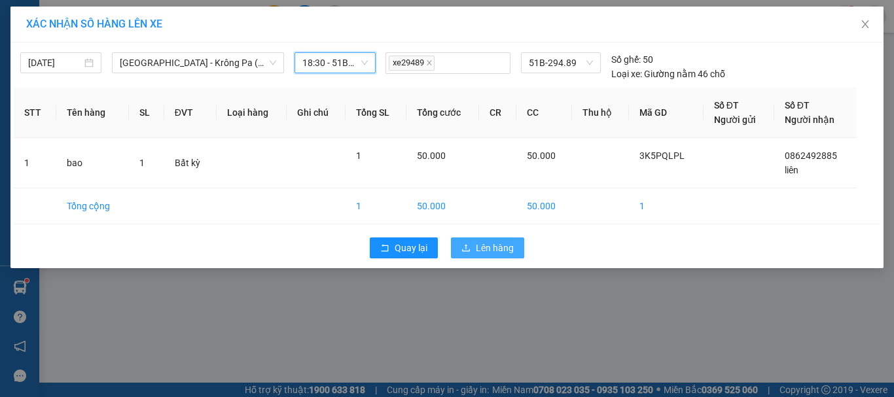
click at [481, 249] on span "Lên hàng" at bounding box center [495, 248] width 38 height 14
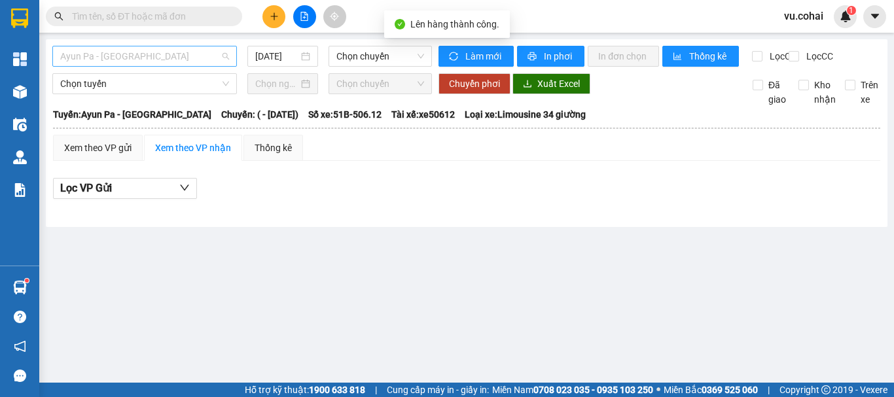
click at [125, 61] on span "Ayun Pa - [GEOGRAPHIC_DATA]" at bounding box center [144, 56] width 169 height 20
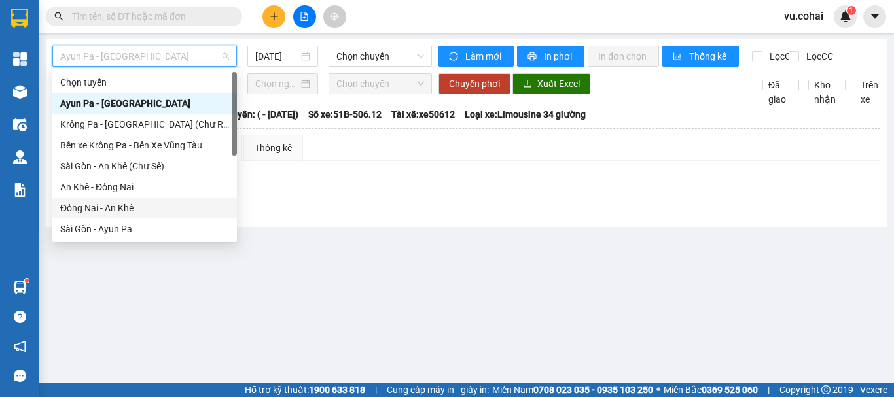
click at [126, 209] on div "Đồng Nai - An Khê" at bounding box center [144, 208] width 169 height 14
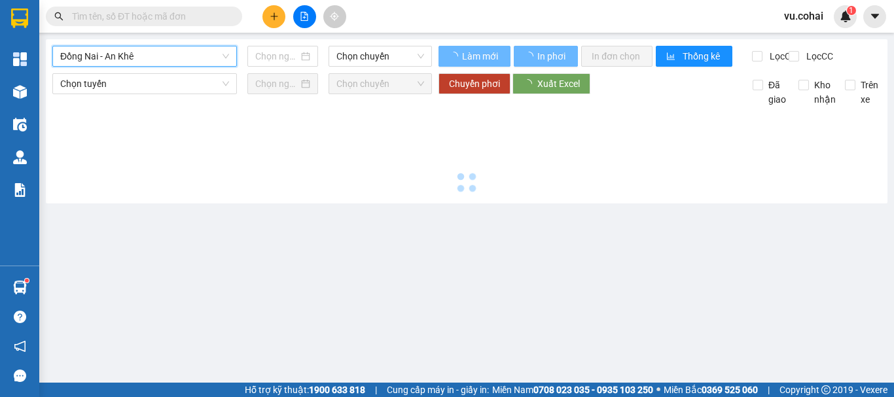
type input "[DATE]"
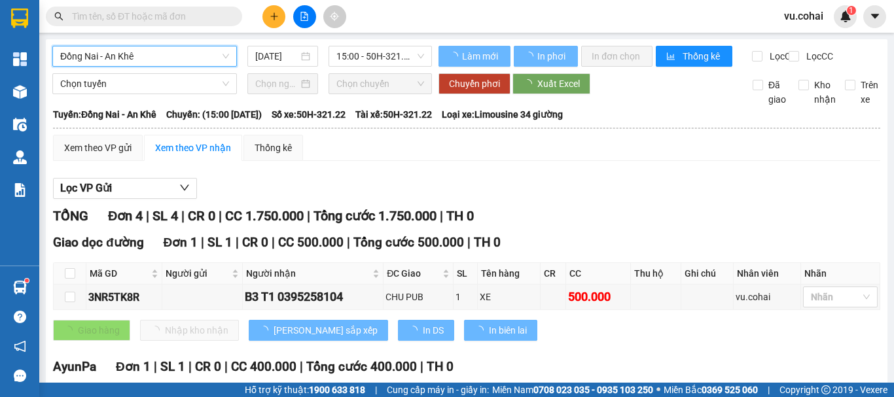
click at [379, 57] on span "15:00 - 50H-321.22" at bounding box center [380, 56] width 88 height 20
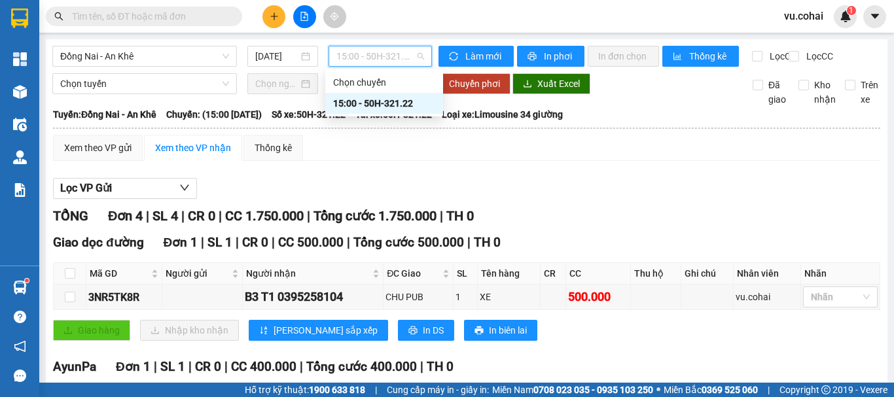
click at [403, 107] on div "15:00 - 50H-321.22" at bounding box center [384, 103] width 102 height 14
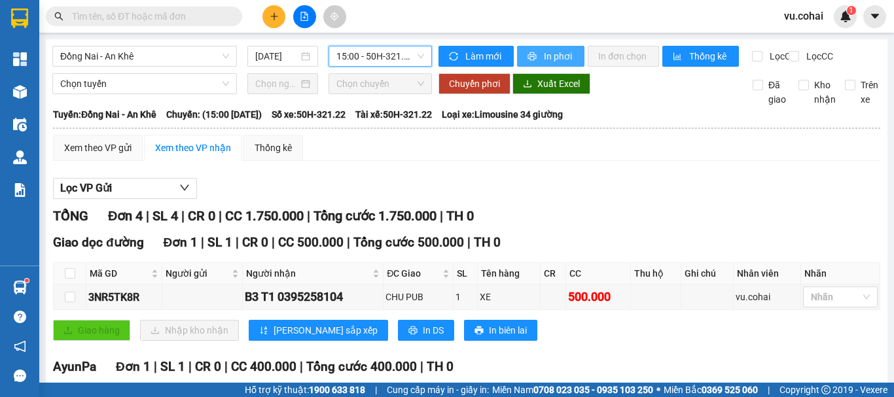
click at [535, 60] on button "In phơi" at bounding box center [550, 56] width 67 height 21
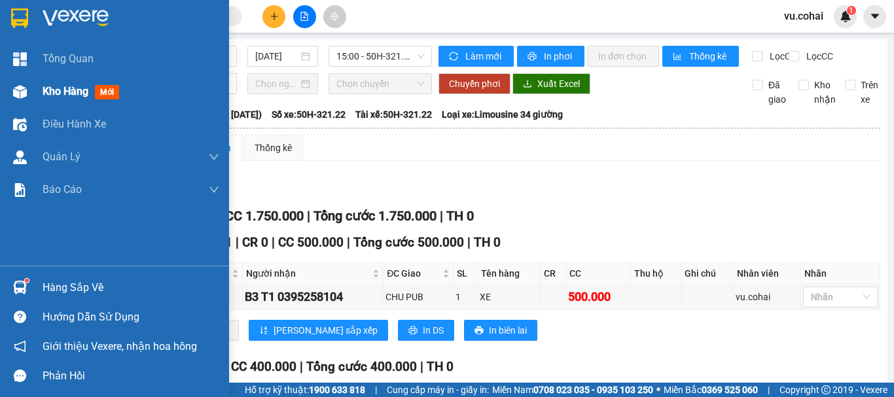
click at [69, 99] on div "Kho hàng mới" at bounding box center [84, 91] width 82 height 16
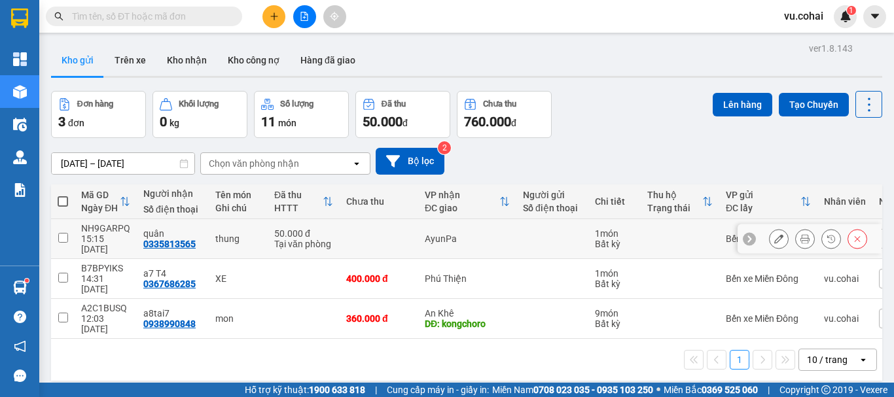
drag, startPoint x: 55, startPoint y: 234, endPoint x: 118, endPoint y: 223, distance: 63.8
click at [62, 236] on td at bounding box center [63, 239] width 24 height 40
checkbox input "true"
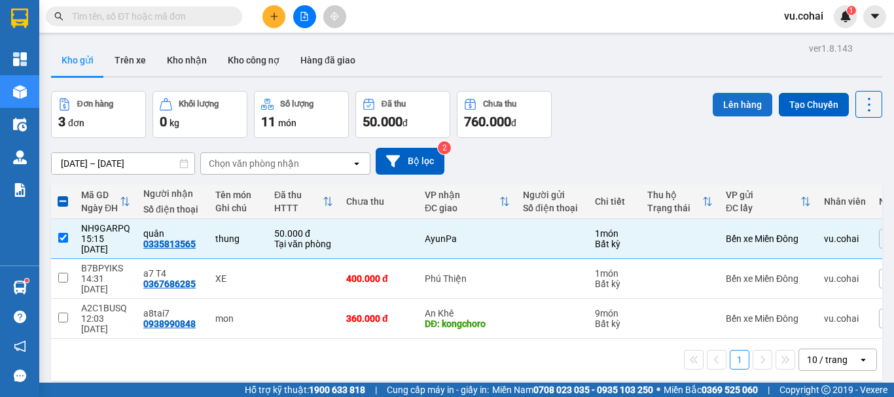
click at [734, 111] on button "Lên hàng" at bounding box center [743, 105] width 60 height 24
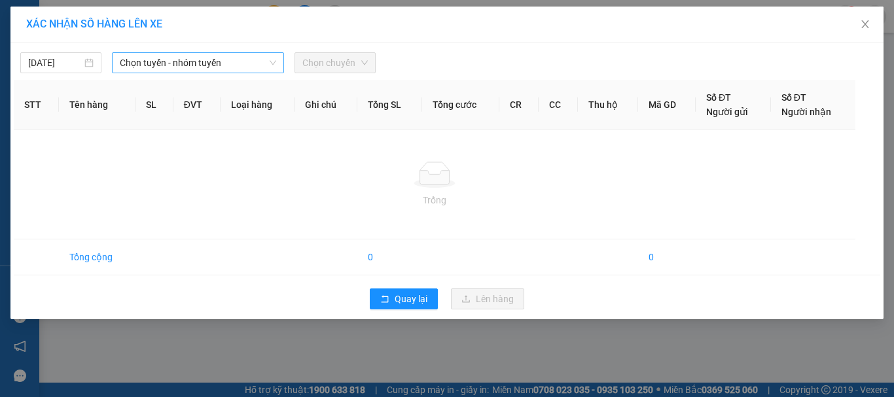
click at [200, 63] on span "Chọn tuyến - nhóm tuyến" at bounding box center [198, 63] width 156 height 20
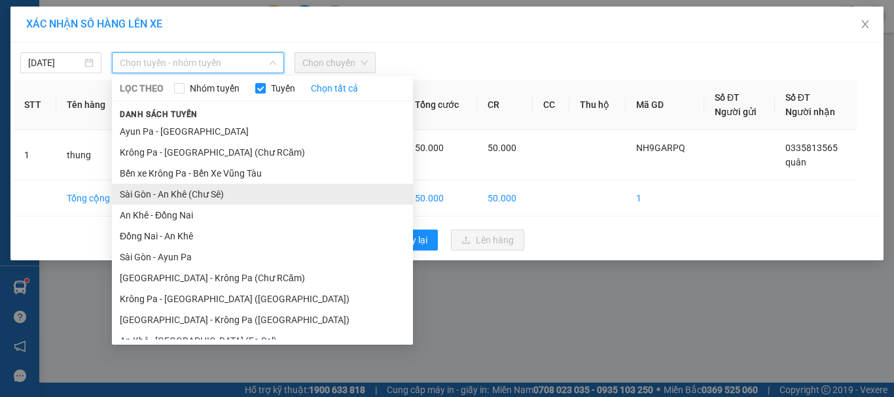
drag, startPoint x: 212, startPoint y: 194, endPoint x: 350, endPoint y: 74, distance: 183.2
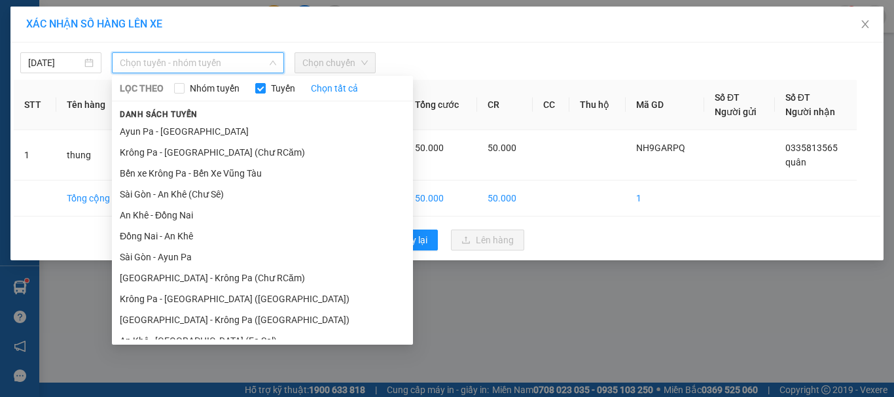
click at [213, 193] on li "Sài Gòn - An Khê (Chư Sê)" at bounding box center [262, 194] width 301 height 21
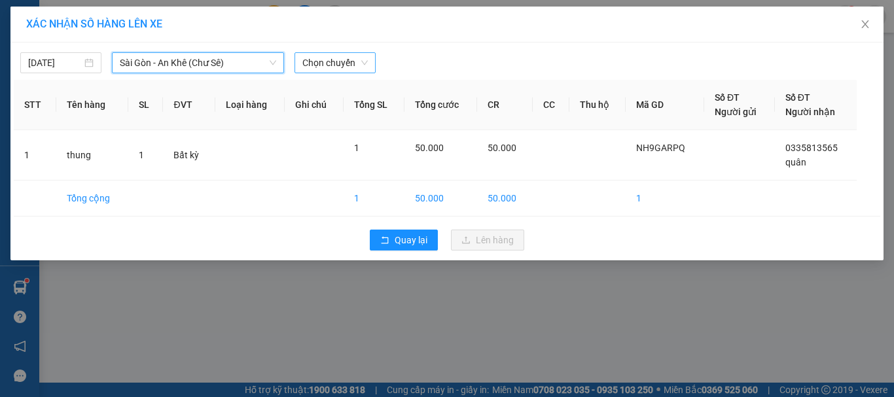
click at [370, 55] on div "Chọn chuyến" at bounding box center [335, 62] width 81 height 21
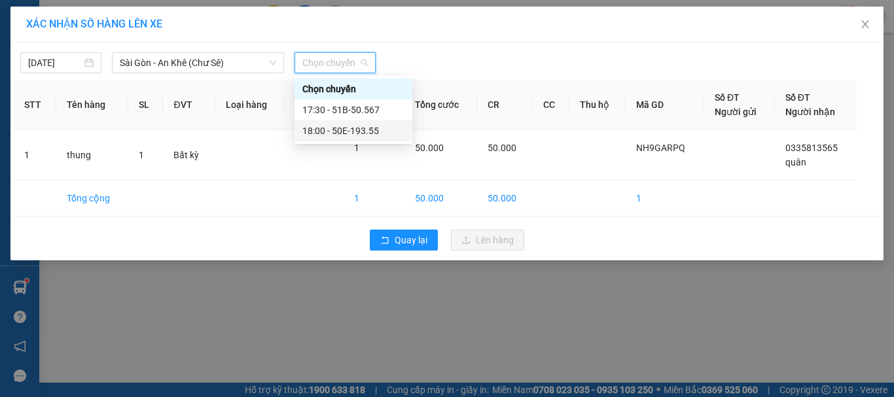
drag, startPoint x: 353, startPoint y: 110, endPoint x: 365, endPoint y: 134, distance: 26.7
click at [365, 134] on div "Chọn chuyến 17:30 - 51B-50.567 18:00 - 50E-193.55" at bounding box center [354, 110] width 118 height 63
click at [363, 133] on div "18:00 - 50E-193.55" at bounding box center [353, 131] width 102 height 14
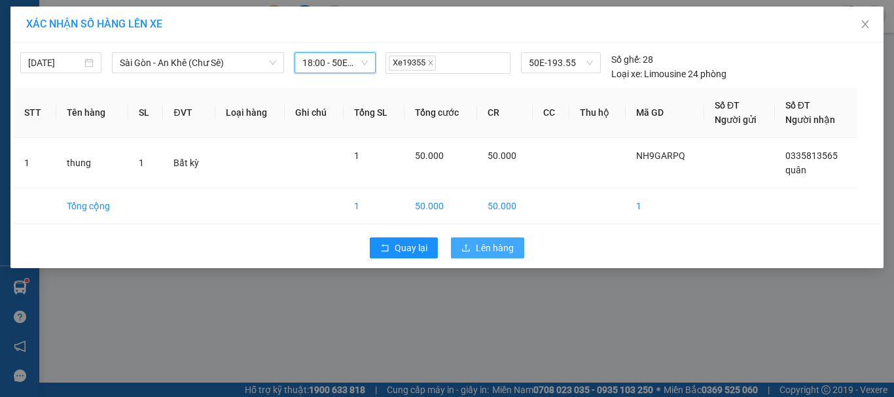
click at [485, 246] on span "Lên hàng" at bounding box center [495, 248] width 38 height 14
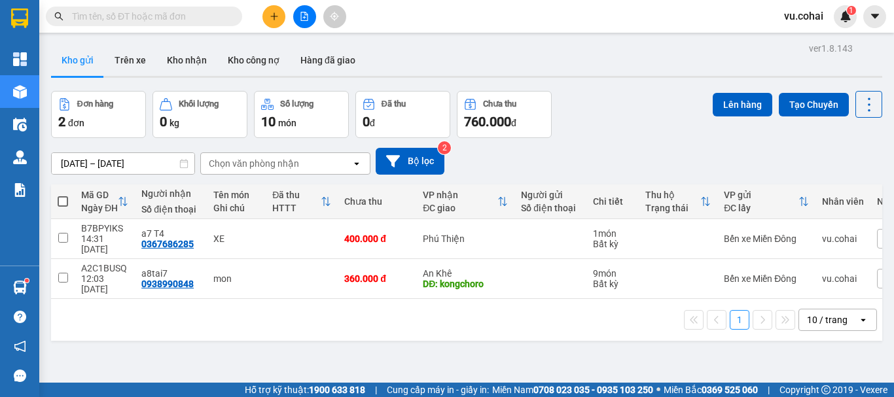
click at [272, 22] on button at bounding box center [273, 16] width 23 height 23
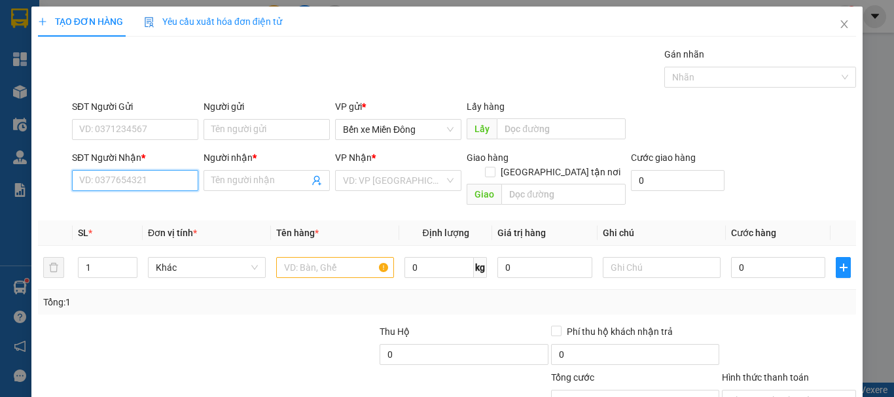
click at [130, 175] on input "SĐT Người Nhận *" at bounding box center [135, 180] width 126 height 21
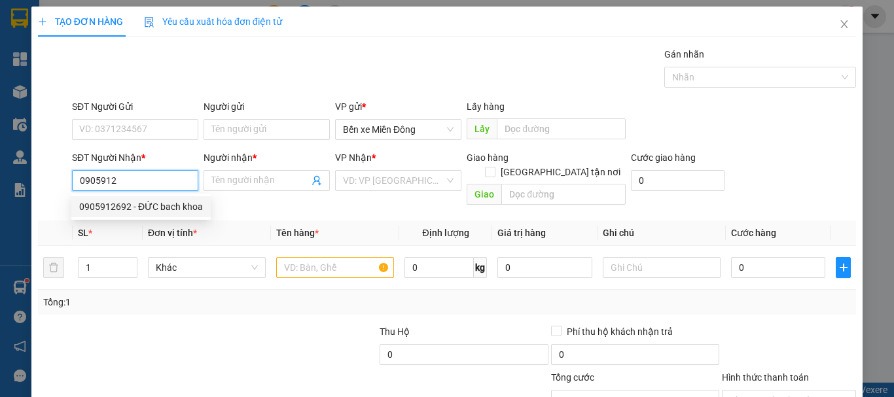
click at [147, 201] on div "0905912692 - ĐỨC bach khoa" at bounding box center [141, 207] width 124 height 14
type input "0905912692"
type input "ĐỨC bach khoa"
type input "0905912692"
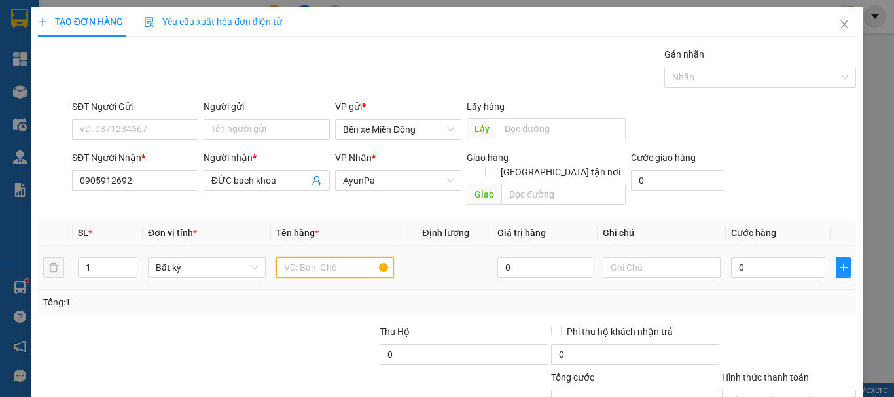
click at [340, 257] on input "text" at bounding box center [335, 267] width 118 height 21
type input "hộp"
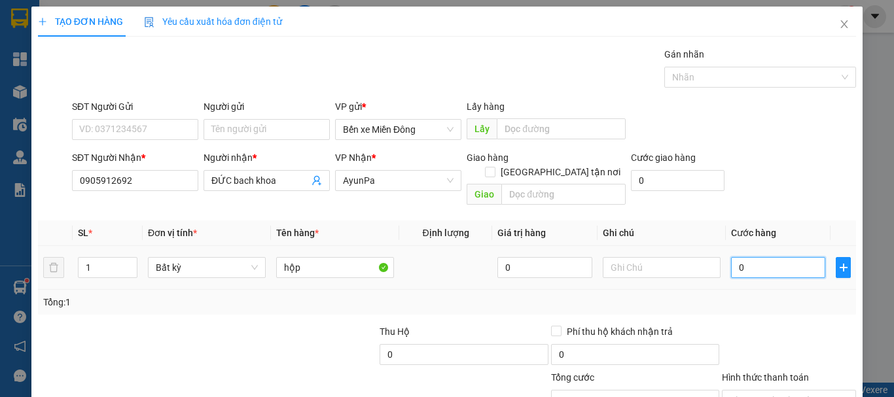
type input "005"
type input "5"
type input "0.050"
type input "50"
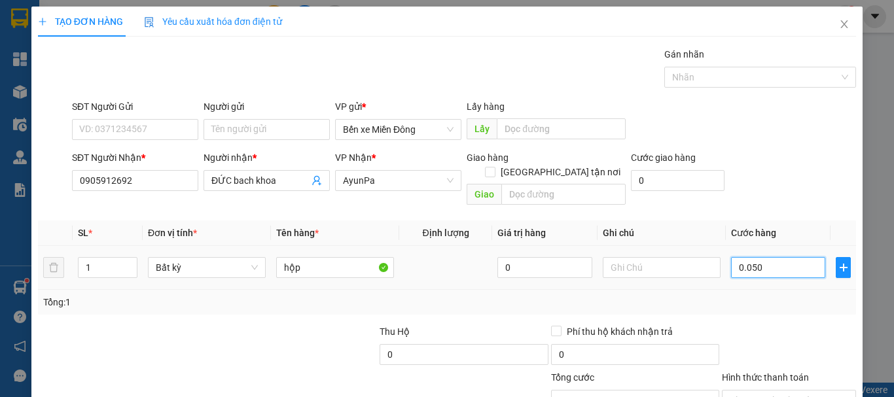
type input "50"
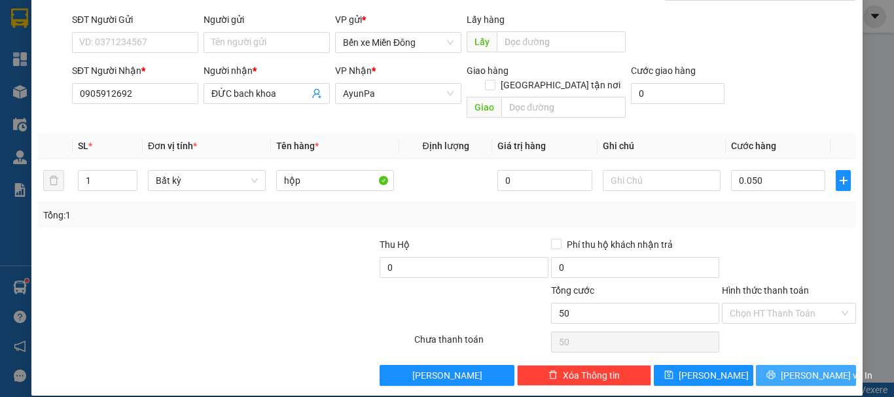
drag, startPoint x: 798, startPoint y: 356, endPoint x: 793, endPoint y: 350, distance: 8.0
click at [793, 350] on div "Transit Pickup Surcharge Ids Transit Deliver Surcharge Ids Transit Deliver Surc…" at bounding box center [447, 173] width 818 height 426
type input "50.000"
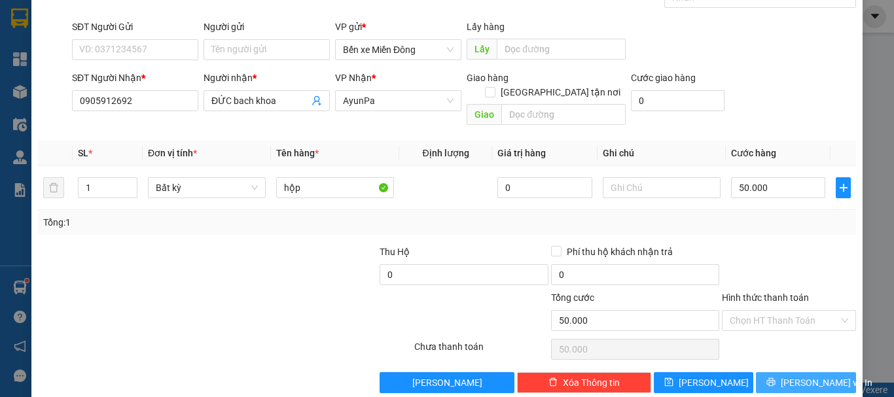
scroll to position [87, 0]
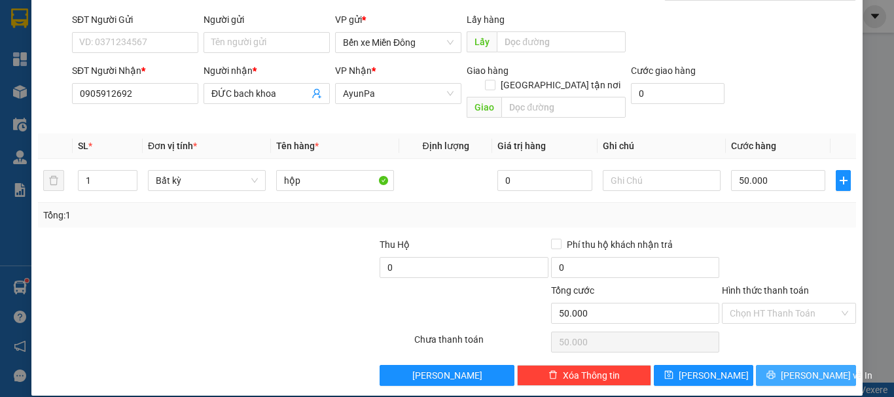
click at [824, 365] on button "[PERSON_NAME] và In" at bounding box center [806, 375] width 100 height 21
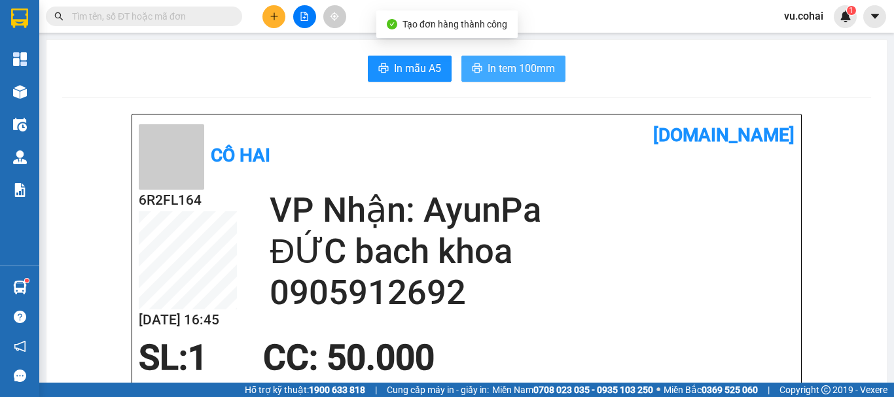
click at [539, 79] on button "In tem 100mm" at bounding box center [513, 69] width 104 height 26
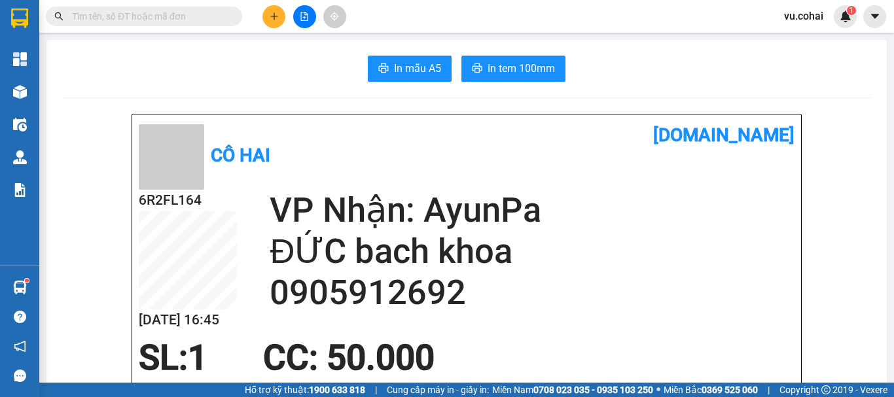
click at [268, 22] on button at bounding box center [273, 16] width 23 height 23
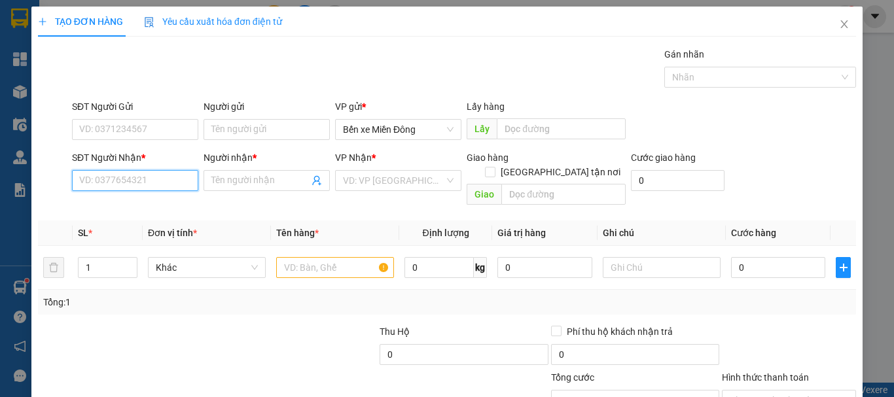
click at [130, 176] on input "SĐT Người Nhận *" at bounding box center [135, 180] width 126 height 21
click at [158, 179] on input "SĐT Người Nhận *" at bounding box center [135, 180] width 126 height 21
click at [146, 173] on input "0977256754" at bounding box center [135, 180] width 126 height 21
type input "0977256754"
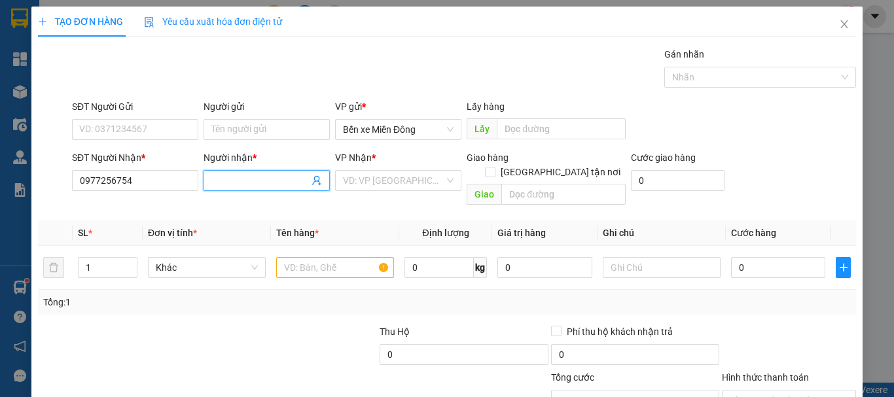
click at [257, 181] on input "Người nhận *" at bounding box center [260, 180] width 98 height 14
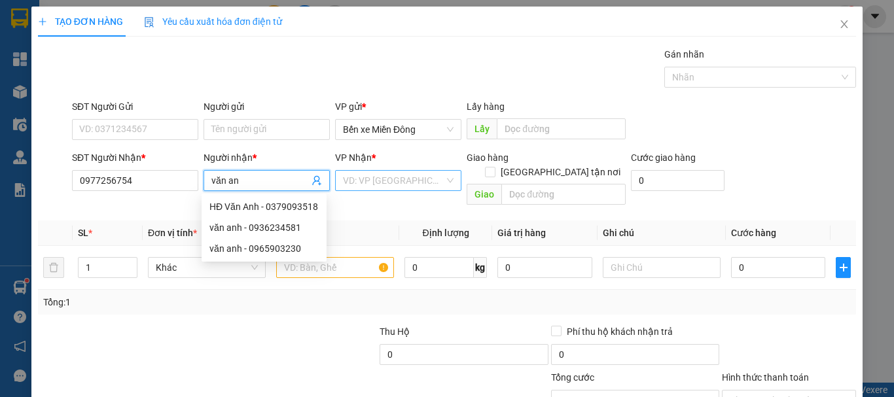
type input "văn an"
click at [428, 181] on input "search" at bounding box center [393, 181] width 101 height 20
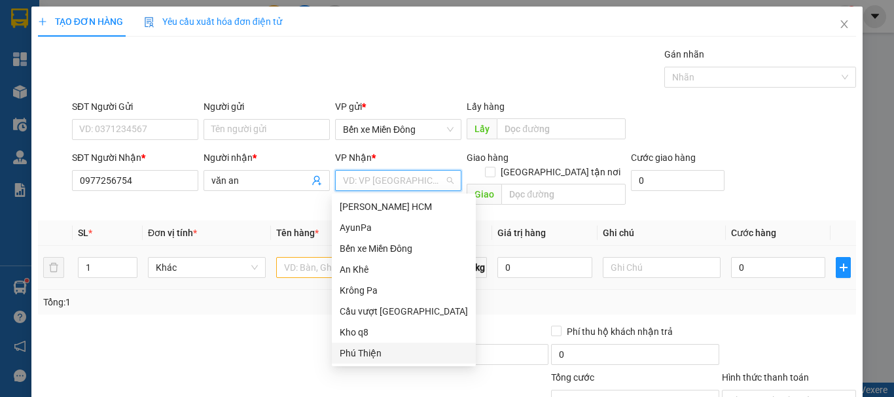
drag, startPoint x: 351, startPoint y: 355, endPoint x: 394, endPoint y: 271, distance: 94.3
click at [352, 354] on div "Phú Thiện" at bounding box center [404, 353] width 128 height 14
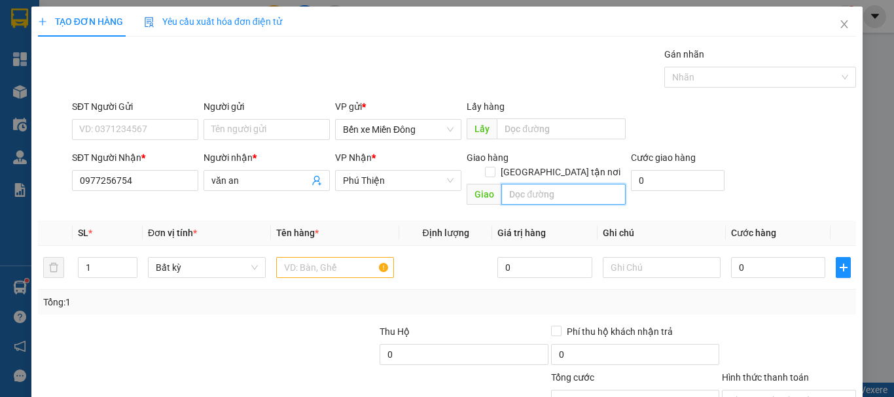
click at [549, 184] on input "text" at bounding box center [563, 194] width 124 height 21
type input "điểm 7"
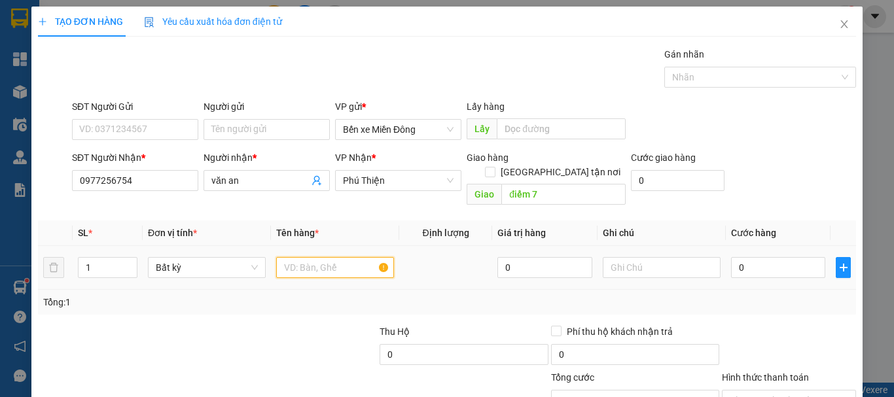
click at [323, 257] on input "text" at bounding box center [335, 267] width 118 height 21
type input "hso"
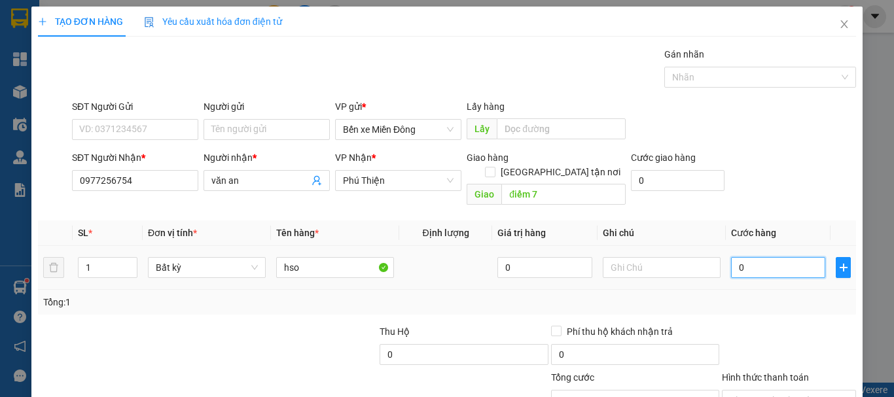
click at [744, 257] on input "0" at bounding box center [778, 267] width 94 height 21
click at [731, 257] on input "0" at bounding box center [778, 267] width 94 height 21
type input "40"
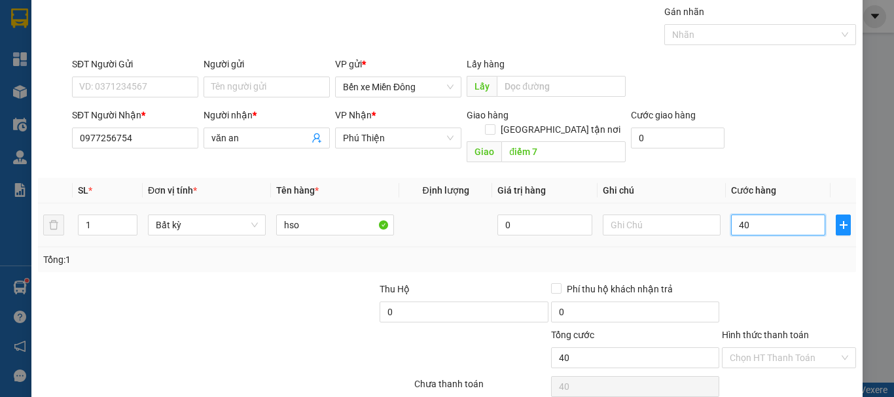
scroll to position [65, 0]
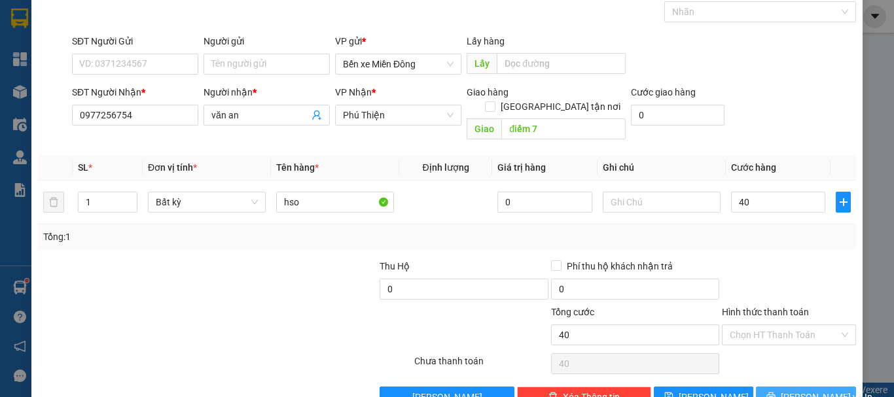
type input "40.000"
click at [808, 390] on span "[PERSON_NAME] và In" at bounding box center [827, 397] width 92 height 14
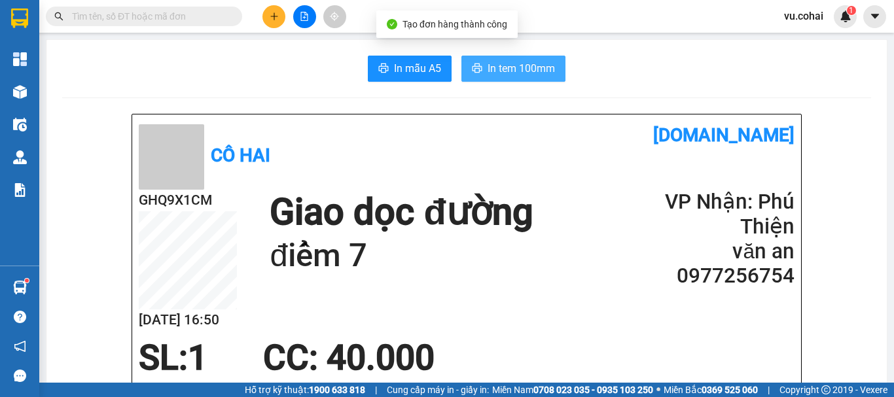
click at [513, 59] on button "In tem 100mm" at bounding box center [513, 69] width 104 height 26
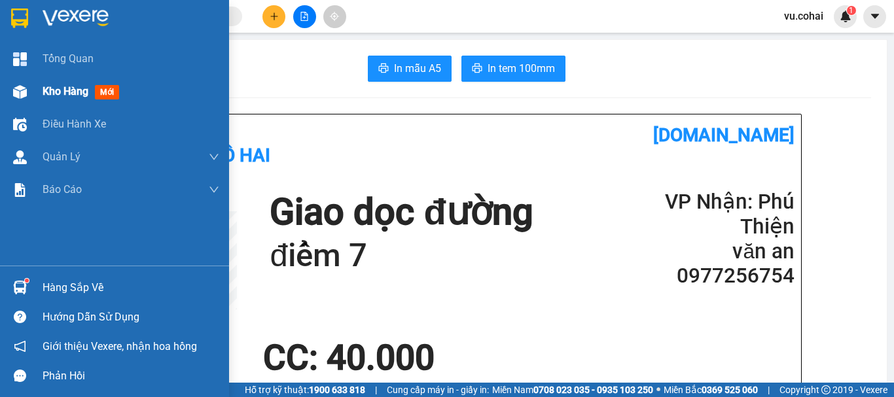
click at [63, 94] on span "Kho hàng" at bounding box center [66, 91] width 46 height 12
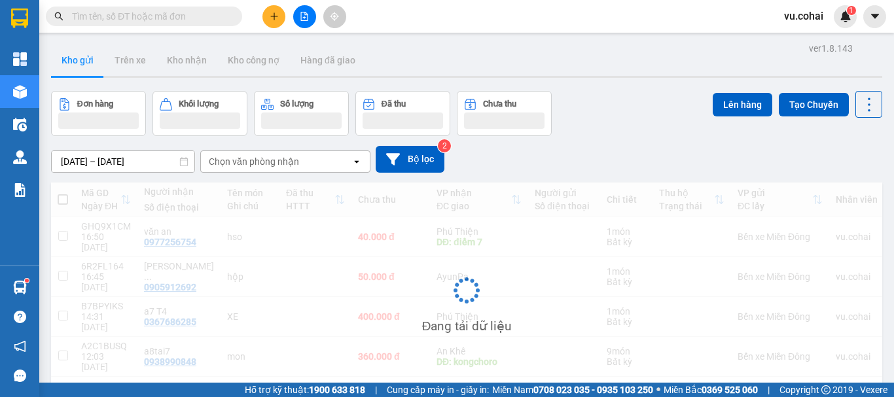
scroll to position [60, 0]
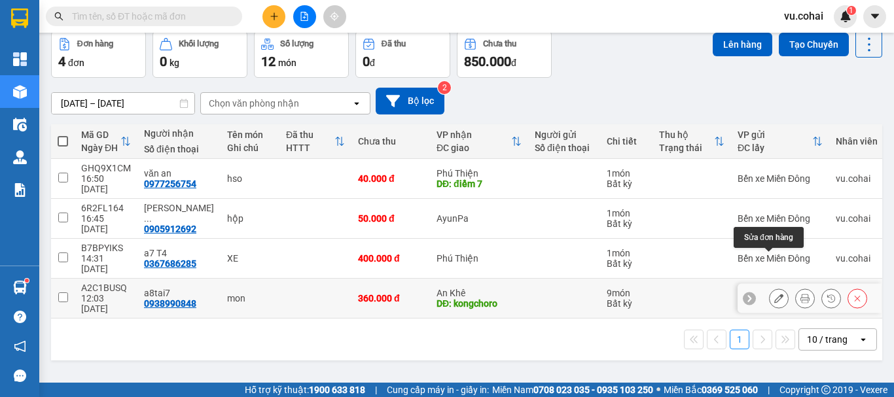
click at [770, 287] on button at bounding box center [779, 298] width 18 height 23
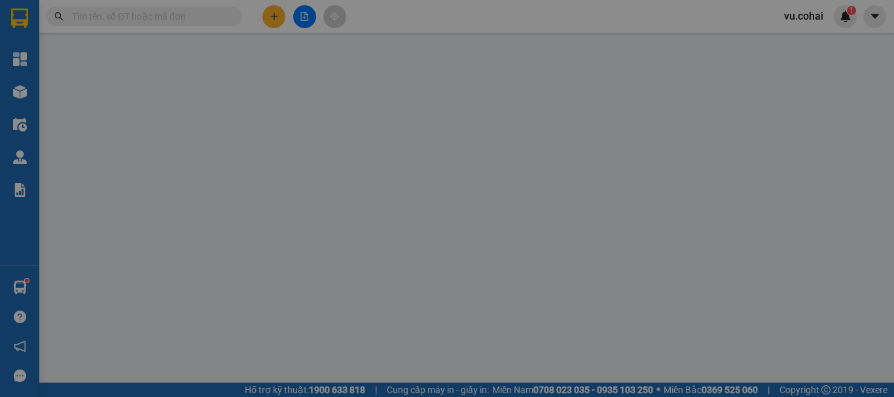
type input "0938990848"
type input "a8tai7"
type input "kongchoro"
type input "360.000"
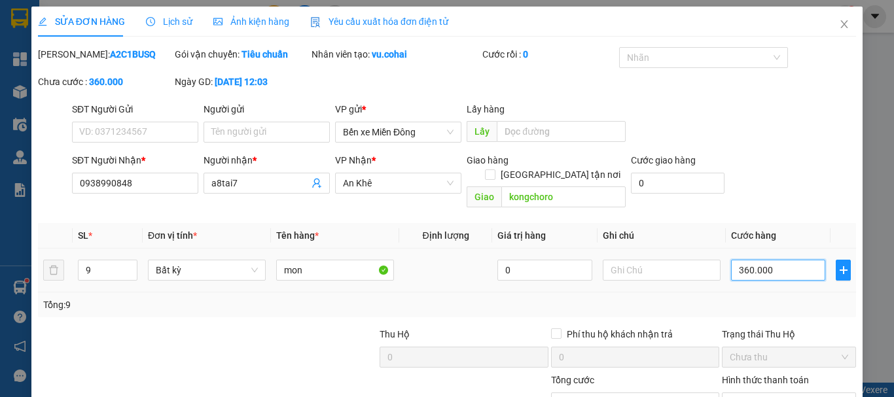
click at [794, 260] on input "360.000" at bounding box center [778, 270] width 94 height 21
type input "0"
click at [731, 260] on input "0" at bounding box center [778, 270] width 94 height 21
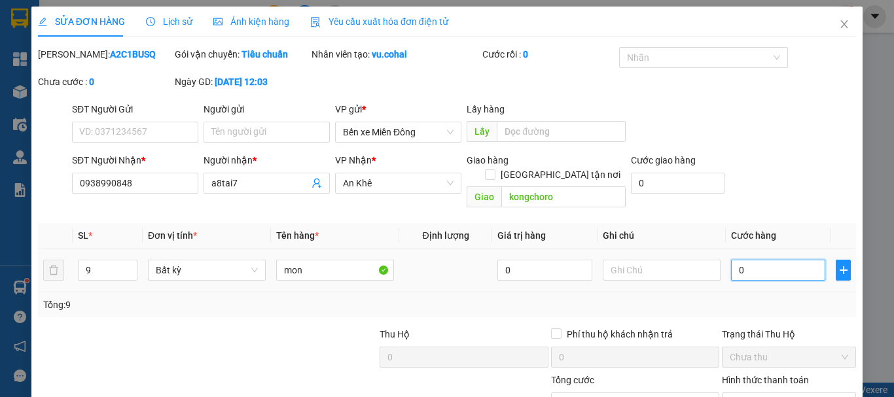
type input "50"
type input "500"
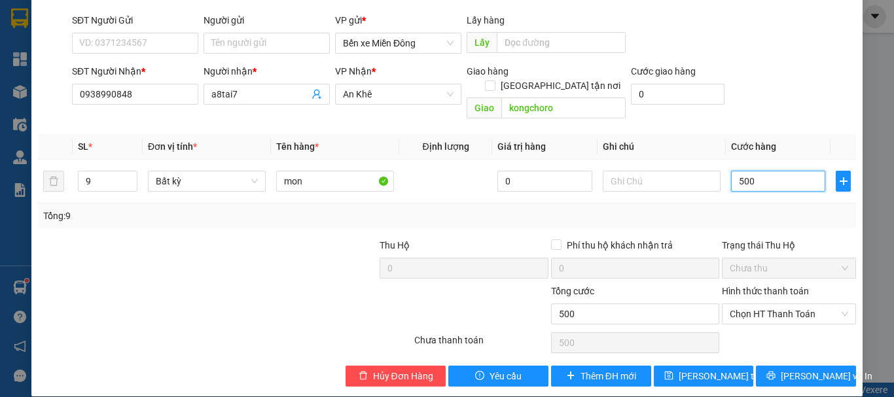
scroll to position [90, 0]
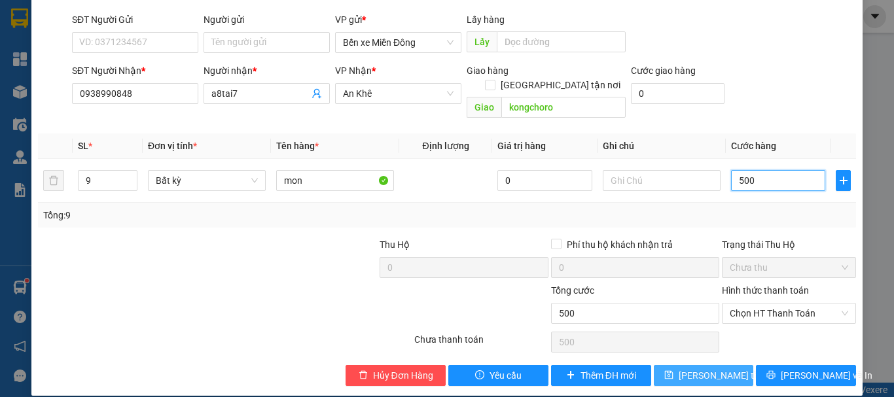
type input "500"
click at [721, 369] on span "[PERSON_NAME] thay đổi" at bounding box center [731, 376] width 105 height 14
type input "500.000"
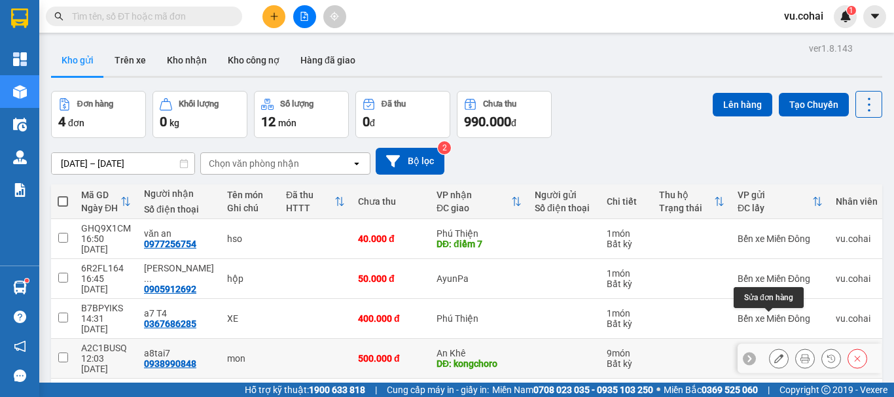
click at [772, 348] on button at bounding box center [779, 359] width 18 height 23
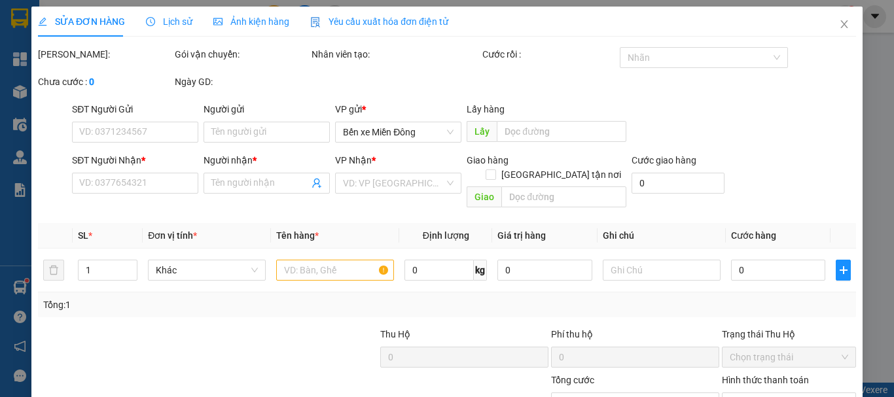
type input "0938990848"
type input "a8tai7"
type input "kongchoro"
type input "500.000"
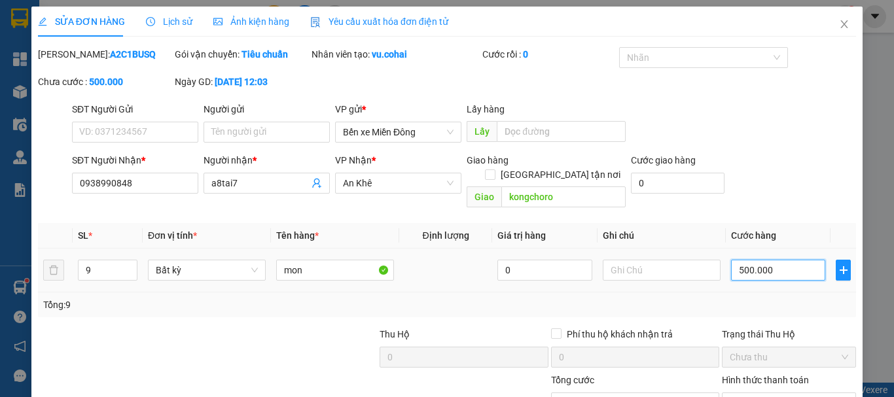
click at [781, 266] on div "500.000" at bounding box center [778, 270] width 94 height 26
type input "0"
click at [731, 260] on input "0" at bounding box center [778, 270] width 94 height 21
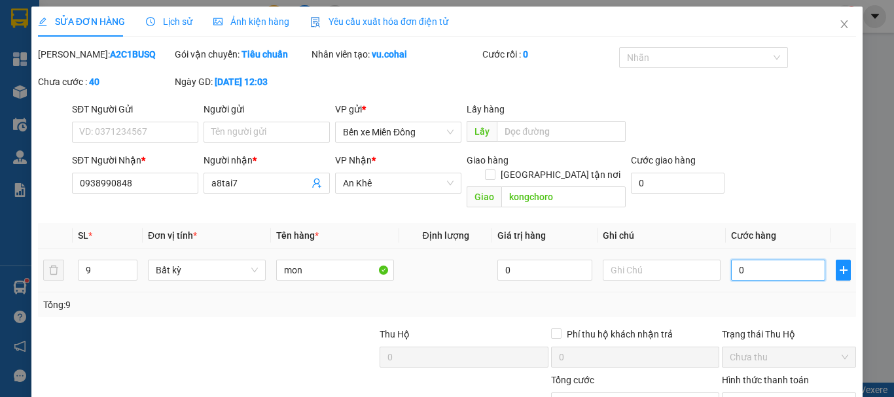
type input "40"
type input "400"
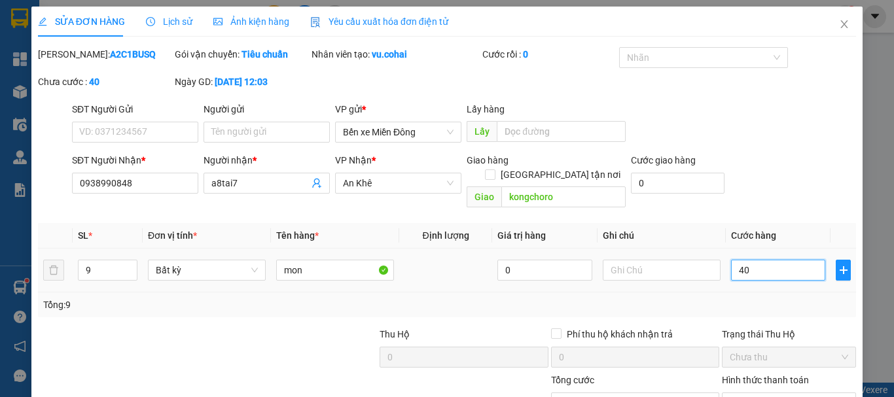
type input "400"
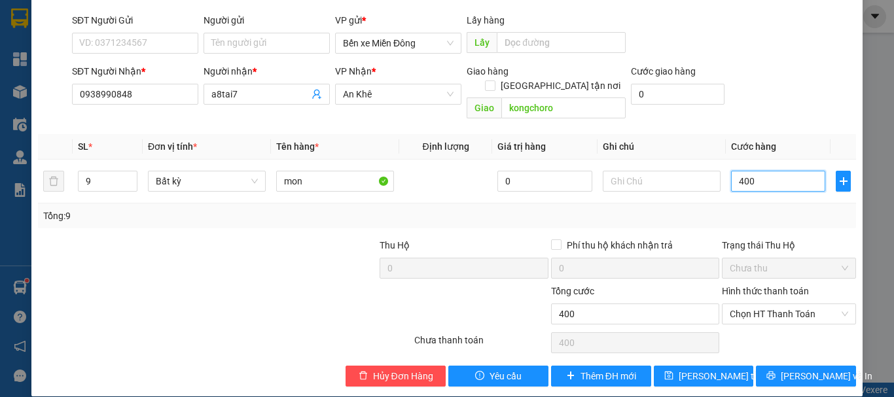
scroll to position [90, 0]
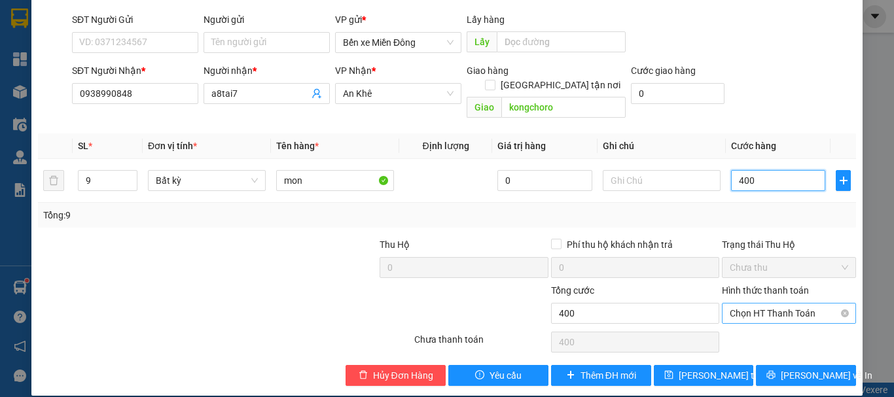
type input "400"
click at [781, 304] on span "Chọn HT Thanh Toán" at bounding box center [789, 314] width 118 height 20
type input "400"
type input "400.000"
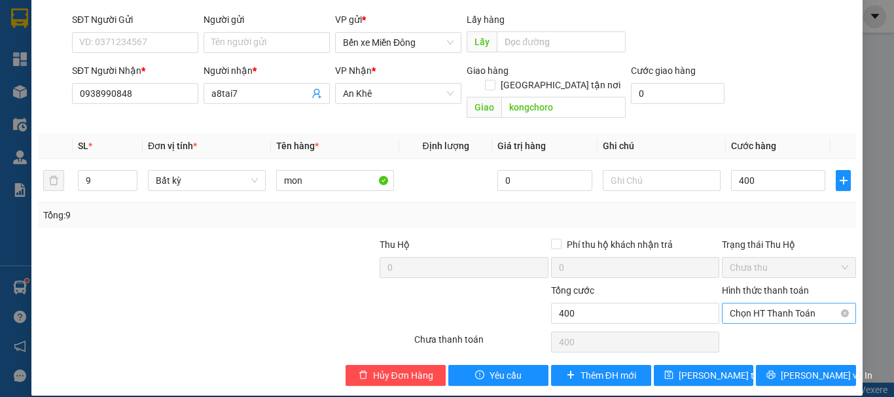
type input "400.000"
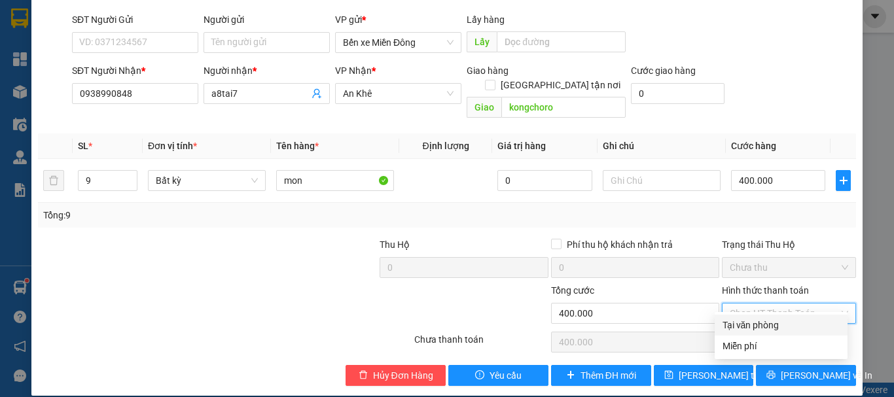
click at [737, 324] on div "Tại văn phòng" at bounding box center [781, 325] width 117 height 14
type input "0"
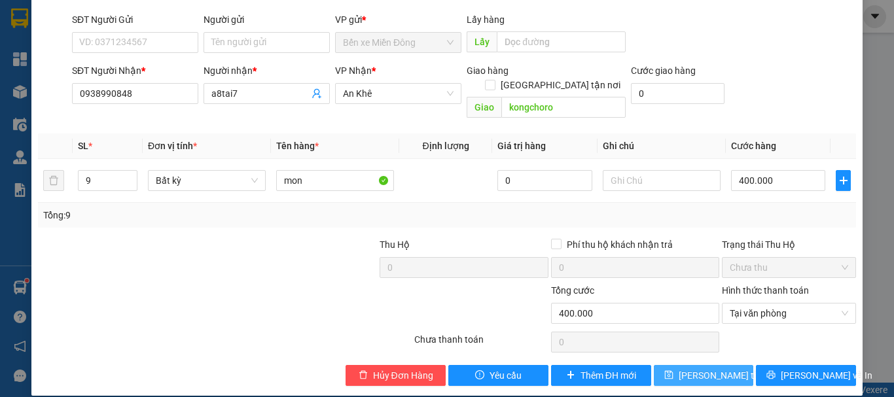
click at [711, 369] on span "[PERSON_NAME] thay đổi" at bounding box center [731, 376] width 105 height 14
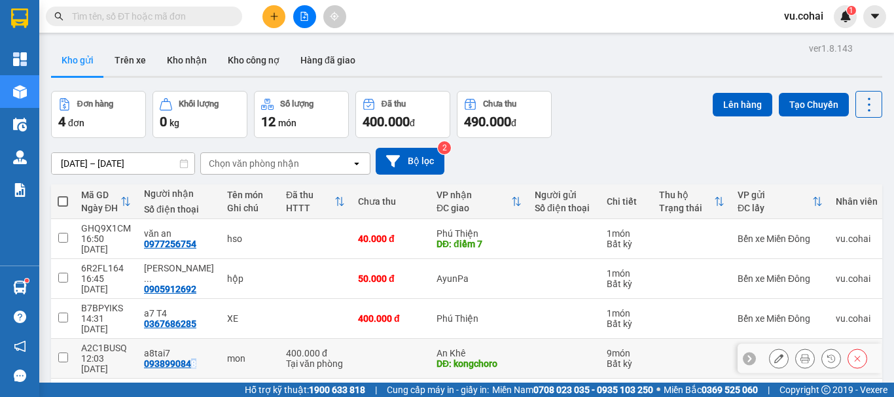
drag, startPoint x: 196, startPoint y: 325, endPoint x: 315, endPoint y: 324, distance: 119.8
click at [215, 339] on tr "A2C1BUSQ 12:03 11/09 a8tai7 0938990848 mon 400.000 đ Tại văn phòng An Khê DĐ: k…" at bounding box center [507, 359] width 913 height 40
checkbox input "true"
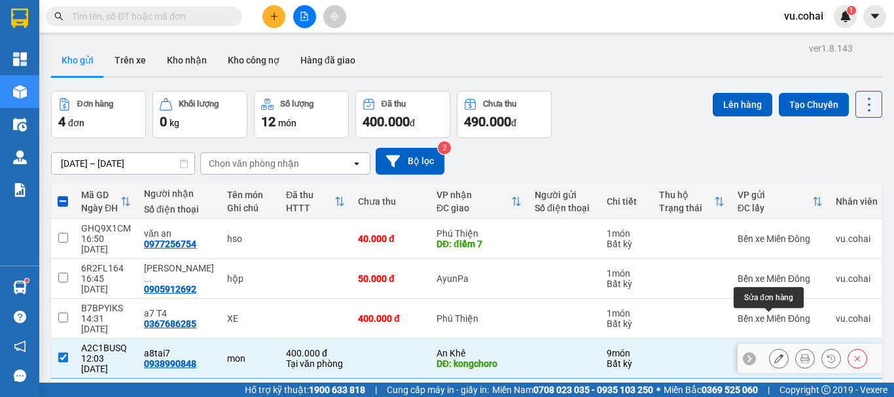
click at [774, 354] on icon at bounding box center [778, 358] width 9 height 9
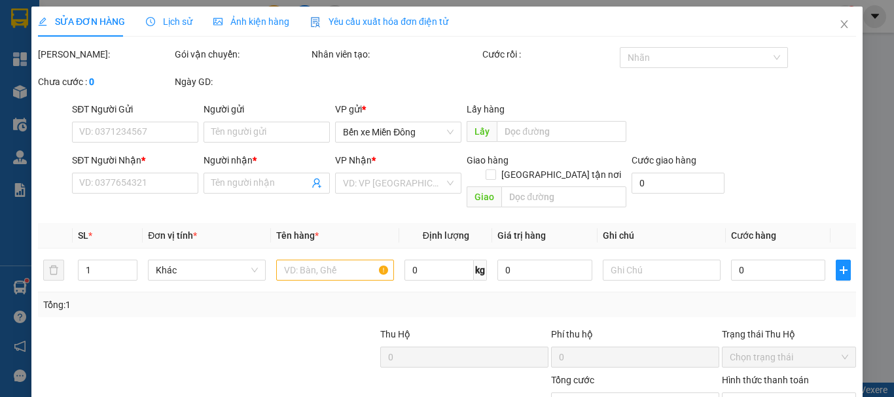
type input "0938990848"
type input "a8tai7"
type input "kongchoro"
type input "400.000"
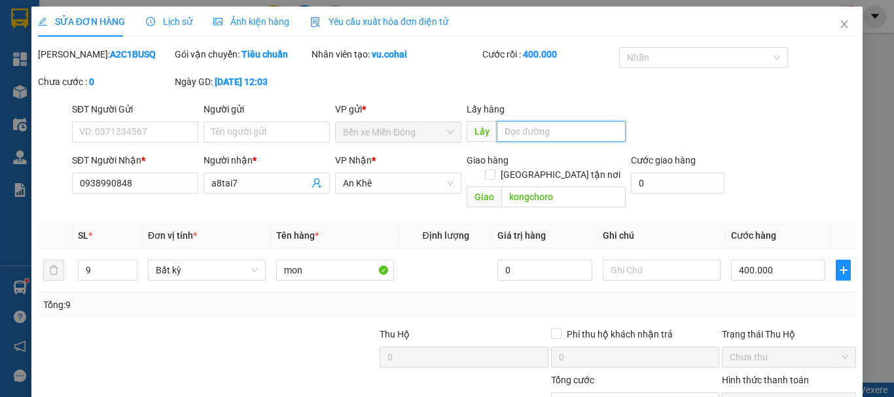
click at [540, 131] on input "text" at bounding box center [561, 131] width 129 height 21
click at [589, 135] on input "ng4 tư bình phước" at bounding box center [561, 131] width 129 height 21
type input "n"
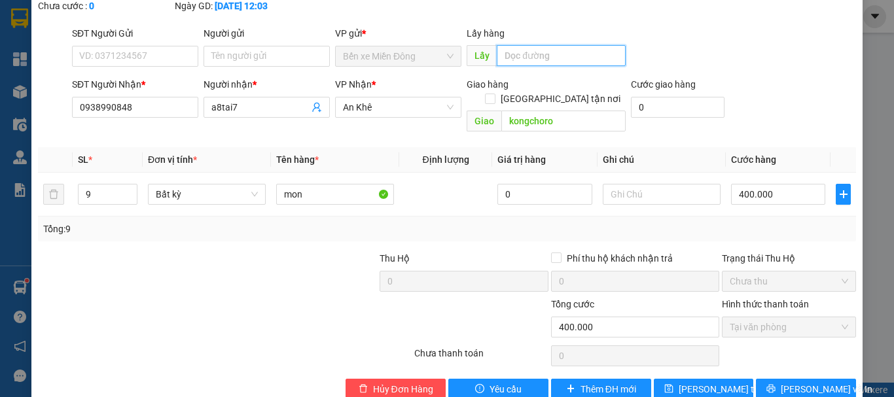
scroll to position [90, 0]
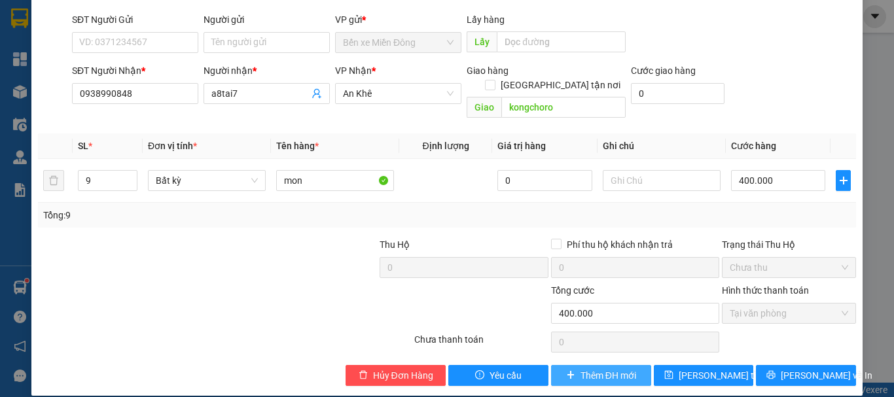
click at [581, 369] on span "Thêm ĐH mới" at bounding box center [609, 376] width 56 height 14
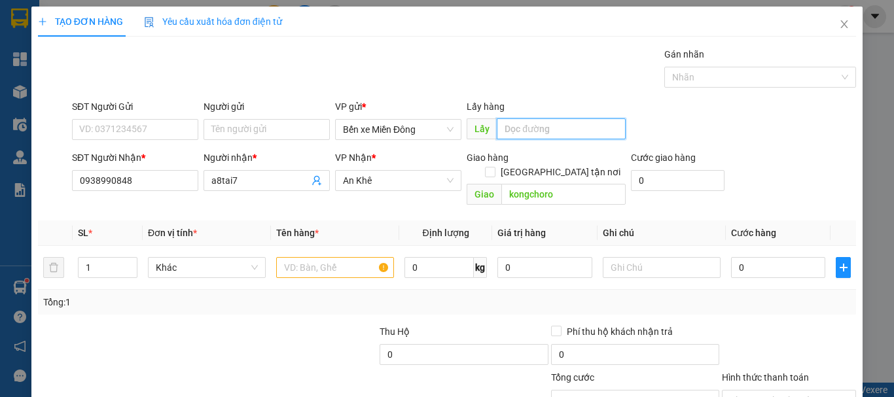
click at [530, 132] on input "text" at bounding box center [561, 128] width 129 height 21
type input "ng4 tư bình phước"
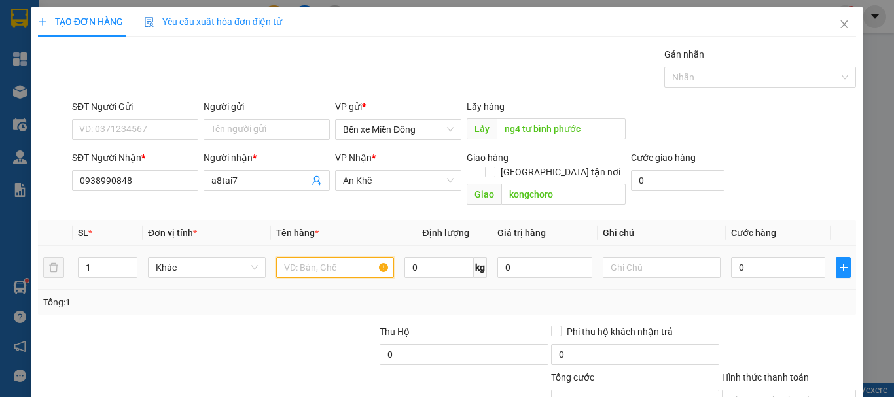
click at [310, 259] on input "text" at bounding box center [335, 267] width 118 height 21
type input "lô"
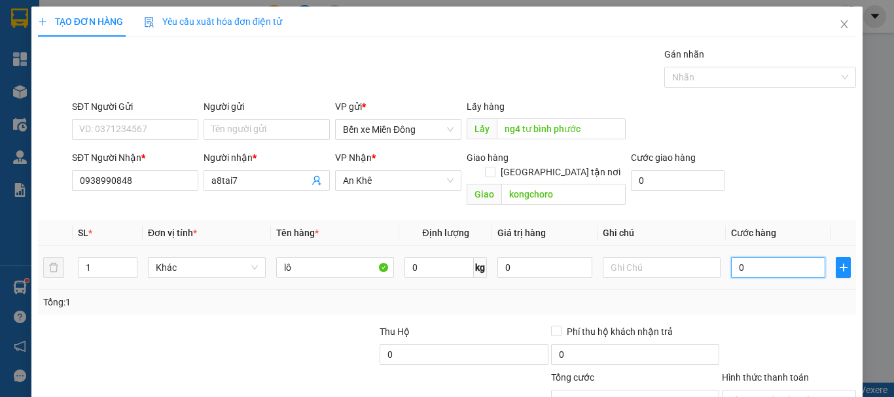
click at [767, 257] on input "0" at bounding box center [778, 267] width 94 height 21
type input "001"
type input "1"
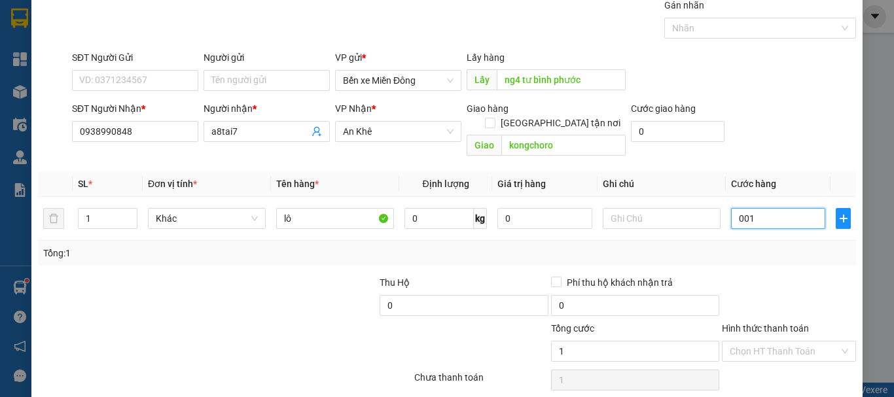
scroll to position [87, 0]
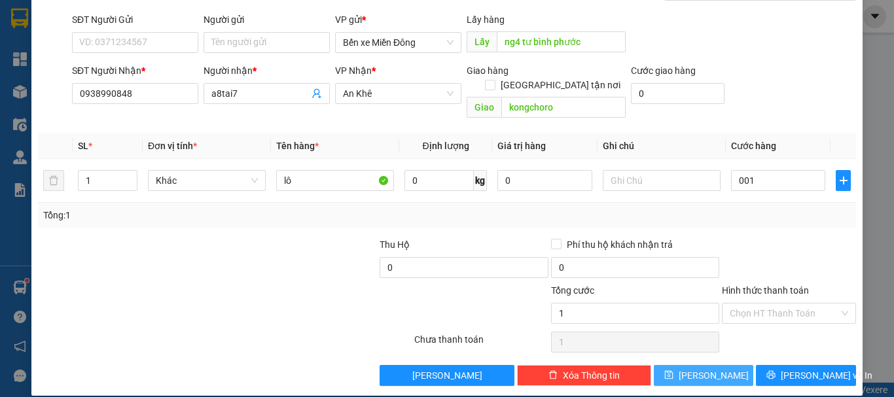
type input "1.000"
click at [702, 369] on span "[PERSON_NAME]" at bounding box center [714, 376] width 70 height 14
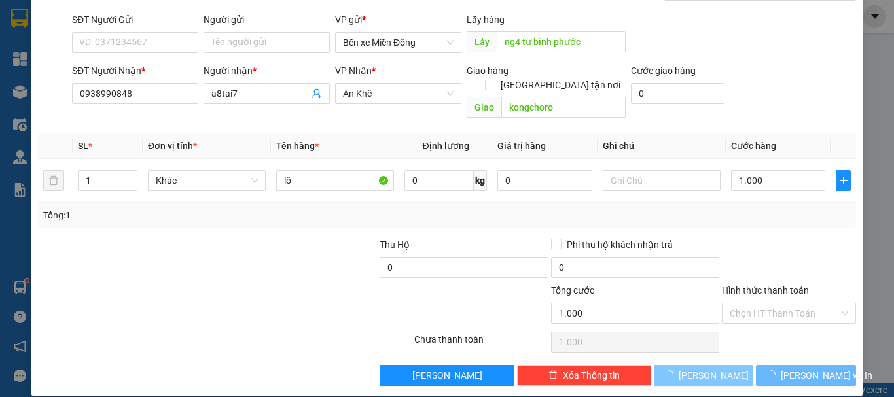
type input "0"
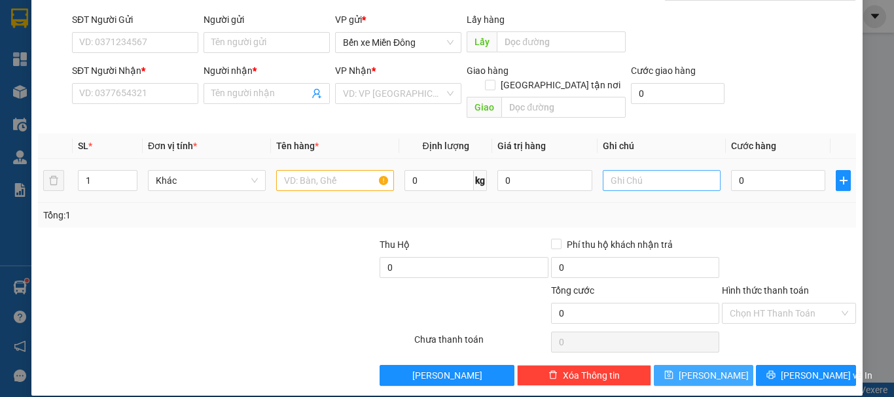
scroll to position [0, 0]
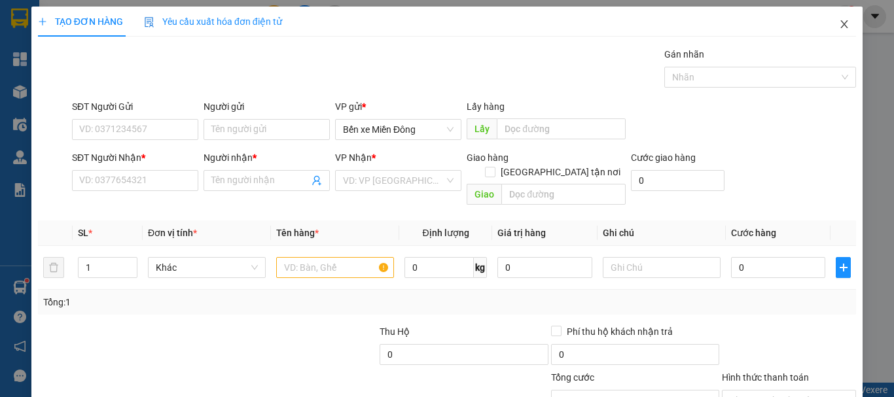
click at [839, 29] on icon "close" at bounding box center [844, 24] width 10 height 10
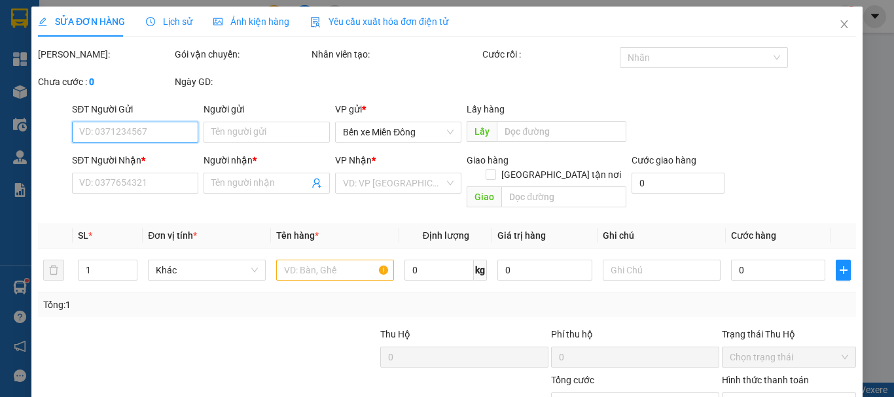
type input "0938990848"
type input "a8tai7"
type input "kongchoro"
type input "400.000"
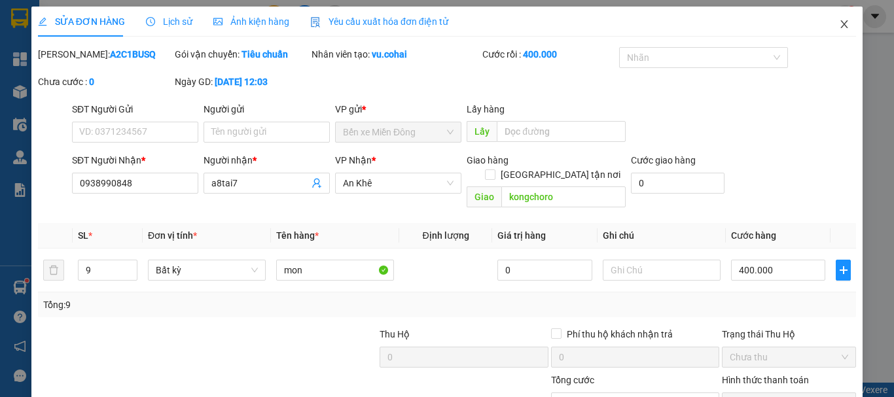
click at [842, 26] on span "Close" at bounding box center [844, 25] width 37 height 37
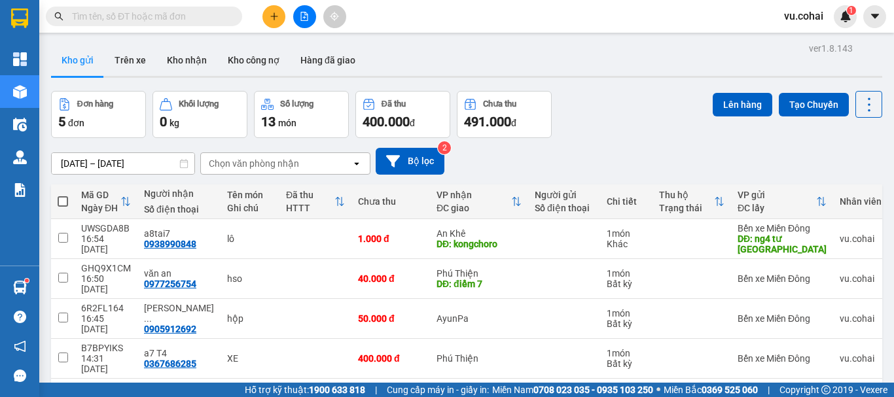
click at [258, 16] on div at bounding box center [304, 16] width 98 height 23
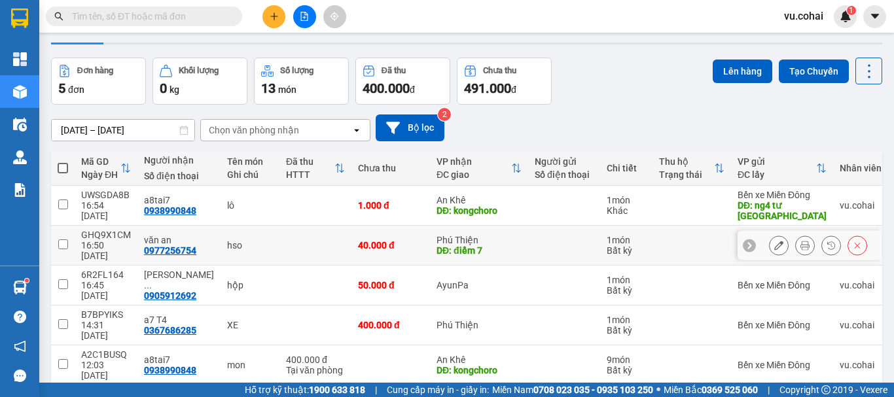
scroll to position [60, 0]
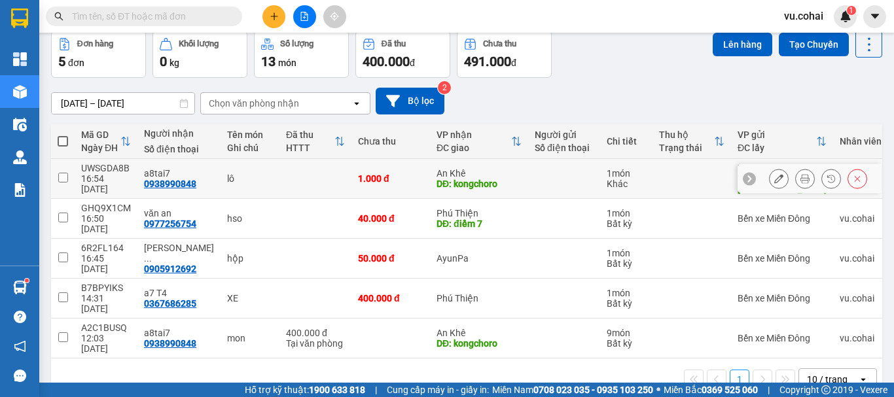
click at [63, 179] on input "checkbox" at bounding box center [63, 178] width 10 height 10
checkbox input "true"
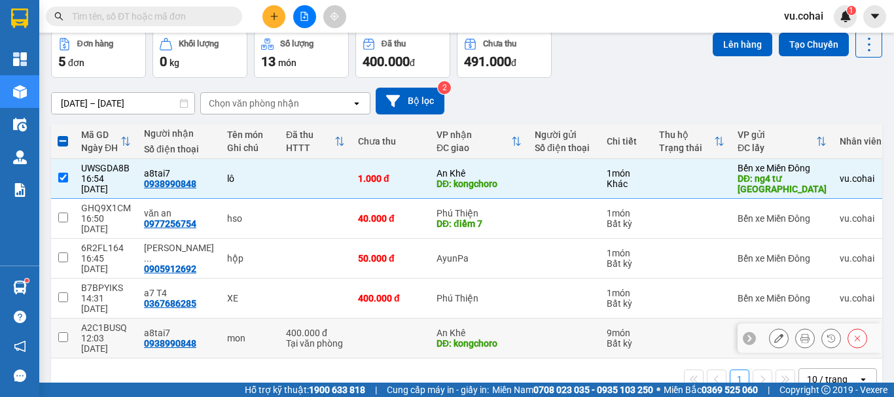
click at [65, 319] on td at bounding box center [63, 339] width 24 height 40
checkbox input "true"
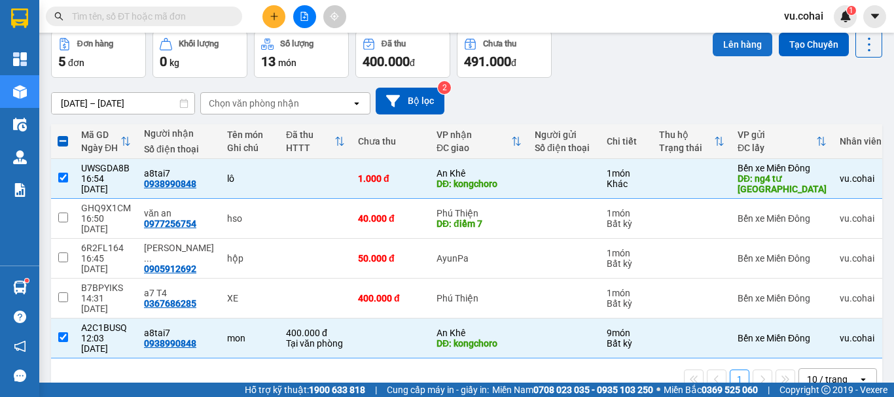
click at [729, 45] on button "Lên hàng" at bounding box center [743, 45] width 60 height 24
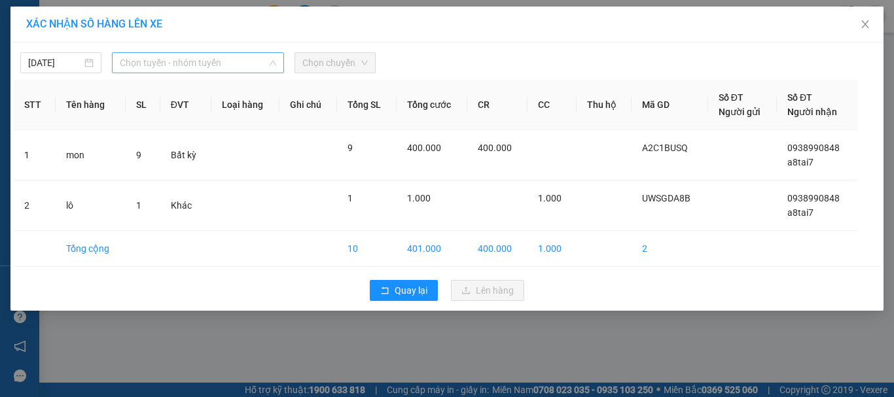
click at [236, 66] on span "Chọn tuyến - nhóm tuyến" at bounding box center [198, 63] width 156 height 20
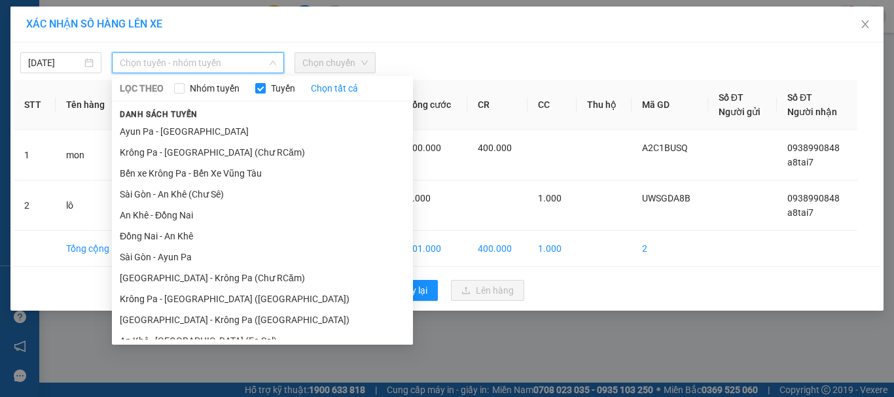
click at [535, 393] on div "XÁC NHẬN SỐ HÀNG LÊN XE 11/09/2025 Chọn tuyến - nhóm tuyến LỌC THEO Nhóm tuyến …" at bounding box center [447, 198] width 894 height 397
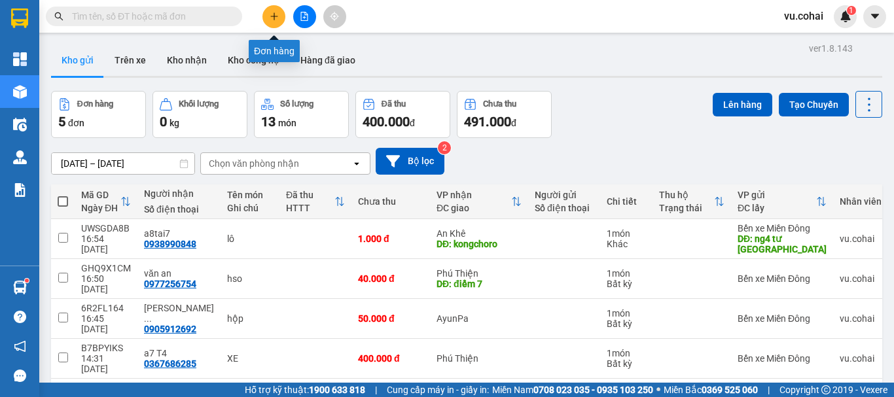
click at [266, 24] on button at bounding box center [273, 16] width 23 height 23
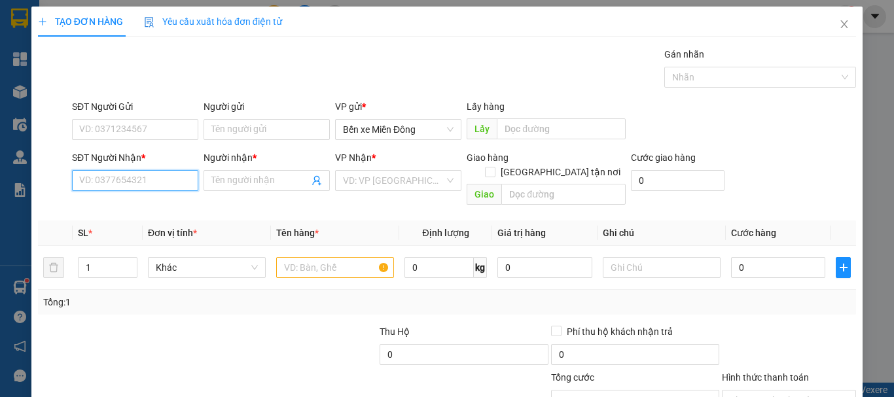
click at [127, 184] on input "SĐT Người Nhận *" at bounding box center [135, 180] width 126 height 21
click at [135, 177] on input "SĐT Người Nhận *" at bounding box center [135, 180] width 126 height 21
click at [839, 24] on icon "close" at bounding box center [844, 24] width 10 height 10
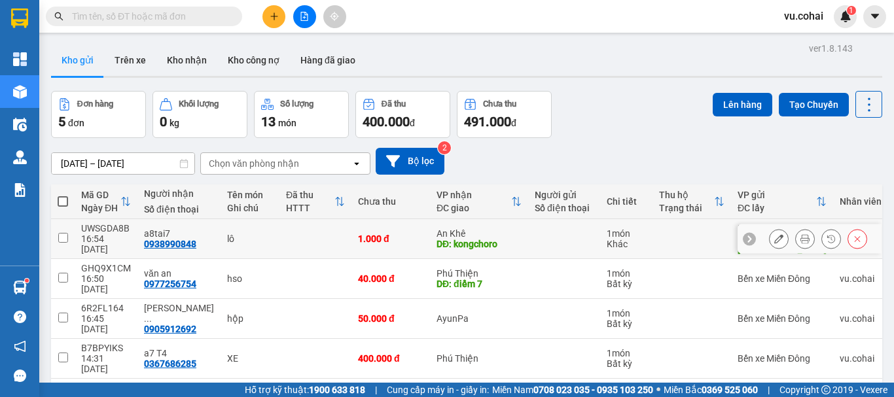
click at [66, 238] on input "checkbox" at bounding box center [63, 238] width 10 height 10
checkbox input "true"
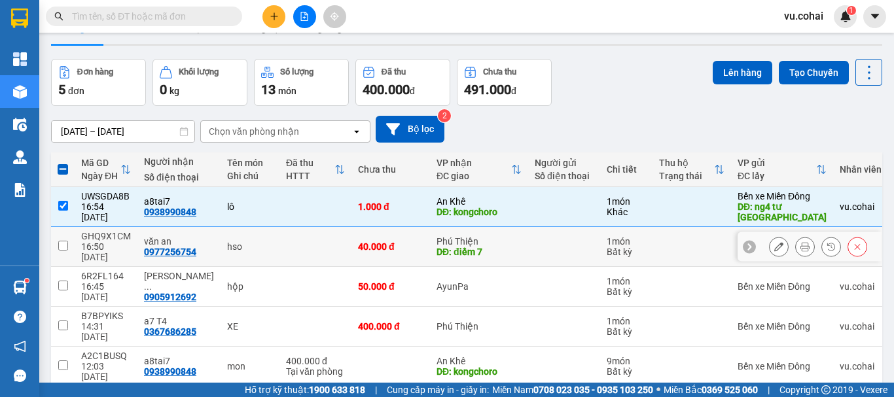
scroll to position [60, 0]
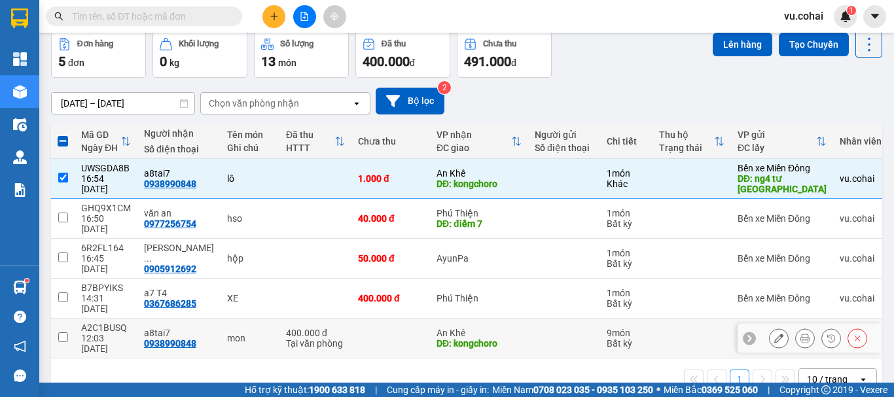
click at [61, 333] on input "checkbox" at bounding box center [63, 338] width 10 height 10
checkbox input "true"
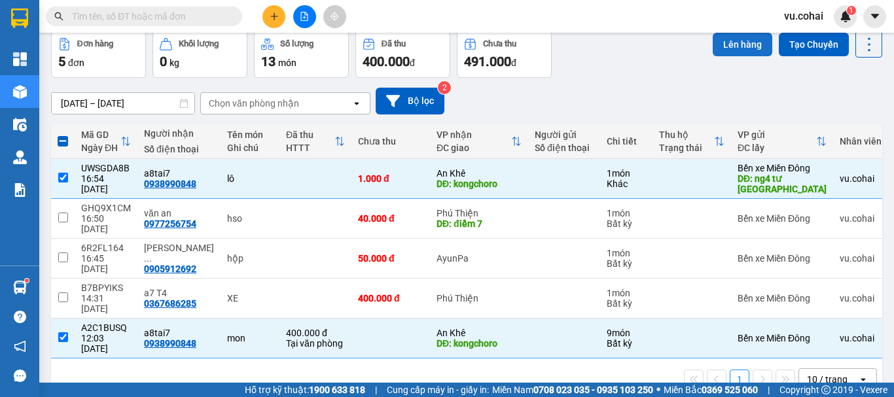
click at [727, 51] on button "Lên hàng" at bounding box center [743, 45] width 60 height 24
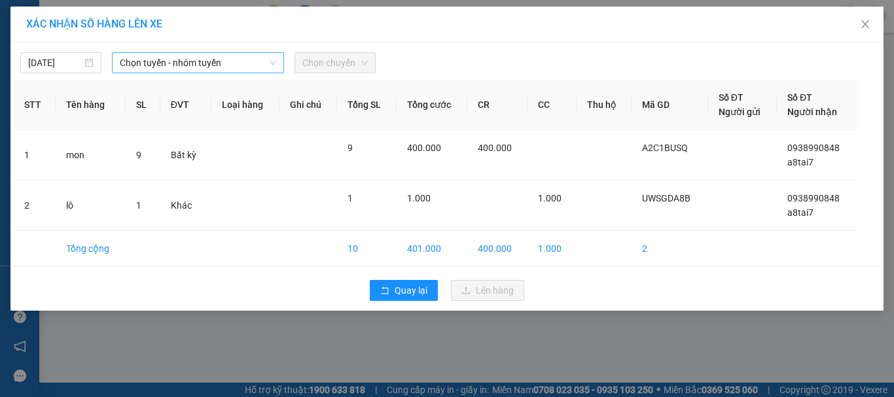
click at [225, 58] on span "Chọn tuyến - nhóm tuyến" at bounding box center [198, 63] width 156 height 20
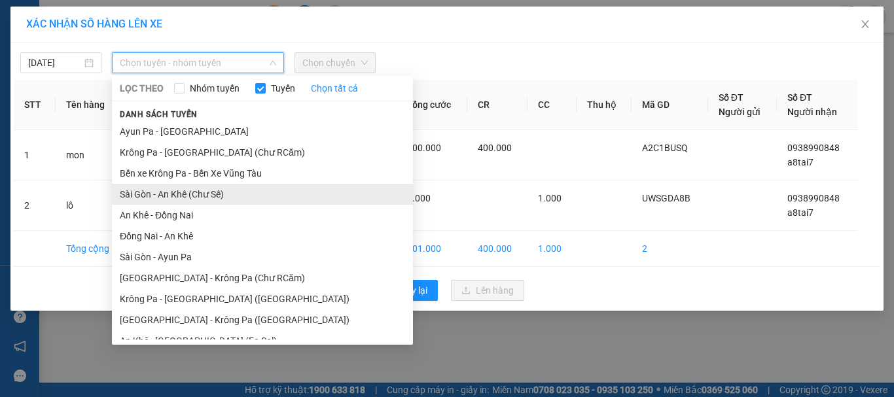
click at [217, 195] on li "Sài Gòn - An Khê (Chư Sê)" at bounding box center [262, 194] width 301 height 21
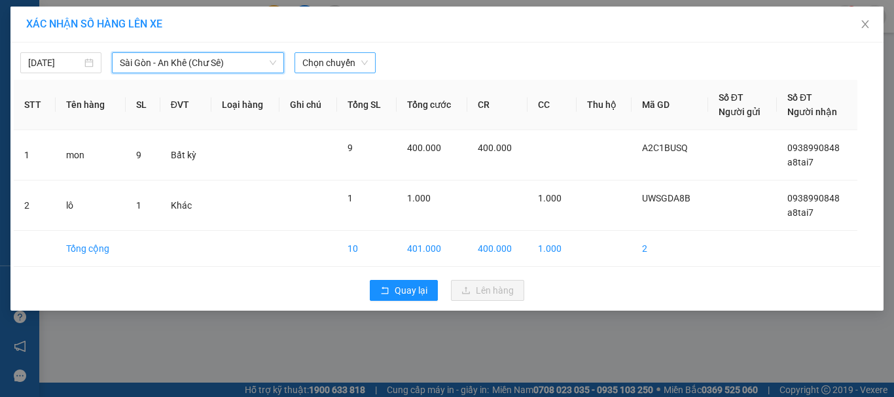
click at [353, 56] on span "Chọn chuyến" at bounding box center [334, 63] width 65 height 20
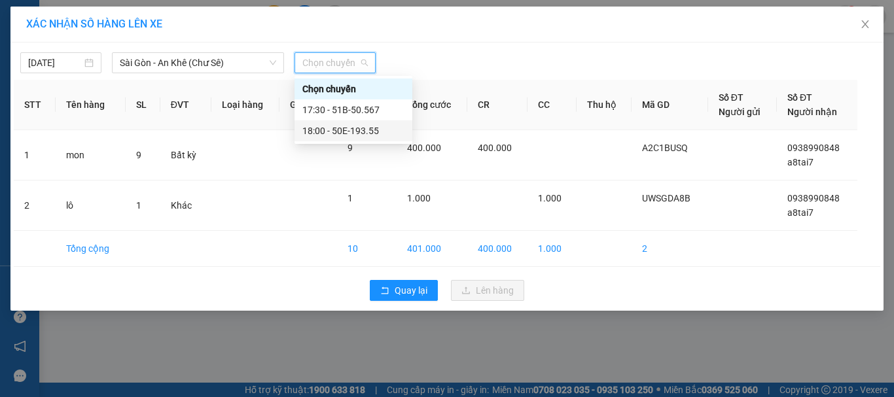
click at [352, 130] on div "18:00 - 50E-193.55" at bounding box center [353, 131] width 102 height 14
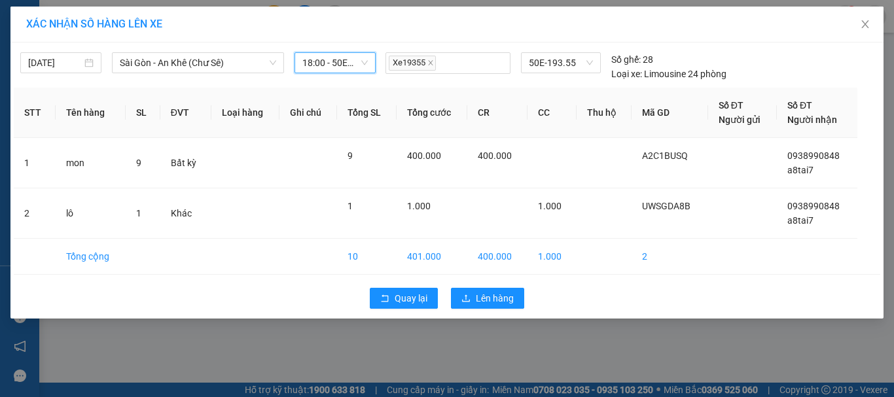
click at [345, 58] on span "18:00 - 50E-193.55" at bounding box center [334, 63] width 65 height 20
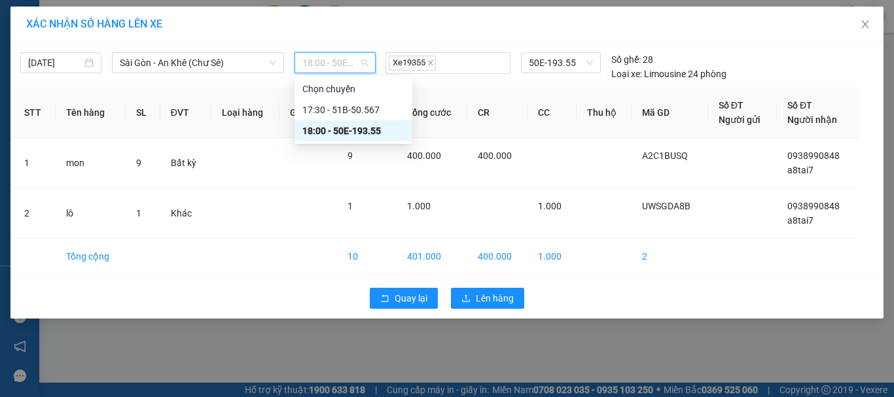
click at [363, 129] on div "18:00 - 50E-193.55" at bounding box center [353, 131] width 102 height 14
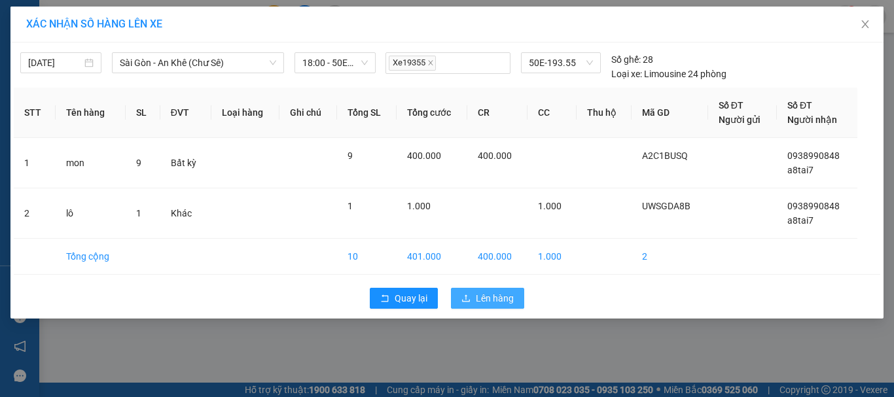
click at [495, 297] on span "Lên hàng" at bounding box center [495, 298] width 38 height 14
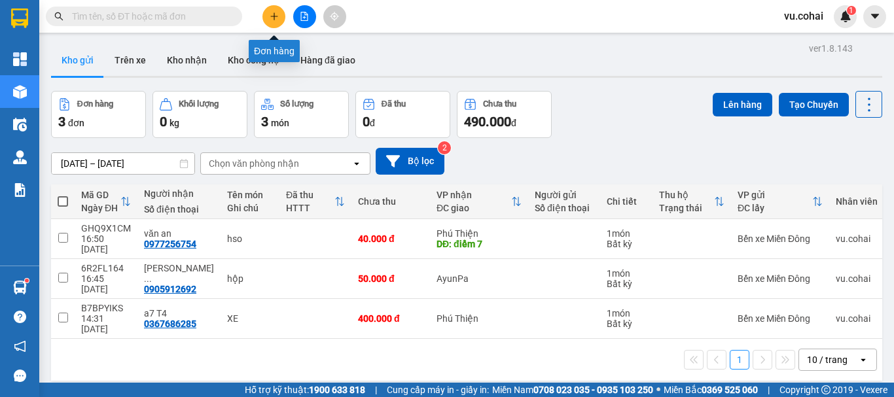
click at [276, 18] on icon "plus" at bounding box center [274, 16] width 9 height 9
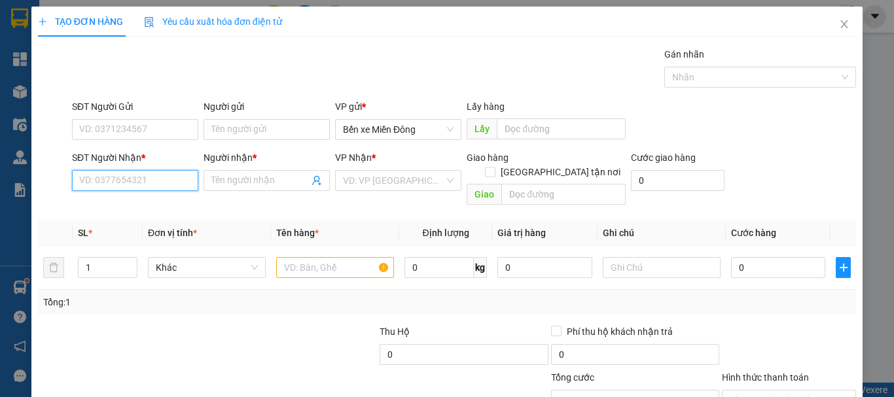
click at [130, 181] on input "SĐT Người Nhận *" at bounding box center [135, 180] width 126 height 21
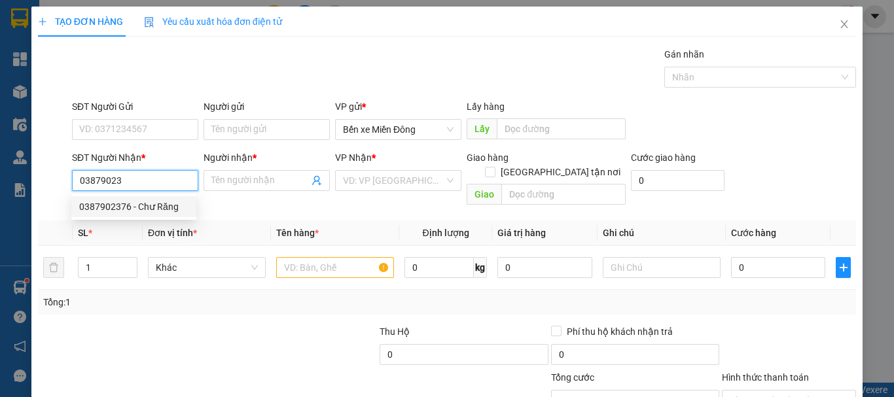
click at [117, 210] on div "0387902376 - Chư Răng" at bounding box center [133, 207] width 109 height 14
type input "0387902376"
type input "Chư Răng"
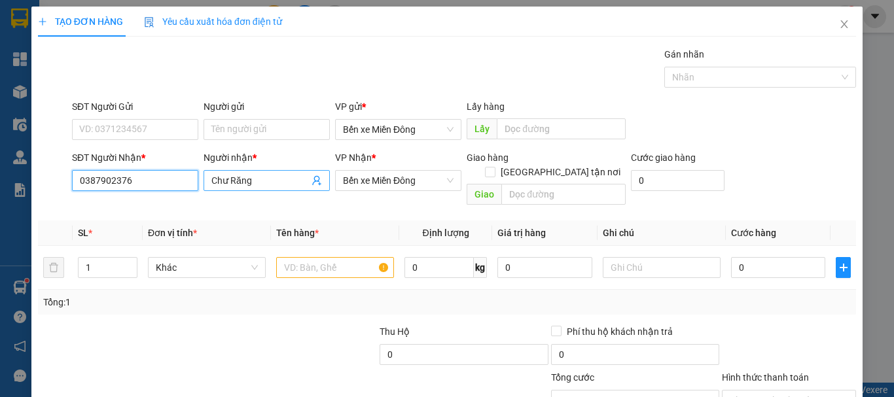
type input "0387902376"
click at [271, 175] on input "Chư Răng" at bounding box center [260, 180] width 98 height 14
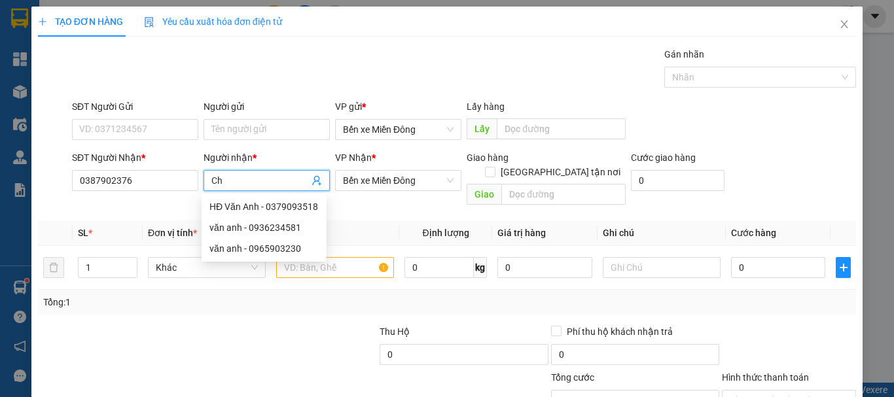
type input "C"
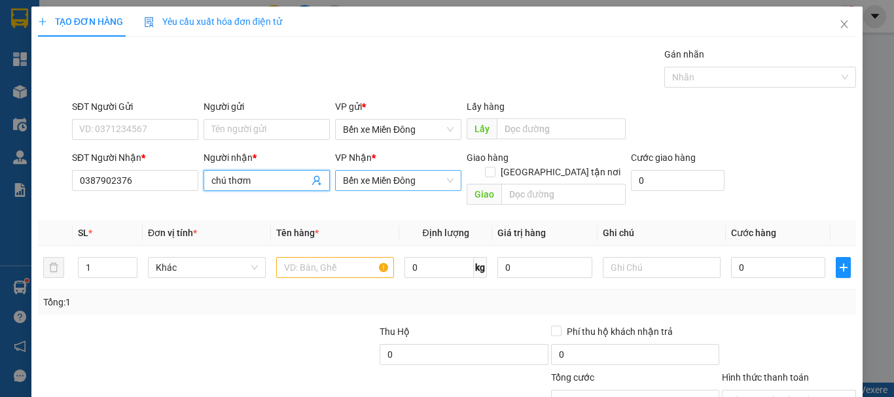
drag, startPoint x: 437, startPoint y: 184, endPoint x: 421, endPoint y: 188, distance: 16.2
click at [436, 184] on span "Bến xe Miền Đông" at bounding box center [398, 181] width 111 height 20
type input "chú thơm"
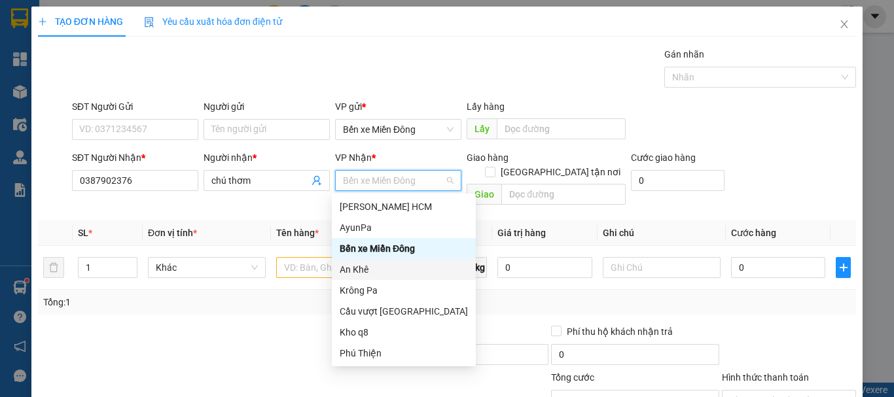
click at [367, 262] on div "An Khê" at bounding box center [404, 269] width 128 height 14
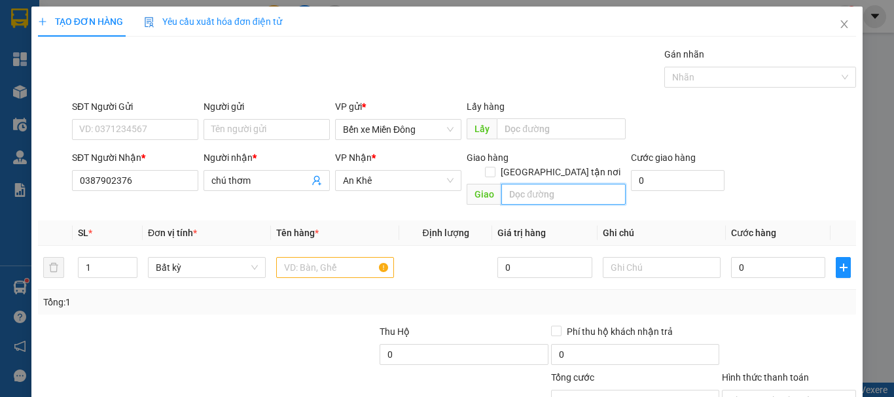
click at [505, 185] on input "text" at bounding box center [563, 194] width 124 height 21
type input "chư răng"
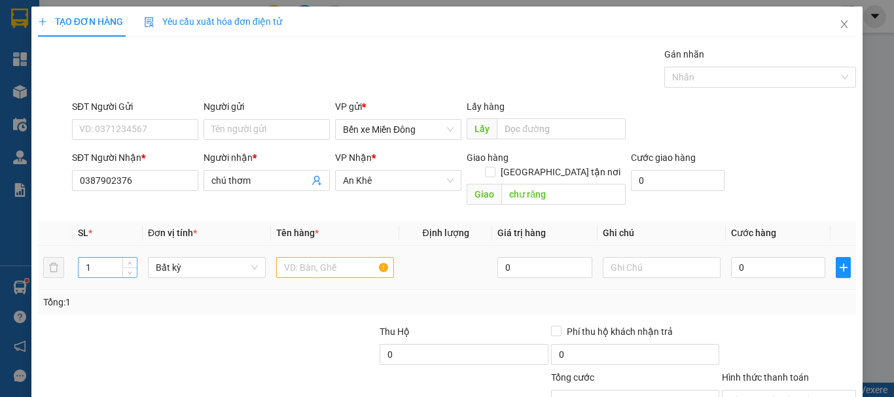
click at [106, 258] on input "1" at bounding box center [108, 268] width 58 height 20
type input "11"
click at [350, 257] on input "text" at bounding box center [335, 267] width 118 height 21
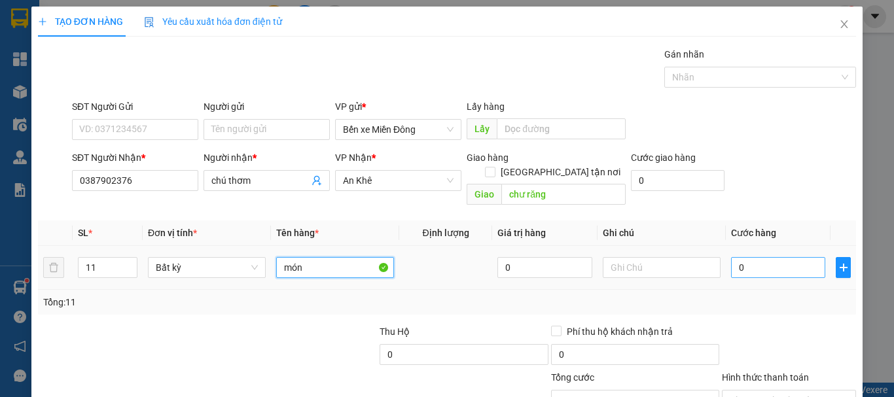
type input "món"
click at [755, 261] on input "0" at bounding box center [778, 267] width 94 height 21
click at [731, 257] on input "0" at bounding box center [778, 267] width 94 height 21
type input "60"
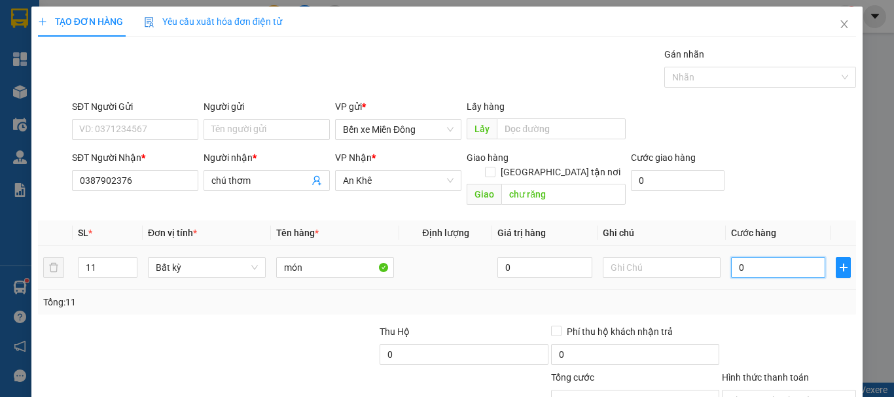
type input "60"
type input "660"
type input "60"
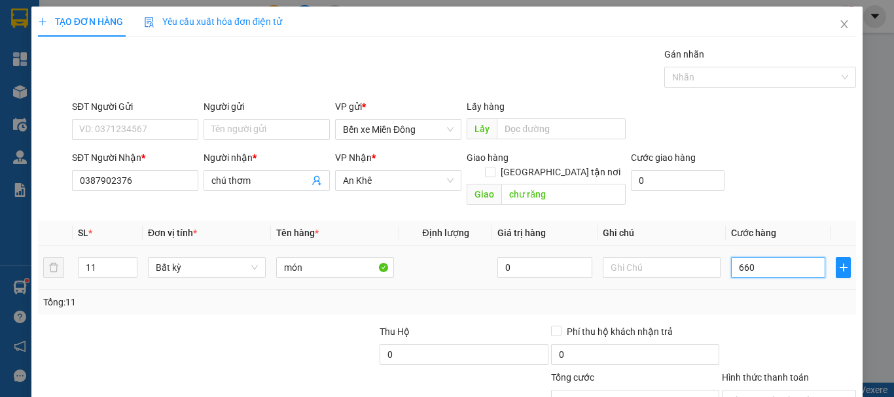
type input "60"
type input "0"
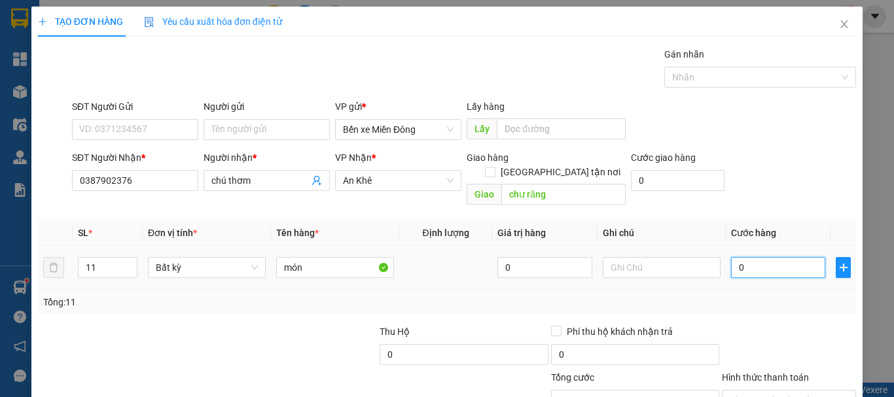
type input "70"
type input "700"
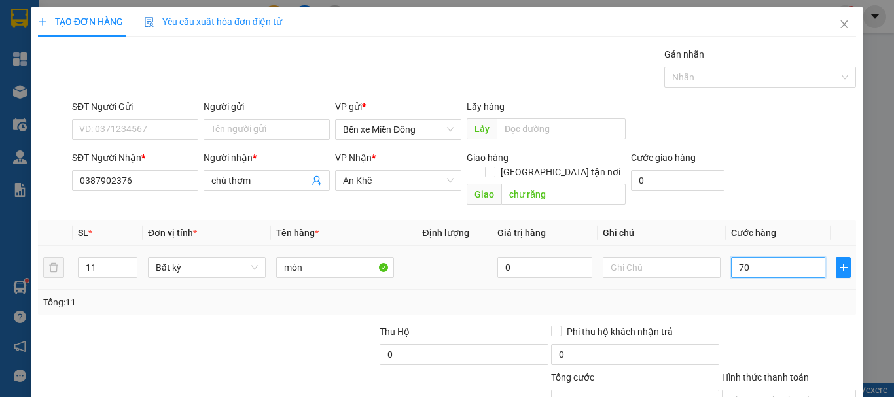
type input "700"
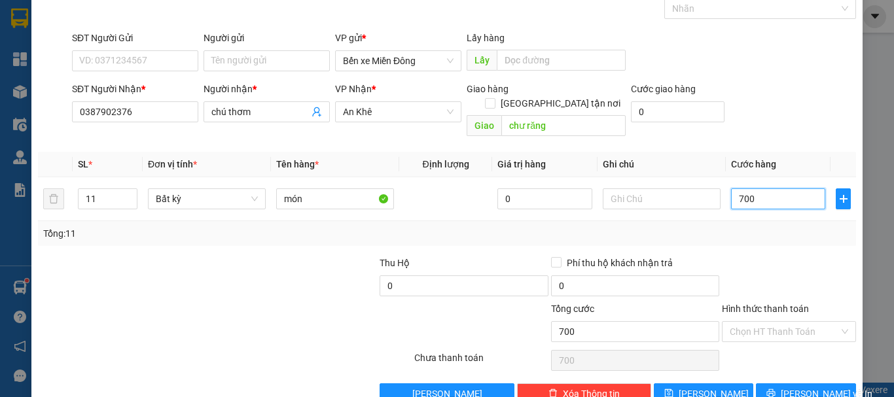
scroll to position [87, 0]
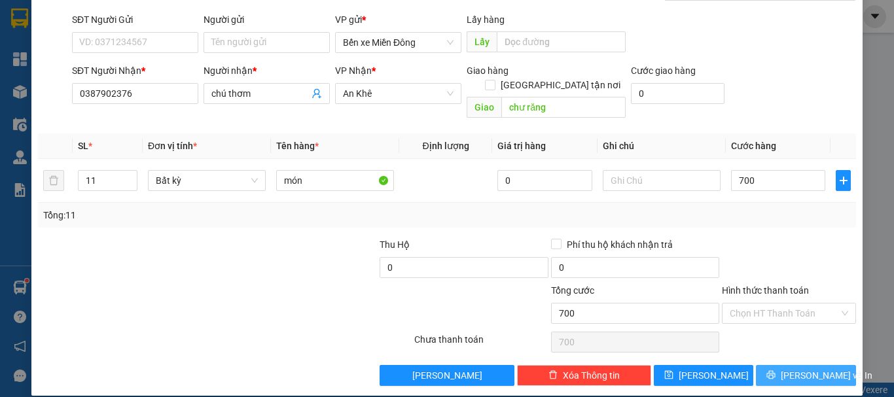
click at [789, 369] on button "[PERSON_NAME] và In" at bounding box center [806, 375] width 100 height 21
type input "700.000"
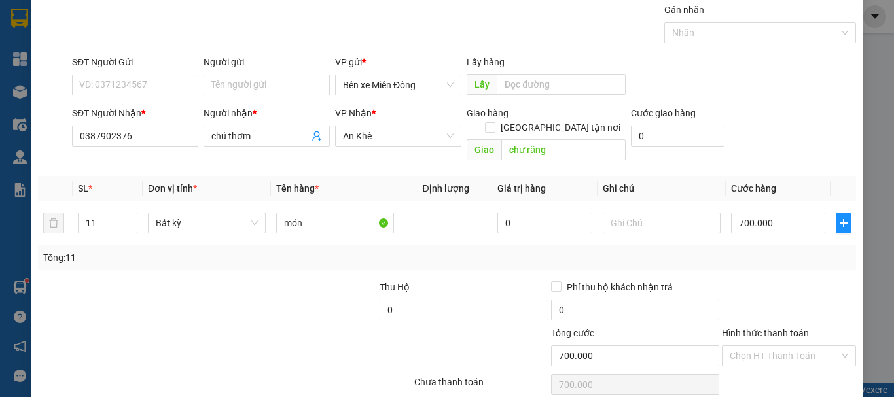
scroll to position [0, 0]
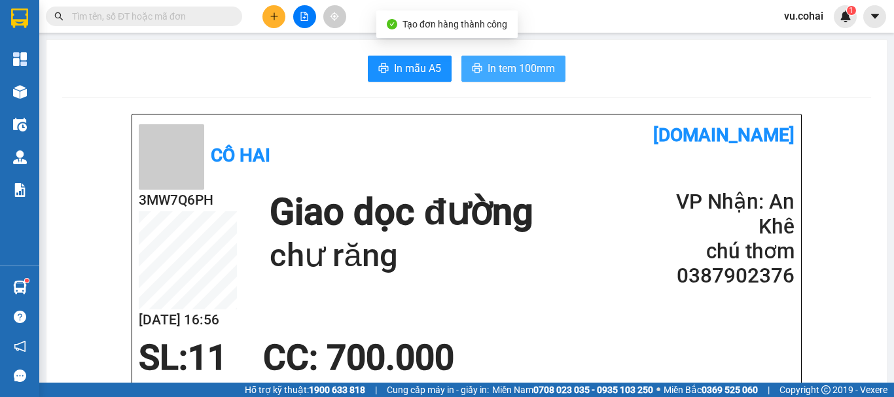
click at [522, 65] on span "In tem 100mm" at bounding box center [521, 68] width 67 height 16
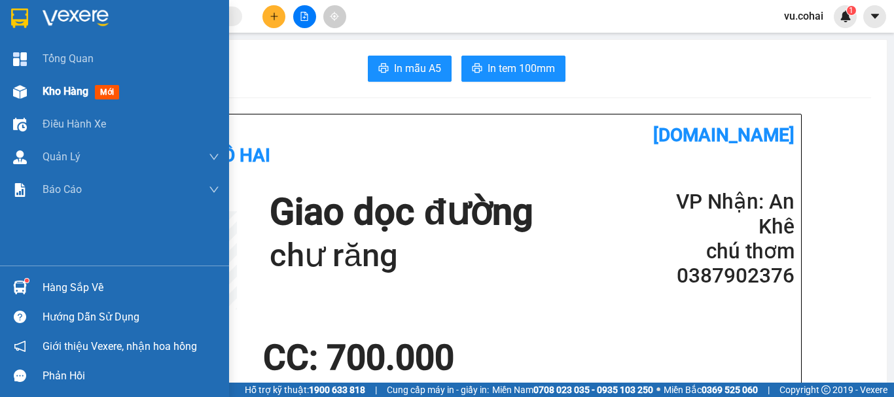
click at [64, 92] on span "Kho hàng" at bounding box center [66, 91] width 46 height 12
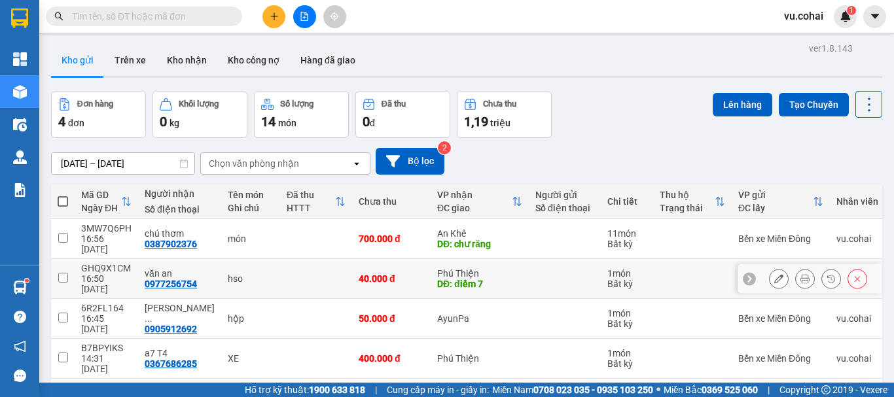
scroll to position [60, 0]
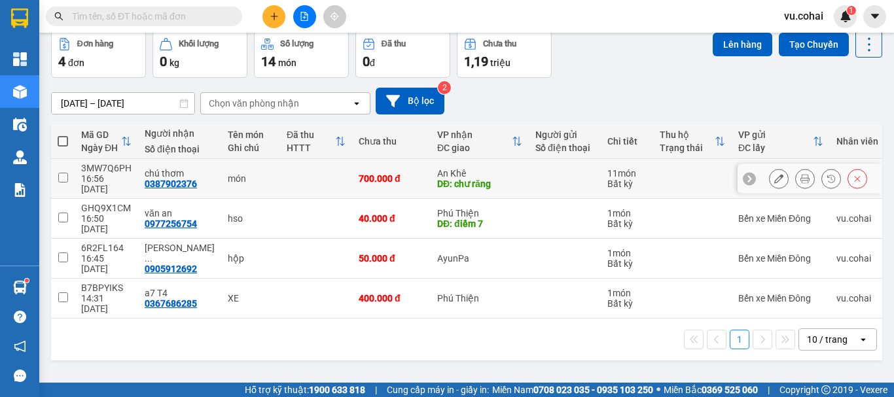
click at [61, 173] on input "checkbox" at bounding box center [63, 178] width 10 height 10
checkbox input "true"
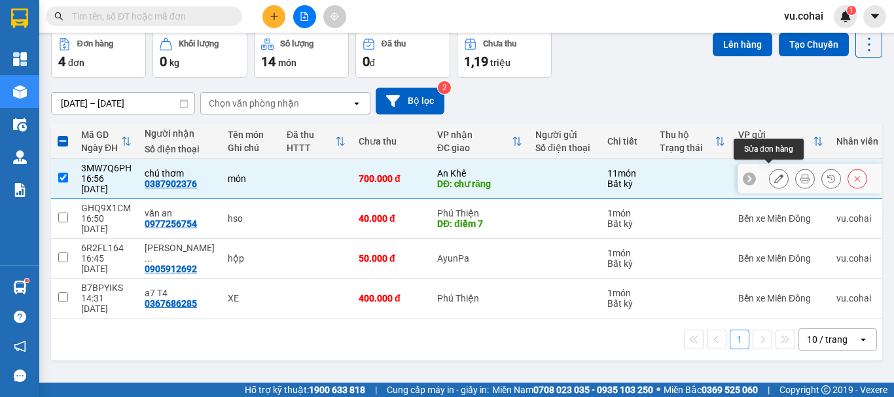
click at [774, 174] on icon at bounding box center [778, 178] width 9 height 9
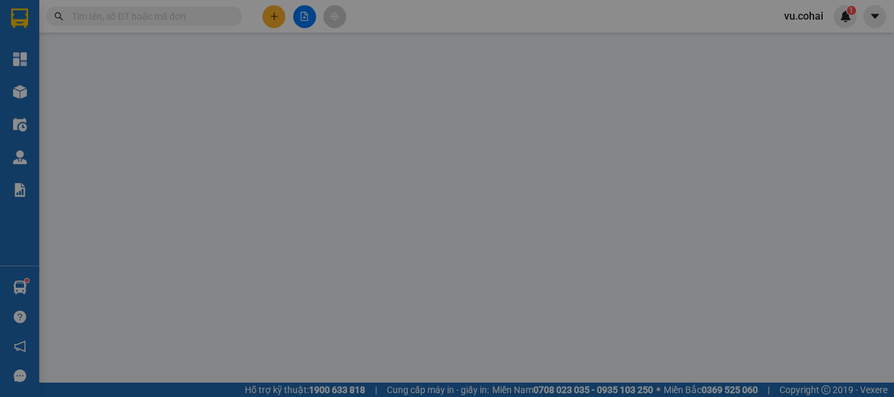
type input "0387902376"
type input "chú thơm"
type input "chư răng"
type input "700.000"
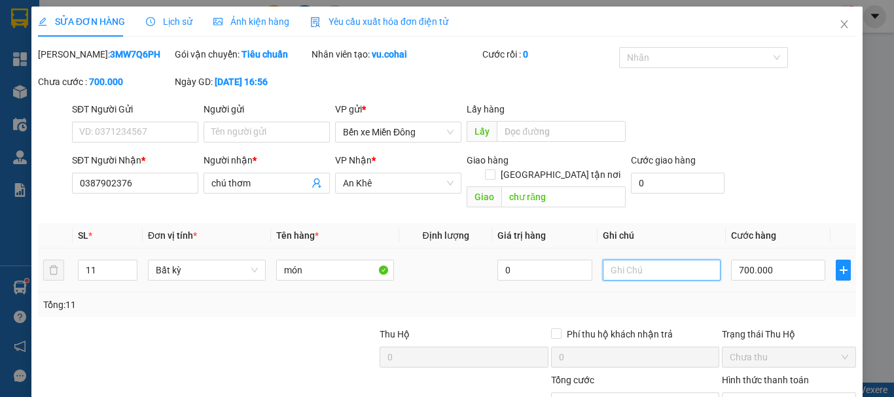
click at [639, 260] on input "text" at bounding box center [662, 270] width 118 height 21
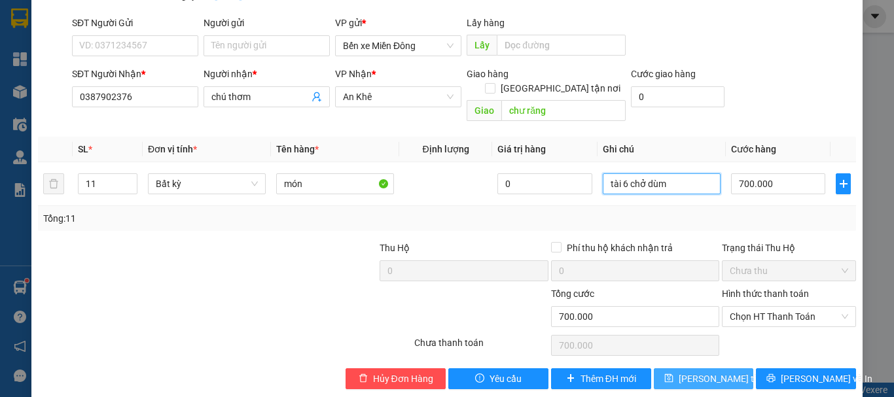
scroll to position [90, 0]
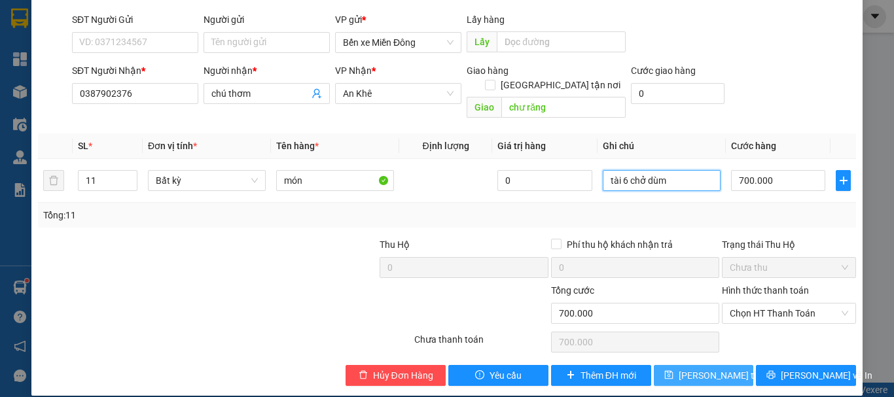
type input "tài 6 chở dùm"
click at [719, 369] on span "[PERSON_NAME] thay đổi" at bounding box center [731, 376] width 105 height 14
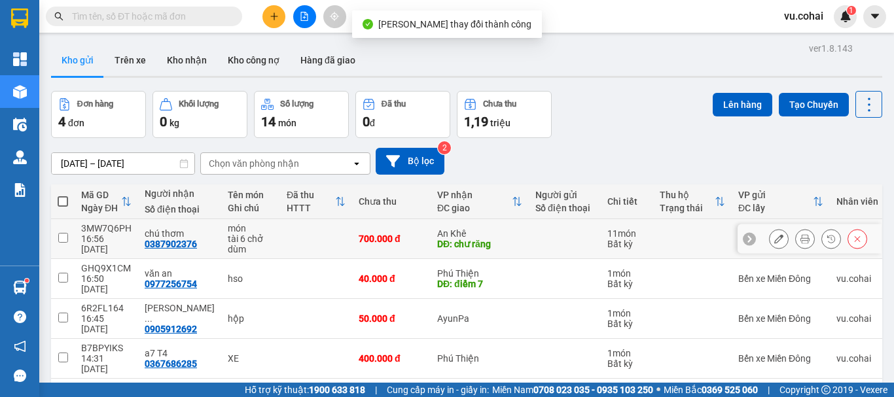
click at [70, 240] on td at bounding box center [63, 239] width 24 height 40
checkbox input "true"
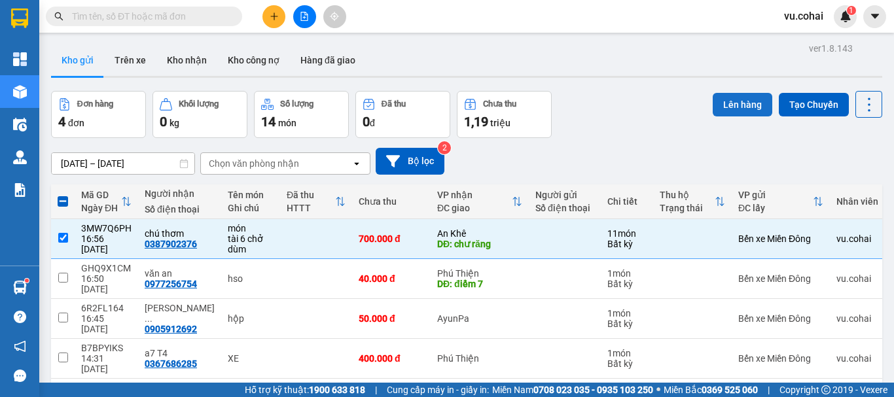
drag, startPoint x: 731, startPoint y: 108, endPoint x: 717, endPoint y: 114, distance: 15.6
click at [725, 111] on button "Lên hàng" at bounding box center [743, 105] width 60 height 24
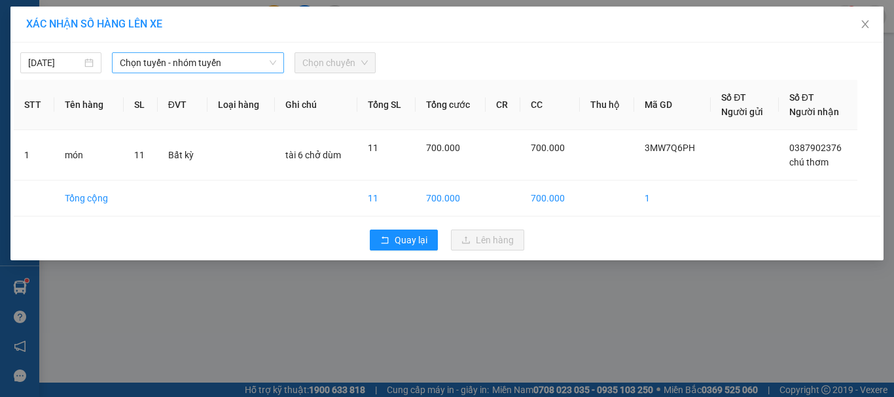
click at [214, 69] on span "Chọn tuyến - nhóm tuyến" at bounding box center [198, 63] width 156 height 20
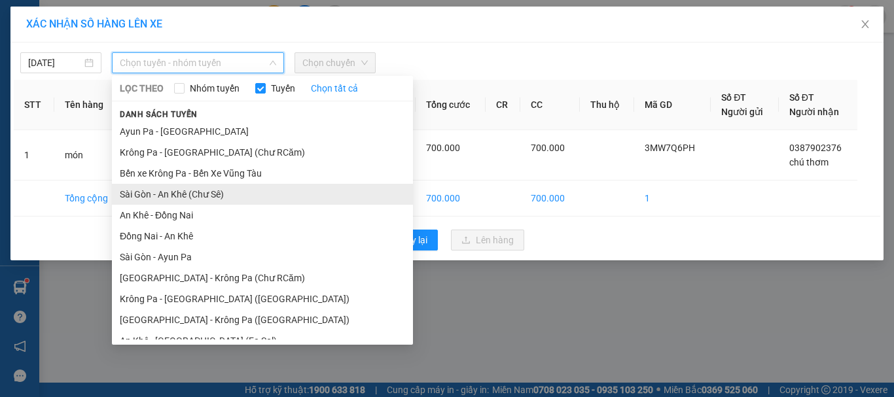
click at [208, 196] on li "Sài Gòn - An Khê (Chư Sê)" at bounding box center [262, 194] width 301 height 21
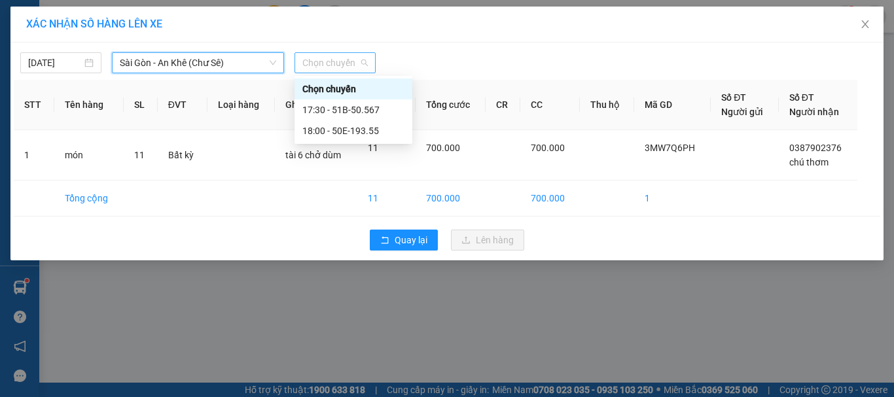
click at [338, 59] on span "Chọn chuyến" at bounding box center [334, 63] width 65 height 20
click at [355, 109] on div "17:30 - 51B-50.567" at bounding box center [353, 110] width 102 height 14
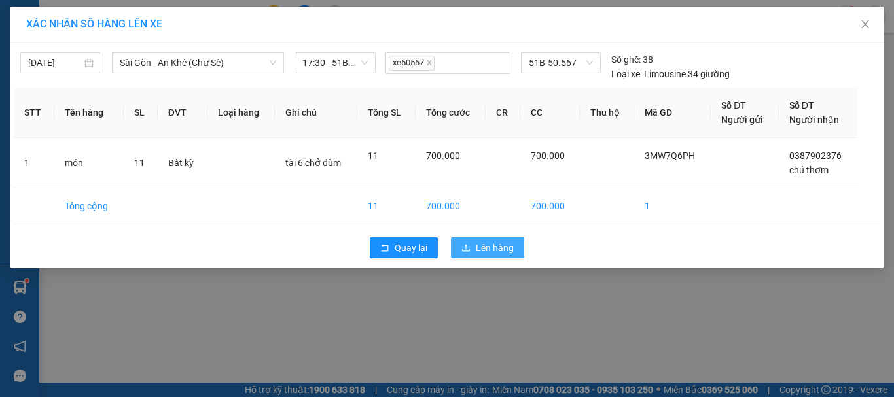
click at [483, 244] on span "Lên hàng" at bounding box center [495, 248] width 38 height 14
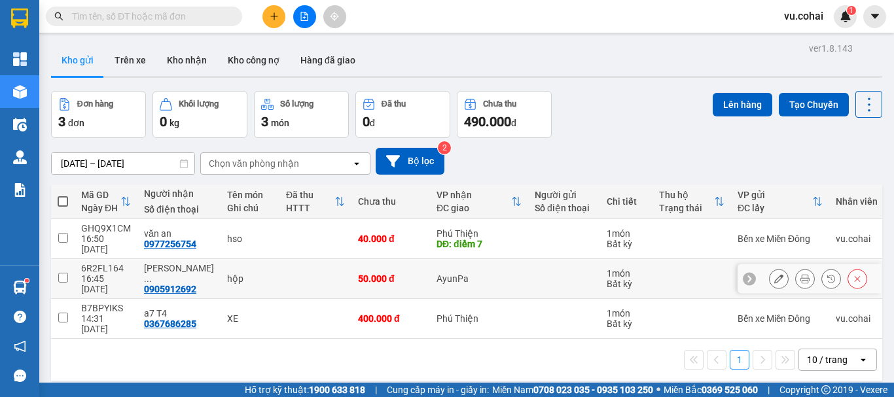
click at [58, 273] on input "checkbox" at bounding box center [63, 278] width 10 height 10
checkbox input "true"
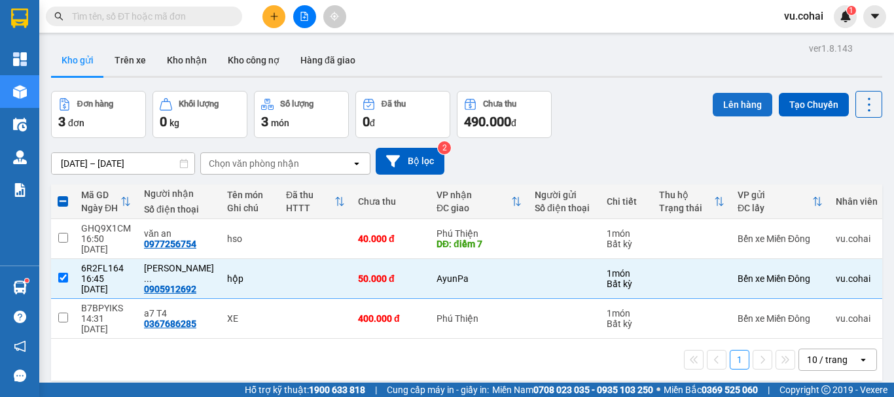
click at [722, 109] on button "Lên hàng" at bounding box center [743, 105] width 60 height 24
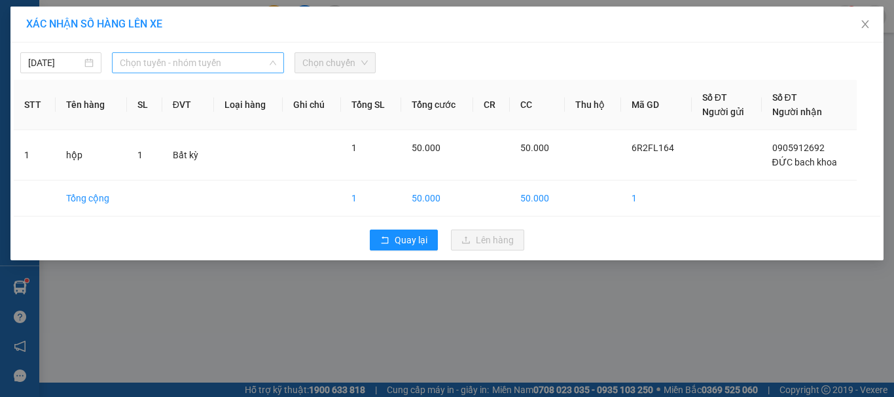
click at [217, 56] on span "Chọn tuyến - nhóm tuyến" at bounding box center [198, 63] width 156 height 20
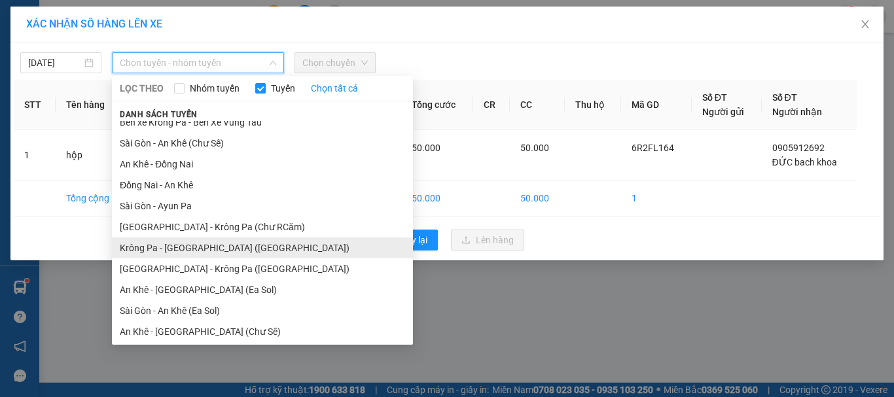
scroll to position [117, 0]
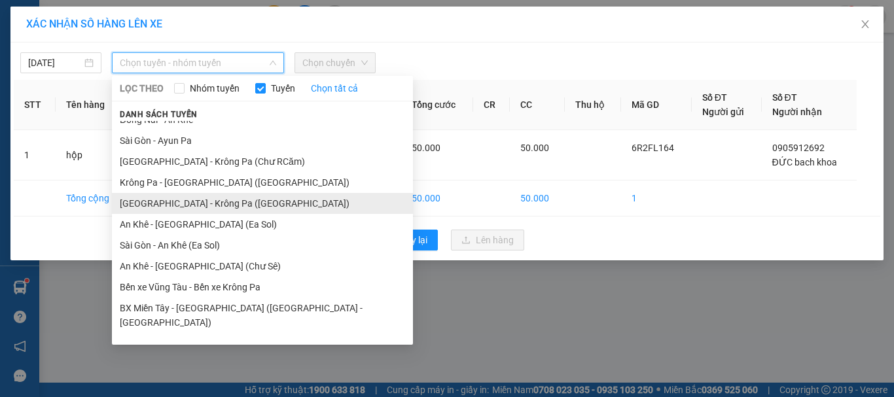
click at [198, 201] on li "[GEOGRAPHIC_DATA] - Krông Pa ([GEOGRAPHIC_DATA])" at bounding box center [262, 203] width 301 height 21
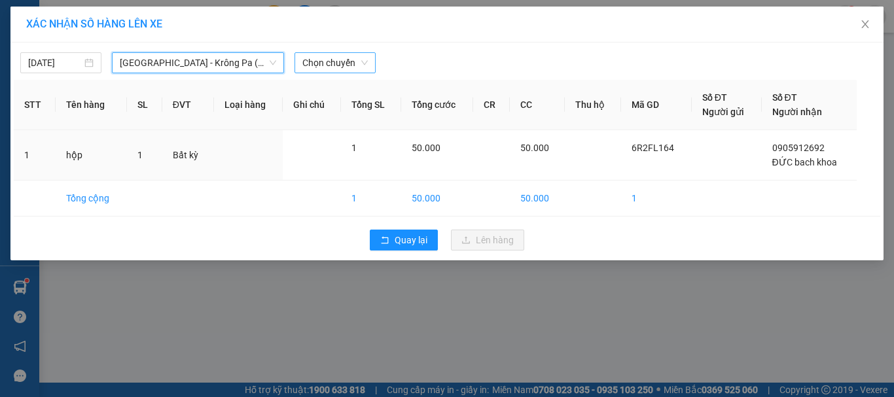
click at [340, 65] on span "Chọn chuyến" at bounding box center [334, 63] width 65 height 20
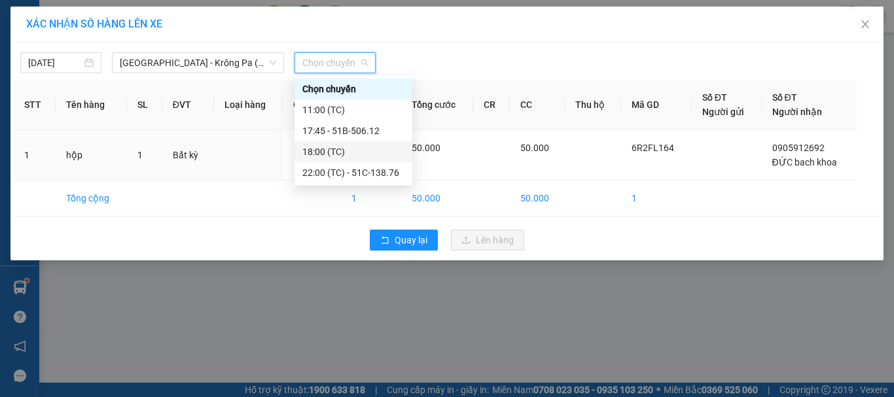
click at [331, 150] on div "18:00 (TC)" at bounding box center [353, 152] width 102 height 14
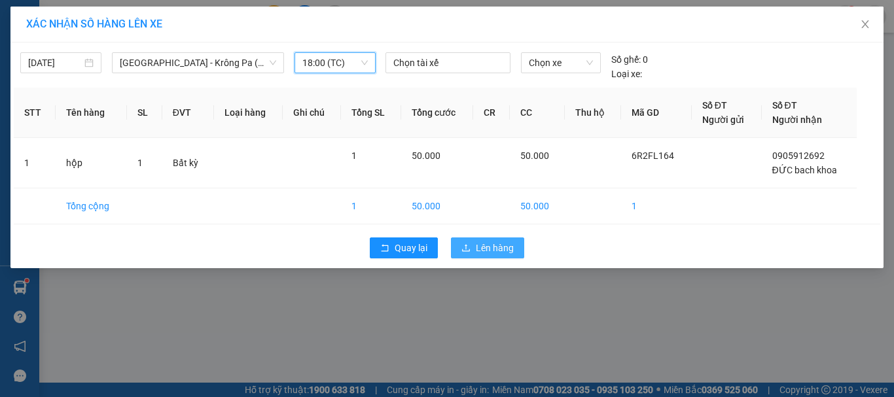
click at [480, 250] on span "Lên hàng" at bounding box center [495, 248] width 38 height 14
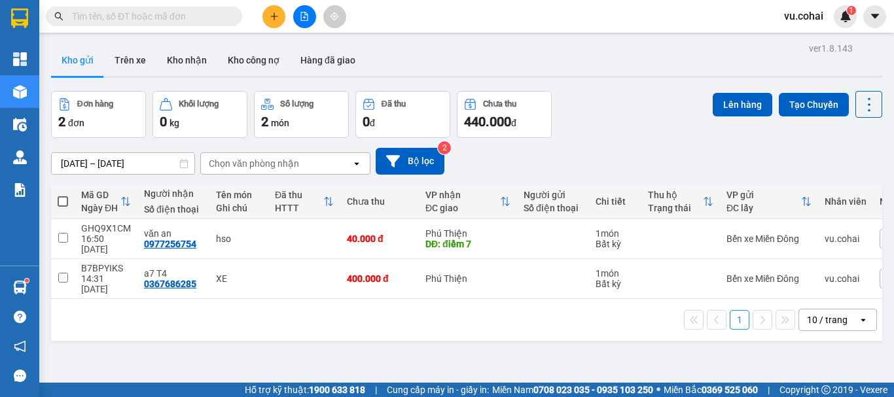
click at [310, 12] on button at bounding box center [304, 16] width 23 height 23
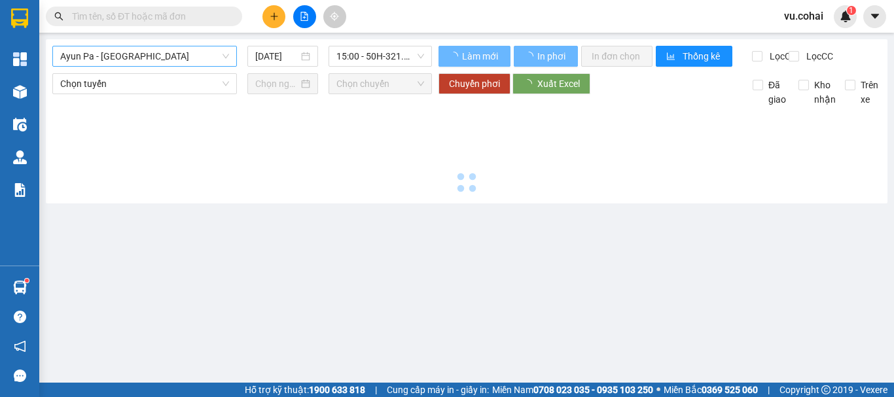
click at [143, 60] on span "Ayun Pa - [GEOGRAPHIC_DATA]" at bounding box center [144, 56] width 169 height 20
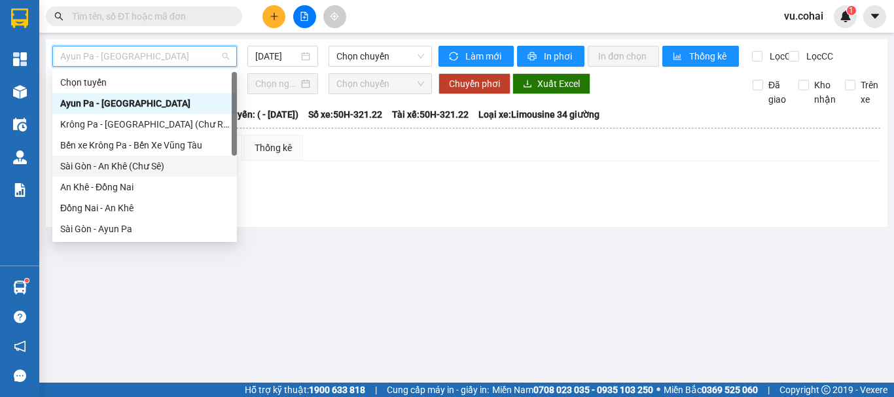
click at [149, 164] on div "Sài Gòn - An Khê (Chư Sê)" at bounding box center [144, 166] width 169 height 14
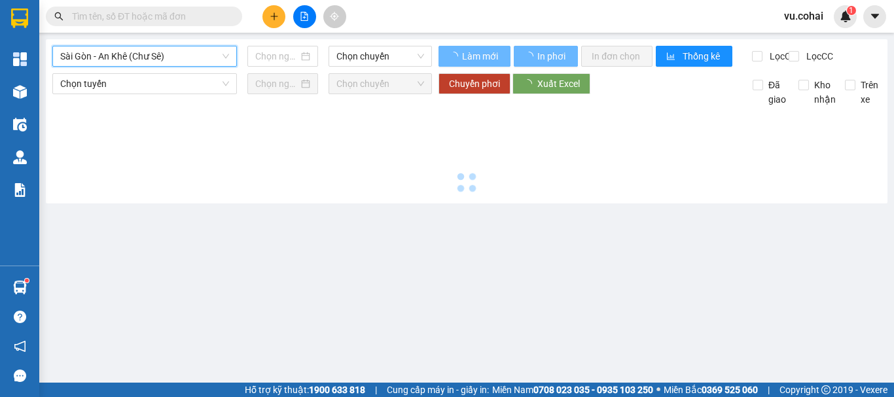
type input "[DATE]"
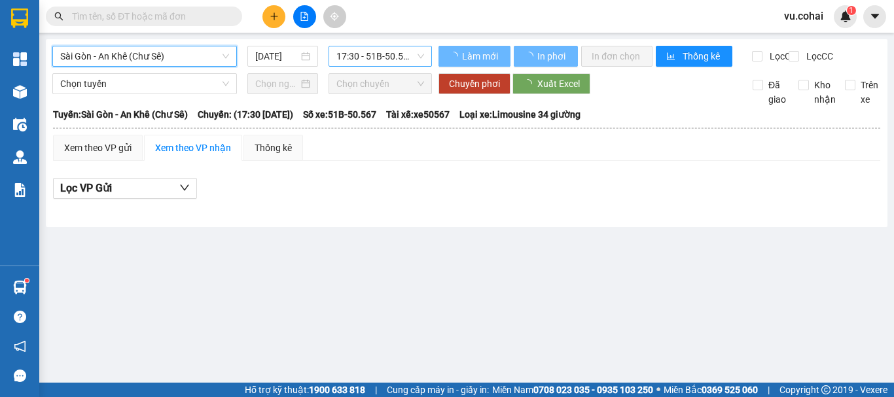
click at [370, 47] on span "17:30 - 51B-50.567" at bounding box center [380, 56] width 88 height 20
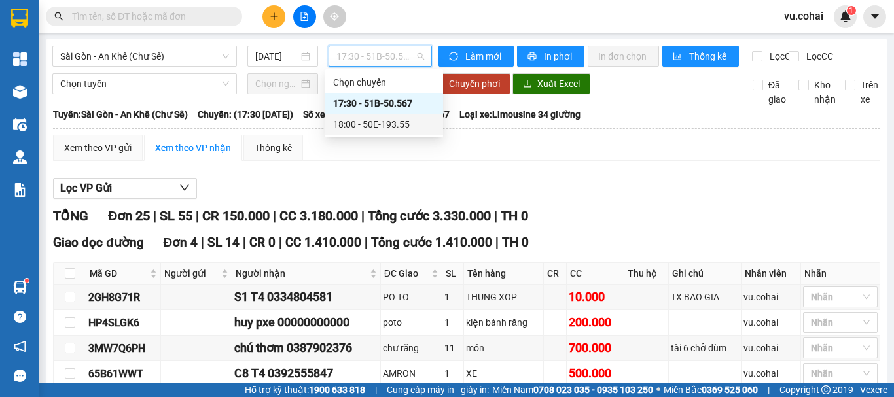
click at [403, 126] on div "18:00 - 50E-193.55" at bounding box center [384, 124] width 102 height 14
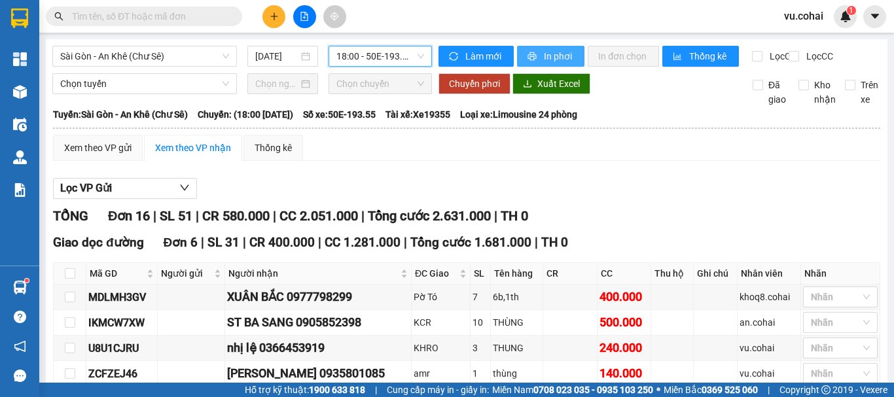
click at [548, 52] on span "In phơi" at bounding box center [559, 56] width 30 height 14
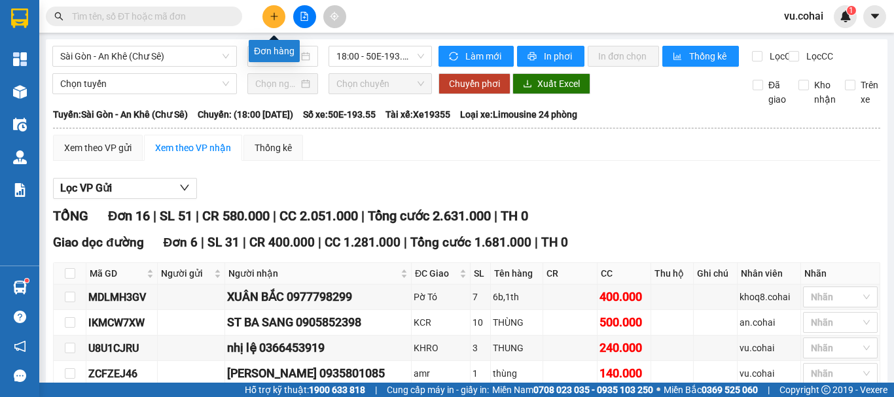
click at [268, 18] on button at bounding box center [273, 16] width 23 height 23
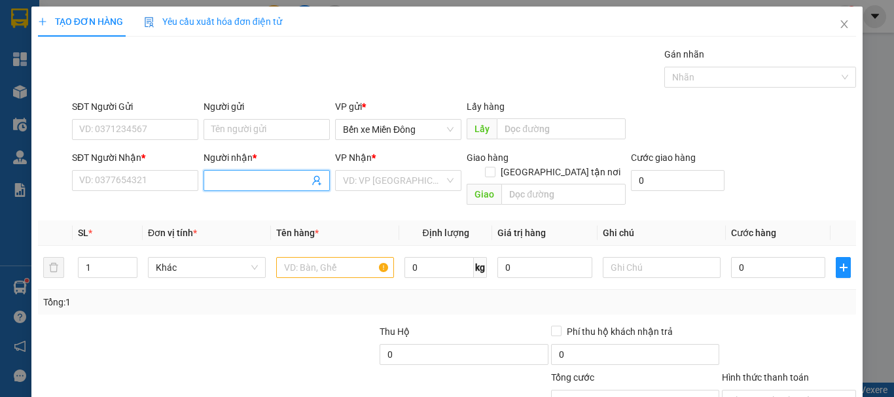
click at [230, 181] on input "Người nhận *" at bounding box center [260, 180] width 98 height 14
type input "tâm trang"
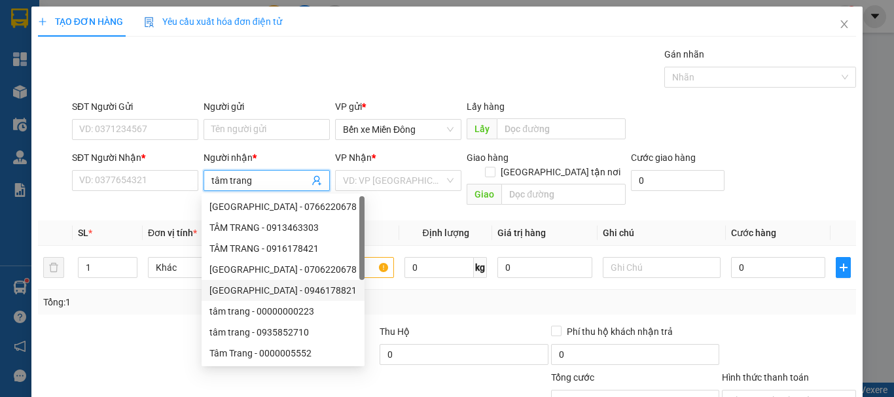
drag, startPoint x: 283, startPoint y: 290, endPoint x: 365, endPoint y: 230, distance: 100.7
click at [287, 287] on div "Tâm Trang - 0946178821" at bounding box center [282, 290] width 147 height 14
type input "0946178821"
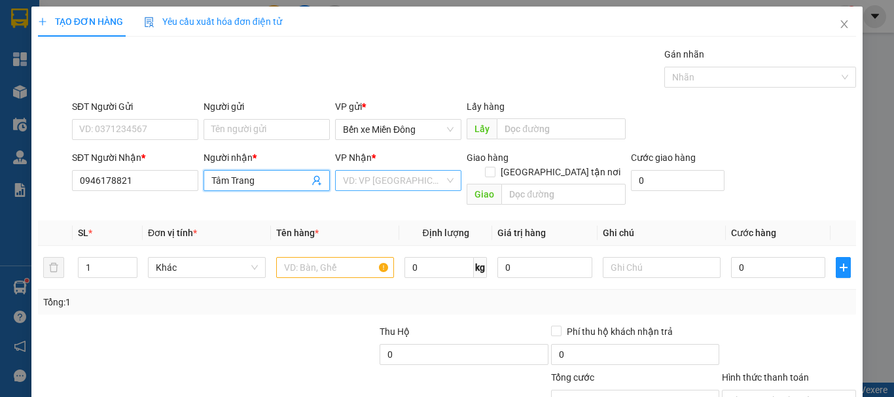
type input "Tâm Trang"
click at [410, 171] on div "VP Nhận * VD: VP Sài Gòn" at bounding box center [398, 174] width 126 height 46
click at [396, 181] on input "search" at bounding box center [393, 181] width 101 height 20
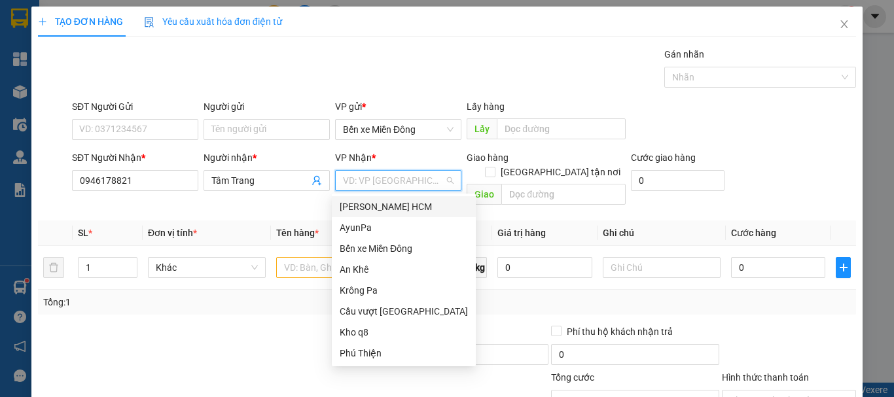
click at [361, 216] on div "[PERSON_NAME] HCM" at bounding box center [404, 206] width 144 height 21
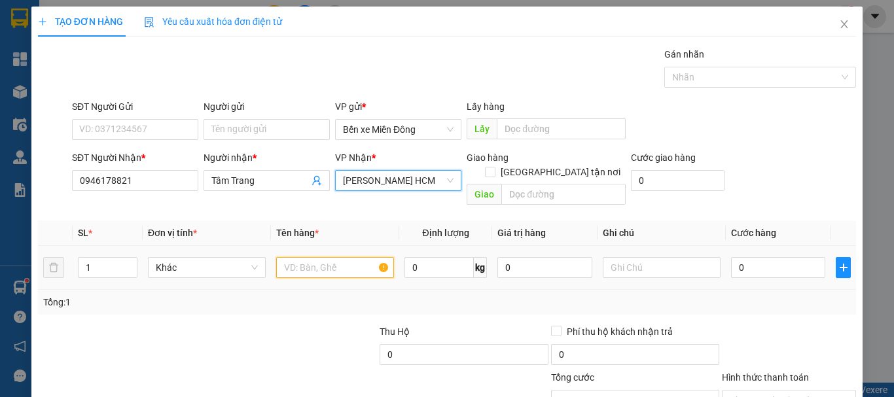
click at [314, 257] on input "text" at bounding box center [335, 267] width 118 height 21
click at [408, 195] on div "VP Nhận * Trần Phú HCM" at bounding box center [398, 174] width 126 height 46
click at [407, 179] on span "[PERSON_NAME] HCM" at bounding box center [398, 181] width 111 height 20
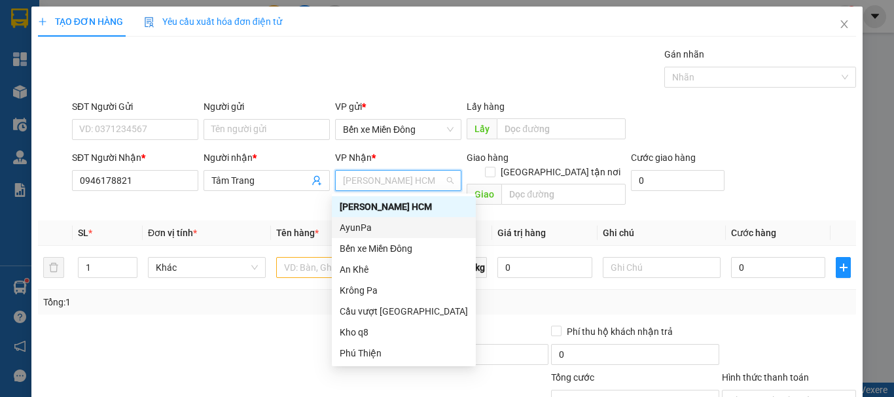
click at [372, 226] on div "AyunPa" at bounding box center [404, 228] width 128 height 14
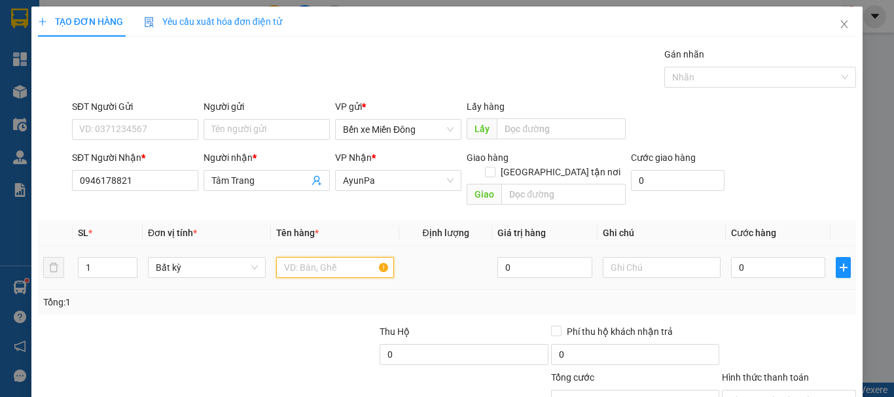
click at [311, 259] on input "text" at bounding box center [335, 267] width 118 height 21
type input "cục"
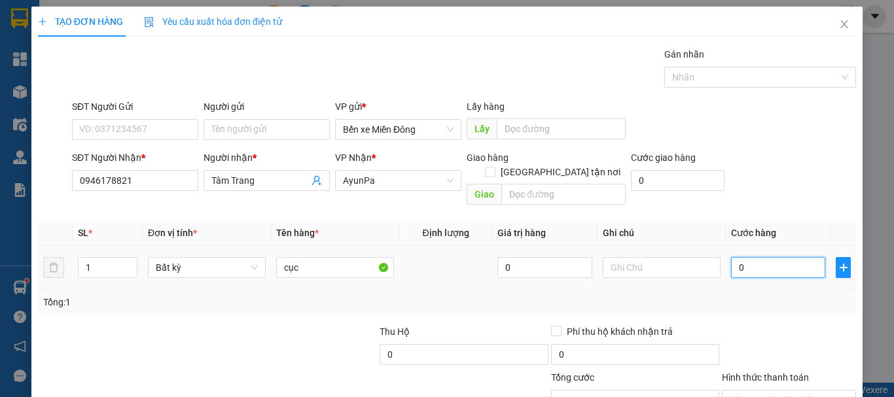
click at [772, 257] on input "0" at bounding box center [778, 267] width 94 height 21
type input "008"
type input "8"
type input "0.080"
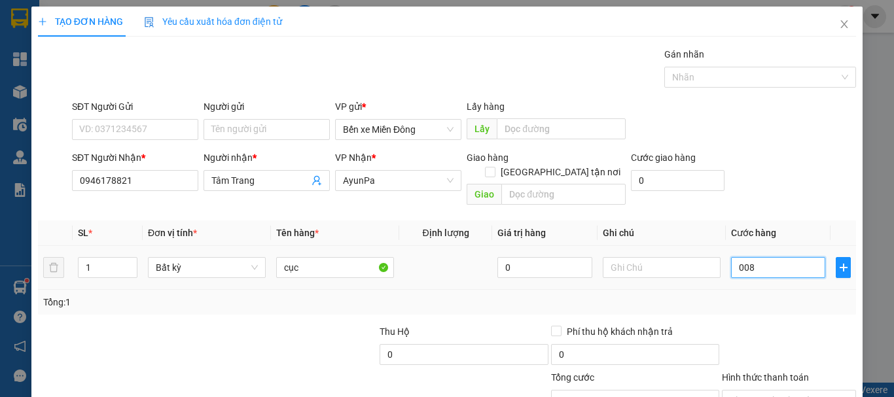
type input "80"
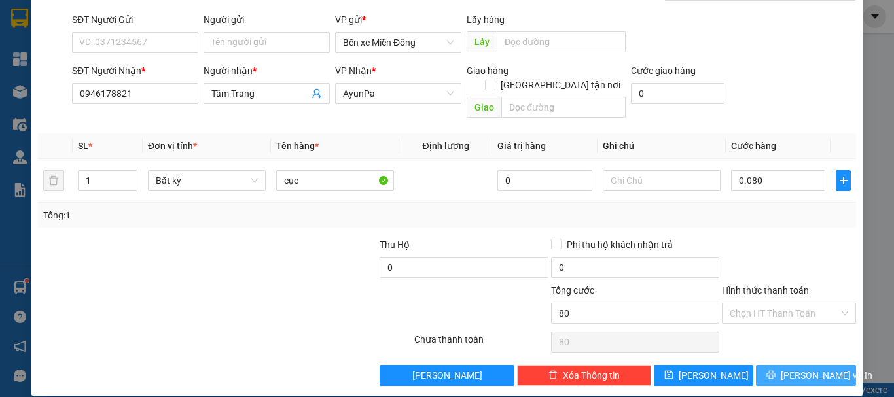
type input "80.000"
click at [783, 369] on button "[PERSON_NAME] và In" at bounding box center [806, 375] width 100 height 21
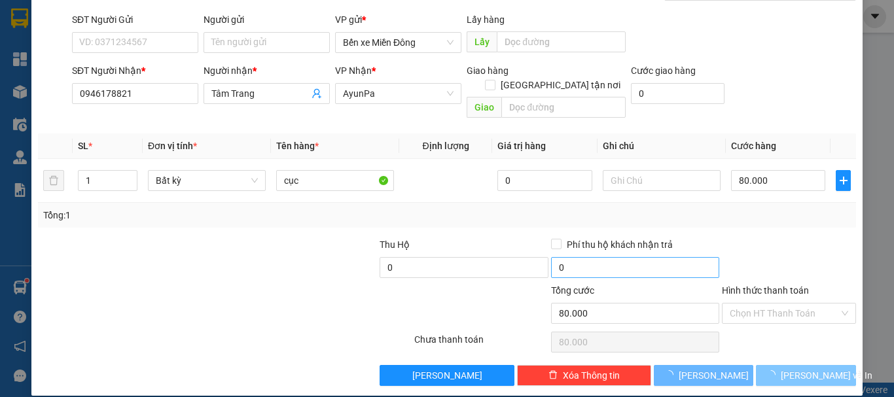
scroll to position [44, 0]
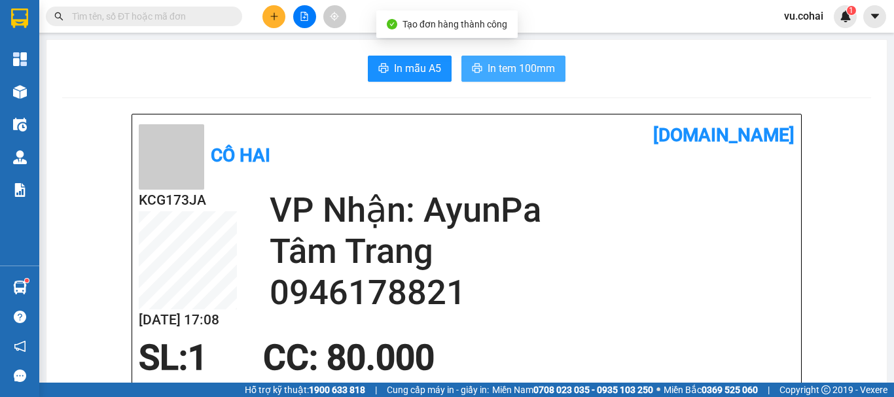
click at [525, 72] on span "In tem 100mm" at bounding box center [521, 68] width 67 height 16
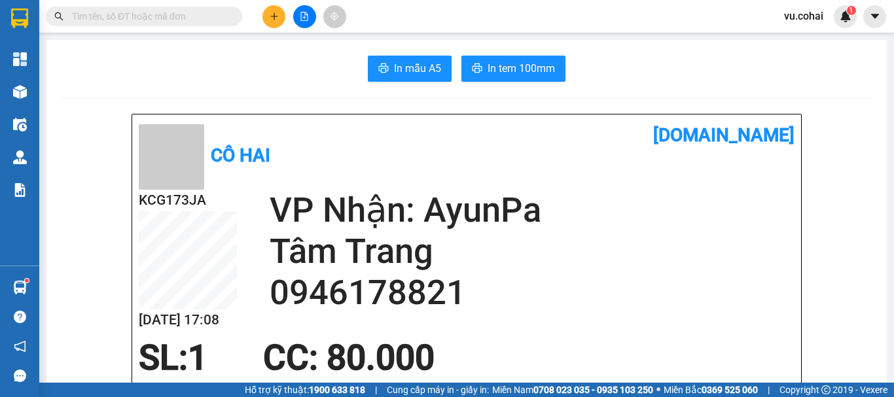
click at [300, 17] on icon "file-add" at bounding box center [304, 16] width 9 height 9
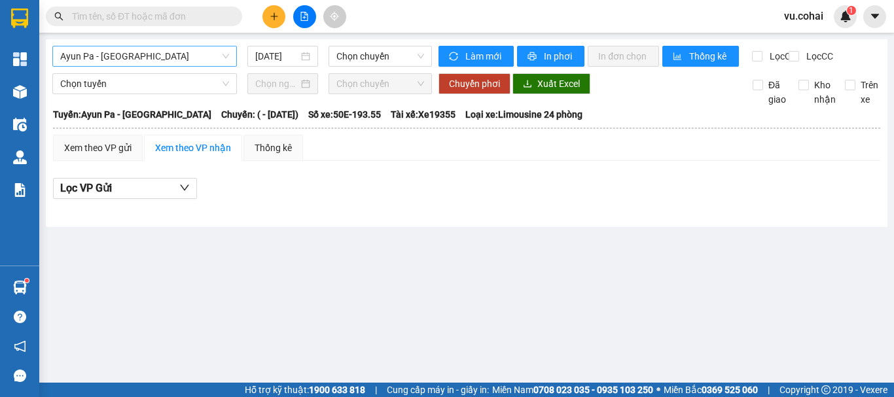
click at [186, 58] on span "Ayun Pa - [GEOGRAPHIC_DATA]" at bounding box center [144, 56] width 169 height 20
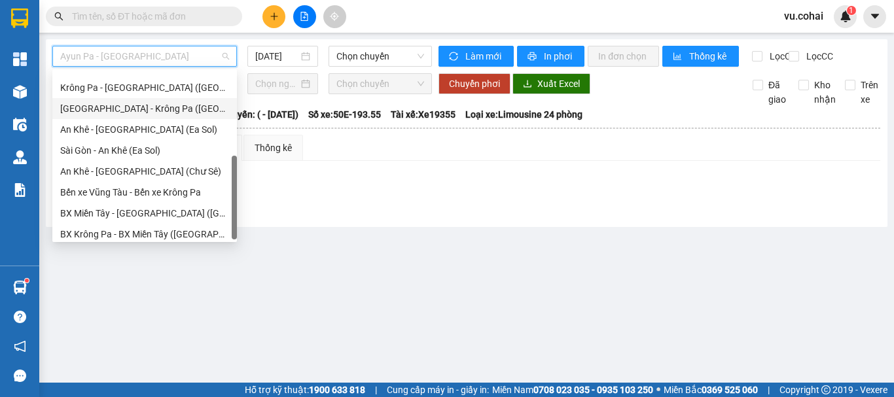
scroll to position [189, 0]
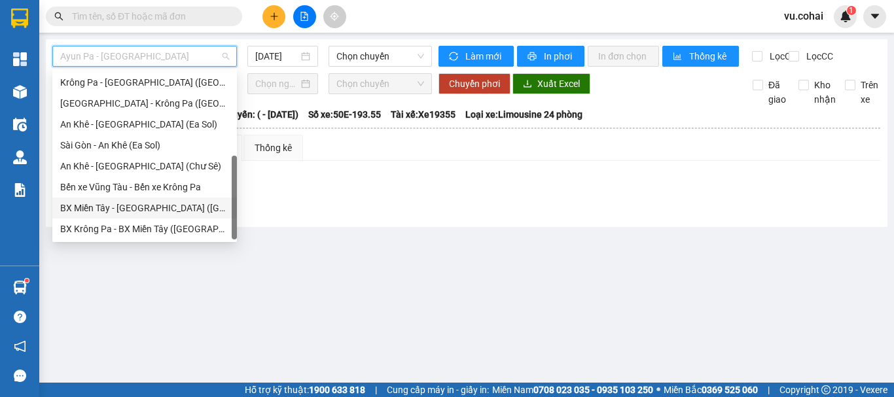
click at [153, 211] on div "BX Miền Tây - [GEOGRAPHIC_DATA] ([GEOGRAPHIC_DATA] - [GEOGRAPHIC_DATA])" at bounding box center [144, 208] width 169 height 14
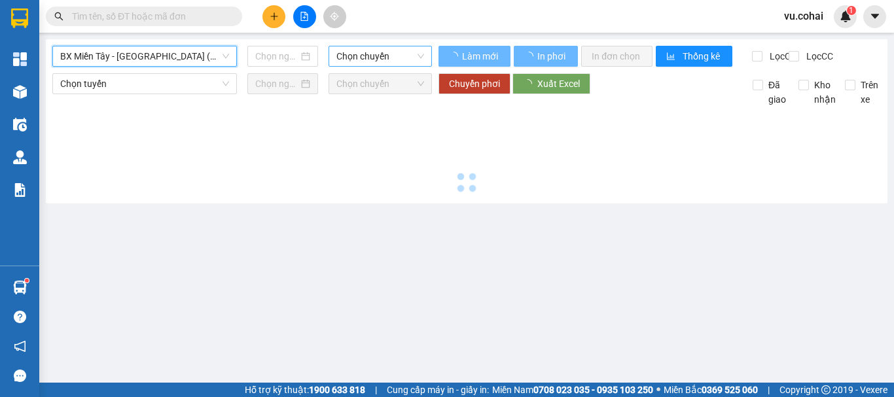
type input "[DATE]"
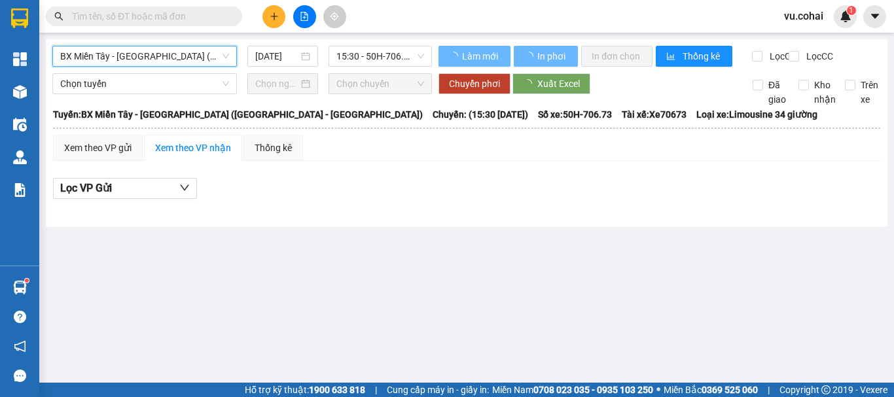
click at [383, 63] on span "15:30 - 50H-706.73" at bounding box center [380, 56] width 88 height 20
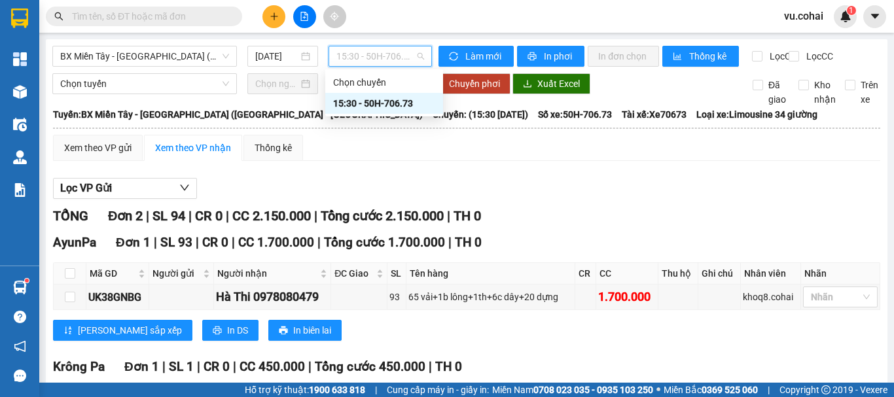
click at [401, 104] on div "15:30 - 50H-706.73" at bounding box center [384, 103] width 102 height 14
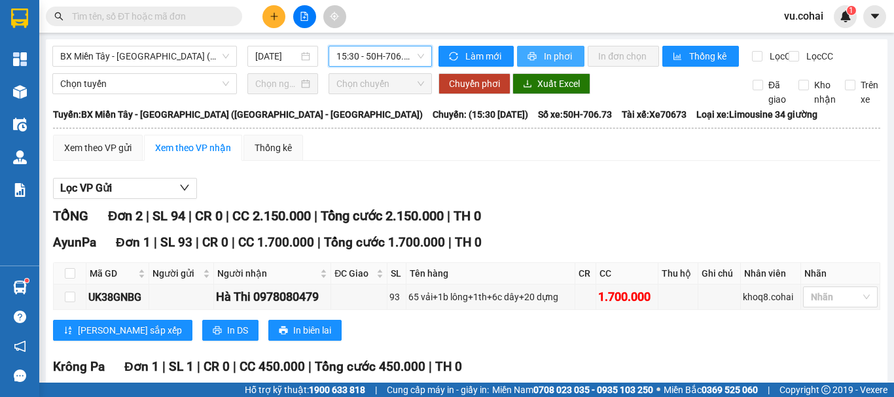
click at [559, 54] on span "In phơi" at bounding box center [559, 56] width 30 height 14
click at [187, 50] on span "BX Miền Tây - [GEOGRAPHIC_DATA] ([GEOGRAPHIC_DATA] - [GEOGRAPHIC_DATA])" at bounding box center [144, 56] width 169 height 20
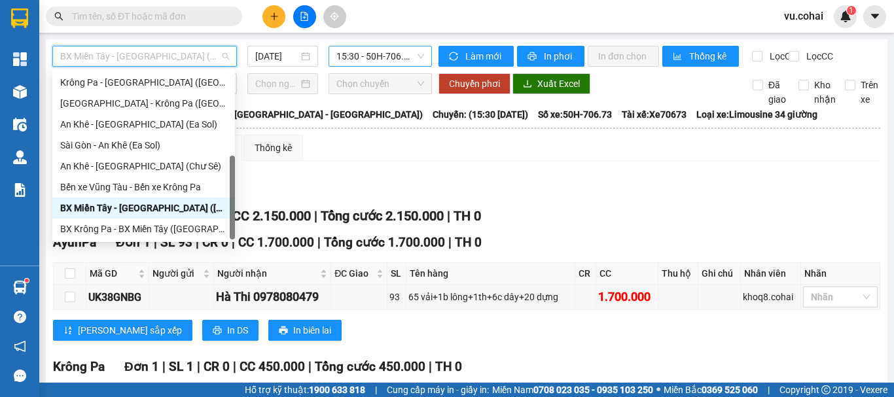
click at [397, 52] on span "15:30 - 50H-706.73" at bounding box center [380, 56] width 88 height 20
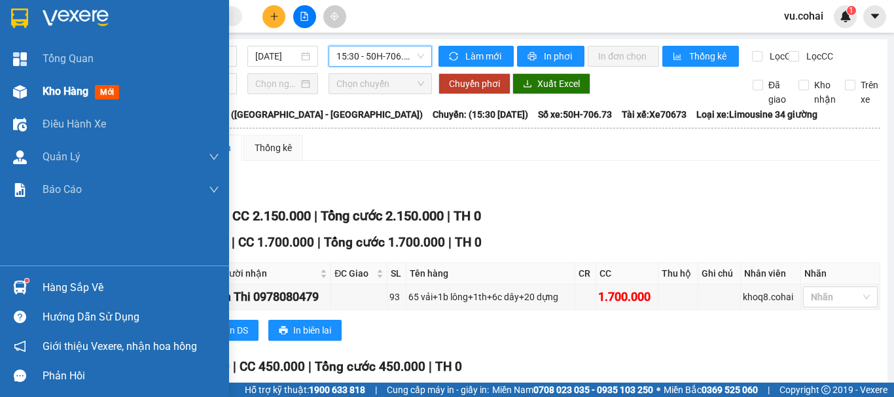
click at [48, 94] on span "Kho hàng" at bounding box center [66, 91] width 46 height 12
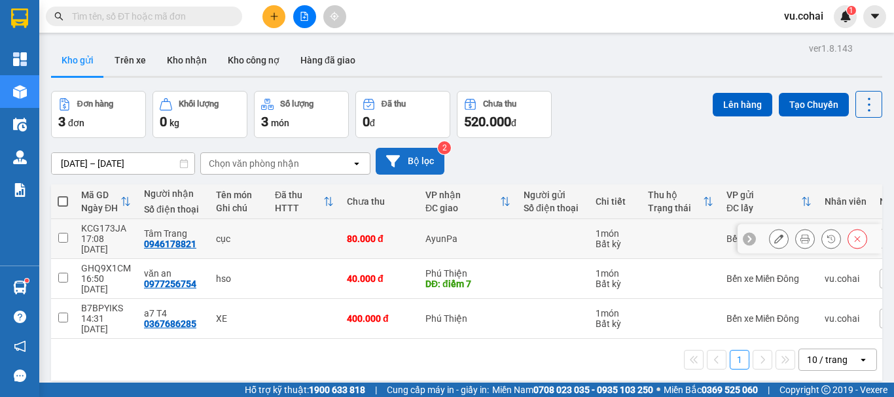
drag, startPoint x: 63, startPoint y: 232, endPoint x: 432, endPoint y: 156, distance: 376.4
click at [67, 233] on input "checkbox" at bounding box center [63, 238] width 10 height 10
checkbox input "true"
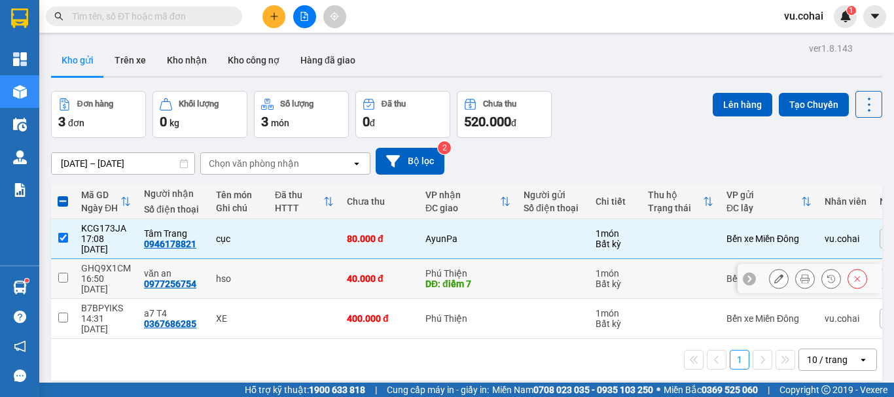
click at [64, 273] on input "checkbox" at bounding box center [63, 278] width 10 height 10
checkbox input "true"
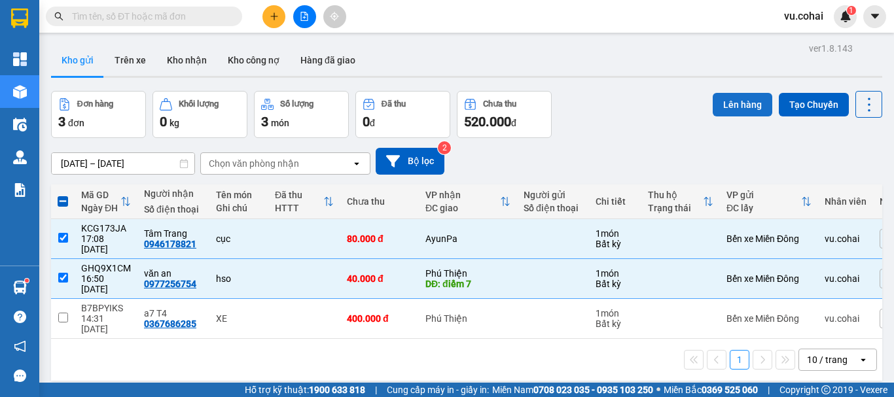
click at [734, 102] on button "Lên hàng" at bounding box center [743, 105] width 60 height 24
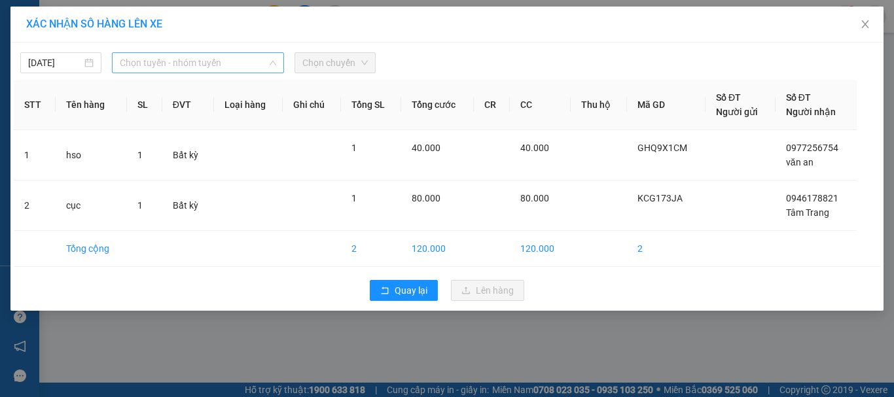
click at [201, 63] on span "Chọn tuyến - nhóm tuyến" at bounding box center [198, 63] width 156 height 20
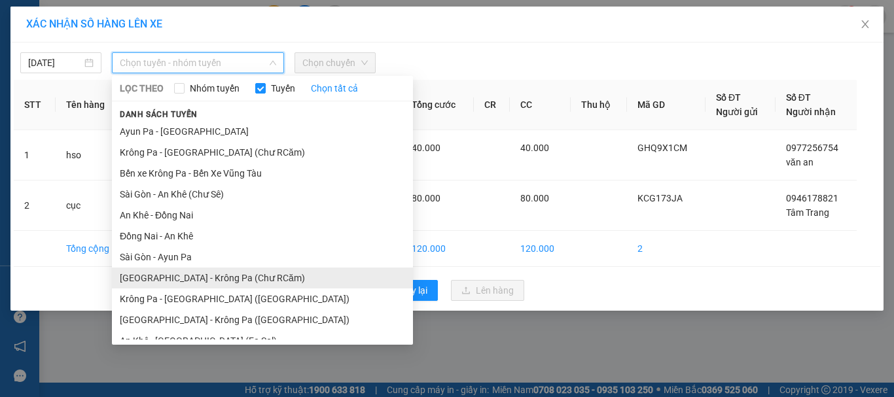
click at [230, 280] on li "[GEOGRAPHIC_DATA] - Krông Pa (Chư RCăm)" at bounding box center [262, 278] width 301 height 21
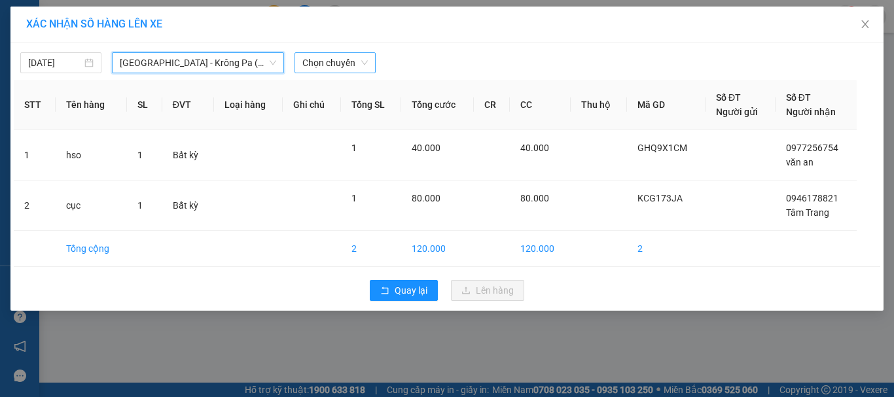
click at [342, 66] on span "Chọn chuyến" at bounding box center [334, 63] width 65 height 20
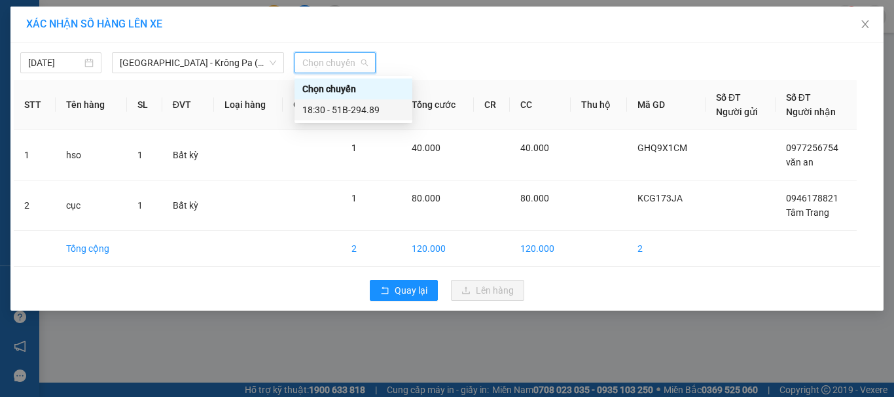
click at [361, 107] on div "18:30 - 51B-294.89" at bounding box center [353, 110] width 102 height 14
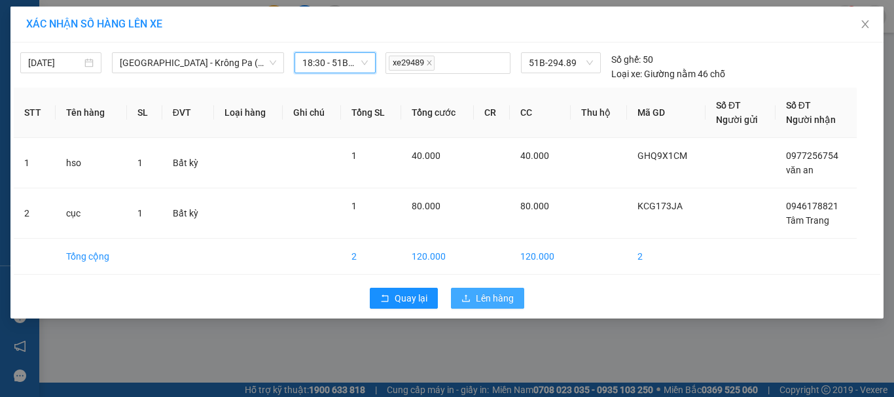
click at [486, 297] on span "Lên hàng" at bounding box center [495, 298] width 38 height 14
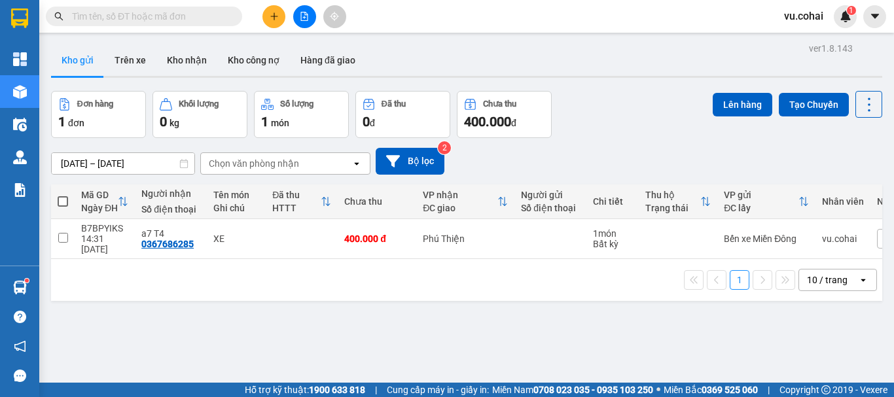
click at [110, 18] on input "text" at bounding box center [149, 16] width 154 height 14
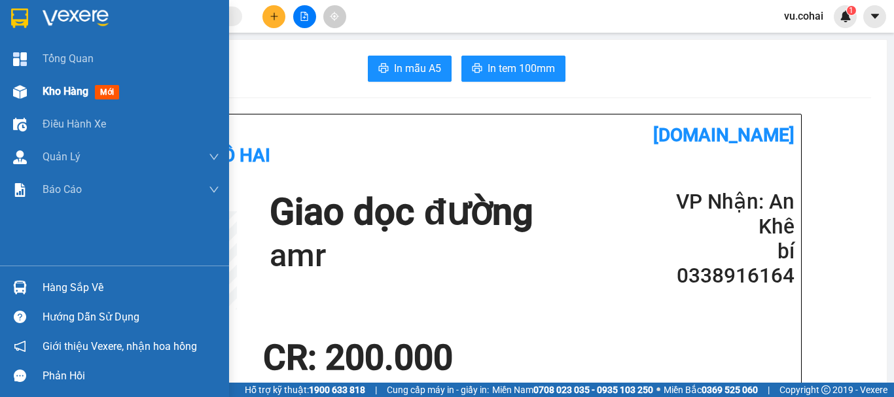
click at [54, 90] on span "Kho hàng" at bounding box center [66, 91] width 46 height 12
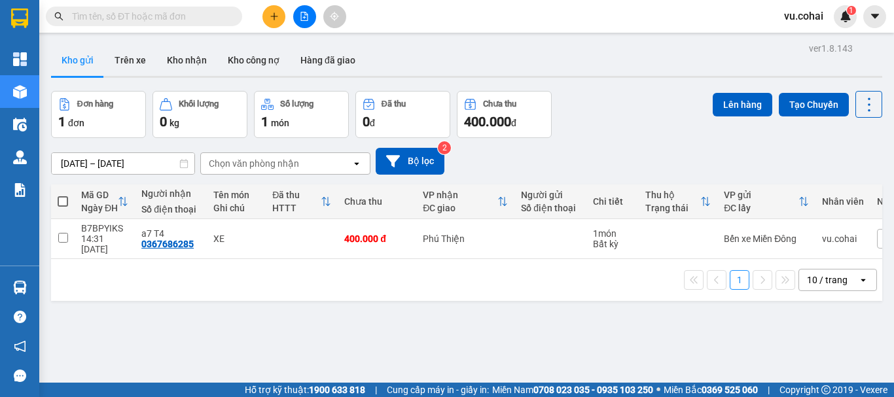
click at [306, 16] on icon "file-add" at bounding box center [304, 16] width 9 height 9
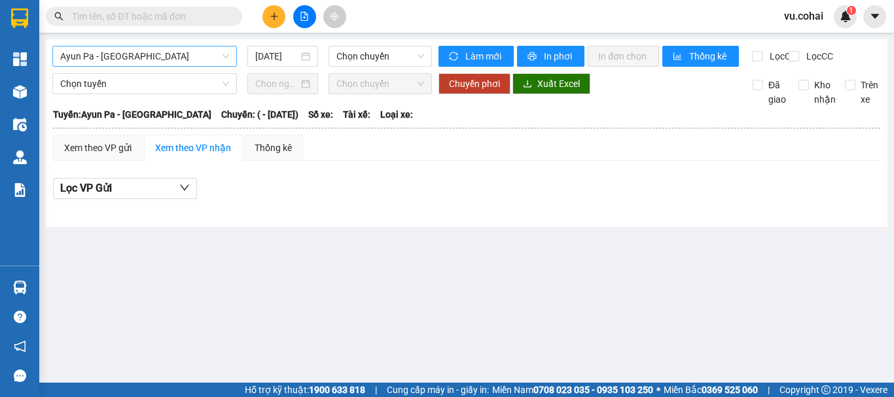
click at [139, 56] on span "Ayun Pa - [GEOGRAPHIC_DATA]" at bounding box center [144, 56] width 169 height 20
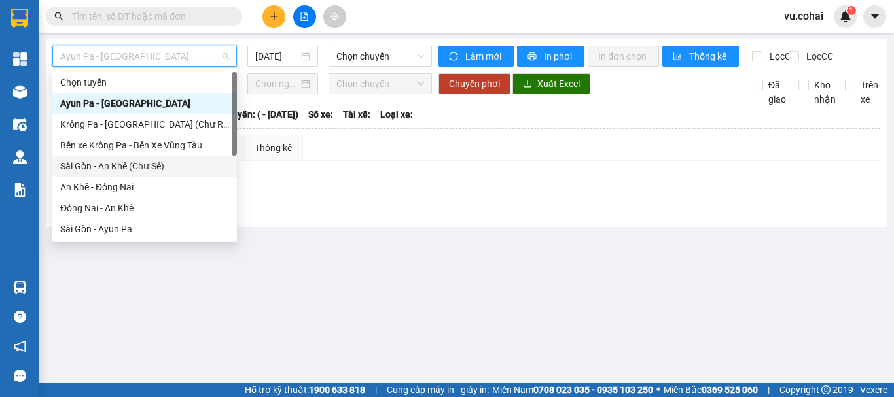
click at [141, 168] on div "Sài Gòn - An Khê (Chư Sê)" at bounding box center [144, 166] width 169 height 14
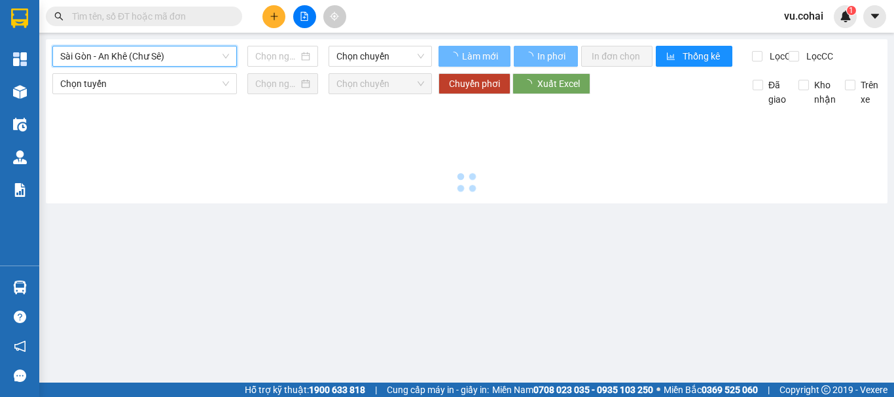
type input "[DATE]"
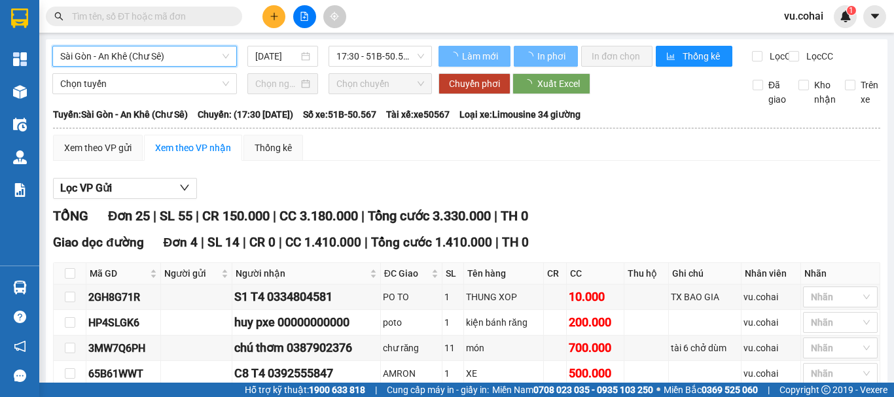
click at [360, 54] on span "17:30 - 51B-50.567" at bounding box center [380, 56] width 88 height 20
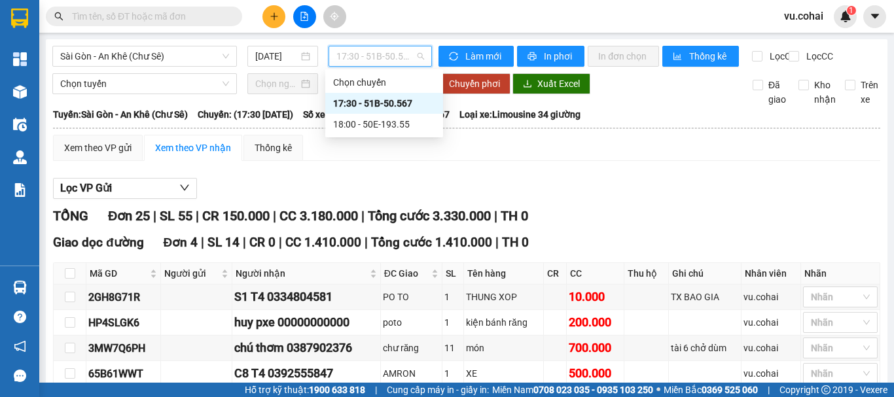
click at [374, 101] on div "17:30 - 51B-50.567" at bounding box center [384, 103] width 102 height 14
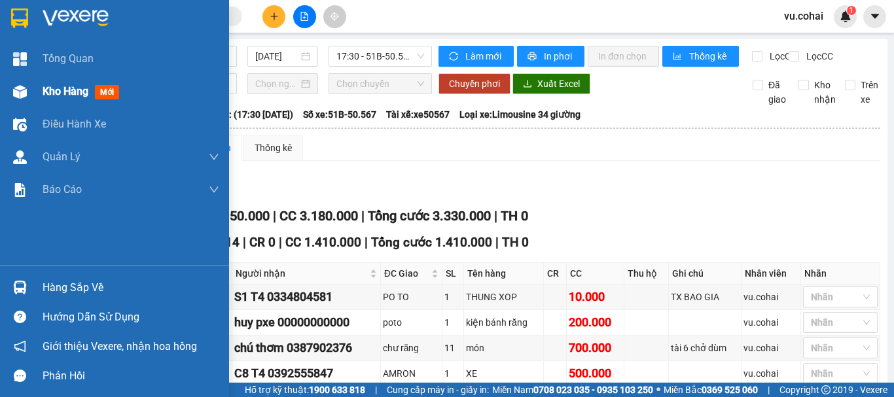
click at [73, 94] on span "Kho hàng" at bounding box center [66, 91] width 46 height 12
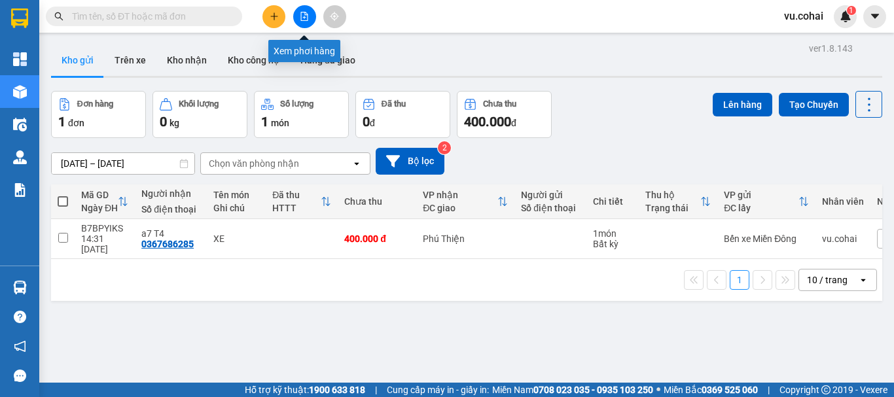
click at [310, 14] on button at bounding box center [304, 16] width 23 height 23
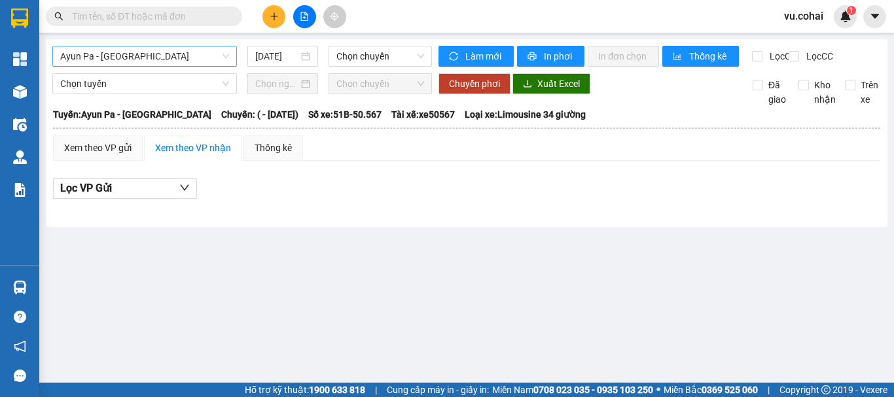
click at [147, 56] on span "Ayun Pa - [GEOGRAPHIC_DATA]" at bounding box center [144, 56] width 169 height 20
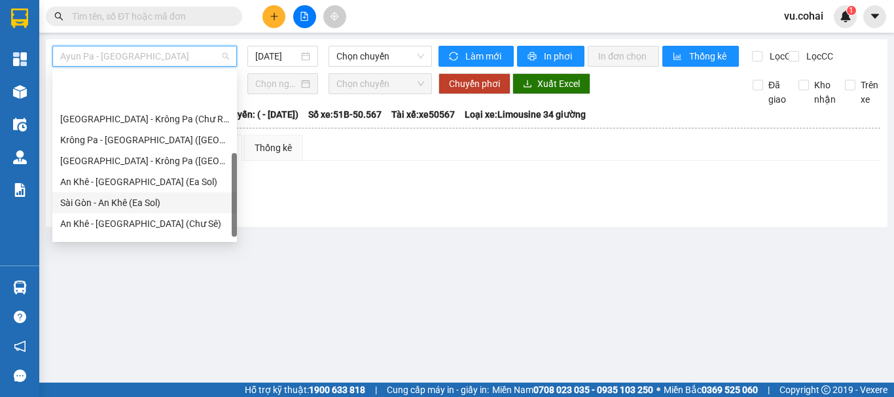
scroll to position [183, 0]
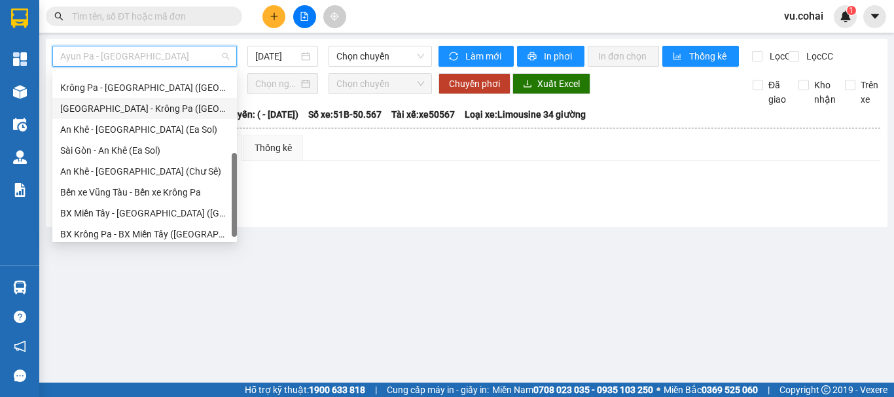
click at [141, 106] on div "[GEOGRAPHIC_DATA] - Krông Pa ([GEOGRAPHIC_DATA])" at bounding box center [144, 108] width 169 height 14
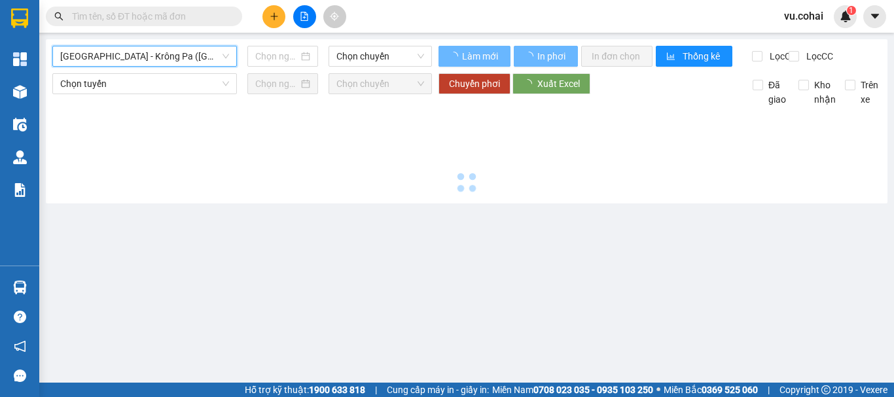
type input "[DATE]"
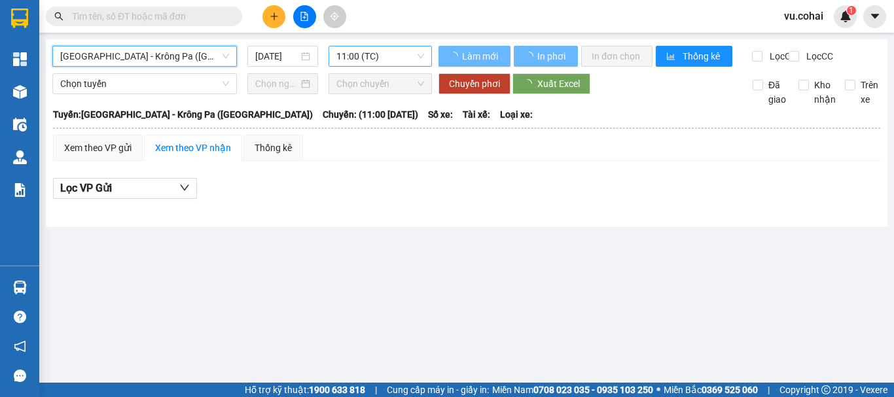
drag, startPoint x: 395, startPoint y: 31, endPoint x: 377, endPoint y: 51, distance: 26.9
click at [387, 47] on section "Kết quả tìm kiếm ( 0 ) Bộ lọc No Data vu.cohai 1 Tổng Quan Kho hàng mới Điều hà…" at bounding box center [447, 198] width 894 height 397
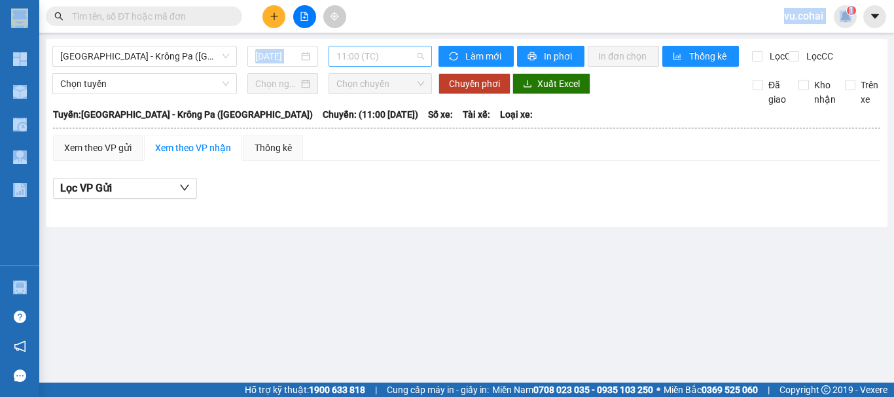
click at [376, 51] on span "11:00 (TC)" at bounding box center [380, 56] width 88 height 20
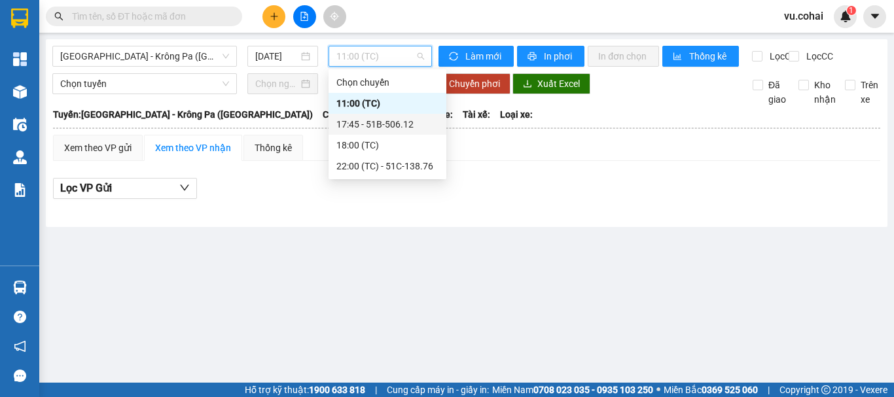
click at [388, 126] on div "17:45 - 51B-506.12" at bounding box center [387, 124] width 102 height 14
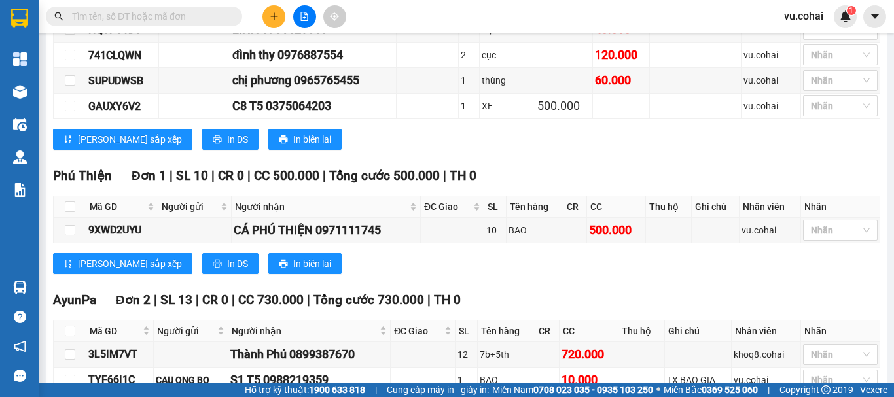
scroll to position [423, 0]
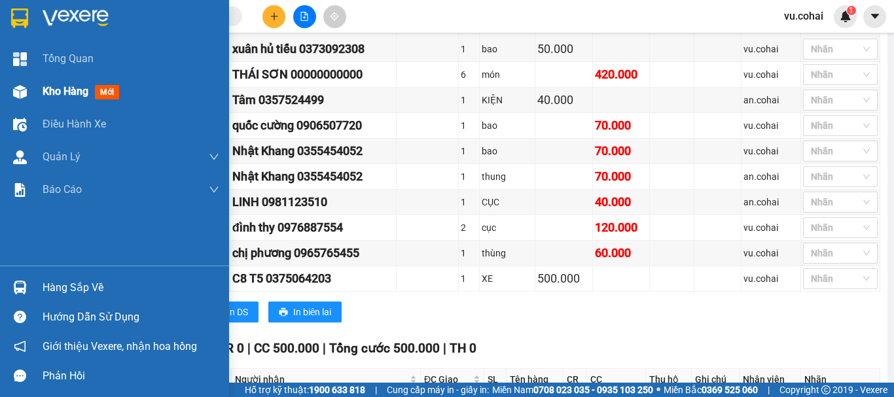
click at [67, 96] on span "Kho hàng" at bounding box center [66, 91] width 46 height 12
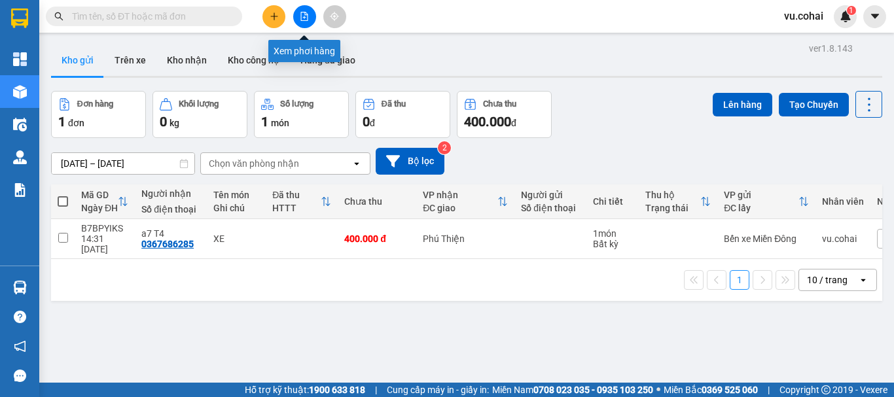
click at [306, 17] on icon "file-add" at bounding box center [304, 16] width 9 height 9
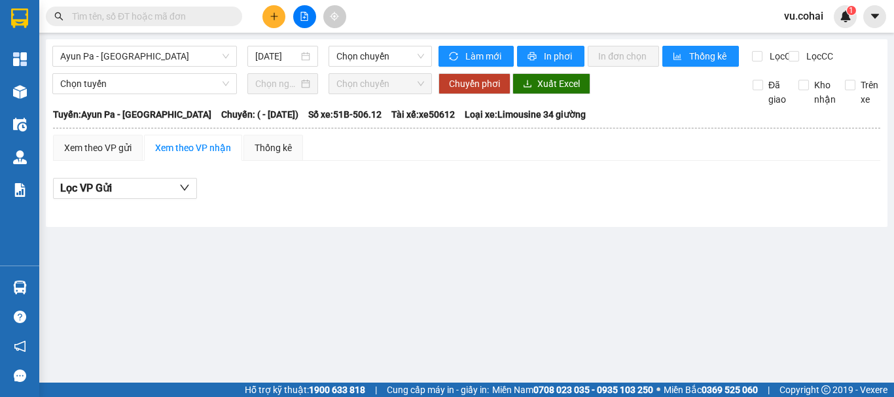
click at [161, 67] on div "Ayun Pa - Sài Gòn 11/09/2025 Chọn chuyến" at bounding box center [242, 56] width 380 height 21
click at [153, 55] on span "Ayun Pa - [GEOGRAPHIC_DATA]" at bounding box center [144, 56] width 169 height 20
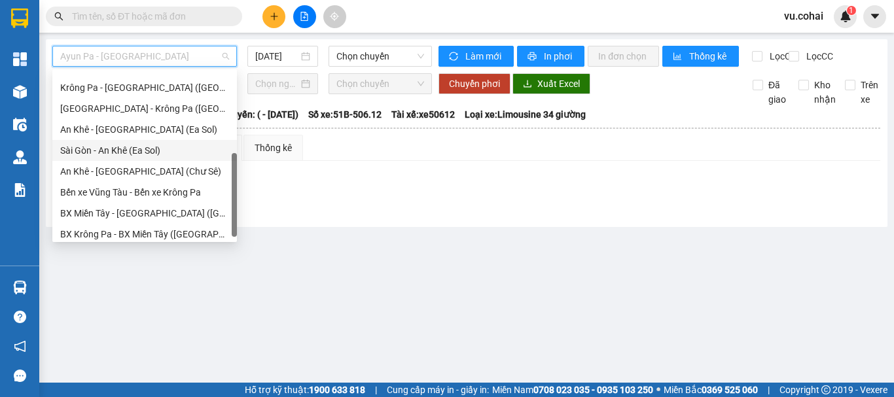
scroll to position [52, 0]
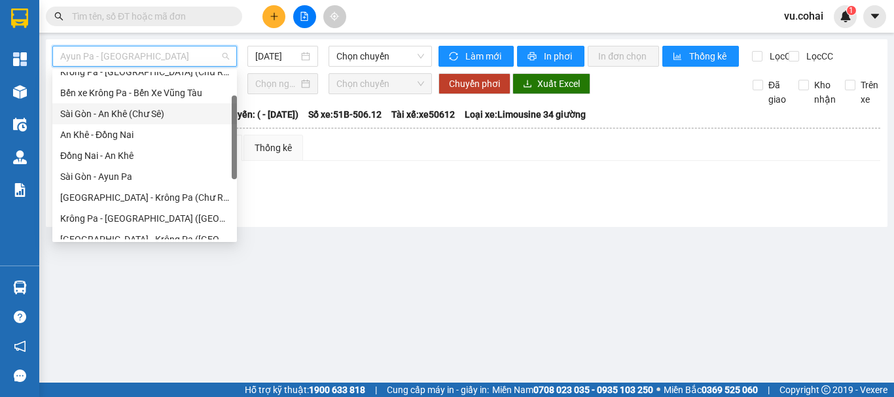
click at [159, 123] on div "Sài Gòn - An Khê (Chư Sê)" at bounding box center [144, 113] width 185 height 21
type input "[DATE]"
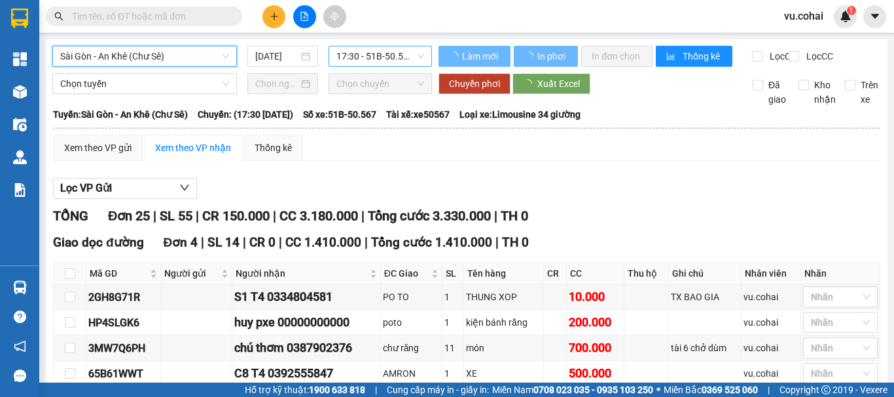
click at [357, 48] on span "17:30 - 51B-50.567" at bounding box center [380, 56] width 88 height 20
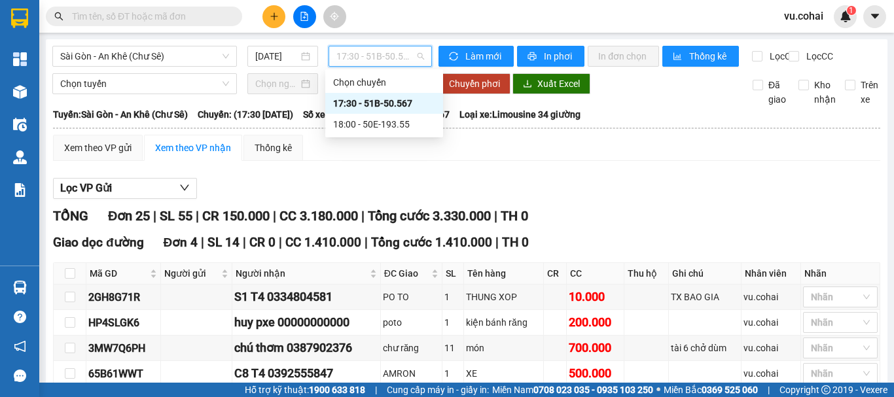
click at [387, 107] on div "17:30 - 51B-50.567" at bounding box center [384, 103] width 102 height 14
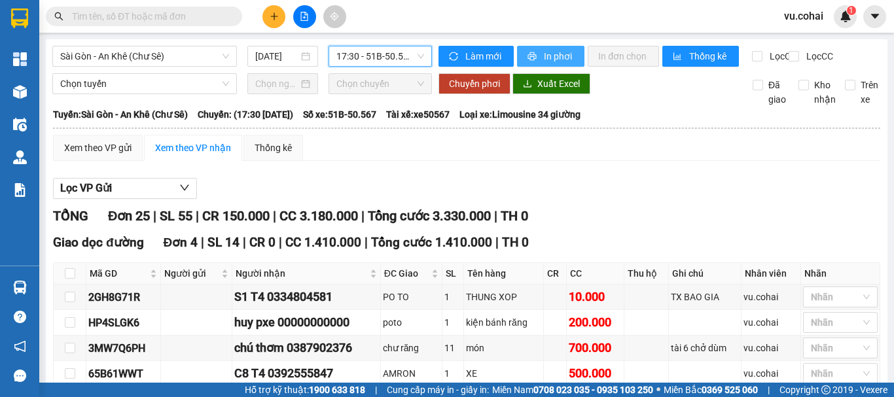
click at [517, 56] on button "In phơi" at bounding box center [550, 56] width 67 height 21
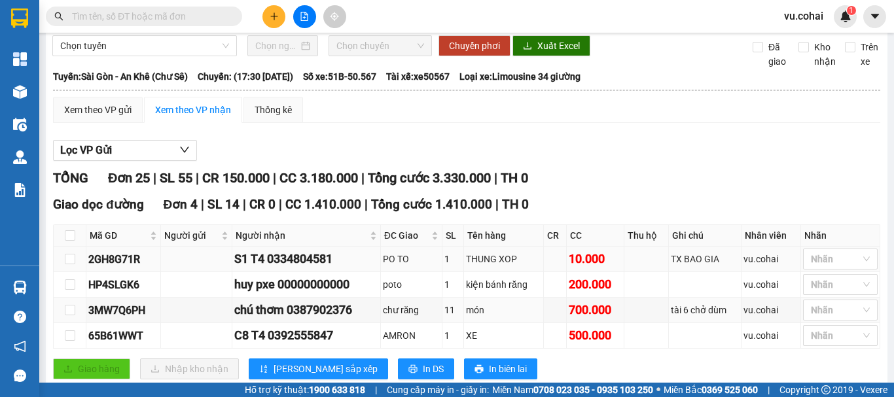
scroll to position [65, 0]
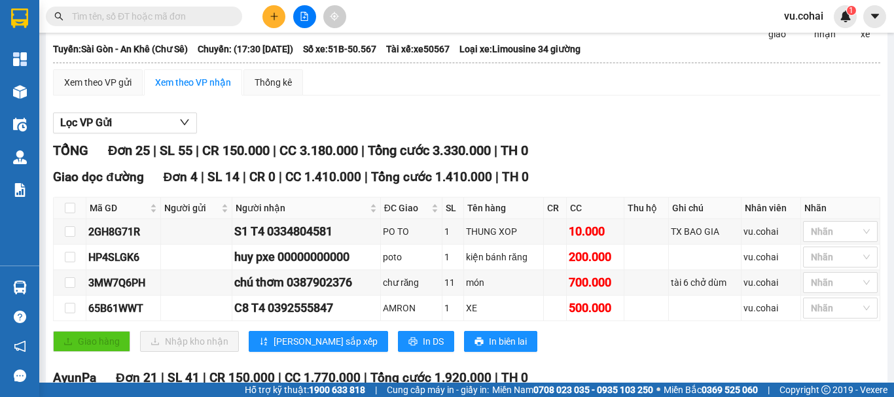
click at [447, 134] on div "Lọc VP Gửi" at bounding box center [466, 124] width 827 height 22
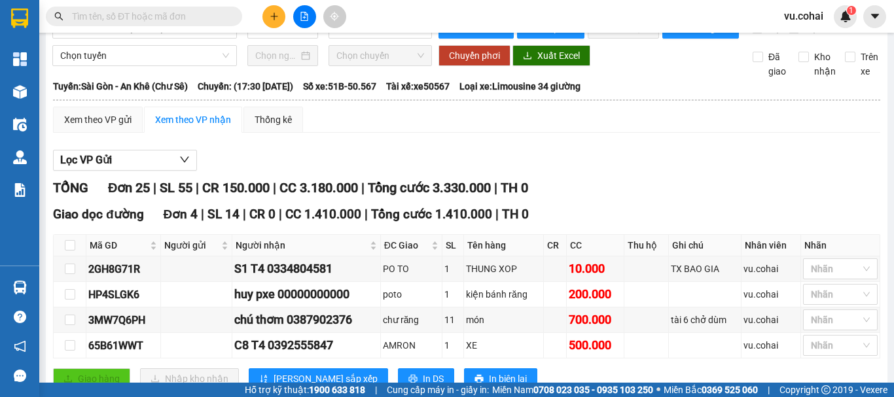
scroll to position [0, 0]
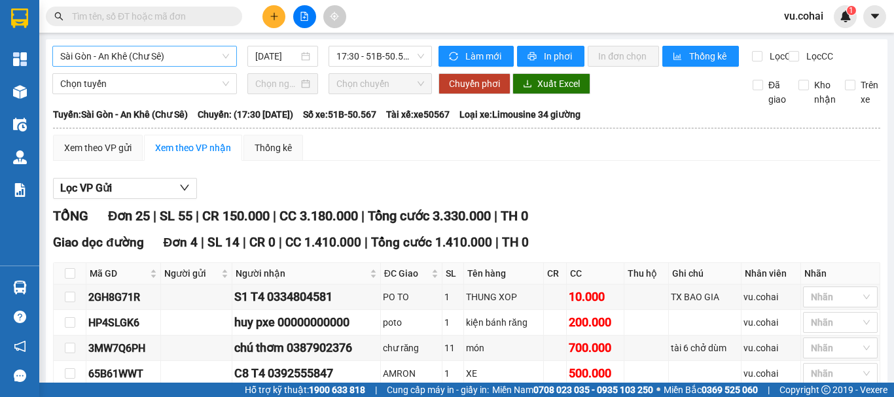
click at [160, 60] on span "Sài Gòn - An Khê (Chư Sê)" at bounding box center [144, 56] width 169 height 20
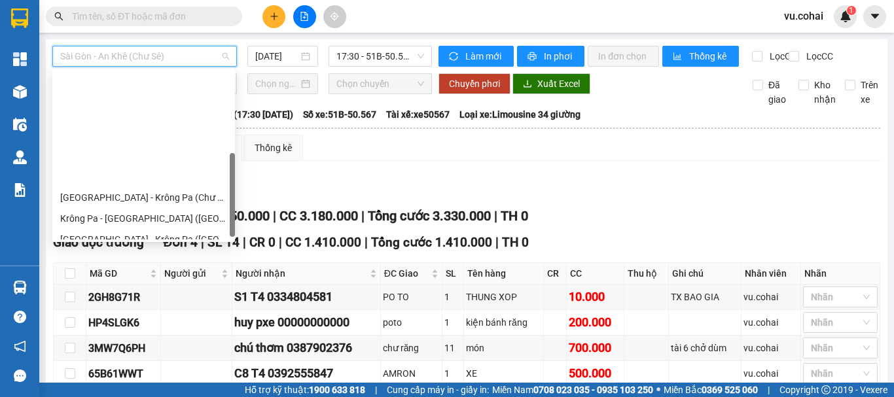
scroll to position [189, 0]
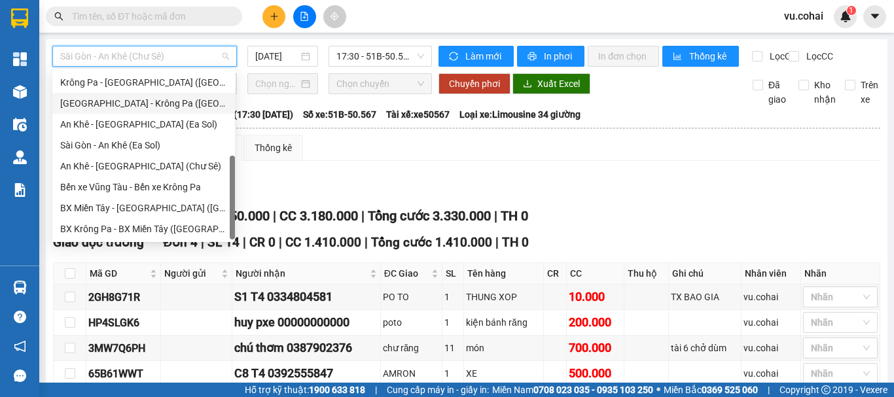
click at [135, 107] on div "[GEOGRAPHIC_DATA] - Krông Pa ([GEOGRAPHIC_DATA])" at bounding box center [143, 103] width 167 height 14
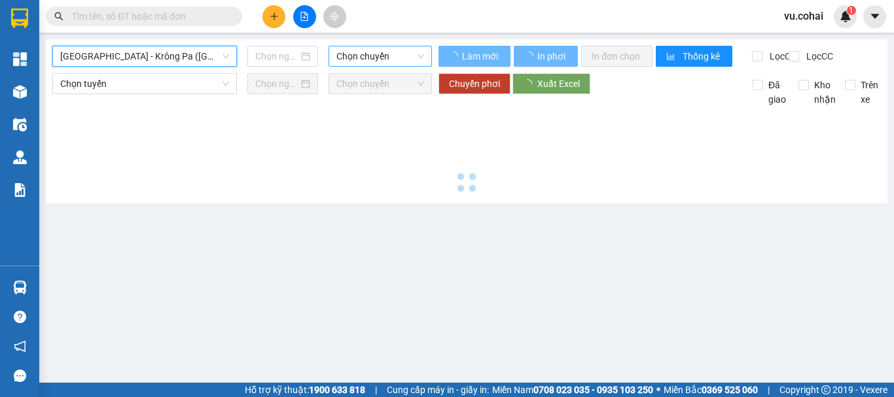
type input "[DATE]"
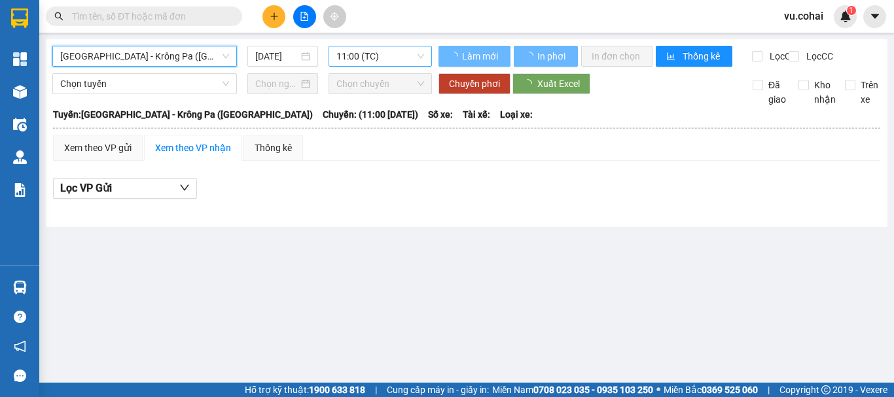
click at [365, 56] on span "11:00 (TC)" at bounding box center [380, 56] width 88 height 20
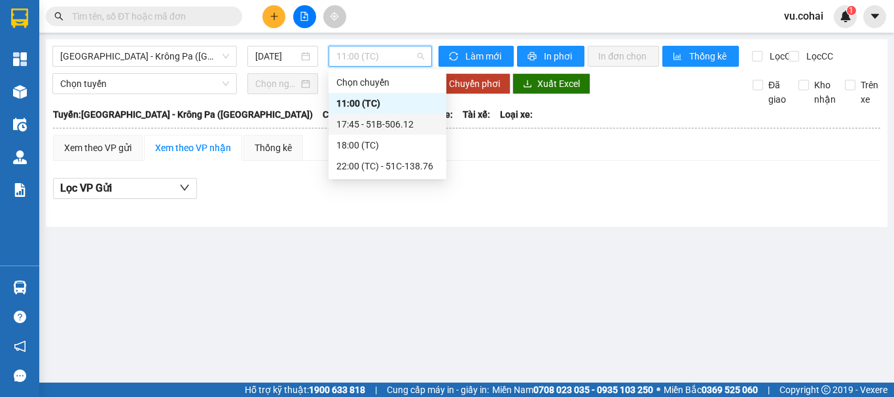
click at [383, 128] on div "17:45 - 51B-506.12" at bounding box center [387, 124] width 102 height 14
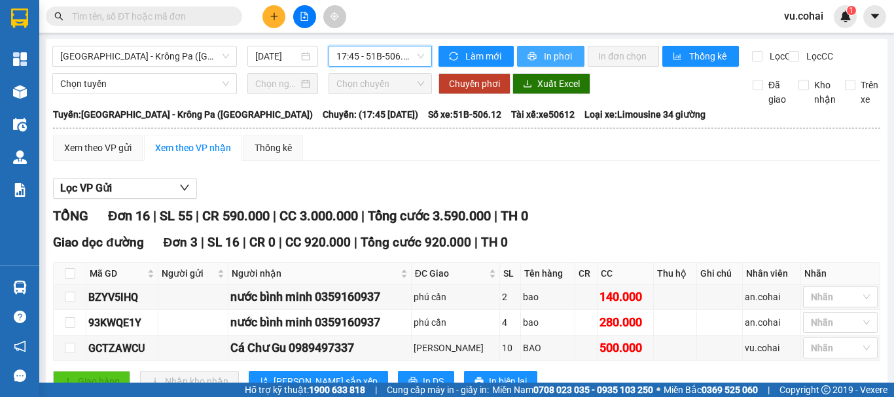
click at [565, 52] on span "In phơi" at bounding box center [559, 56] width 30 height 14
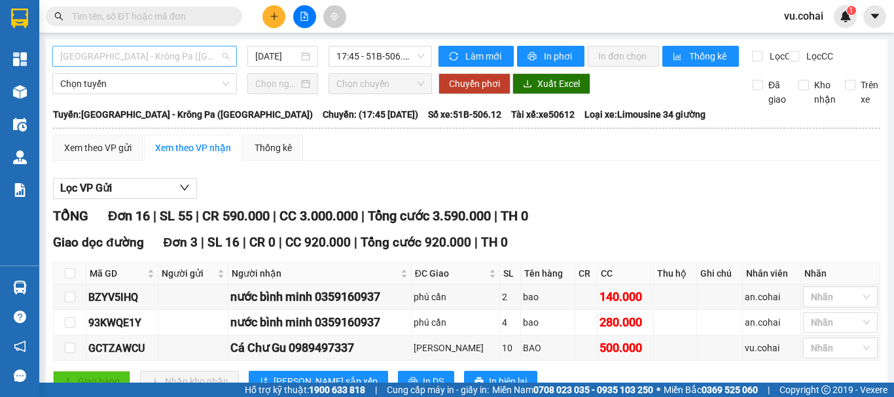
click at [209, 60] on span "[GEOGRAPHIC_DATA] - Krông Pa ([GEOGRAPHIC_DATA])" at bounding box center [144, 56] width 169 height 20
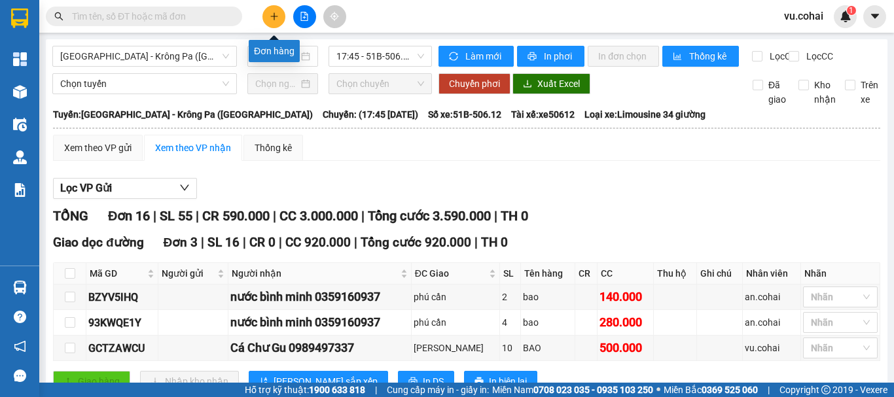
click at [270, 20] on icon "plus" at bounding box center [274, 16] width 9 height 9
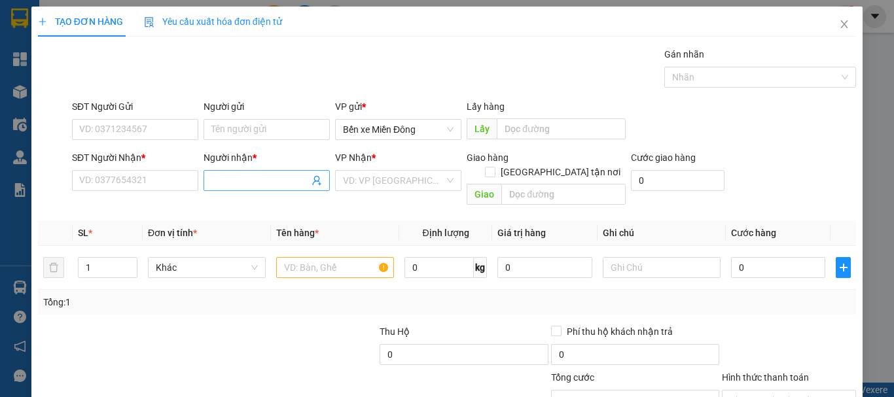
click at [246, 185] on input "Người nhận *" at bounding box center [260, 180] width 98 height 14
type input "thuynh"
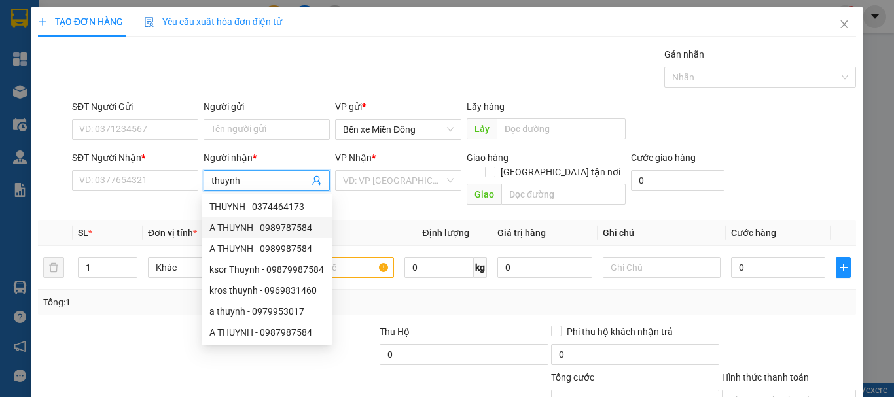
click at [303, 227] on div "A THUYNH - 0989787584" at bounding box center [266, 228] width 115 height 14
type input "0989787584"
type input "A THUYNH"
click at [365, 176] on input "search" at bounding box center [393, 181] width 101 height 20
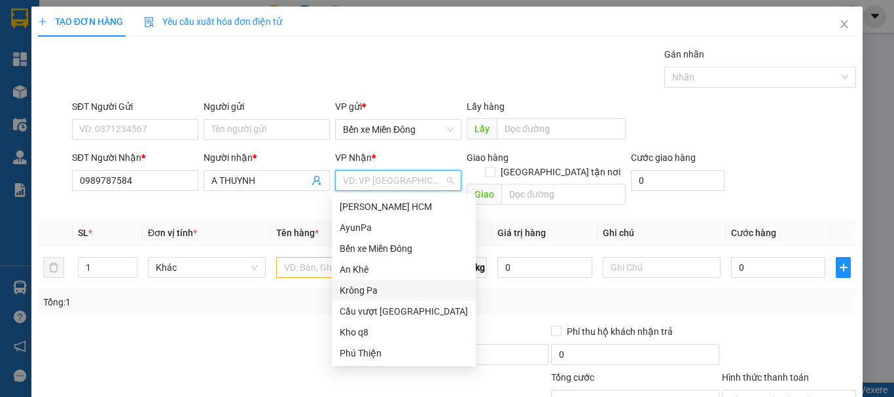
click at [369, 295] on div "Krông Pa" at bounding box center [404, 290] width 128 height 14
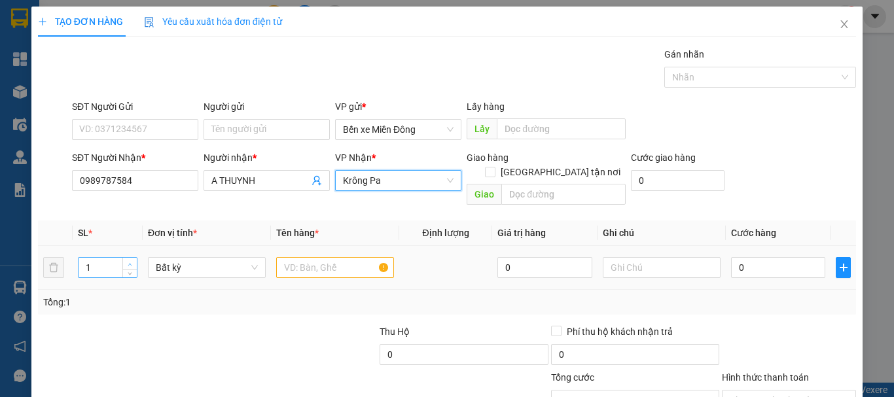
type input "2"
drag, startPoint x: 126, startPoint y: 249, endPoint x: 238, endPoint y: 261, distance: 112.6
click at [128, 261] on icon "up" at bounding box center [130, 263] width 5 height 5
click at [319, 257] on input "text" at bounding box center [335, 267] width 118 height 21
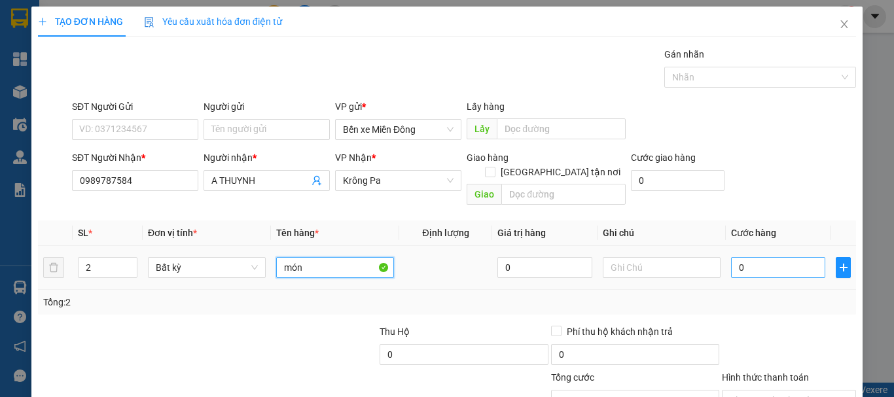
type input "món"
type input "001"
type input "1"
type input "0.015"
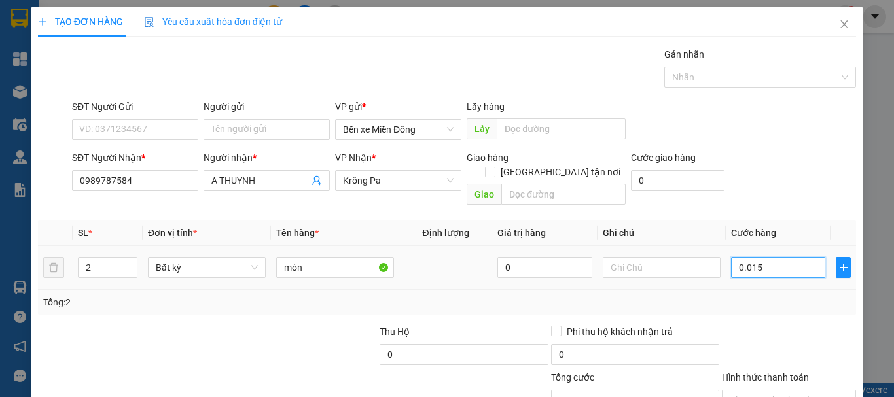
type input "15"
type input "00.150"
type input "150"
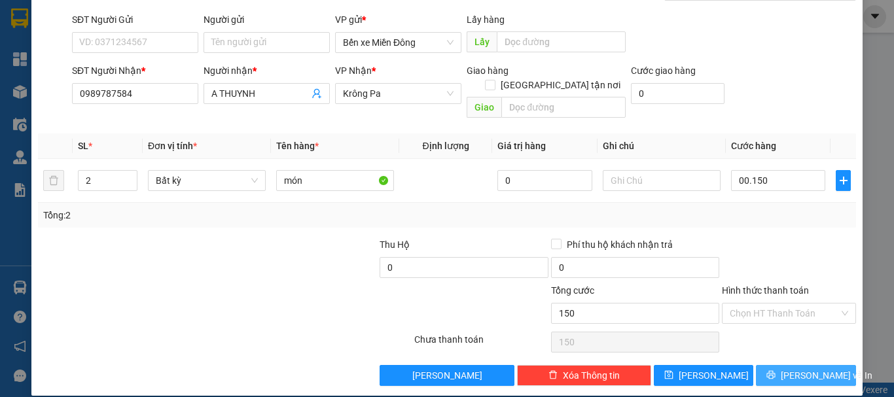
click at [805, 369] on span "[PERSON_NAME] và In" at bounding box center [827, 376] width 92 height 14
type input "150.000"
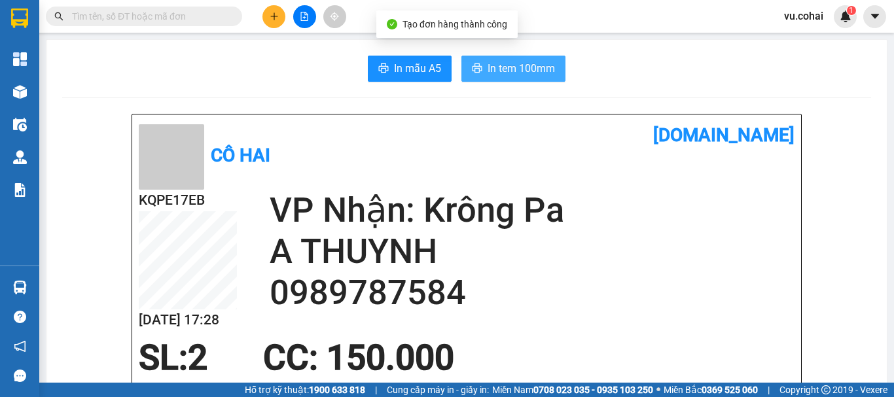
click at [553, 77] on button "In tem 100mm" at bounding box center [513, 69] width 104 height 26
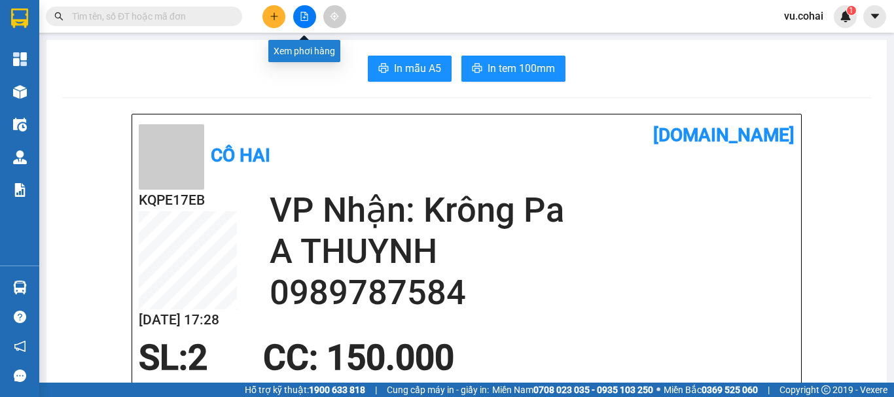
click at [299, 16] on button at bounding box center [304, 16] width 23 height 23
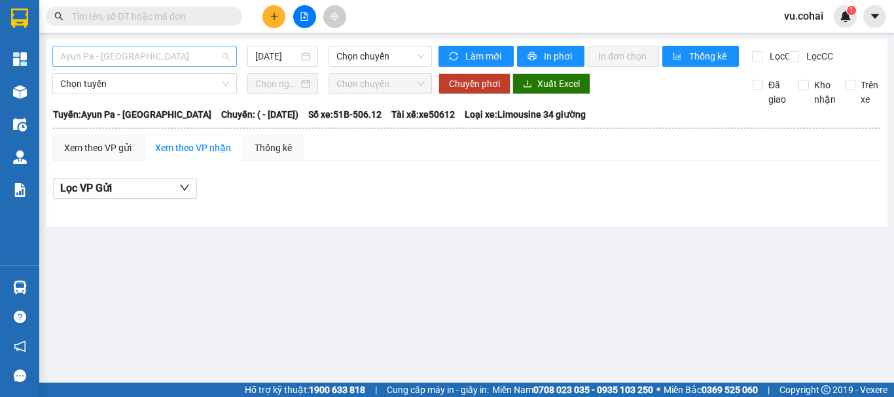
click at [166, 63] on span "Ayun Pa - [GEOGRAPHIC_DATA]" at bounding box center [144, 56] width 169 height 20
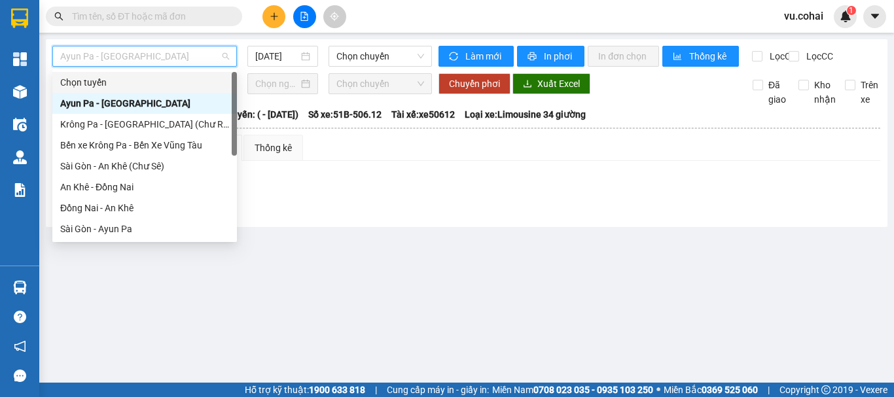
scroll to position [189, 0]
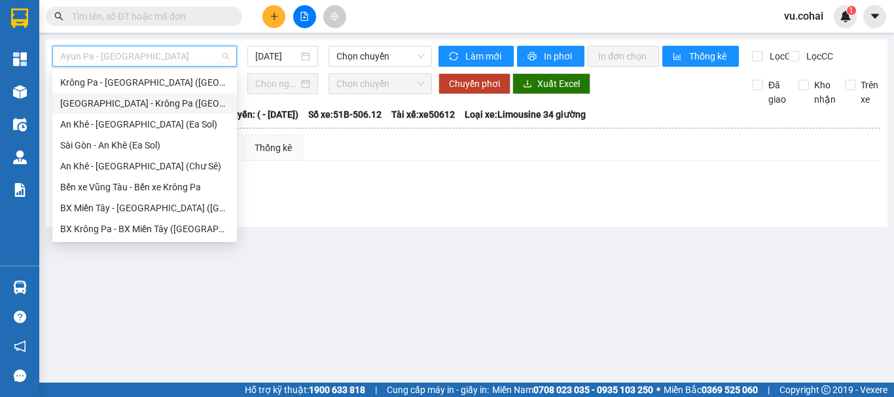
click at [138, 109] on div "[GEOGRAPHIC_DATA] - Krông Pa ([GEOGRAPHIC_DATA])" at bounding box center [144, 103] width 169 height 14
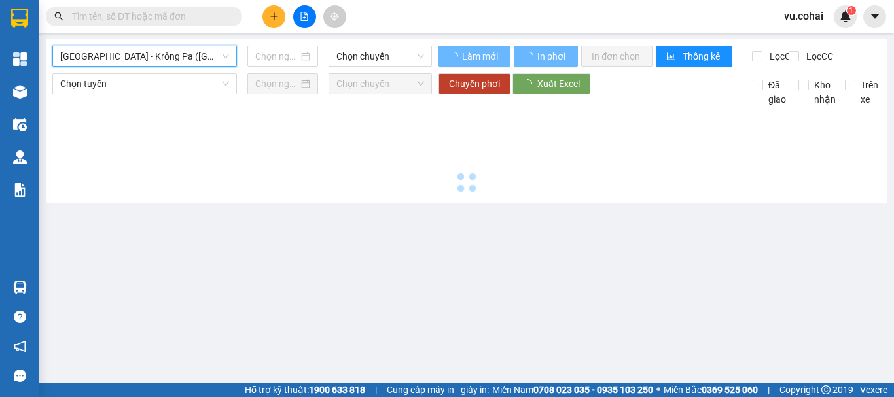
type input "[DATE]"
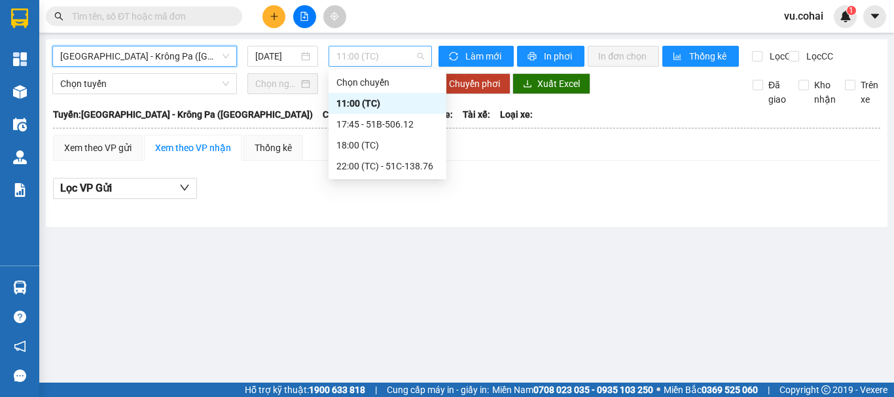
click at [367, 60] on span "11:00 (TC)" at bounding box center [380, 56] width 88 height 20
click at [363, 98] on div "11:00 (TC)" at bounding box center [387, 103] width 102 height 14
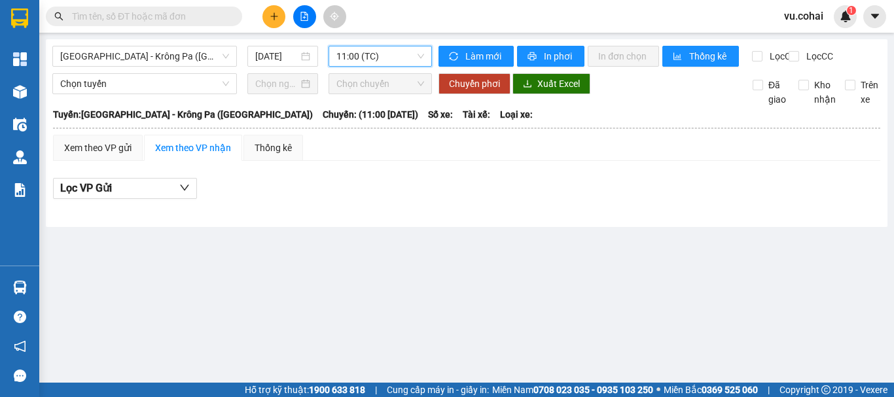
click at [395, 54] on span "11:00 (TC)" at bounding box center [380, 56] width 88 height 20
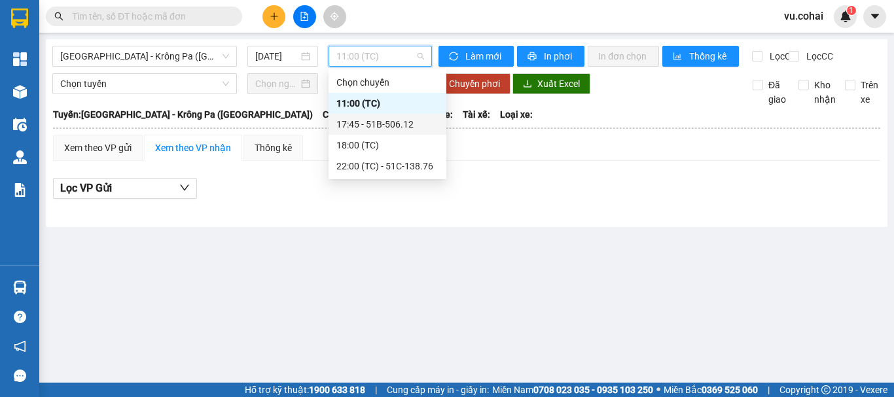
click at [390, 125] on div "17:45 - 51B-506.12" at bounding box center [387, 124] width 102 height 14
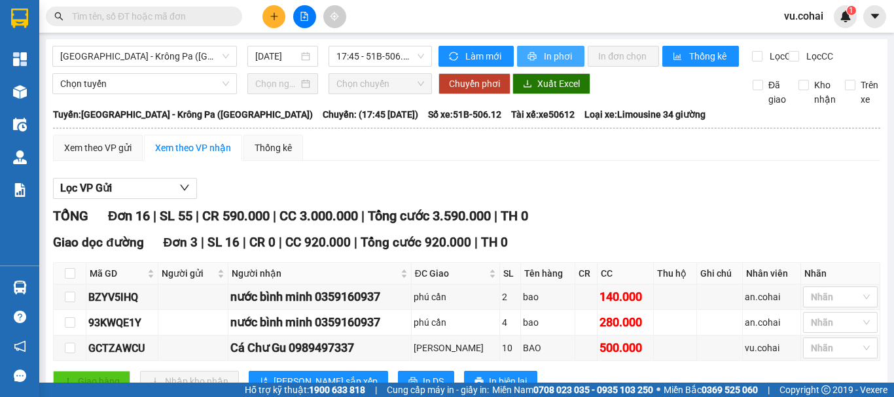
click at [569, 62] on button "In phơi" at bounding box center [550, 56] width 67 height 21
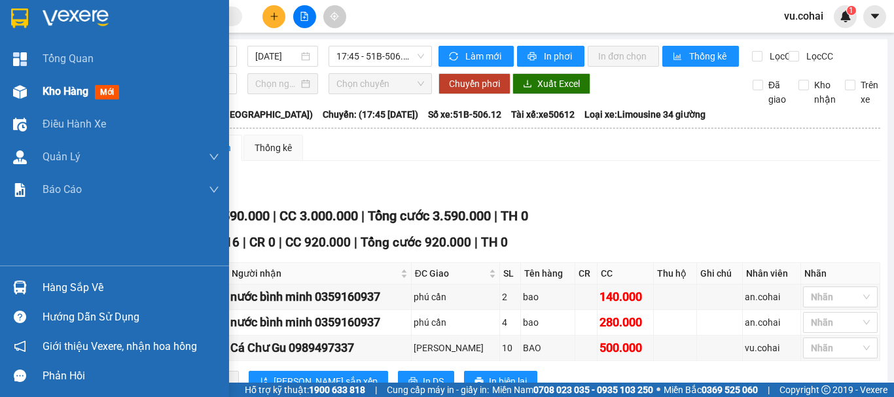
click at [69, 88] on span "Kho hàng" at bounding box center [66, 91] width 46 height 12
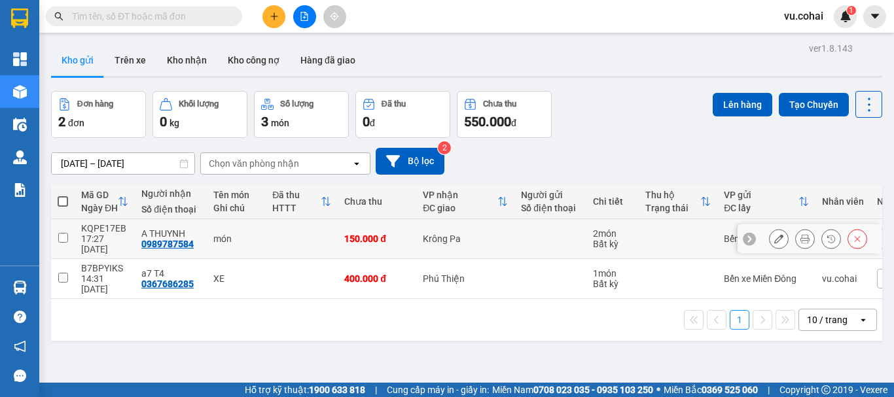
click at [63, 238] on td at bounding box center [63, 239] width 24 height 40
checkbox input "true"
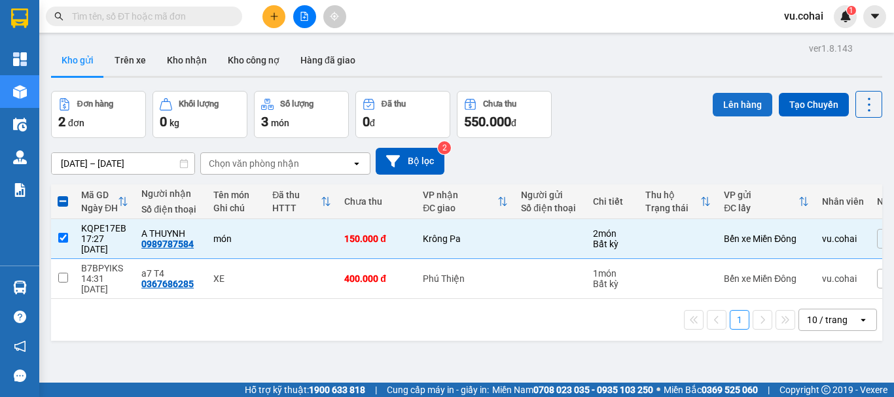
click at [730, 111] on button "Lên hàng" at bounding box center [743, 105] width 60 height 24
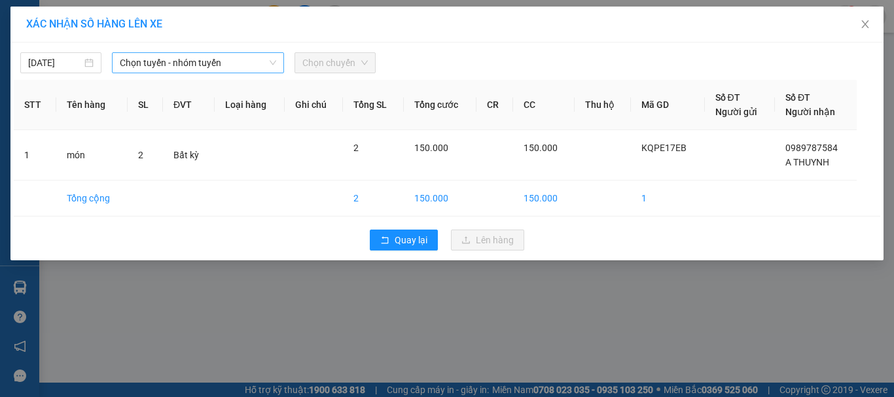
click at [173, 65] on span "Chọn tuyến - nhóm tuyến" at bounding box center [198, 63] width 156 height 20
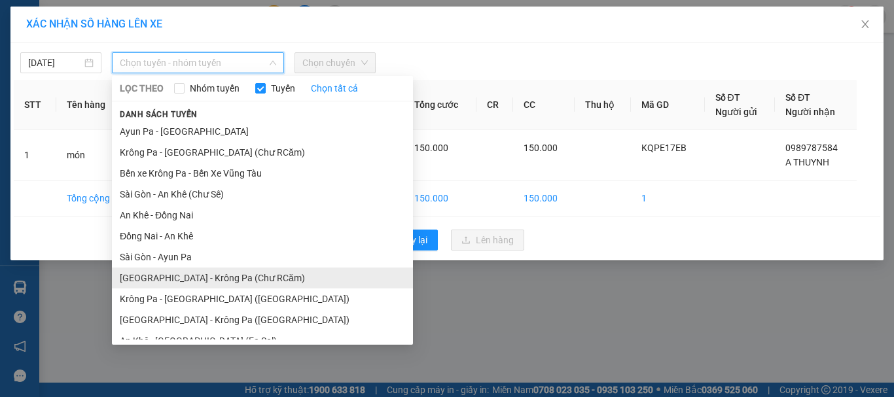
click at [223, 274] on li "[GEOGRAPHIC_DATA] - Krông Pa (Chư RCăm)" at bounding box center [262, 278] width 301 height 21
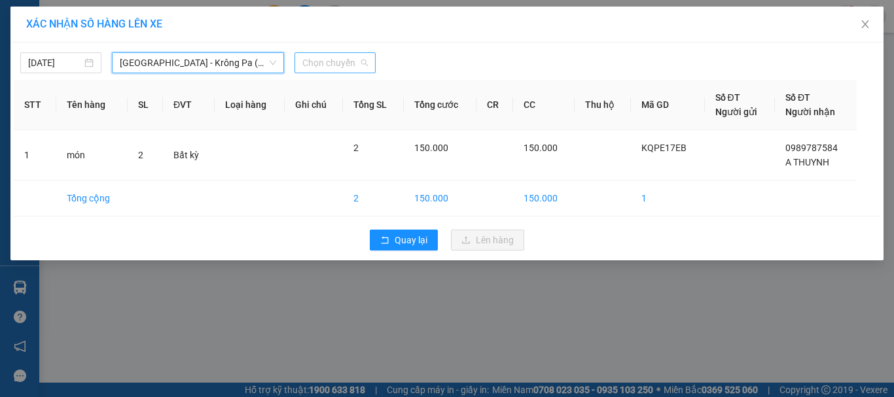
drag, startPoint x: 323, startPoint y: 63, endPoint x: 361, endPoint y: 96, distance: 50.1
click at [323, 63] on span "Chọn chuyến" at bounding box center [334, 63] width 65 height 20
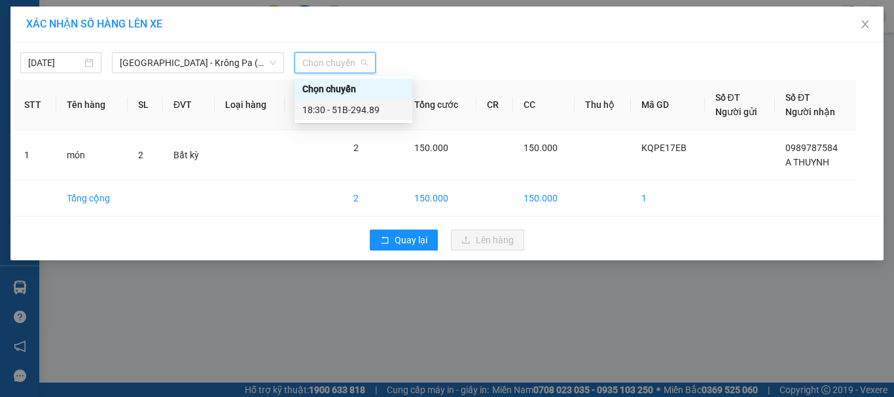
click at [372, 111] on div "18:30 - 51B-294.89" at bounding box center [353, 110] width 102 height 14
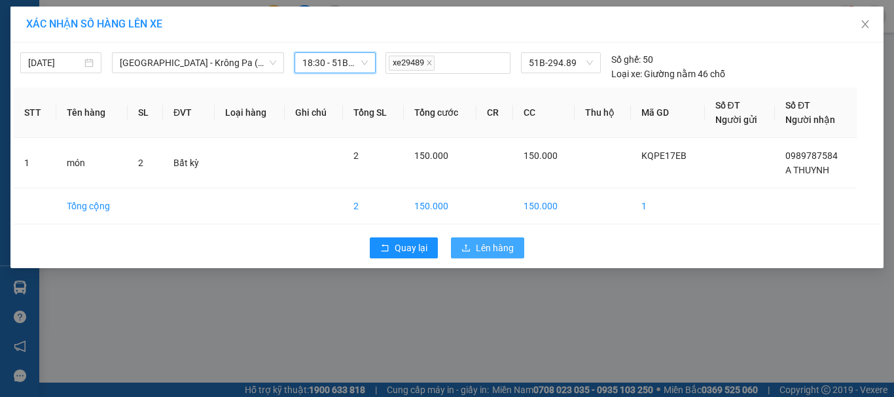
click at [497, 252] on span "Lên hàng" at bounding box center [495, 248] width 38 height 14
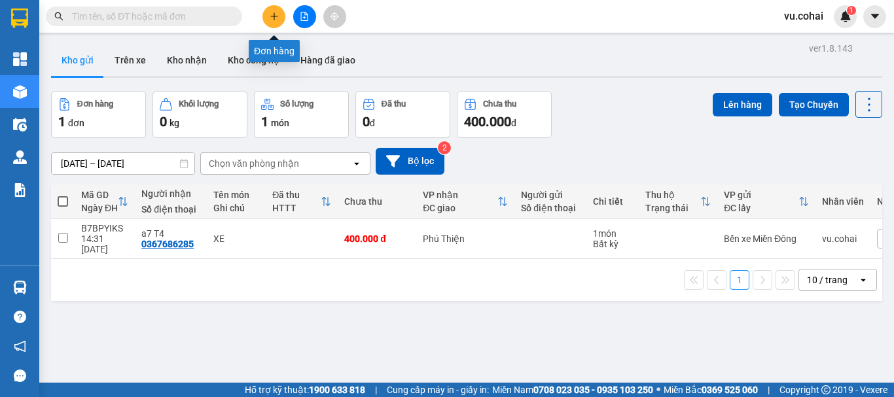
click at [273, 14] on icon "plus" at bounding box center [274, 16] width 9 height 9
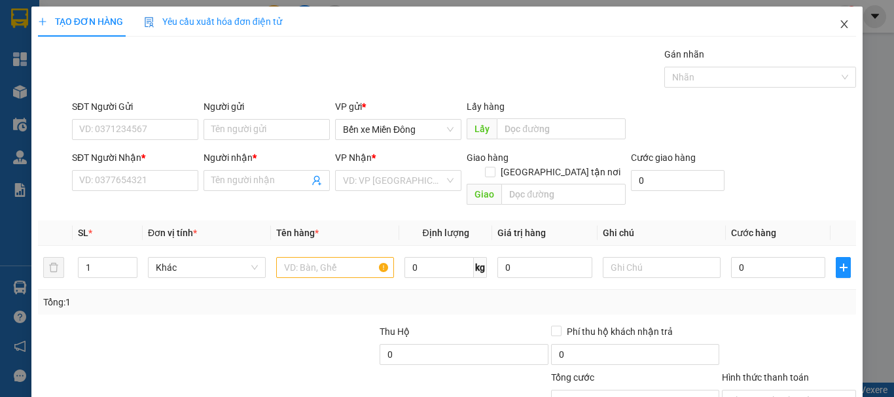
click at [842, 25] on span "Close" at bounding box center [844, 25] width 37 height 37
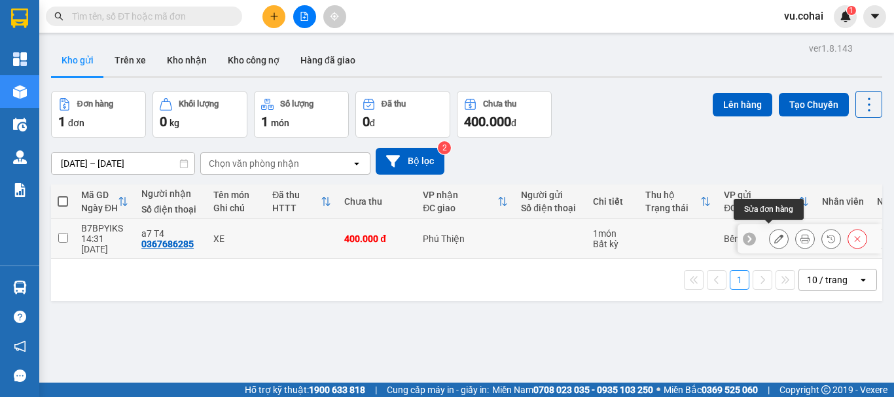
click at [774, 235] on icon at bounding box center [778, 238] width 9 height 9
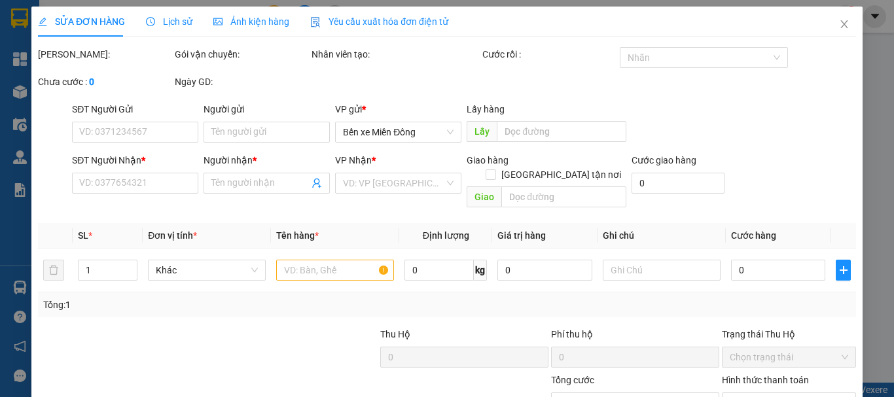
type input "0367686285"
type input "a7 T4"
type input "400.000"
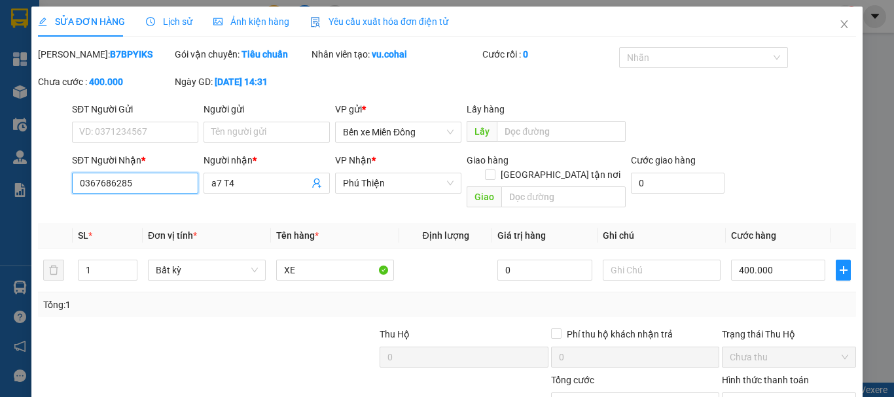
click at [154, 189] on input "0367686285" at bounding box center [135, 183] width 126 height 21
type input "0"
click at [98, 183] on input "SĐT Người Nhận *" at bounding box center [135, 183] width 126 height 21
paste input "0961227444"
type input "0961227444"
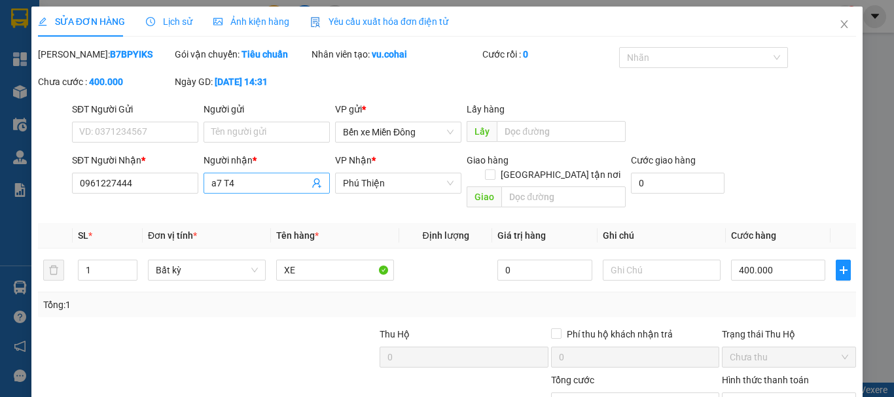
drag, startPoint x: 261, startPoint y: 177, endPoint x: 259, endPoint y: 186, distance: 9.5
click at [259, 186] on input "a7 T4" at bounding box center [260, 183] width 98 height 14
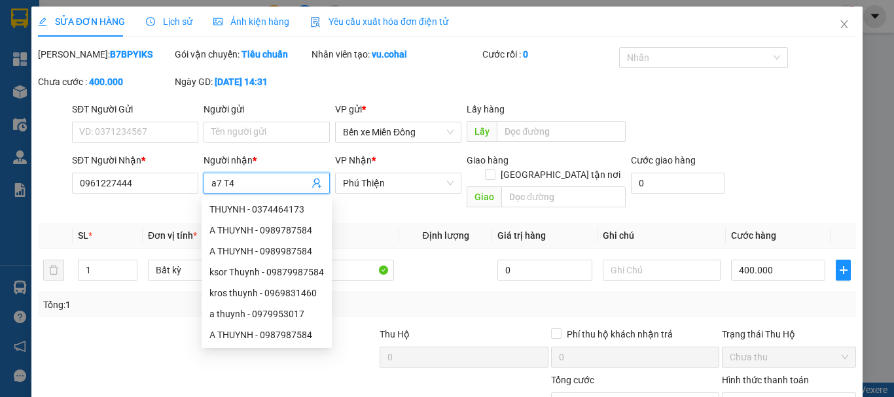
click at [220, 182] on input "a7 T4" at bounding box center [260, 183] width 98 height 14
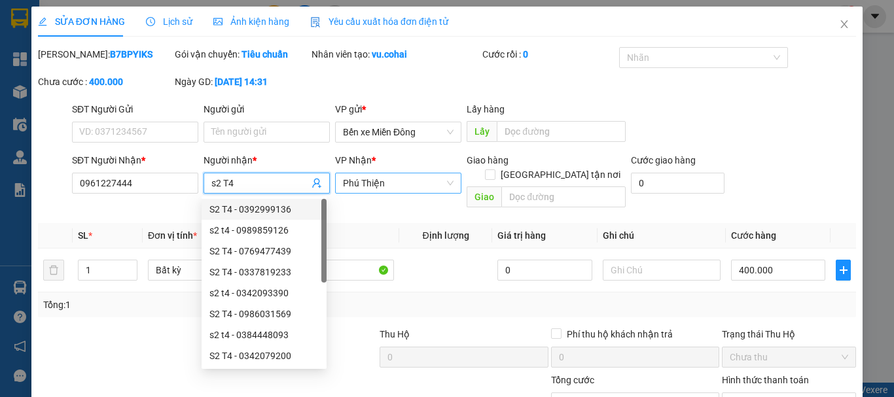
click at [415, 185] on span "Phú Thiện" at bounding box center [398, 183] width 111 height 20
type input "s2 T4"
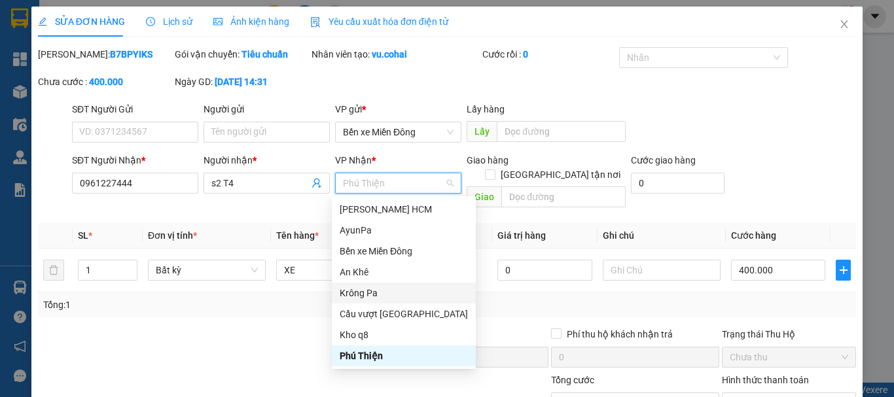
click at [381, 276] on div "An Khê" at bounding box center [404, 272] width 128 height 14
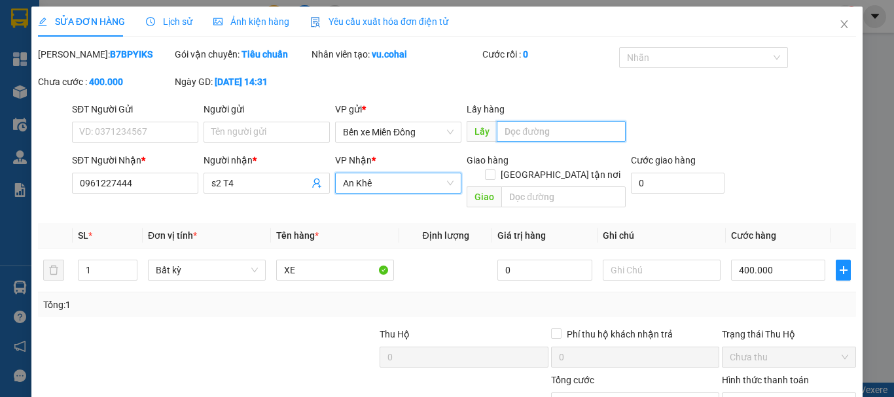
click at [533, 138] on input "text" at bounding box center [561, 131] width 129 height 21
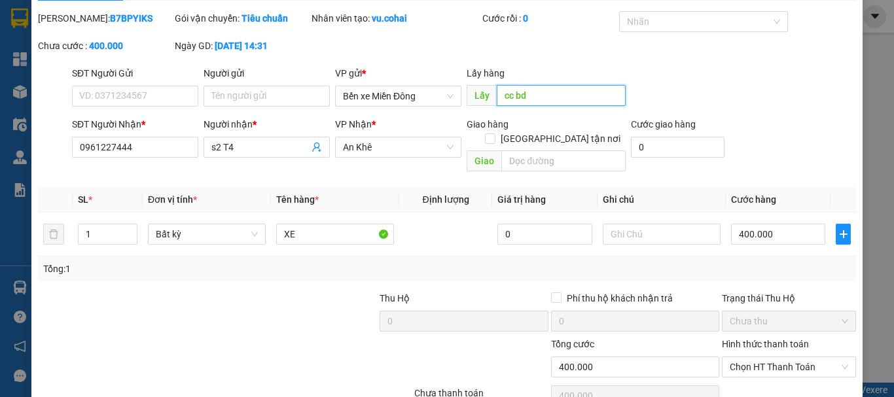
scroll to position [65, 0]
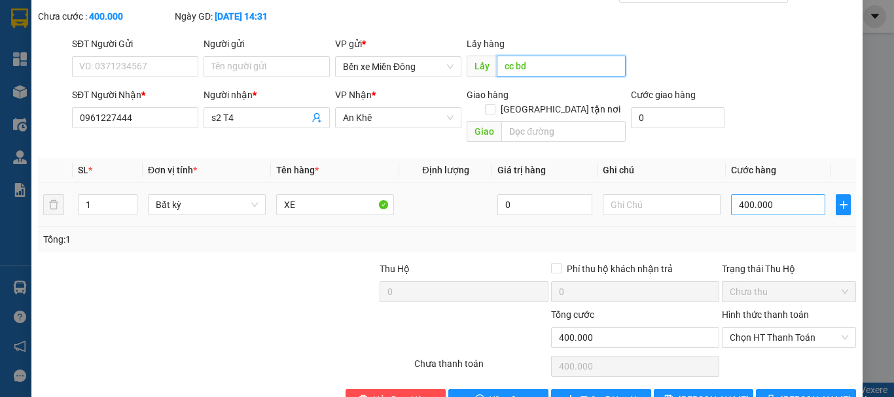
type input "cc bd"
click at [796, 194] on input "400.000" at bounding box center [778, 204] width 94 height 21
type input "0"
type input "004"
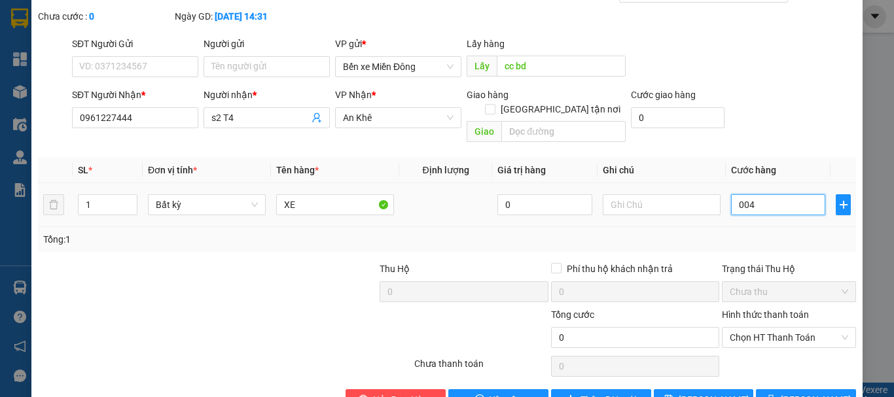
type input "4"
type input "0.045"
type input "45"
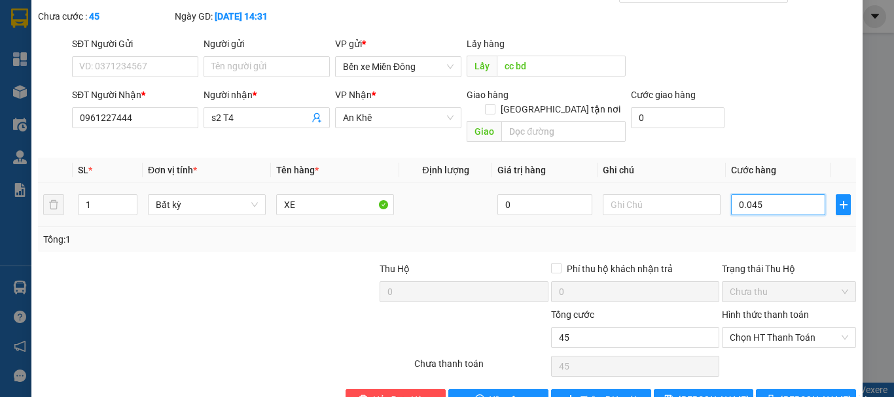
type input "450"
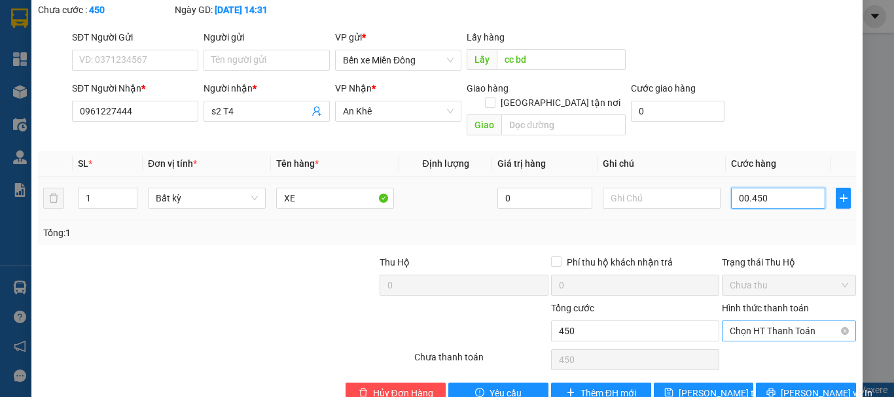
scroll to position [90, 0]
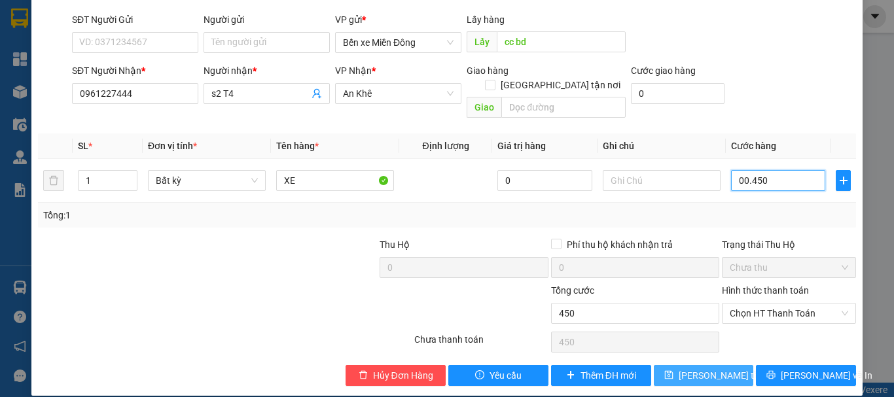
type input "00.450"
type input "450.000"
click at [720, 369] on span "[PERSON_NAME] thay đổi" at bounding box center [731, 376] width 105 height 14
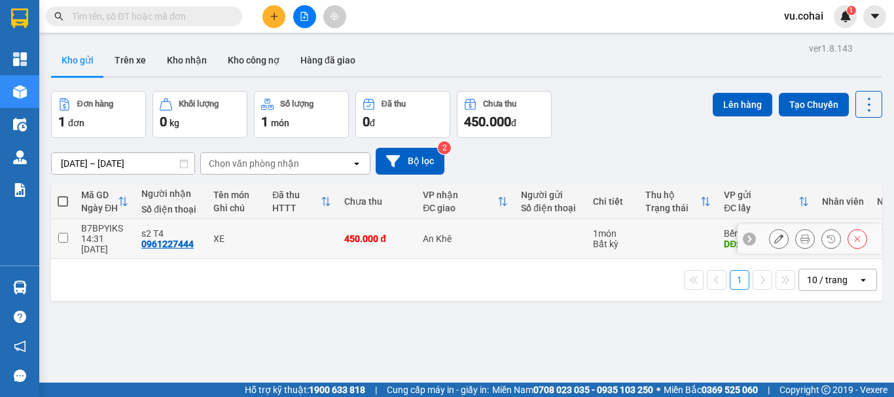
click at [56, 238] on td at bounding box center [63, 239] width 24 height 40
checkbox input "true"
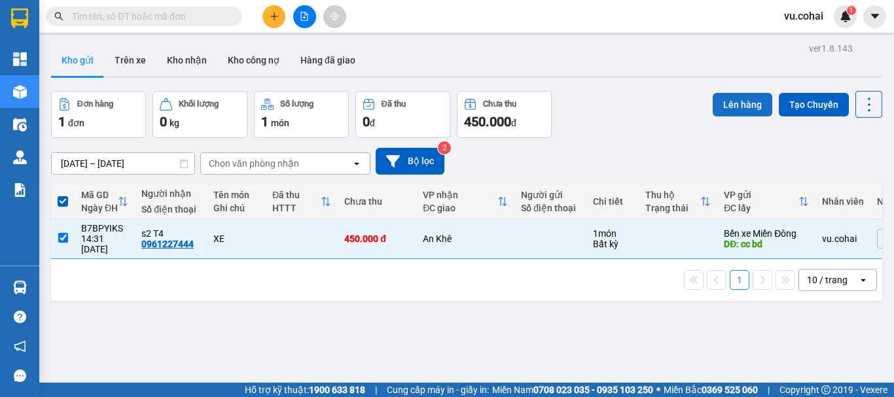
click at [741, 111] on button "Lên hàng" at bounding box center [743, 105] width 60 height 24
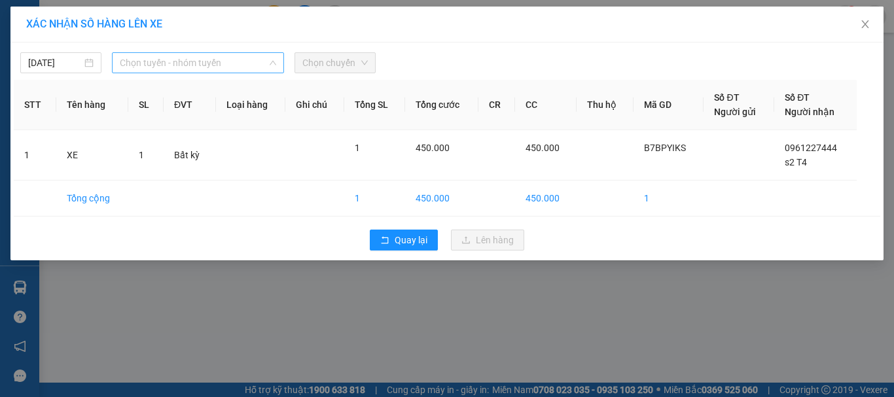
click at [246, 52] on div "Chọn tuyến - nhóm tuyến" at bounding box center [198, 62] width 172 height 21
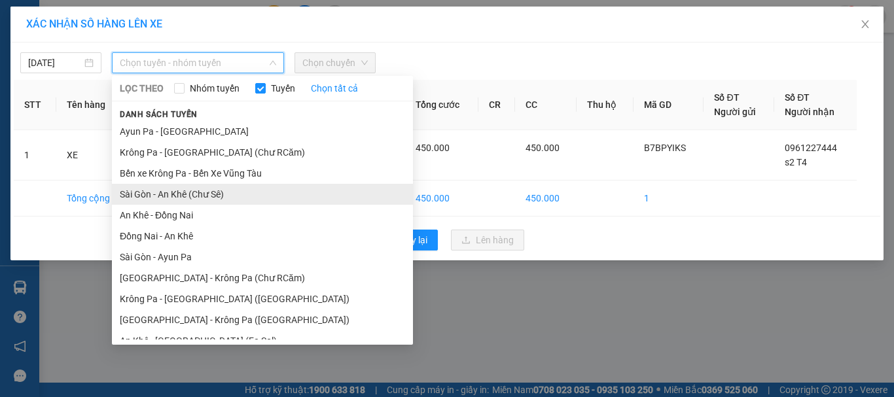
click at [217, 192] on li "Sài Gòn - An Khê (Chư Sê)" at bounding box center [262, 194] width 301 height 21
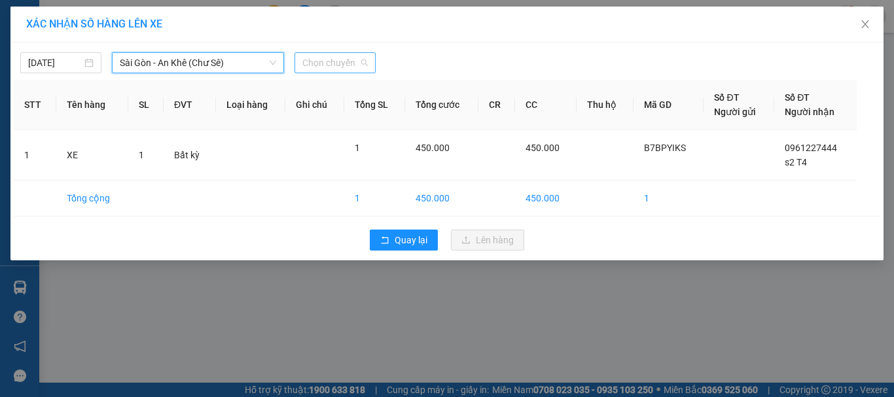
click at [344, 66] on span "Chọn chuyến" at bounding box center [334, 63] width 65 height 20
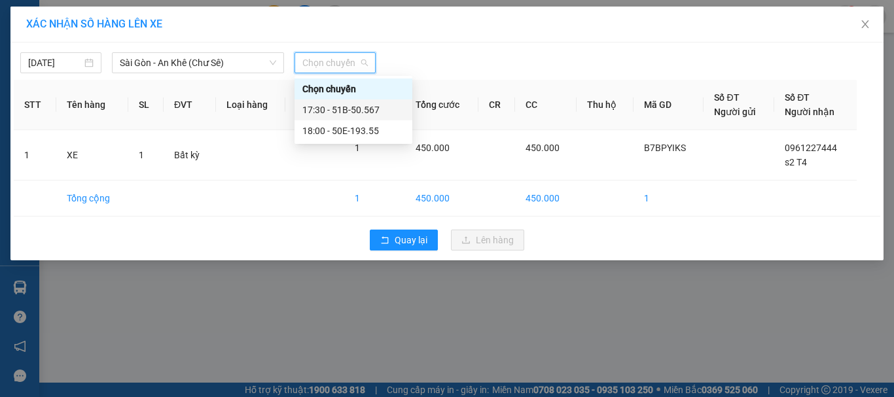
click at [367, 109] on div "17:30 - 51B-50.567" at bounding box center [353, 110] width 102 height 14
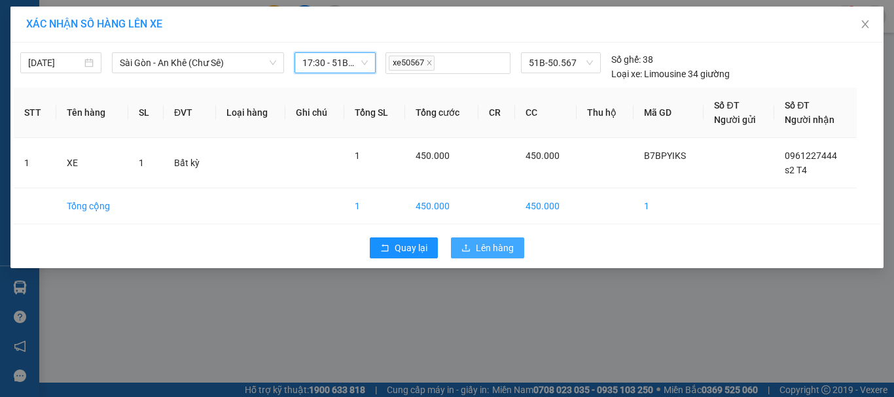
click at [479, 248] on span "Lên hàng" at bounding box center [495, 248] width 38 height 14
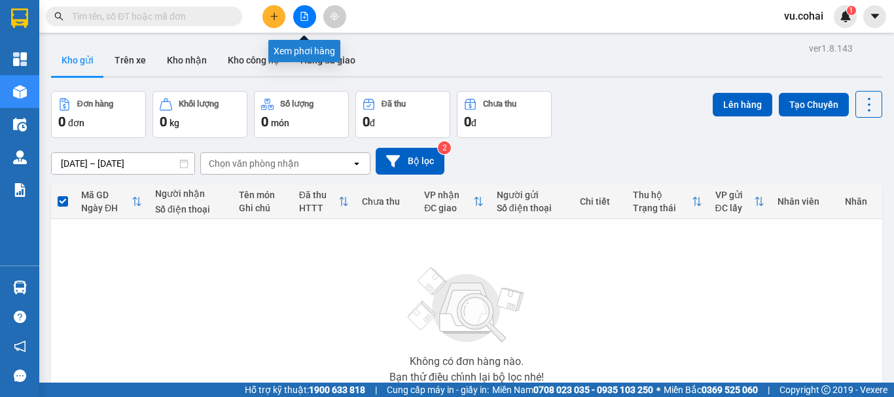
click at [302, 18] on icon "file-add" at bounding box center [304, 16] width 9 height 9
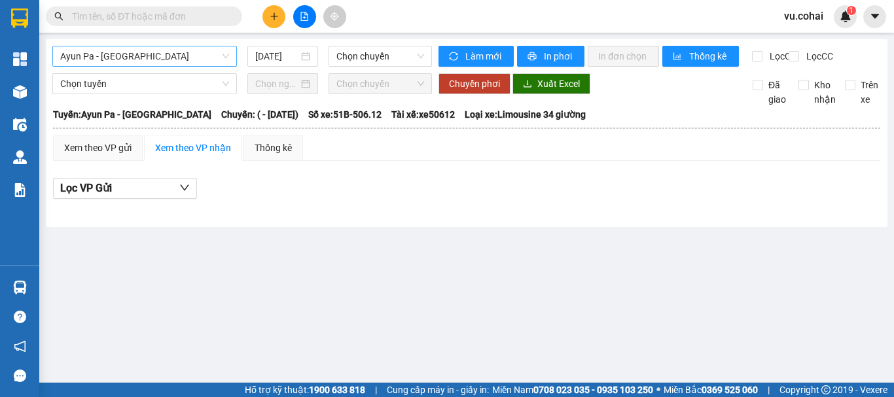
click at [170, 48] on span "Ayun Pa - [GEOGRAPHIC_DATA]" at bounding box center [144, 56] width 169 height 20
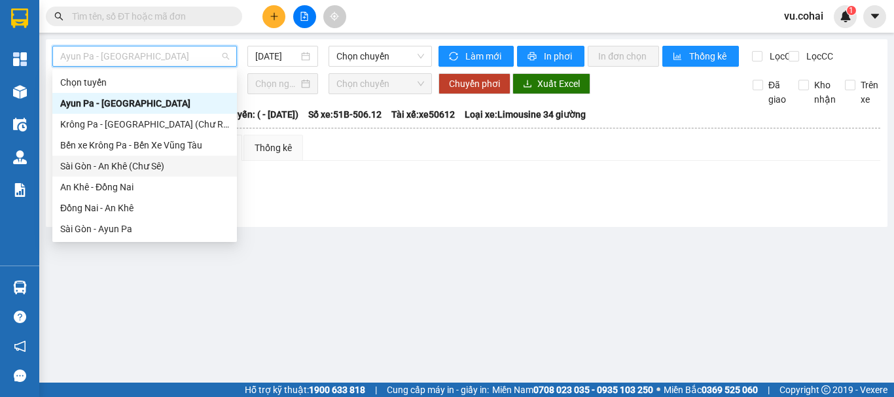
click at [134, 163] on div "Sài Gòn - An Khê (Chư Sê)" at bounding box center [144, 166] width 169 height 14
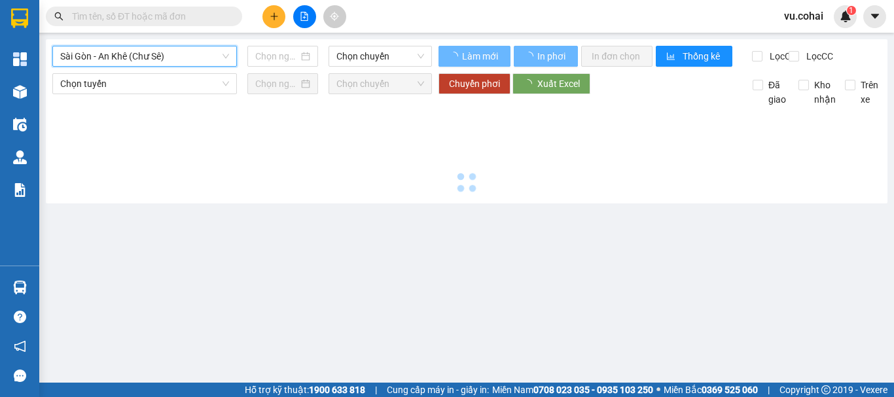
type input "[DATE]"
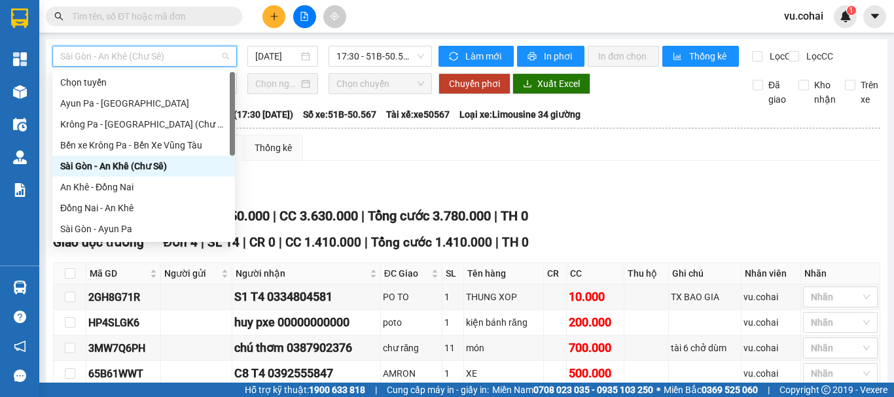
click at [185, 55] on span "Sài Gòn - An Khê (Chư Sê)" at bounding box center [144, 56] width 169 height 20
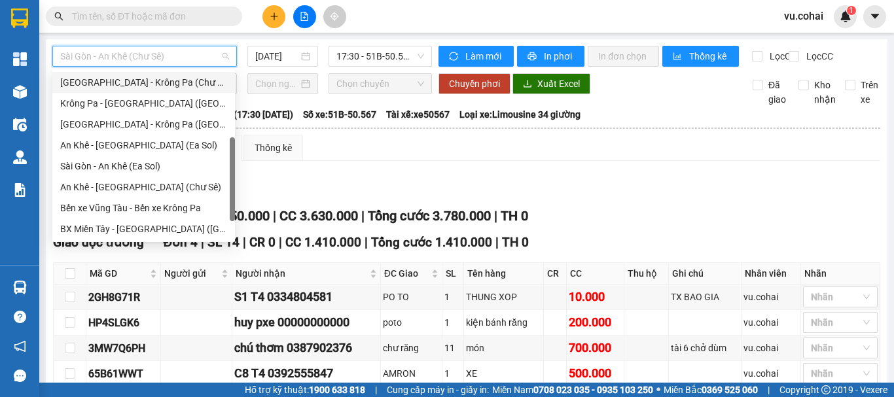
scroll to position [183, 0]
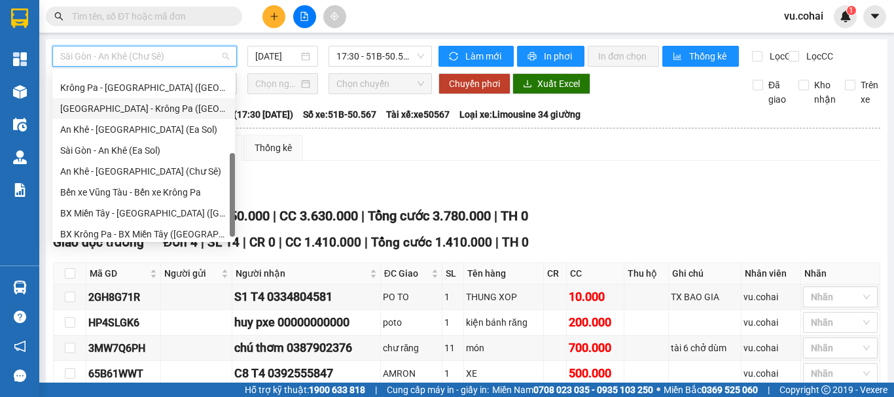
click at [143, 109] on div "[GEOGRAPHIC_DATA] - Krông Pa ([GEOGRAPHIC_DATA])" at bounding box center [143, 108] width 167 height 14
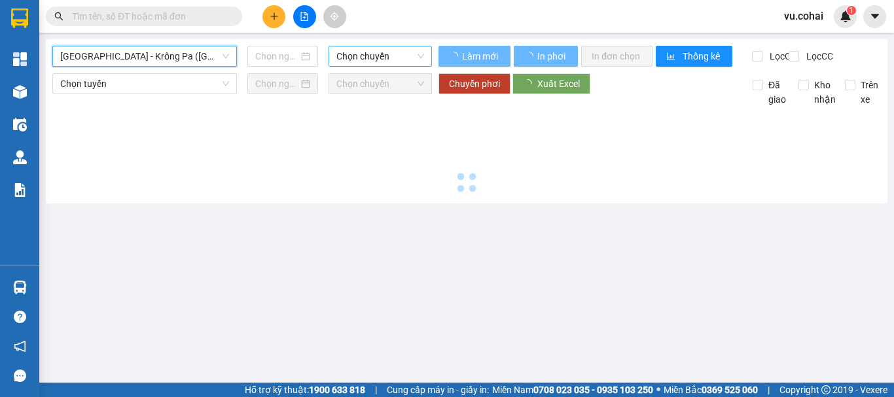
type input "[DATE]"
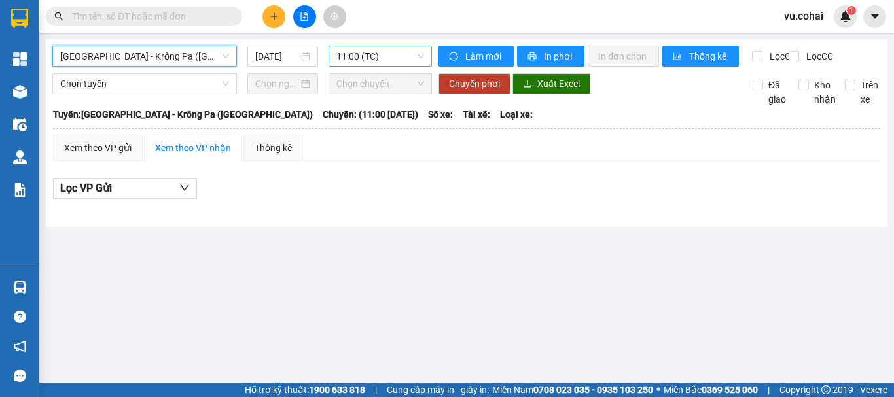
click at [385, 52] on span "11:00 (TC)" at bounding box center [380, 56] width 88 height 20
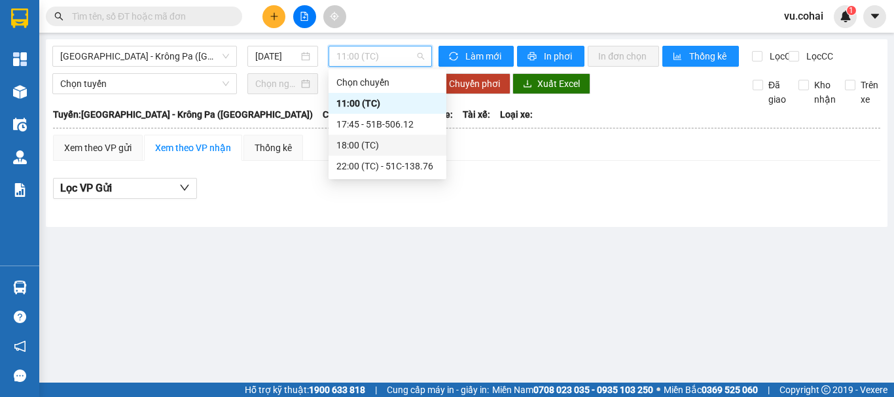
click at [354, 147] on div "18:00 (TC)" at bounding box center [387, 145] width 102 height 14
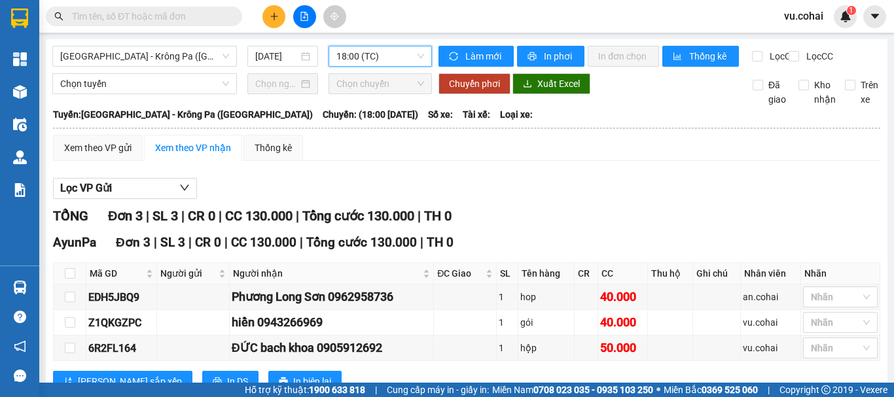
scroll to position [57, 0]
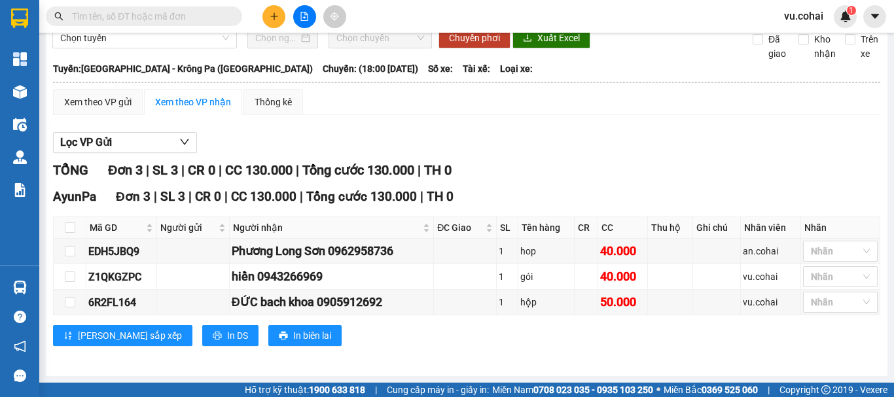
click at [275, 14] on icon "plus" at bounding box center [274, 16] width 9 height 9
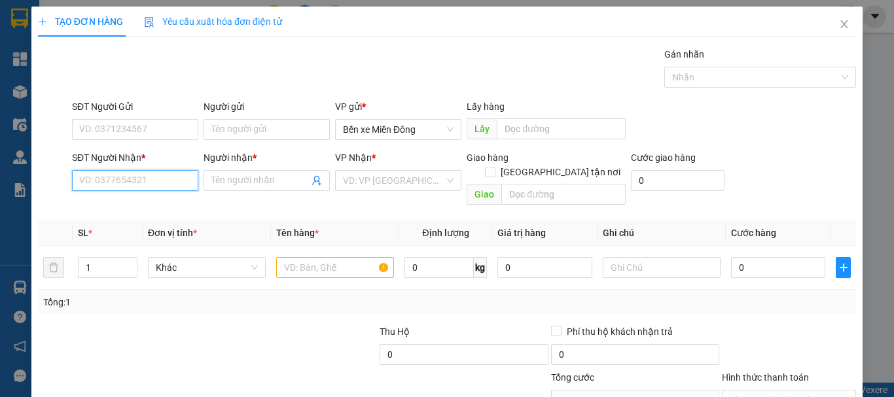
click at [124, 179] on input "SĐT Người Nhận *" at bounding box center [135, 180] width 126 height 21
type input "g"
type input "l"
click at [271, 182] on input "Người nhận *" at bounding box center [260, 180] width 98 height 14
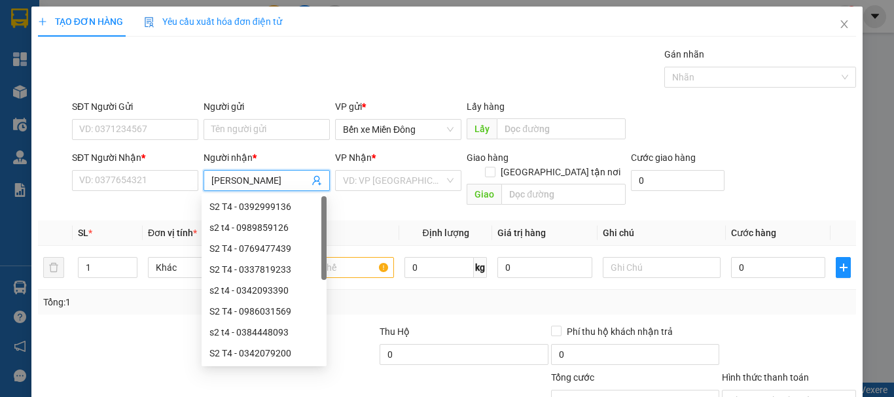
type input "lê gia"
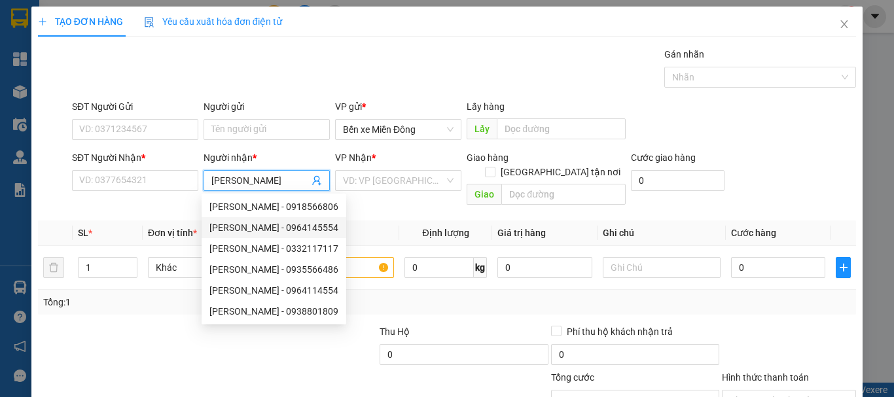
click at [286, 227] on div "lê gia - 0964145554" at bounding box center [273, 228] width 129 height 14
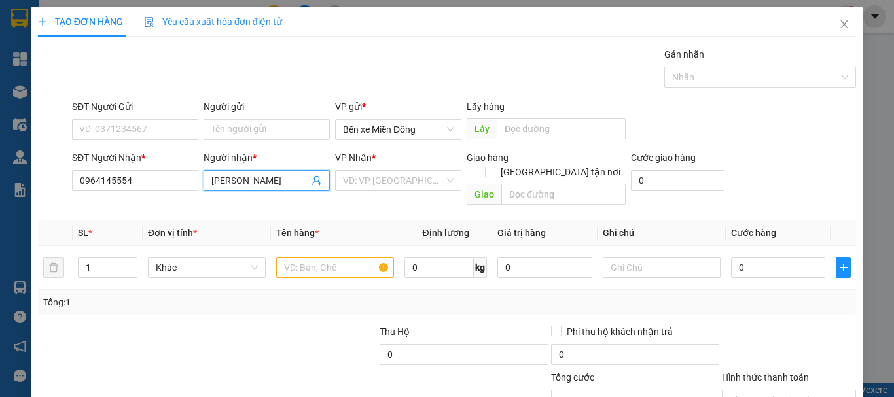
click at [256, 185] on input "lê gia" at bounding box center [260, 180] width 98 height 14
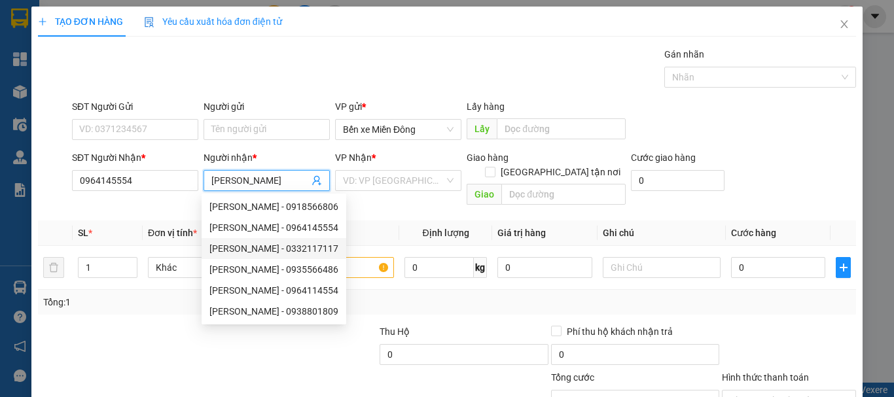
click at [261, 251] on div "Lê Gia - 0332117117" at bounding box center [273, 249] width 129 height 14
type input "0332117117"
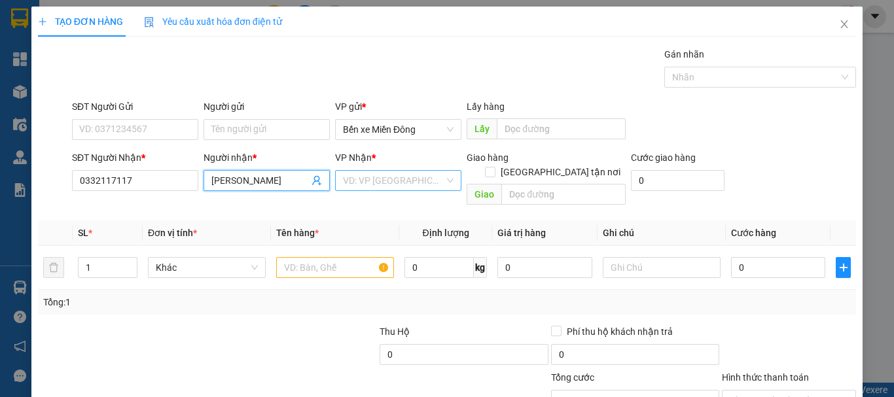
type input "Lê Gia"
click at [399, 179] on input "search" at bounding box center [393, 181] width 101 height 20
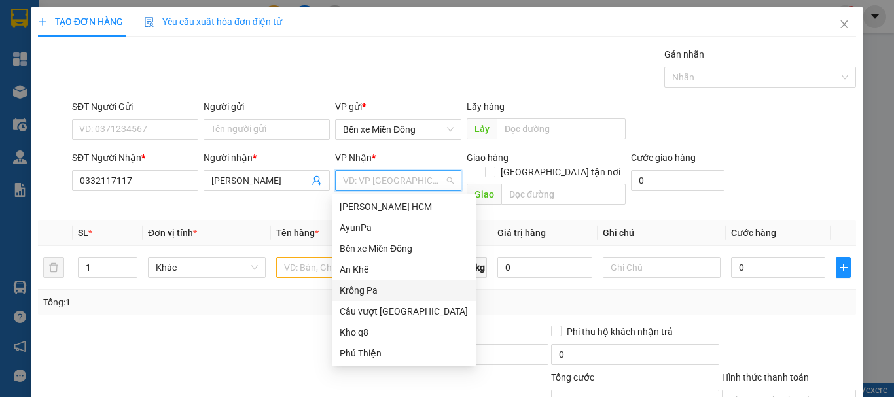
click at [374, 291] on div "Krông Pa" at bounding box center [404, 290] width 128 height 14
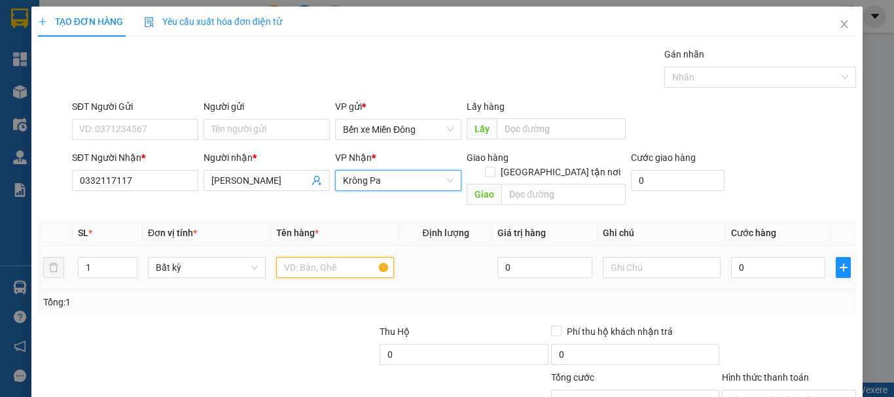
click at [342, 257] on input "text" at bounding box center [335, 267] width 118 height 21
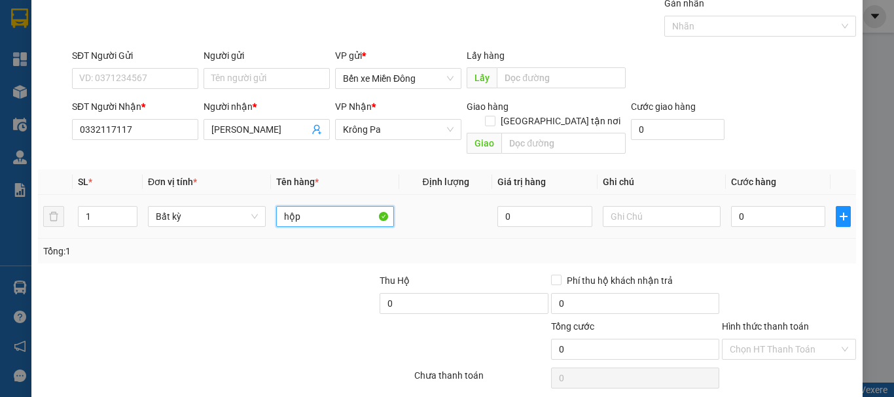
scroll to position [65, 0]
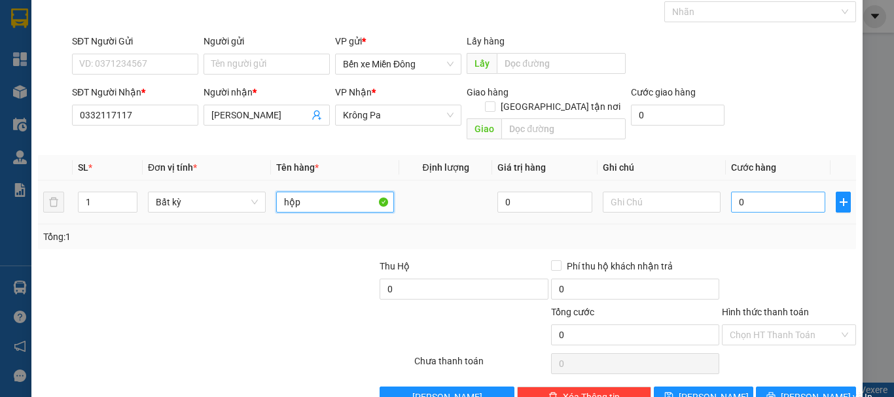
type input "hộp"
click at [762, 195] on input "0" at bounding box center [778, 202] width 94 height 21
type input "004"
type input "4"
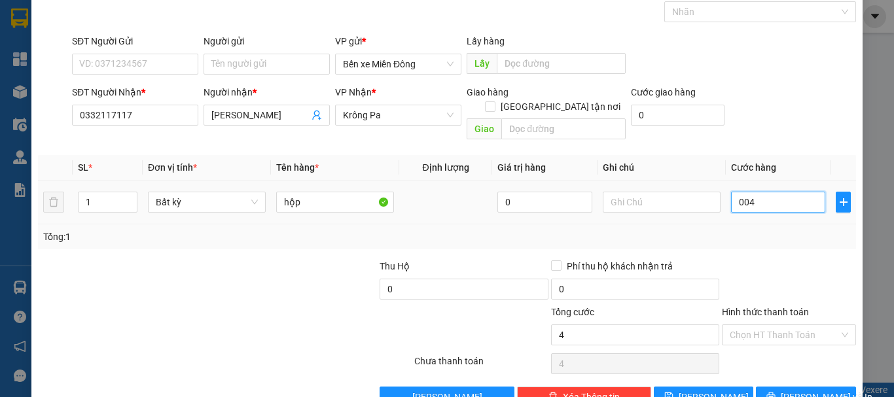
type input "0.040"
type input "40"
type input "40.000"
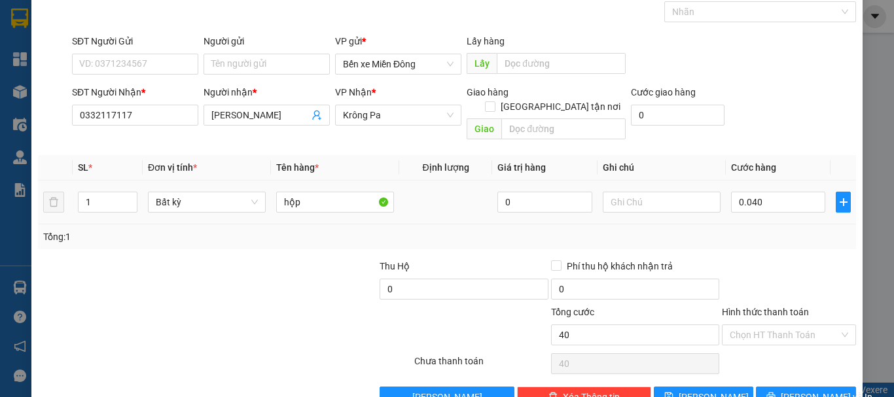
type input "40.000"
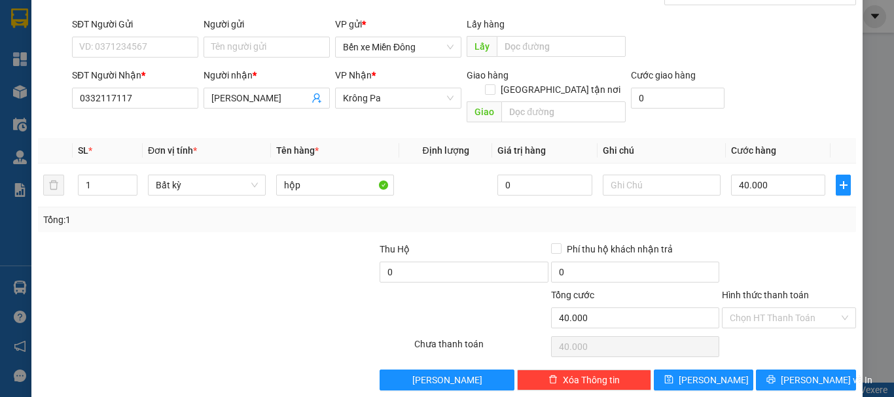
scroll to position [87, 0]
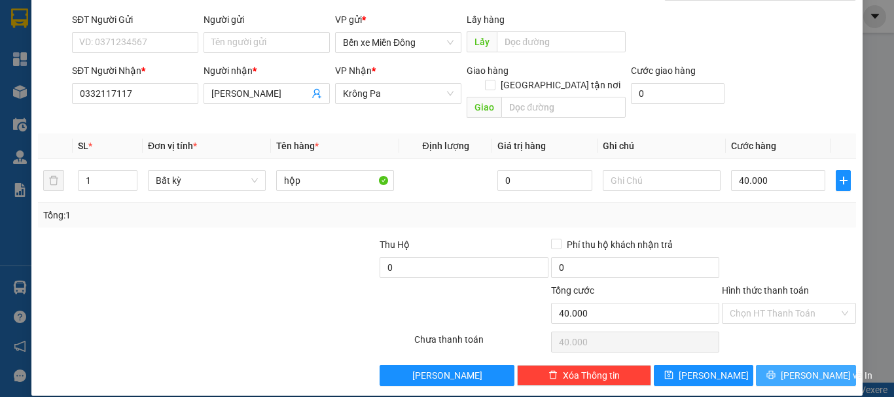
click at [814, 369] on span "[PERSON_NAME] và In" at bounding box center [827, 376] width 92 height 14
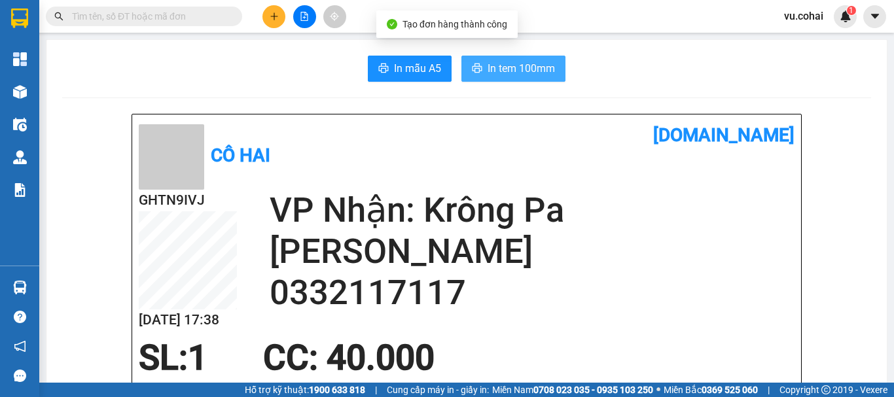
click at [511, 73] on span "In tem 100mm" at bounding box center [521, 68] width 67 height 16
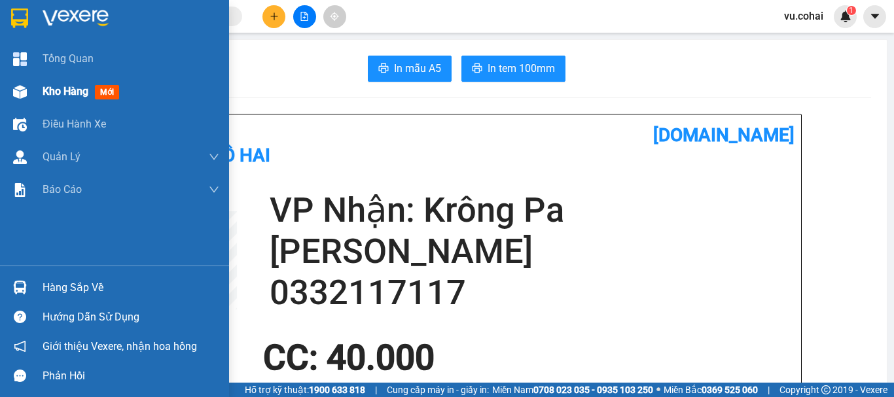
click at [78, 94] on span "Kho hàng" at bounding box center [66, 91] width 46 height 12
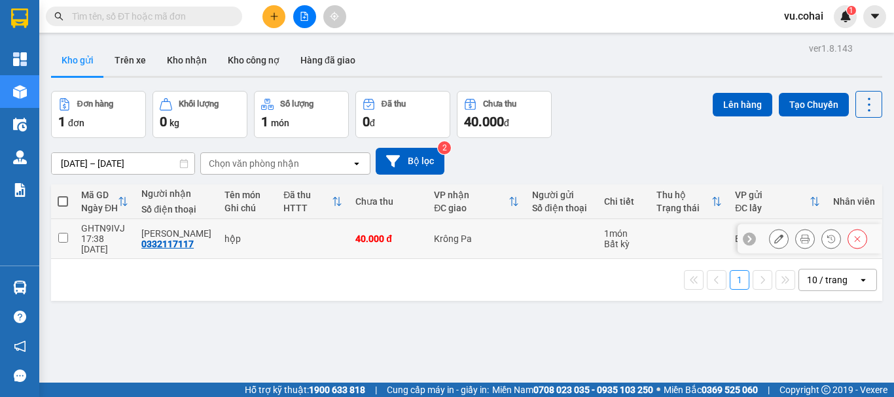
click at [63, 233] on input "checkbox" at bounding box center [63, 238] width 10 height 10
checkbox input "true"
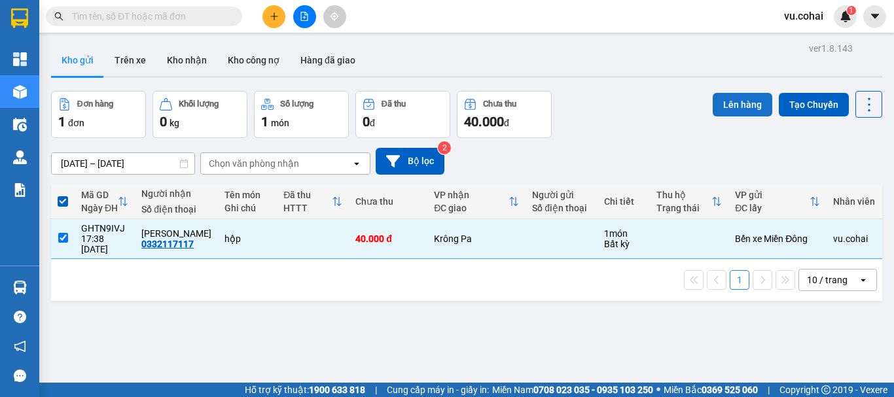
click at [747, 102] on button "Lên hàng" at bounding box center [743, 105] width 60 height 24
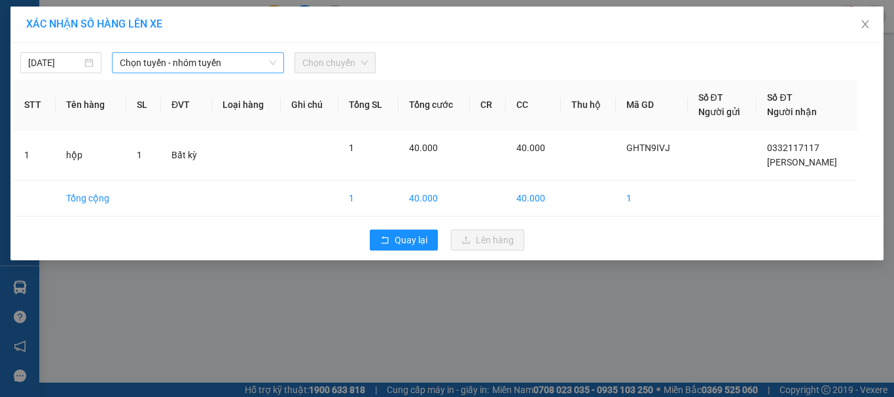
click at [159, 63] on span "Chọn tuyến - nhóm tuyến" at bounding box center [198, 63] width 156 height 20
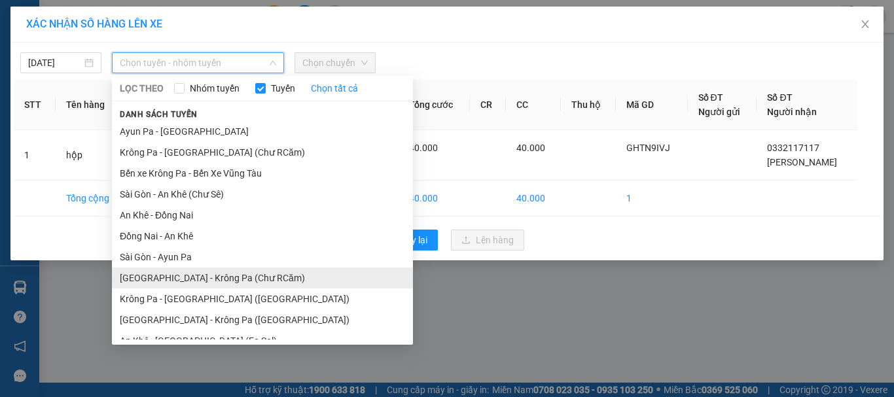
click at [225, 281] on li "[GEOGRAPHIC_DATA] - Krông Pa (Chư RCăm)" at bounding box center [262, 278] width 301 height 21
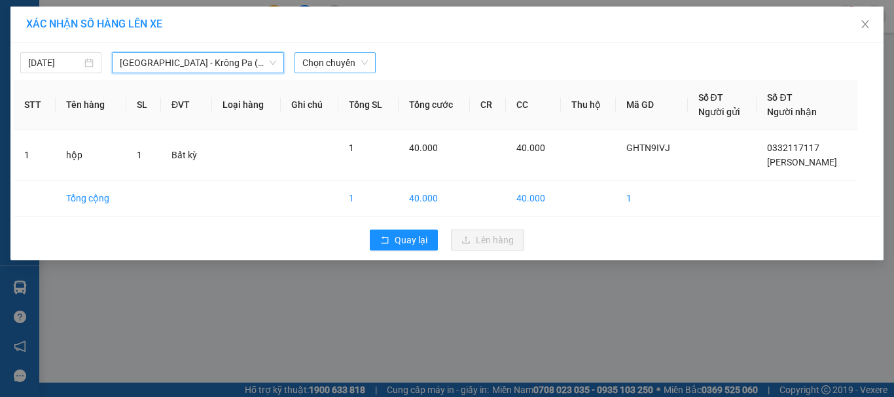
click at [333, 69] on span "Chọn chuyến" at bounding box center [334, 63] width 65 height 20
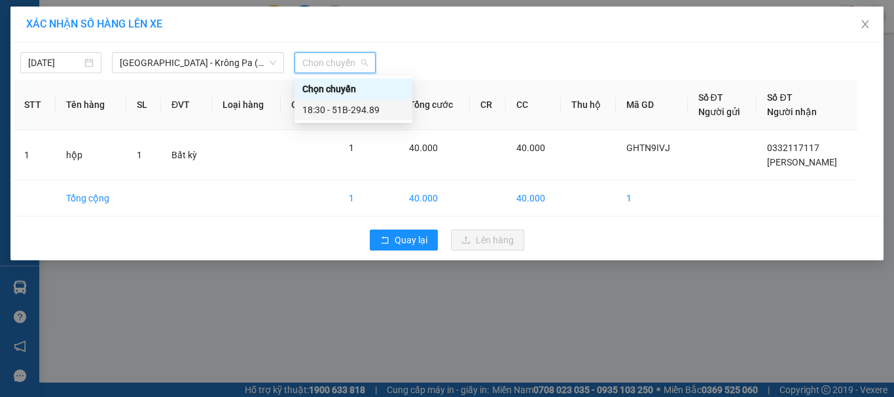
click at [359, 113] on div "18:30 - 51B-294.89" at bounding box center [353, 110] width 102 height 14
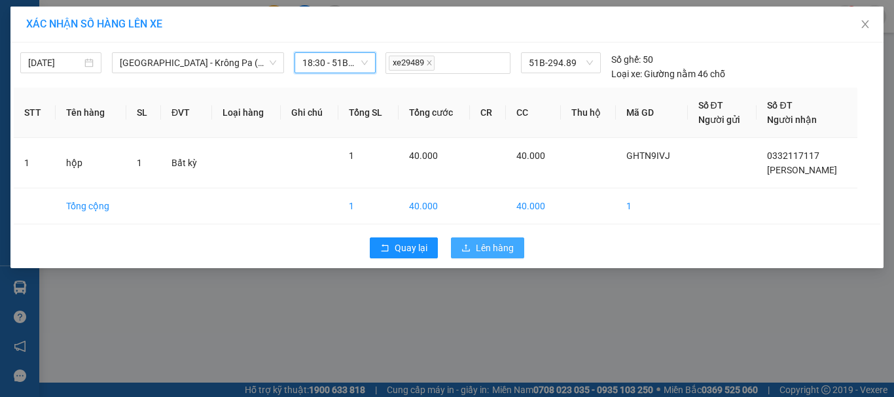
click at [489, 250] on span "Lên hàng" at bounding box center [495, 248] width 38 height 14
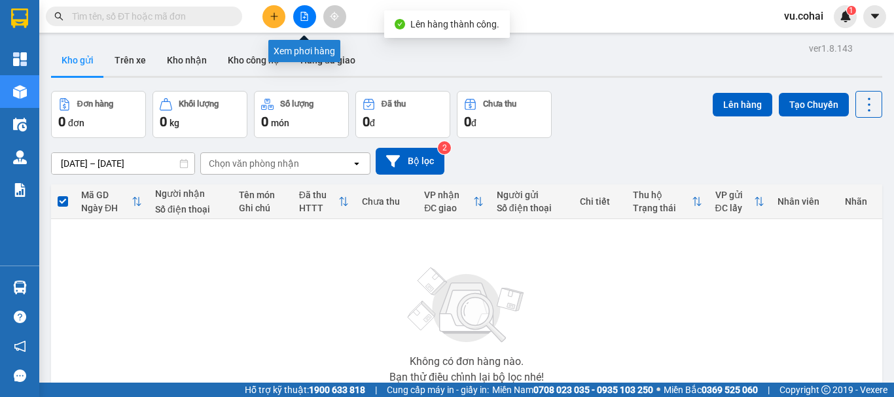
click at [310, 12] on button at bounding box center [304, 16] width 23 height 23
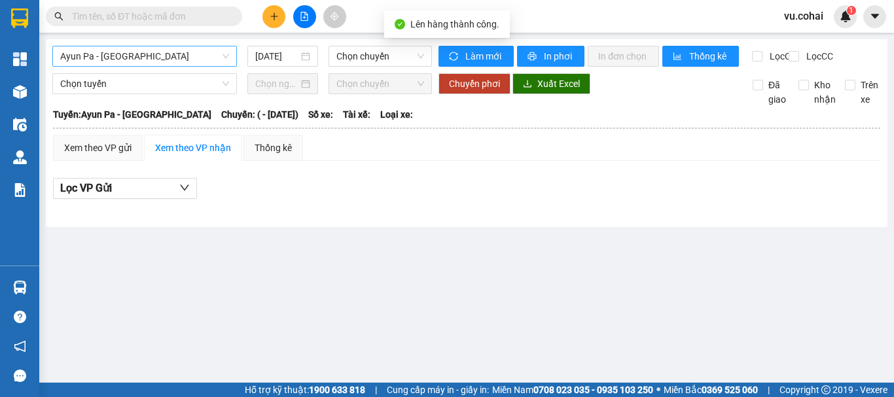
click at [190, 60] on span "Ayun Pa - [GEOGRAPHIC_DATA]" at bounding box center [144, 56] width 169 height 20
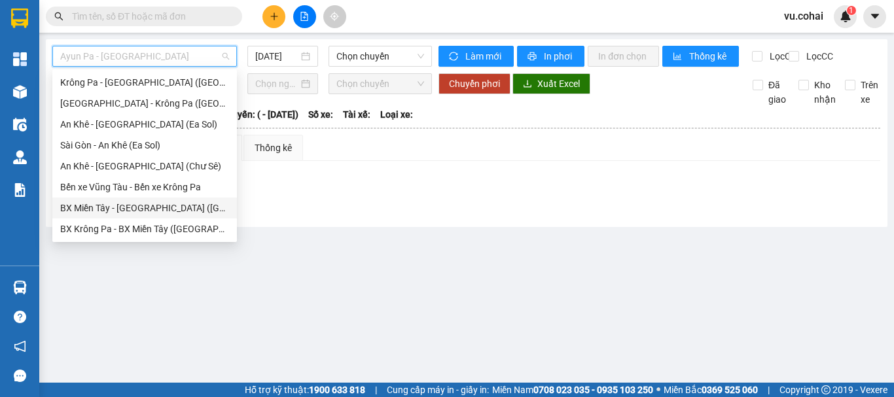
scroll to position [58, 0]
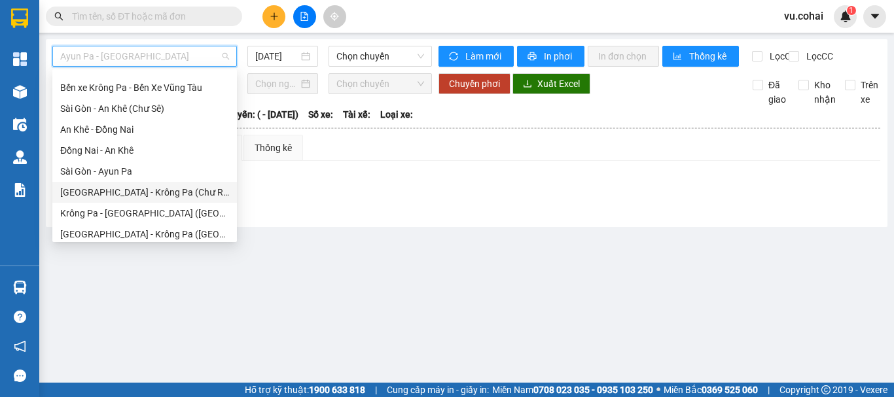
click at [139, 187] on div "[GEOGRAPHIC_DATA] - Krông Pa (Chư RCăm)" at bounding box center [144, 192] width 169 height 14
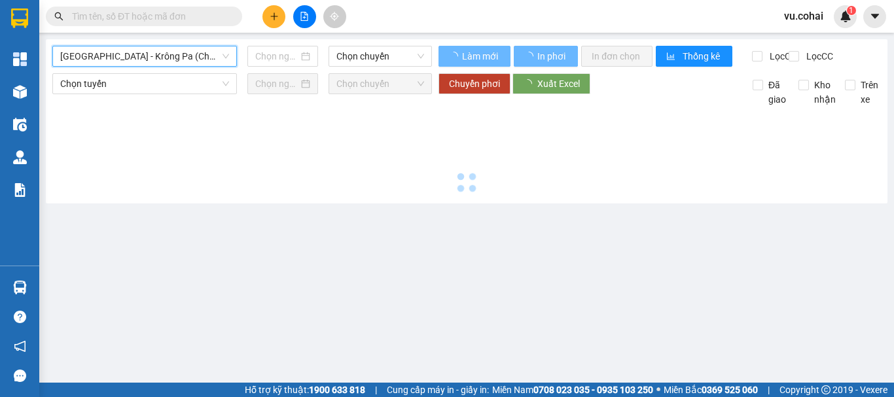
type input "[DATE]"
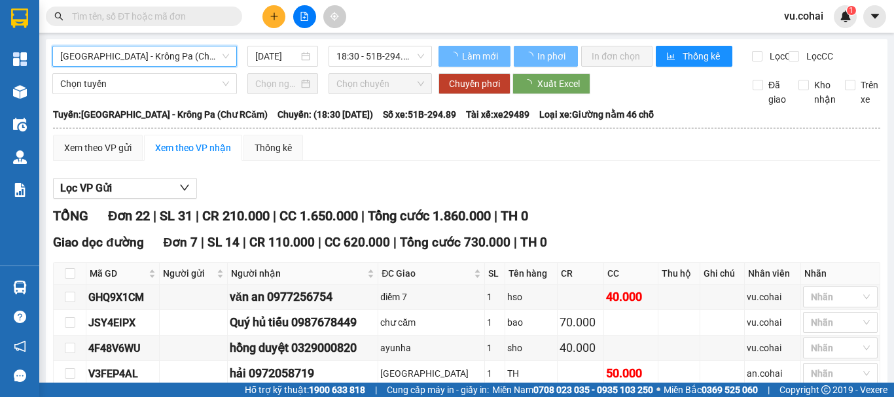
click at [378, 56] on span "18:30 - 51B-294.89" at bounding box center [380, 56] width 88 height 20
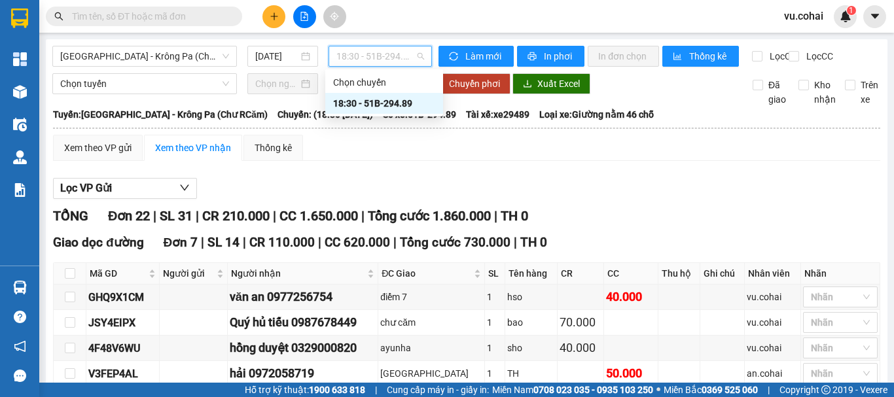
click at [384, 109] on div "18:30 - 51B-294.89" at bounding box center [384, 103] width 102 height 14
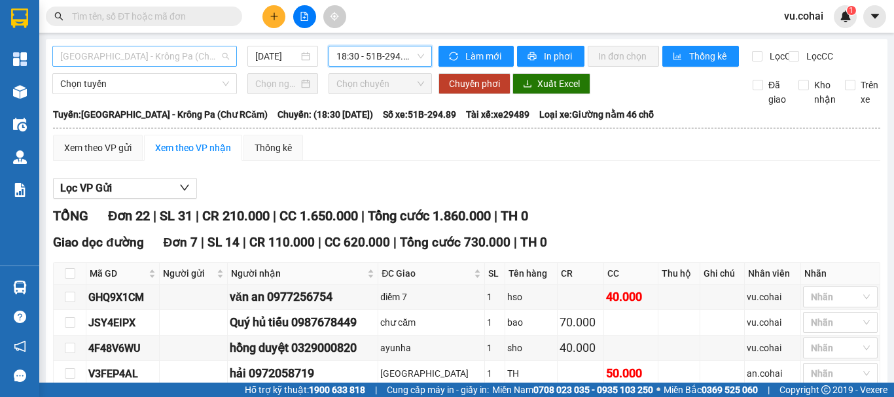
click at [185, 54] on span "[GEOGRAPHIC_DATA] - Krông Pa (Chư RCăm)" at bounding box center [144, 56] width 169 height 20
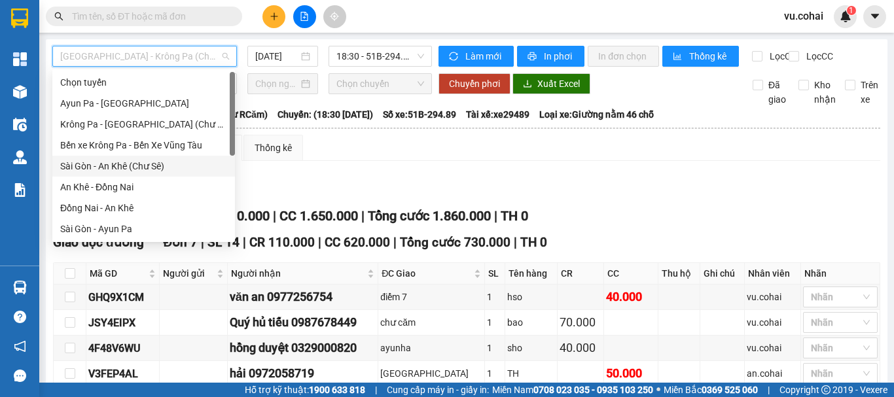
click at [162, 169] on div "Sài Gòn - An Khê (Chư Sê)" at bounding box center [143, 166] width 167 height 14
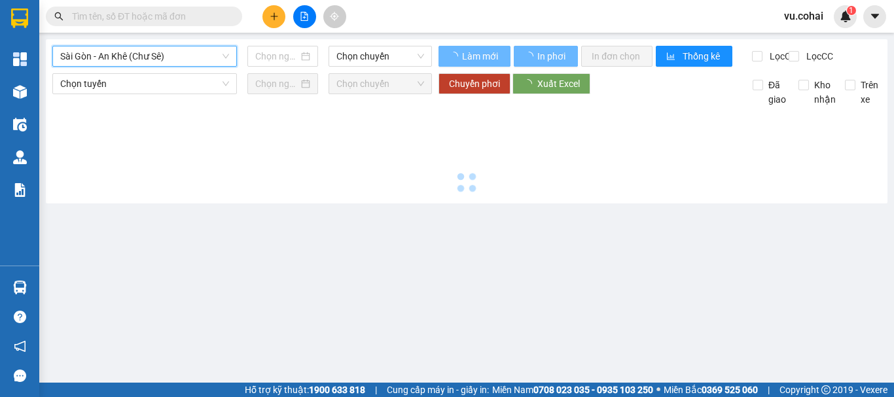
type input "[DATE]"
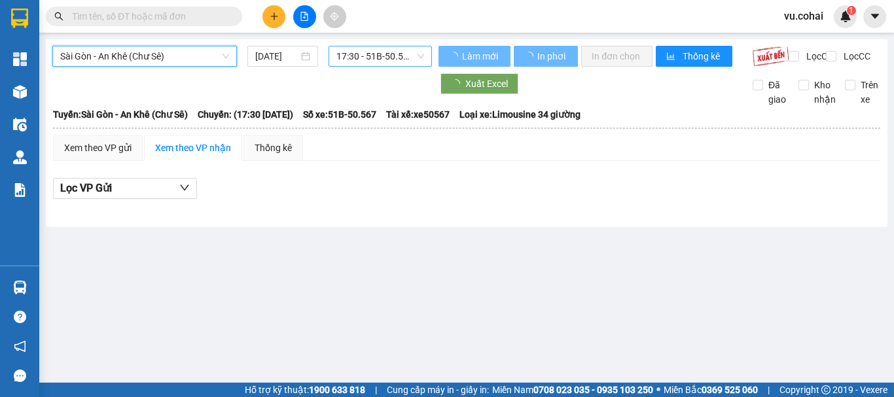
click at [351, 50] on span "17:30 - 51B-50.567" at bounding box center [380, 56] width 88 height 20
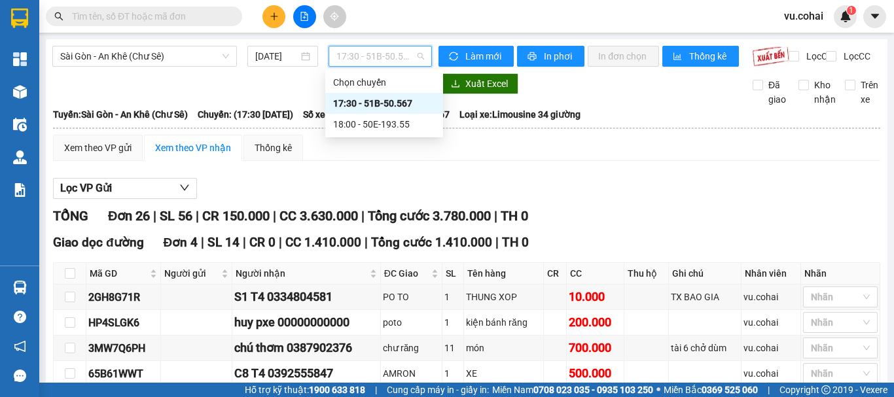
click at [391, 96] on div "17:30 - 51B-50.567" at bounding box center [384, 103] width 102 height 14
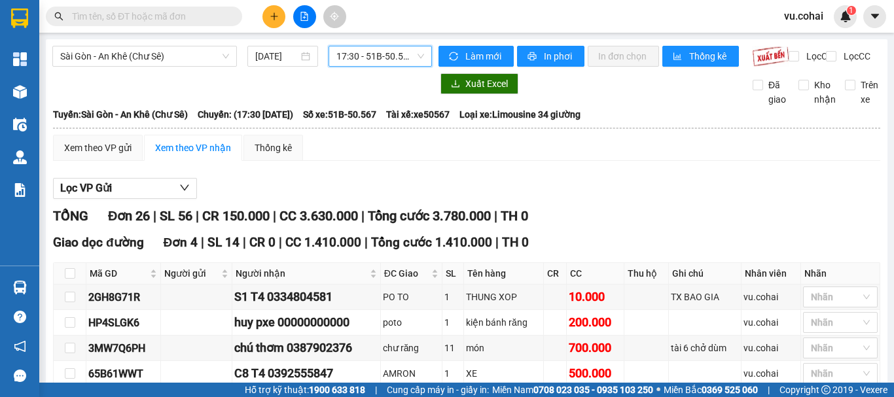
click at [183, 67] on div "Sài Gòn - An Khê (Chư Sê) 11/09/2025 17:30 17:30 - 51B-50.567" at bounding box center [242, 56] width 380 height 21
click at [183, 56] on span "Sài Gòn - An Khê (Chư Sê)" at bounding box center [144, 56] width 169 height 20
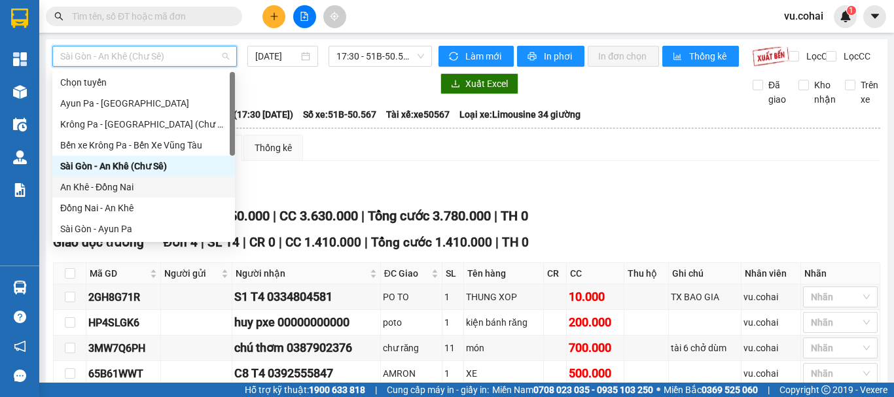
scroll to position [189, 0]
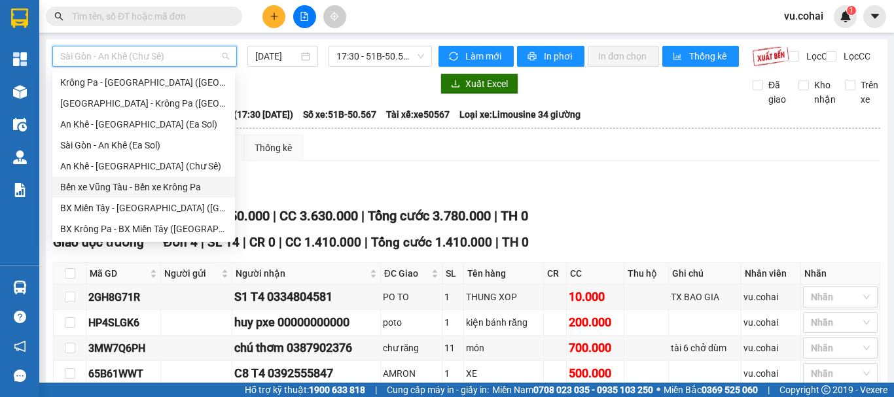
click at [156, 183] on div "Bến xe Vũng Tàu - Bến xe Krông Pa" at bounding box center [143, 187] width 167 height 14
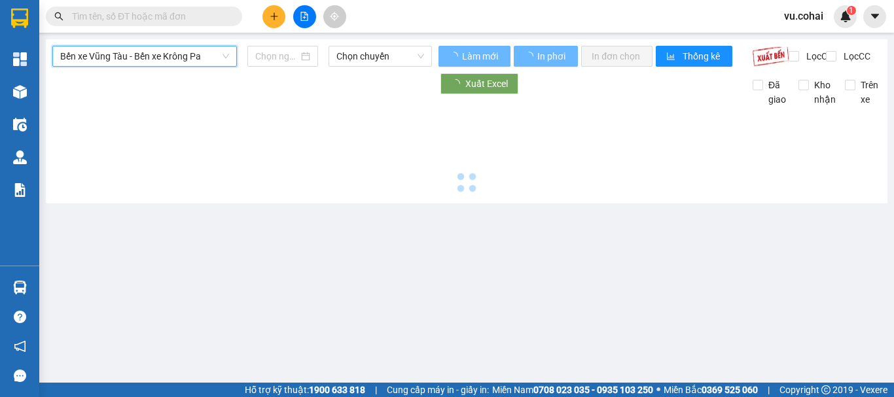
type input "[DATE]"
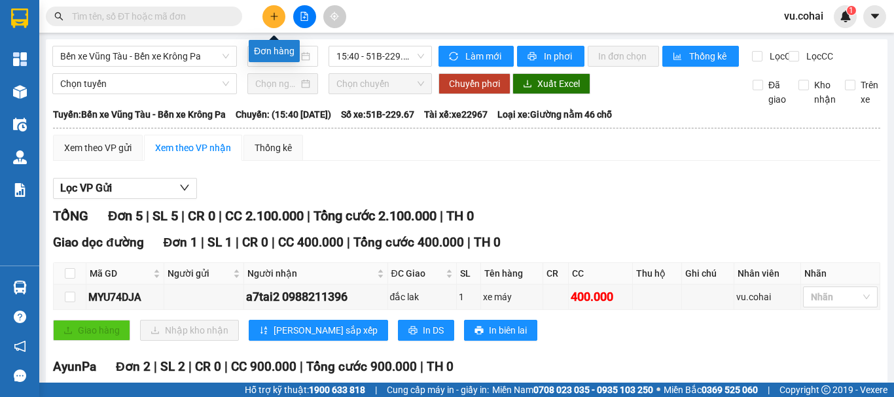
click at [278, 22] on button at bounding box center [273, 16] width 23 height 23
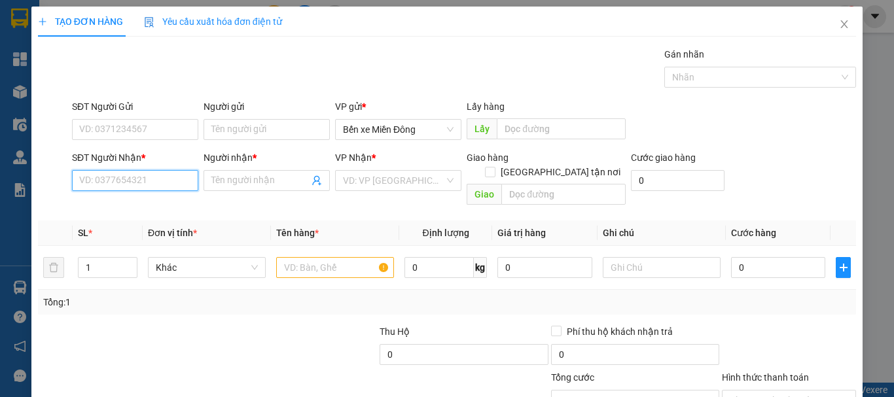
click at [143, 177] on input "SĐT Người Nhận *" at bounding box center [135, 180] width 126 height 21
click at [148, 179] on input "SĐT Người Nhận *" at bounding box center [135, 180] width 126 height 21
click at [128, 186] on input "SĐT Người Nhận *" at bounding box center [135, 180] width 126 height 21
click at [108, 180] on input "SĐT Người Nhận *" at bounding box center [135, 180] width 126 height 21
type input "0977992170"
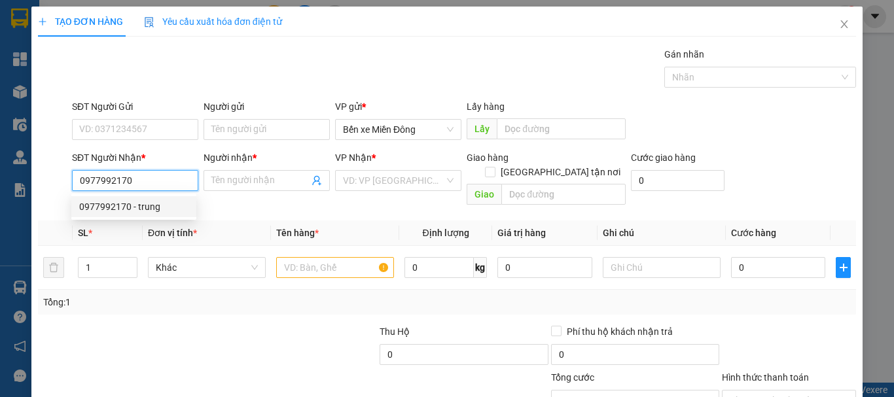
click at [147, 210] on div "0977992170 - trung" at bounding box center [133, 207] width 109 height 14
type input "trung"
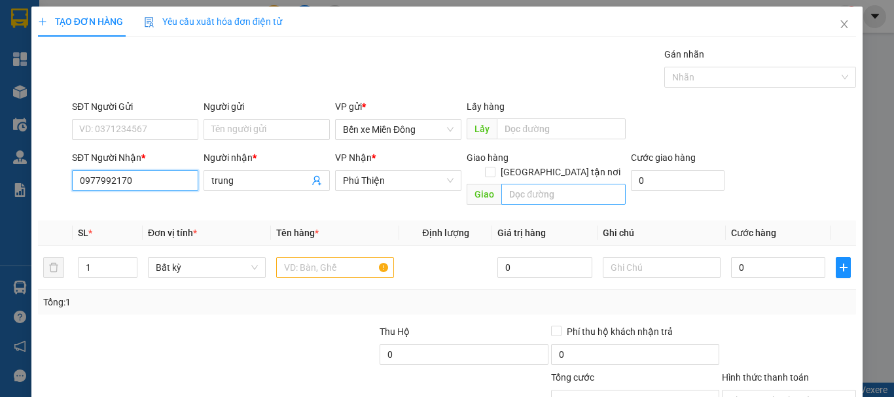
type input "0977992170"
click at [543, 184] on input "text" at bounding box center [563, 194] width 124 height 21
type input "hbong"
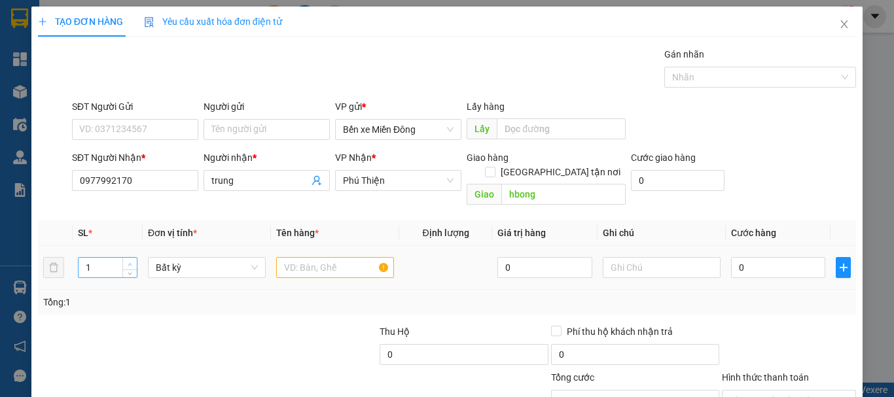
click at [130, 261] on span "up" at bounding box center [130, 265] width 8 height 8
type input "2"
click at [351, 257] on input "text" at bounding box center [335, 267] width 118 height 21
type input "thung"
click at [128, 270] on icon "down" at bounding box center [130, 272] width 5 height 5
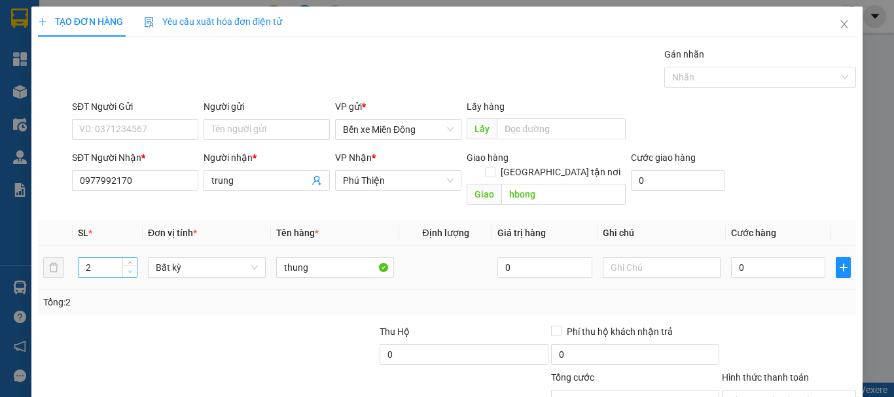
type input "1"
click at [749, 259] on input "0" at bounding box center [778, 267] width 94 height 21
type input "007"
type input "7"
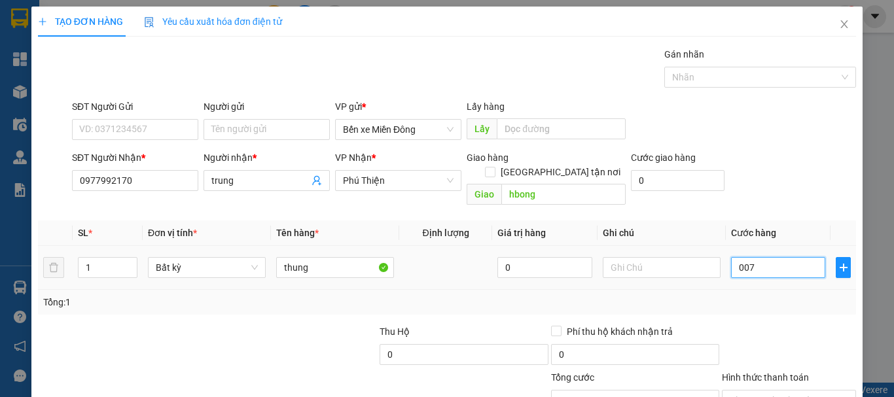
type input "0.070"
type input "70"
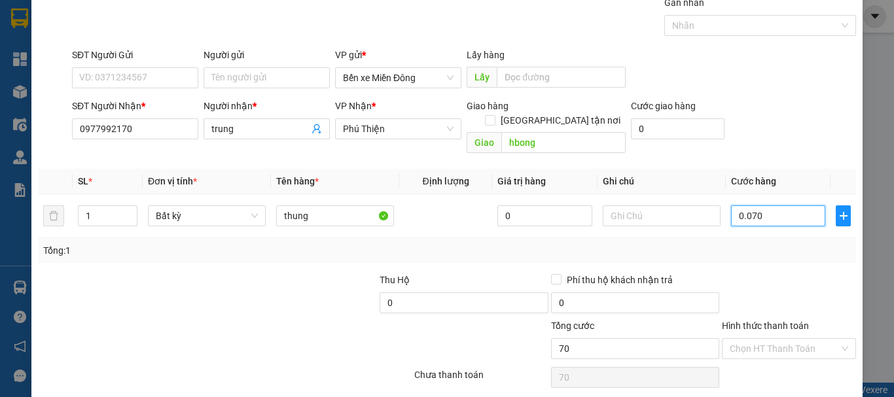
scroll to position [87, 0]
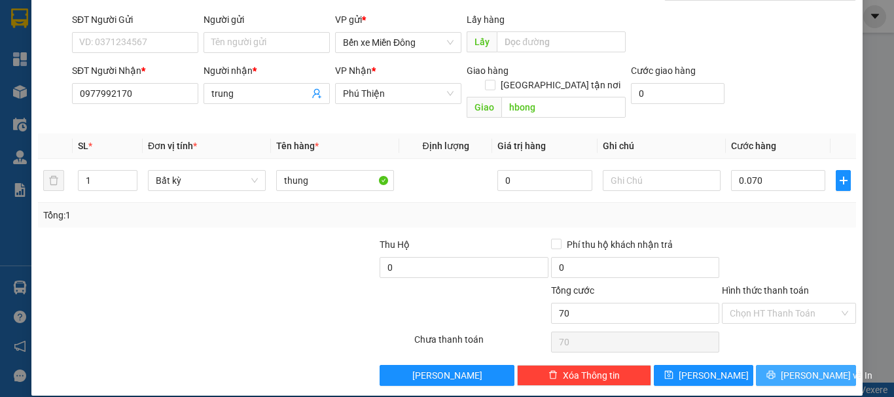
type input "70.000"
click at [803, 369] on span "[PERSON_NAME] và In" at bounding box center [827, 376] width 92 height 14
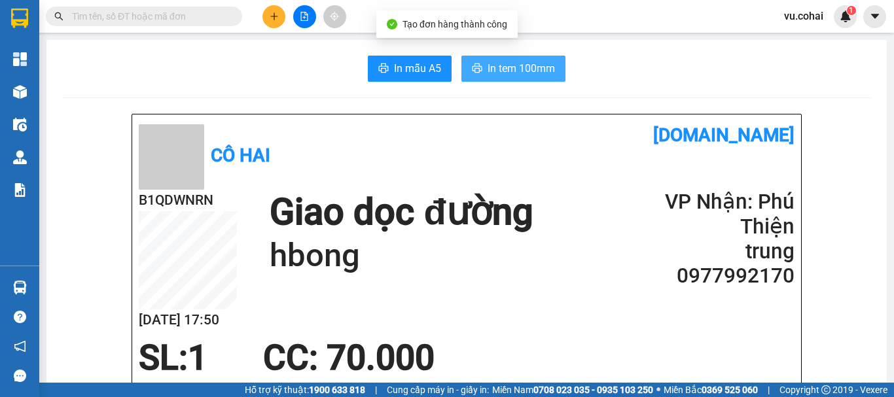
click at [513, 68] on span "In tem 100mm" at bounding box center [521, 68] width 67 height 16
click at [499, 64] on span "In tem 100mm" at bounding box center [521, 68] width 67 height 16
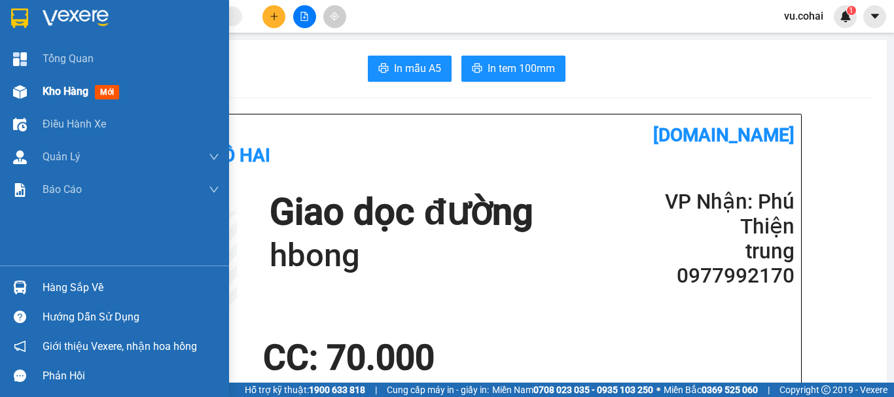
click at [73, 95] on span "Kho hàng" at bounding box center [66, 91] width 46 height 12
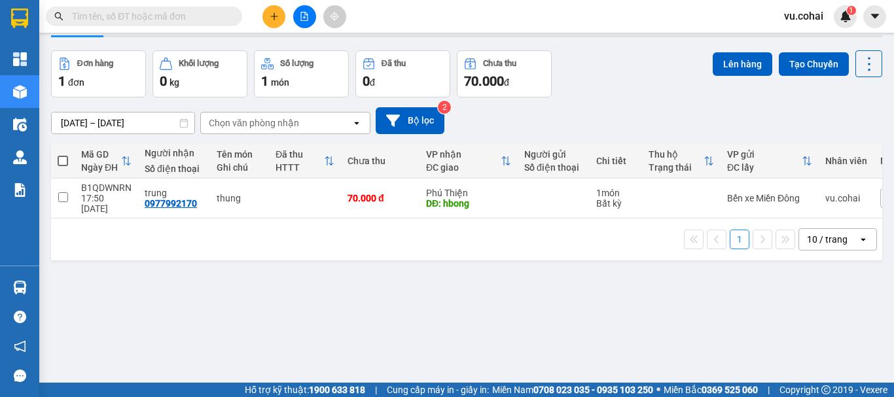
scroll to position [60, 0]
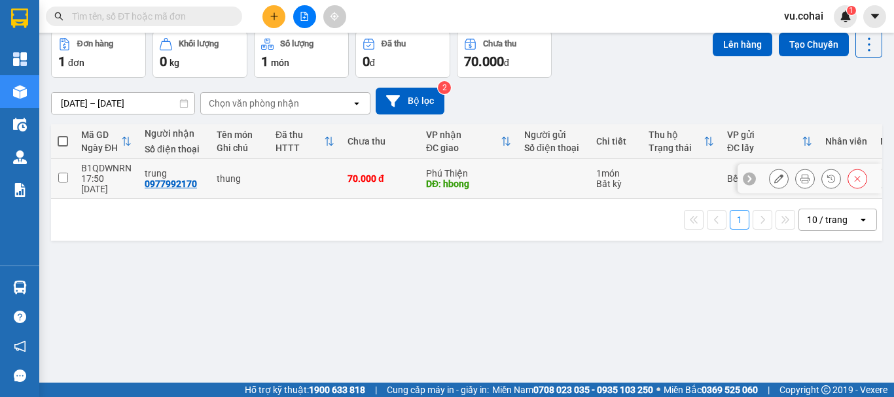
click at [69, 170] on td at bounding box center [63, 179] width 24 height 40
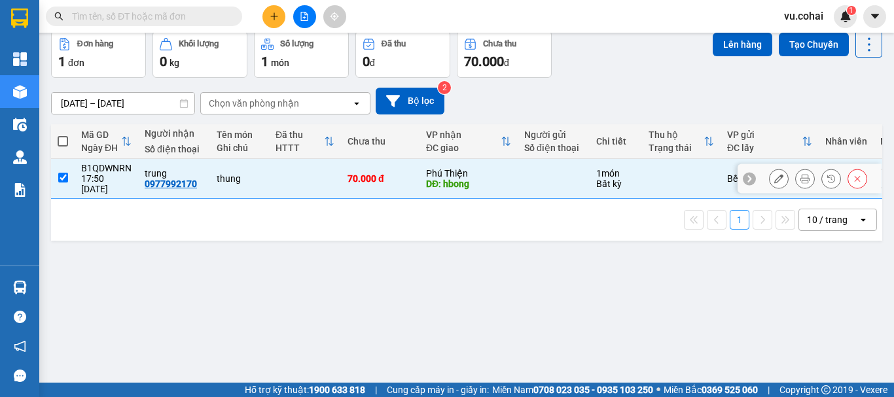
checkbox input "true"
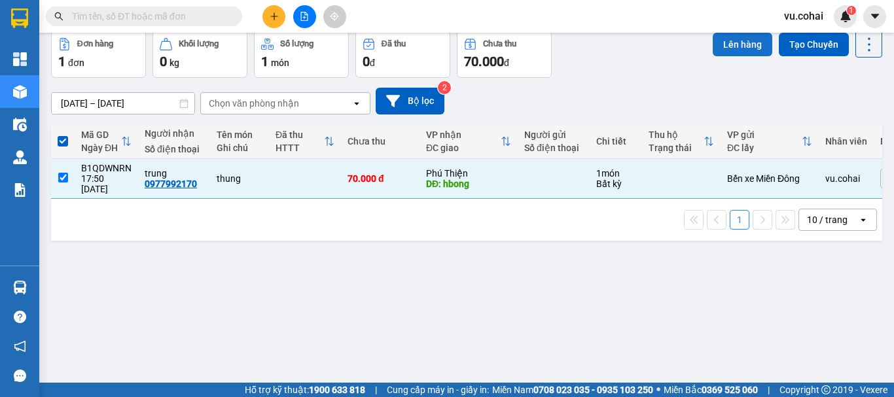
click at [734, 46] on button "Lên hàng" at bounding box center [743, 45] width 60 height 24
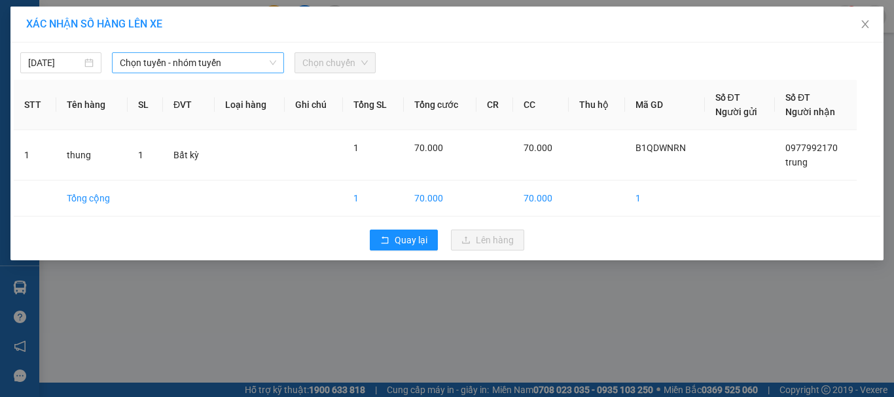
click at [215, 55] on span "Chọn tuyến - nhóm tuyến" at bounding box center [198, 63] width 156 height 20
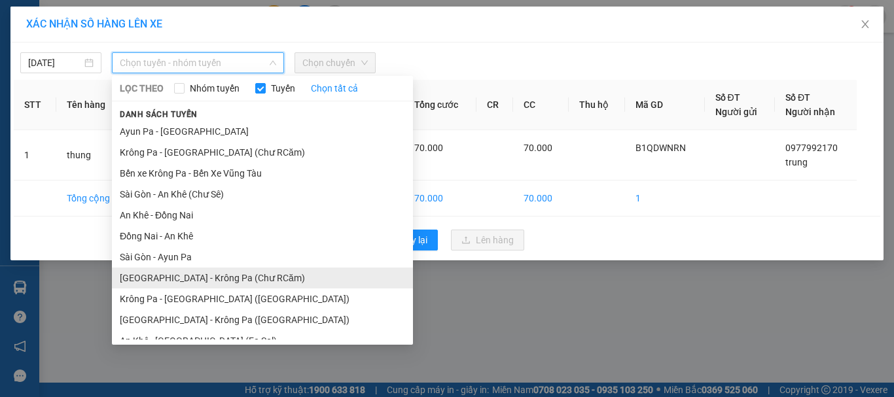
click at [203, 281] on li "[GEOGRAPHIC_DATA] - Krông Pa (Chư RCăm)" at bounding box center [262, 278] width 301 height 21
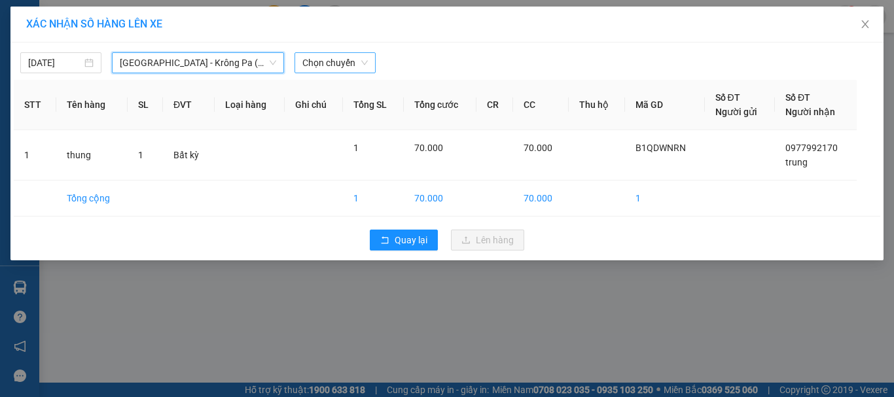
click at [344, 62] on span "Chọn chuyến" at bounding box center [334, 63] width 65 height 20
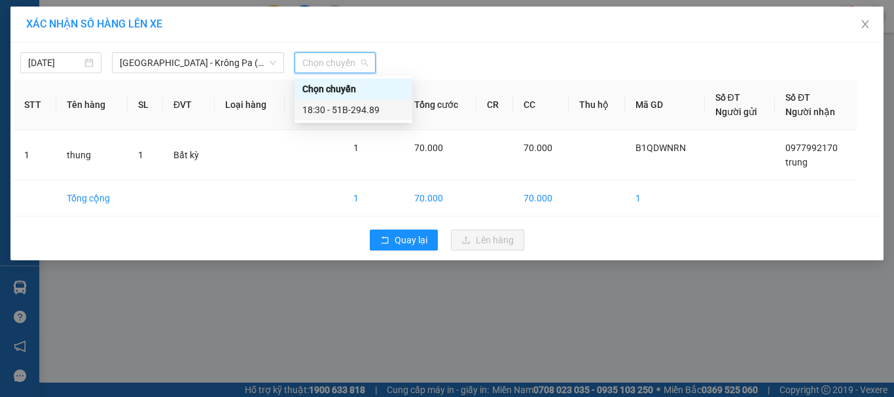
click at [354, 108] on div "18:30 - 51B-294.89" at bounding box center [353, 110] width 102 height 14
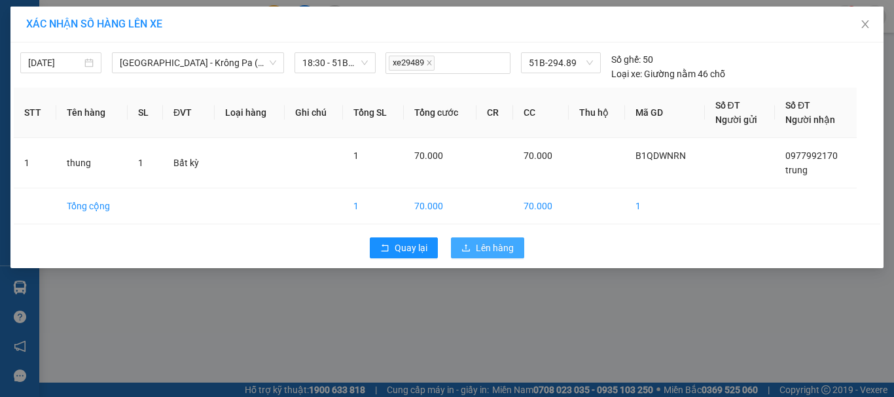
click at [493, 247] on span "Lên hàng" at bounding box center [495, 248] width 38 height 14
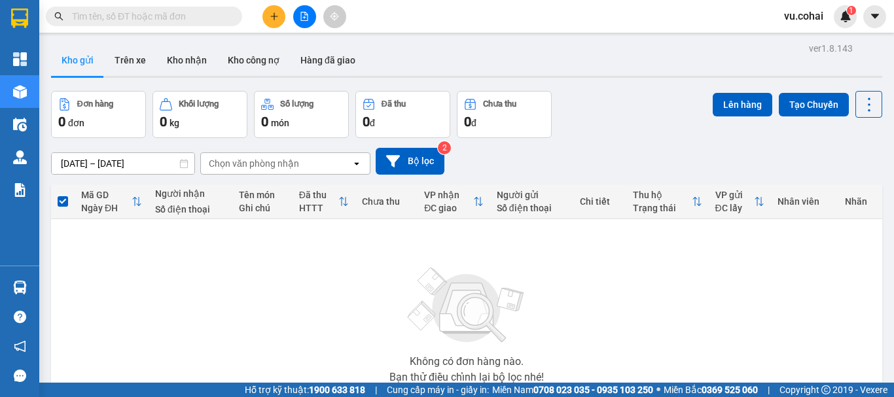
click at [291, 16] on div at bounding box center [304, 16] width 98 height 23
click at [307, 27] on button at bounding box center [304, 16] width 23 height 23
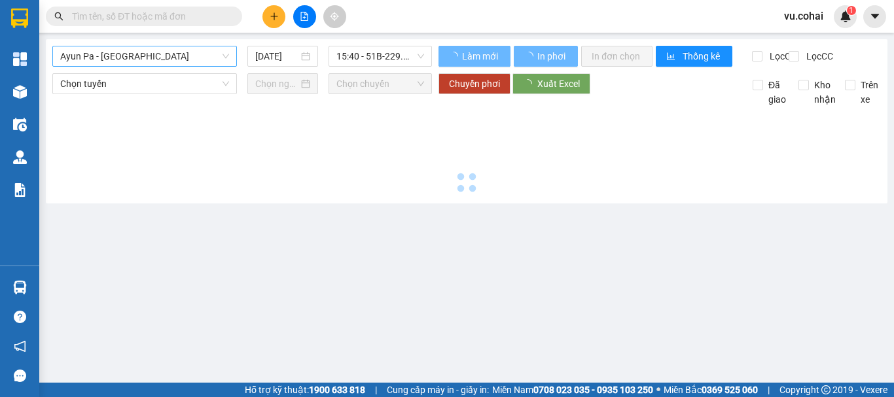
click at [125, 49] on span "Ayun Pa - [GEOGRAPHIC_DATA]" at bounding box center [144, 56] width 169 height 20
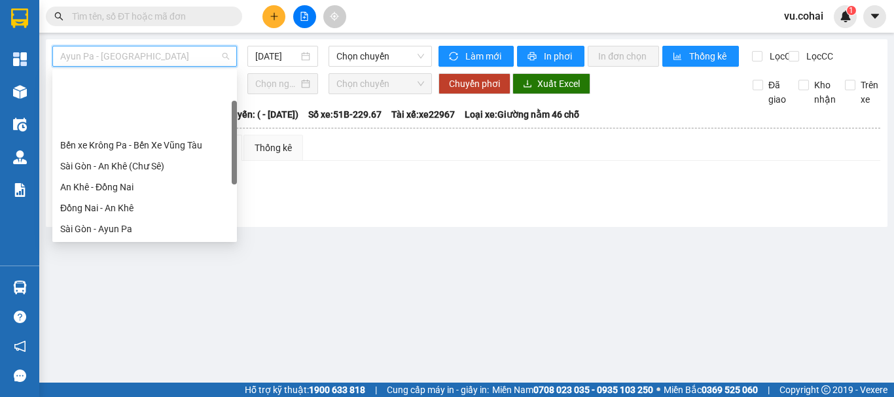
scroll to position [131, 0]
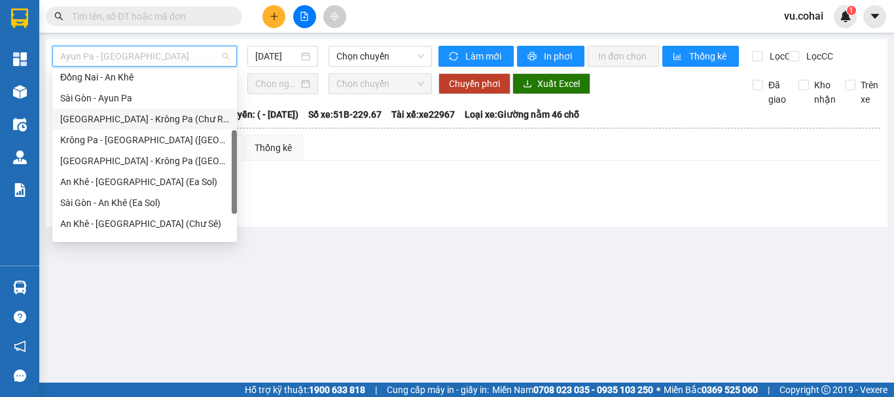
click at [173, 124] on div "[GEOGRAPHIC_DATA] - Krông Pa (Chư RCăm)" at bounding box center [144, 119] width 169 height 14
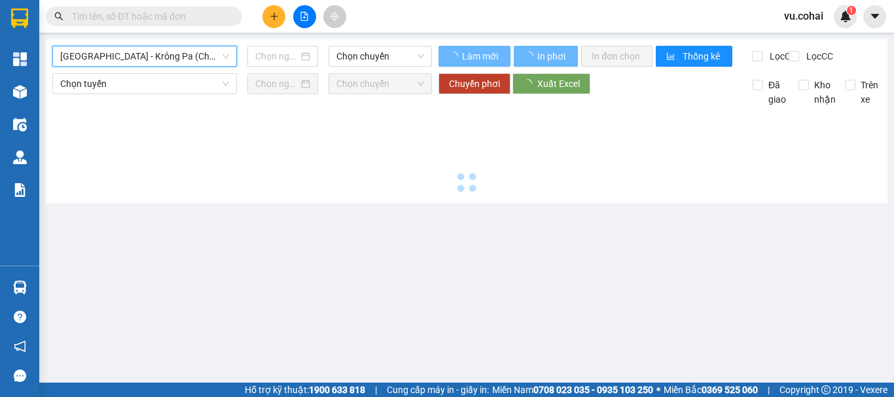
type input "[DATE]"
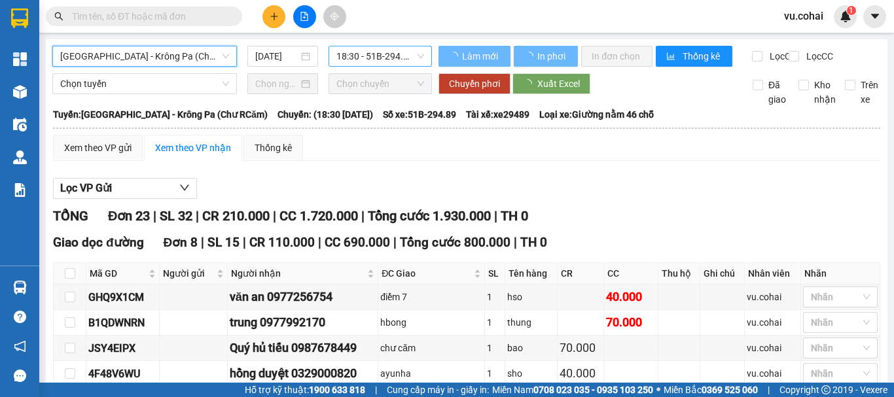
click at [365, 55] on span "18:30 - 51B-294.89" at bounding box center [380, 56] width 88 height 20
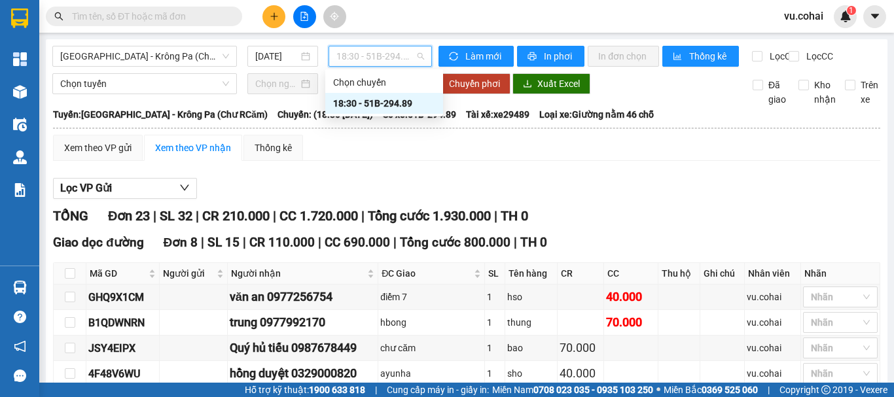
click at [388, 105] on div "18:30 - 51B-294.89" at bounding box center [384, 103] width 102 height 14
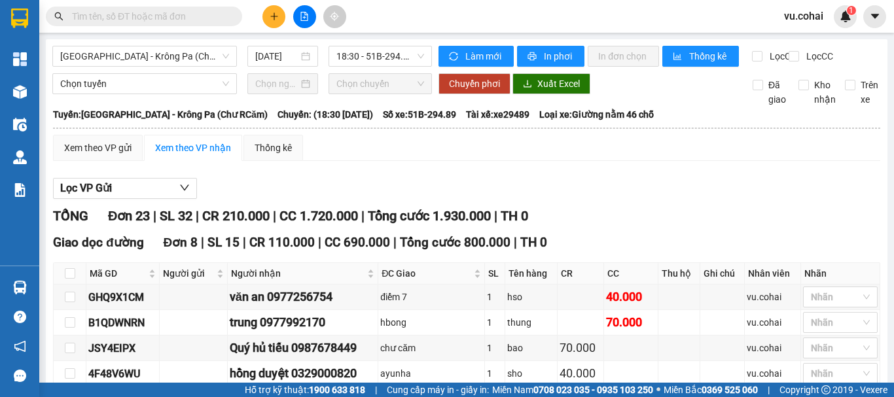
click at [147, 21] on input "text" at bounding box center [149, 16] width 154 height 14
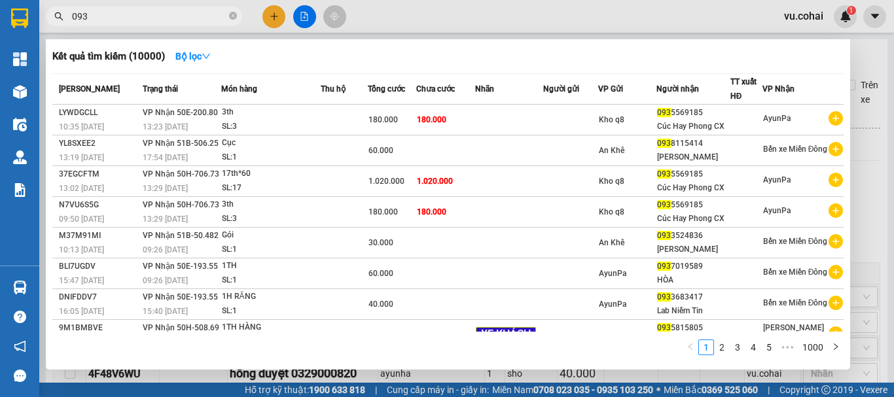
type input "093"
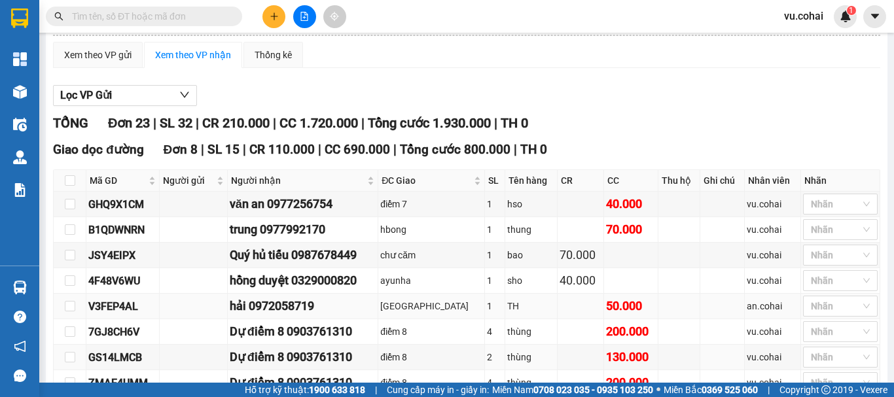
scroll to position [65, 0]
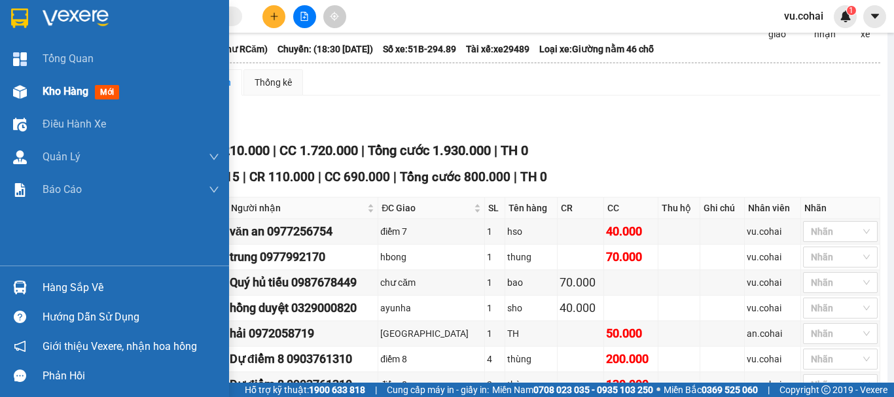
click at [65, 94] on span "Kho hàng" at bounding box center [66, 91] width 46 height 12
